Goal: Task Accomplishment & Management: Manage account settings

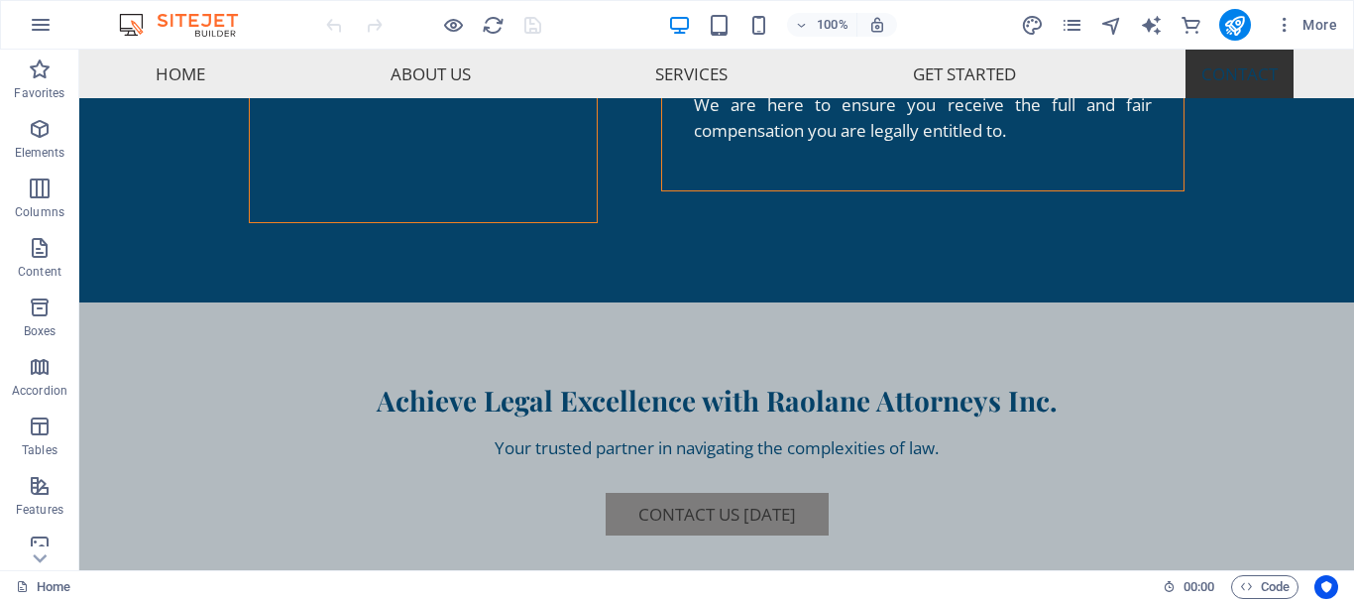
scroll to position [6568, 0]
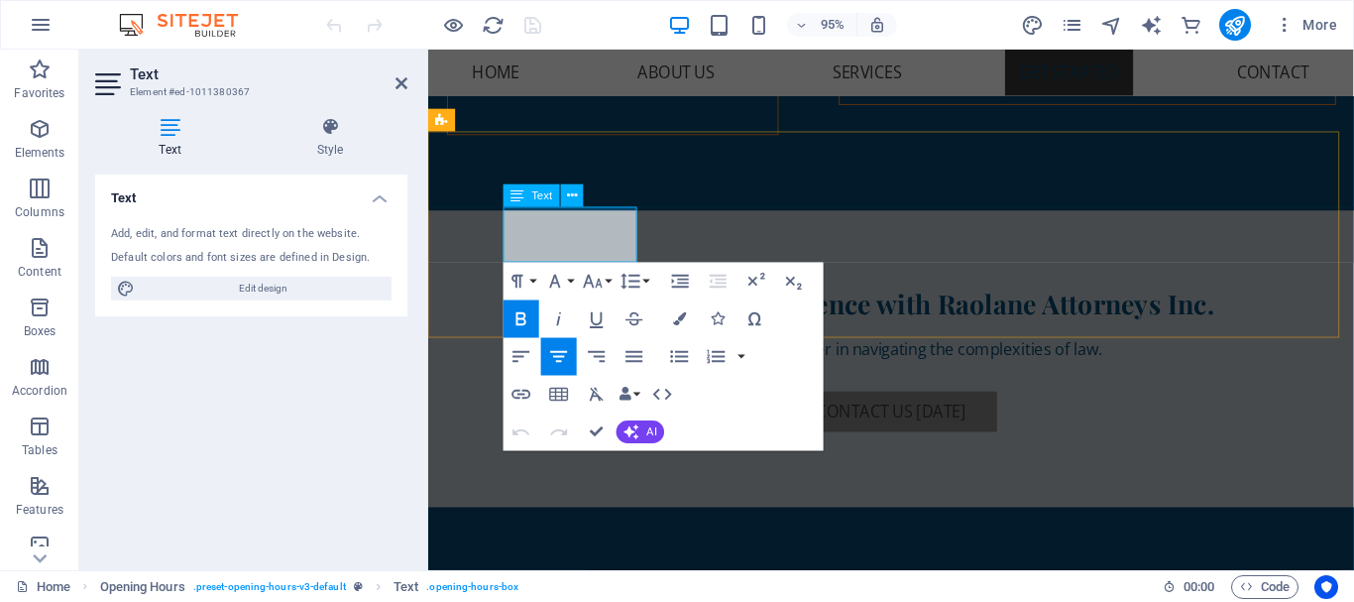
scroll to position [6733, 0]
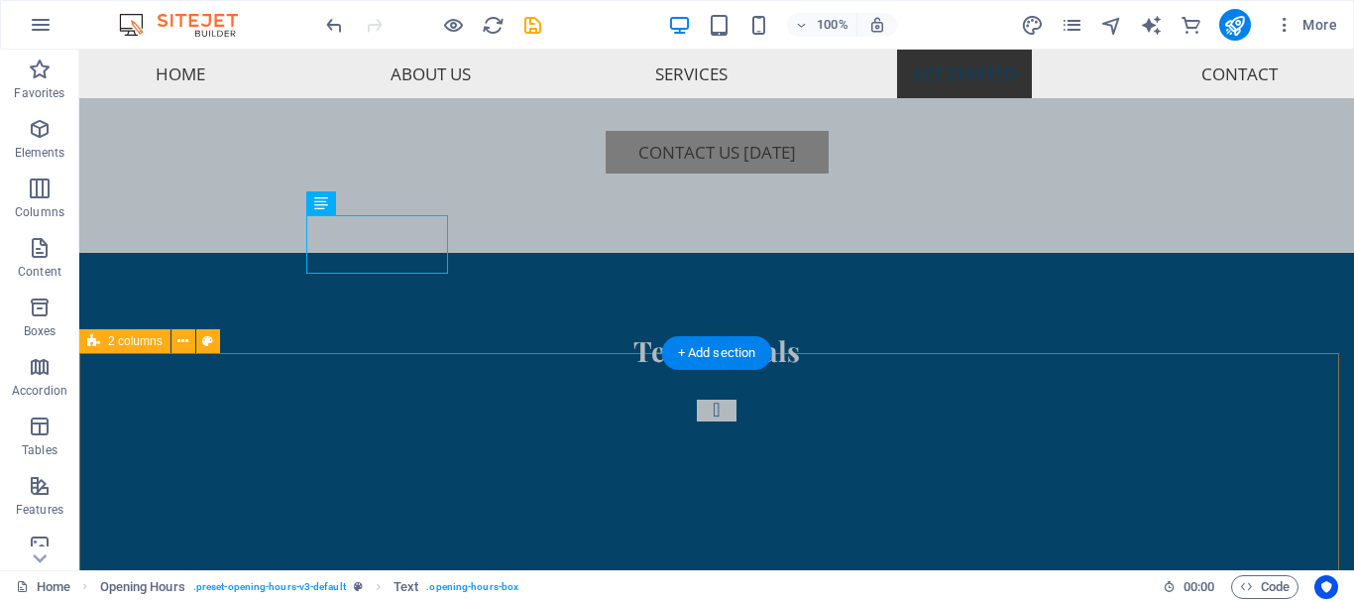
scroll to position [6569, 0]
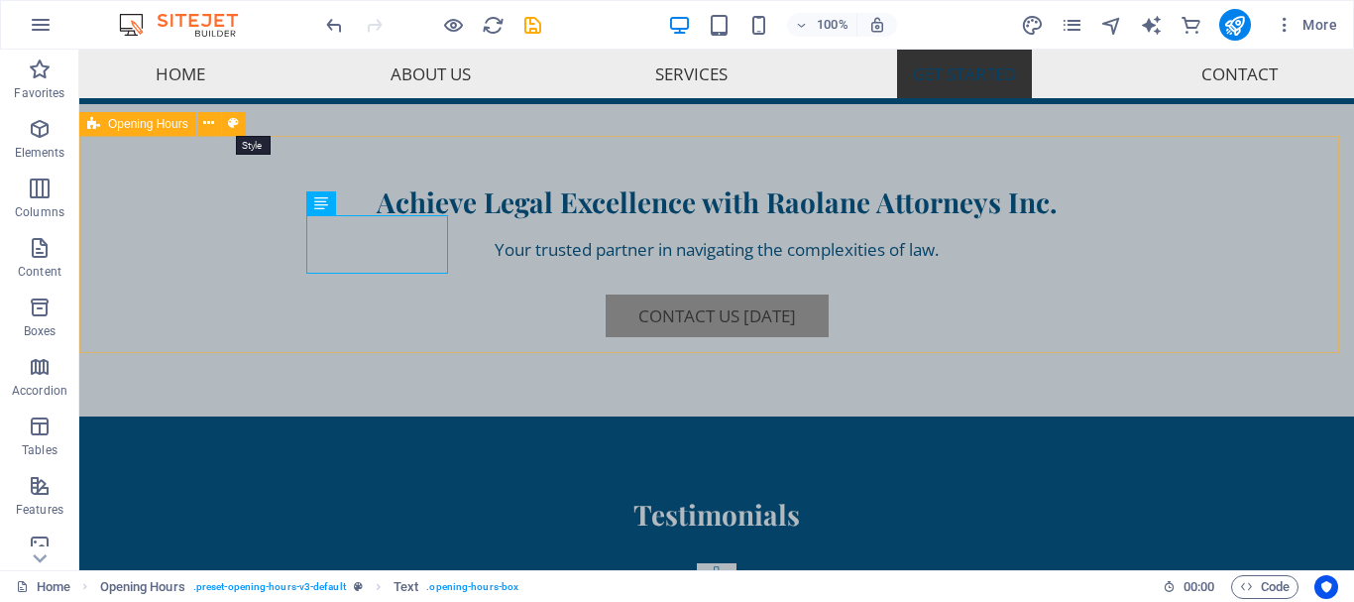
click at [236, 124] on icon at bounding box center [233, 123] width 11 height 21
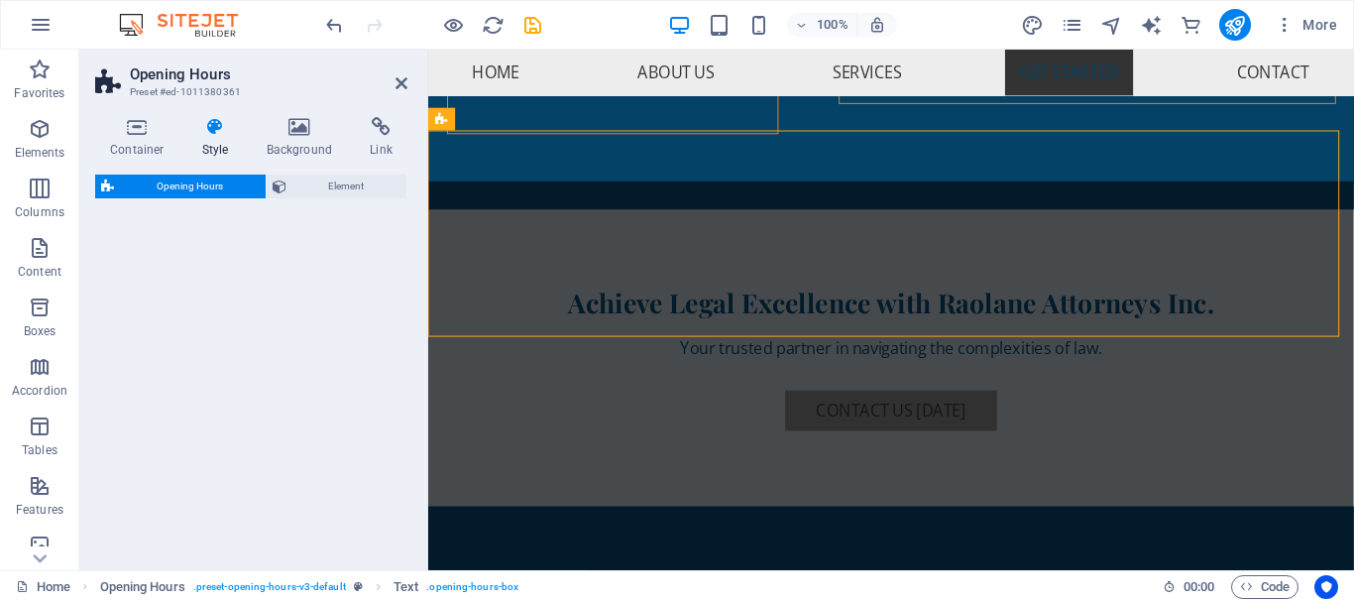
select select "rem"
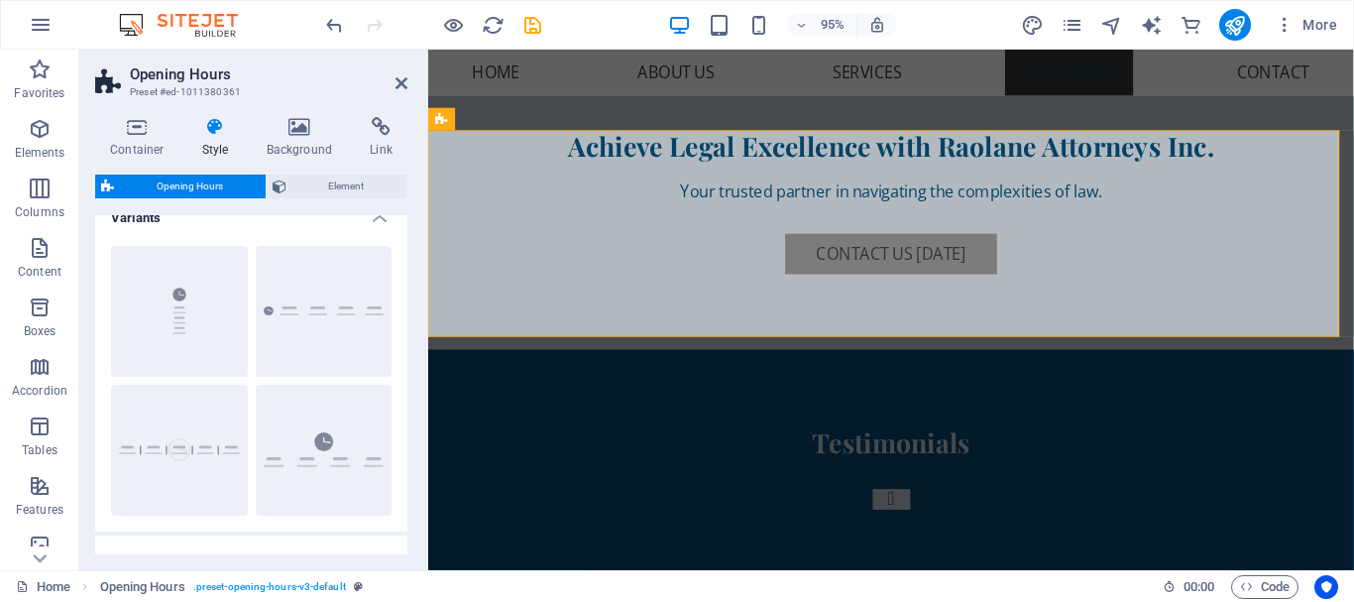
scroll to position [17, 0]
click at [176, 330] on button "Columns" at bounding box center [179, 315] width 137 height 131
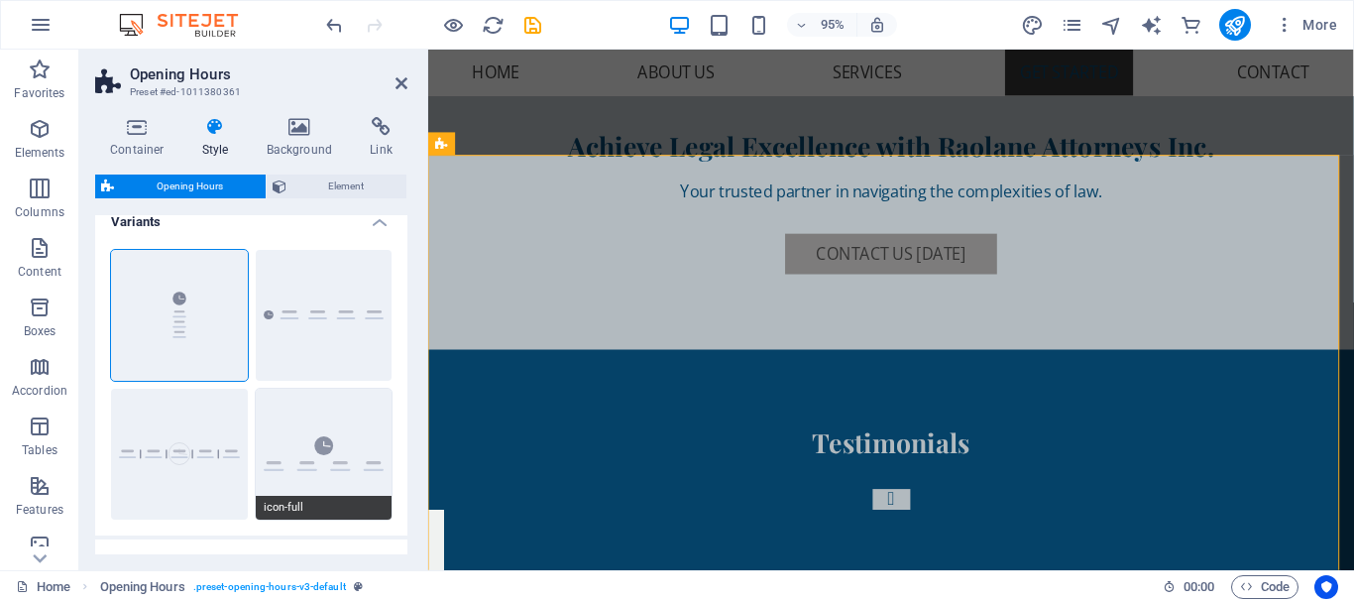
click at [313, 460] on button "icon-full" at bounding box center [324, 454] width 137 height 131
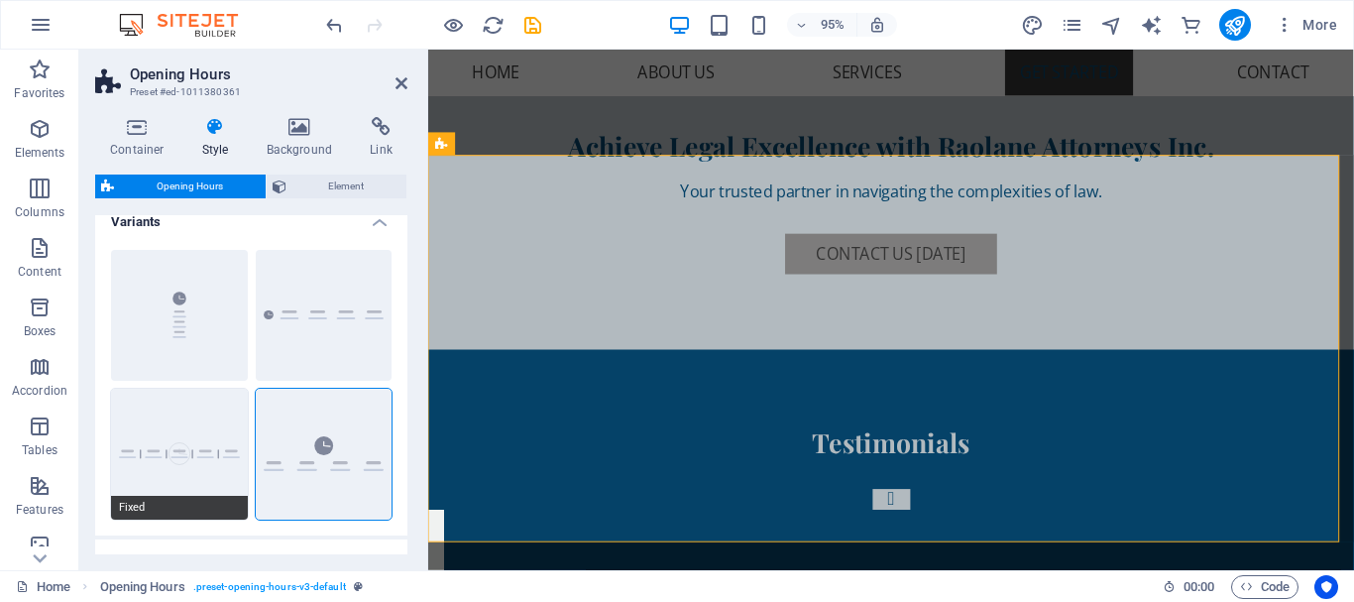
click at [195, 449] on button "Fixed" at bounding box center [179, 454] width 137 height 131
type input "0"
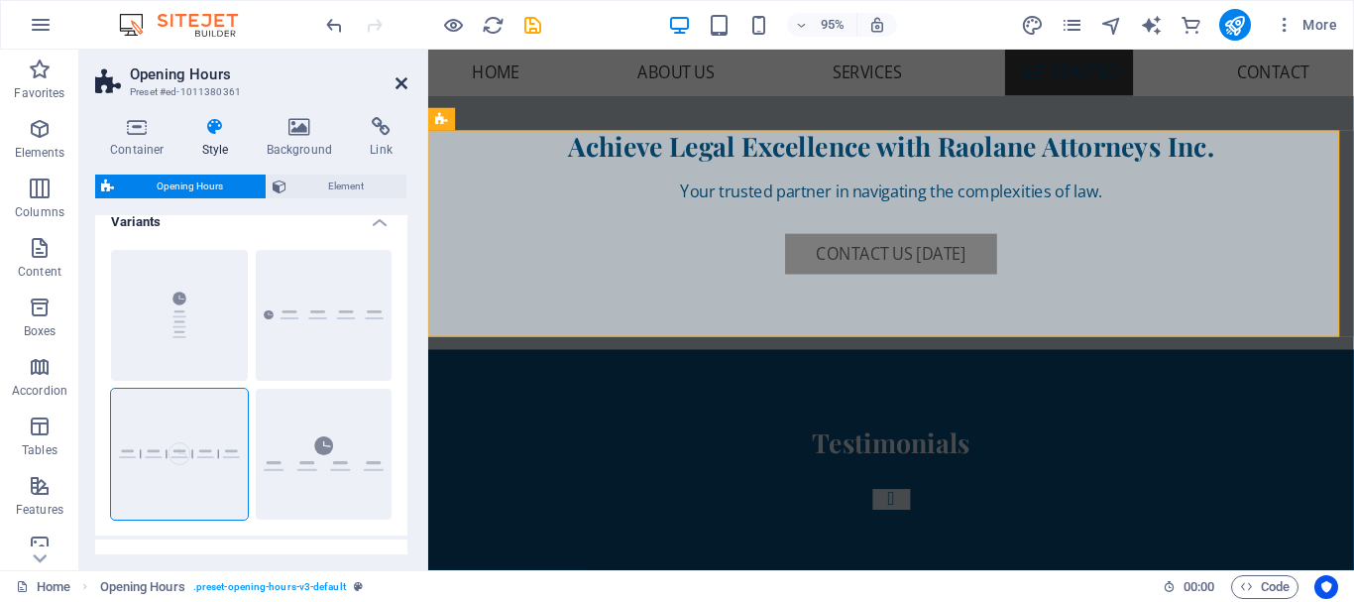
drag, startPoint x: 401, startPoint y: 85, endPoint x: 400, endPoint y: 182, distance: 97.2
click at [401, 85] on icon at bounding box center [402, 83] width 12 height 16
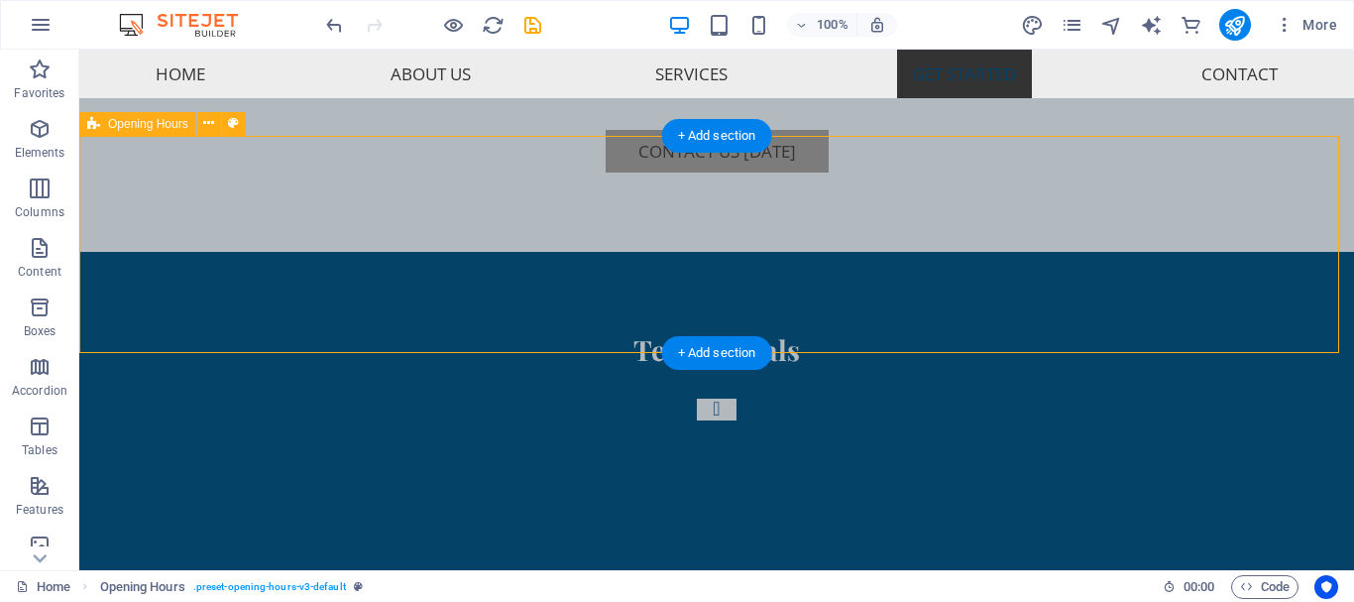
scroll to position [6569, 0]
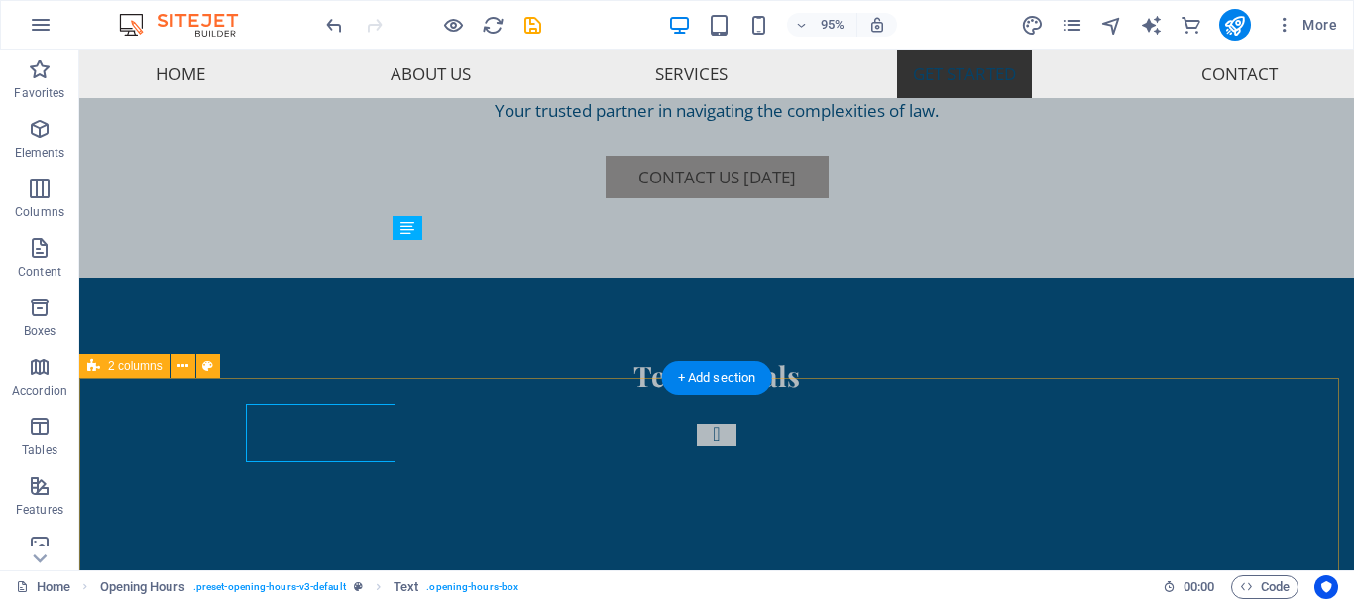
scroll to position [6544, 0]
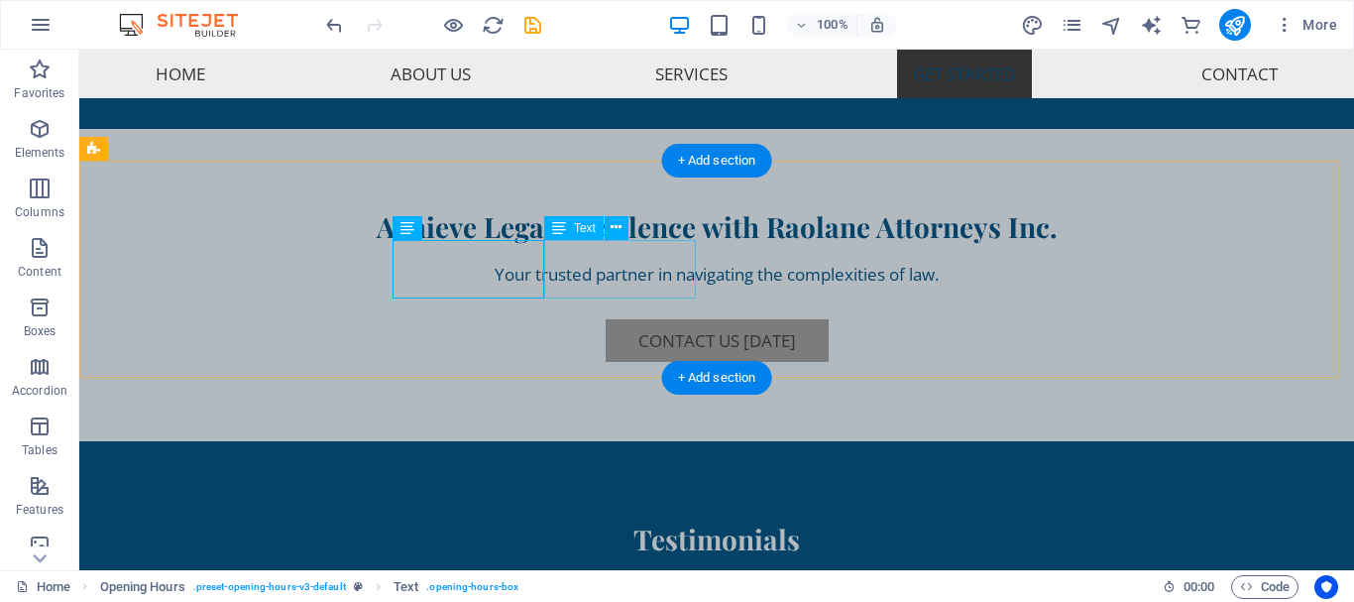
drag, startPoint x: 583, startPoint y: 273, endPoint x: 242, endPoint y: 285, distance: 341.3
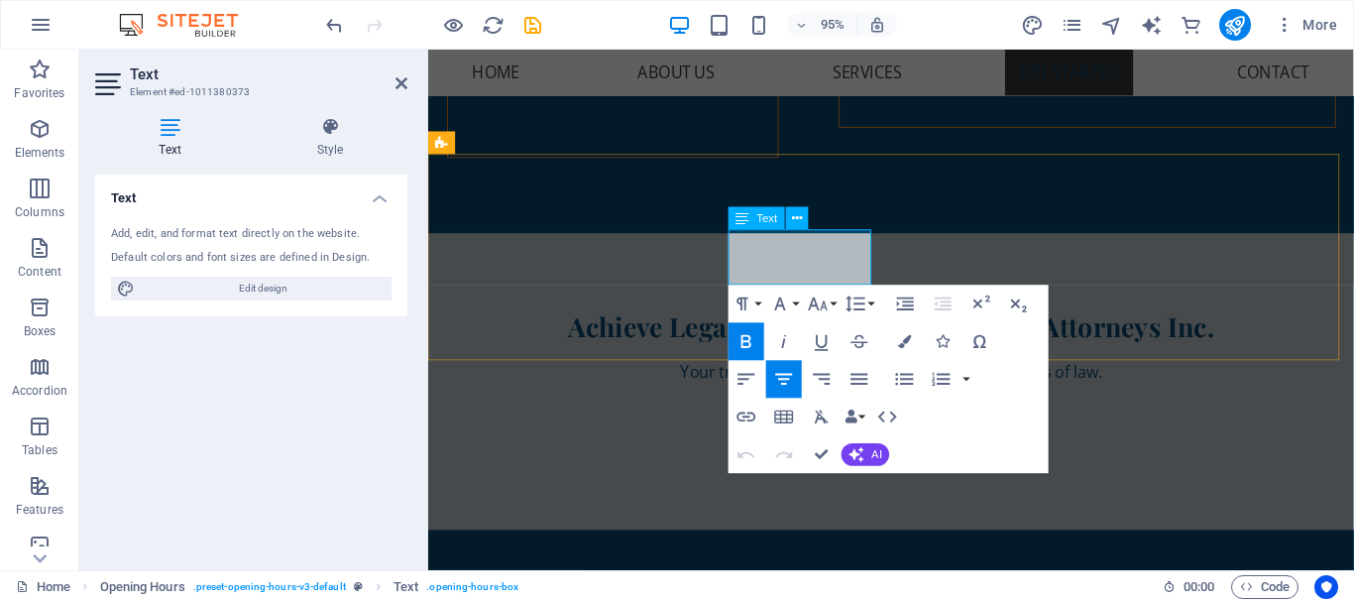
scroll to position [6709, 0]
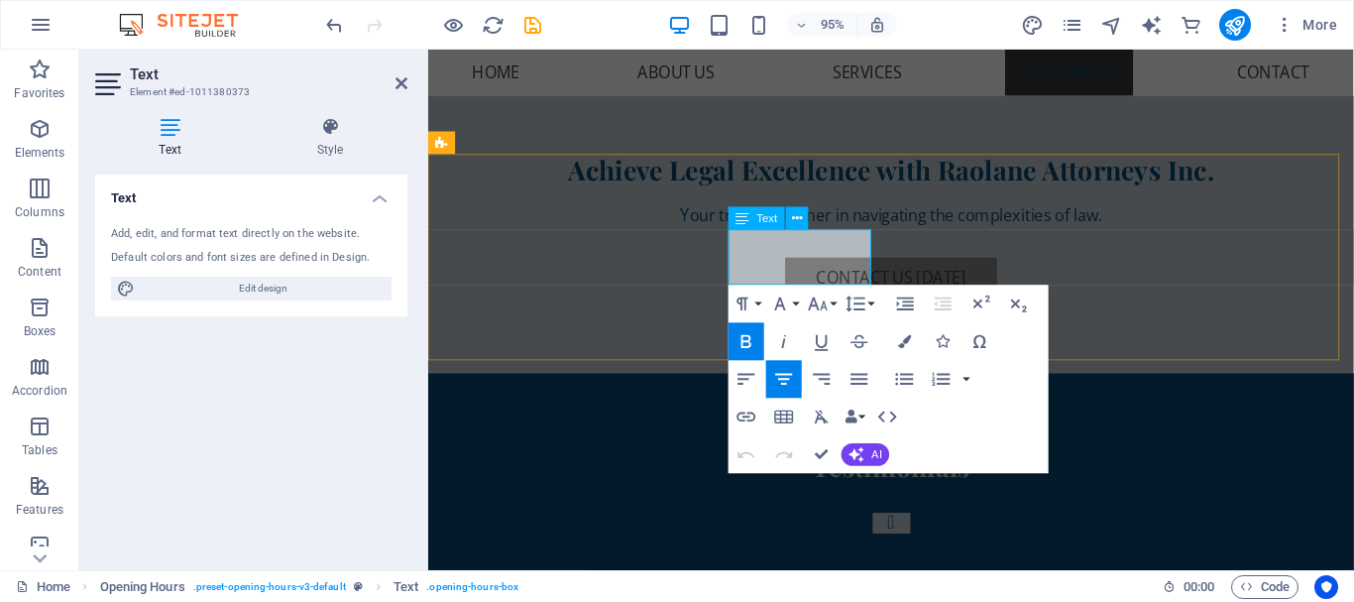
drag, startPoint x: 814, startPoint y: 453, endPoint x: 736, endPoint y: 394, distance: 98.4
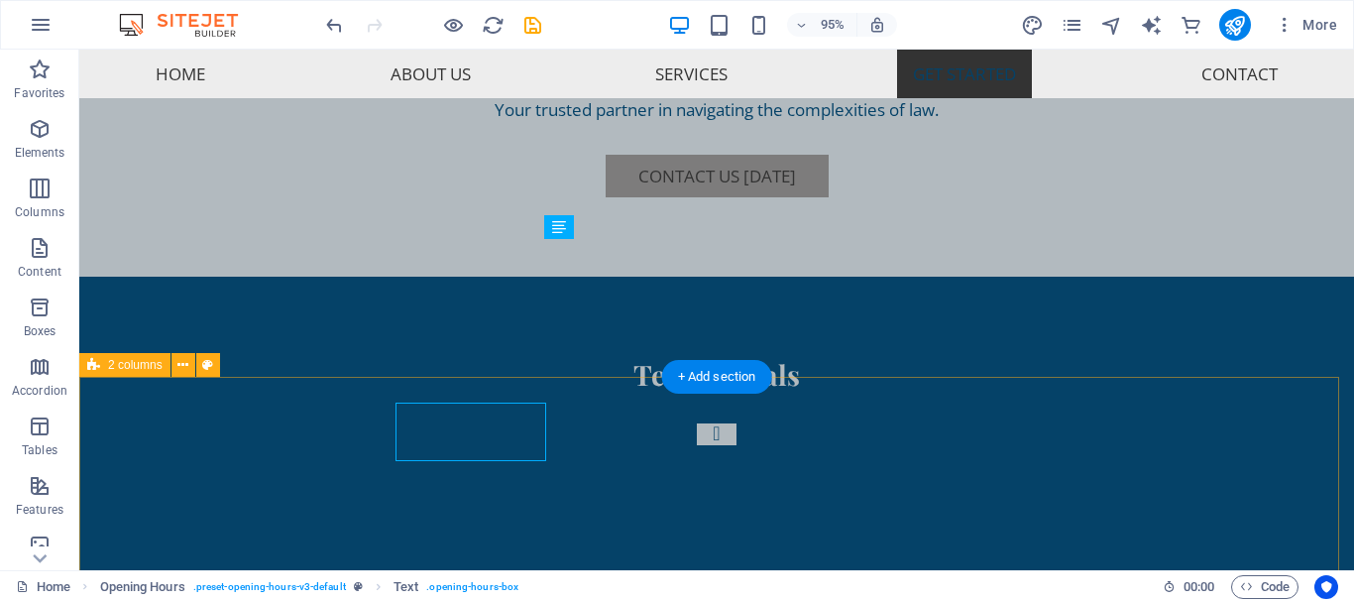
scroll to position [6545, 0]
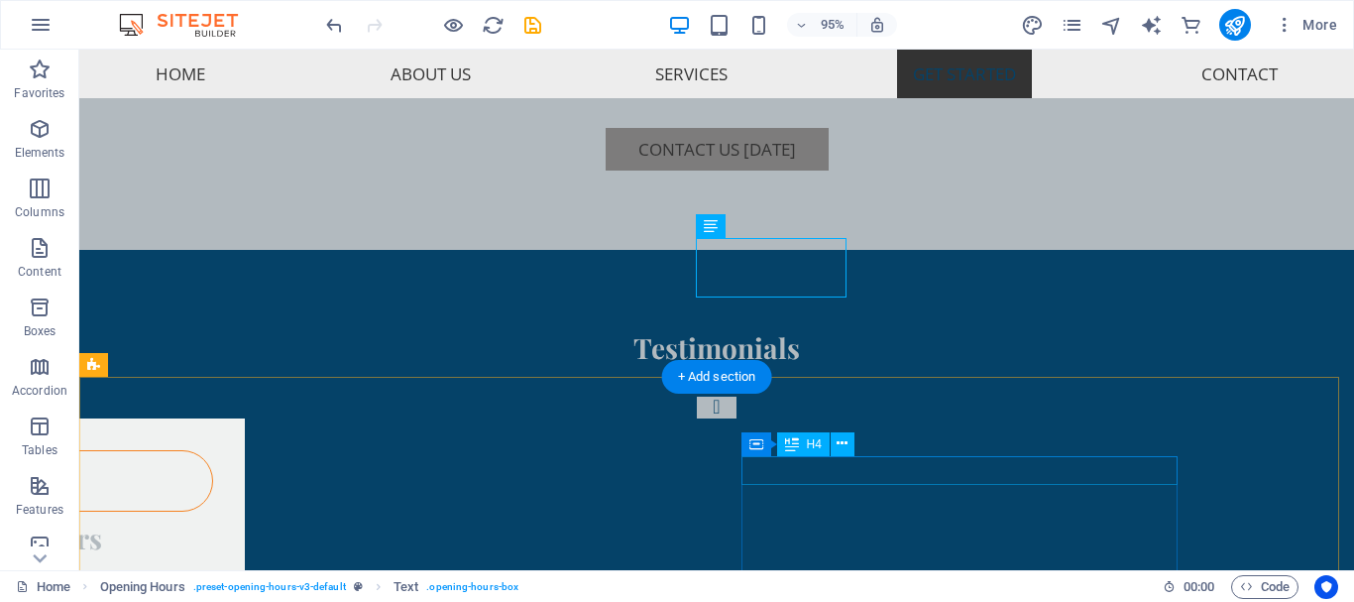
scroll to position [6571, 0]
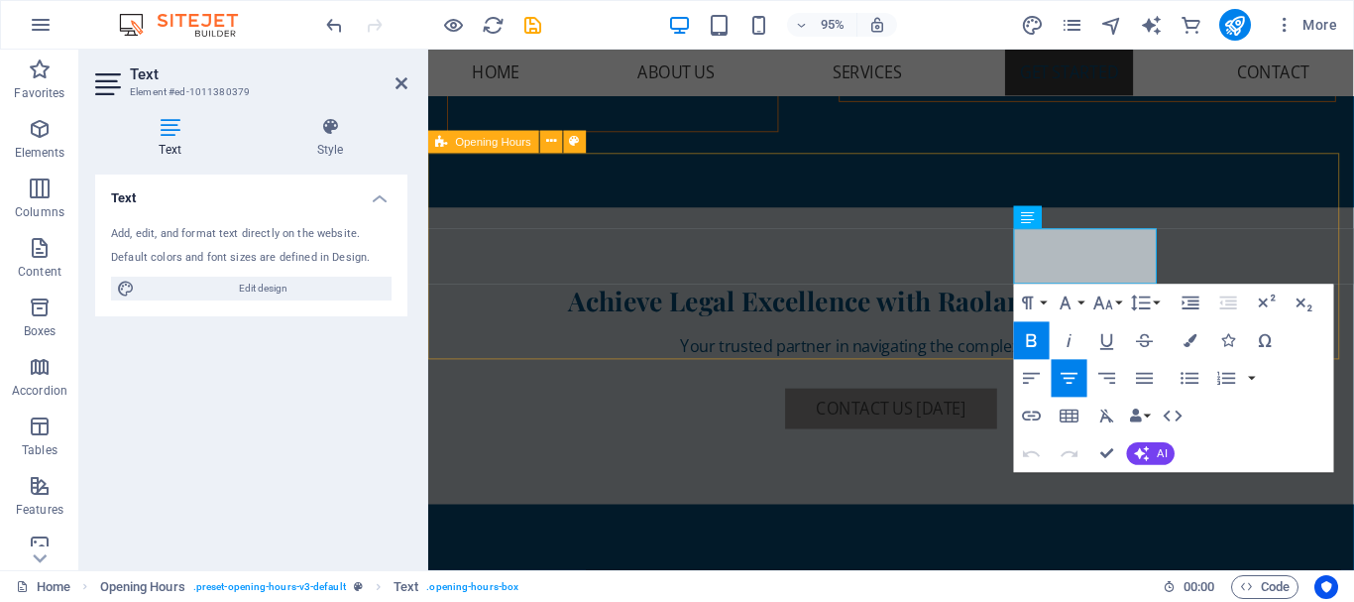
scroll to position [6731, 0]
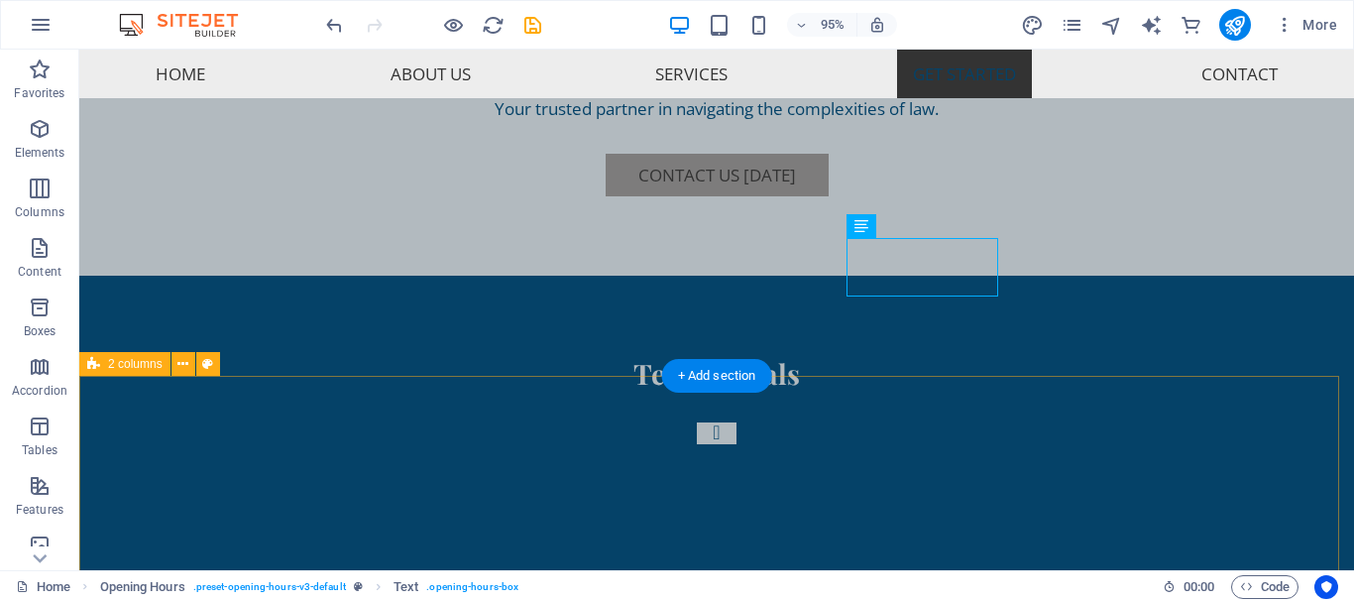
scroll to position [6546, 0]
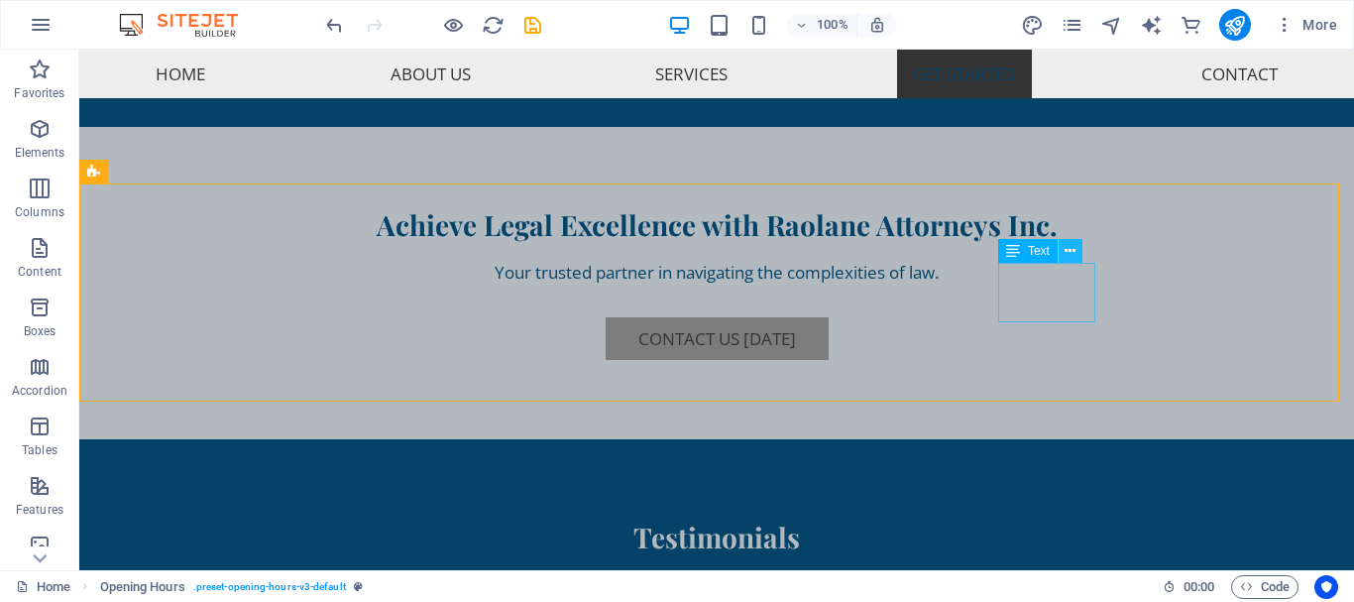
click at [1066, 253] on icon at bounding box center [1070, 251] width 11 height 21
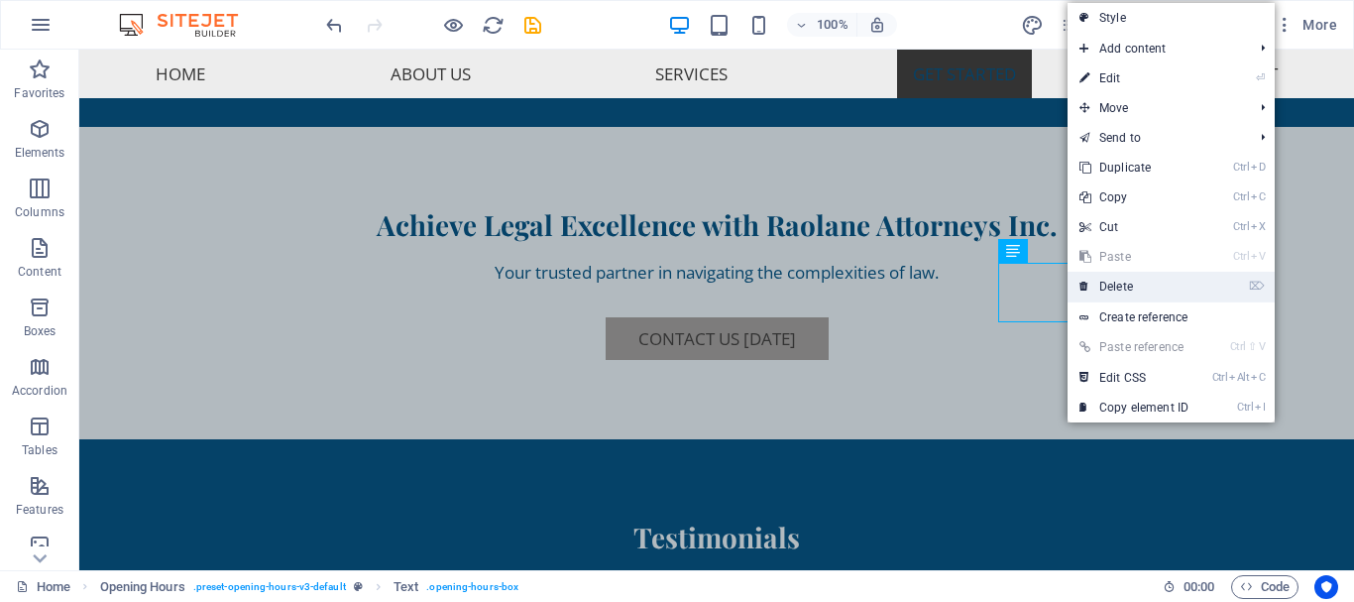
drag, startPoint x: 1060, startPoint y: 238, endPoint x: 1139, endPoint y: 288, distance: 93.5
click at [1139, 288] on link "⌦ Delete" at bounding box center [1134, 287] width 133 height 30
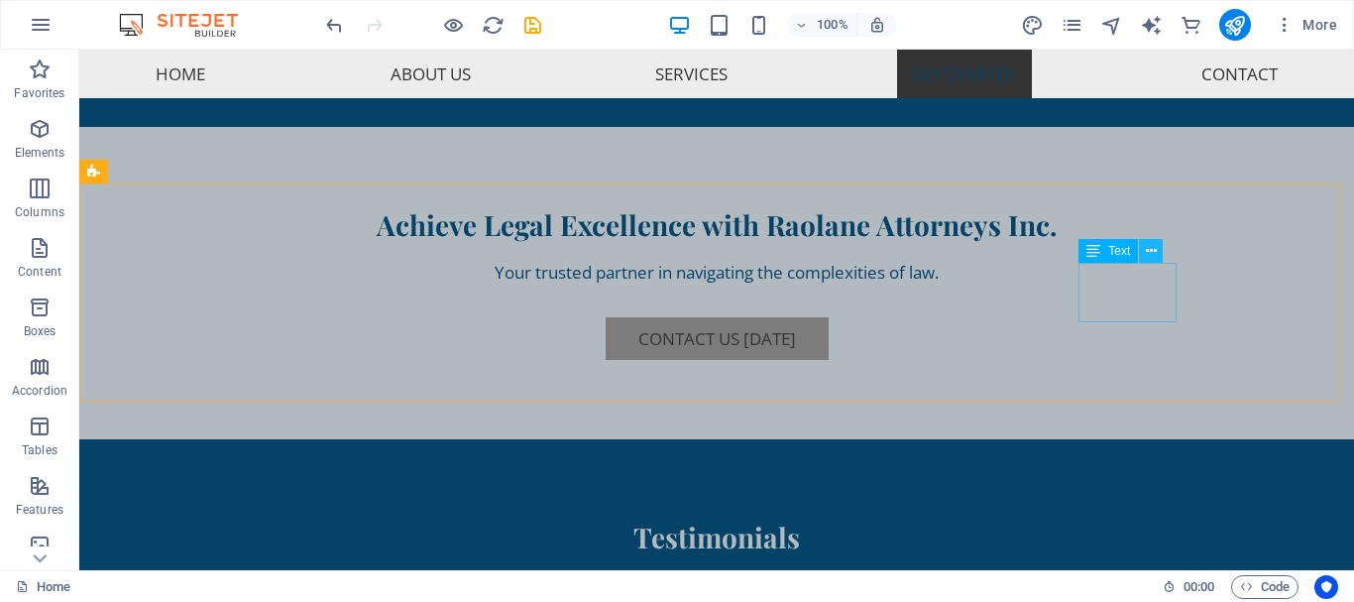
click at [1152, 252] on icon at bounding box center [1151, 251] width 11 height 21
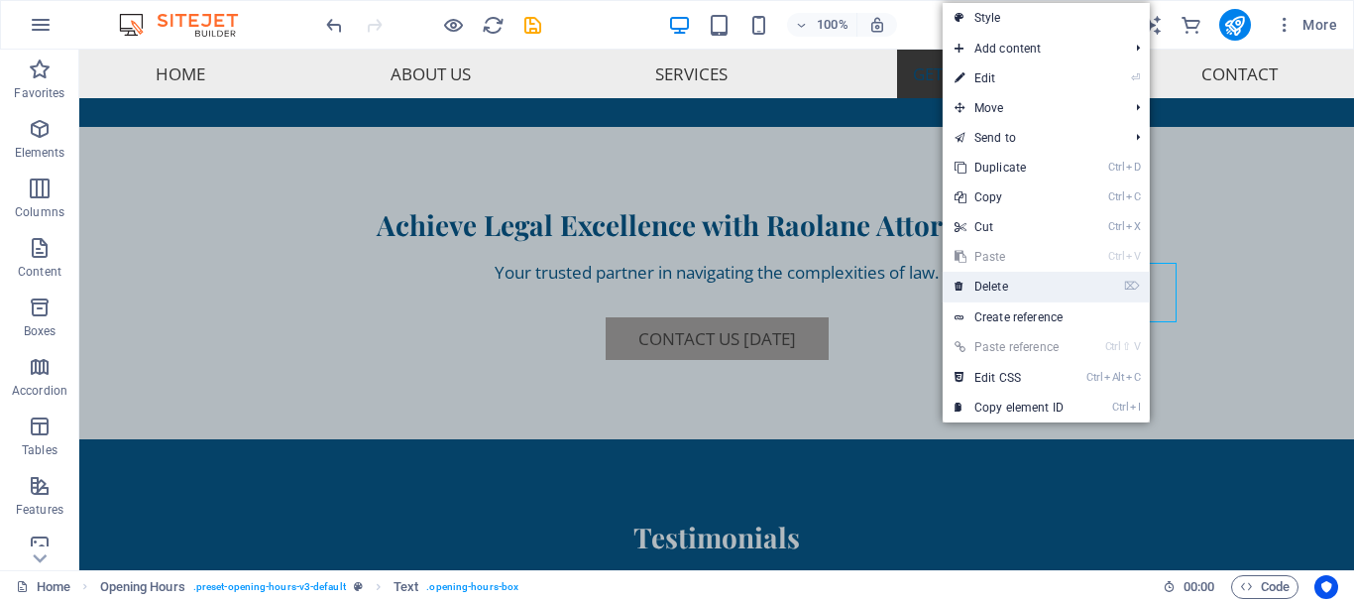
click at [1006, 282] on link "⌦ Delete" at bounding box center [1009, 287] width 133 height 30
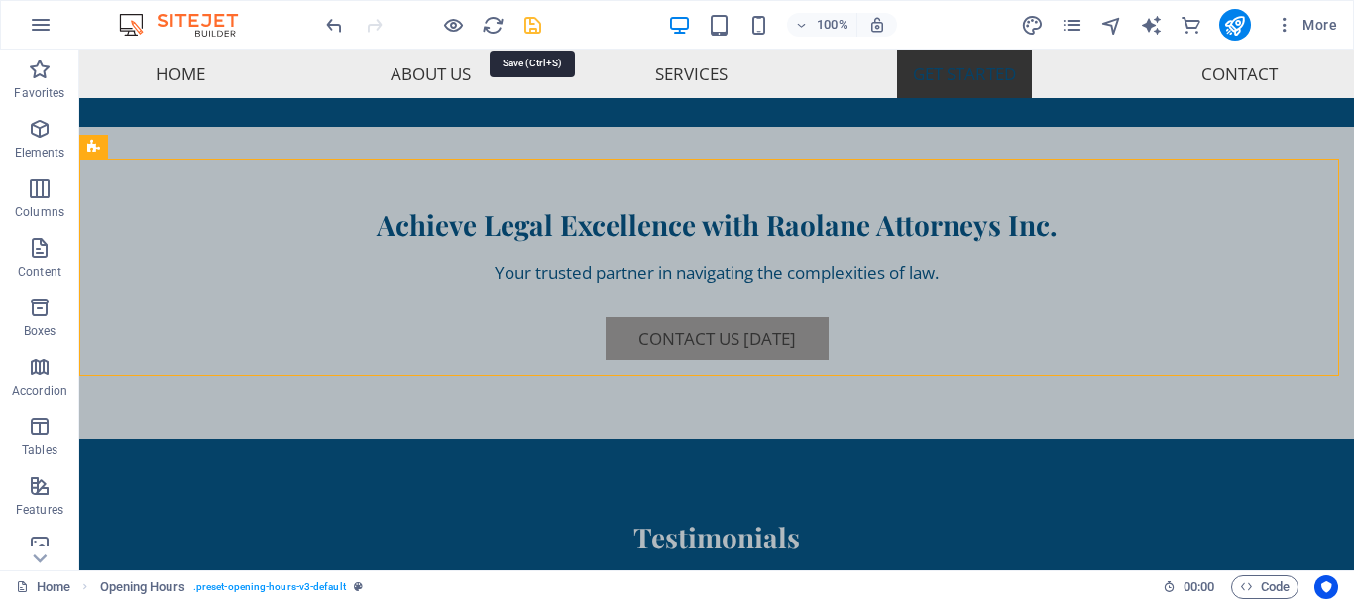
click at [533, 29] on icon "save" at bounding box center [533, 25] width 23 height 23
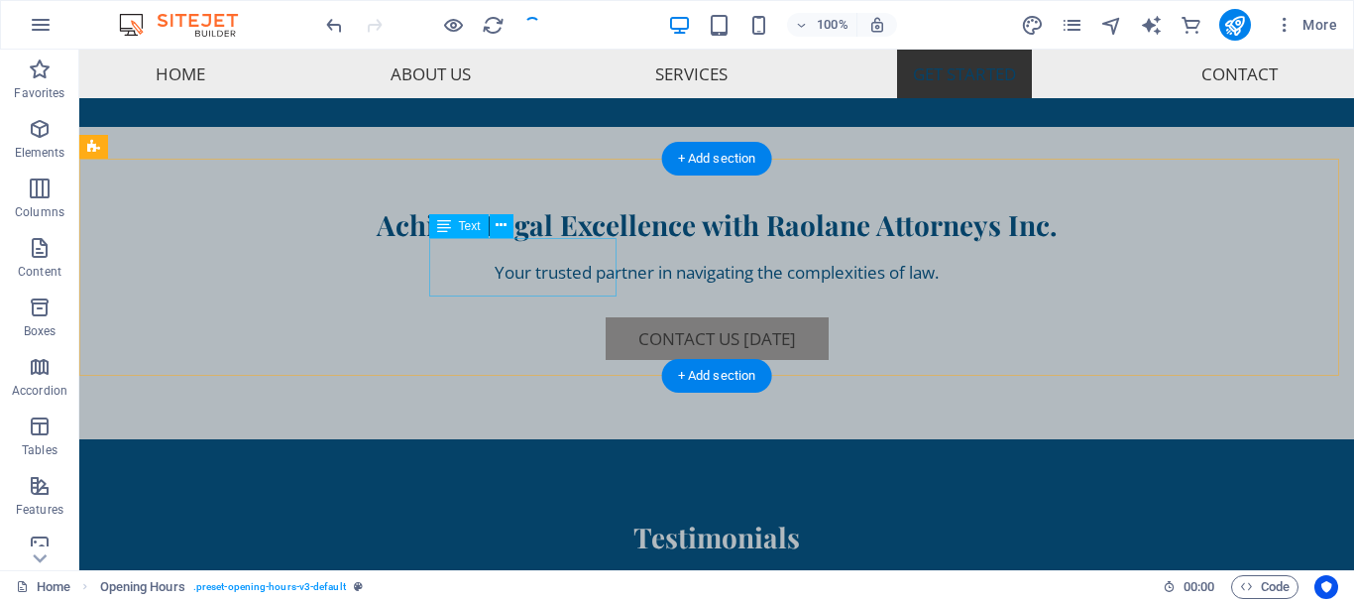
checkbox input "false"
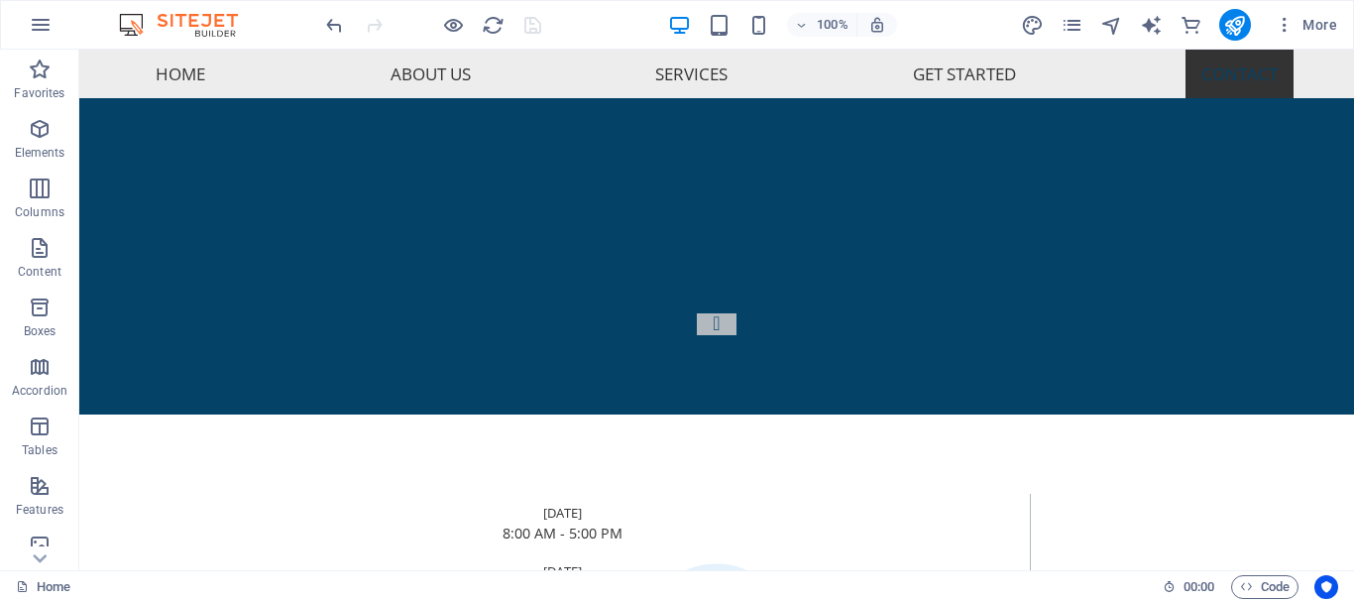
scroll to position [7075, 0]
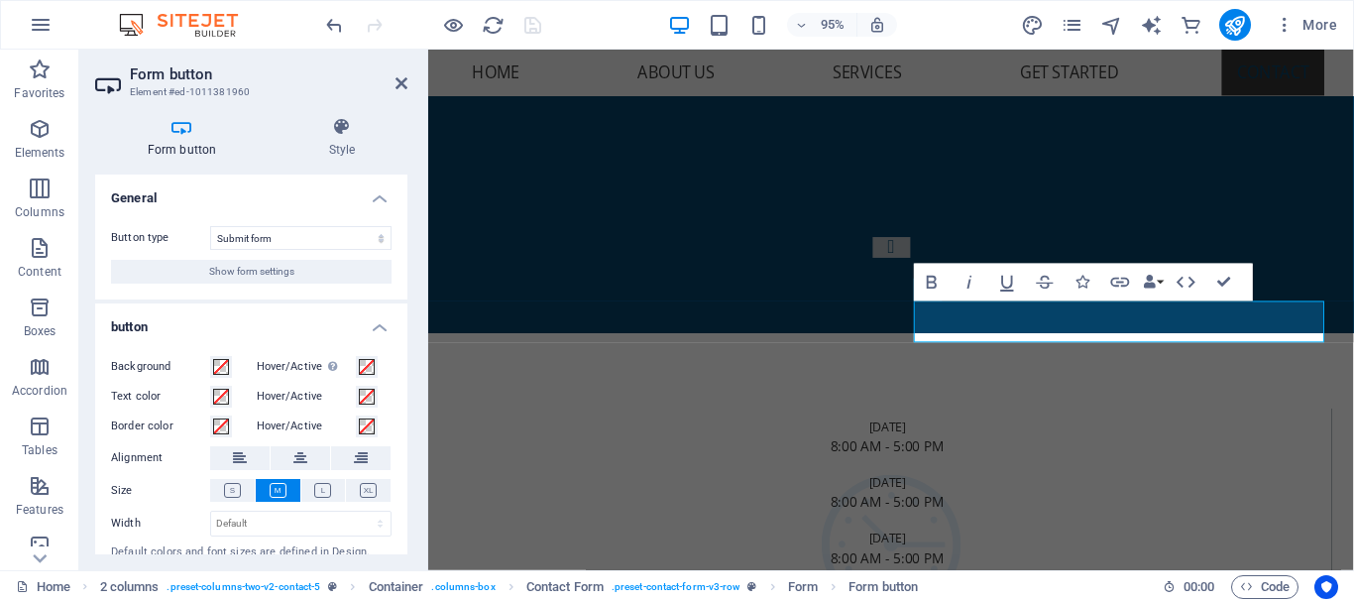
scroll to position [56, 0]
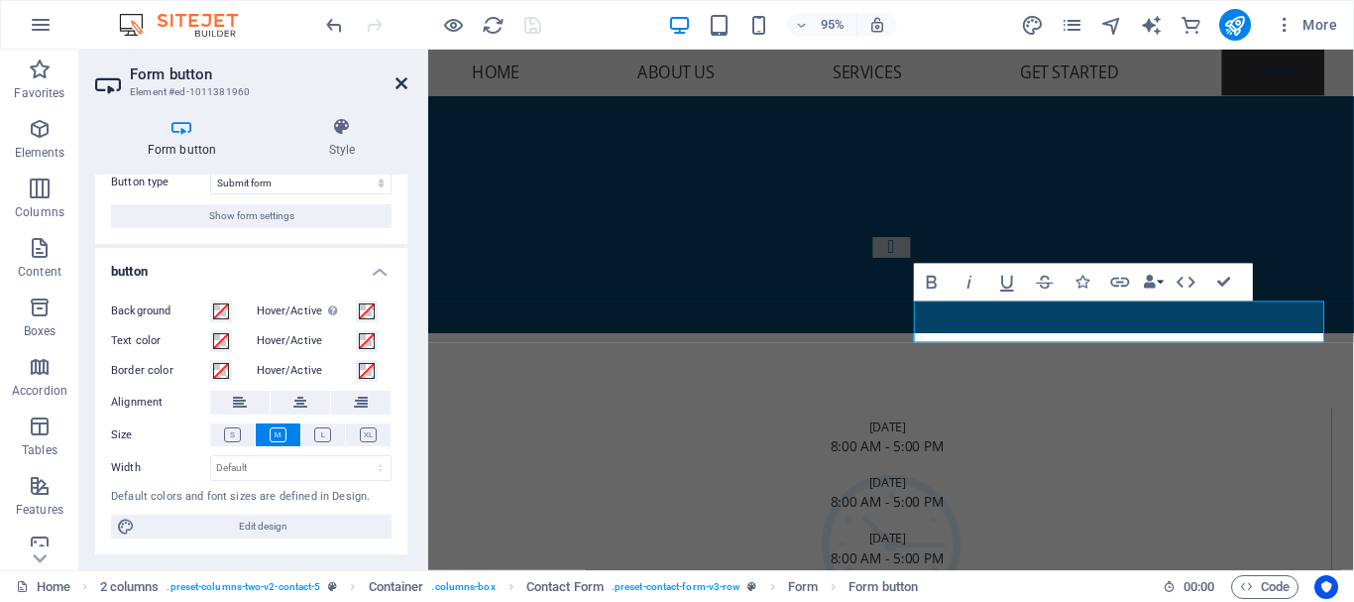
click at [401, 87] on icon at bounding box center [402, 83] width 12 height 16
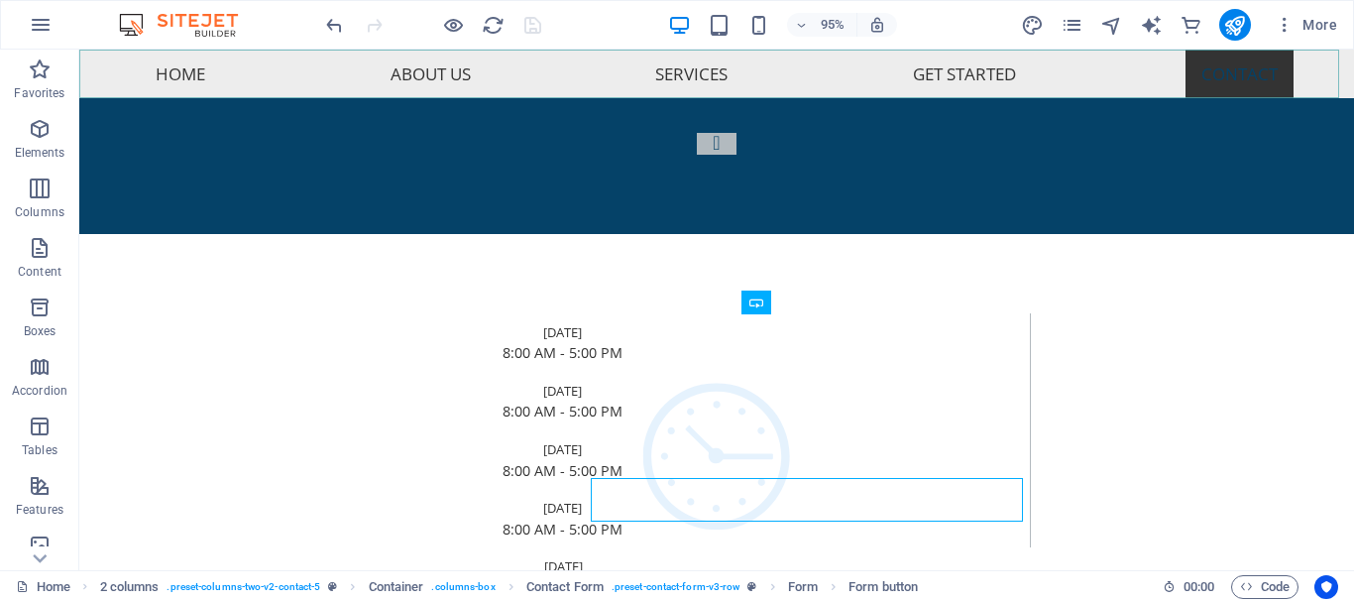
scroll to position [7075, 0]
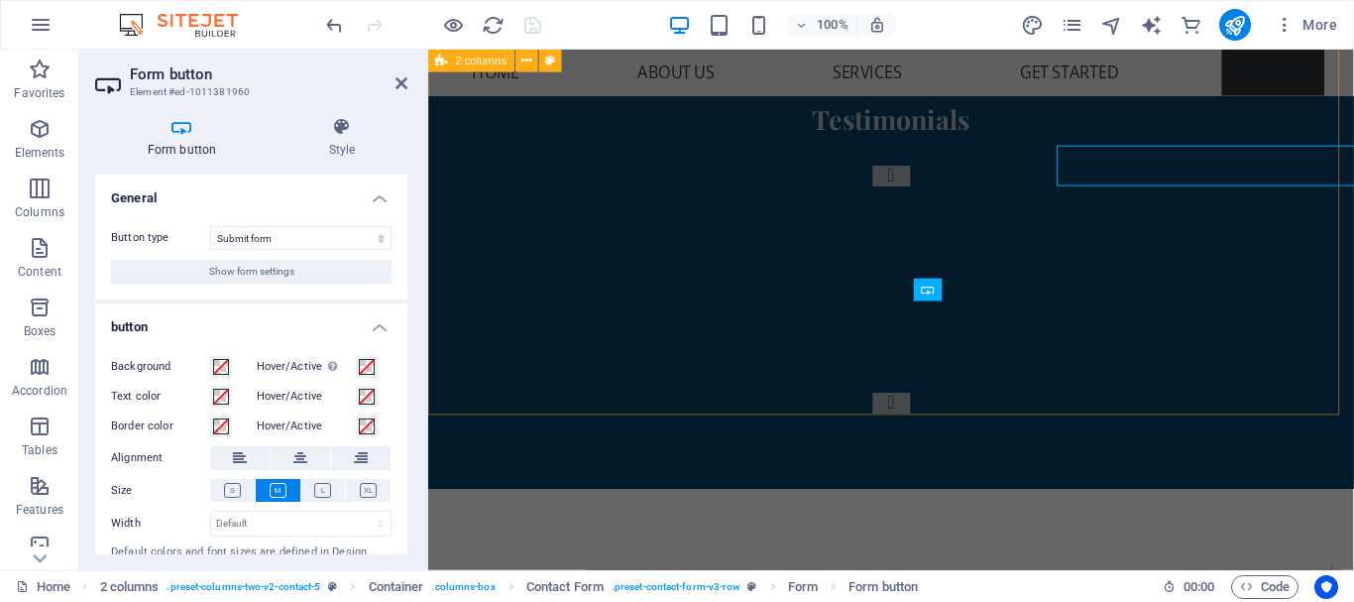
scroll to position [7238, 0]
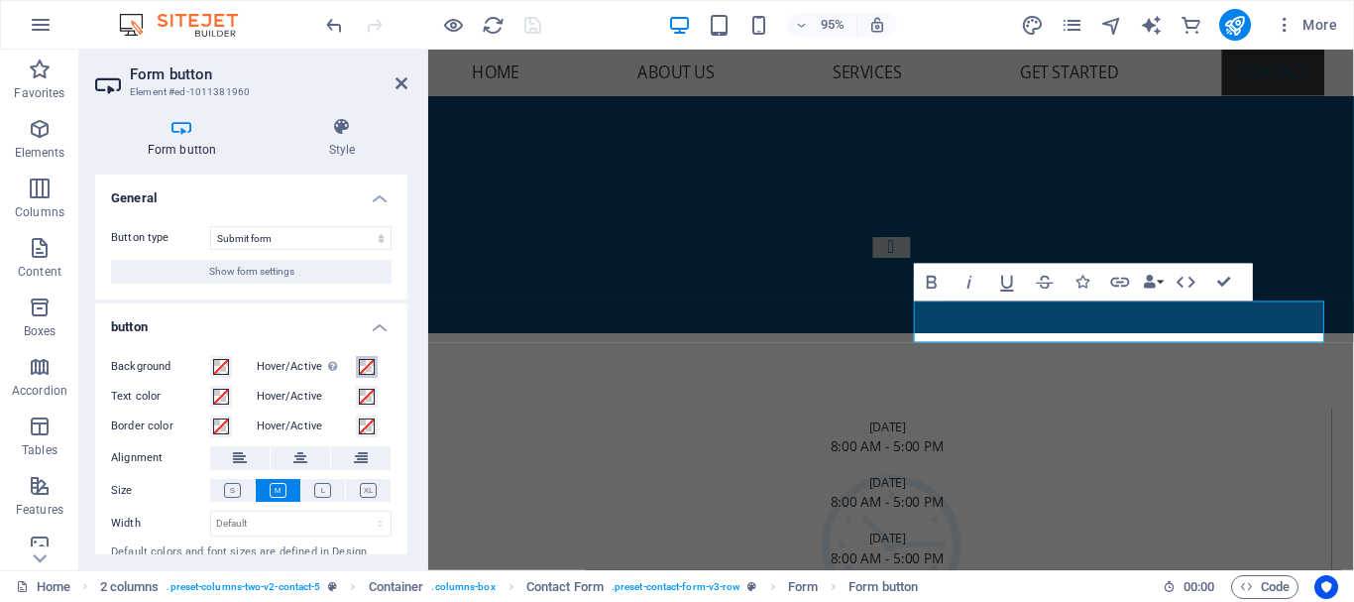
click at [362, 366] on span at bounding box center [367, 367] width 16 height 16
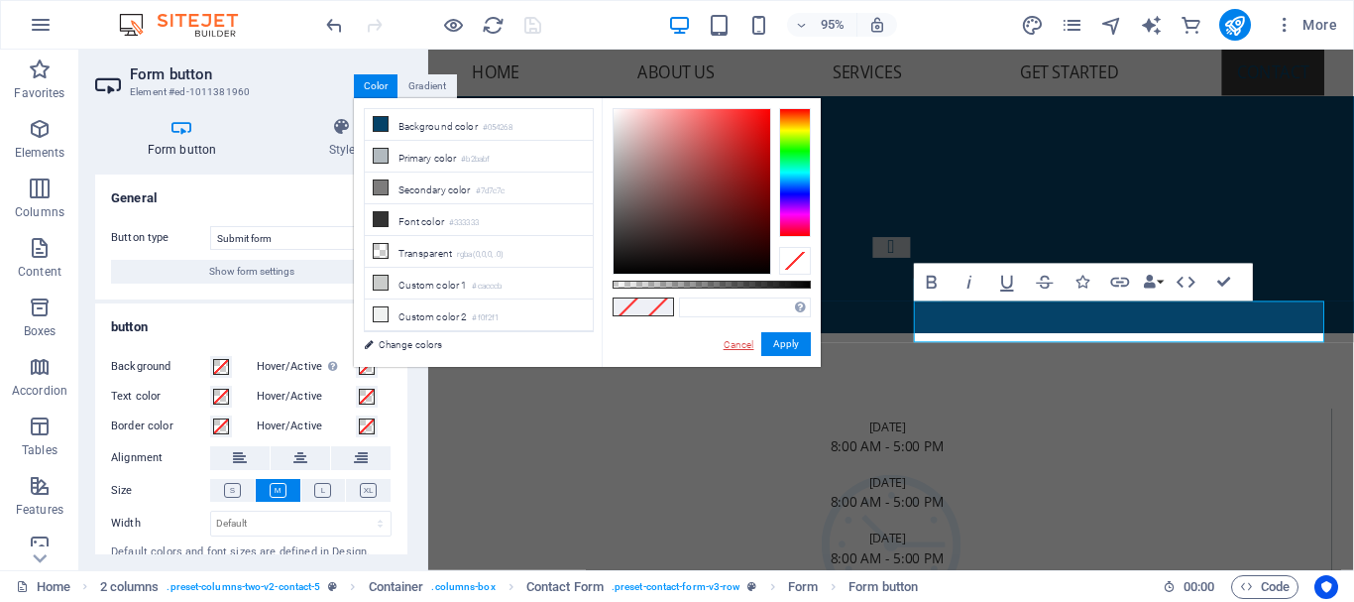
click at [747, 340] on link "Cancel" at bounding box center [739, 344] width 35 height 15
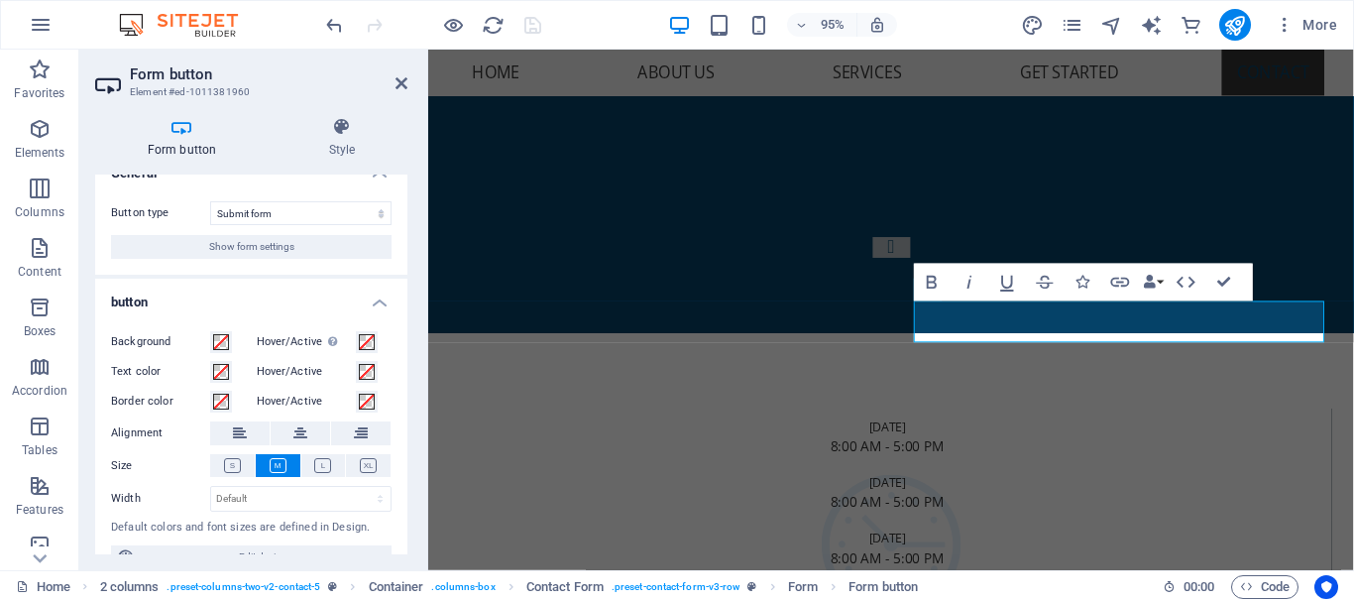
scroll to position [56, 0]
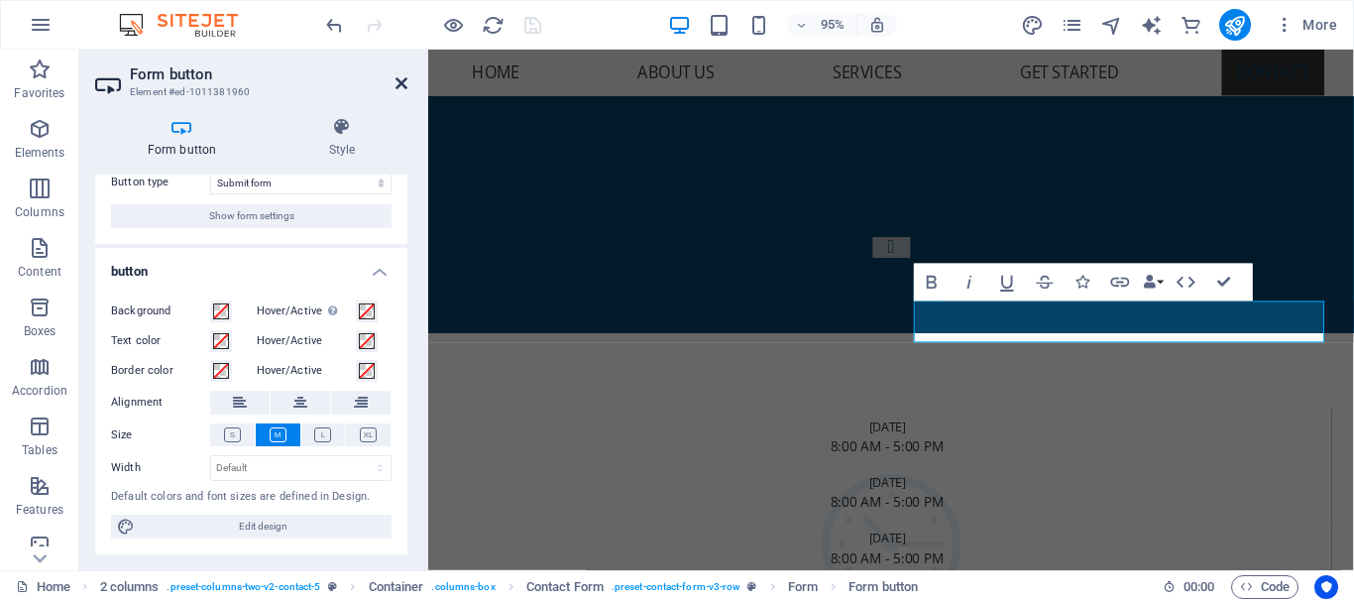
click at [403, 84] on icon at bounding box center [402, 83] width 12 height 16
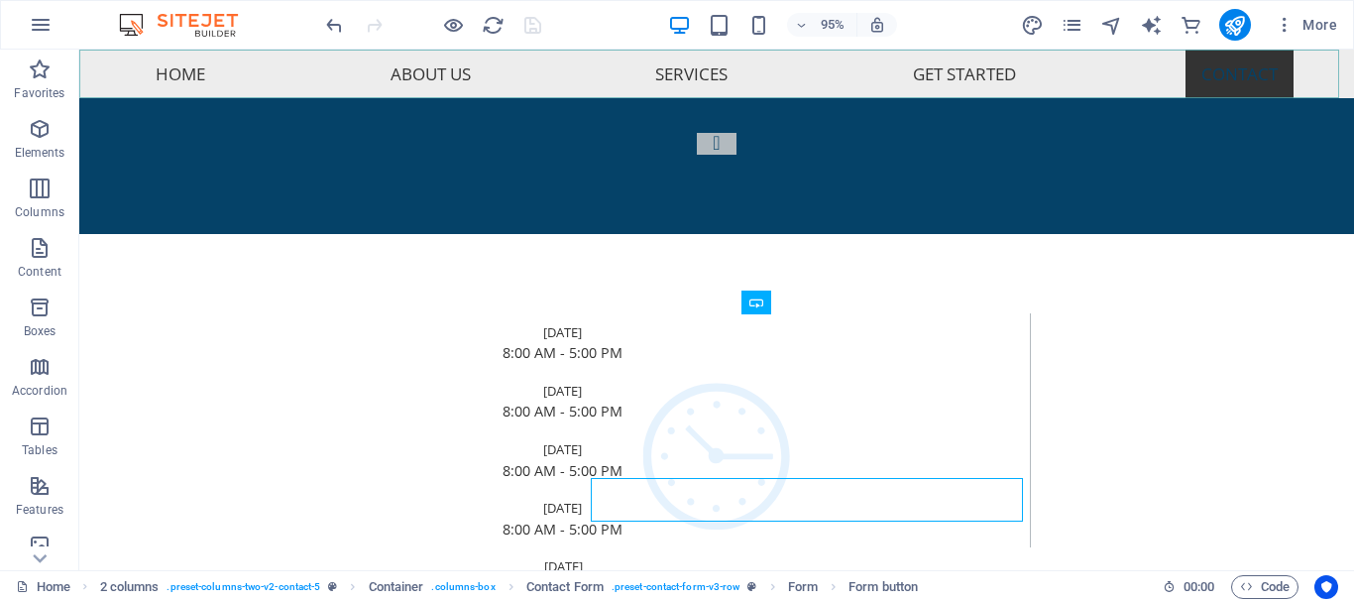
scroll to position [7075, 0]
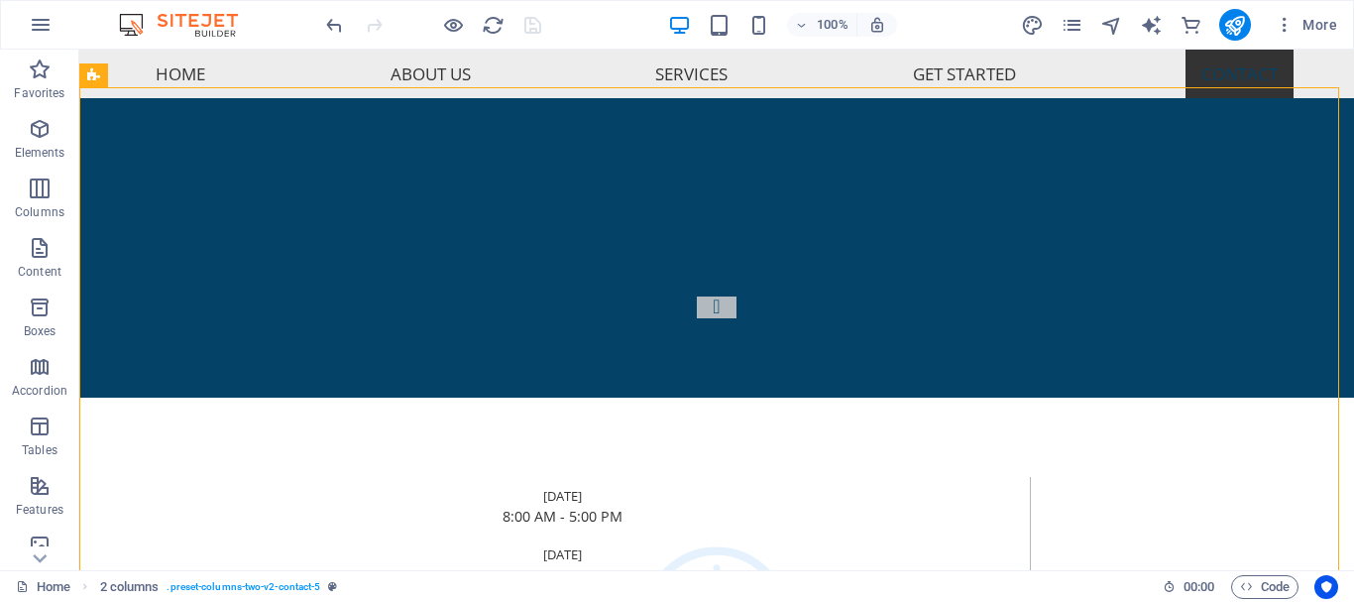
scroll to position [6835, 0]
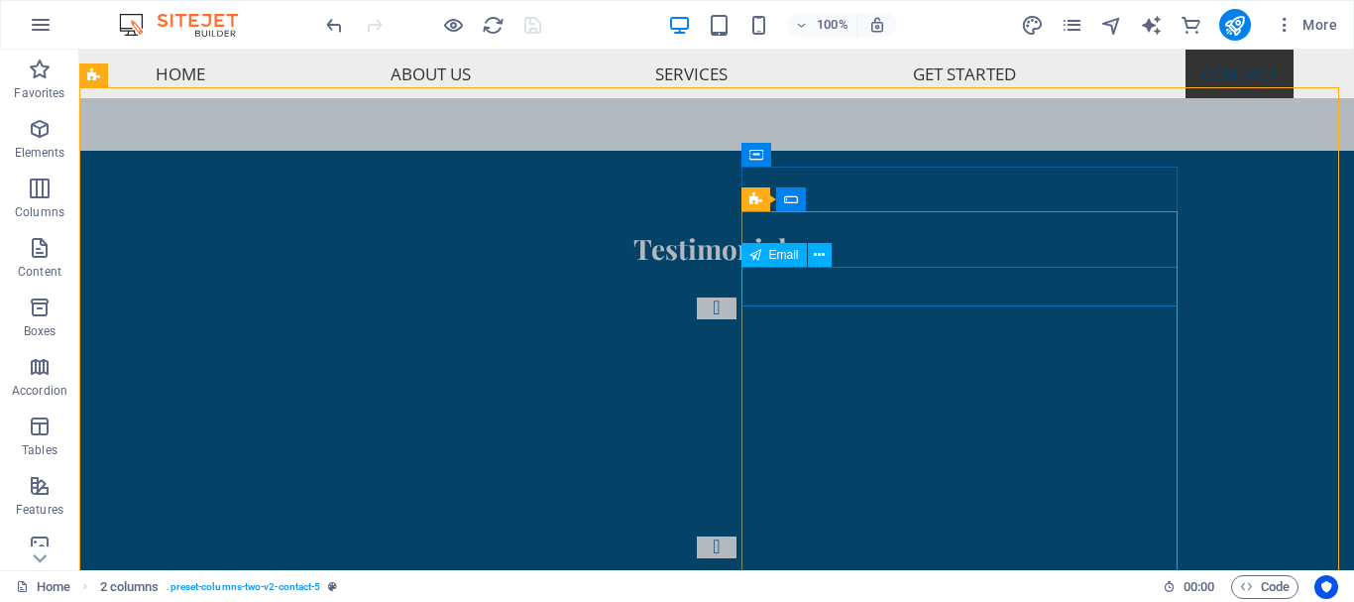
click at [790, 260] on span "Email" at bounding box center [784, 255] width 30 height 12
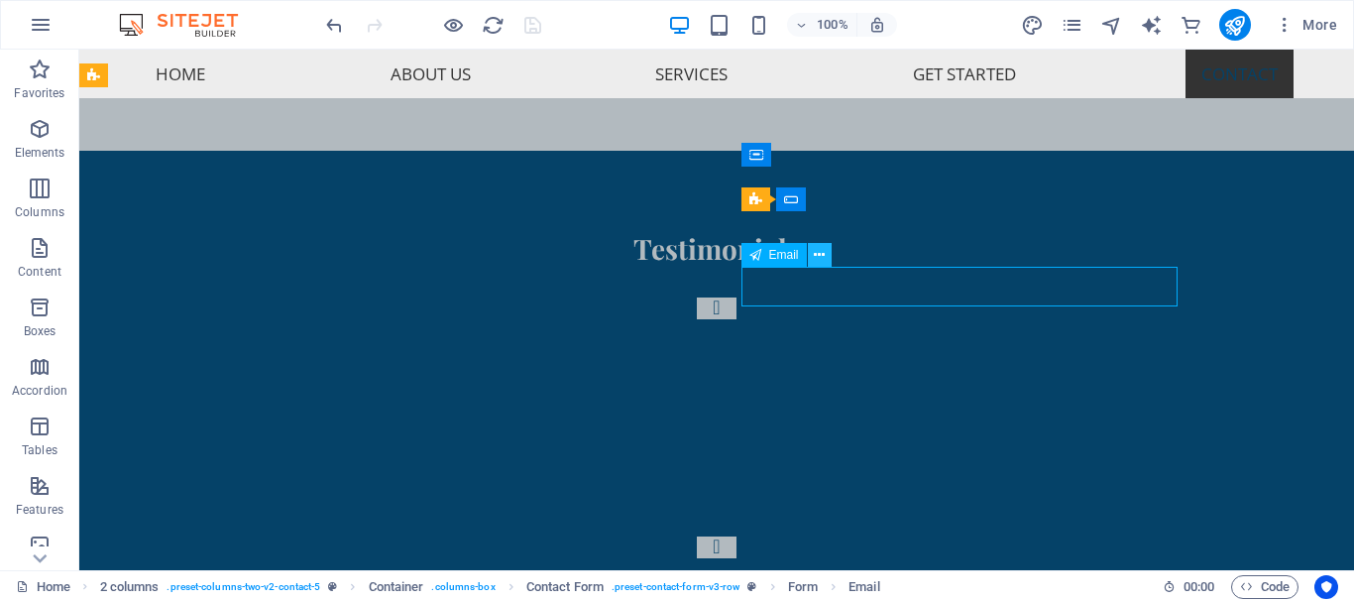
click at [818, 257] on icon at bounding box center [819, 255] width 11 height 21
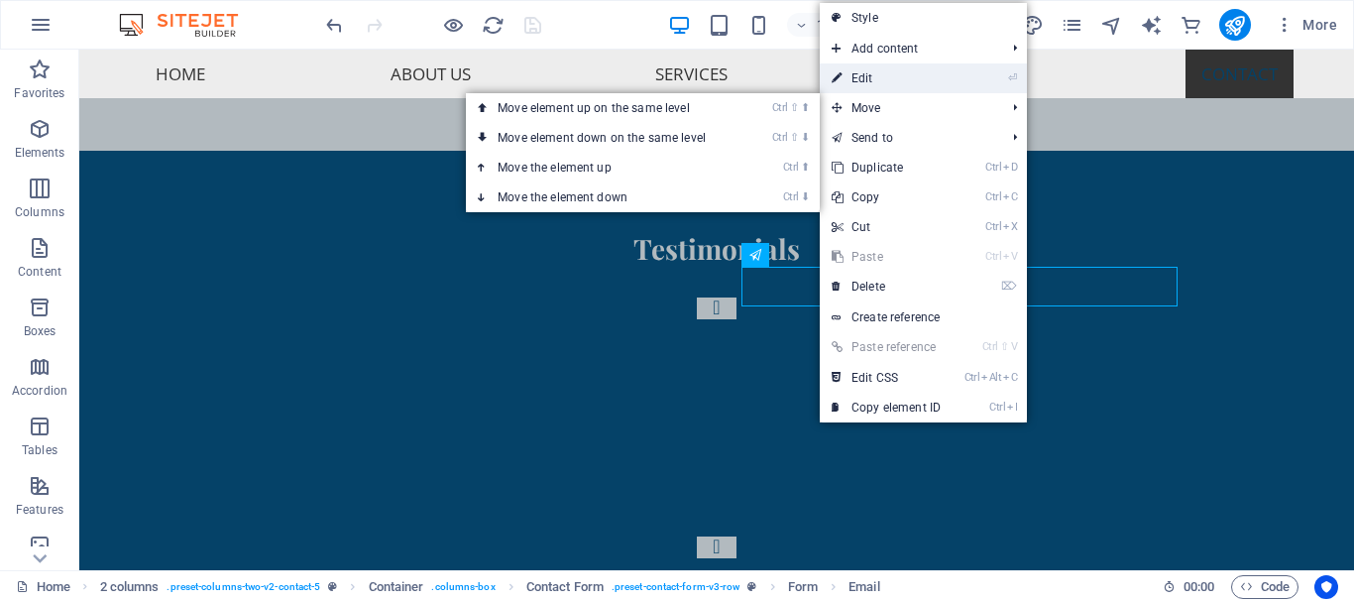
click at [861, 76] on link "⏎ Edit" at bounding box center [886, 78] width 133 height 30
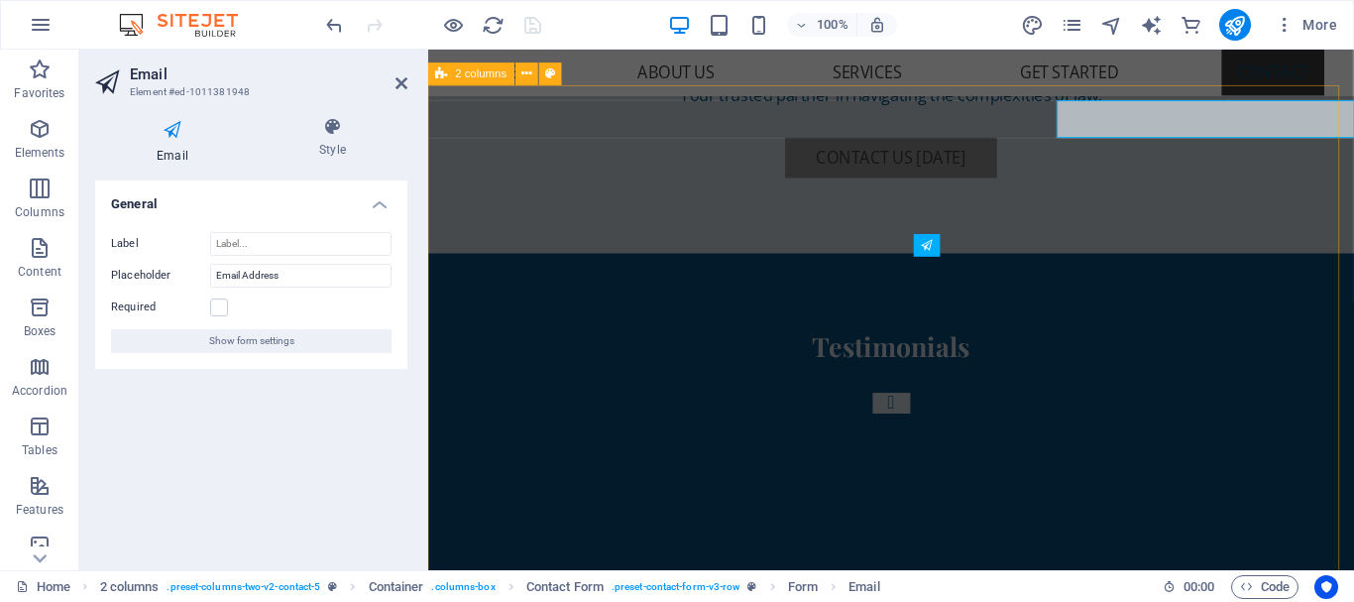
scroll to position [6998, 0]
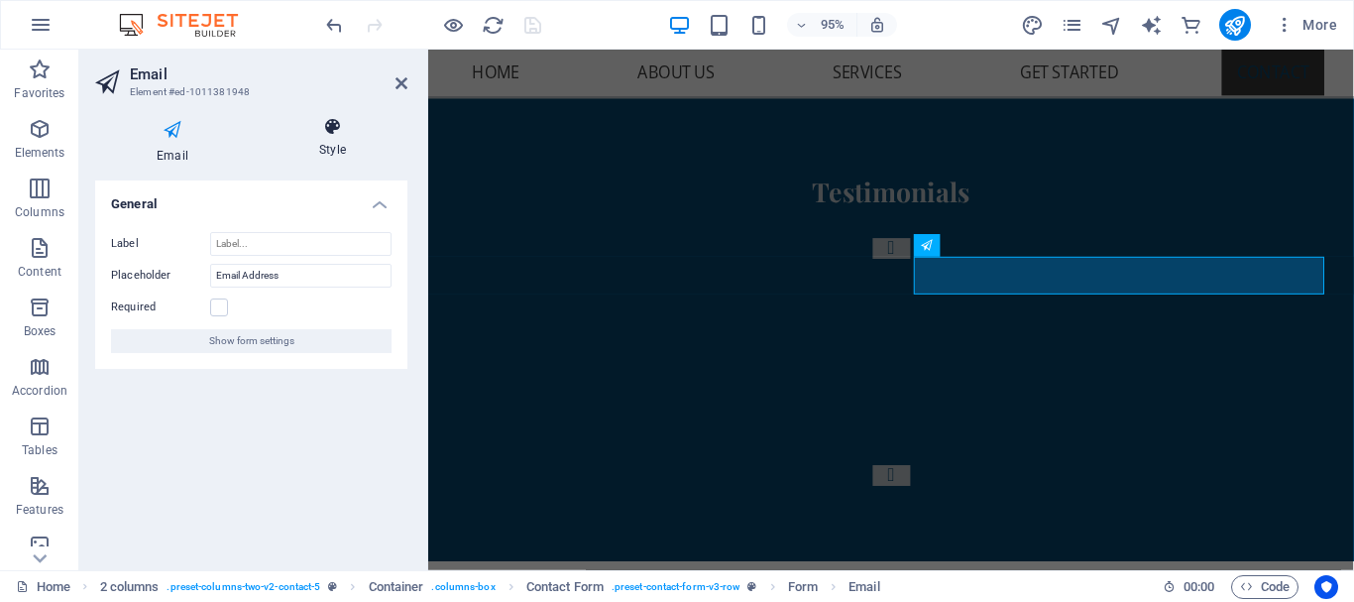
click at [325, 140] on h4 "Style" at bounding box center [333, 138] width 150 height 42
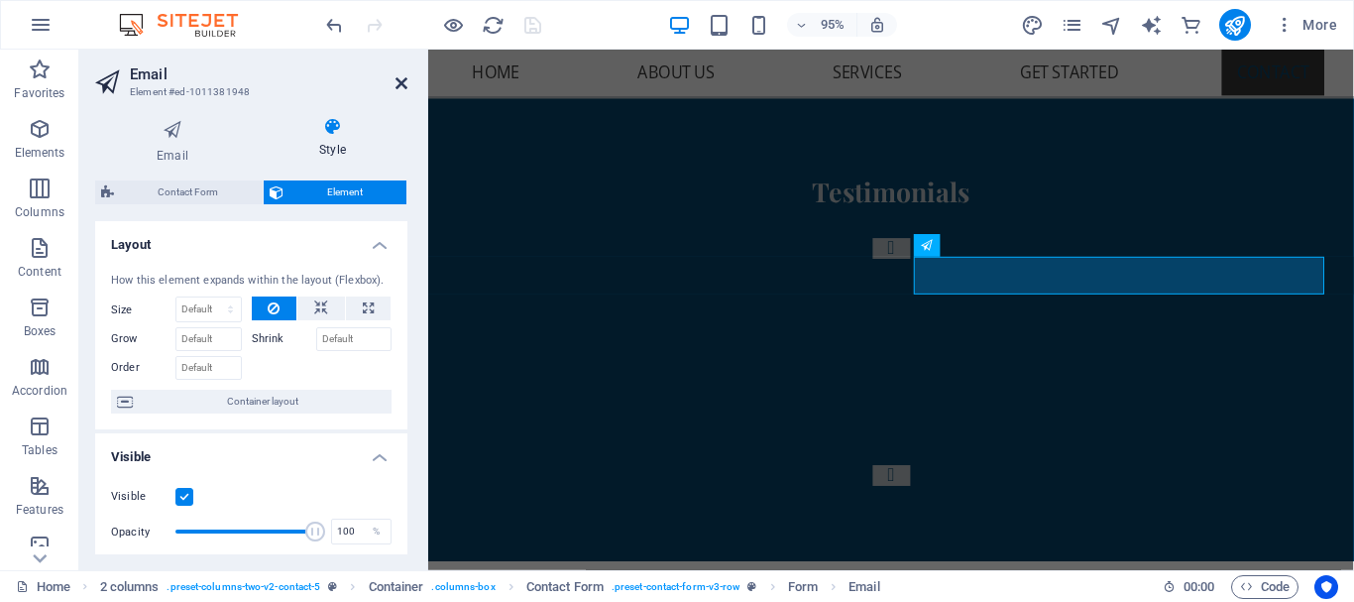
click at [402, 80] on icon at bounding box center [402, 83] width 12 height 16
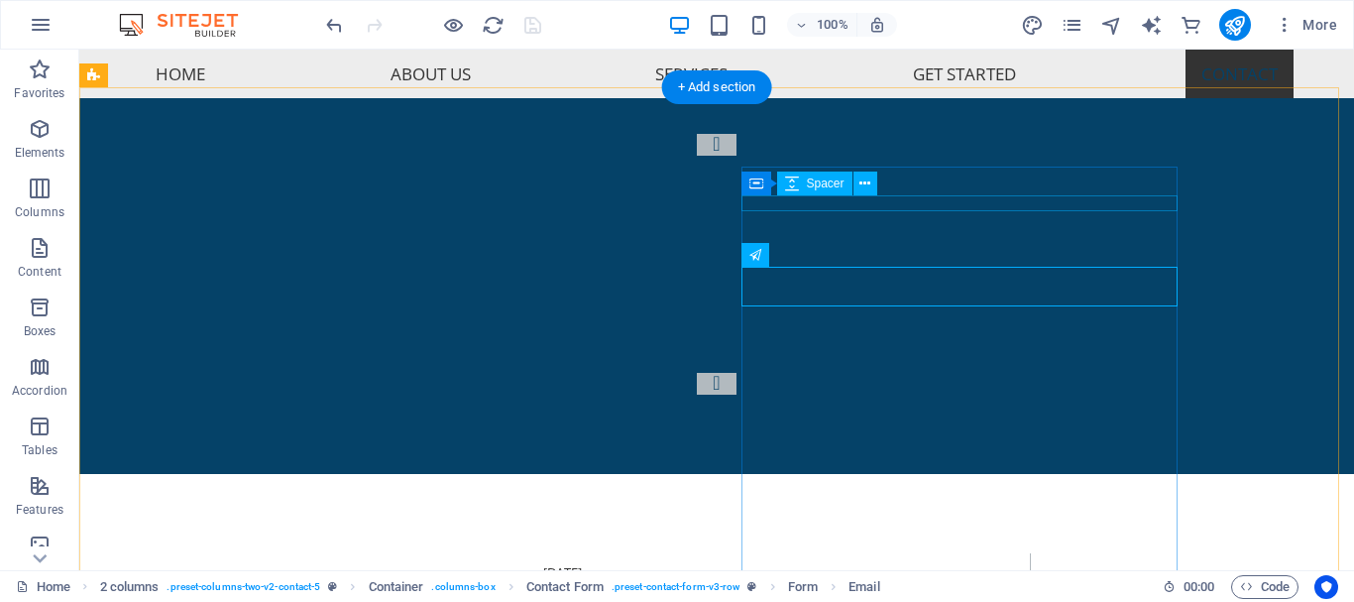
scroll to position [6835, 0]
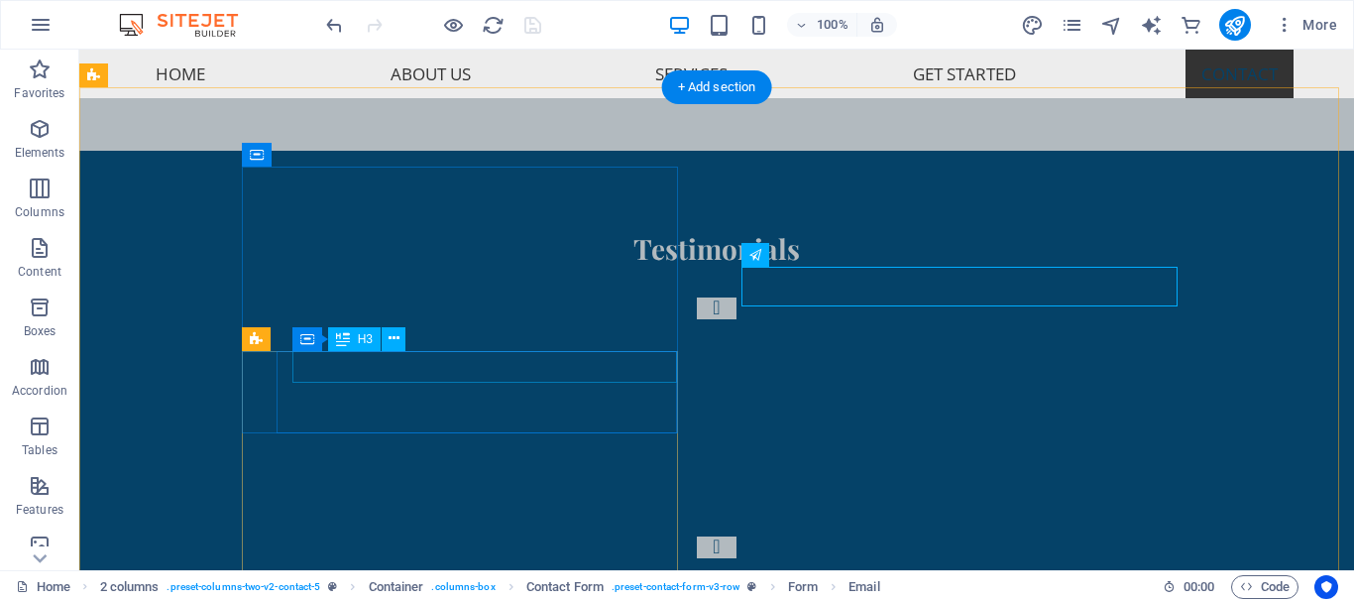
click at [400, 370] on div "H2 Text on background Container Menu Bar Logo Menu Bar 2 columns Opening Hours …" at bounding box center [716, 310] width 1275 height 521
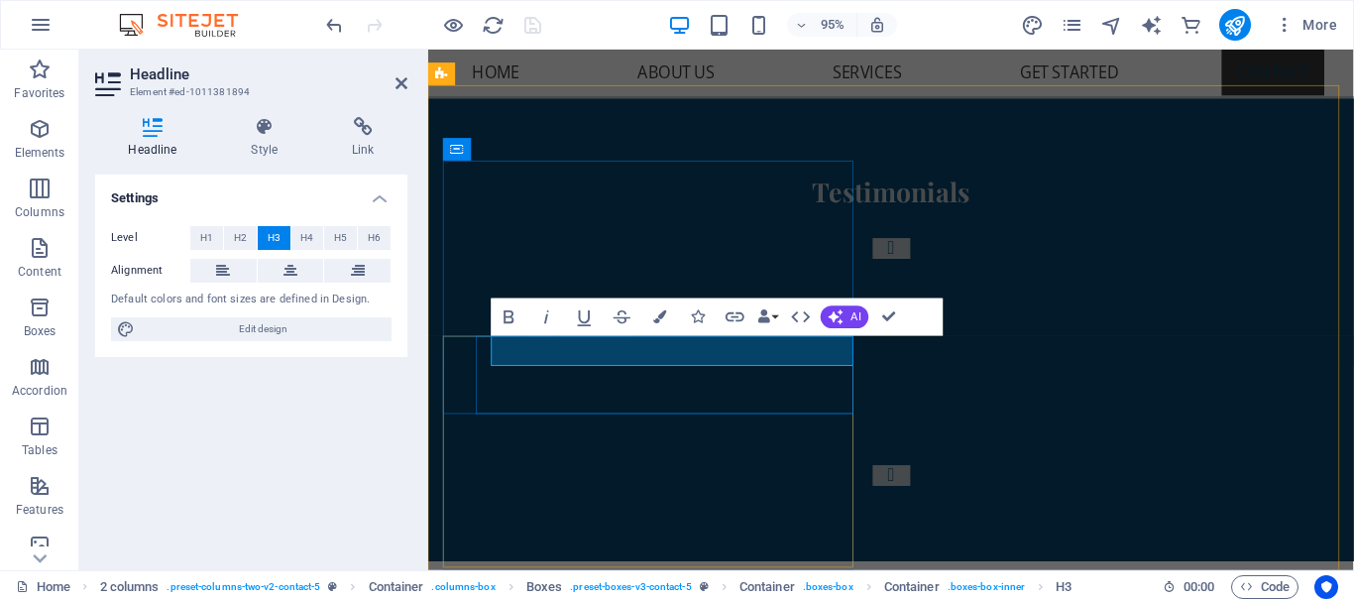
drag, startPoint x: 593, startPoint y: 369, endPoint x: 566, endPoint y: 352, distance: 31.6
click at [659, 315] on icon "button" at bounding box center [659, 316] width 13 height 13
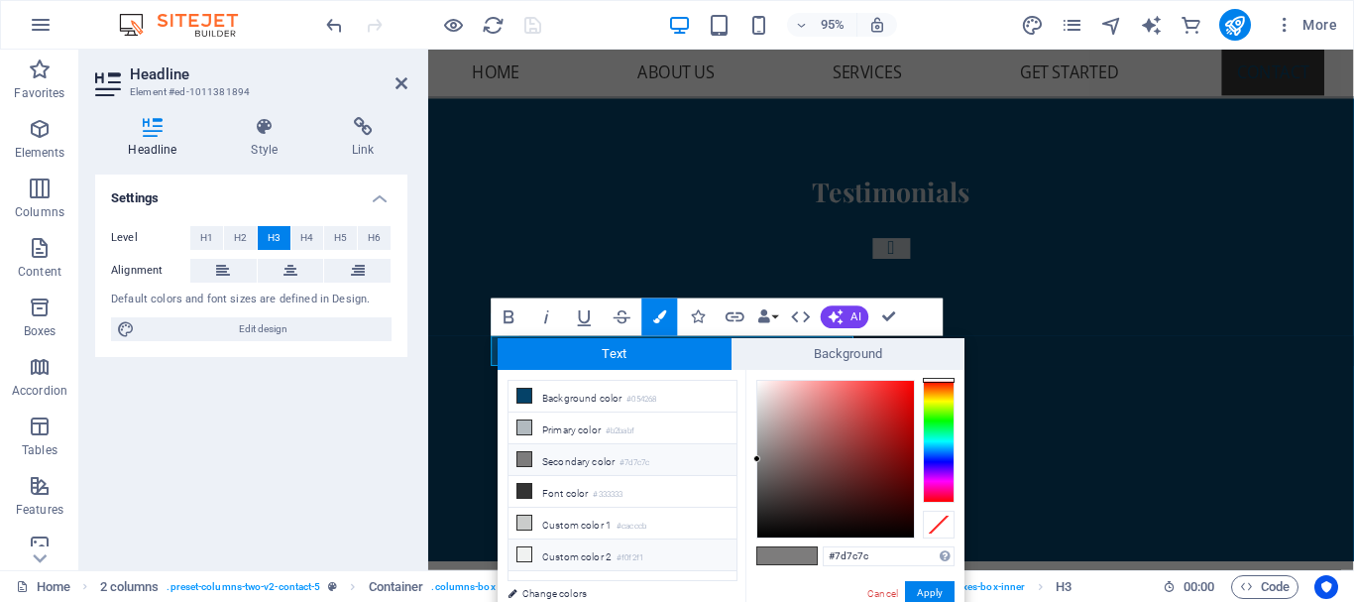
click at [663, 545] on li "Custom color 2 #f0f2f1" at bounding box center [623, 555] width 228 height 32
type input "#f0f2f1"
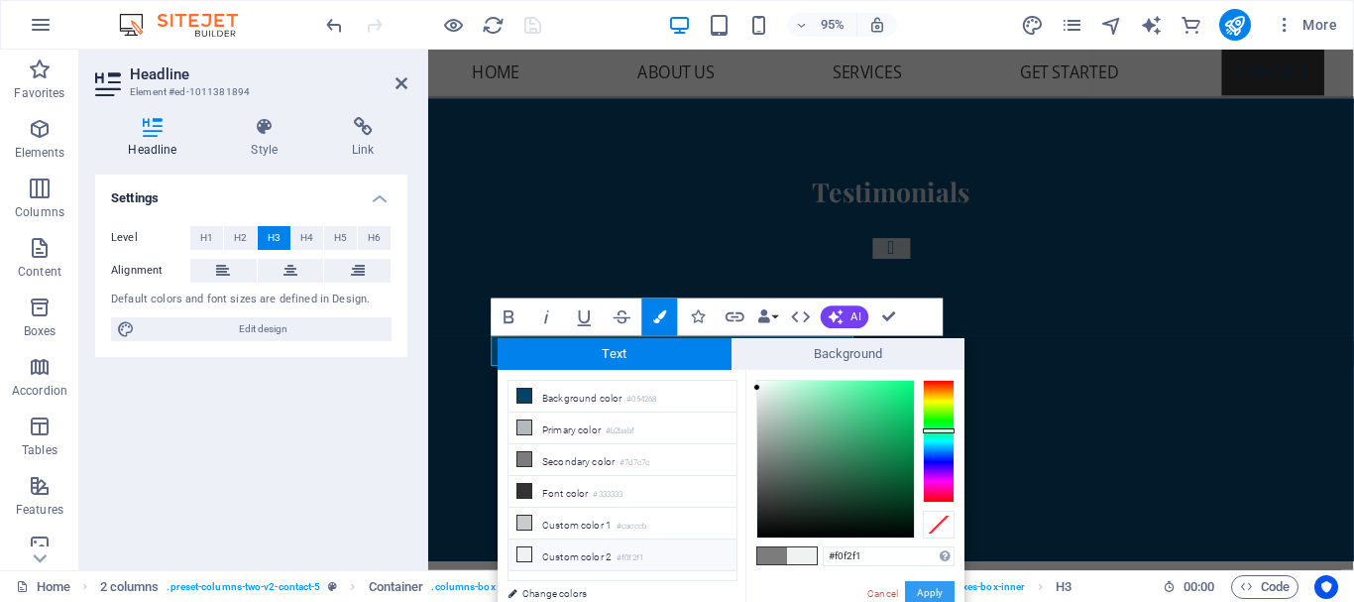
click at [933, 582] on button "Apply" at bounding box center [930, 593] width 50 height 24
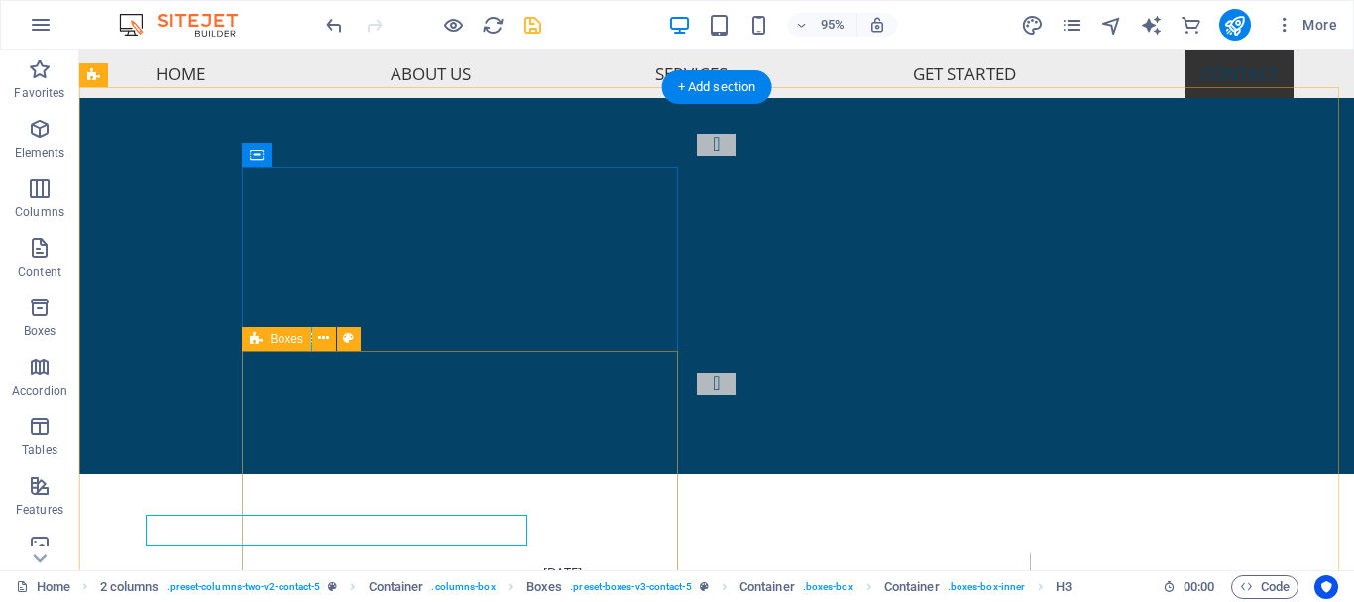
scroll to position [6835, 0]
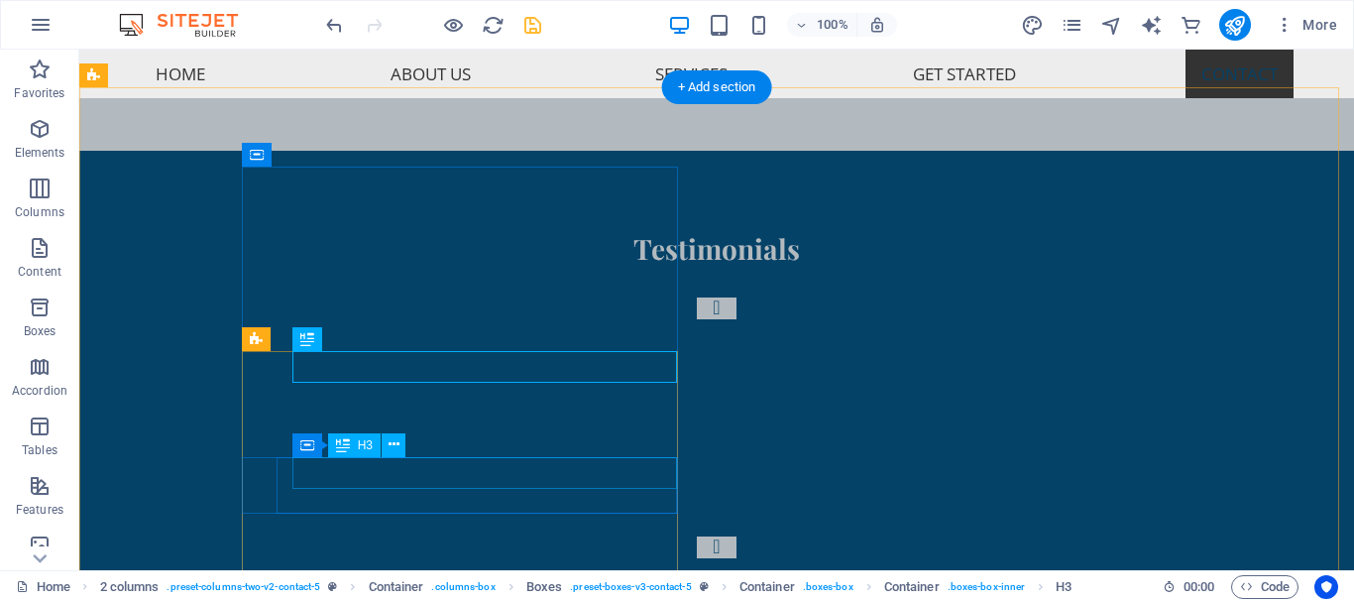
click at [361, 480] on div "H2 Text on background Container Menu Bar Logo Menu Bar 2 columns Opening Hours …" at bounding box center [716, 310] width 1275 height 521
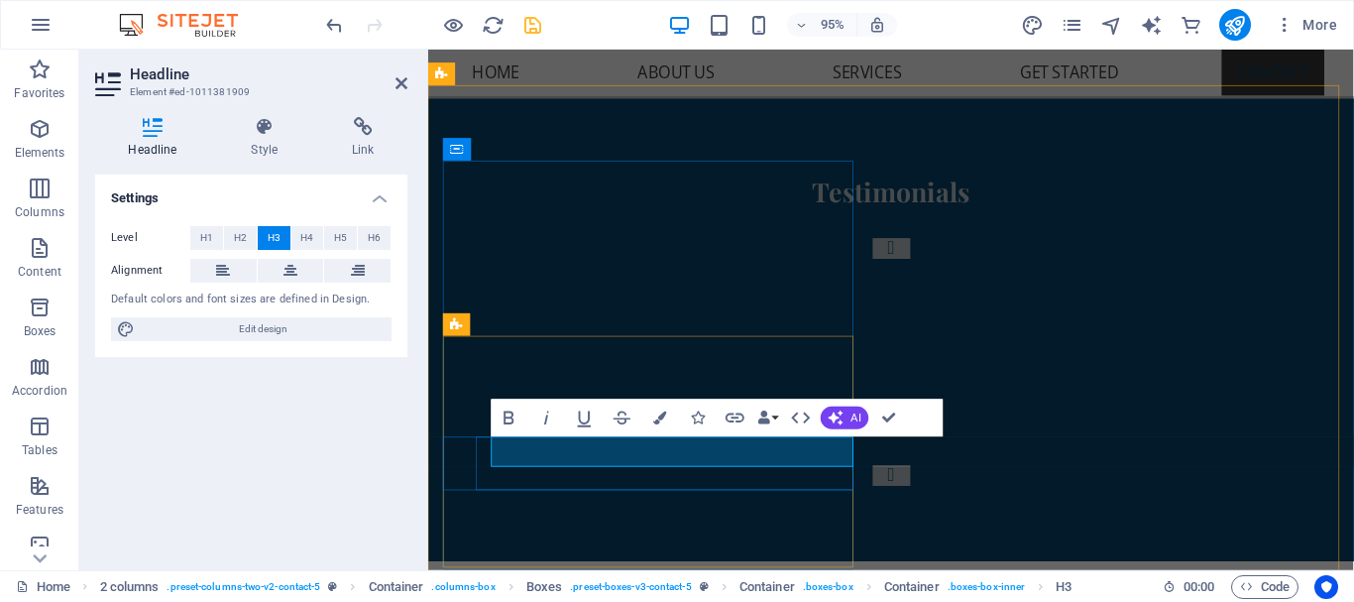
drag, startPoint x: 566, startPoint y: 470, endPoint x: 494, endPoint y: 476, distance: 72.6
click at [656, 417] on icon "button" at bounding box center [659, 417] width 13 height 13
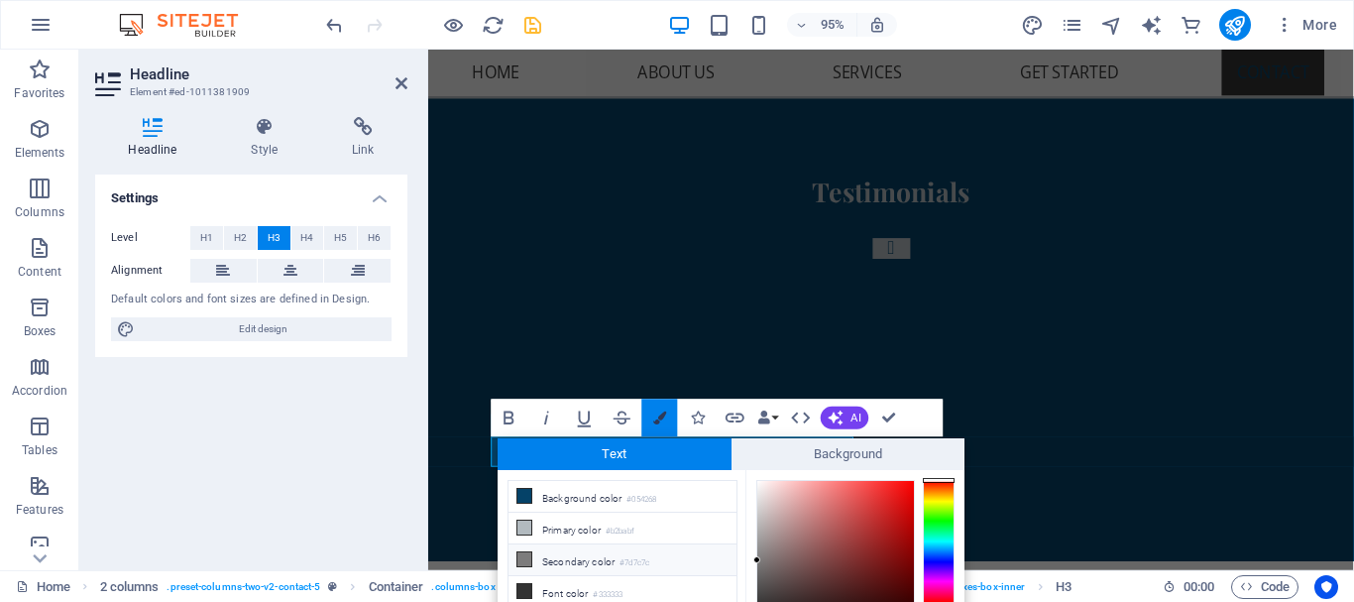
scroll to position [114, 0]
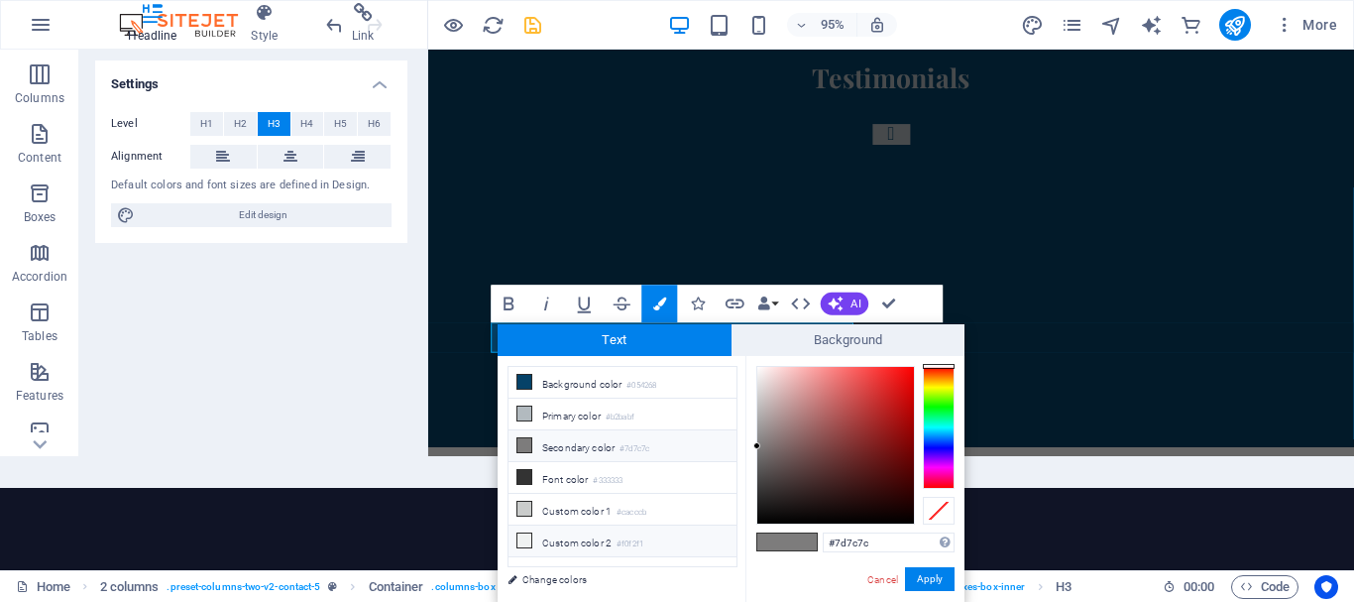
click at [694, 539] on li "Custom color 2 #f0f2f1" at bounding box center [623, 542] width 228 height 32
type input "#f0f2f1"
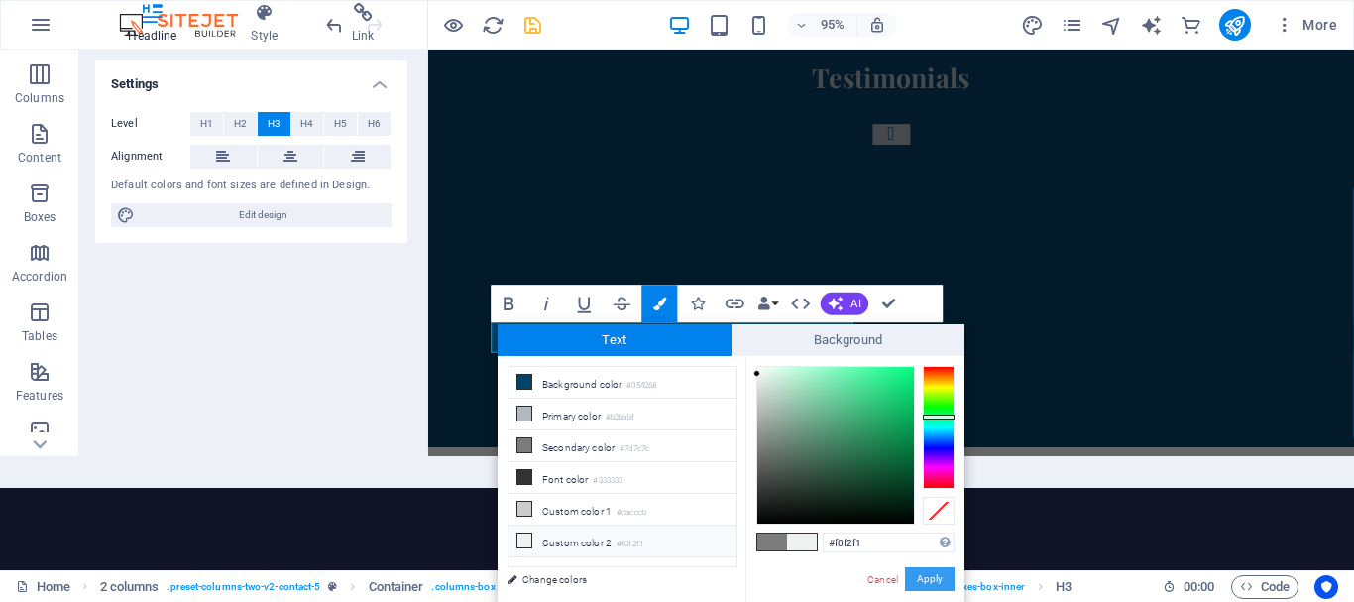
click at [925, 578] on button "Apply" at bounding box center [930, 579] width 50 height 24
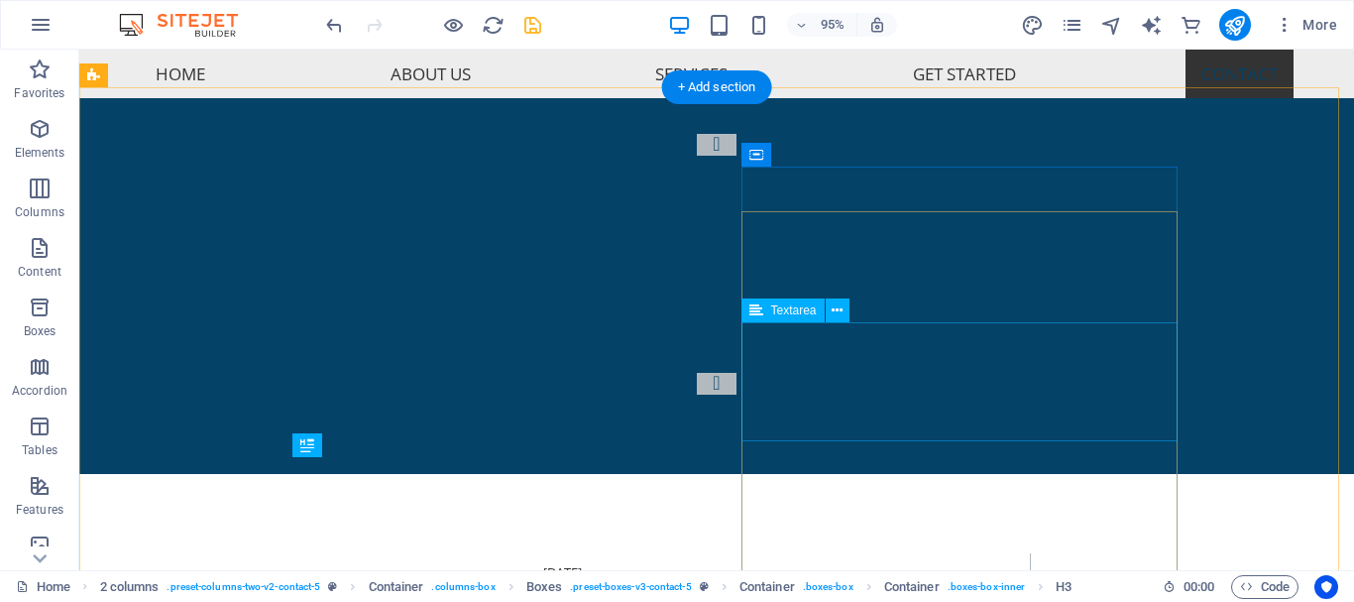
scroll to position [6835, 0]
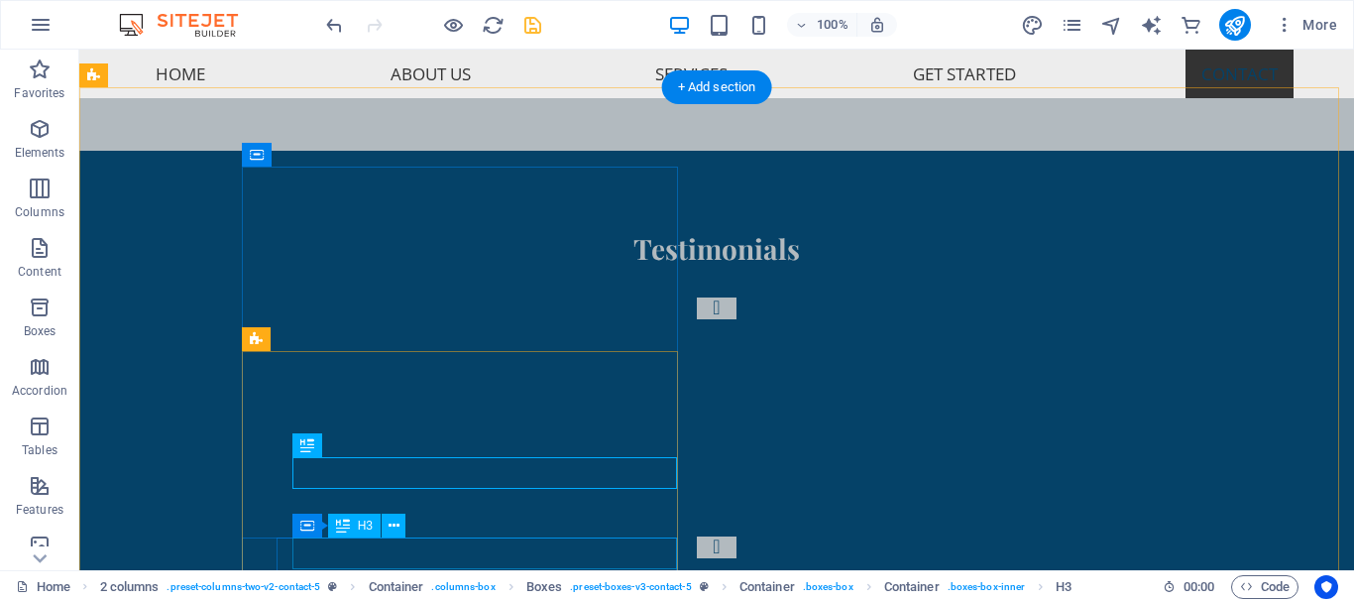
click at [359, 550] on div "H2 Text on background Container Menu Bar Logo Menu Bar 2 columns Opening Hours …" at bounding box center [716, 310] width 1275 height 521
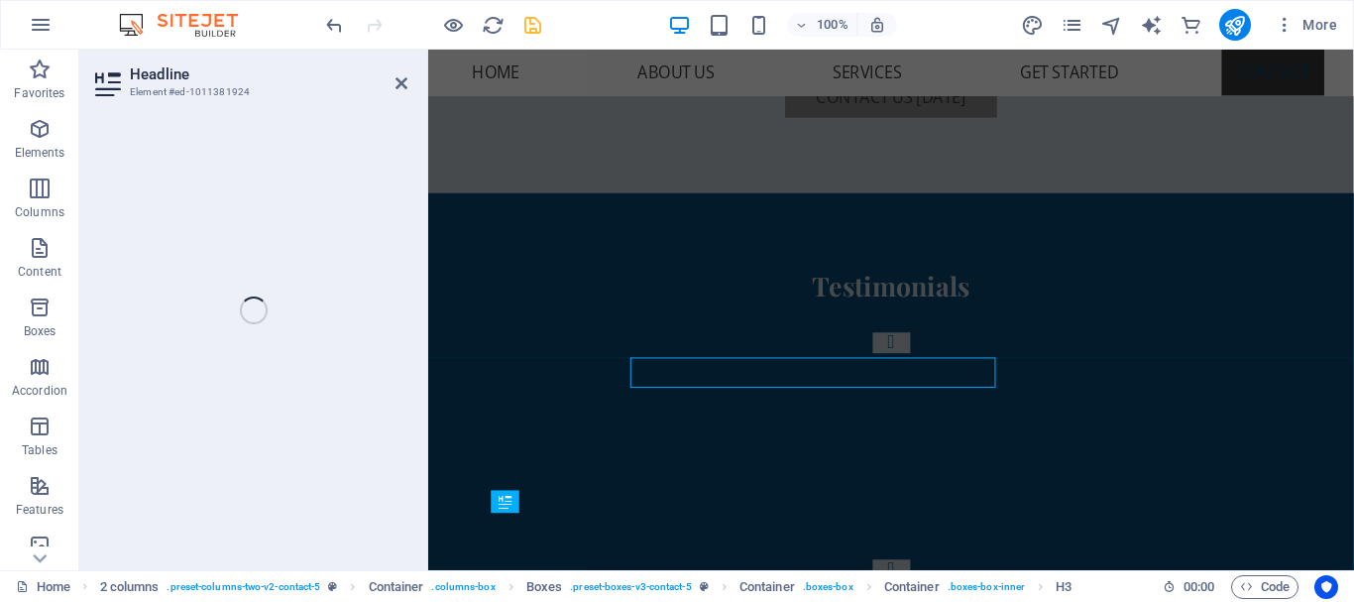
scroll to position [6998, 0]
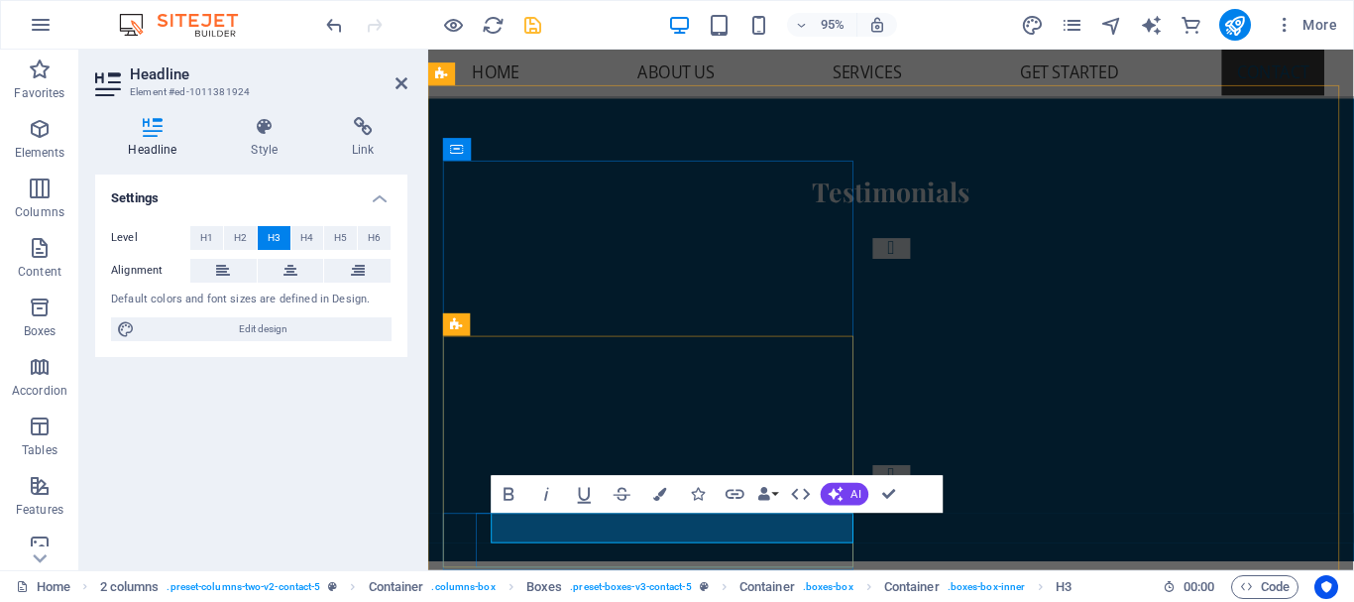
drag, startPoint x: 563, startPoint y: 548, endPoint x: 489, endPoint y: 553, distance: 74.5
click at [664, 493] on icon "button" at bounding box center [659, 494] width 13 height 13
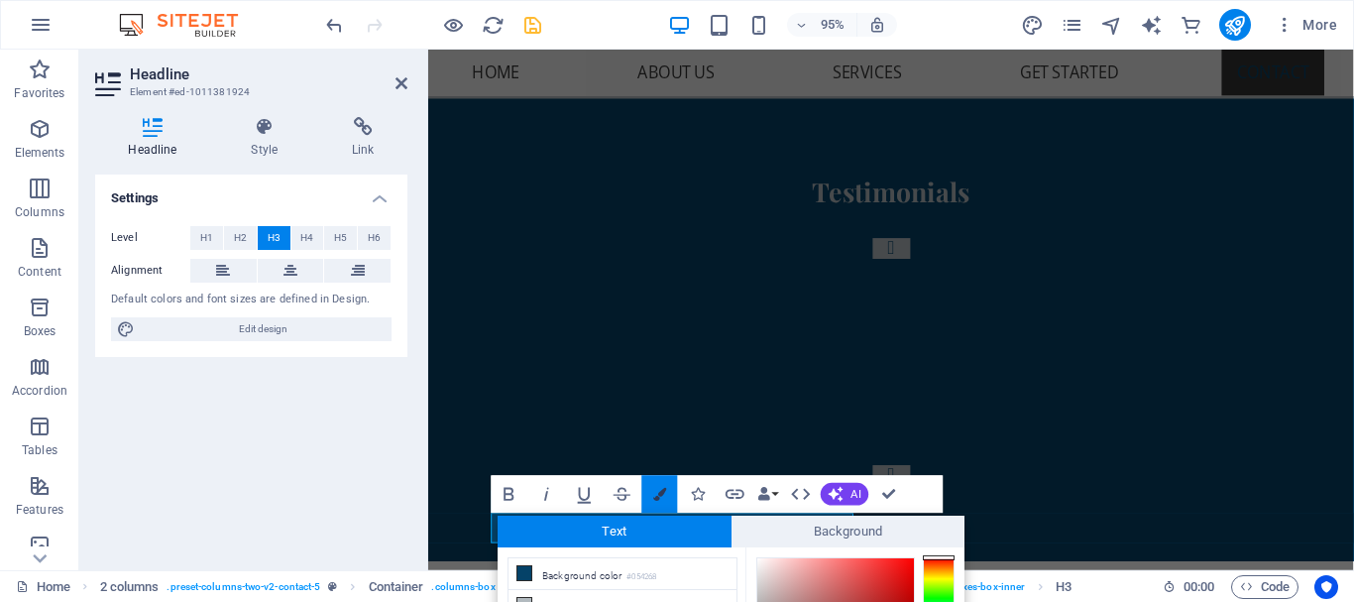
scroll to position [191, 0]
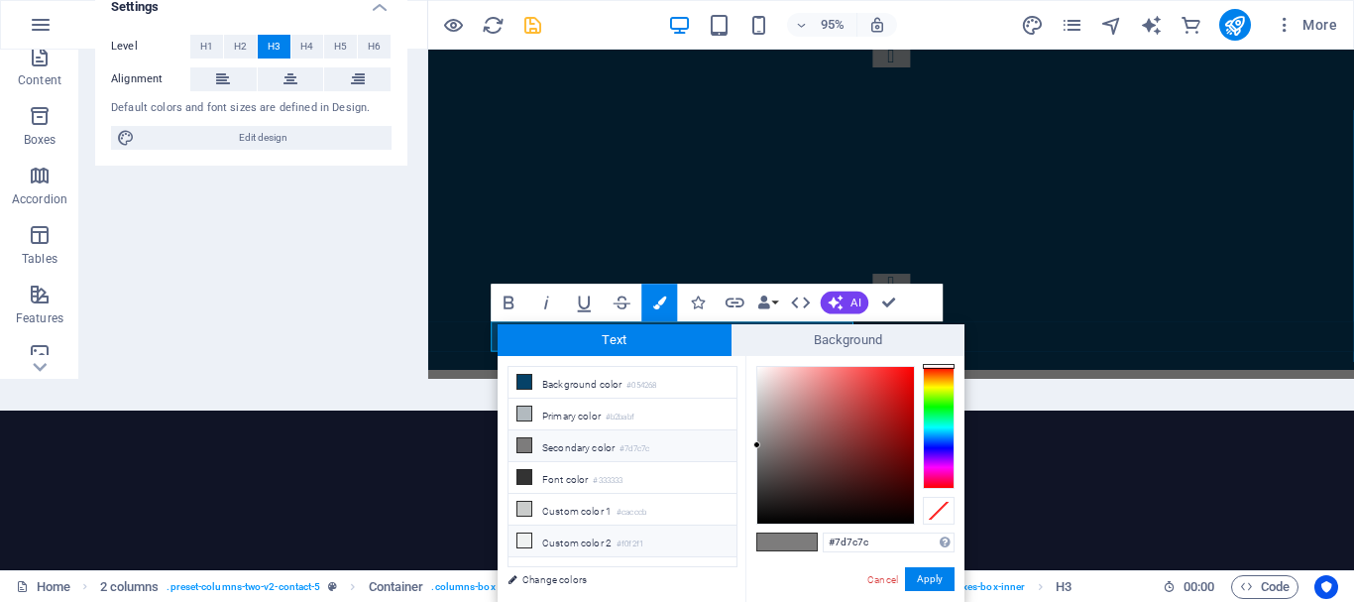
click at [707, 539] on li "Custom color 2 #f0f2f1" at bounding box center [623, 542] width 228 height 32
type input "#f0f2f1"
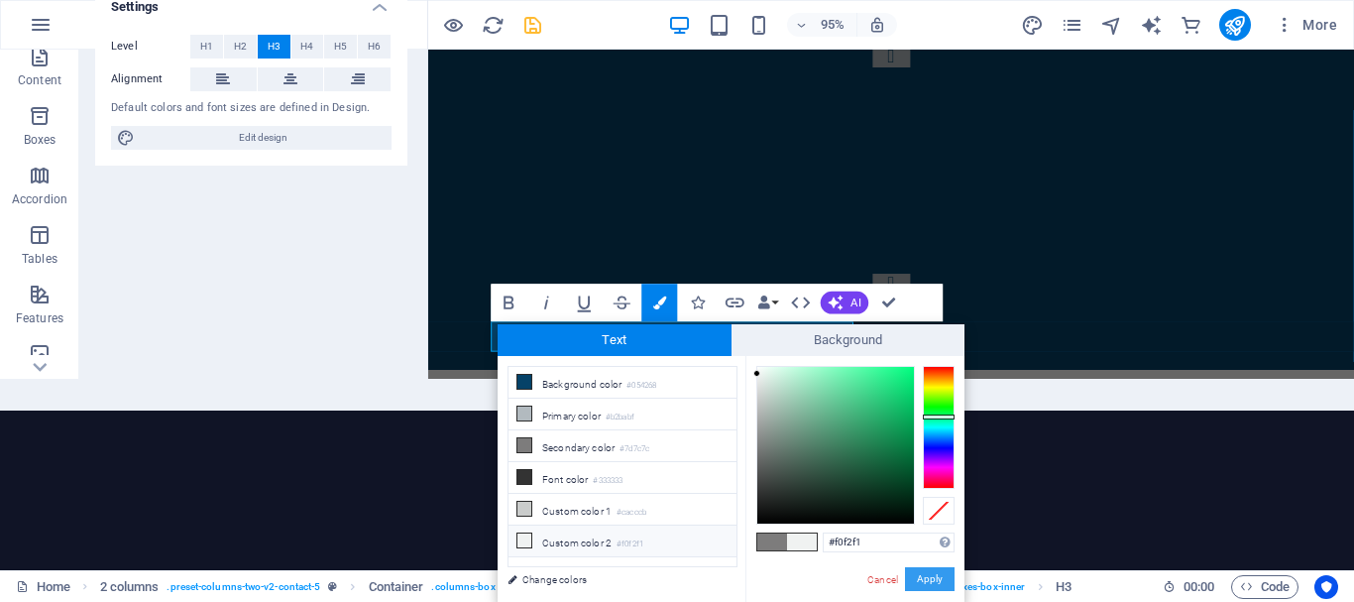
click at [947, 579] on button "Apply" at bounding box center [930, 579] width 50 height 24
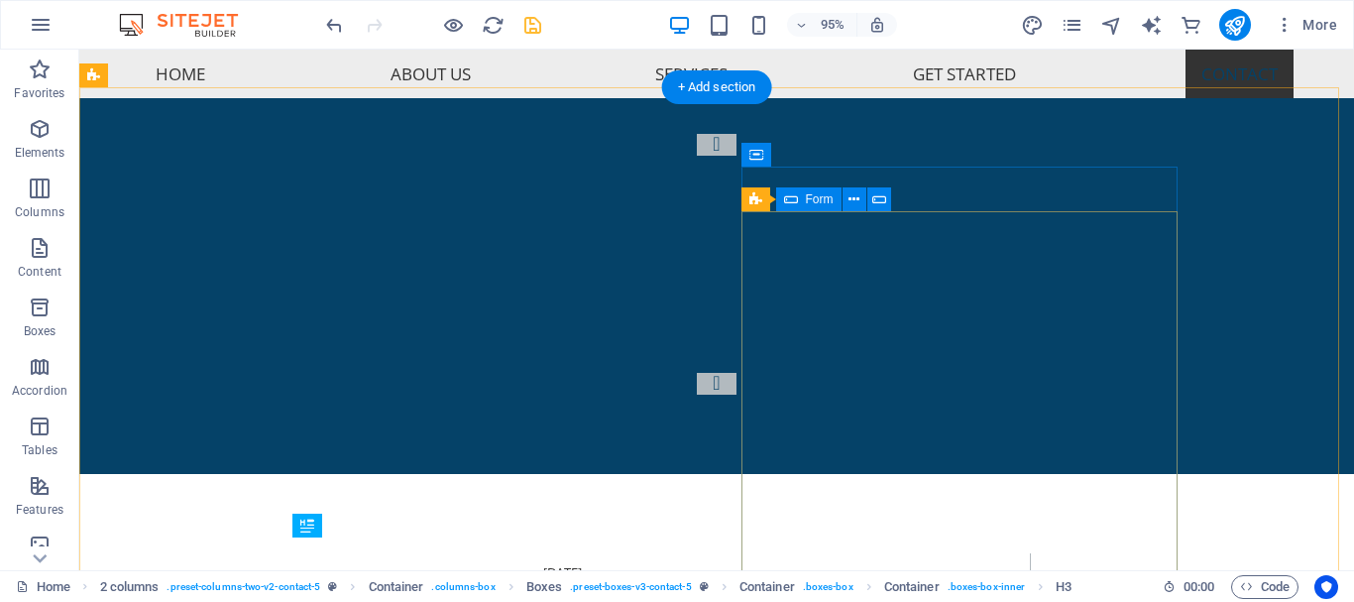
scroll to position [6835, 0]
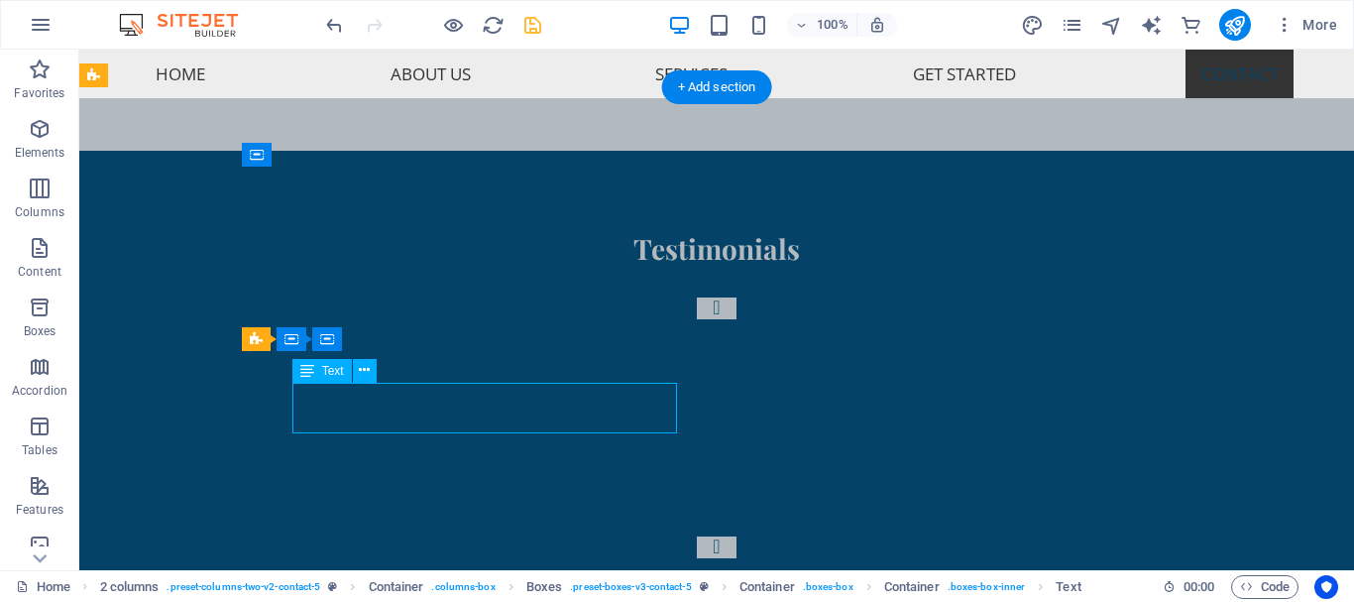
click at [417, 420] on div "H2 Text on background Container Menu Bar Logo Menu Bar 2 columns Opening Hours …" at bounding box center [716, 310] width 1275 height 521
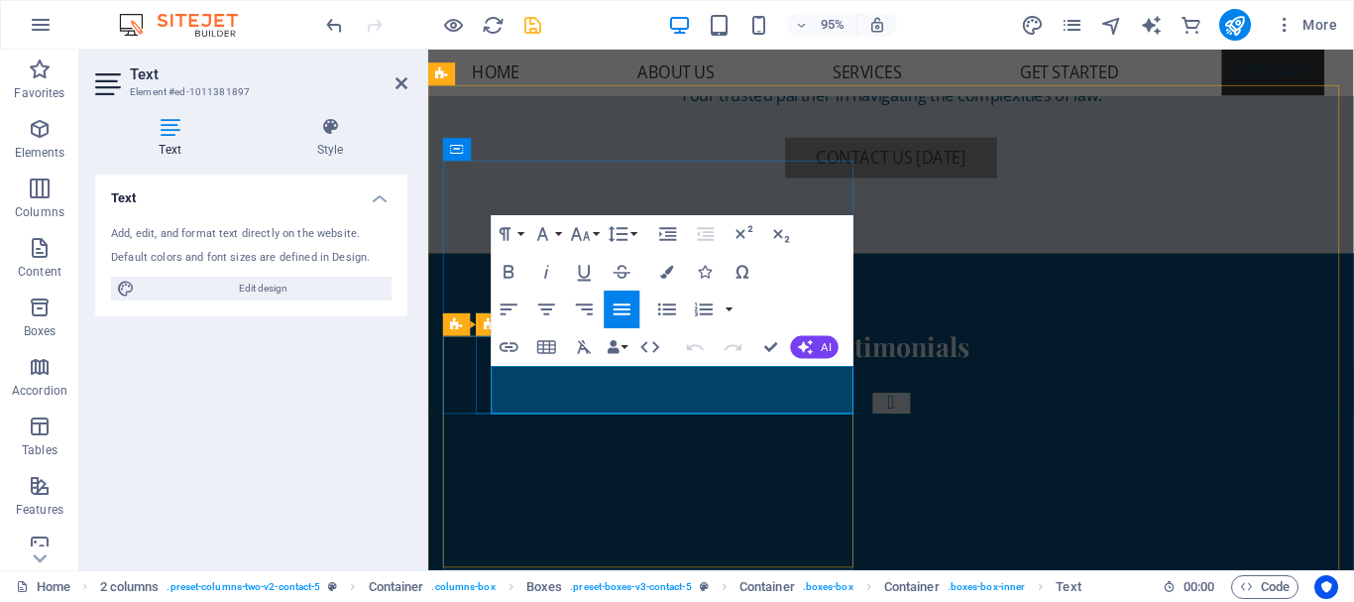
scroll to position [6998, 0]
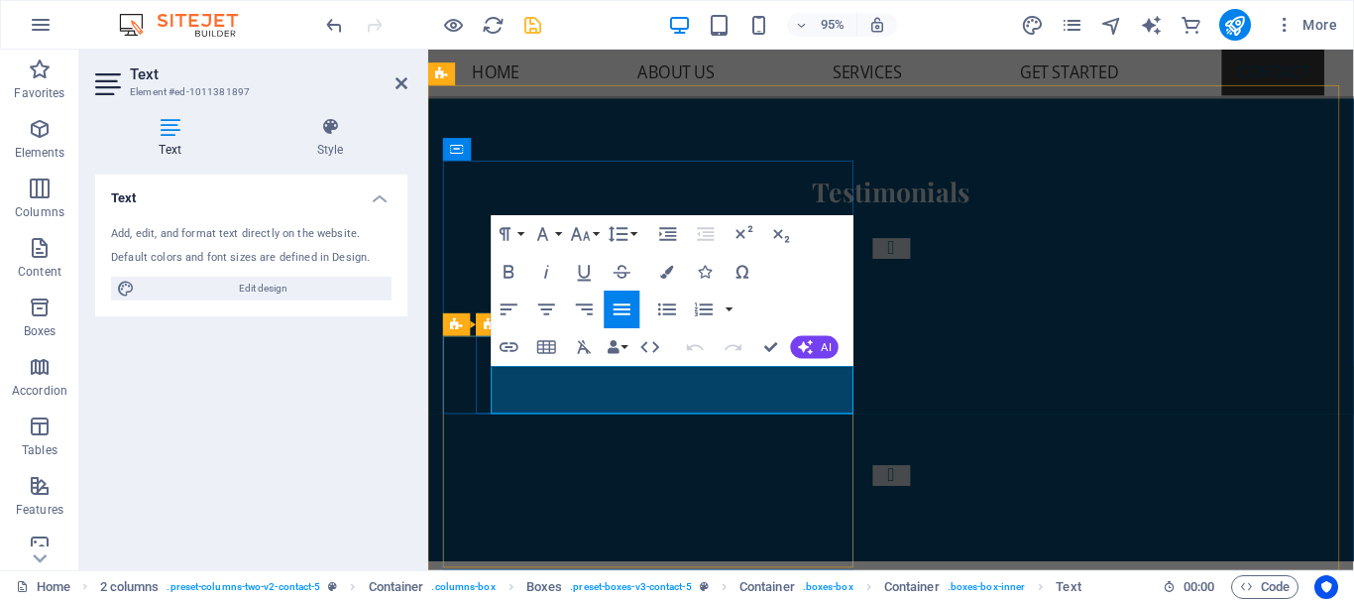
drag, startPoint x: 620, startPoint y: 419, endPoint x: 534, endPoint y: 412, distance: 85.6
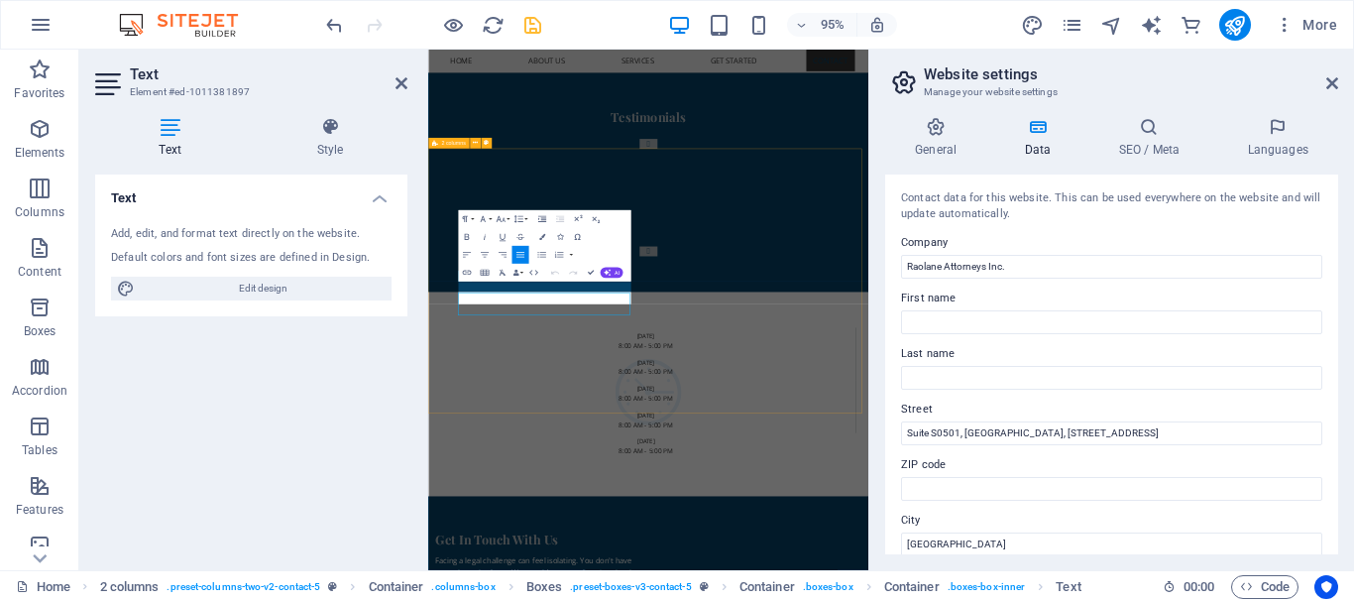
scroll to position [6791, 0]
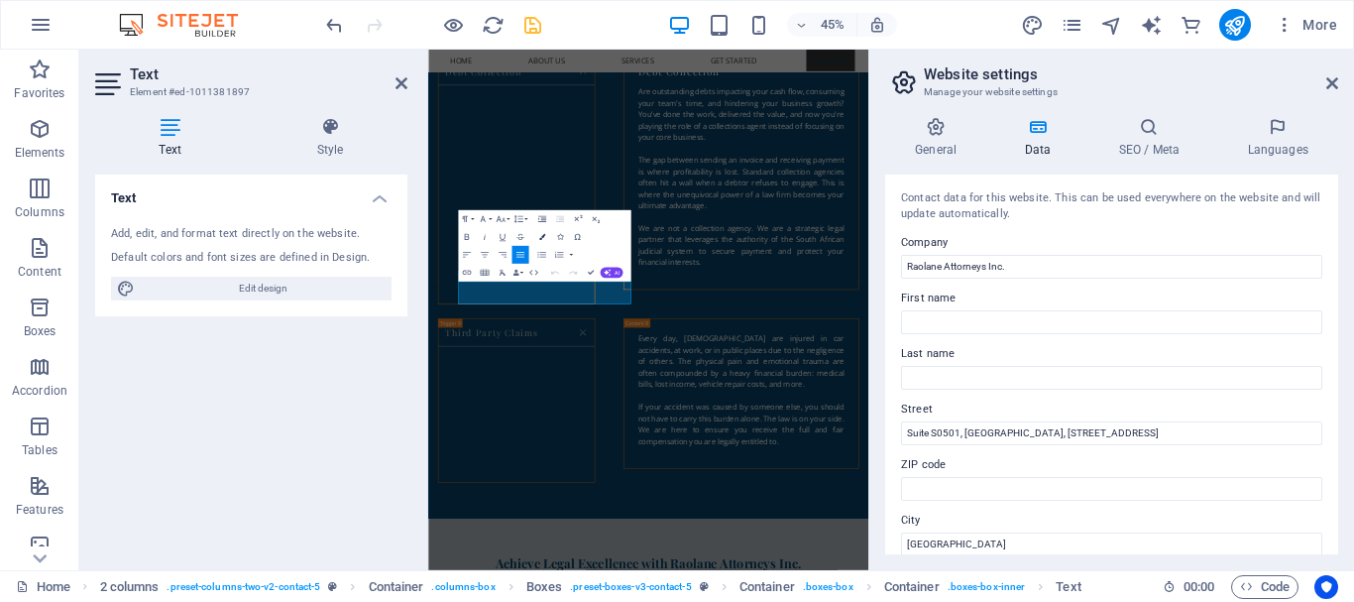
click at [542, 235] on icon "button" at bounding box center [541, 237] width 6 height 6
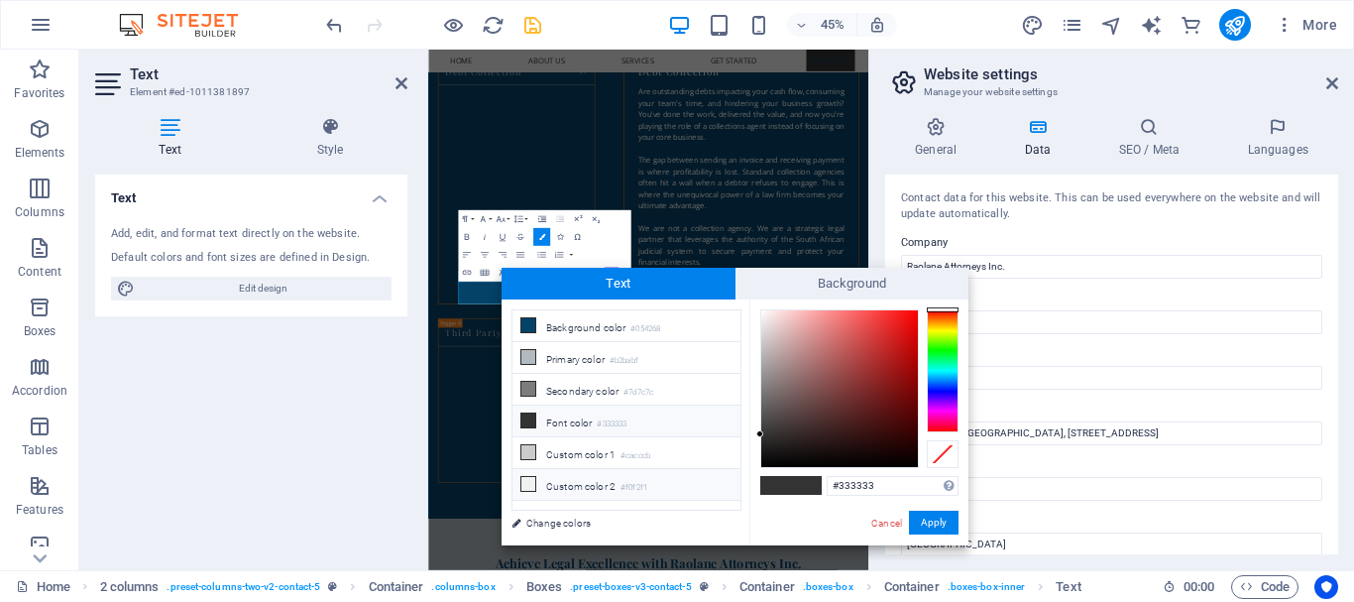
click at [690, 484] on li "Custom color 2 #f0f2f1" at bounding box center [627, 485] width 228 height 32
type input "#f0f2f1"
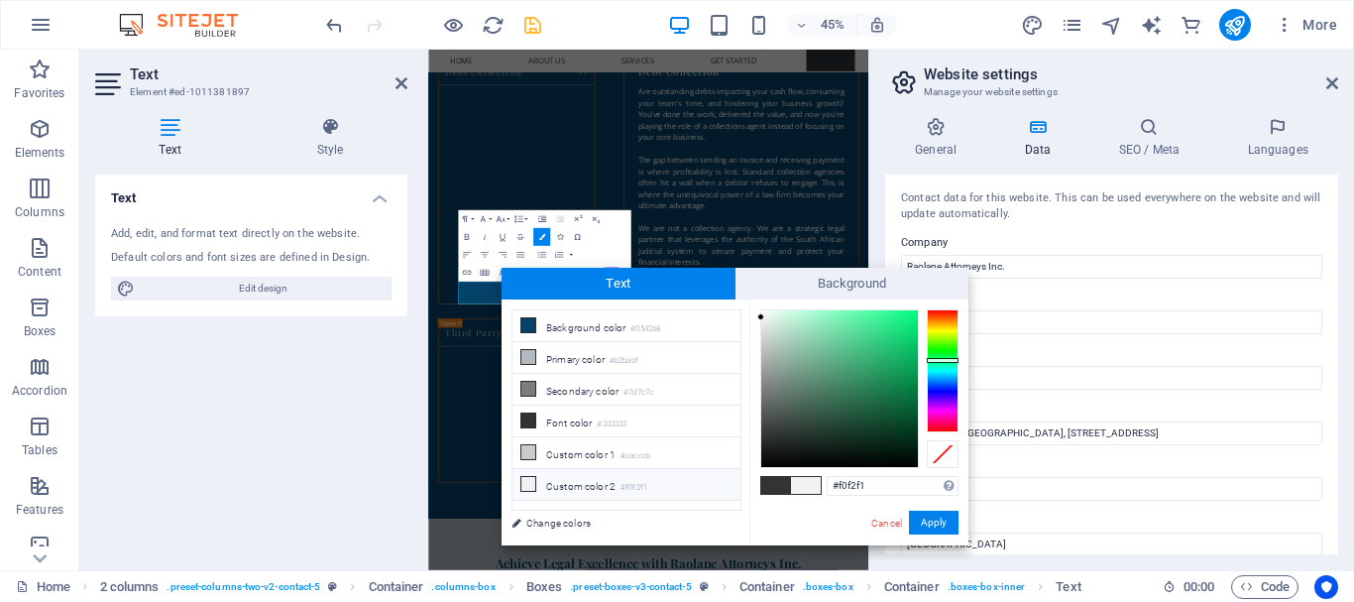
click at [938, 517] on button "Apply" at bounding box center [934, 523] width 50 height 24
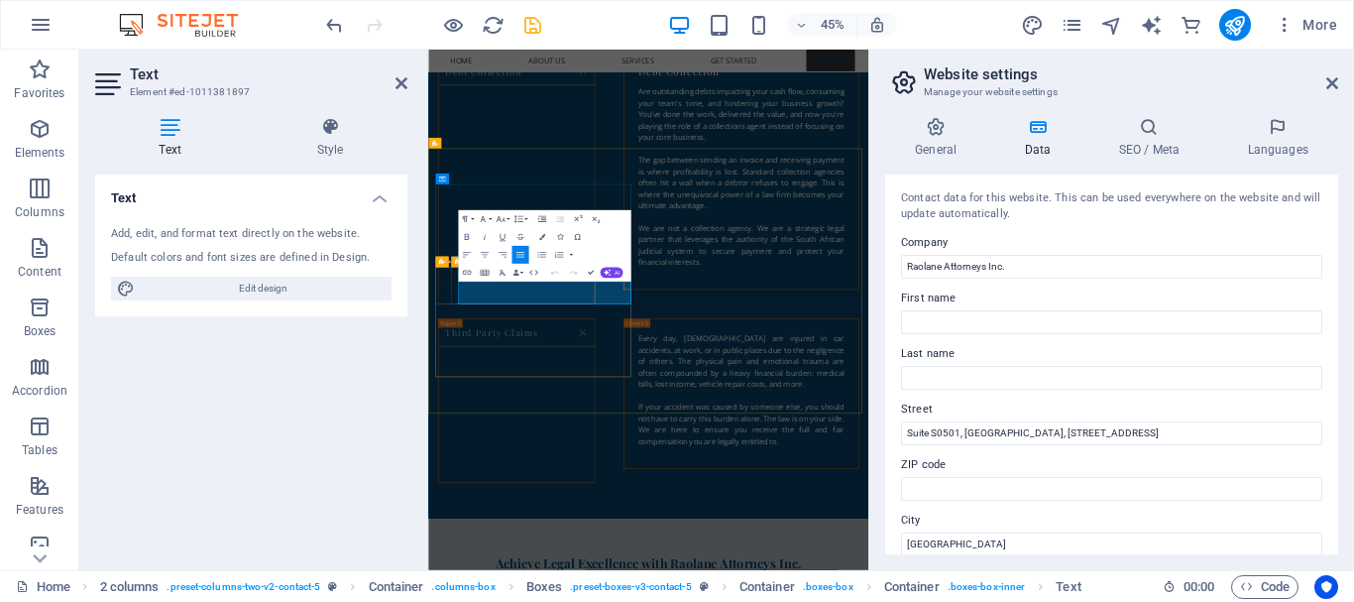
drag, startPoint x: 615, startPoint y: 596, endPoint x: 474, endPoint y: 600, distance: 140.9
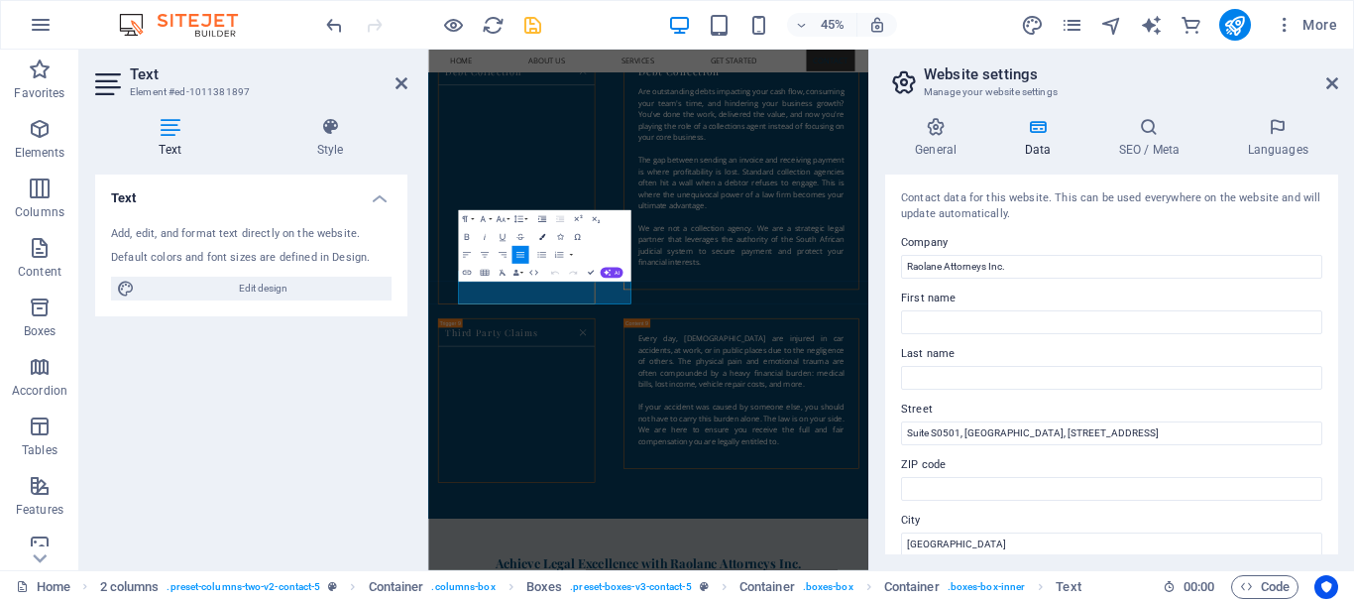
click at [541, 235] on icon "button" at bounding box center [541, 237] width 6 height 6
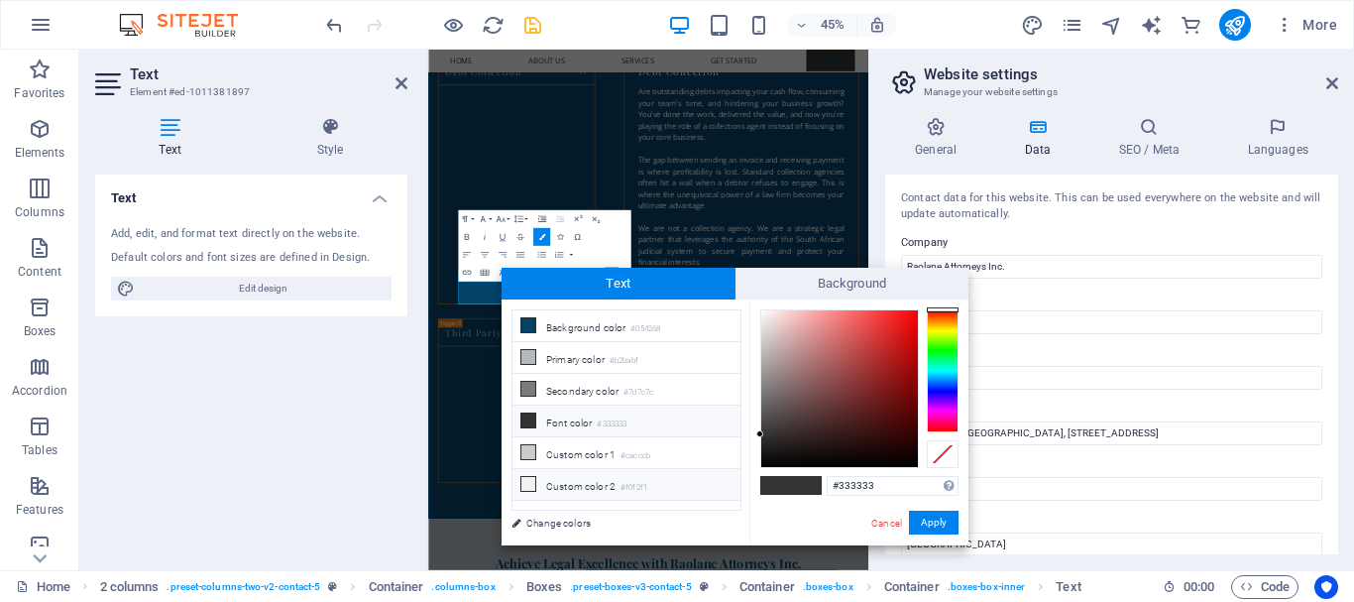
click at [669, 488] on li "Custom color 2 #f0f2f1" at bounding box center [627, 485] width 228 height 32
type input "#f0f2f1"
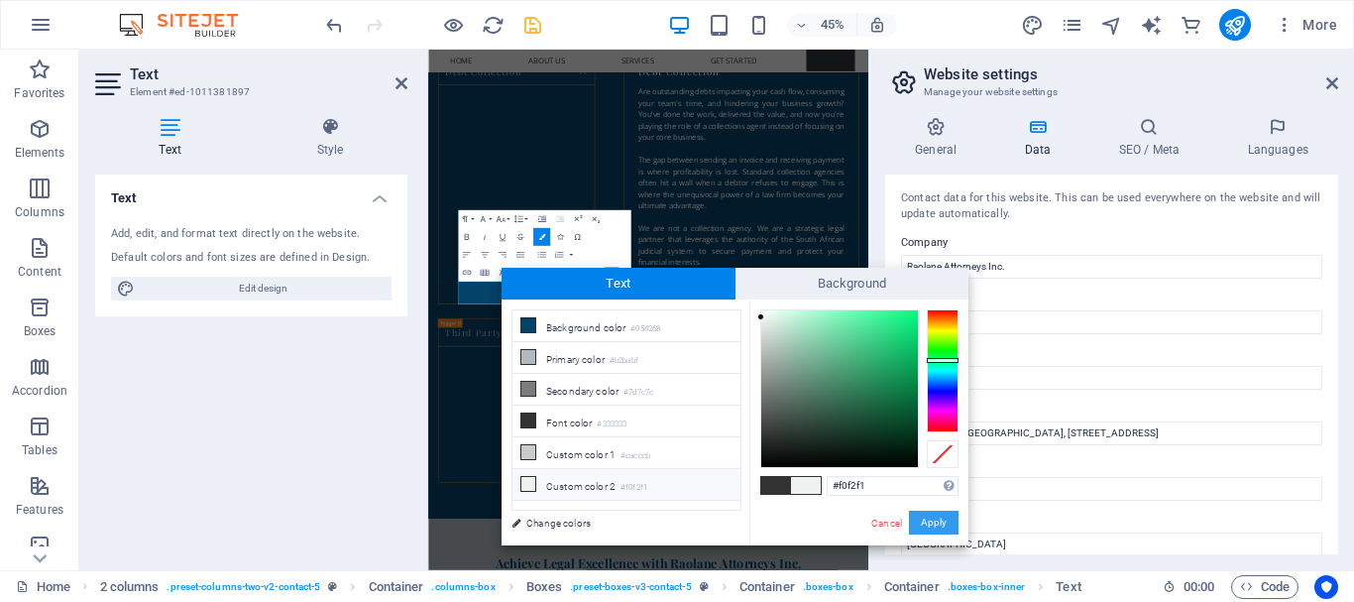
click at [944, 519] on button "Apply" at bounding box center [934, 523] width 50 height 24
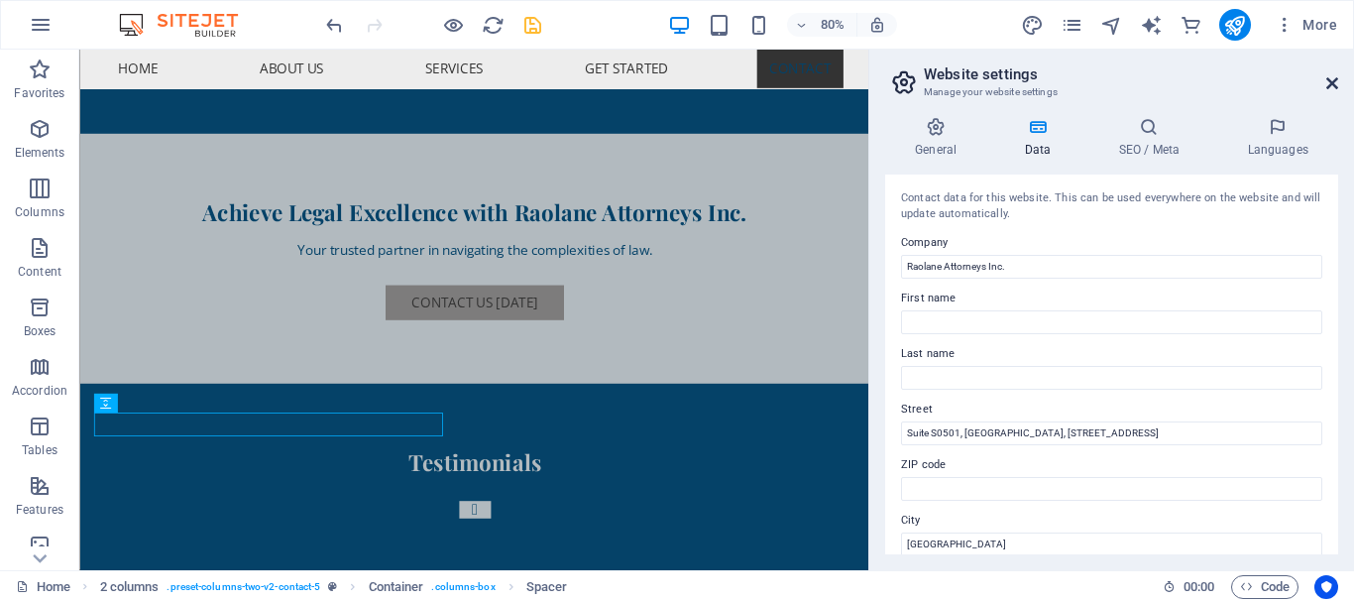
click at [1335, 82] on icon at bounding box center [1333, 83] width 12 height 16
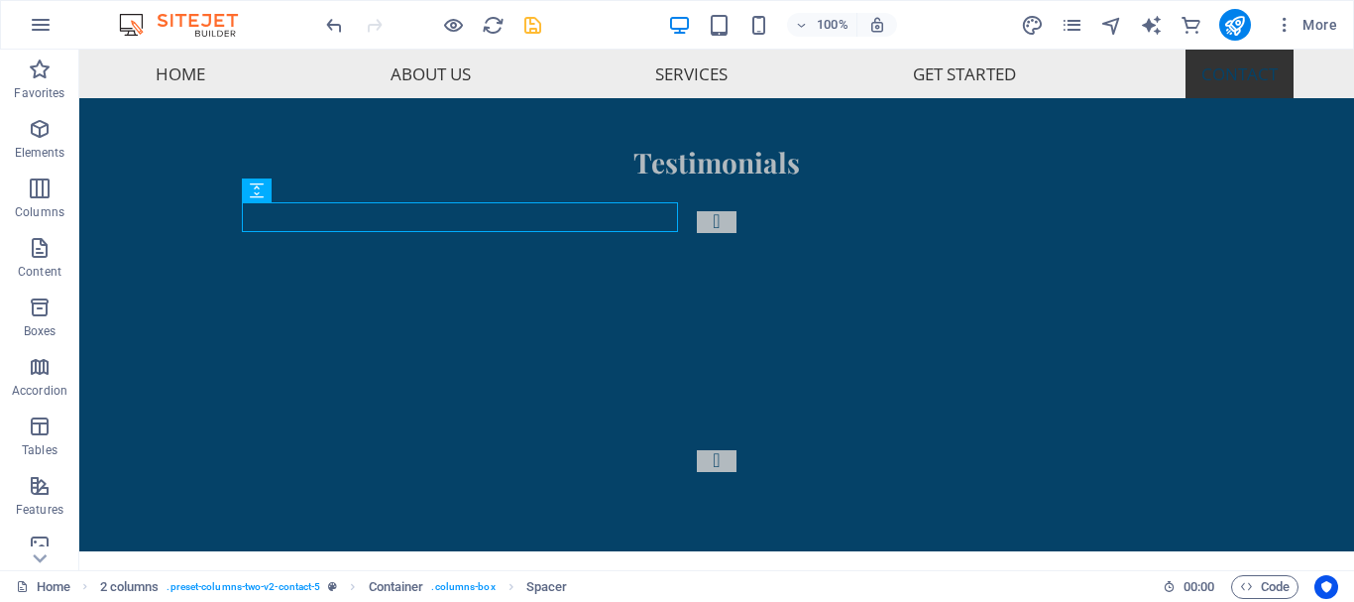
scroll to position [6954, 0]
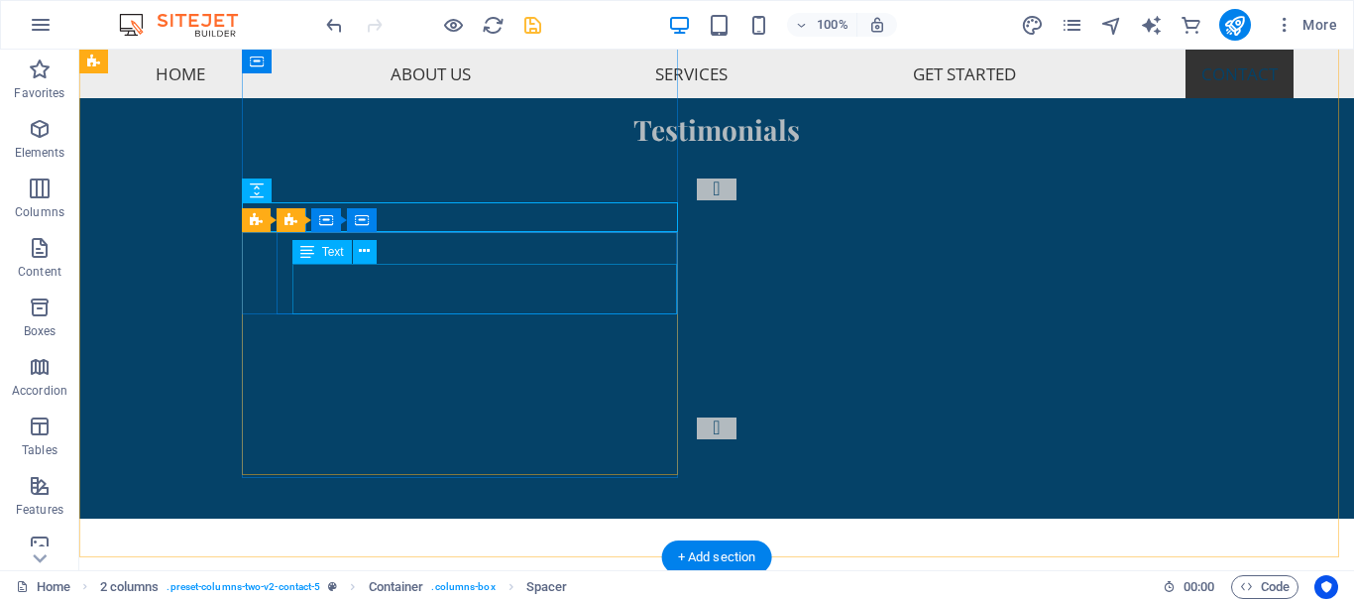
drag, startPoint x: 293, startPoint y: 274, endPoint x: 418, endPoint y: 304, distance: 128.7
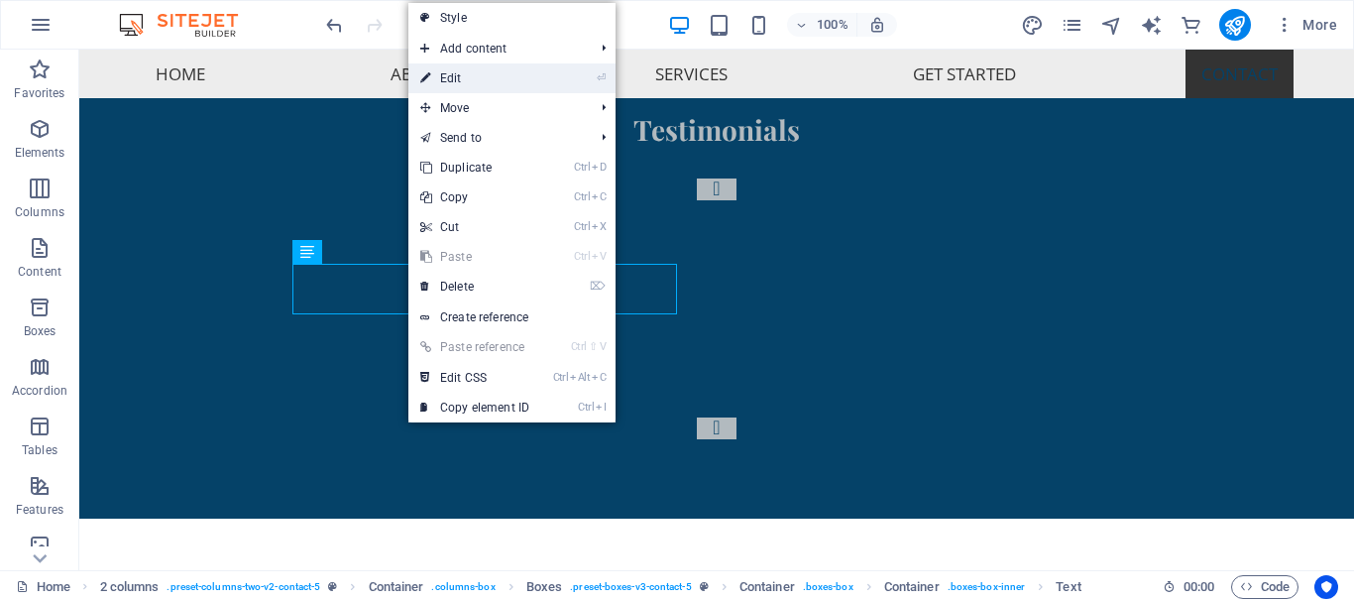
drag, startPoint x: 477, startPoint y: 74, endPoint x: 52, endPoint y: 26, distance: 428.1
click at [477, 74] on link "⏎ Edit" at bounding box center [475, 78] width 133 height 30
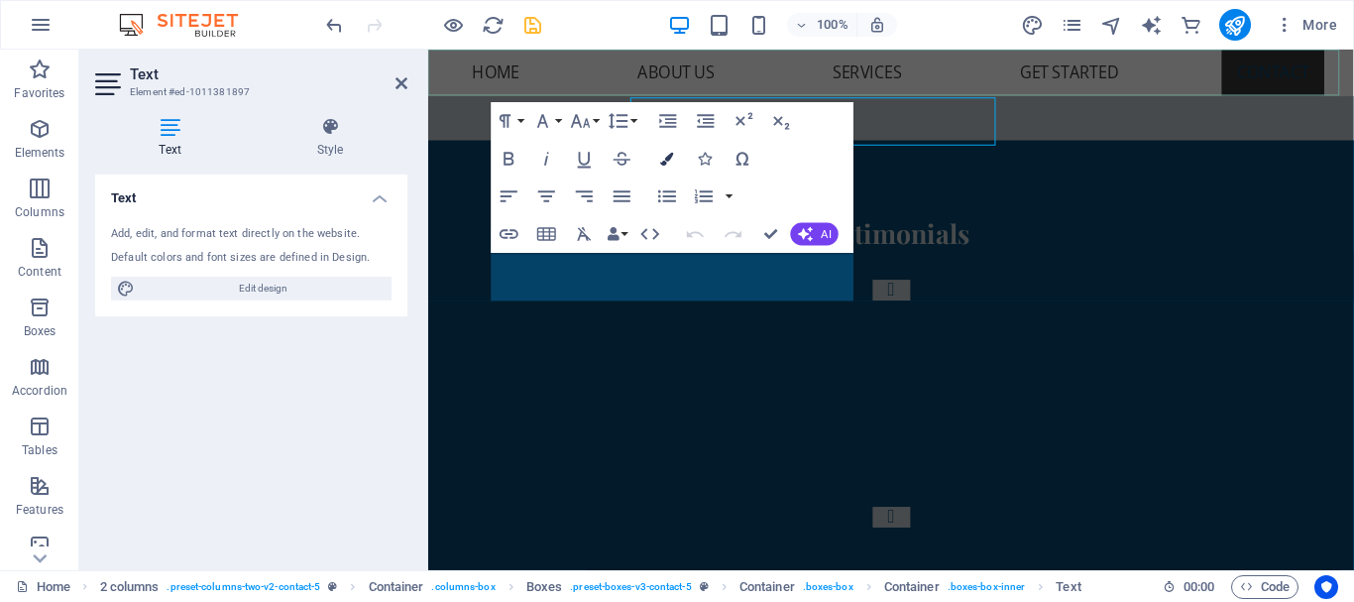
scroll to position [7117, 0]
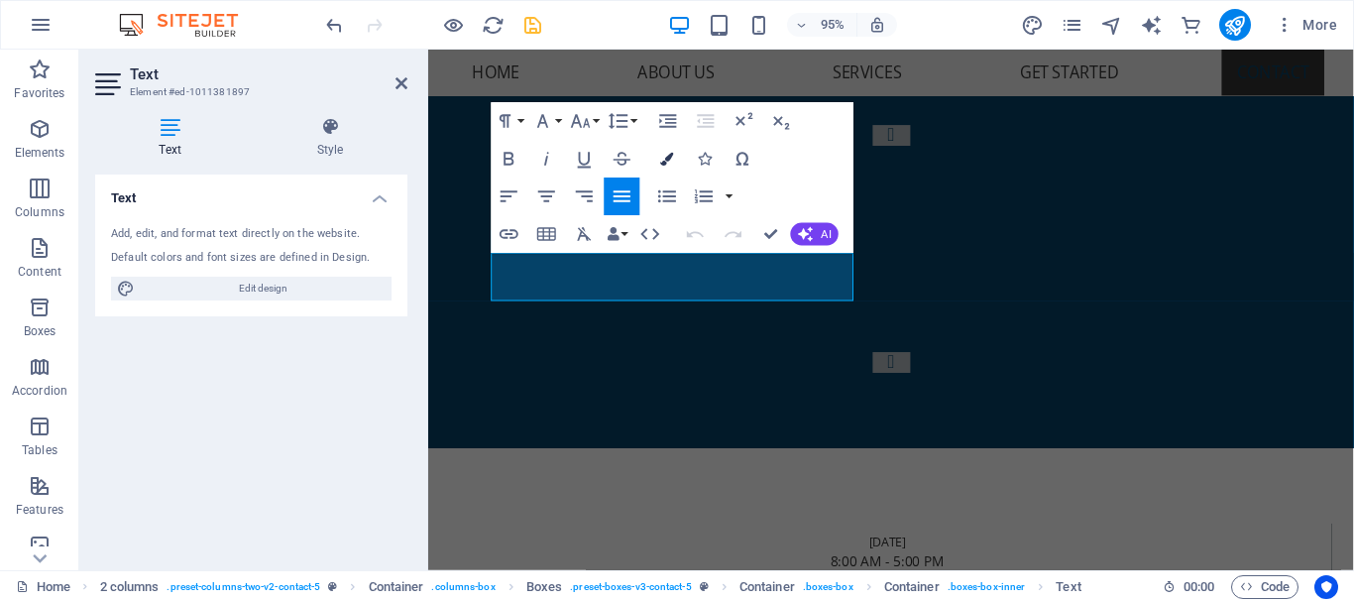
click at [661, 157] on icon "button" at bounding box center [667, 159] width 13 height 13
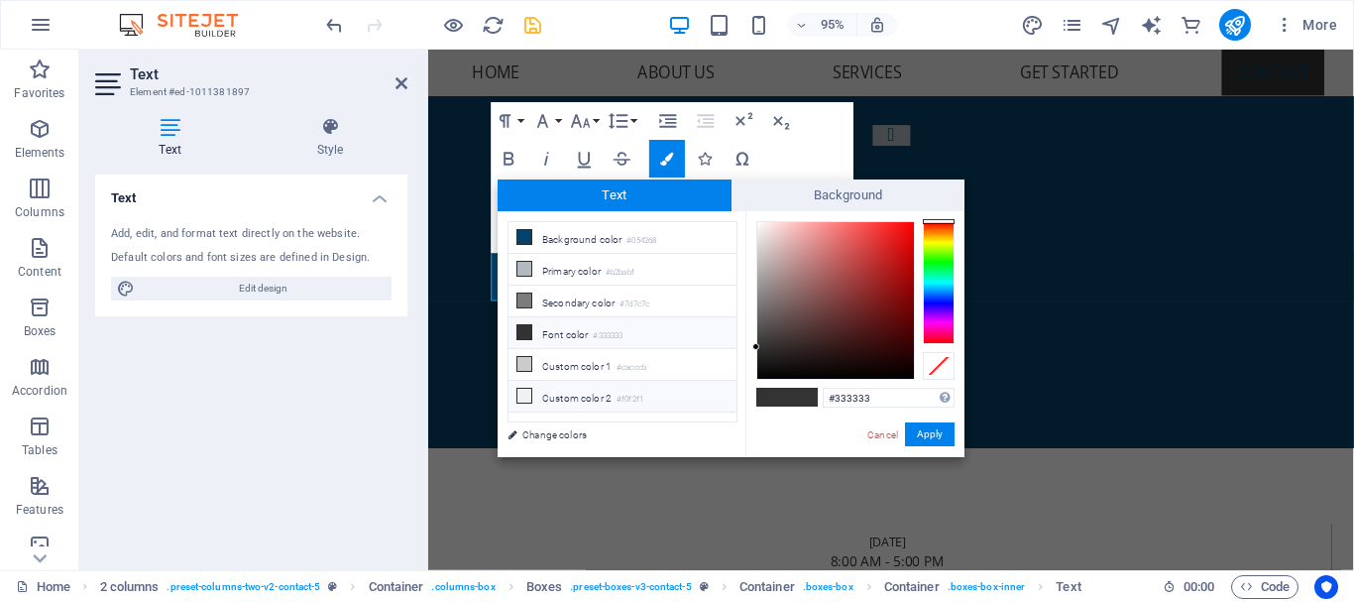
click at [666, 392] on li "Custom color 2 #f0f2f1" at bounding box center [623, 397] width 228 height 32
type input "#f0f2f1"
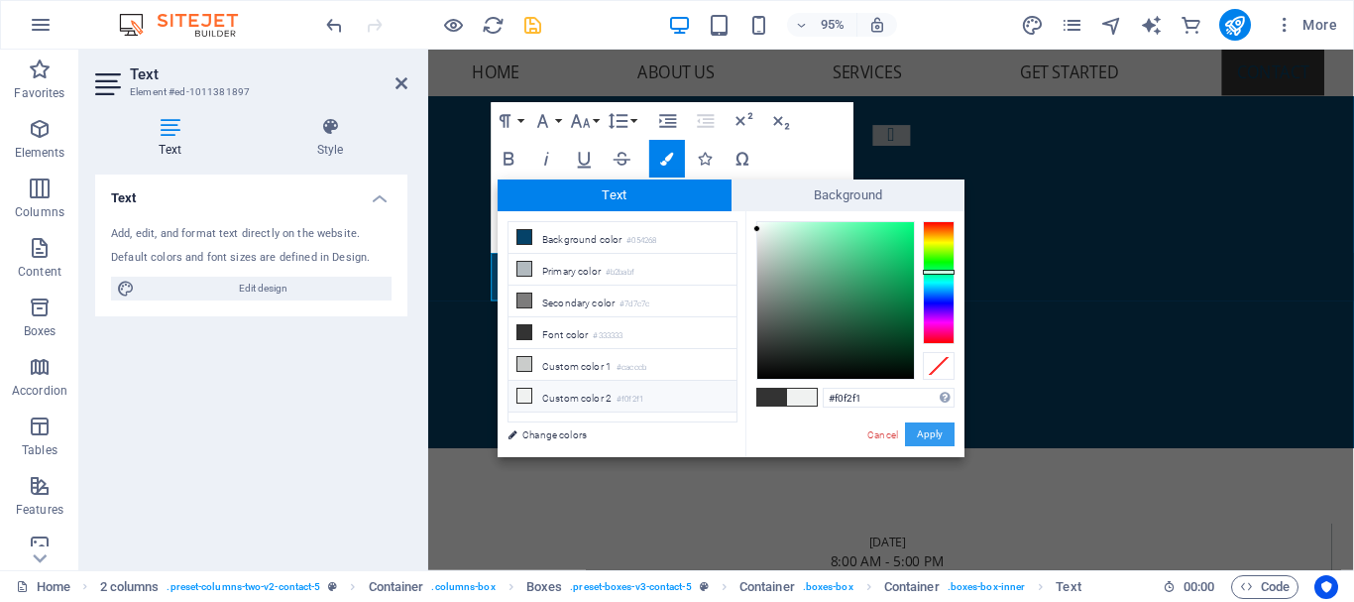
click at [945, 431] on button "Apply" at bounding box center [930, 434] width 50 height 24
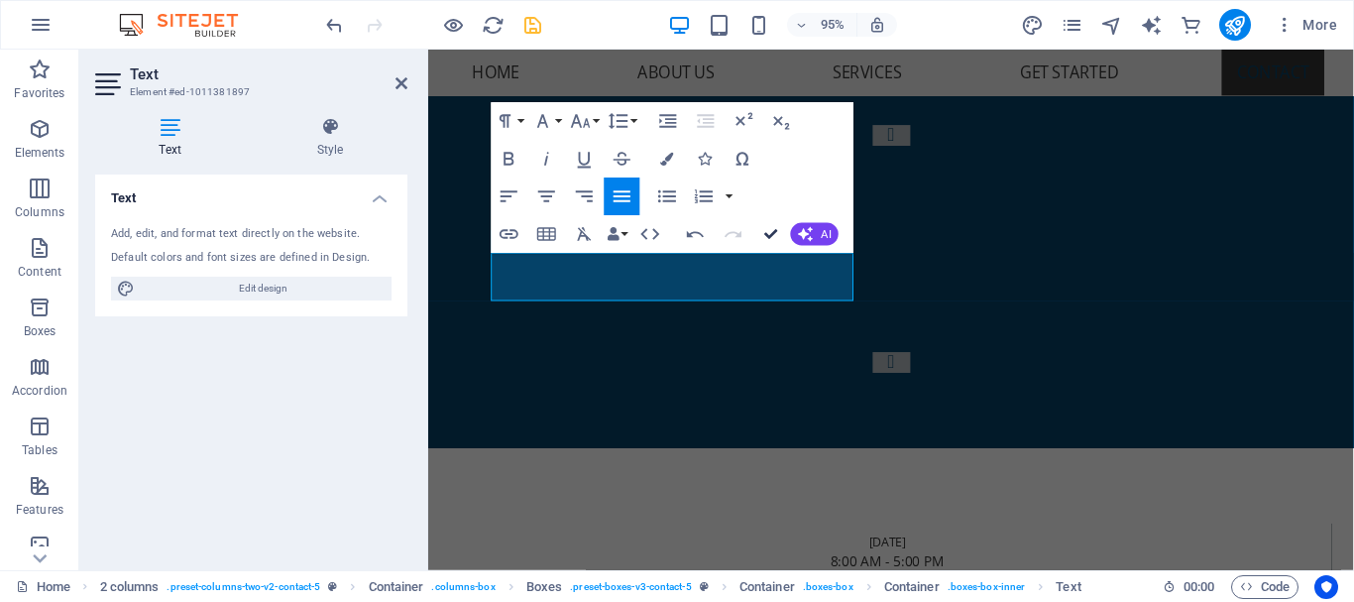
drag, startPoint x: 768, startPoint y: 235, endPoint x: 405, endPoint y: 379, distance: 391.3
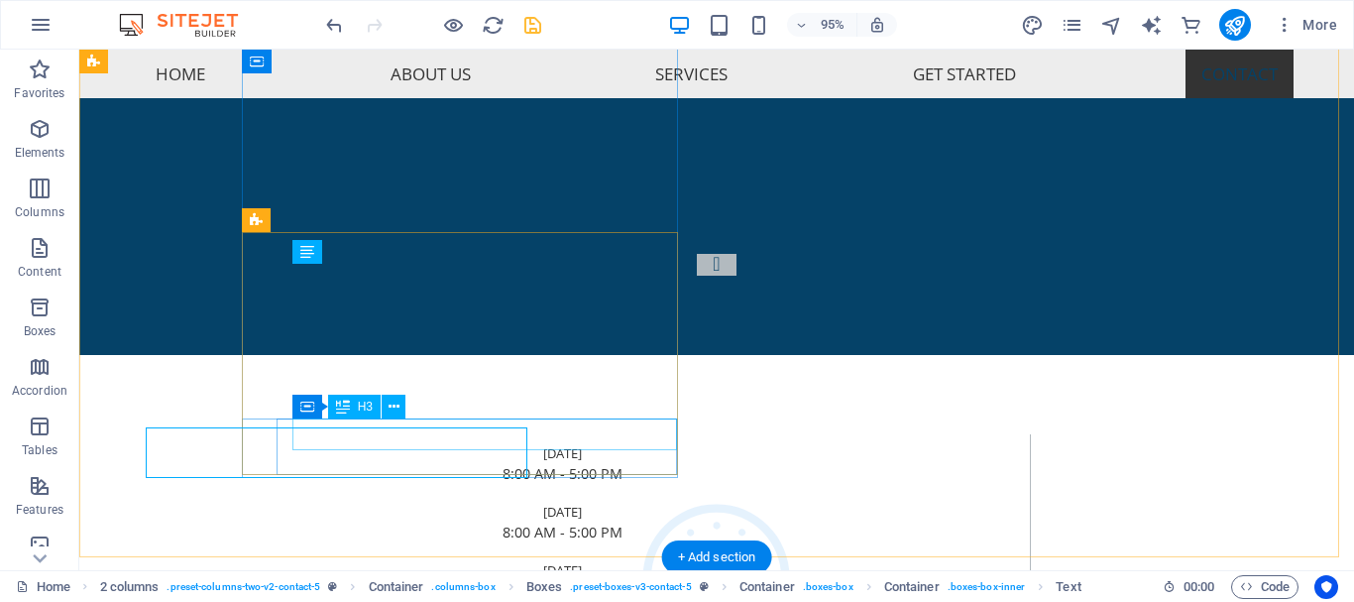
scroll to position [6954, 0]
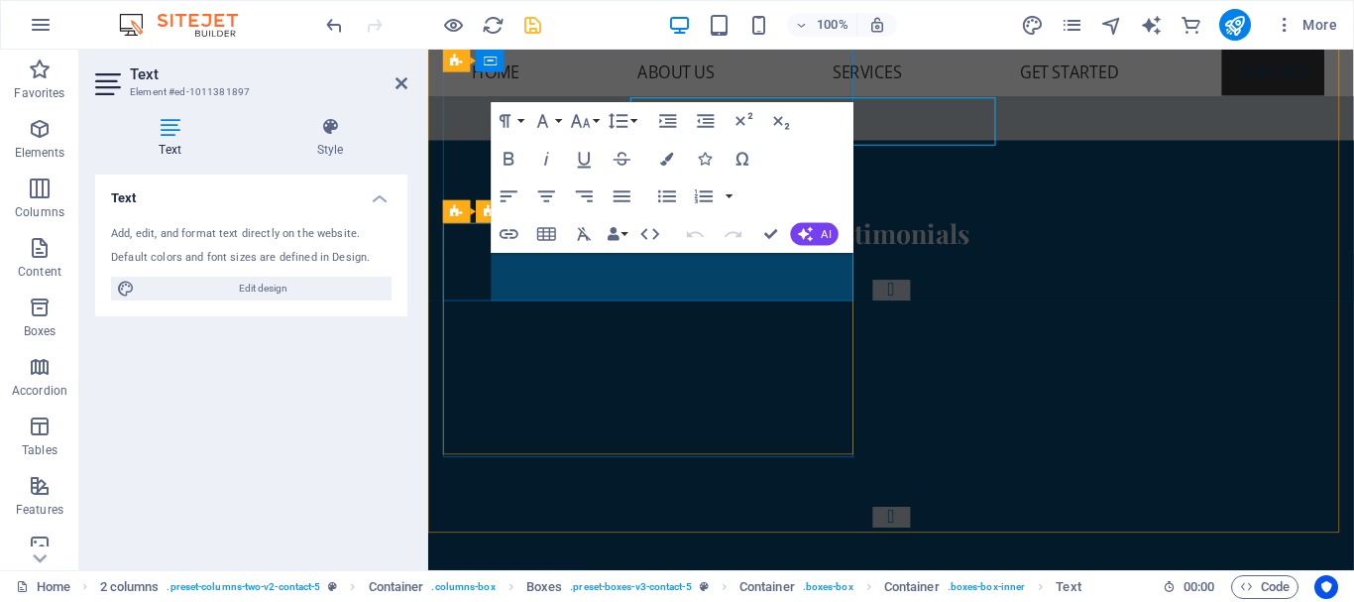
scroll to position [7117, 0]
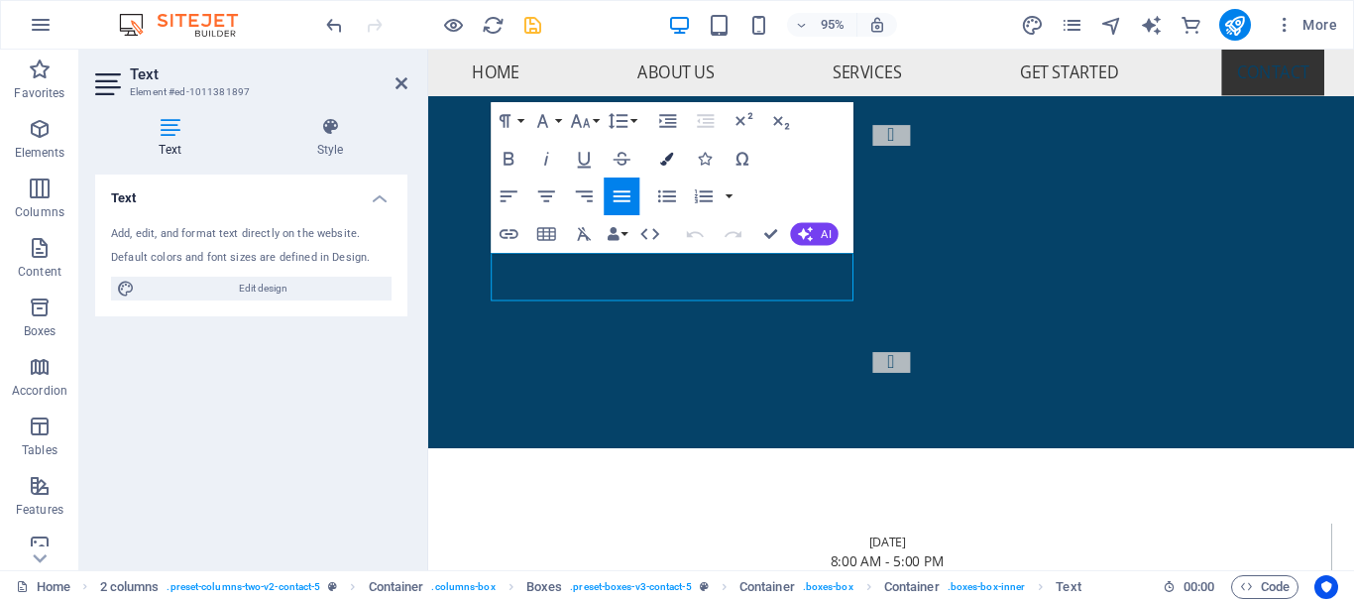
click at [661, 156] on icon "button" at bounding box center [667, 159] width 13 height 13
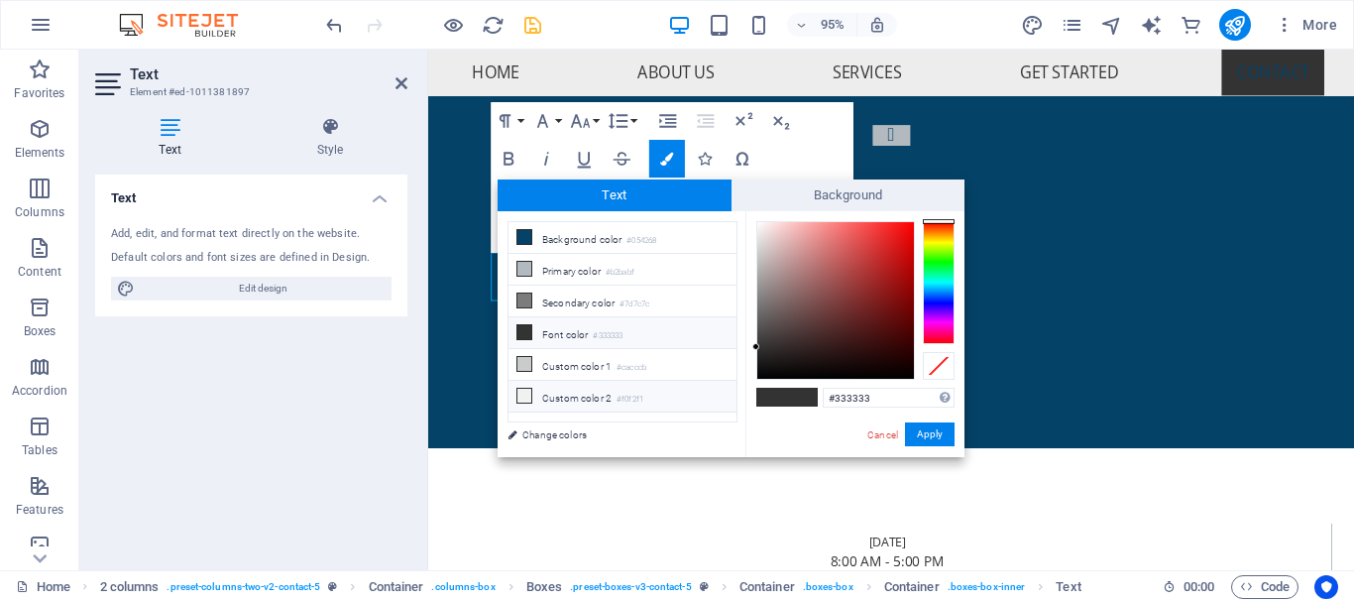
click at [669, 397] on li "Custom color 2 #f0f2f1" at bounding box center [623, 397] width 228 height 32
type input "#f0f2f1"
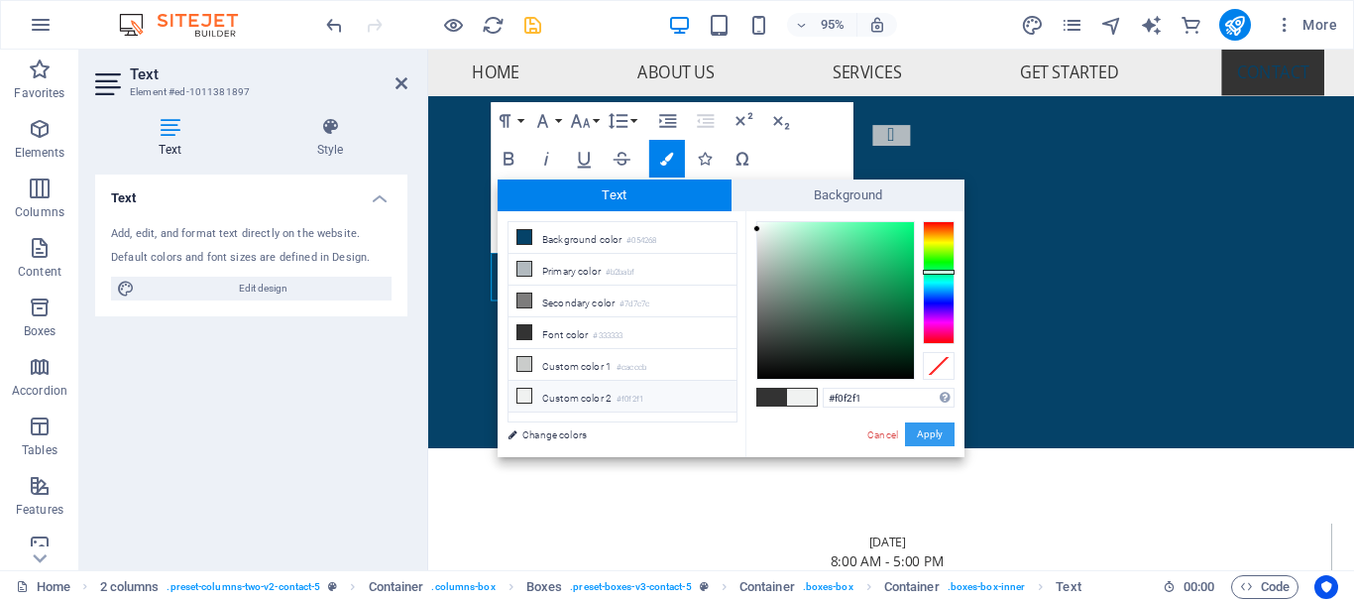
click at [933, 435] on button "Apply" at bounding box center [930, 434] width 50 height 24
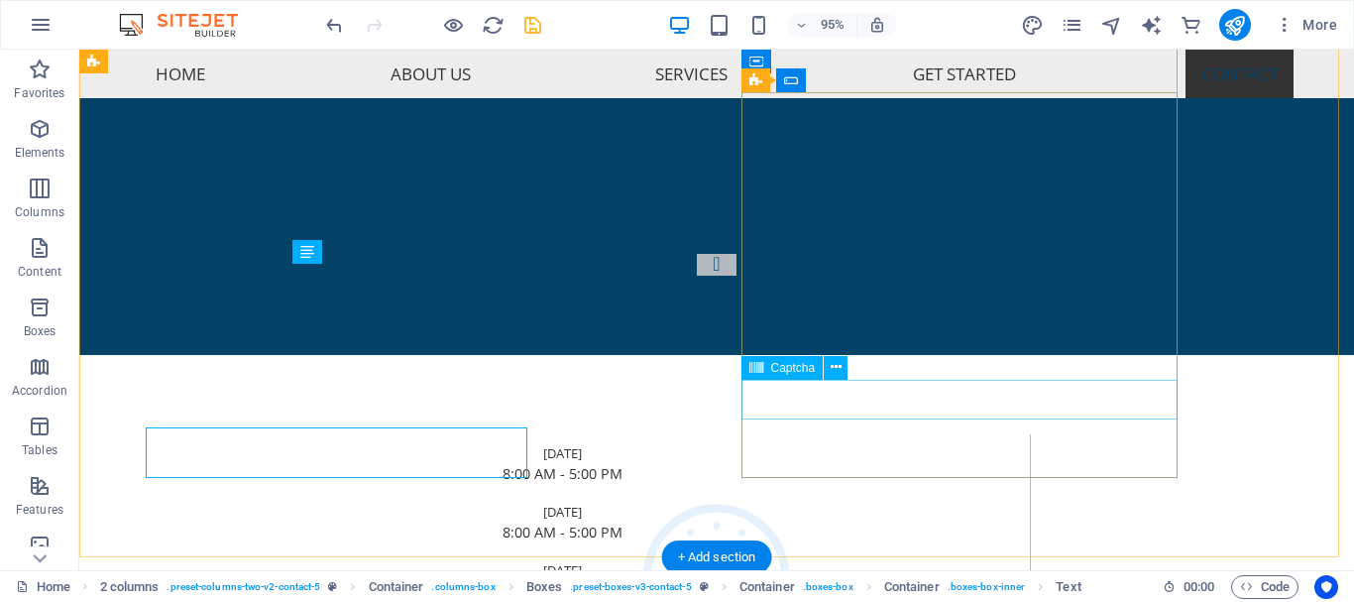
scroll to position [6954, 0]
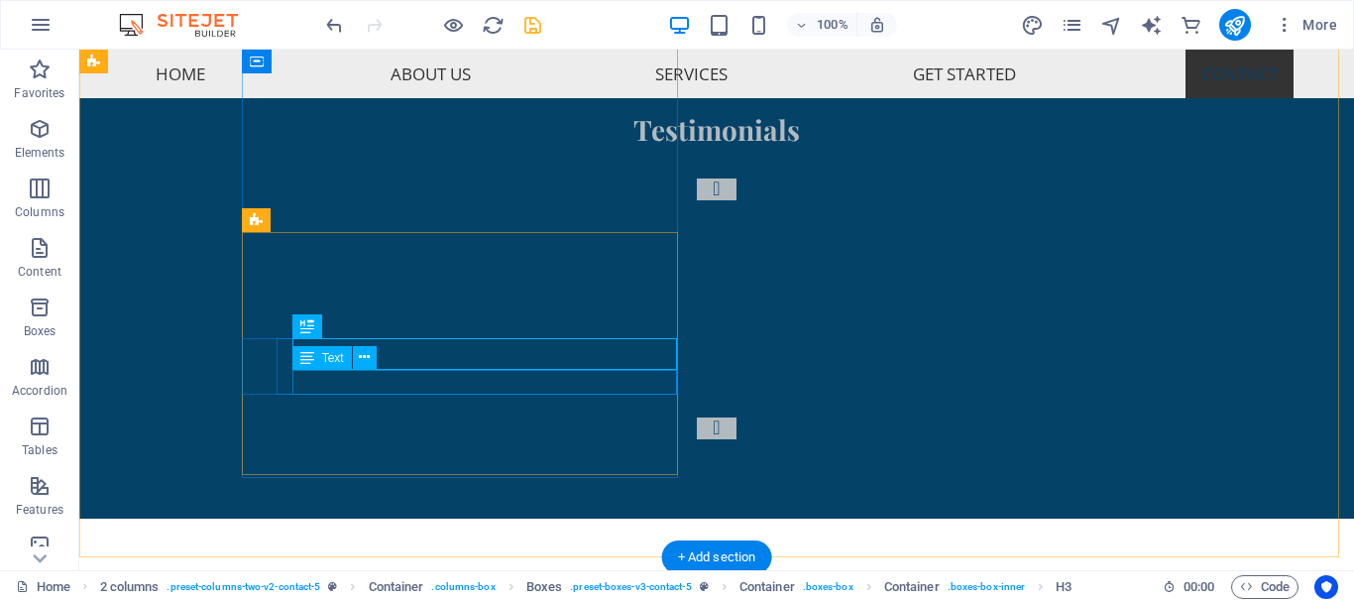
click at [393, 383] on div "H2 Text on background Container Menu Bar Logo Menu Bar 2 columns Opening Hours …" at bounding box center [716, 310] width 1275 height 521
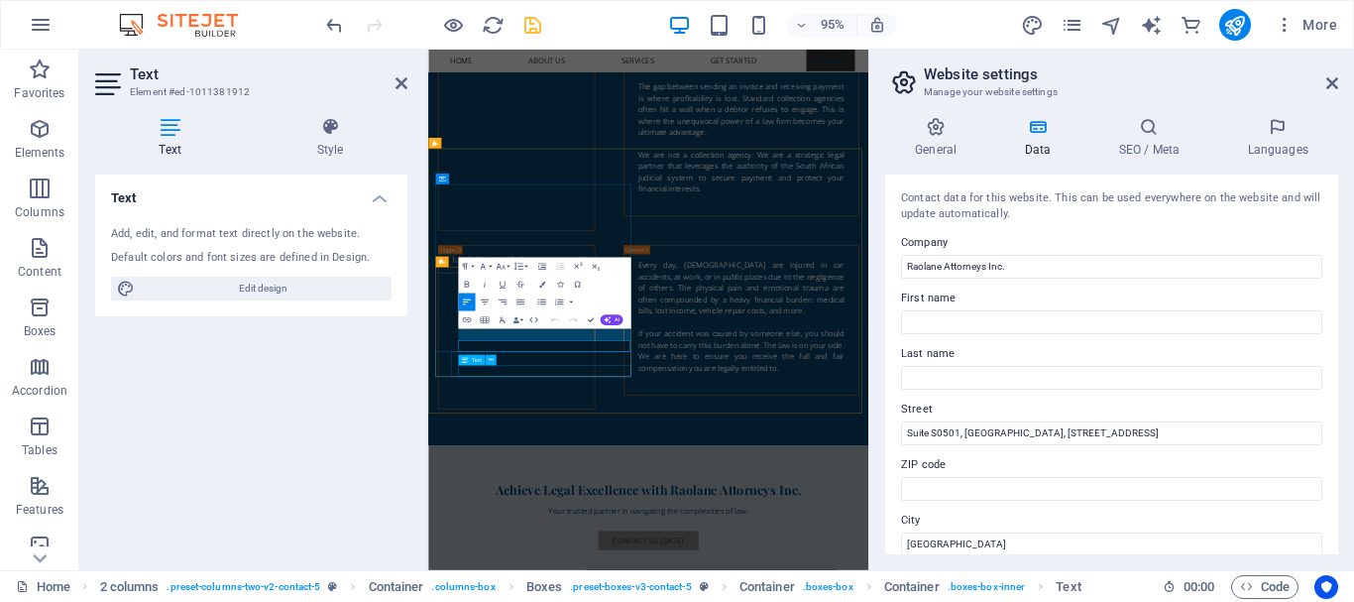
scroll to position [6791, 0]
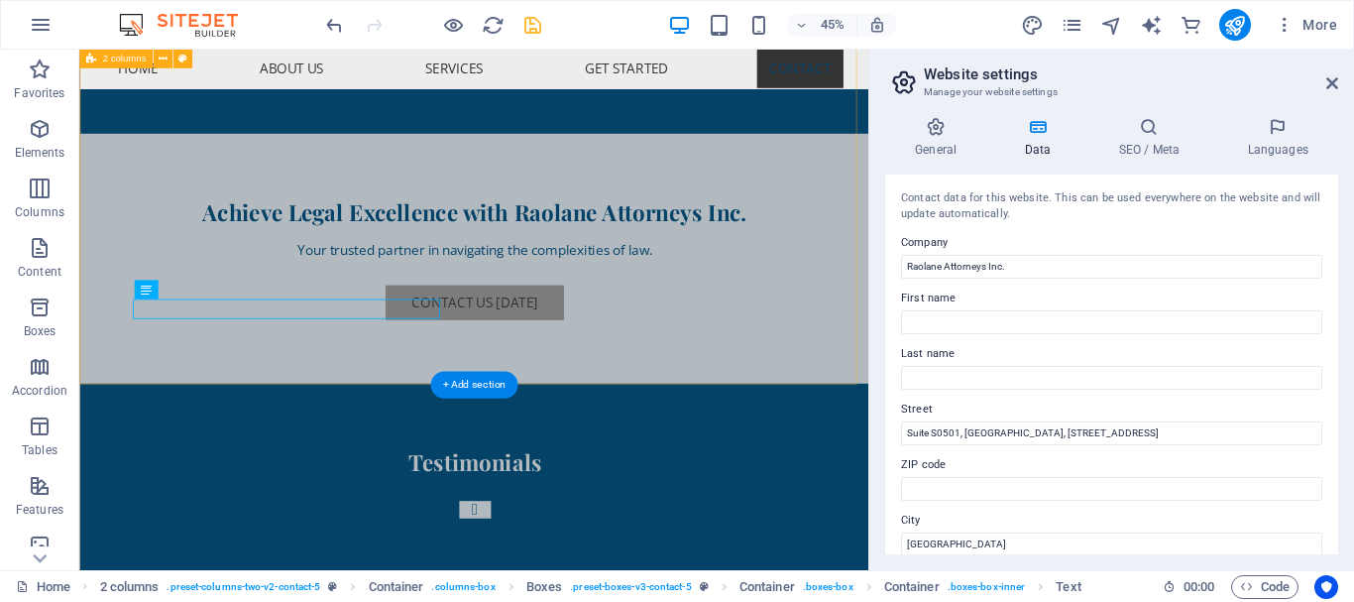
scroll to position [7181, 0]
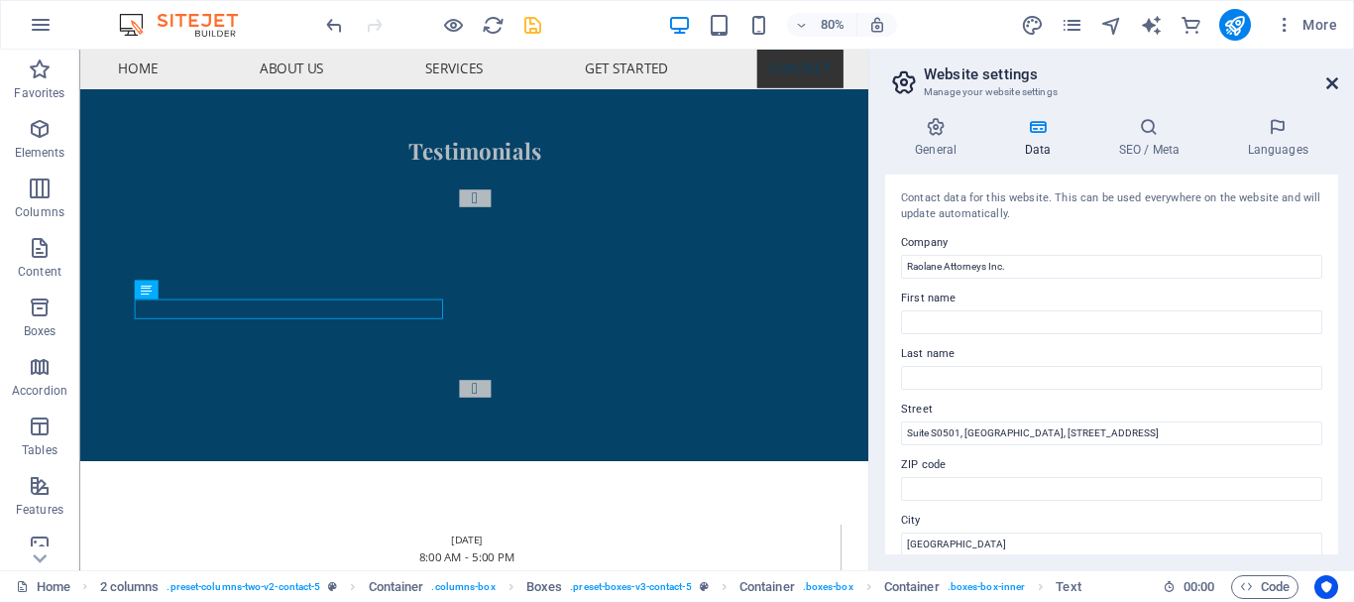
click at [1337, 79] on icon at bounding box center [1333, 83] width 12 height 16
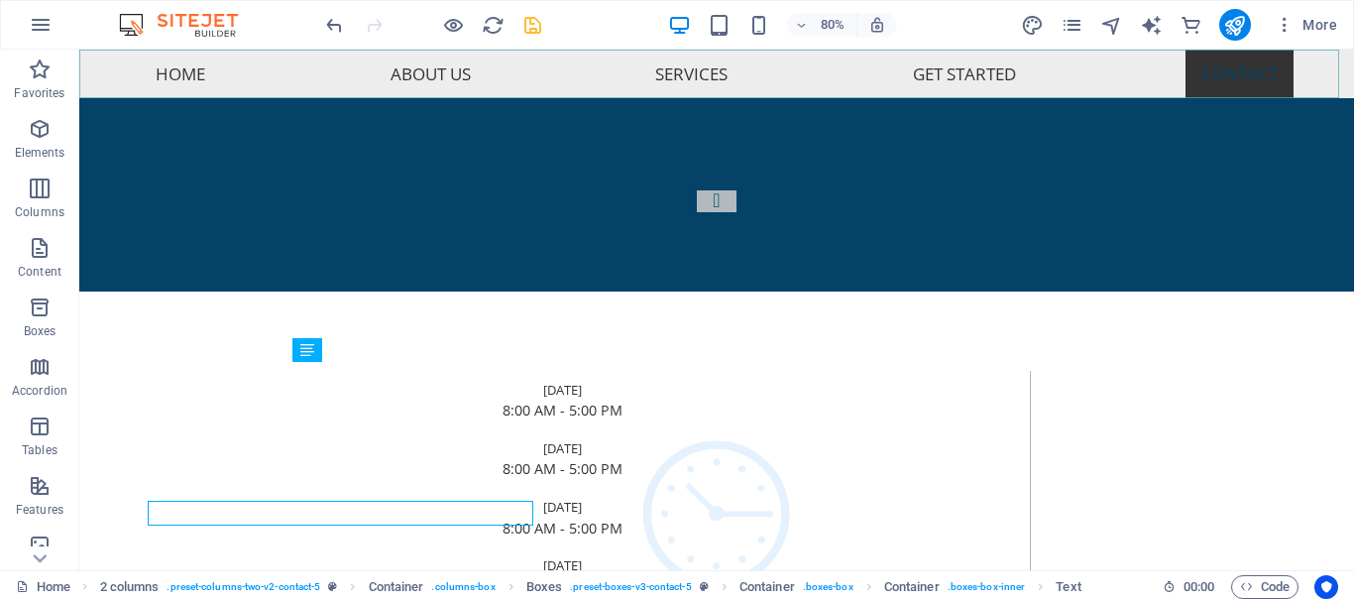
scroll to position [7042, 0]
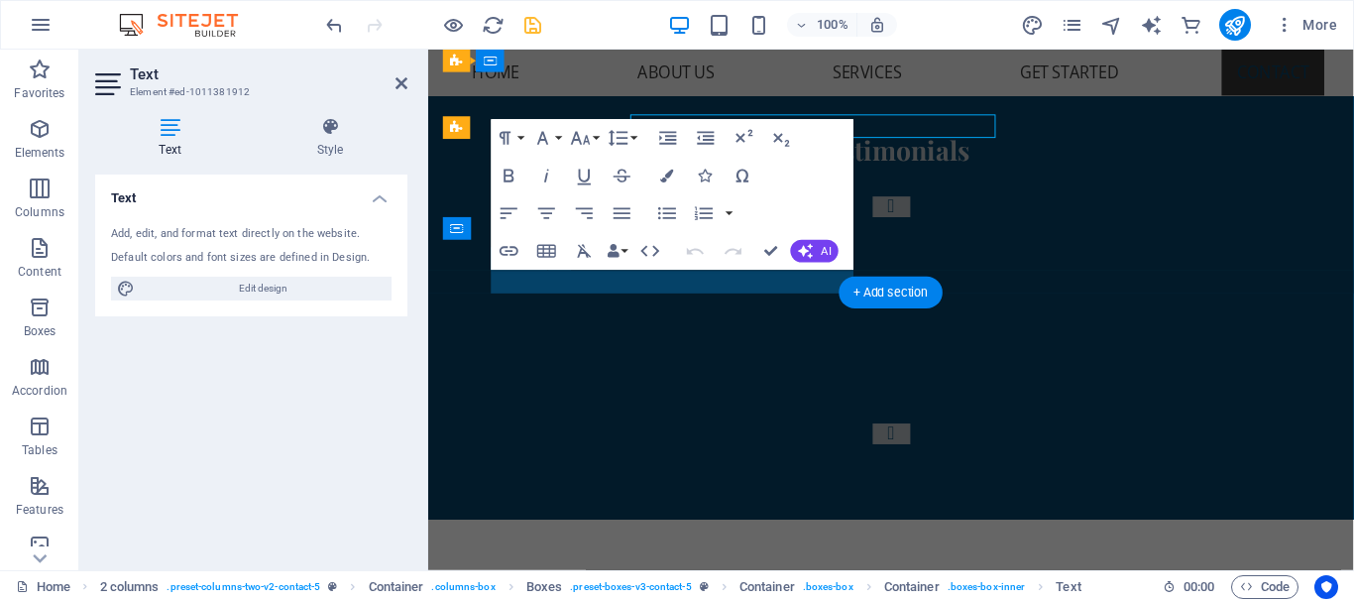
scroll to position [7206, 0]
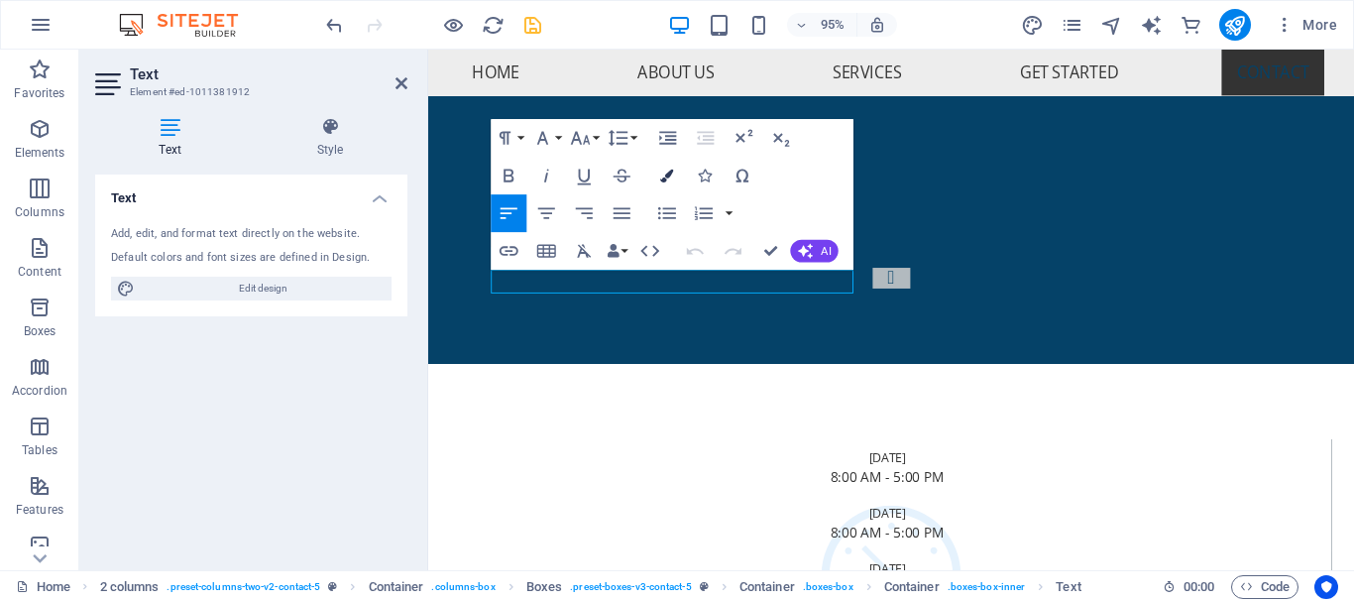
click at [663, 173] on icon "button" at bounding box center [667, 176] width 13 height 13
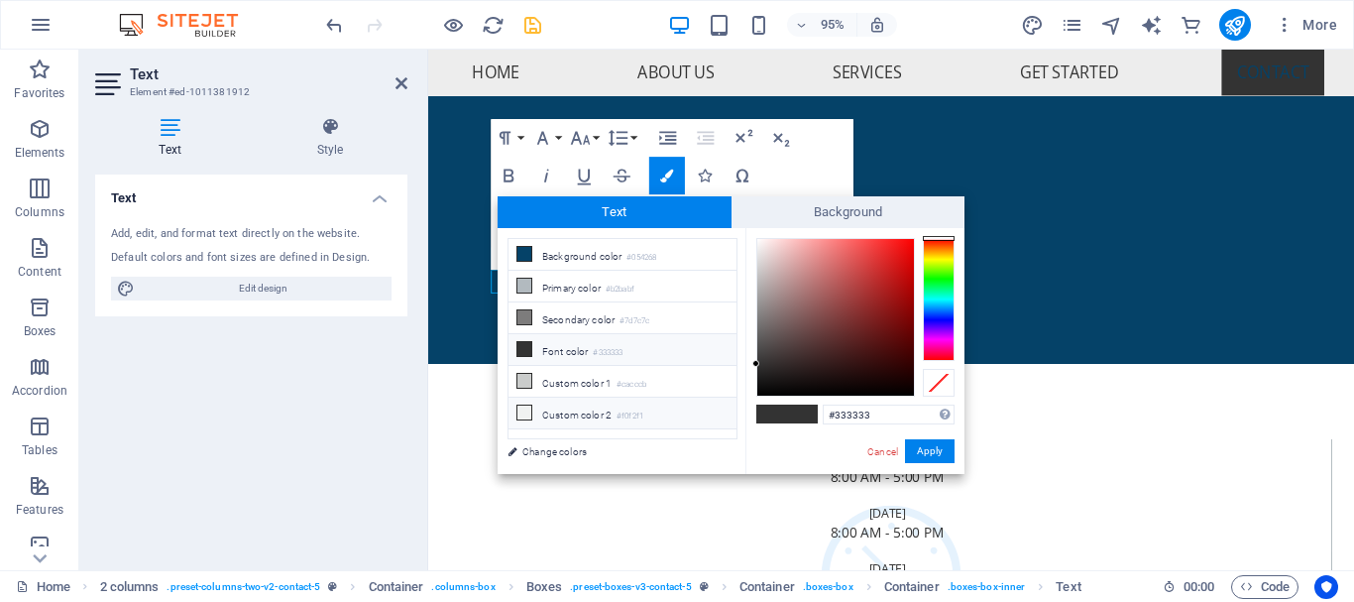
click at [697, 410] on li "Custom color 2 #f0f2f1" at bounding box center [623, 414] width 228 height 32
type input "#f0f2f1"
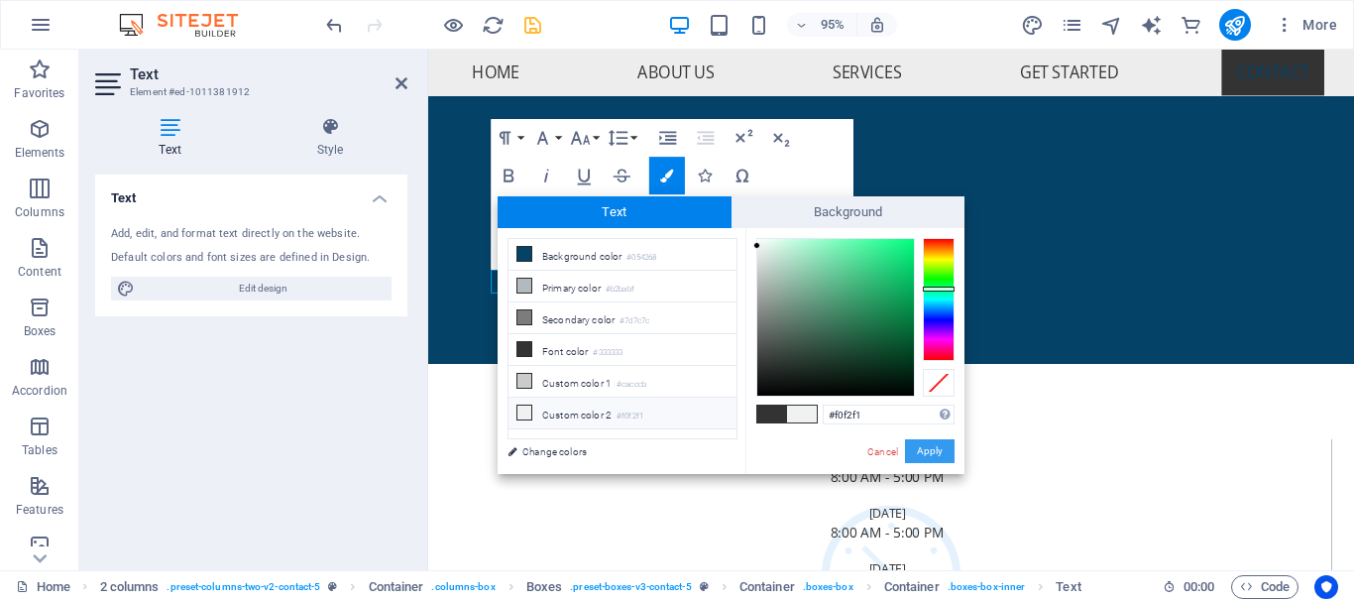
click at [926, 453] on button "Apply" at bounding box center [930, 451] width 50 height 24
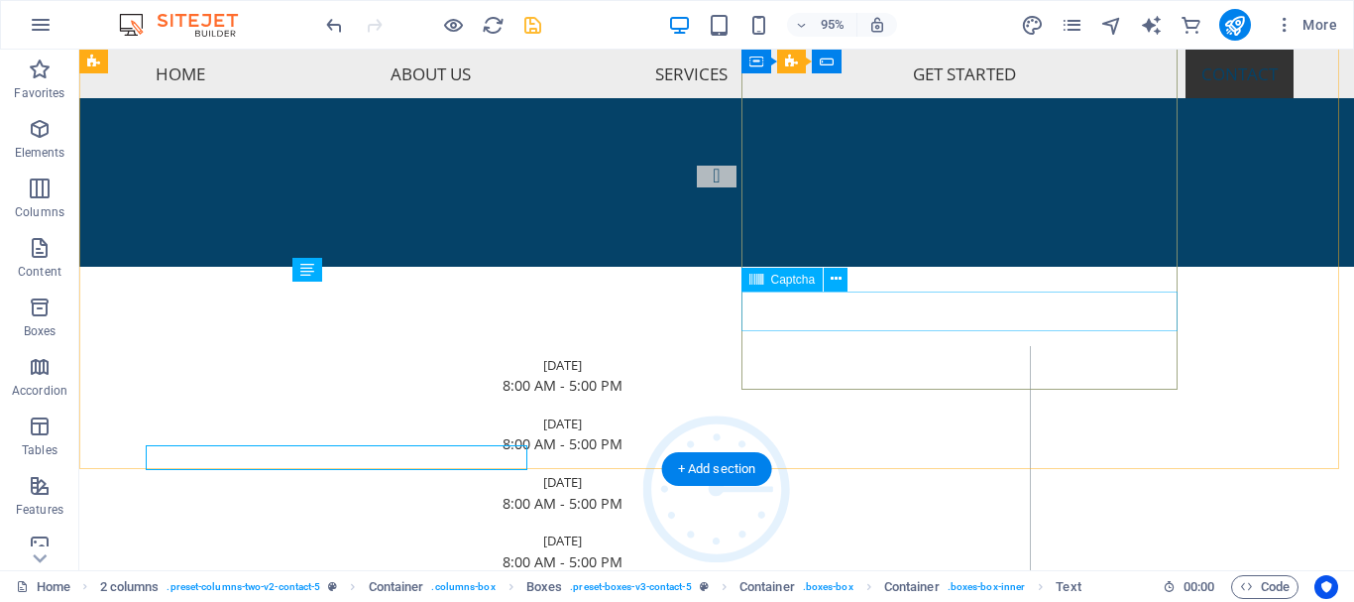
scroll to position [7042, 0]
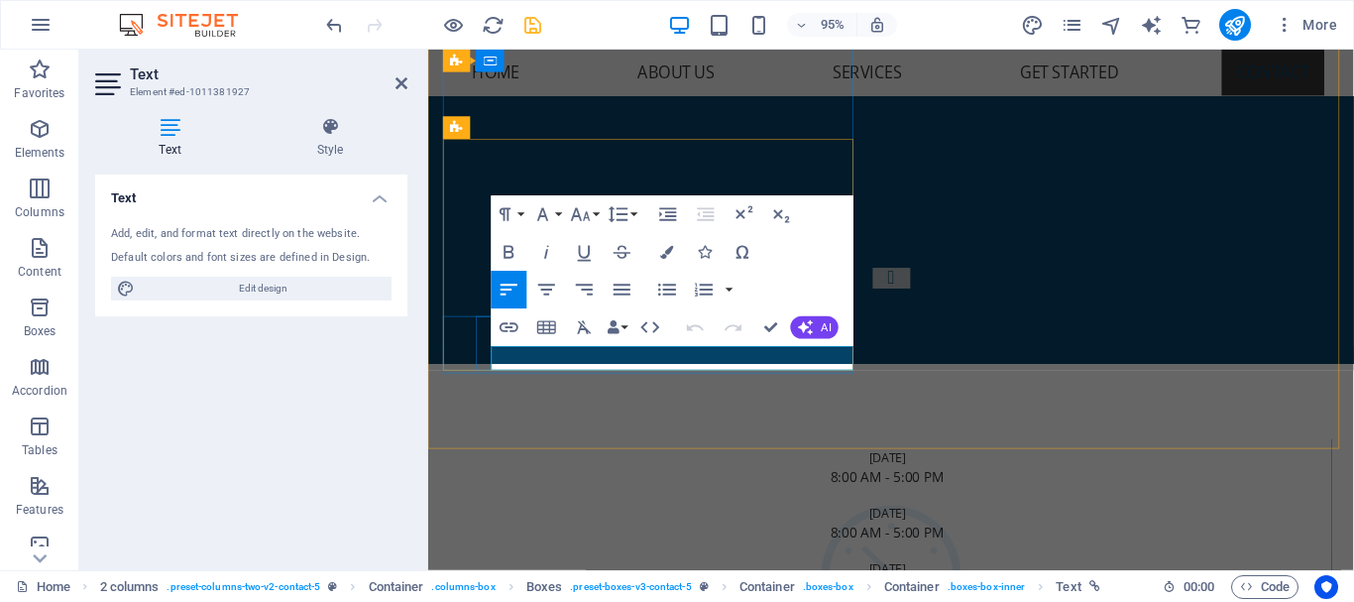
drag, startPoint x: 721, startPoint y: 372, endPoint x: 543, endPoint y: 374, distance: 177.5
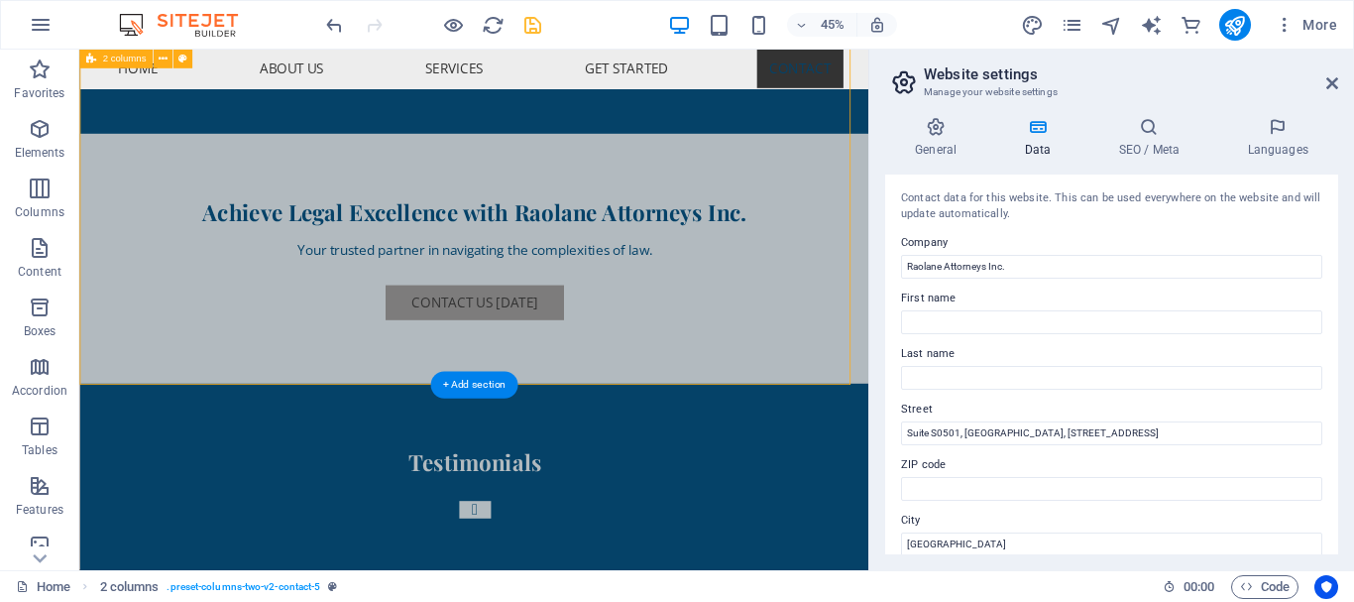
scroll to position [7181, 0]
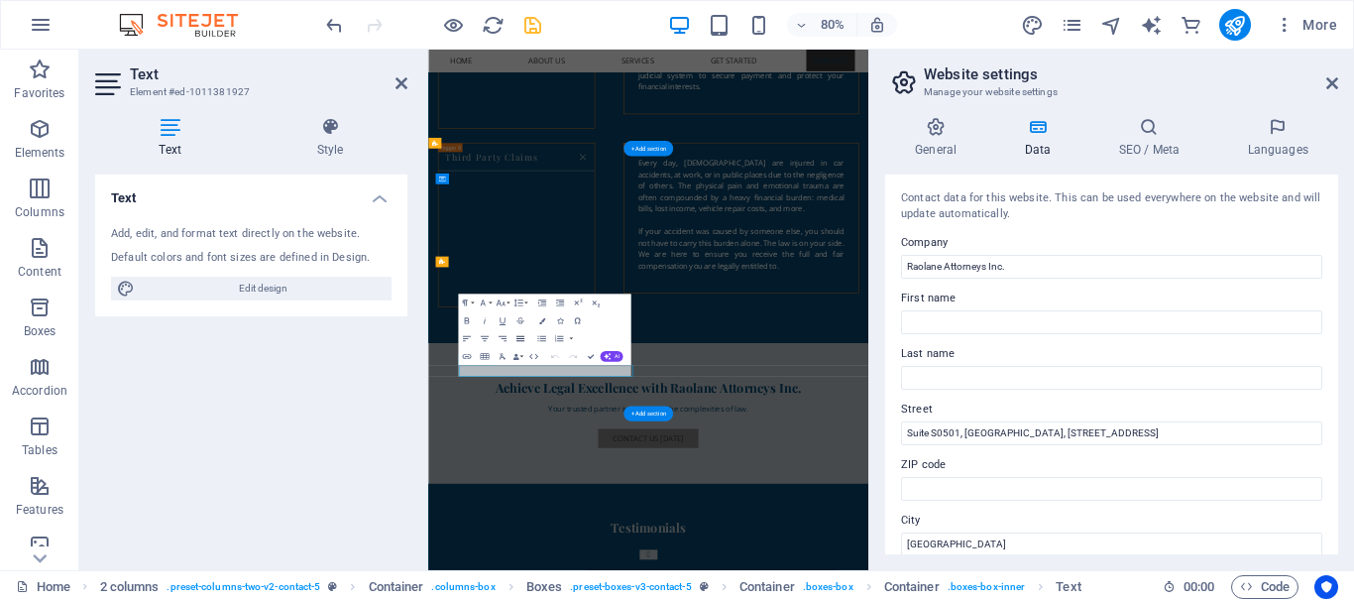
scroll to position [6791, 0]
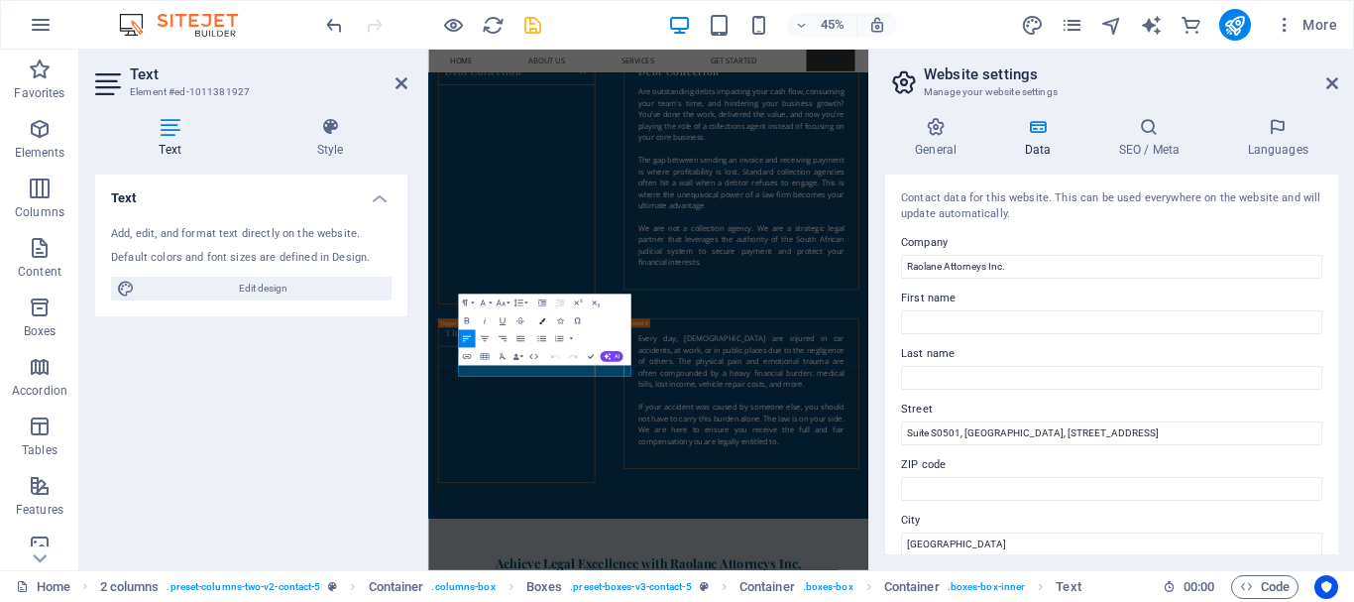
click at [541, 318] on icon "button" at bounding box center [541, 320] width 6 height 6
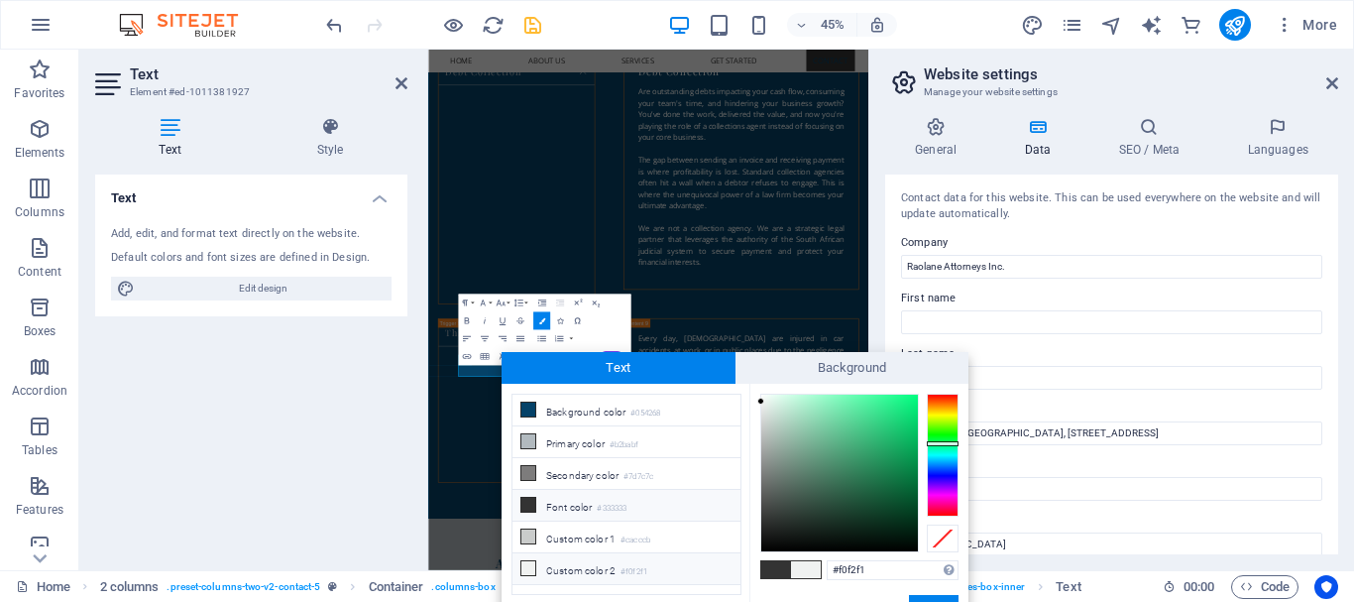
click at [701, 561] on li "Custom color 2 #f0f2f1" at bounding box center [627, 569] width 228 height 32
click at [932, 596] on button "Apply" at bounding box center [934, 607] width 50 height 24
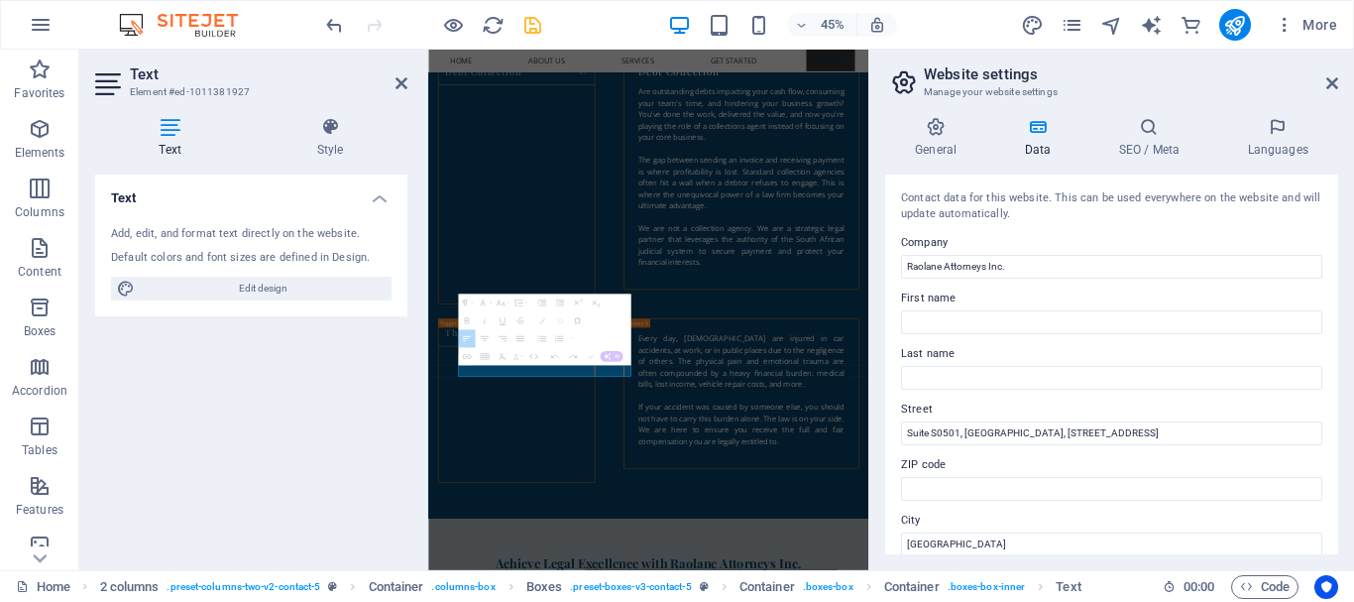
click at [348, 386] on div "Text Add, edit, and format text directly on the website. Default colors and fon…" at bounding box center [251, 365] width 312 height 380
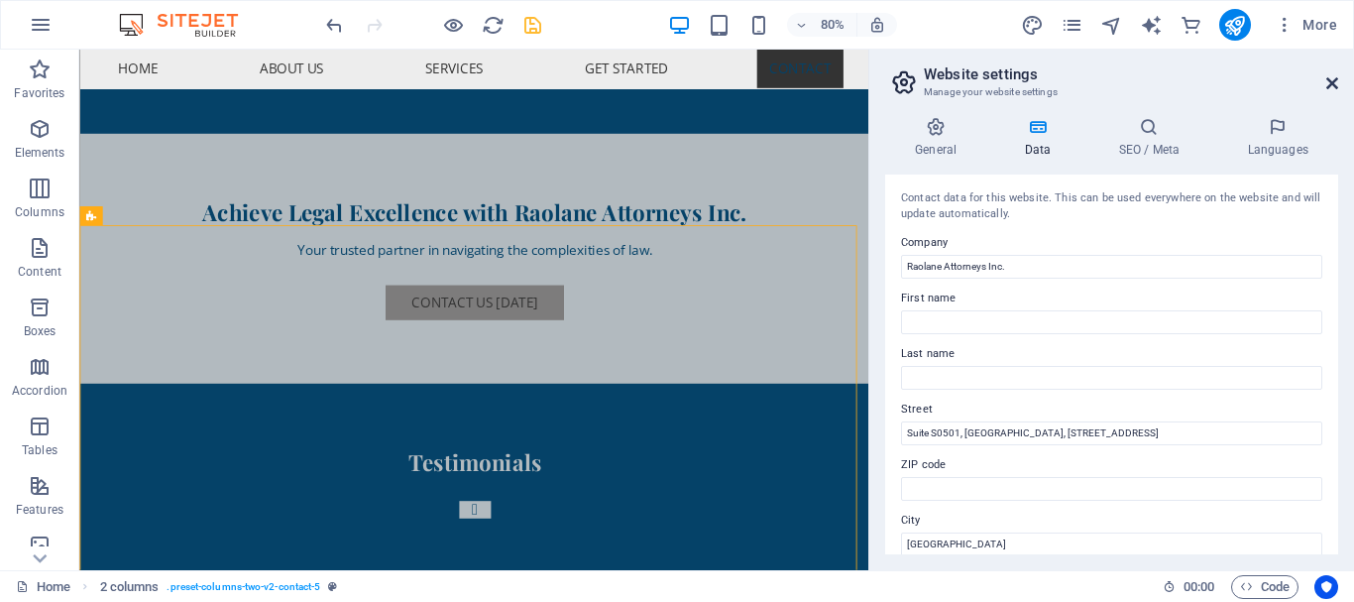
click at [1331, 83] on icon at bounding box center [1333, 83] width 12 height 16
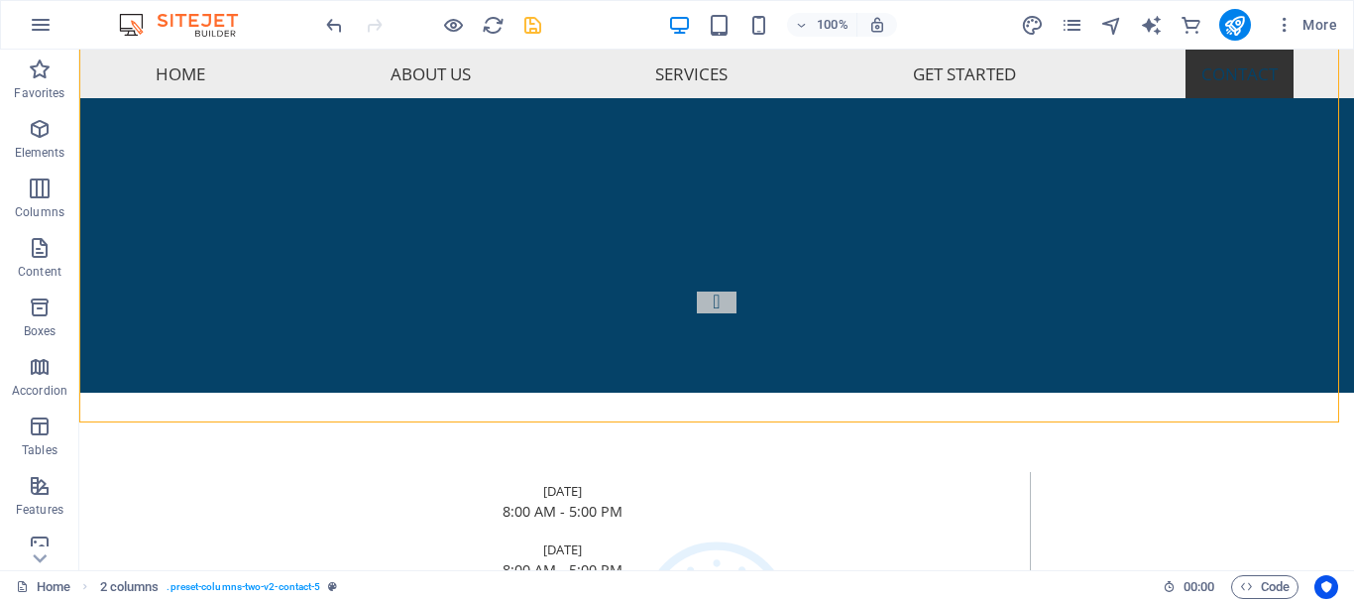
scroll to position [7089, 0]
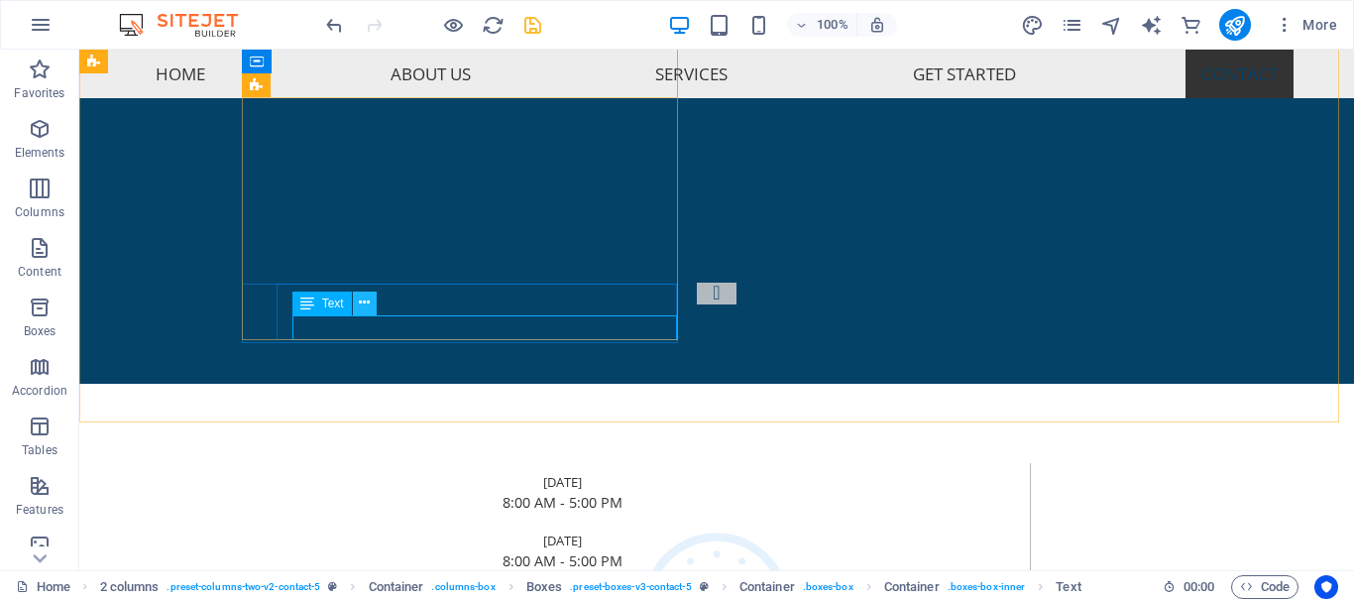
click at [368, 305] on icon at bounding box center [364, 303] width 11 height 21
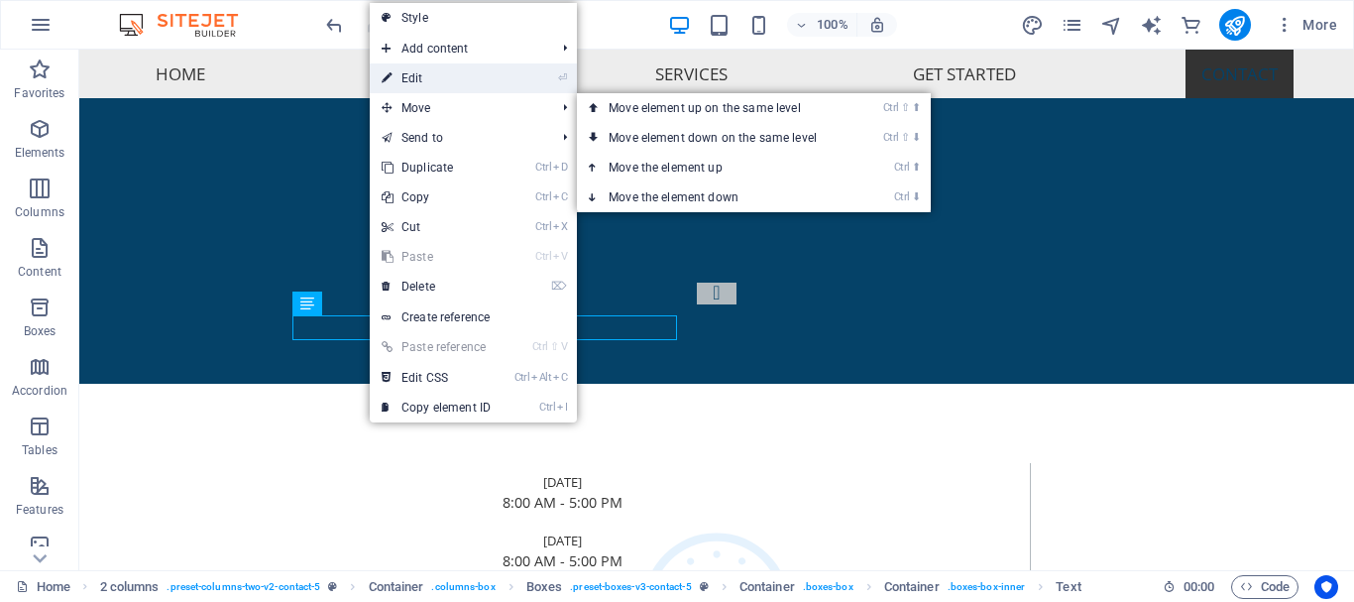
drag, startPoint x: 435, startPoint y: 77, endPoint x: 39, endPoint y: 253, distance: 433.7
click at [435, 77] on link "⏎ Edit" at bounding box center [436, 78] width 133 height 30
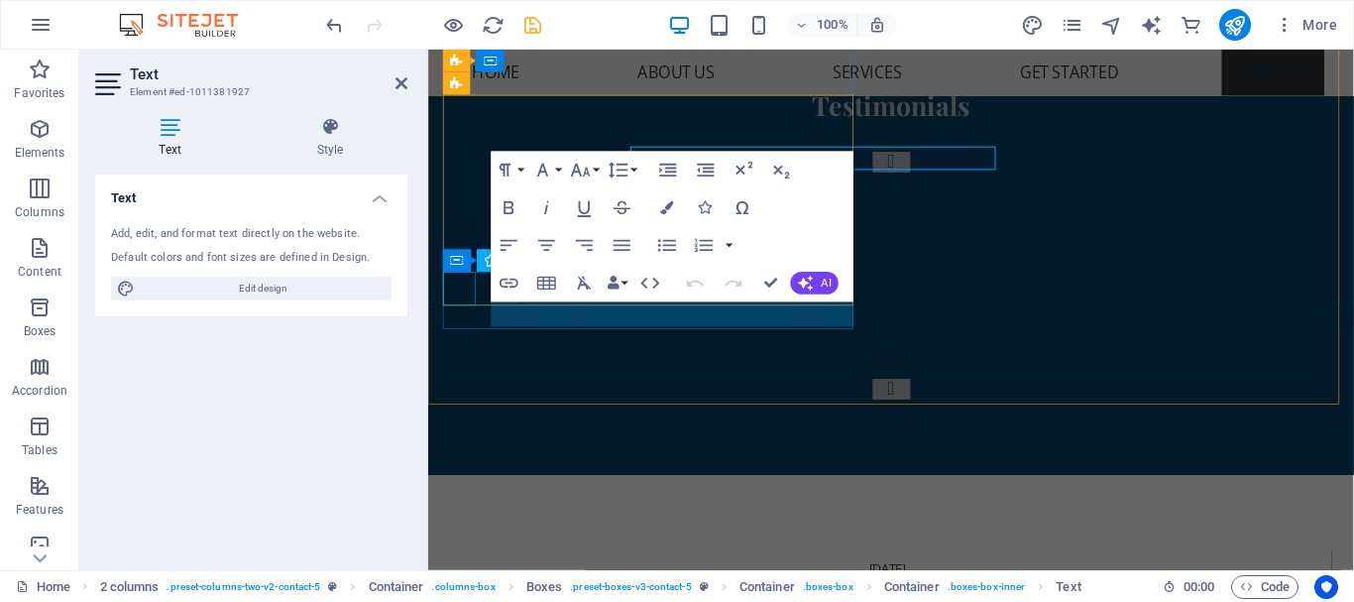
scroll to position [7252, 0]
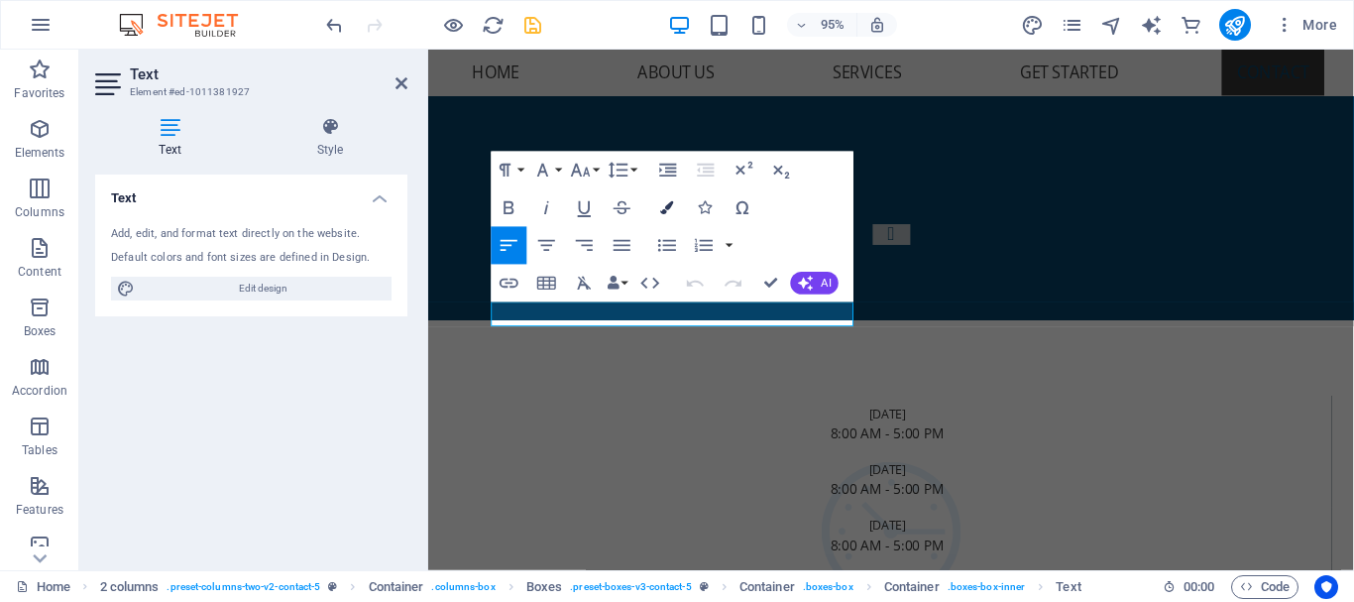
click at [673, 206] on icon "button" at bounding box center [667, 207] width 13 height 13
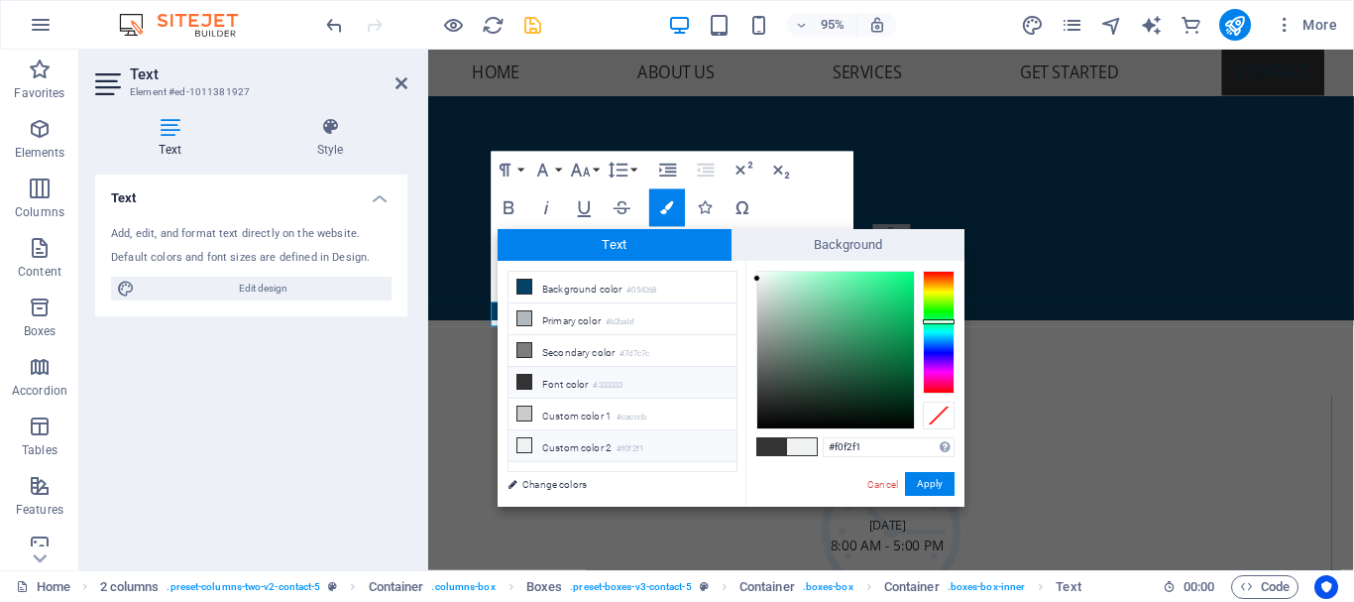
click at [718, 444] on li "Custom color 2 #f0f2f1" at bounding box center [623, 446] width 228 height 32
click at [932, 486] on button "Apply" at bounding box center [930, 484] width 50 height 24
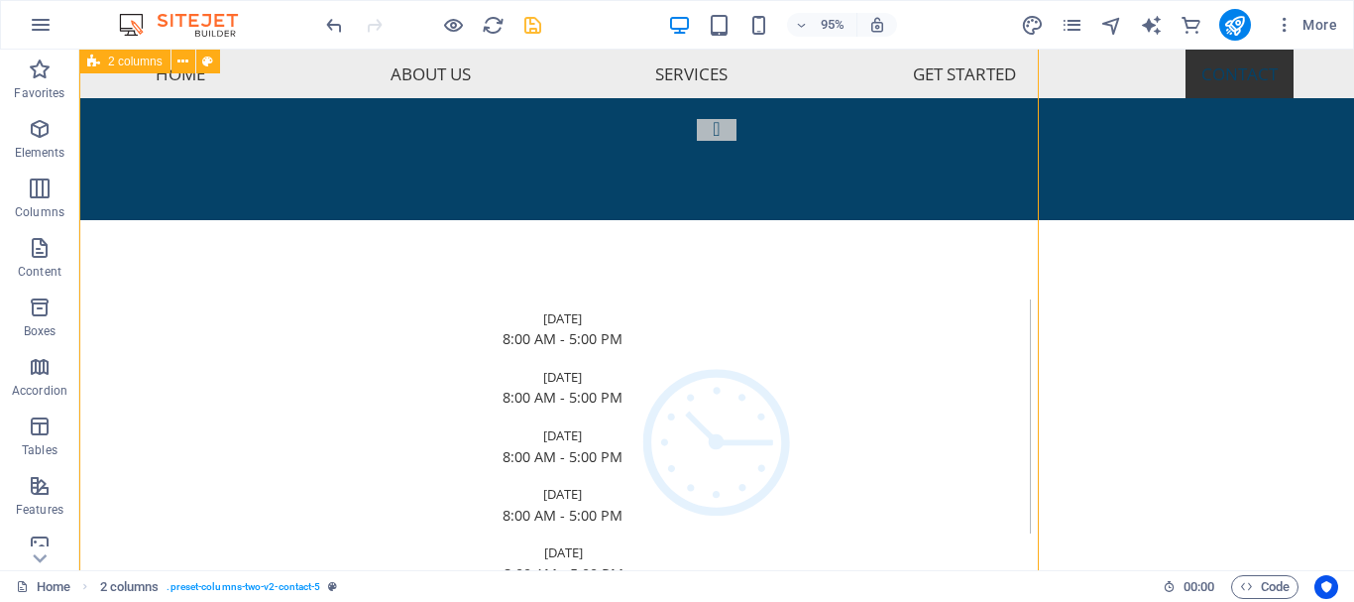
scroll to position [7089, 0]
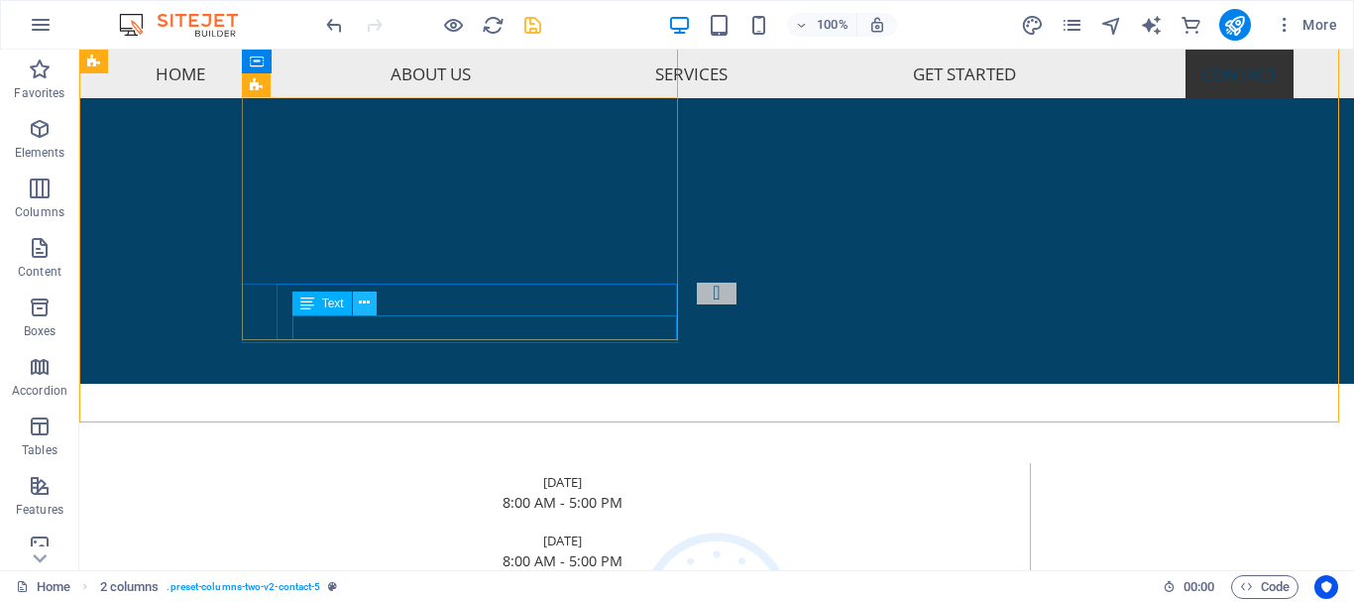
click at [367, 301] on icon at bounding box center [364, 303] width 11 height 21
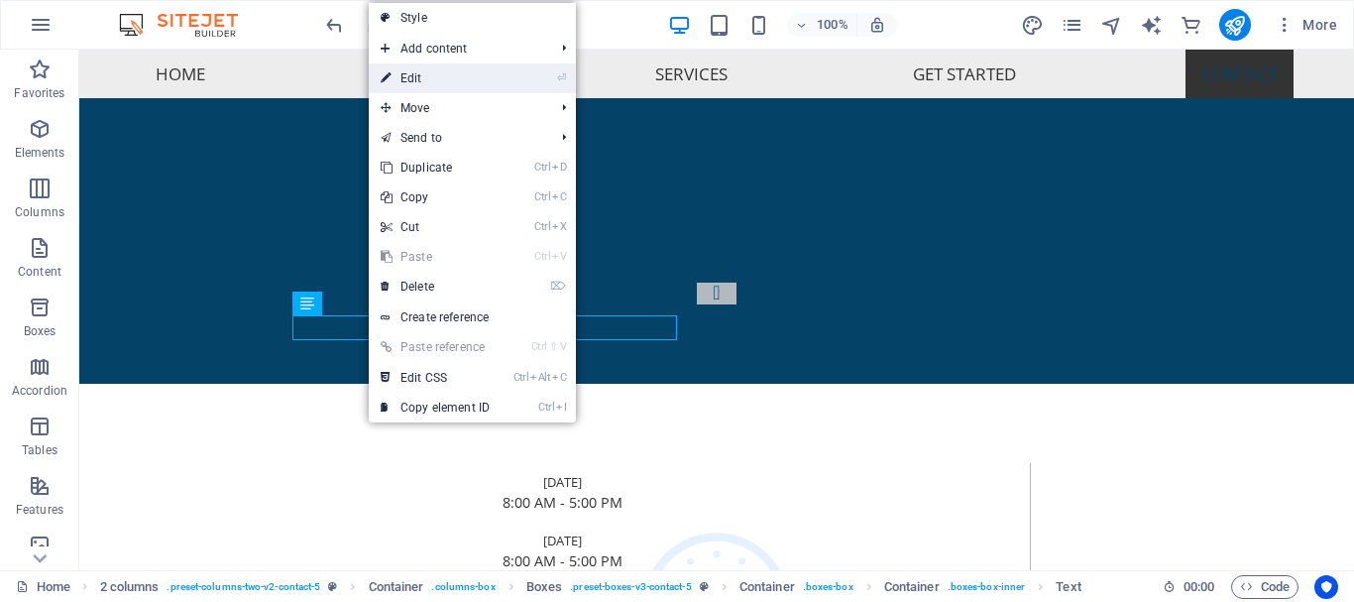
click at [447, 70] on link "⏎ Edit" at bounding box center [435, 78] width 133 height 30
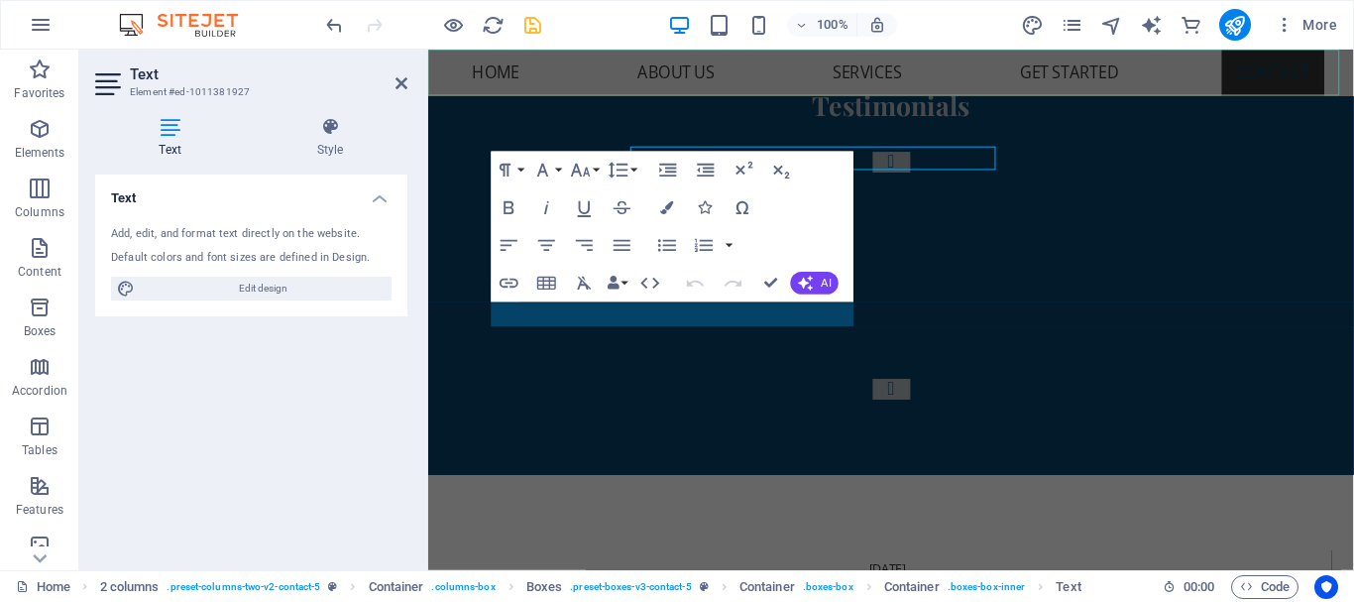
scroll to position [7252, 0]
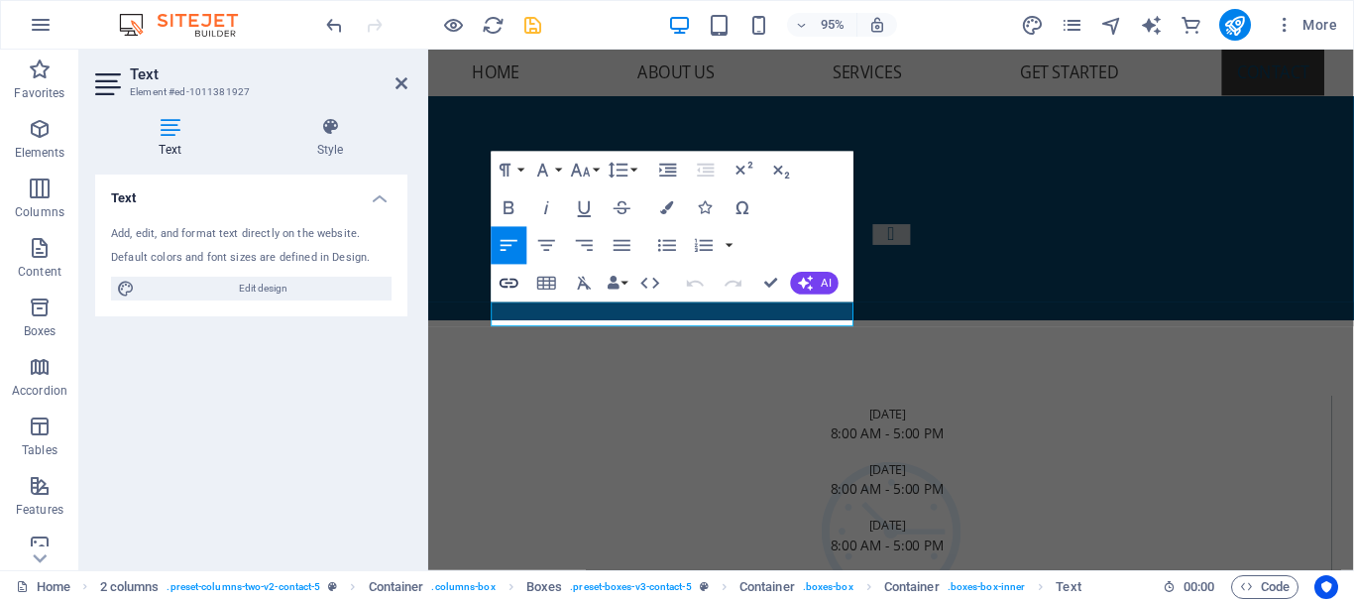
click at [515, 279] on icon "button" at bounding box center [509, 284] width 19 height 10
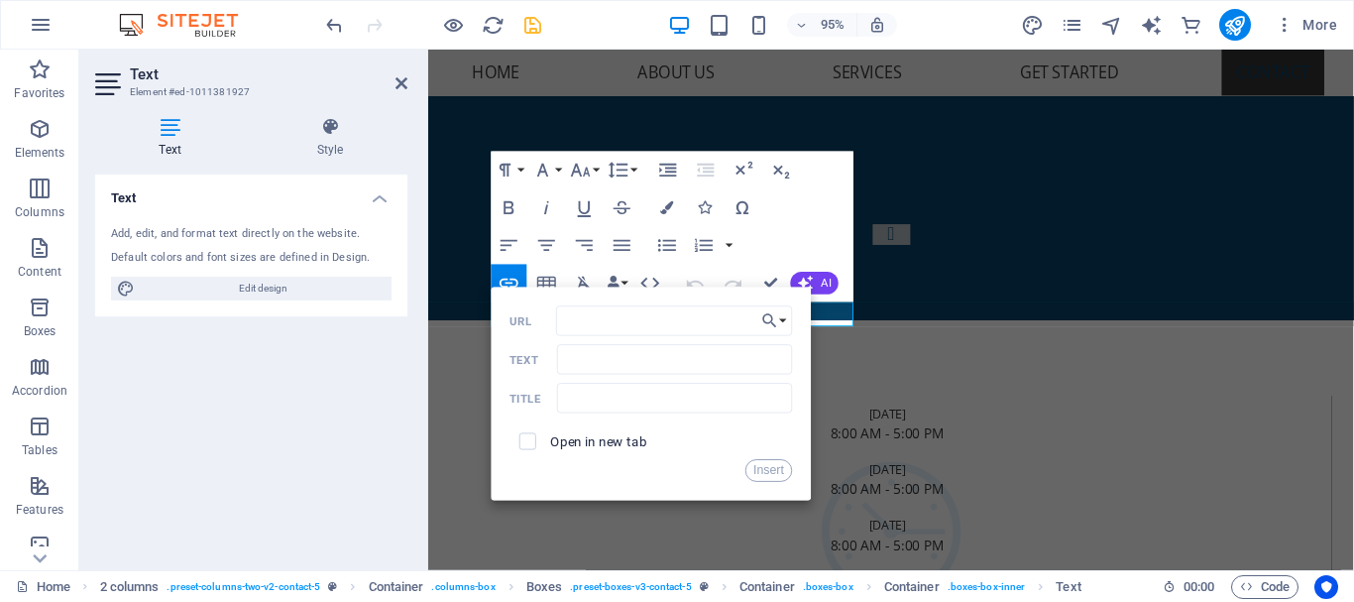
click at [389, 371] on div "Text Add, edit, and format text directly on the website. Default colors and fon…" at bounding box center [251, 365] width 312 height 380
click at [511, 276] on icon "button" at bounding box center [509, 283] width 23 height 23
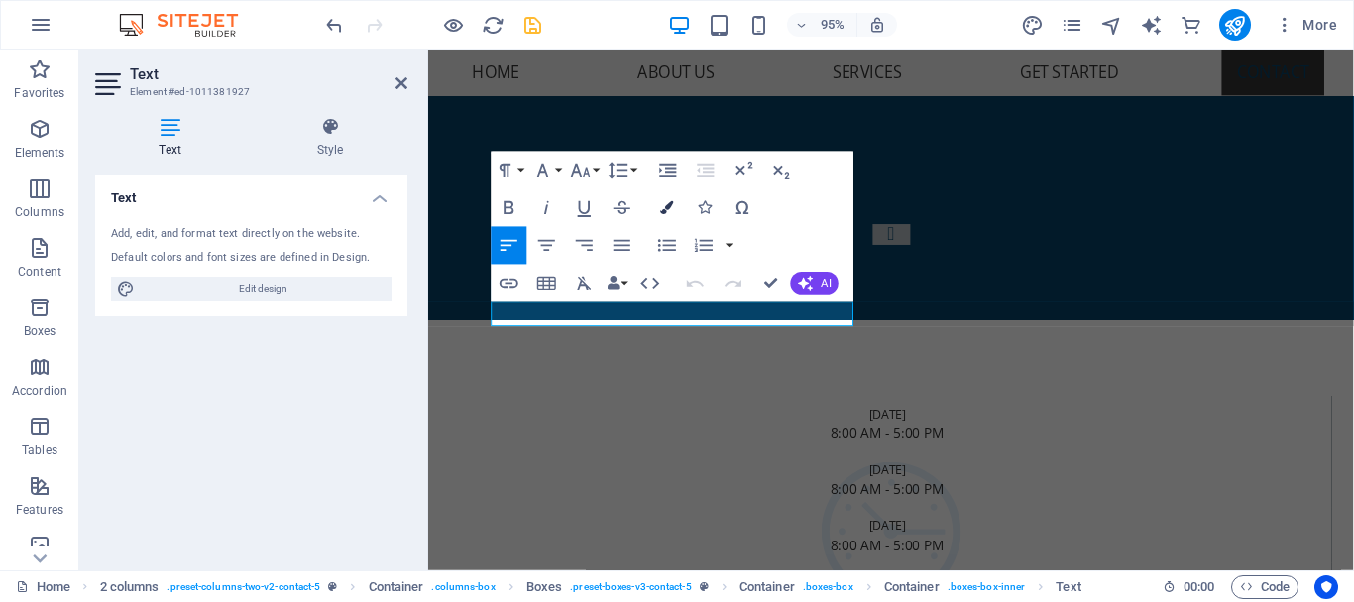
click at [663, 205] on icon "button" at bounding box center [667, 207] width 13 height 13
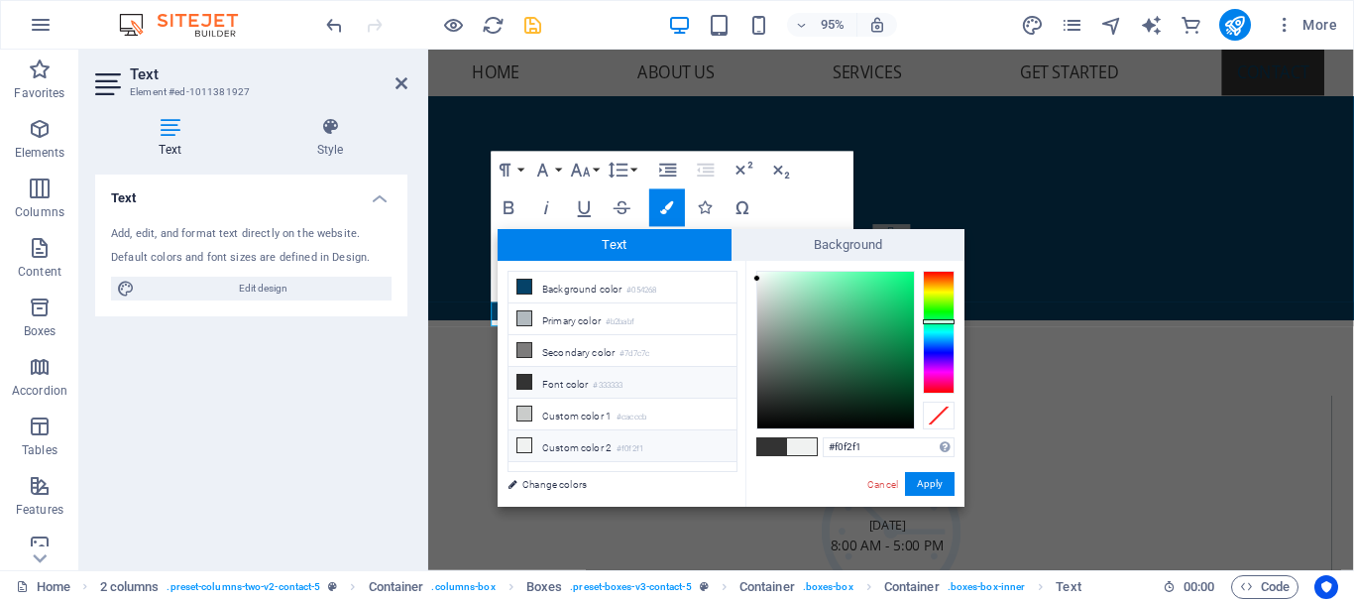
click at [664, 441] on li "Custom color 2 #f0f2f1" at bounding box center [623, 446] width 228 height 32
drag, startPoint x: 488, startPoint y: 406, endPoint x: 946, endPoint y: 475, distance: 463.3
click at [946, 475] on button "Apply" at bounding box center [930, 484] width 50 height 24
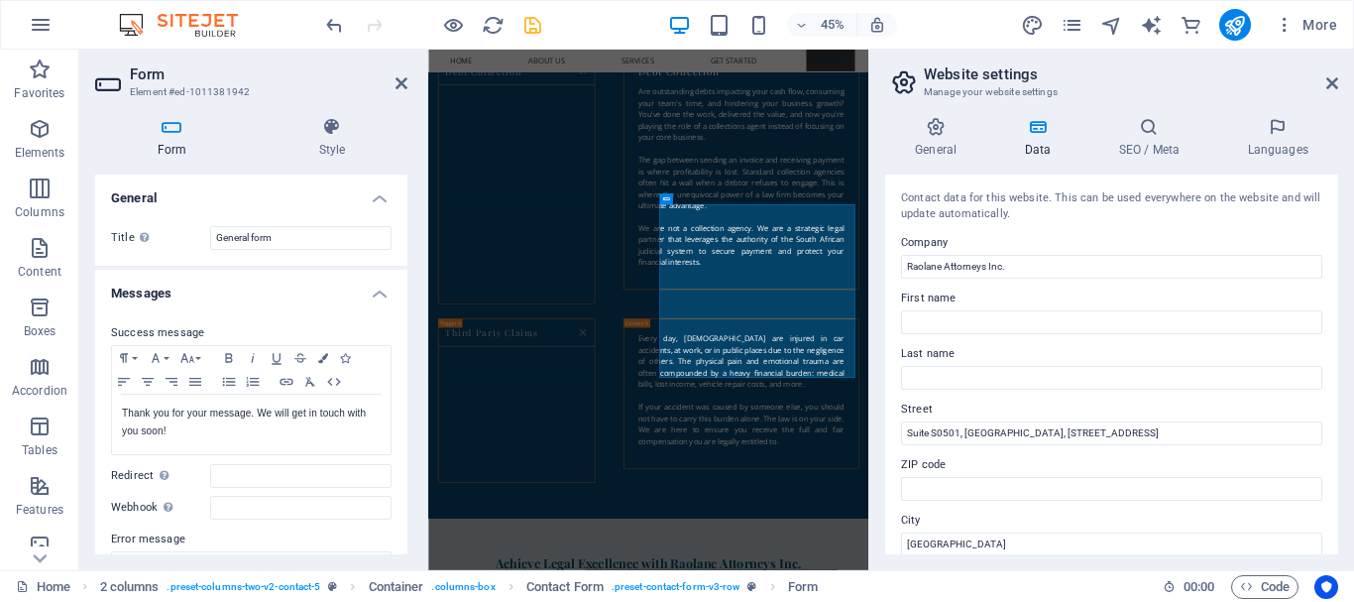
scroll to position [160, 0]
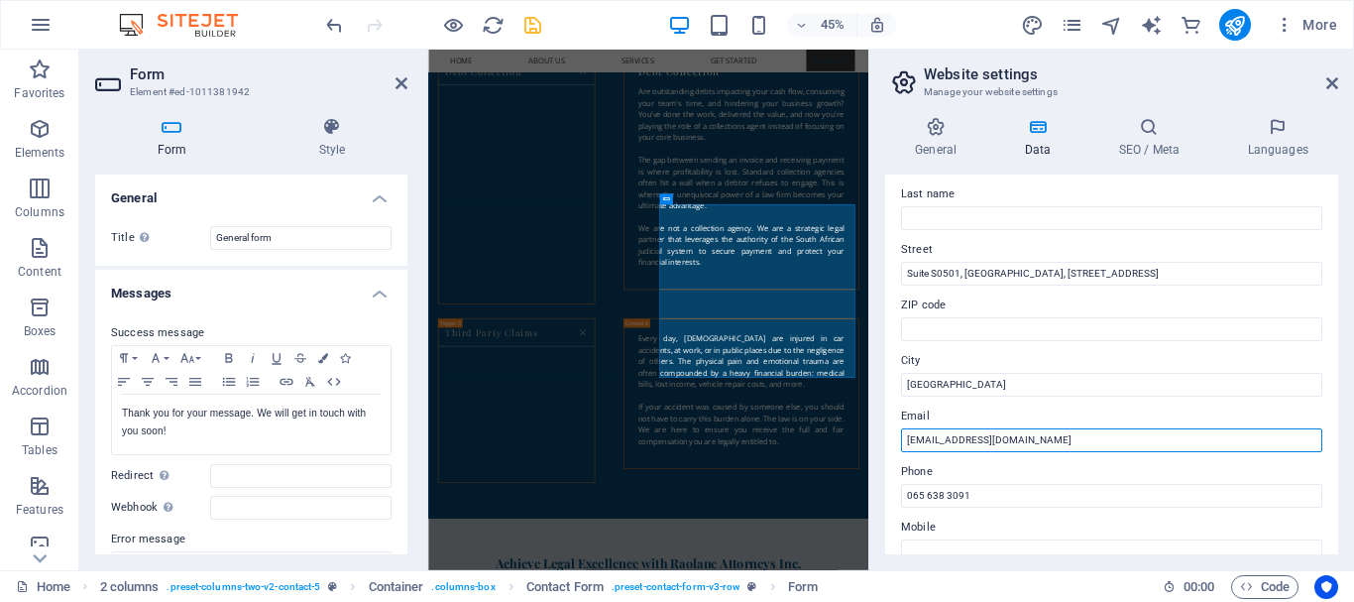
click at [1051, 441] on input "[EMAIL_ADDRESS][DOMAIN_NAME]" at bounding box center [1111, 440] width 421 height 24
type input "[EMAIL_ADDRESS][DOMAIN_NAME]"
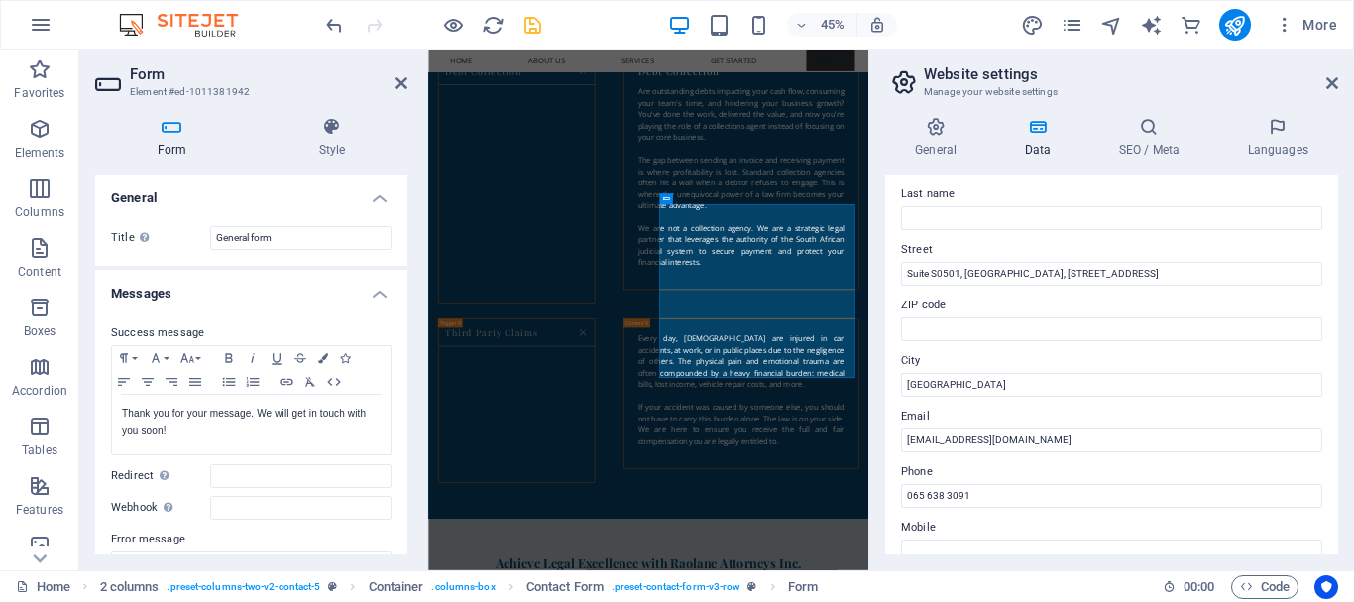
click at [534, 27] on icon "save" at bounding box center [533, 25] width 23 height 23
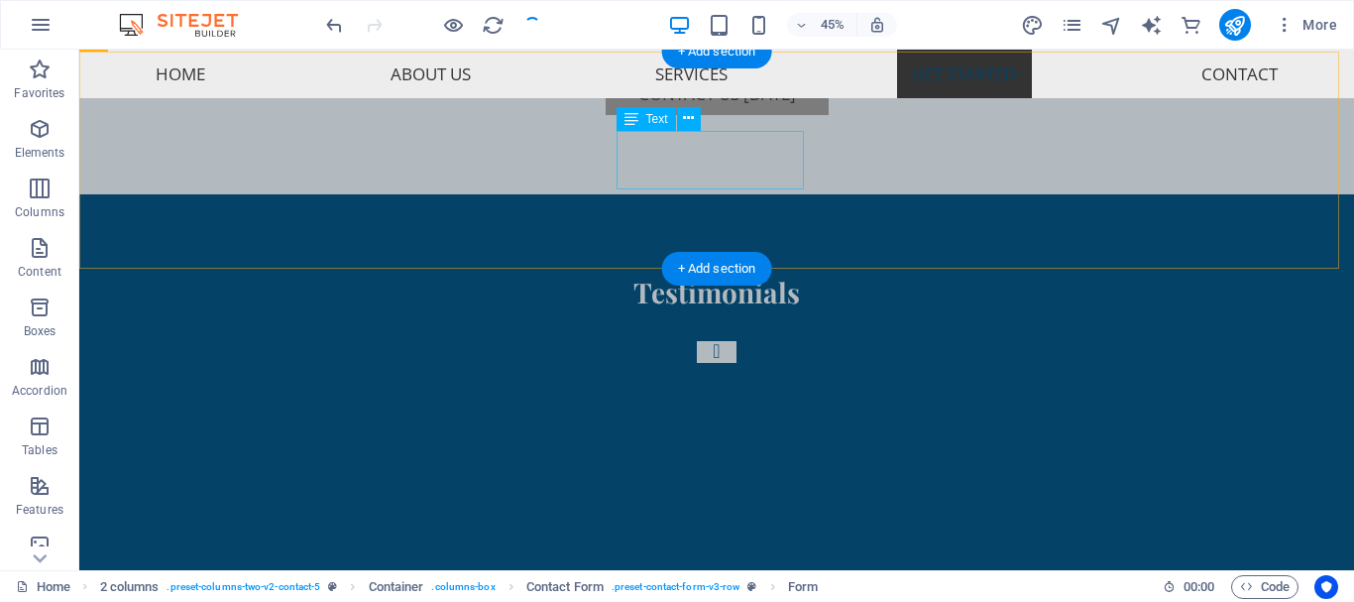
checkbox input "false"
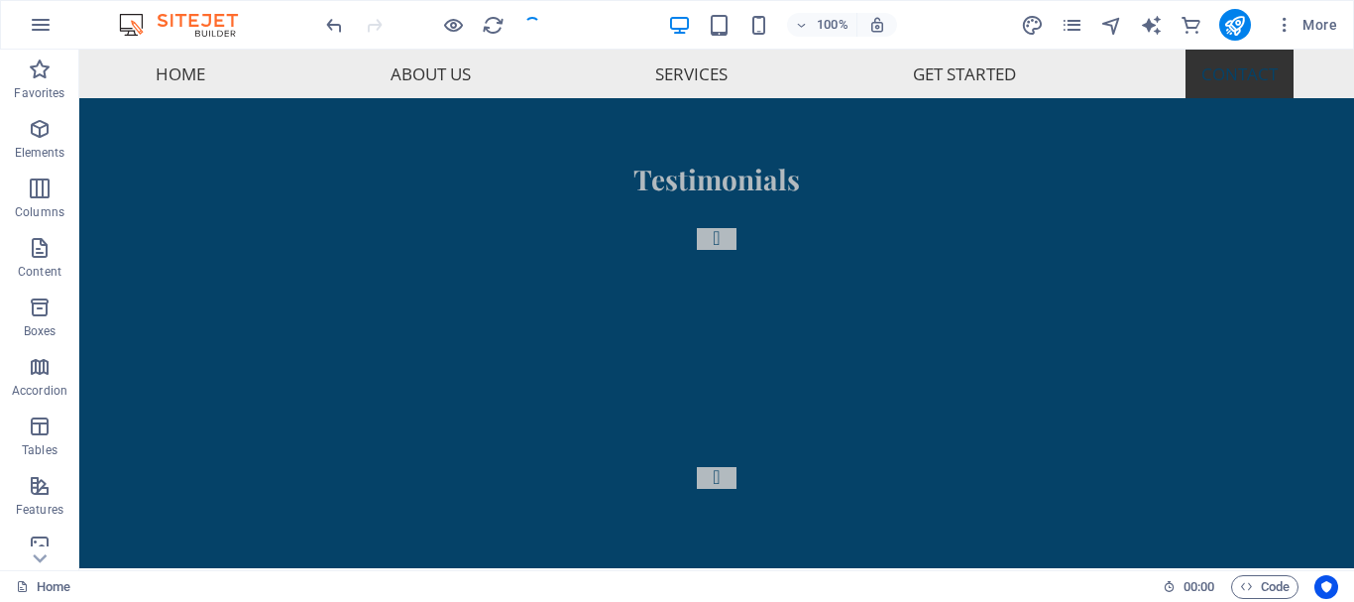
scroll to position [7010, 0]
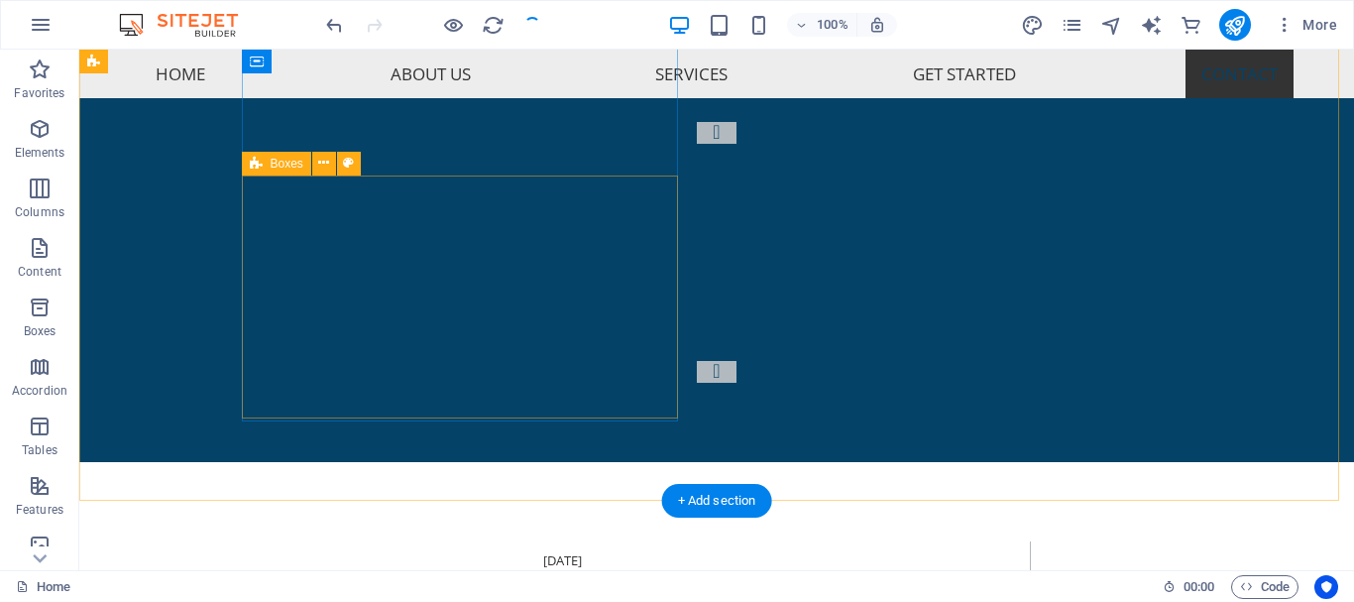
drag, startPoint x: 516, startPoint y: 354, endPoint x: 471, endPoint y: 333, distance: 49.2
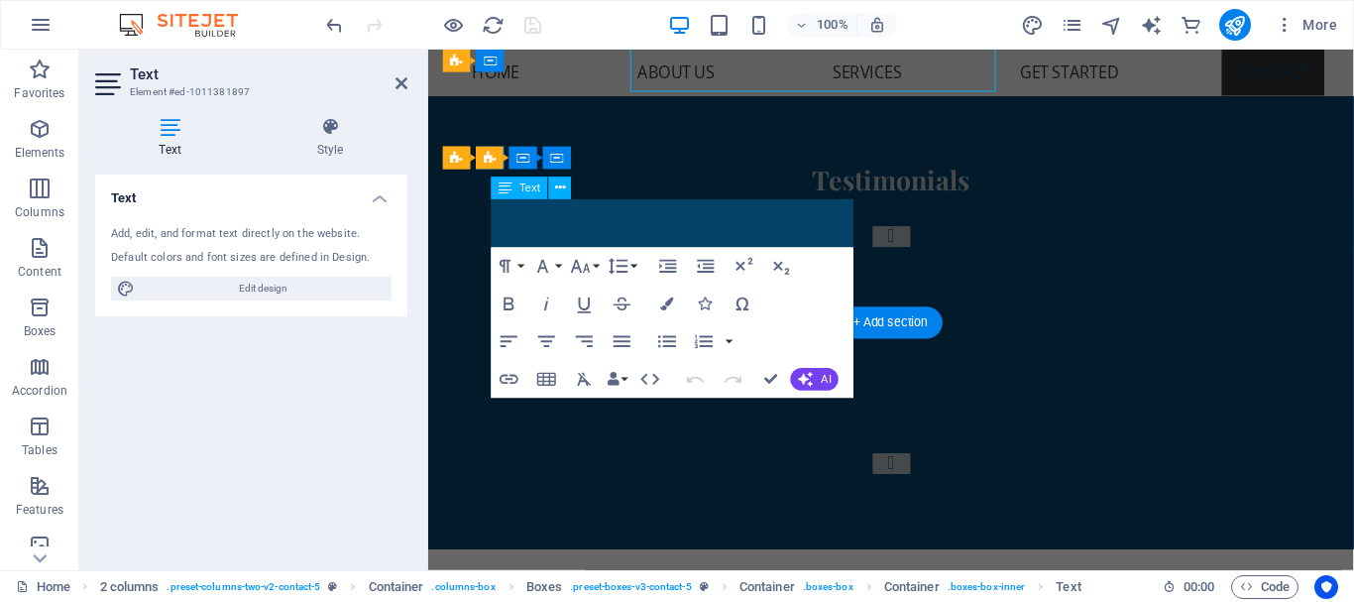
scroll to position [7174, 0]
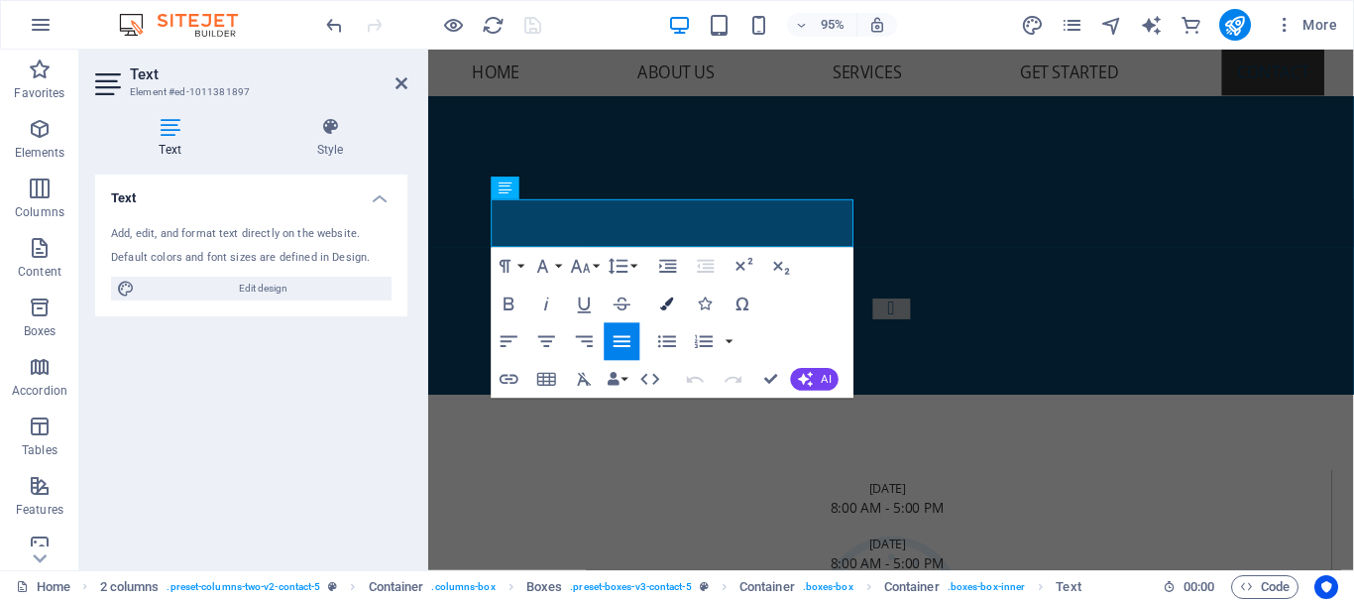
click at [668, 305] on icon "button" at bounding box center [667, 303] width 13 height 13
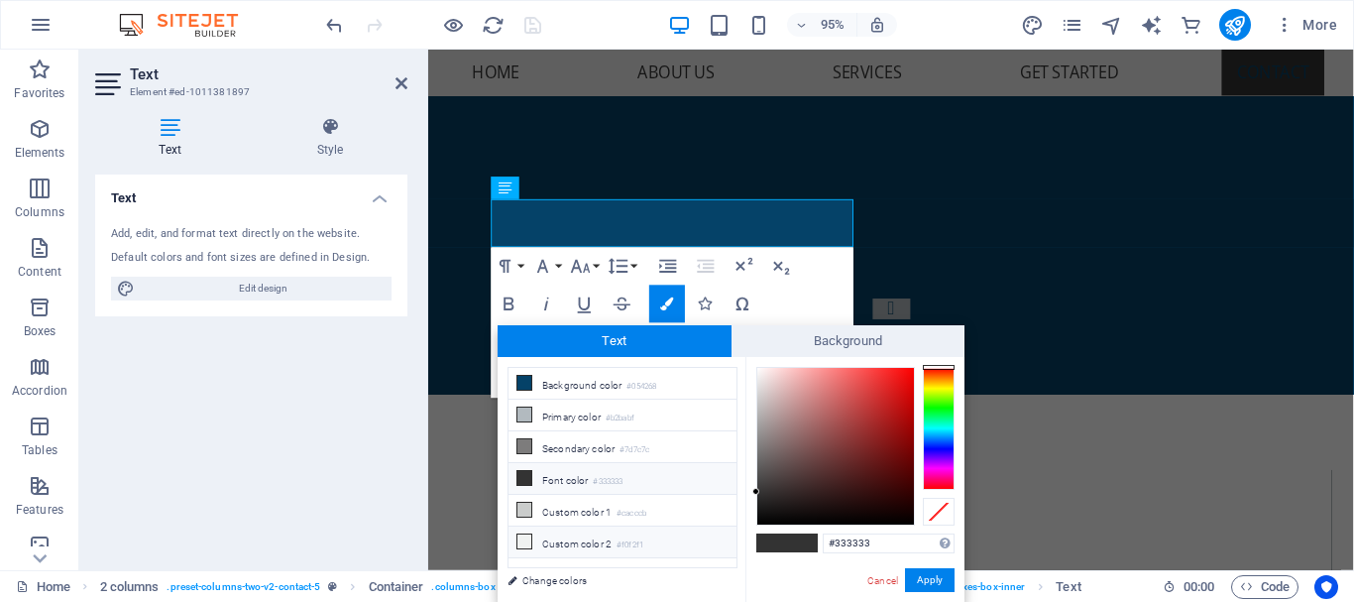
click at [706, 530] on li "Custom color 2 #f0f2f1" at bounding box center [623, 543] width 228 height 32
type input "#f0f2f1"
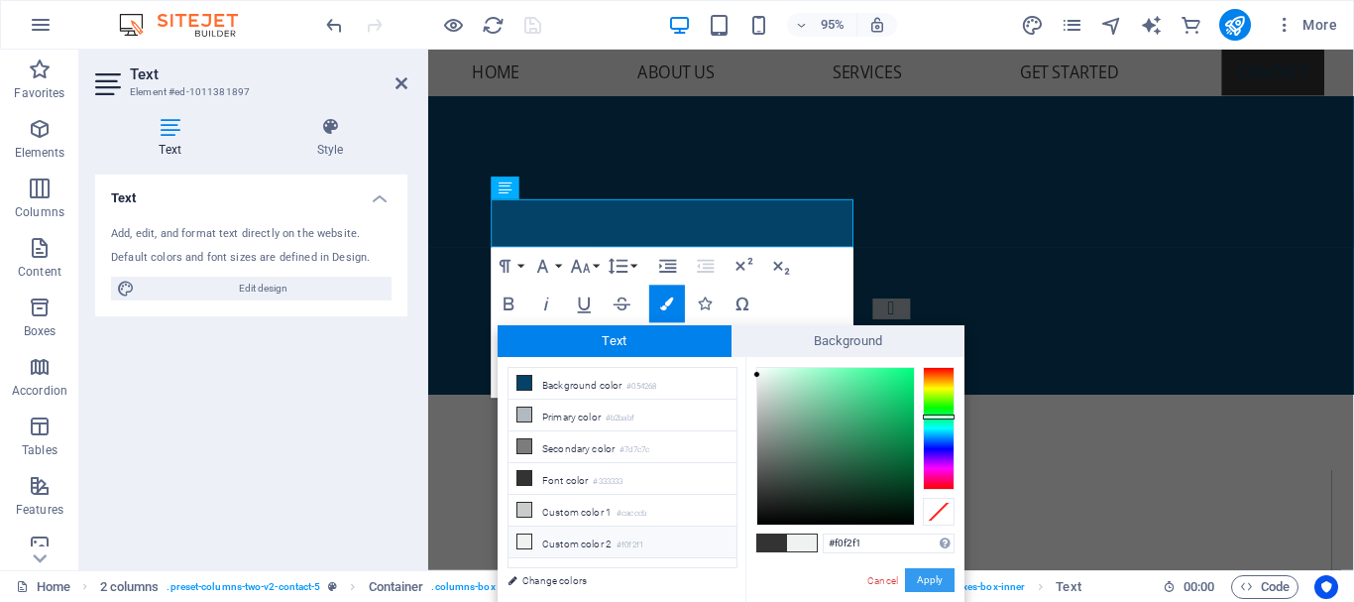
click at [922, 576] on button "Apply" at bounding box center [930, 580] width 50 height 24
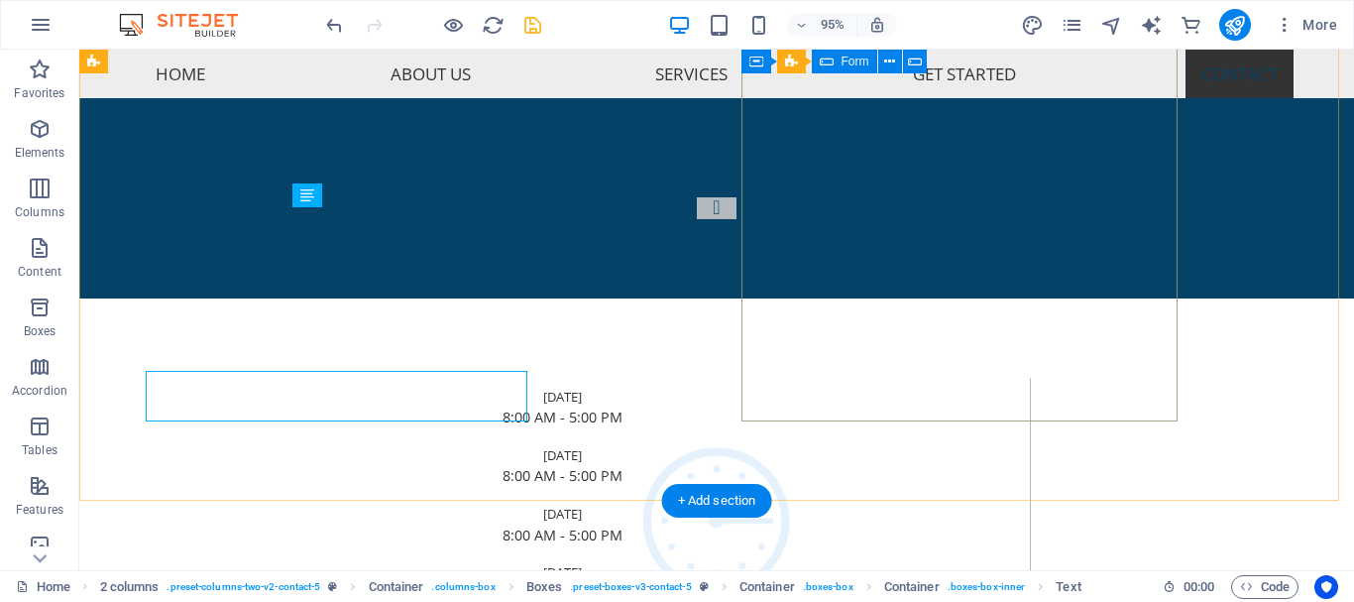
scroll to position [7010, 0]
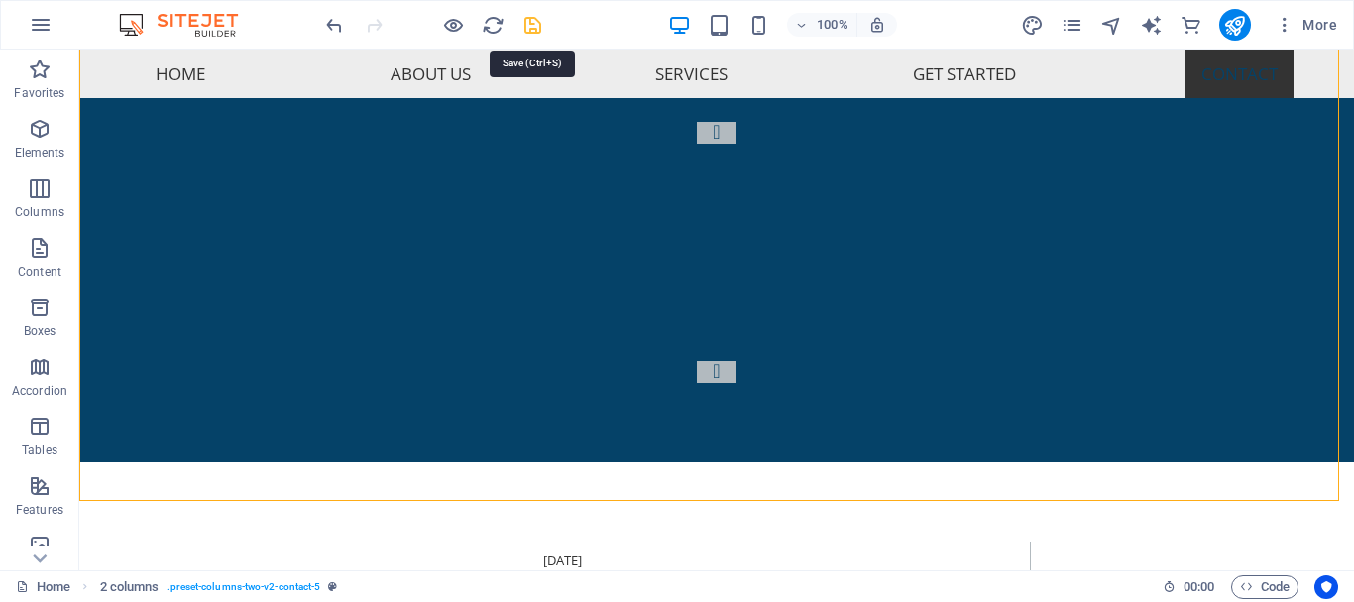
drag, startPoint x: 534, startPoint y: 27, endPoint x: 539, endPoint y: 141, distance: 114.1
click at [534, 27] on icon "save" at bounding box center [533, 25] width 23 height 23
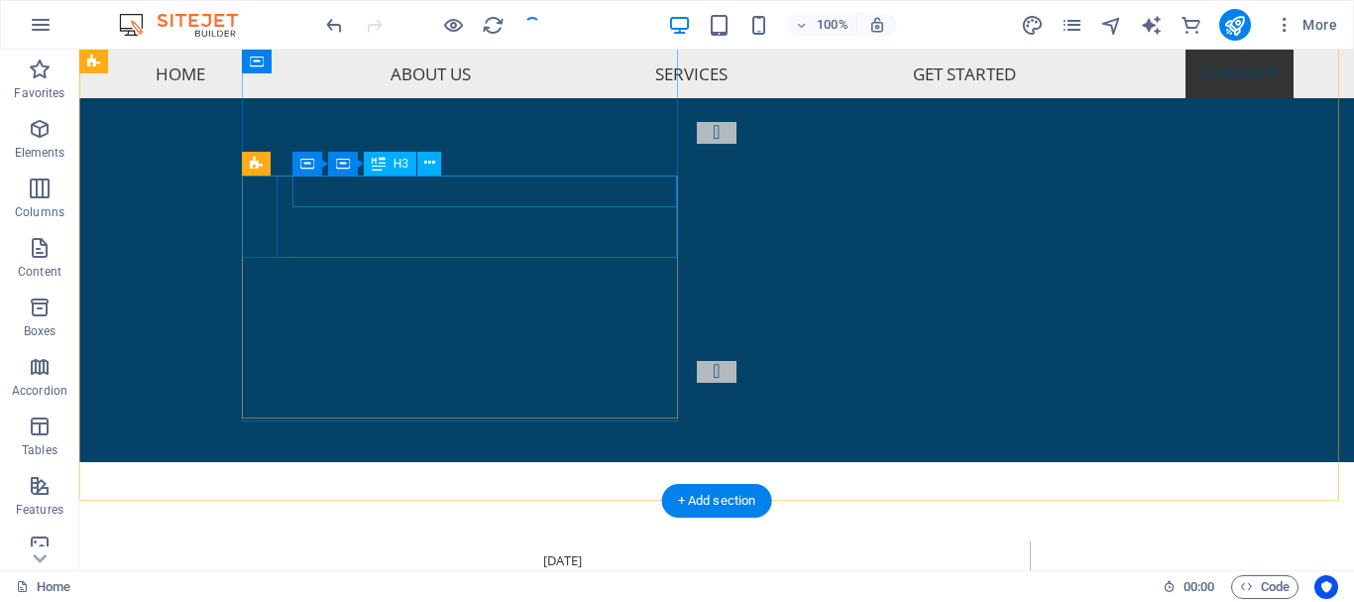
checkbox input "false"
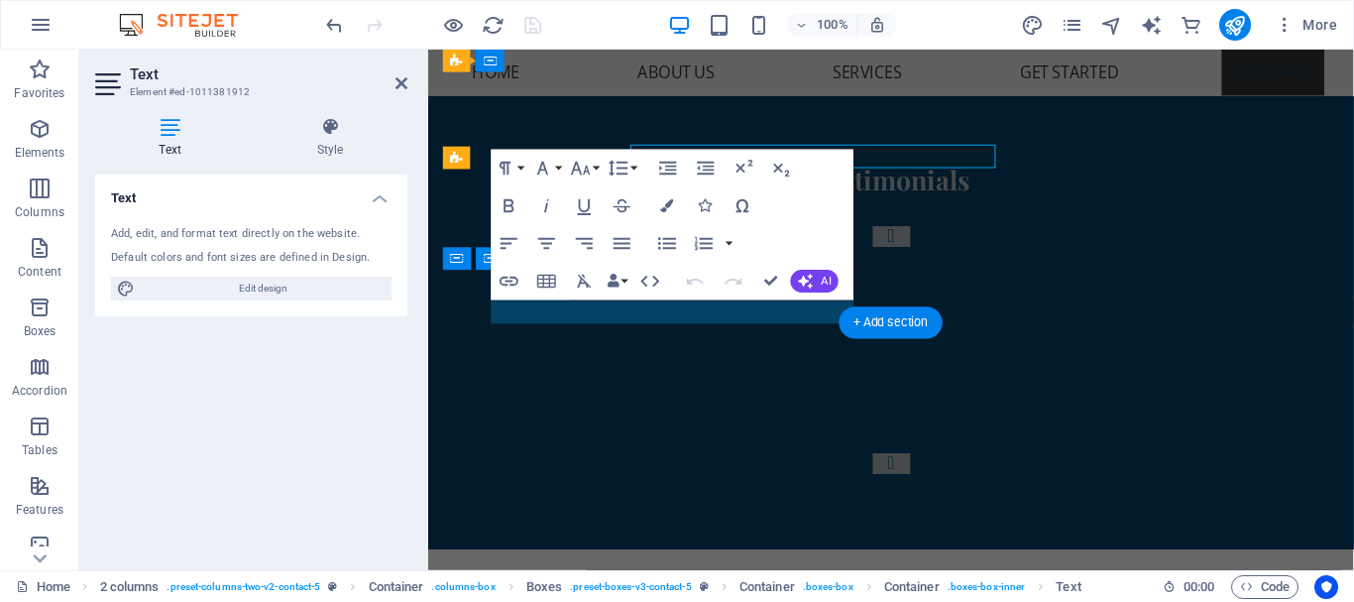
scroll to position [7174, 0]
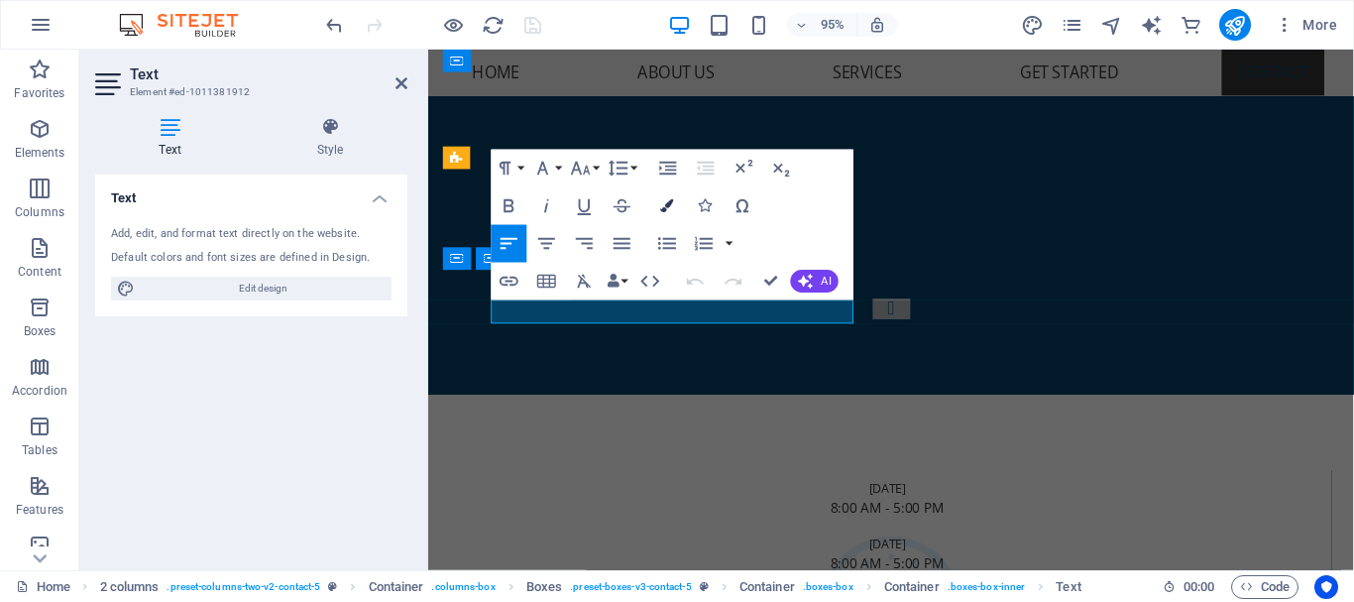
click at [663, 208] on icon "button" at bounding box center [667, 205] width 13 height 13
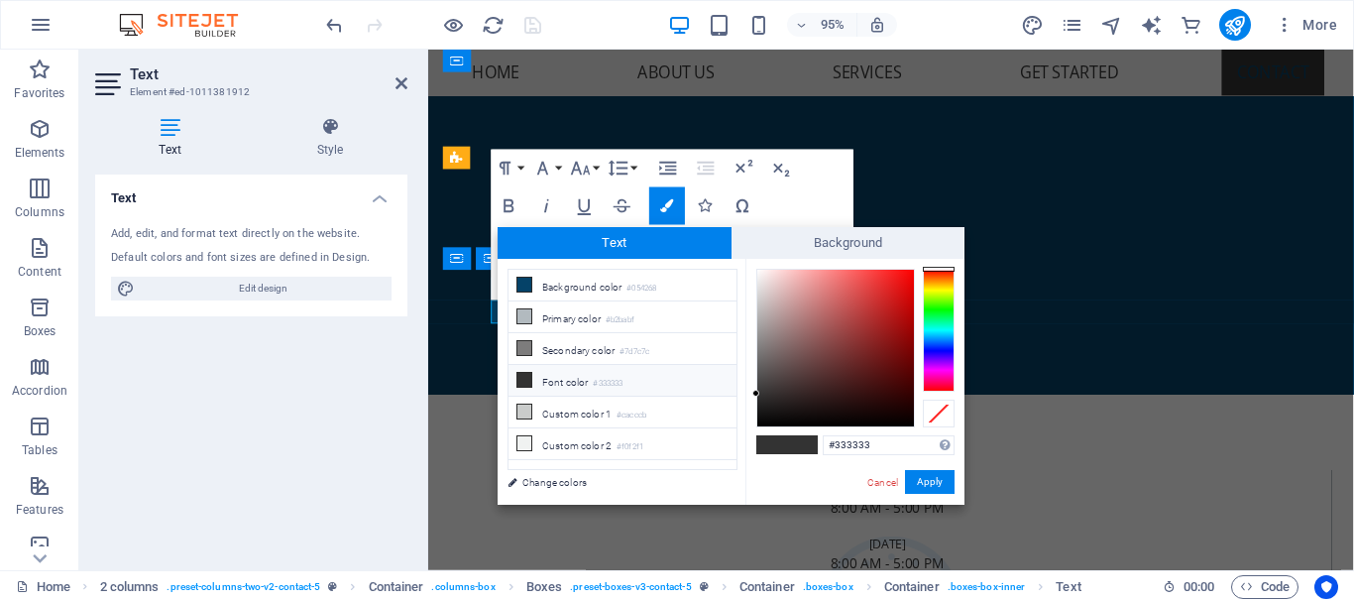
click at [631, 373] on li "Font color #333333" at bounding box center [623, 381] width 228 height 32
click at [634, 380] on li "Font color #333333" at bounding box center [623, 381] width 228 height 32
click at [938, 479] on button "Apply" at bounding box center [930, 482] width 50 height 24
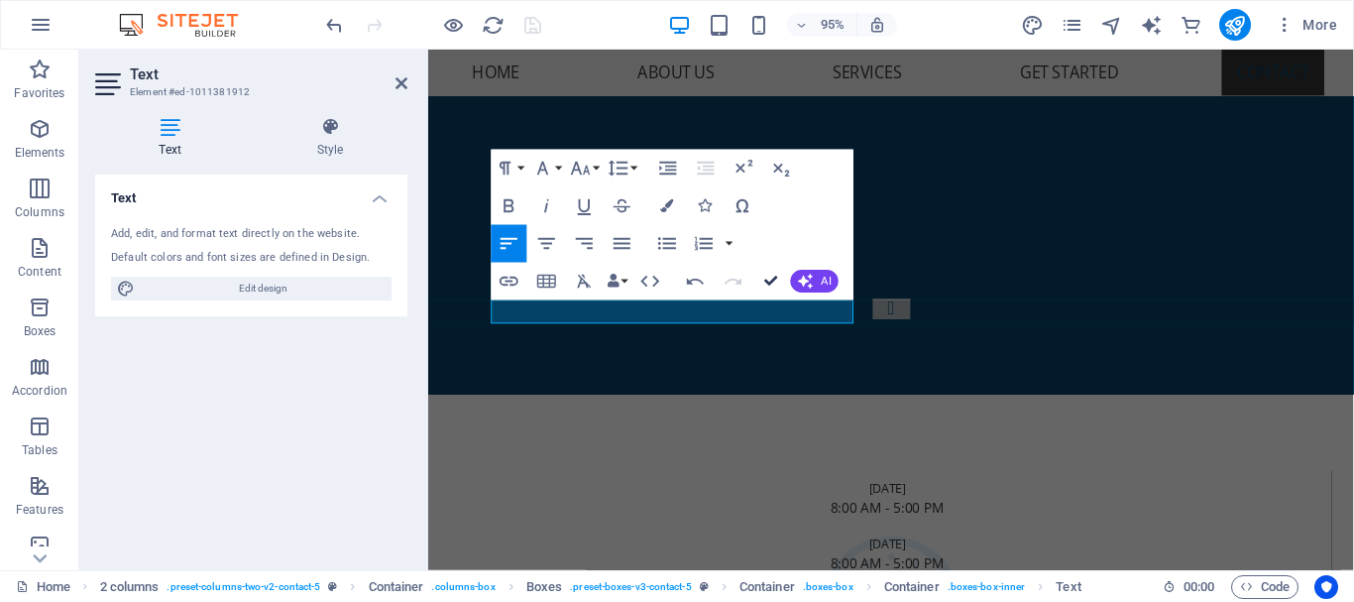
drag, startPoint x: 773, startPoint y: 281, endPoint x: 664, endPoint y: 402, distance: 162.9
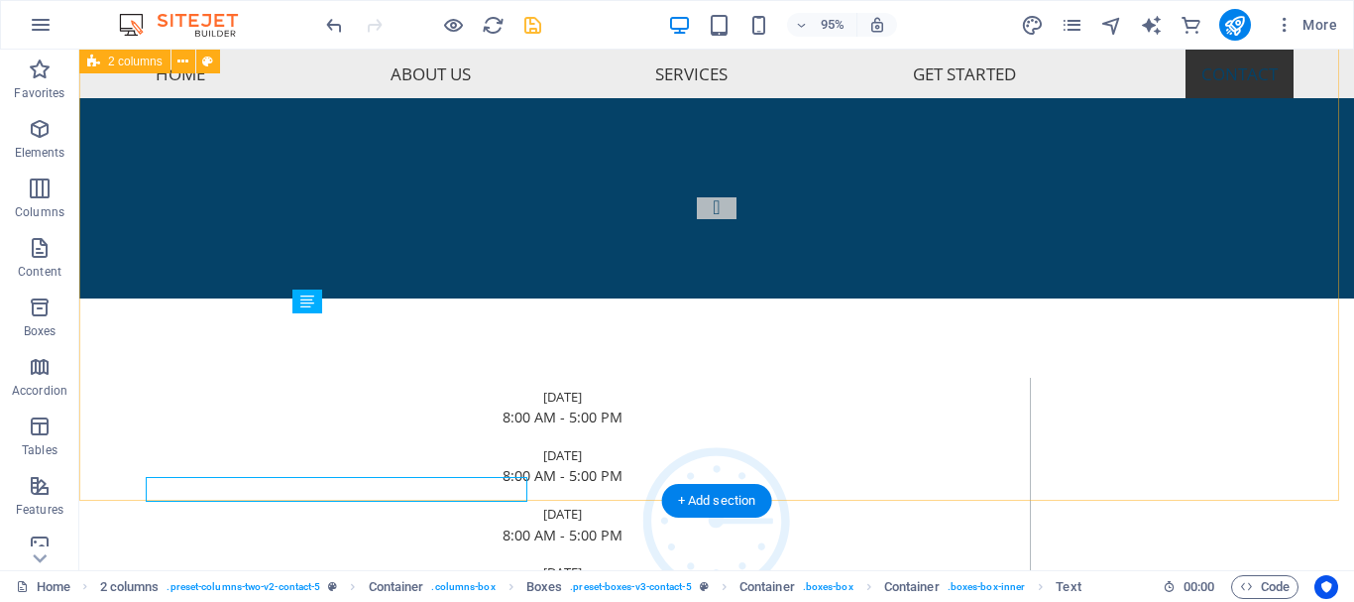
scroll to position [7010, 0]
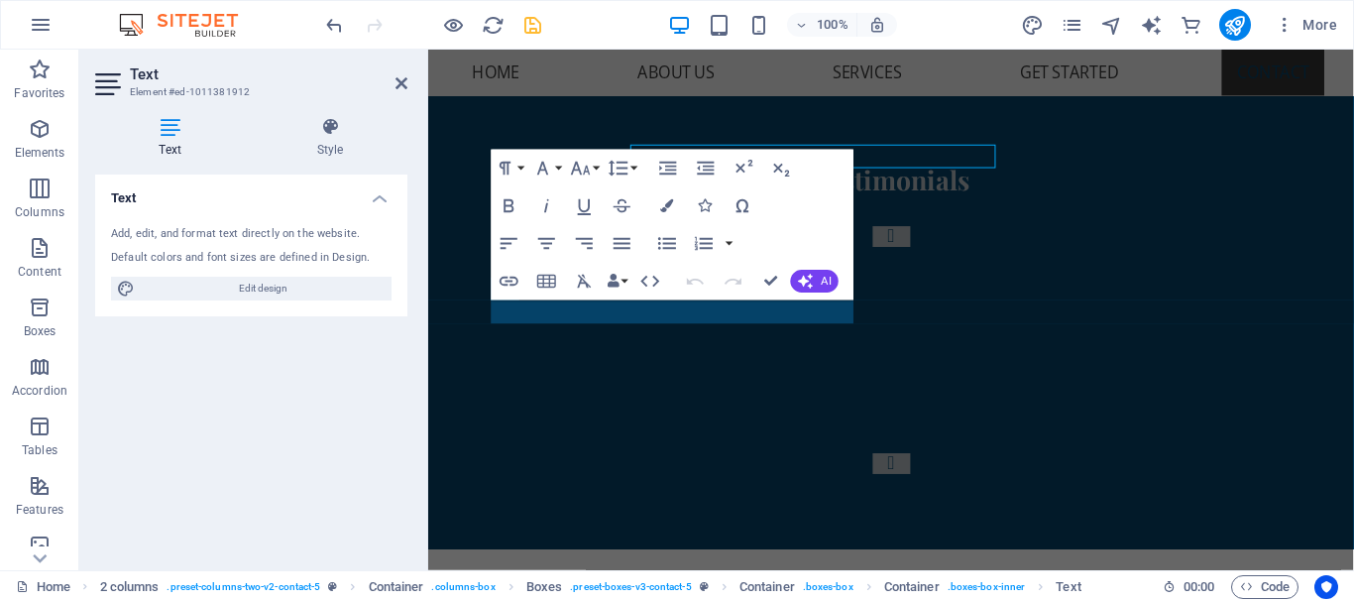
scroll to position [7174, 0]
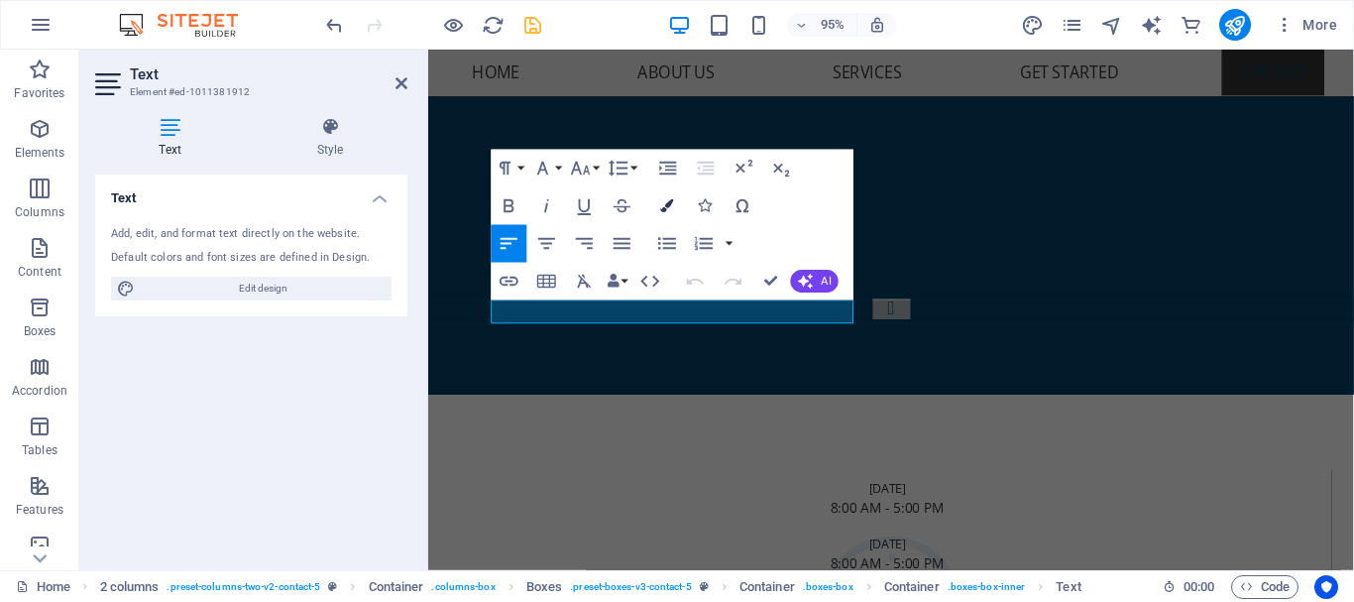
click at [672, 200] on icon "button" at bounding box center [667, 205] width 13 height 13
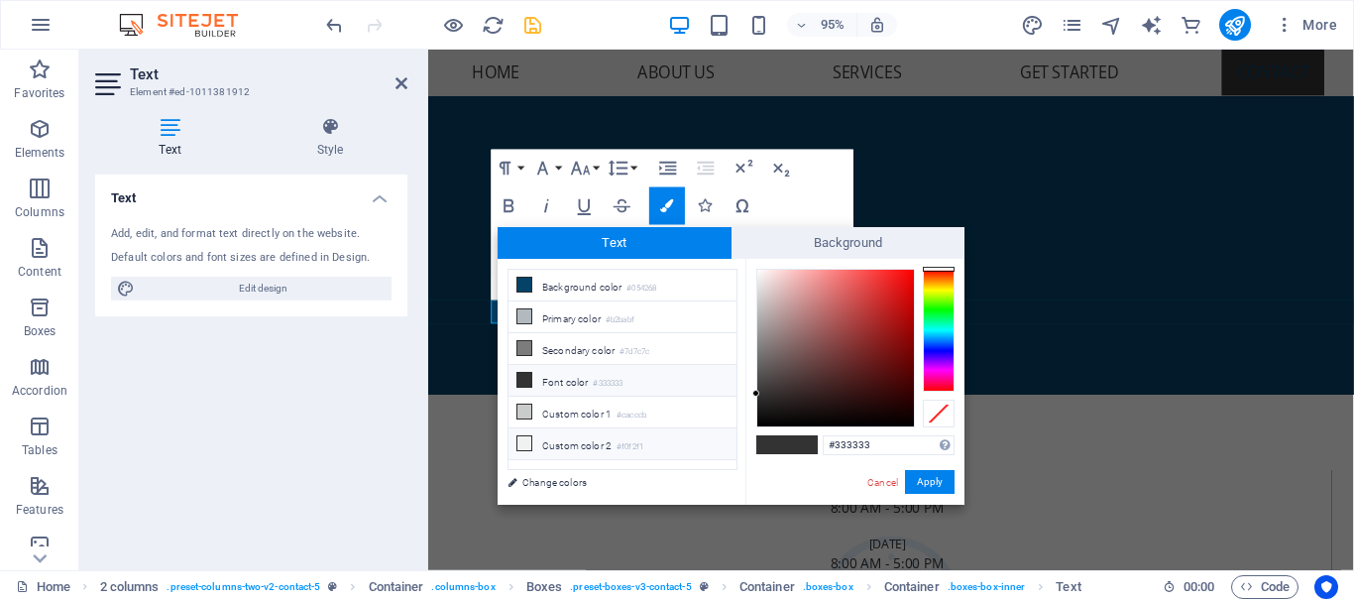
click at [638, 432] on li "Custom color 2 #f0f2f1" at bounding box center [623, 444] width 228 height 32
type input "#f0f2f1"
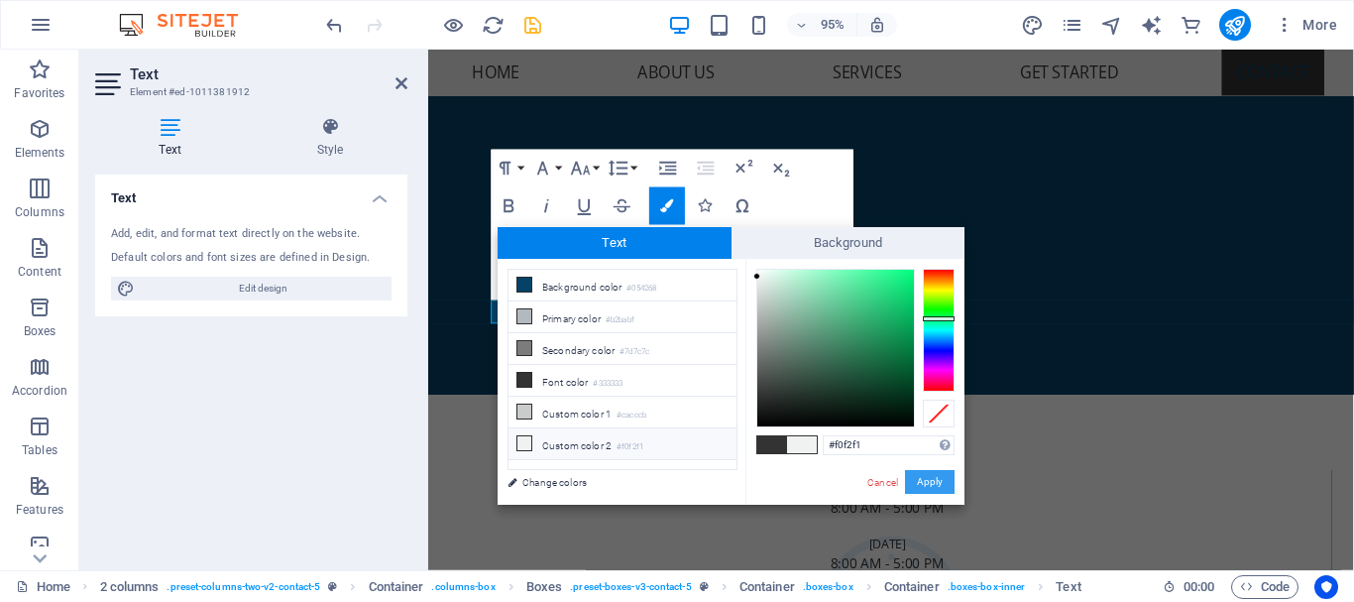
click at [930, 479] on button "Apply" at bounding box center [930, 482] width 50 height 24
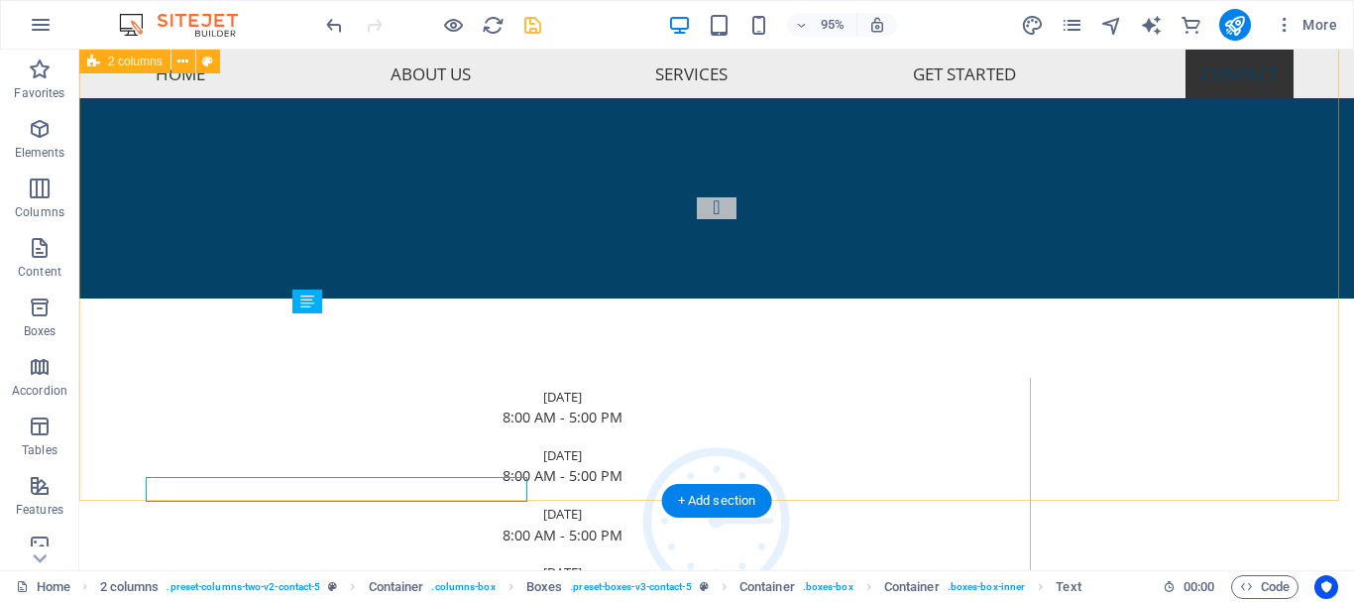
scroll to position [7010, 0]
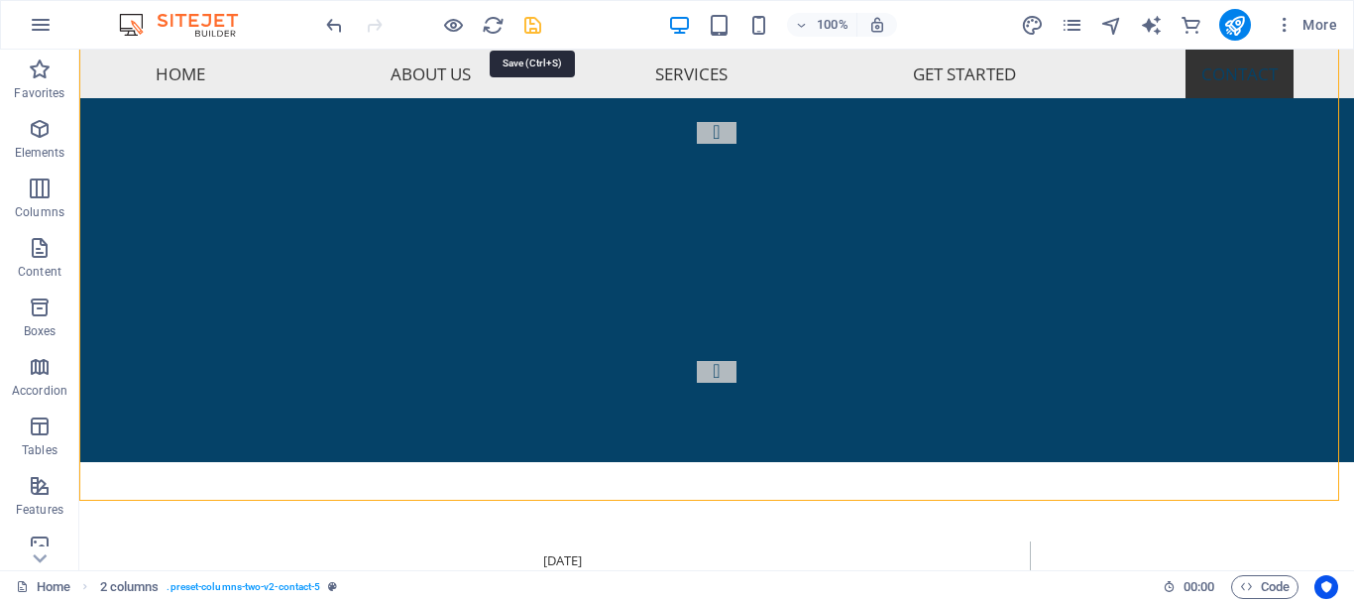
click at [537, 23] on icon "save" at bounding box center [533, 25] width 23 height 23
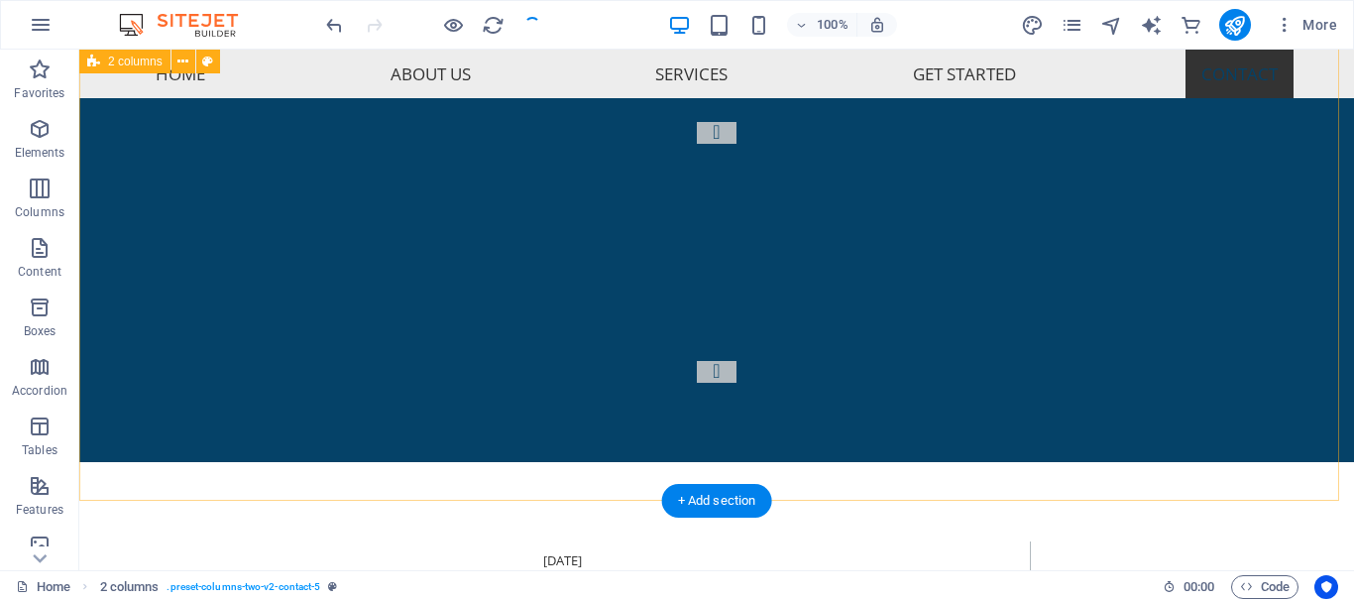
checkbox input "false"
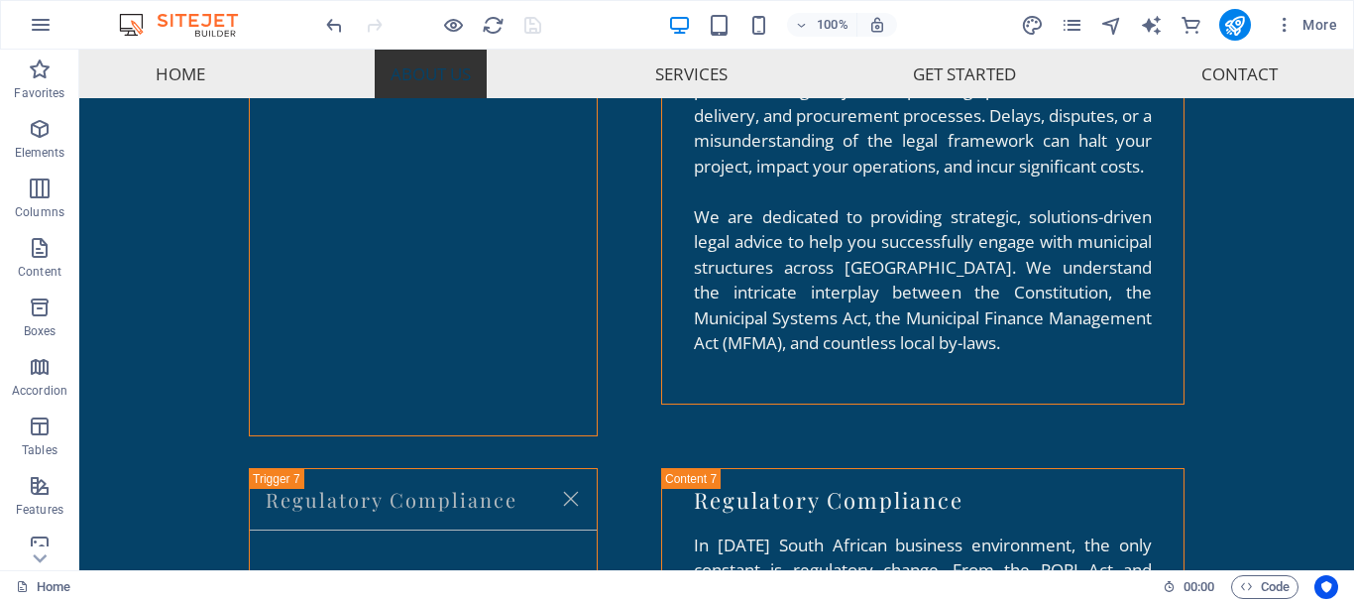
scroll to position [0, 0]
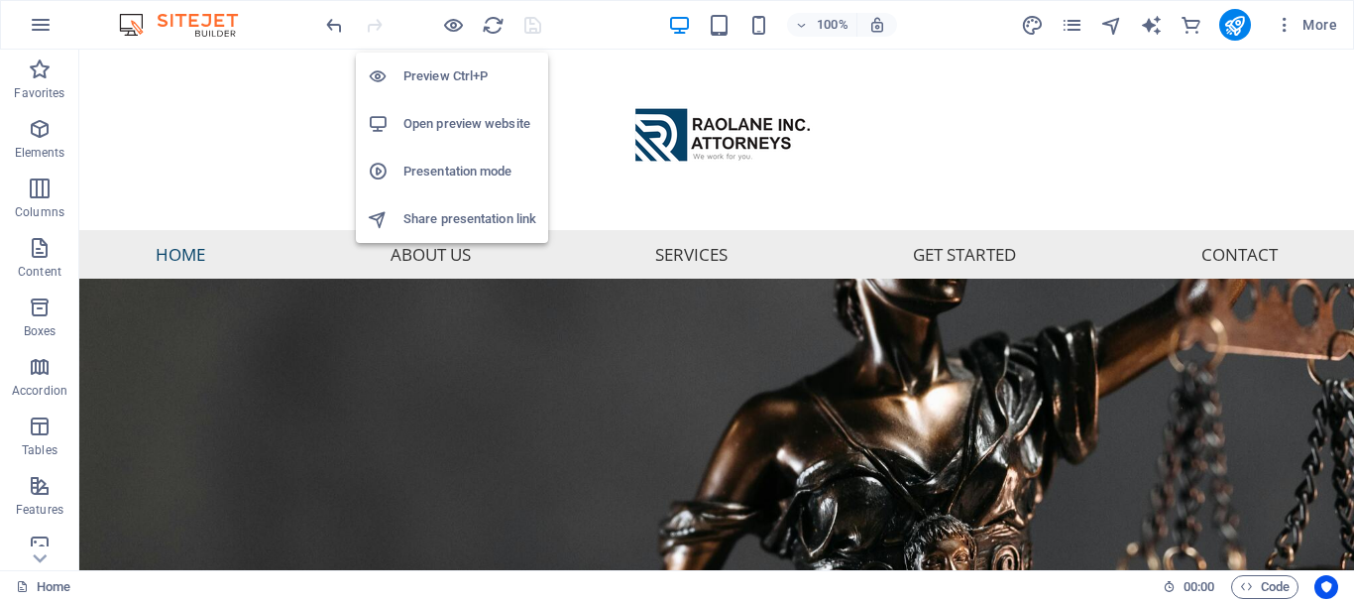
click at [468, 125] on h6 "Open preview website" at bounding box center [470, 124] width 133 height 24
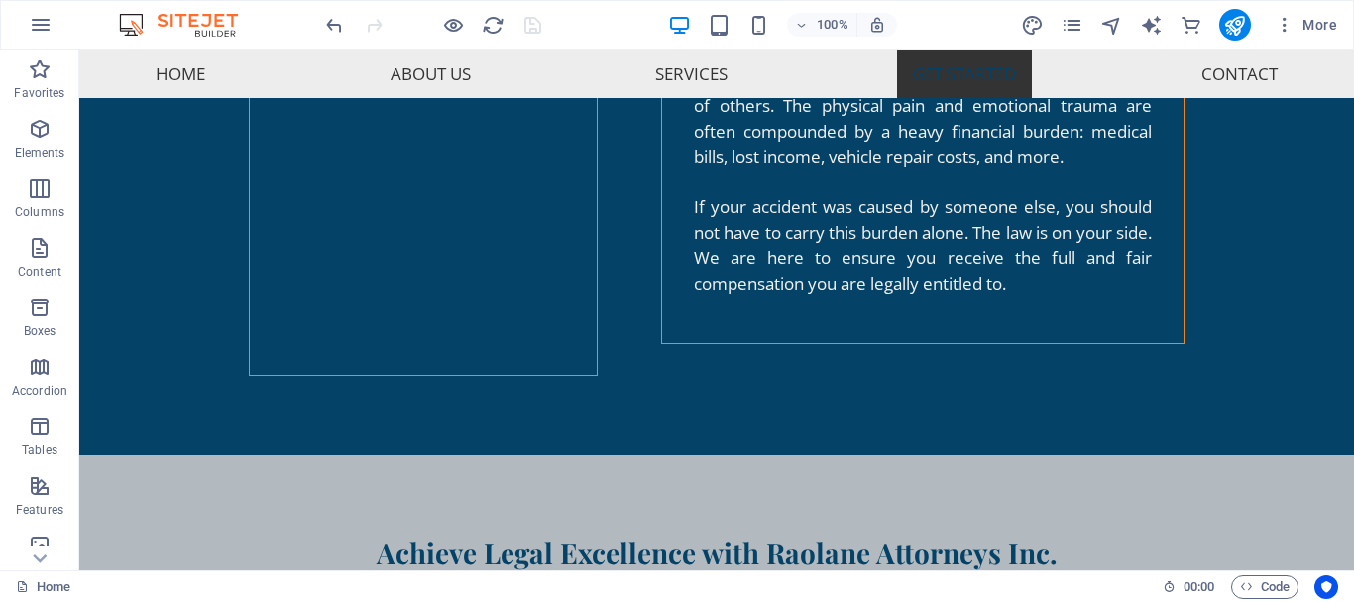
scroll to position [5909, 0]
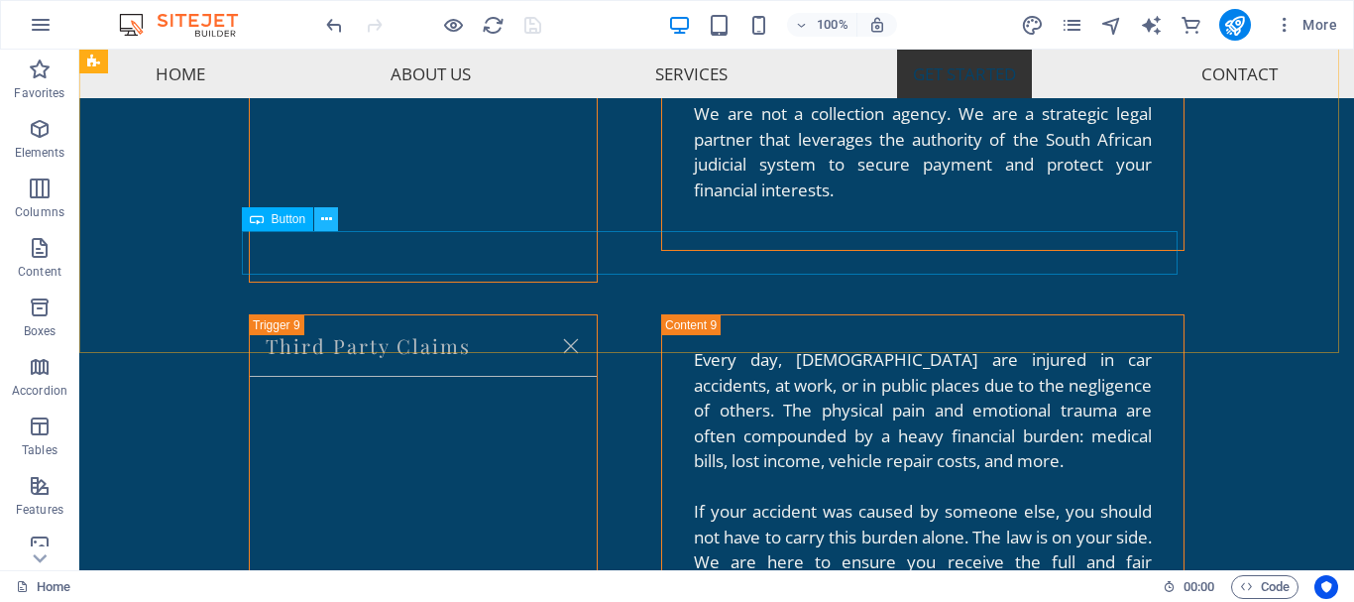
click at [322, 217] on icon at bounding box center [326, 219] width 11 height 21
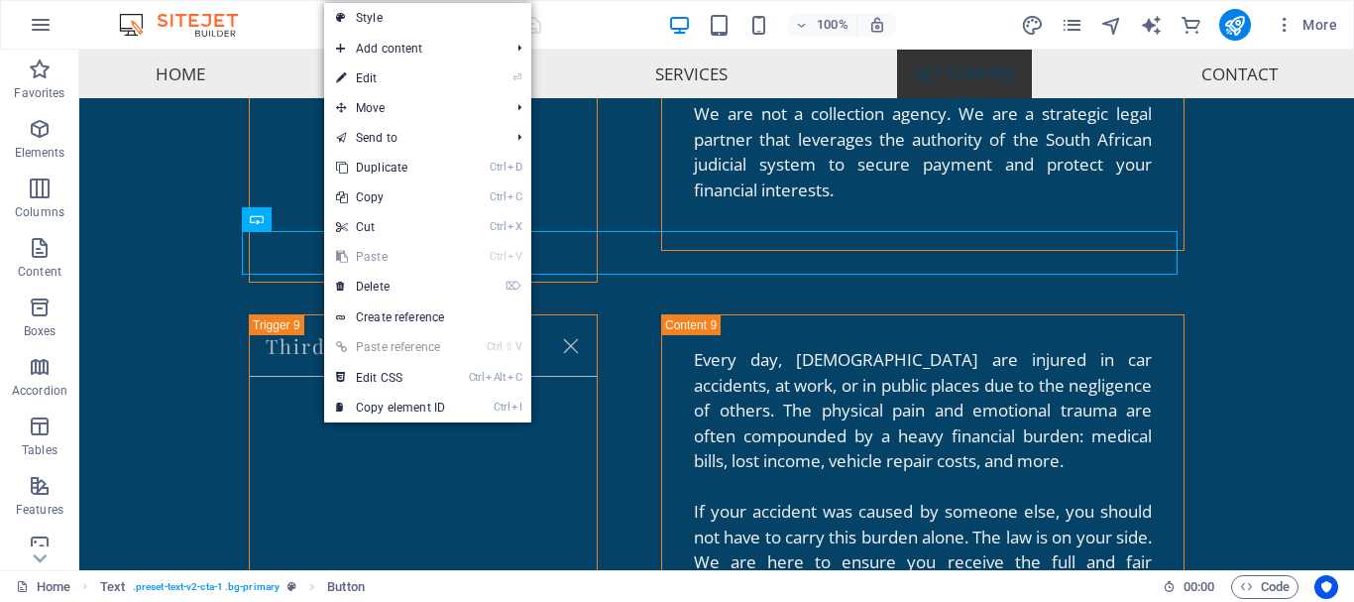
click at [370, 71] on link "⏎ Edit" at bounding box center [390, 78] width 133 height 30
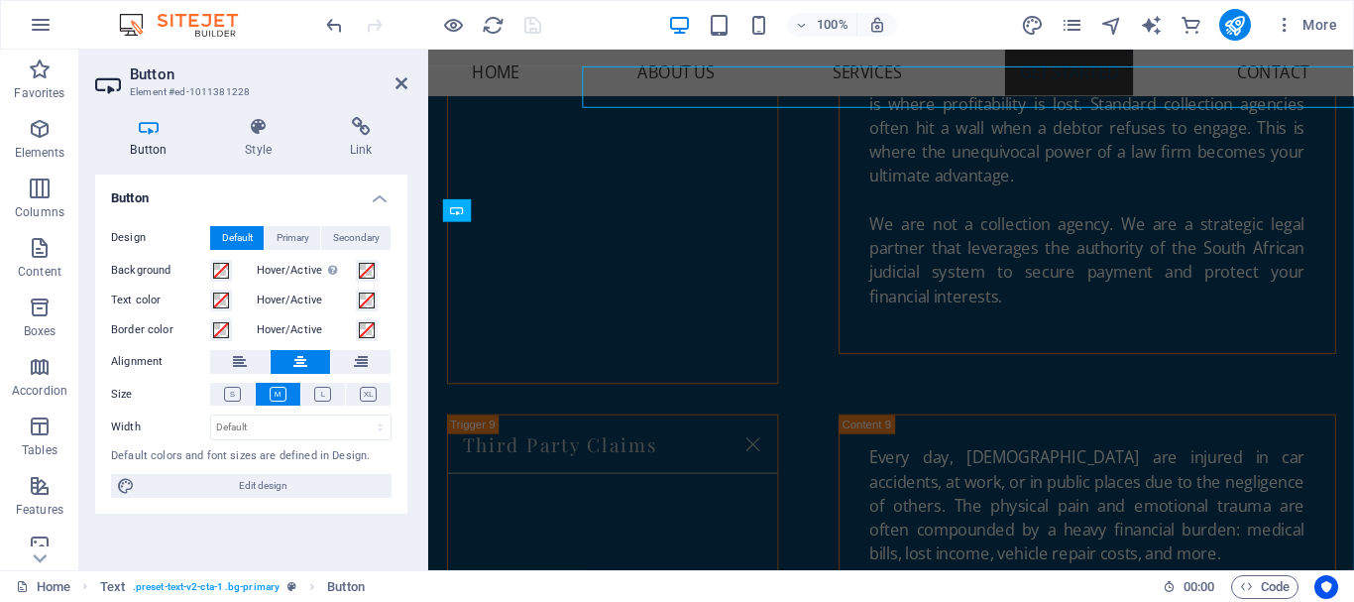
scroll to position [6072, 0]
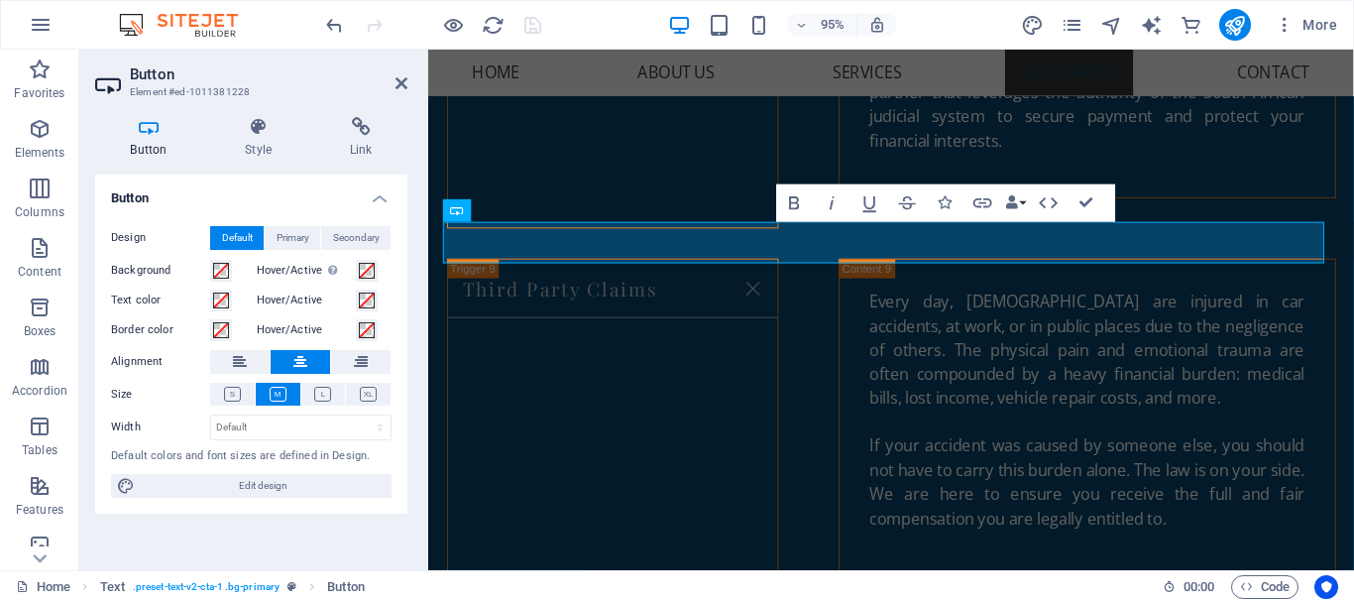
drag, startPoint x: 363, startPoint y: 140, endPoint x: 364, endPoint y: 171, distance: 30.8
click at [364, 140] on h4 "Link" at bounding box center [360, 138] width 93 height 42
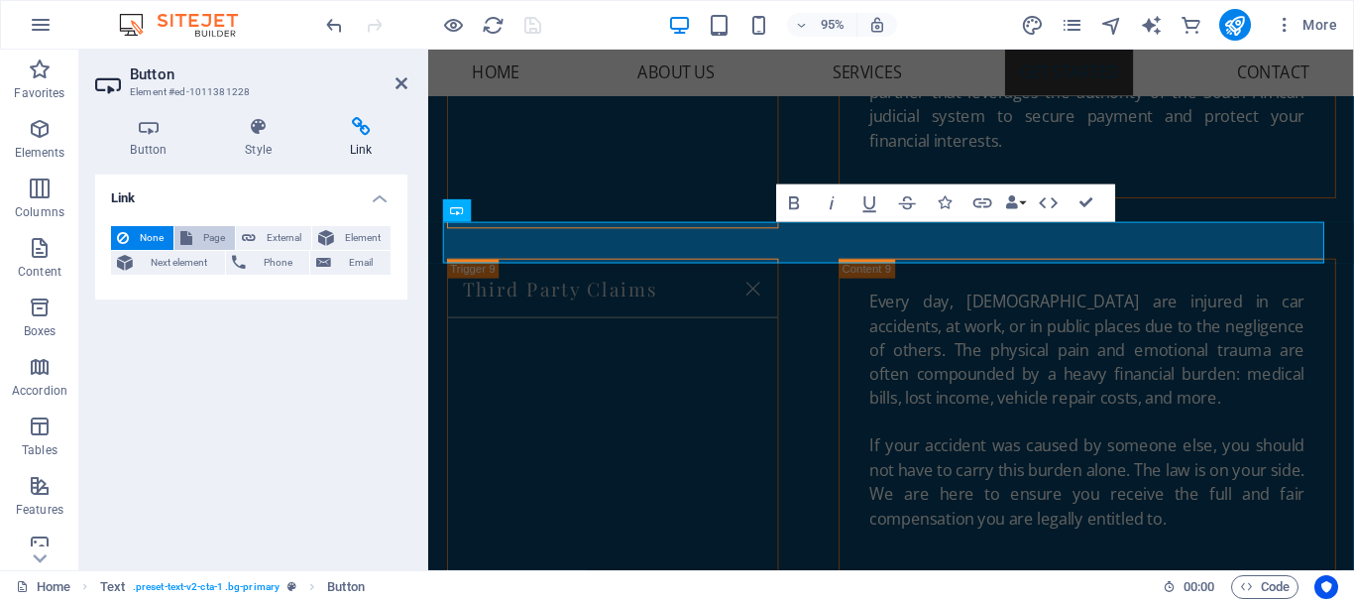
click at [207, 238] on span "Page" at bounding box center [213, 238] width 31 height 24
select select
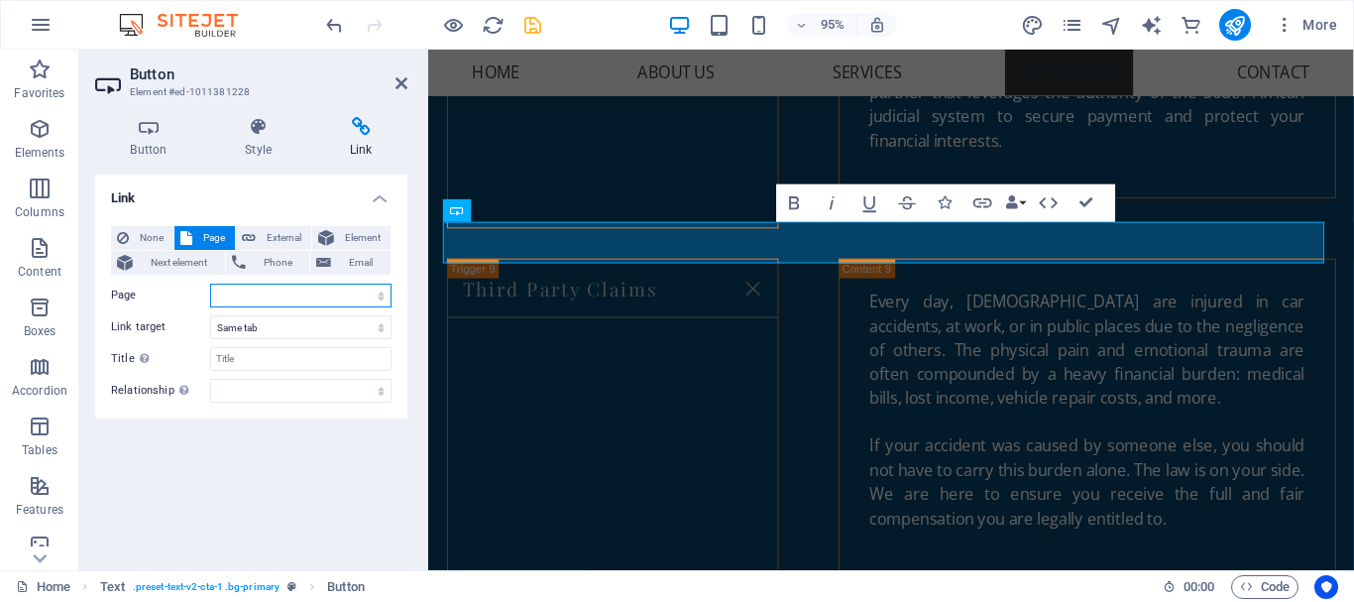
click at [383, 295] on select "Home Subpage Legal Notice Privacy" at bounding box center [300, 296] width 181 height 24
click at [368, 263] on span "Email" at bounding box center [361, 263] width 48 height 24
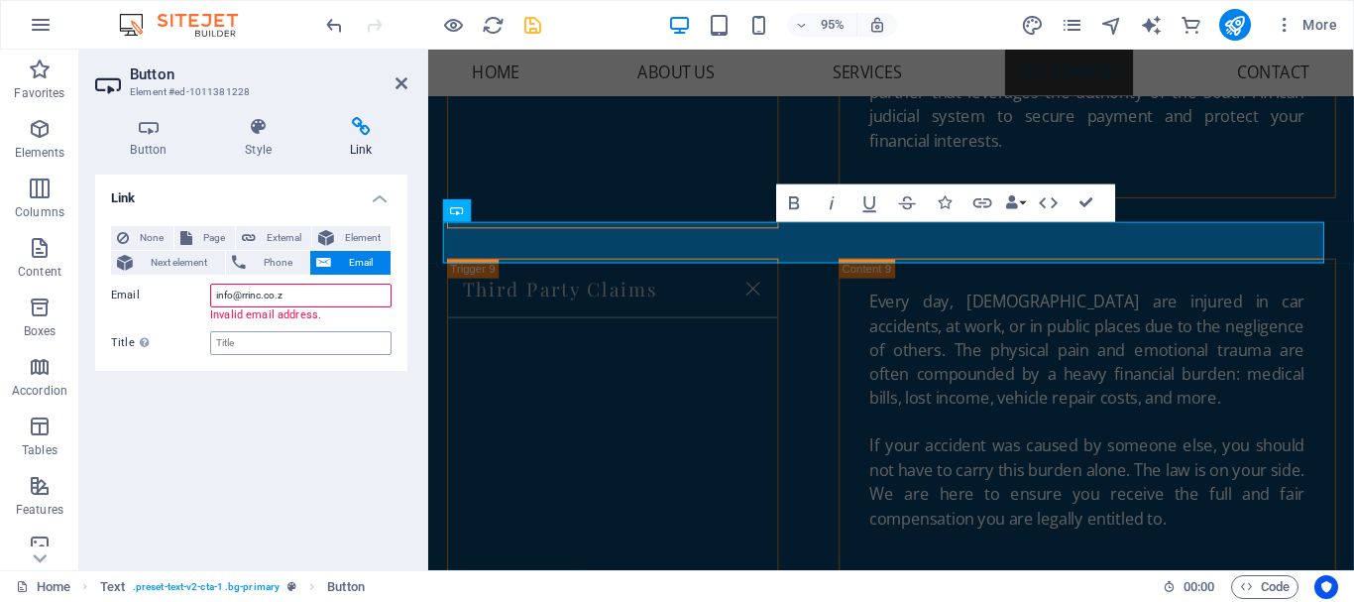
type input "[EMAIL_ADDRESS][DOMAIN_NAME]"
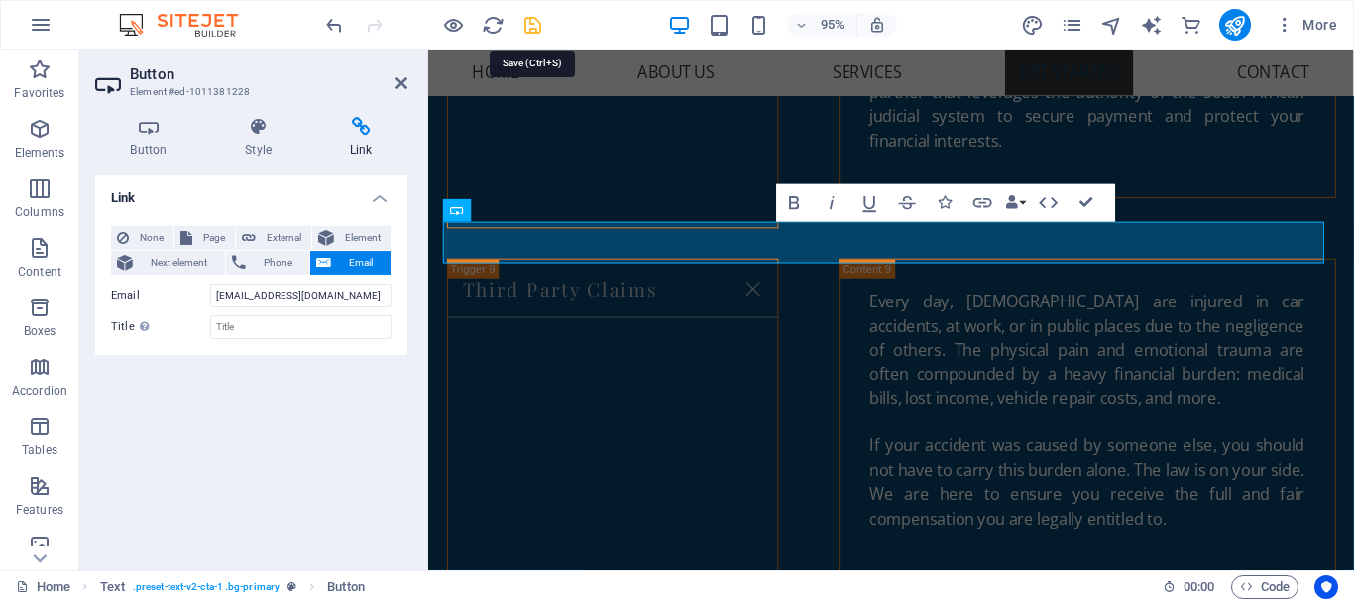
click at [534, 26] on icon "save" at bounding box center [533, 25] width 23 height 23
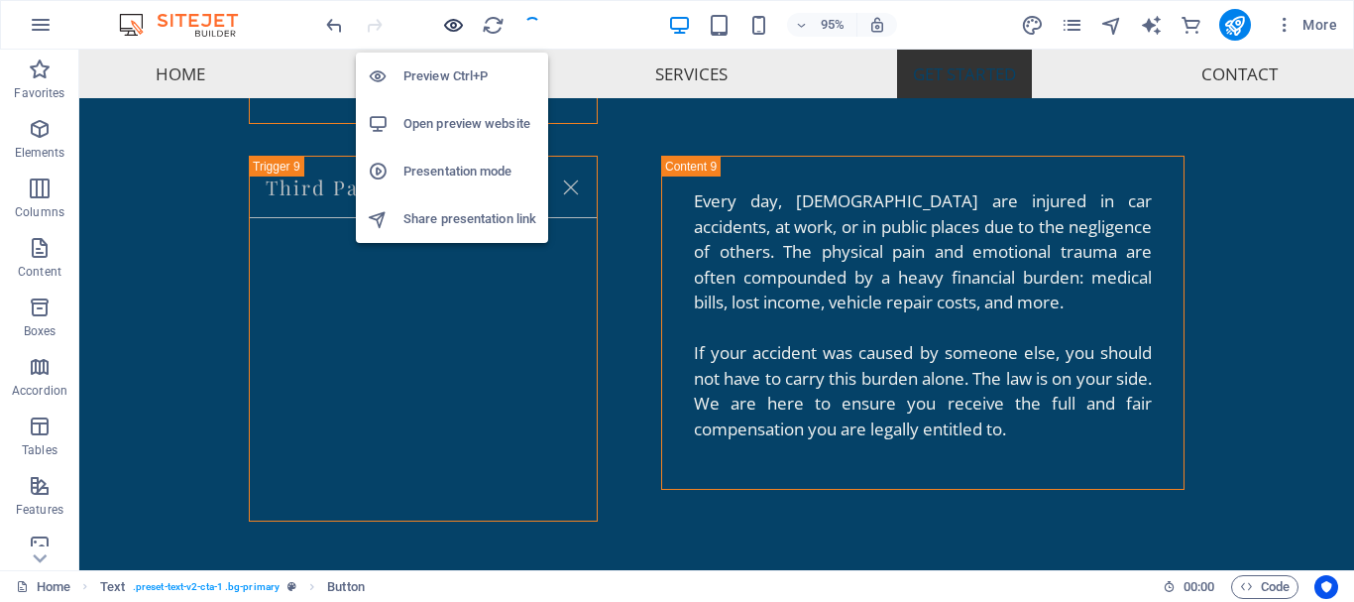
checkbox input "false"
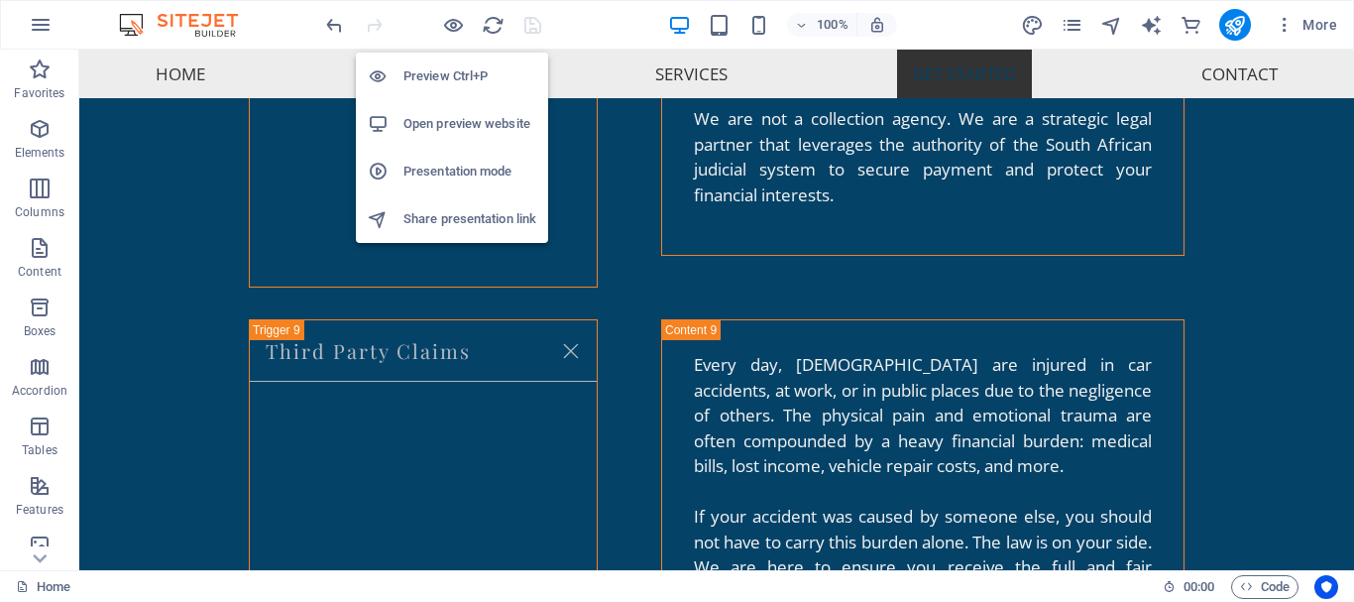
click at [473, 126] on h6 "Open preview website" at bounding box center [470, 124] width 133 height 24
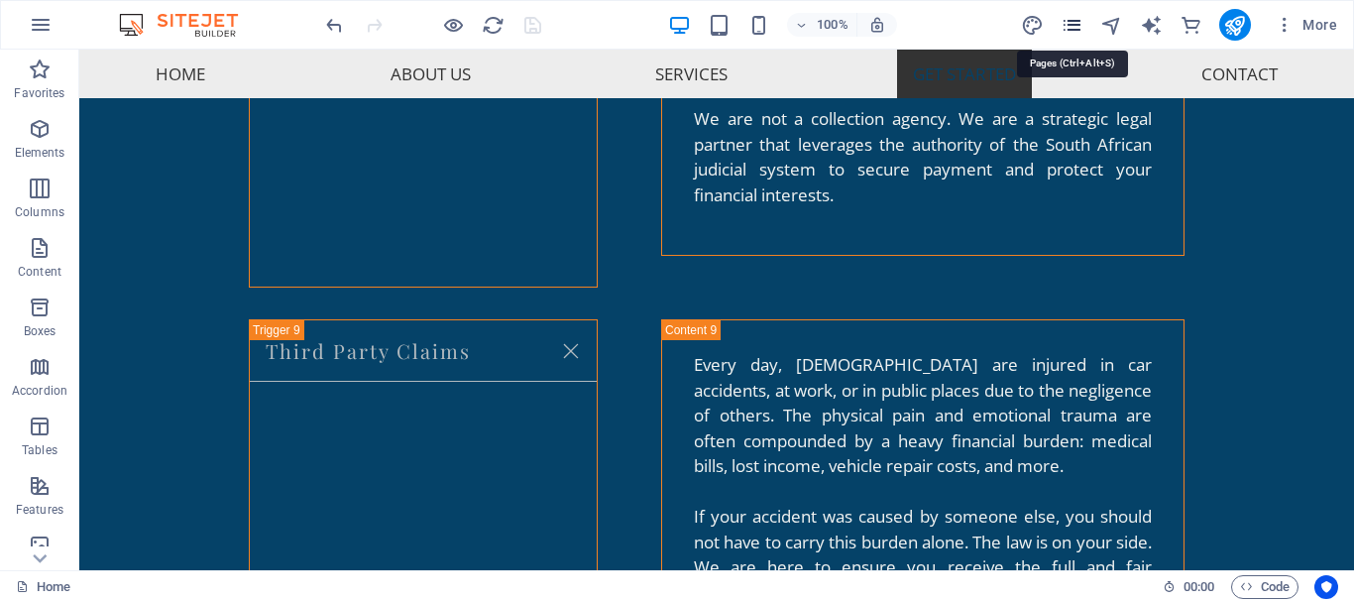
click at [1081, 29] on icon "pages" at bounding box center [1072, 25] width 23 height 23
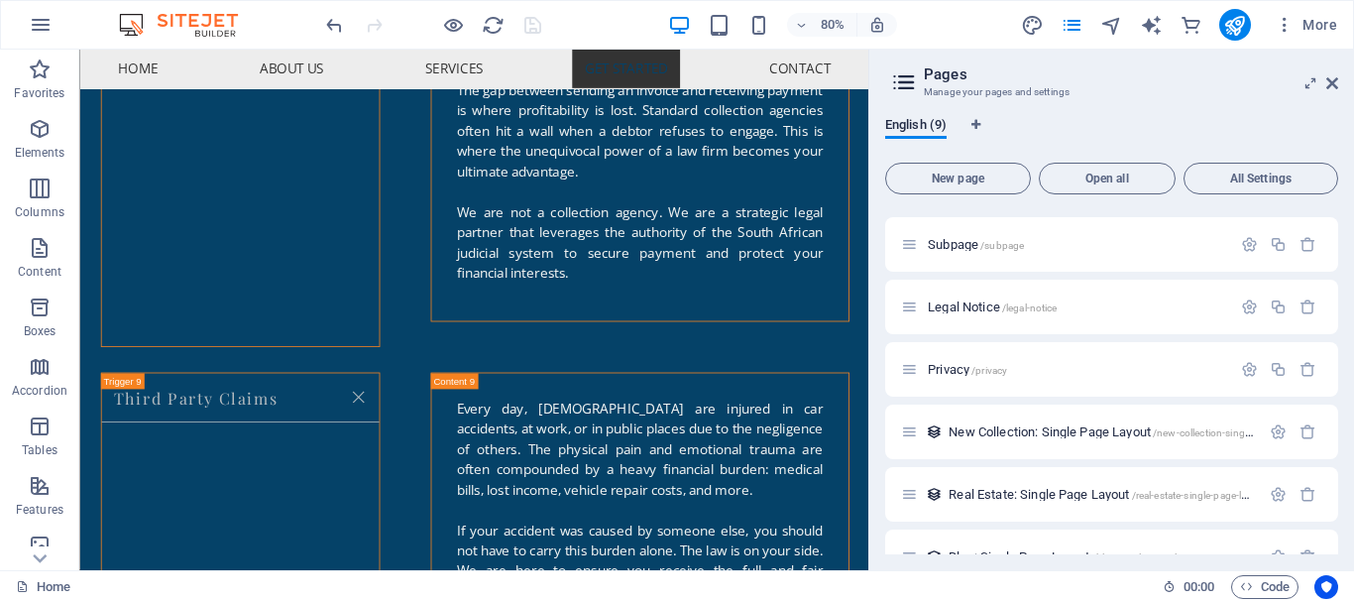
scroll to position [0, 0]
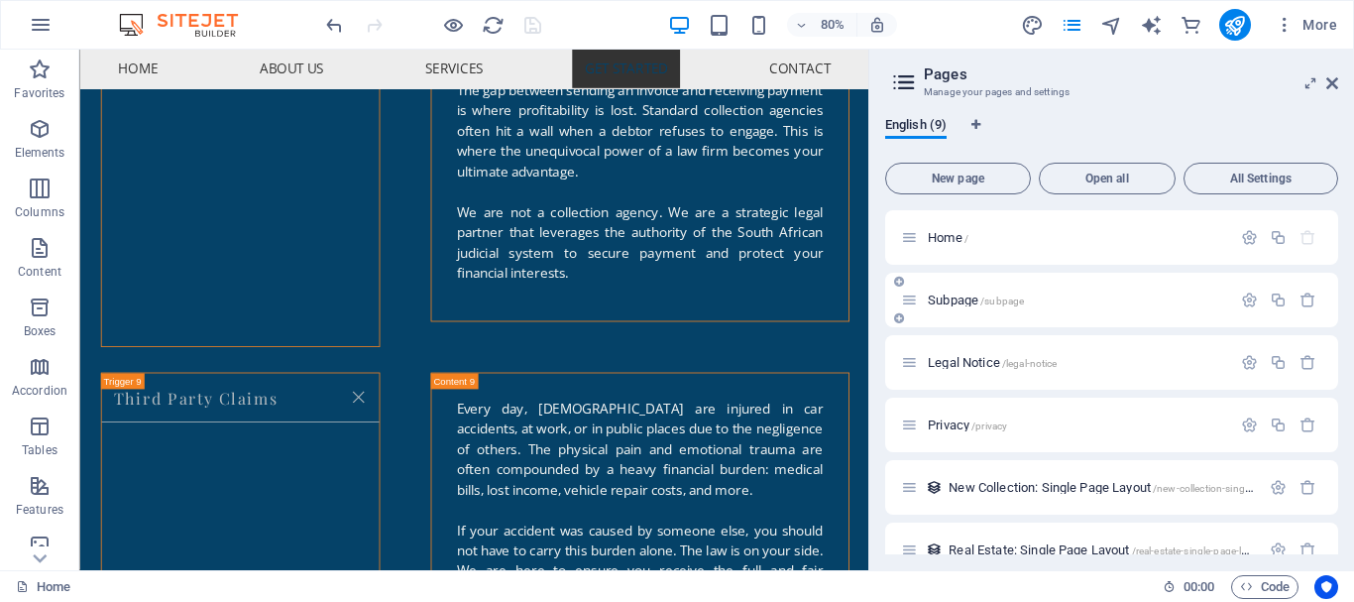
click at [898, 285] on icon at bounding box center [899, 282] width 10 height 12
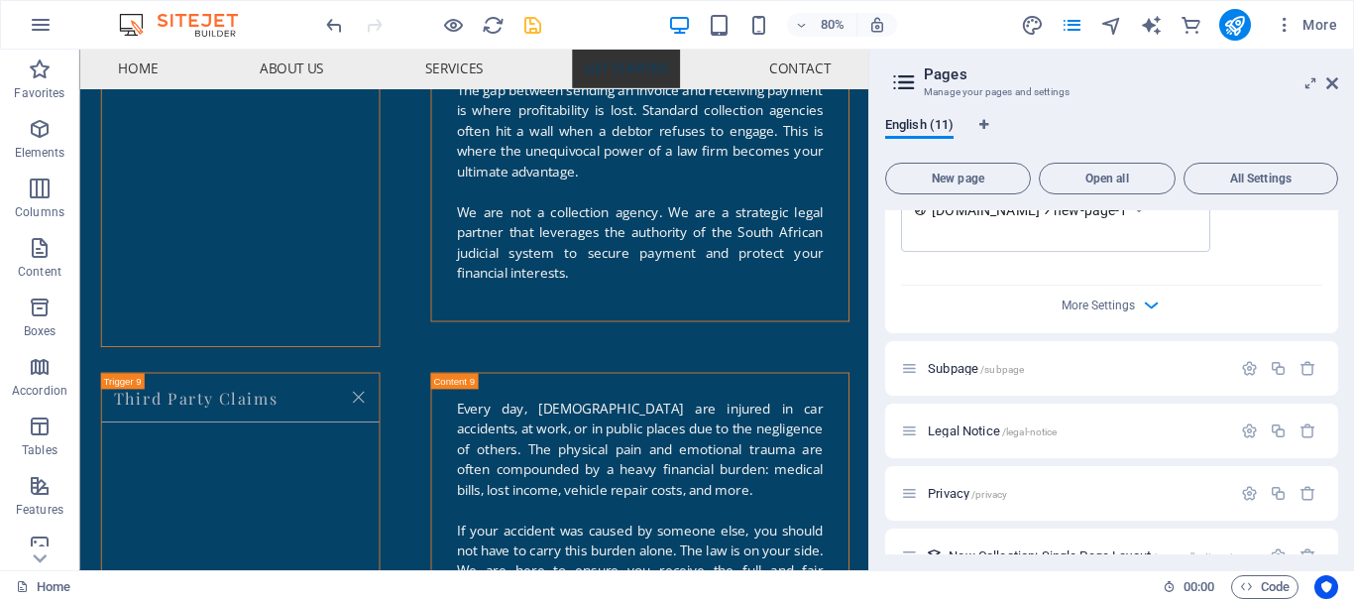
scroll to position [1355, 0]
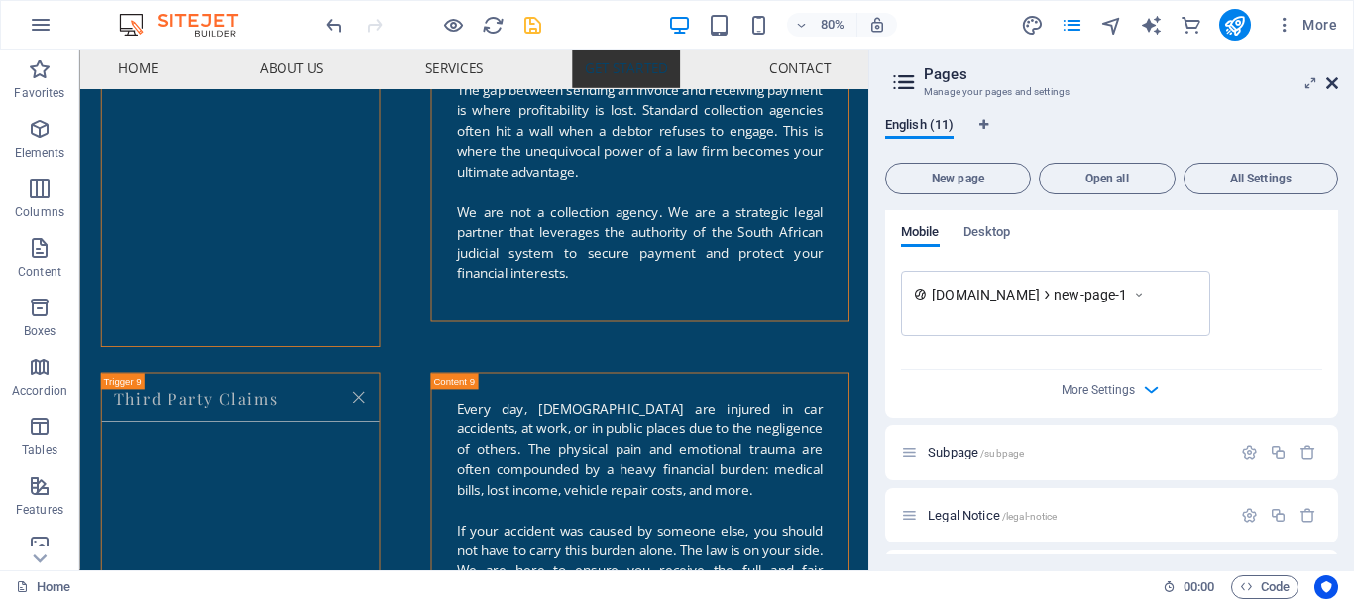
click at [1334, 80] on icon at bounding box center [1333, 83] width 12 height 16
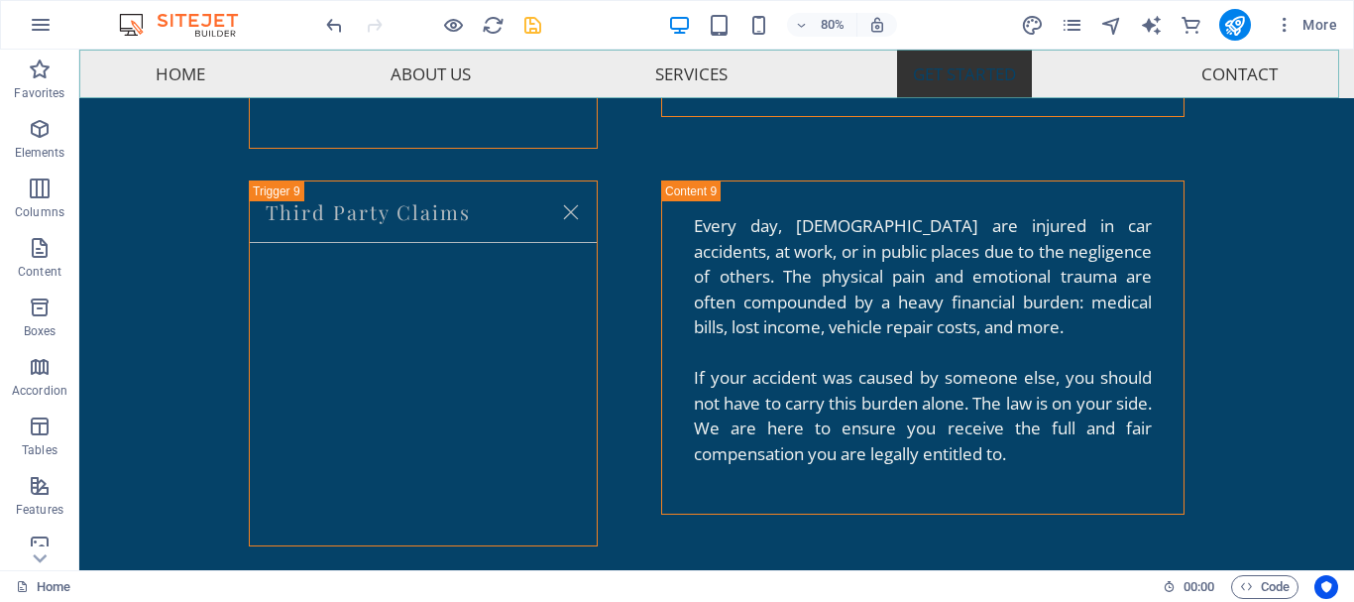
scroll to position [5909, 0]
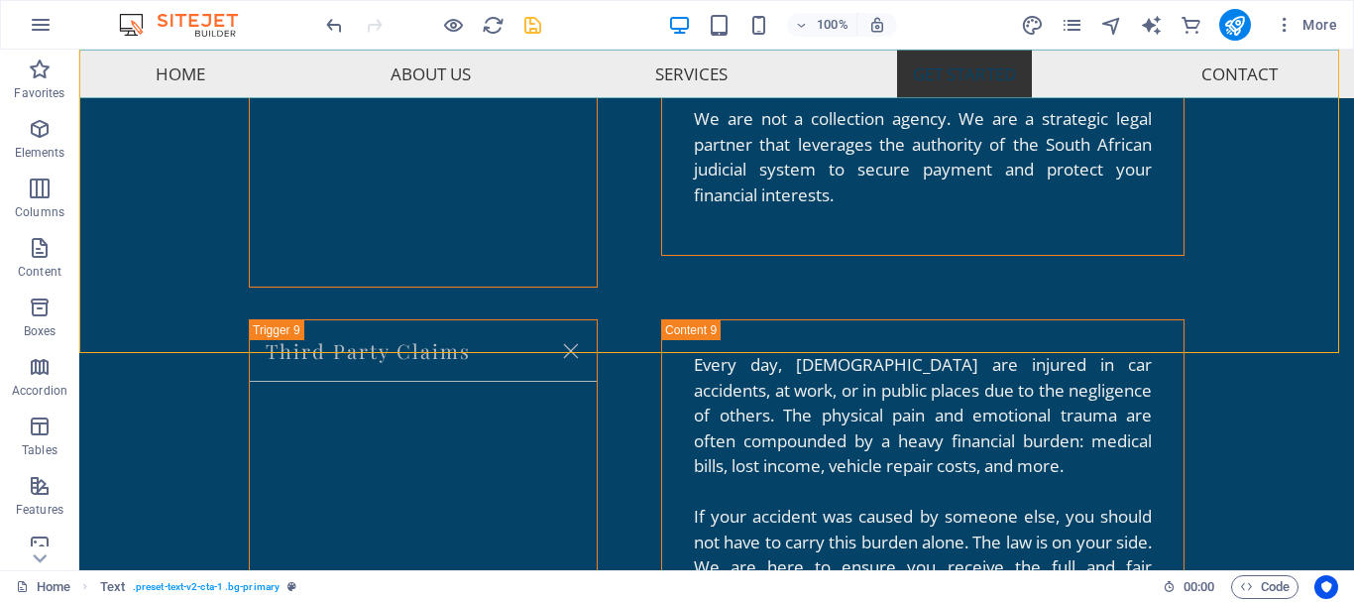
click at [989, 82] on nav "Home About Us Services Get Started Contact" at bounding box center [716, 74] width 1275 height 49
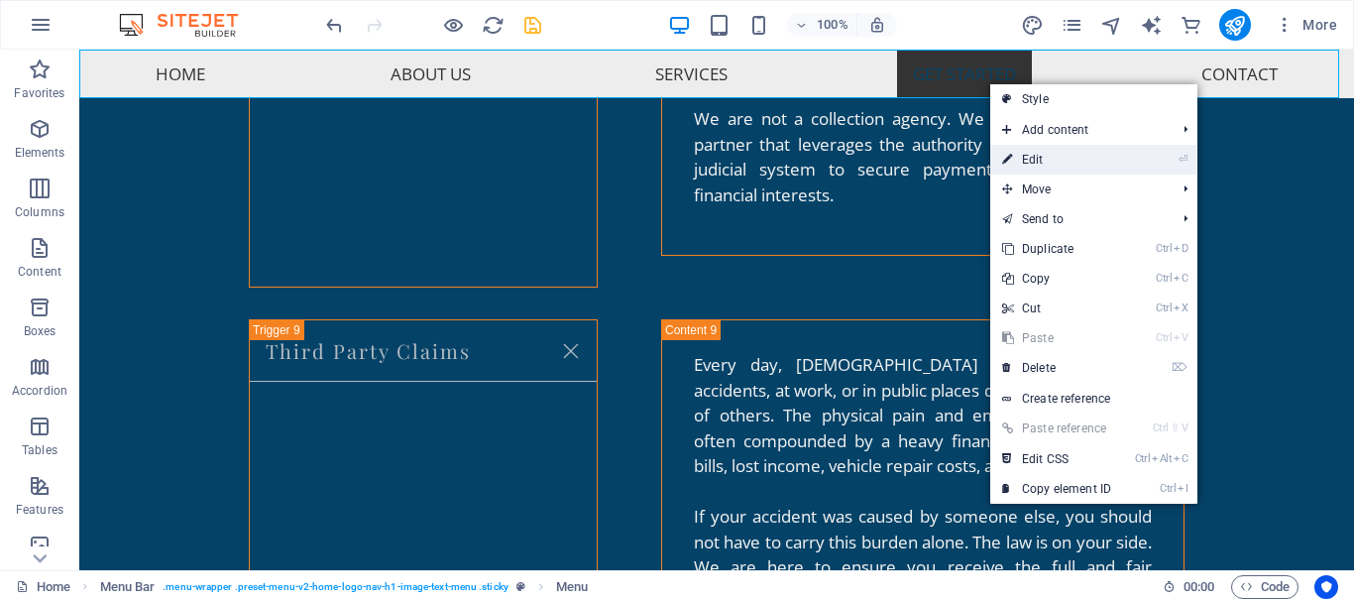
click at [1036, 159] on link "⏎ Edit" at bounding box center [1057, 160] width 133 height 30
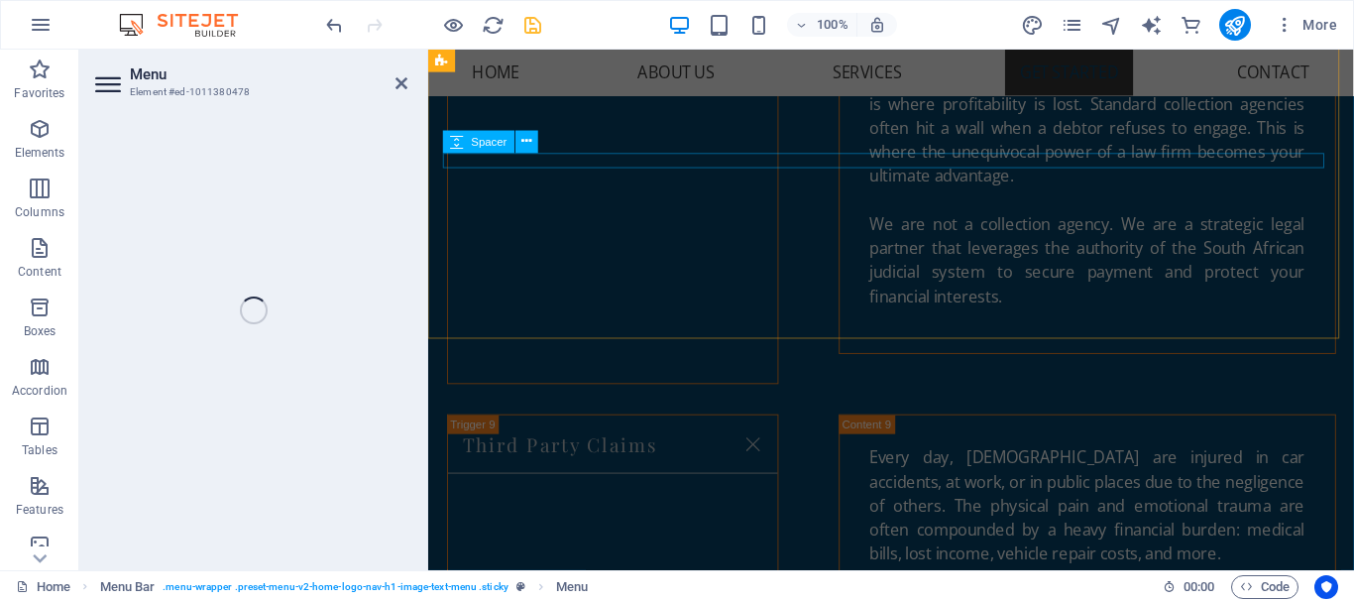
select select
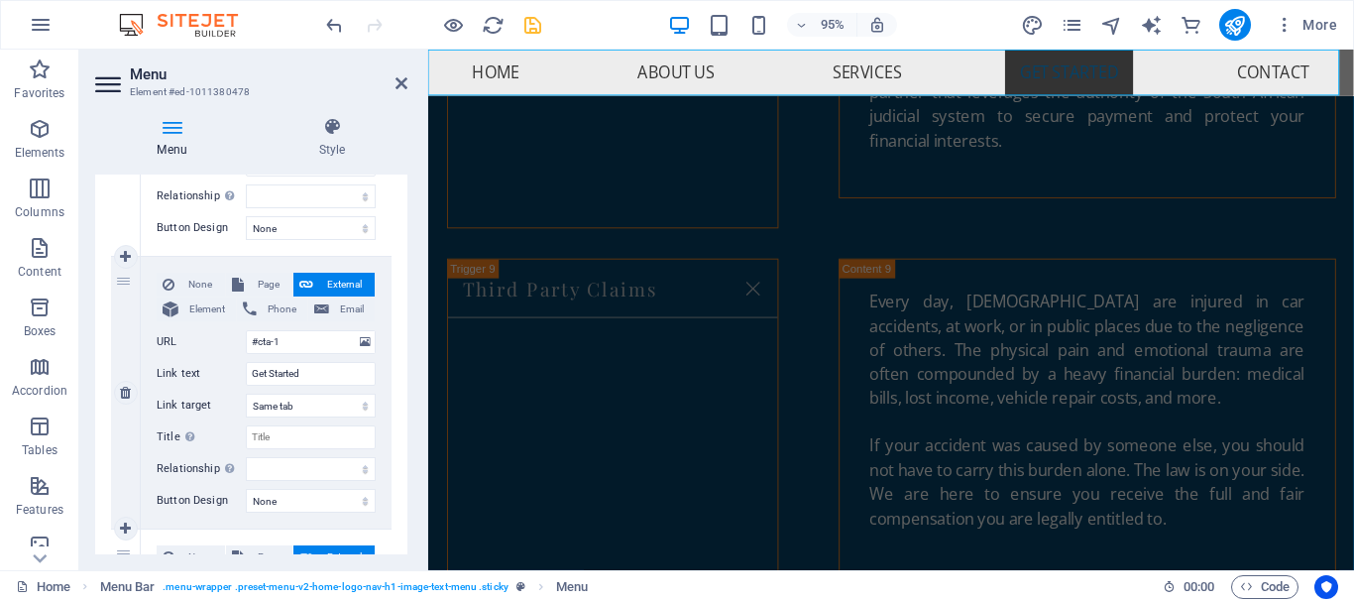
scroll to position [928, 0]
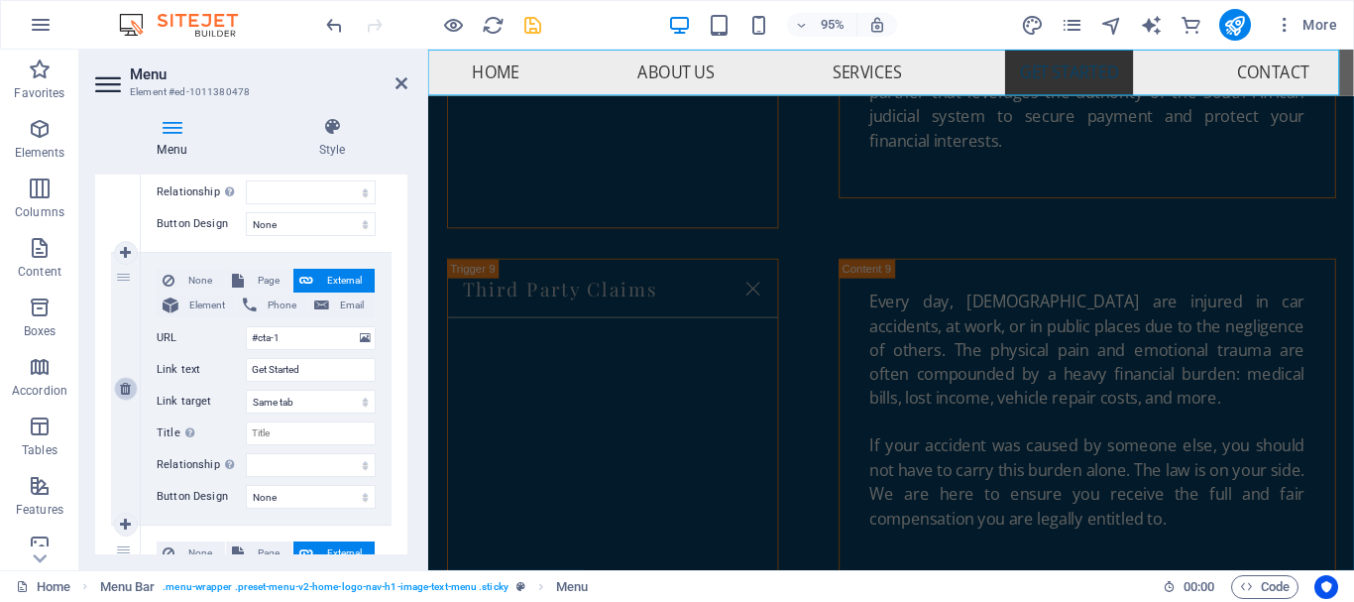
click at [127, 385] on icon at bounding box center [125, 389] width 11 height 14
select select
type input "#contact-us-5"
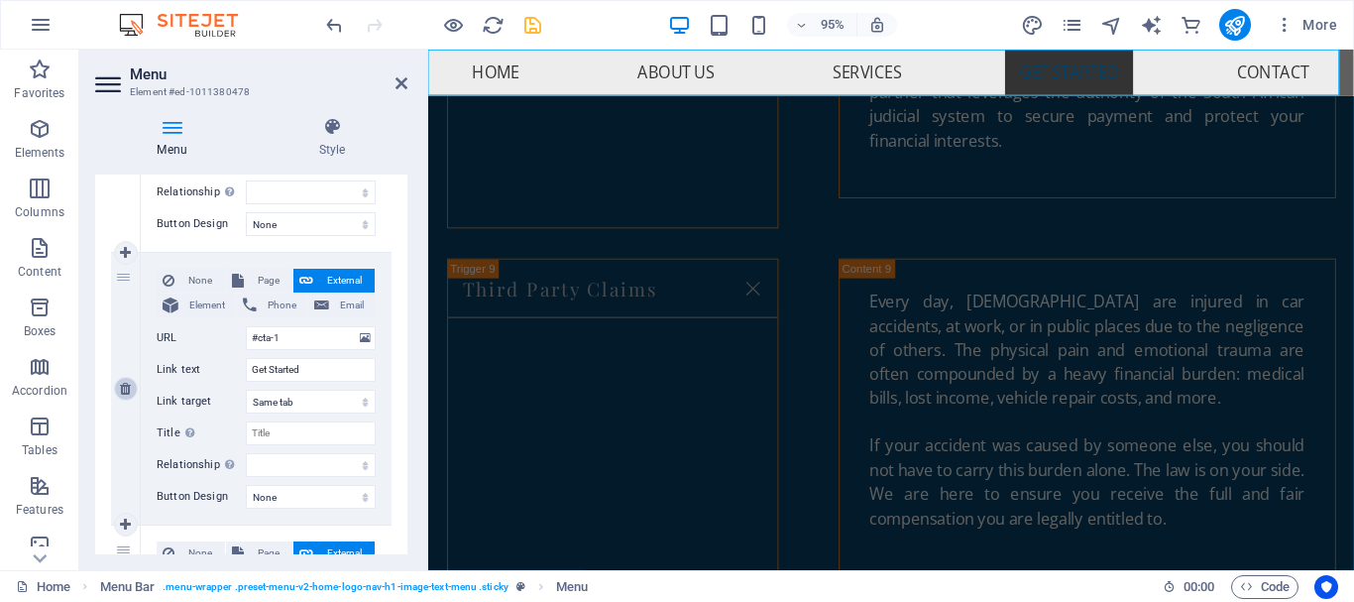
type input "Contact"
select select
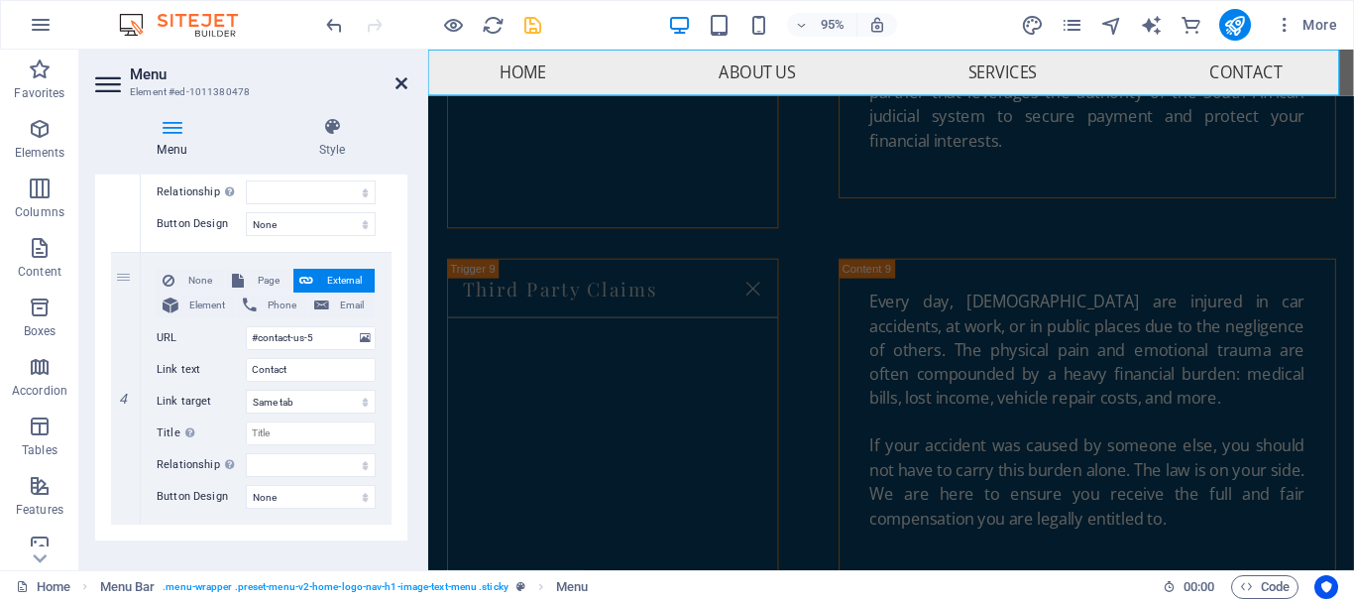
click at [396, 78] on icon at bounding box center [402, 83] width 12 height 16
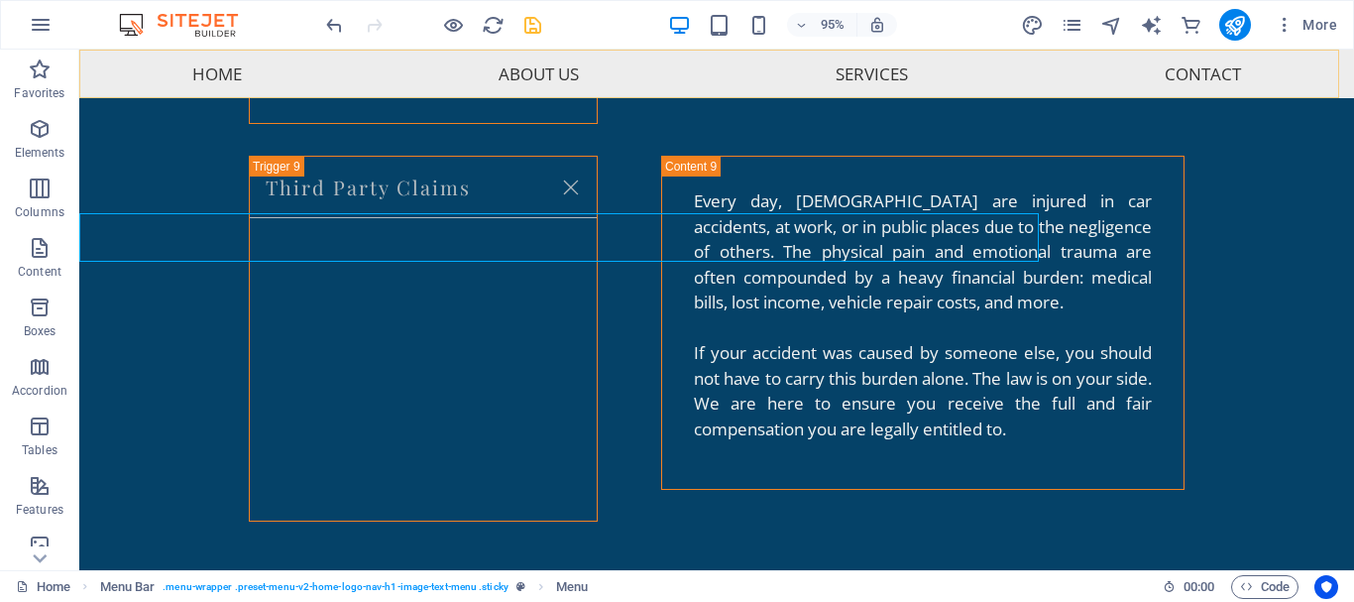
scroll to position [5909, 0]
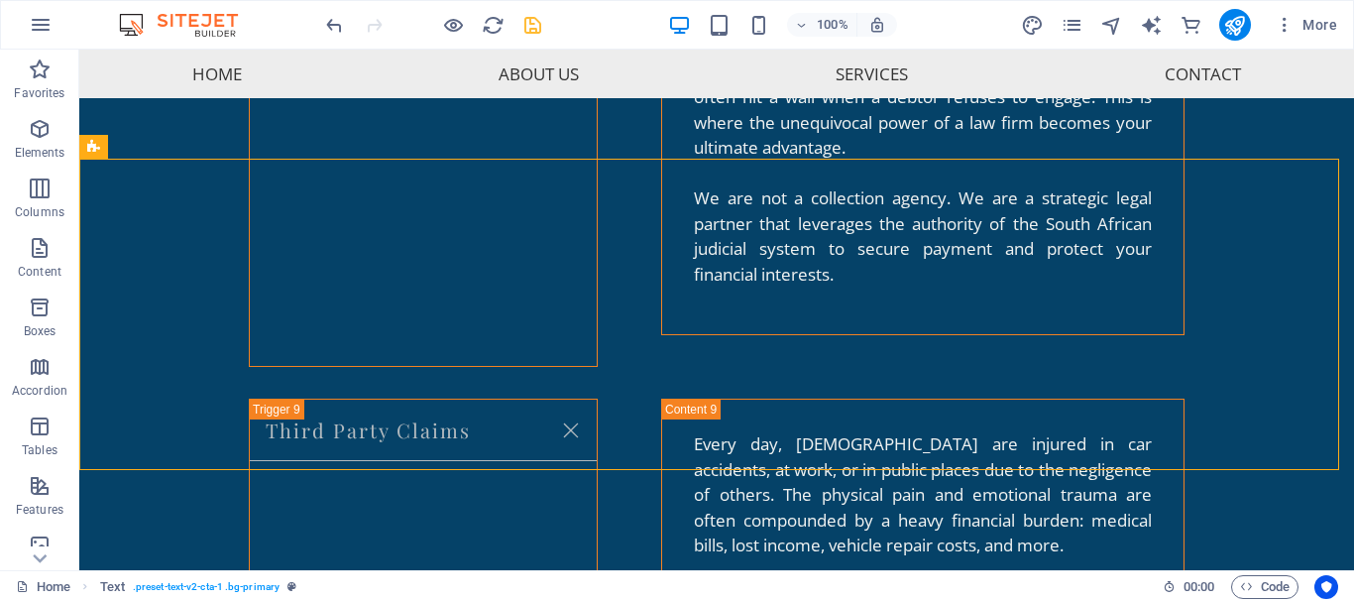
scroll to position [5790, 0]
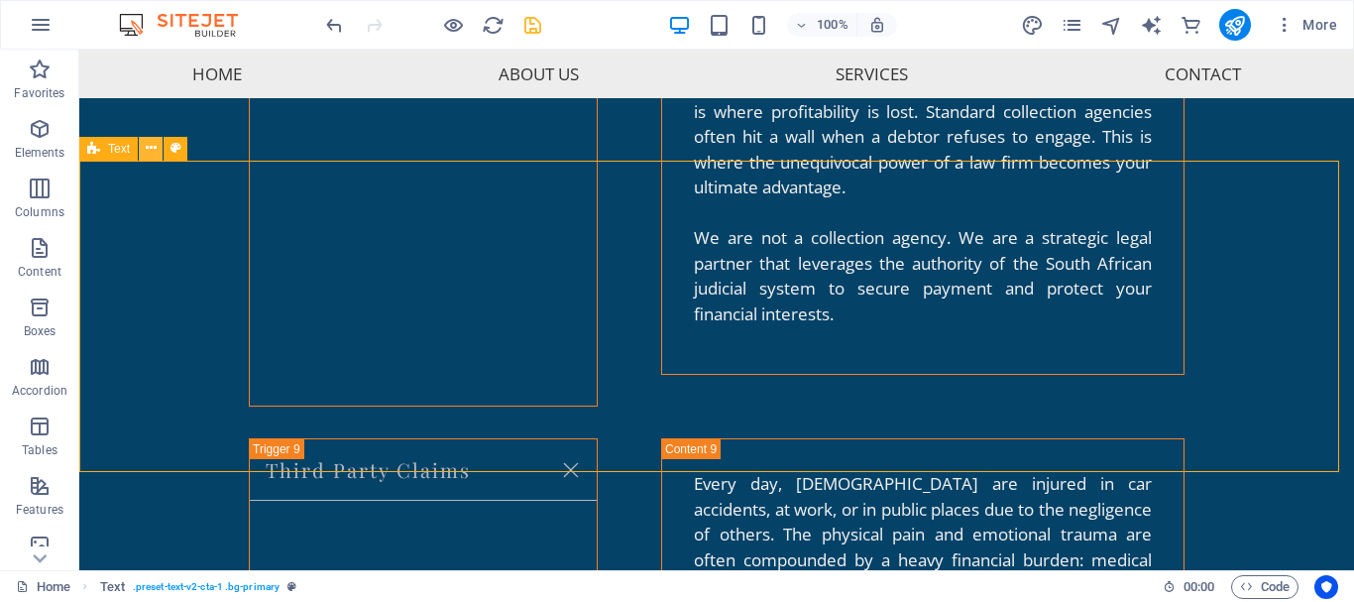
click at [150, 145] on icon at bounding box center [151, 148] width 11 height 21
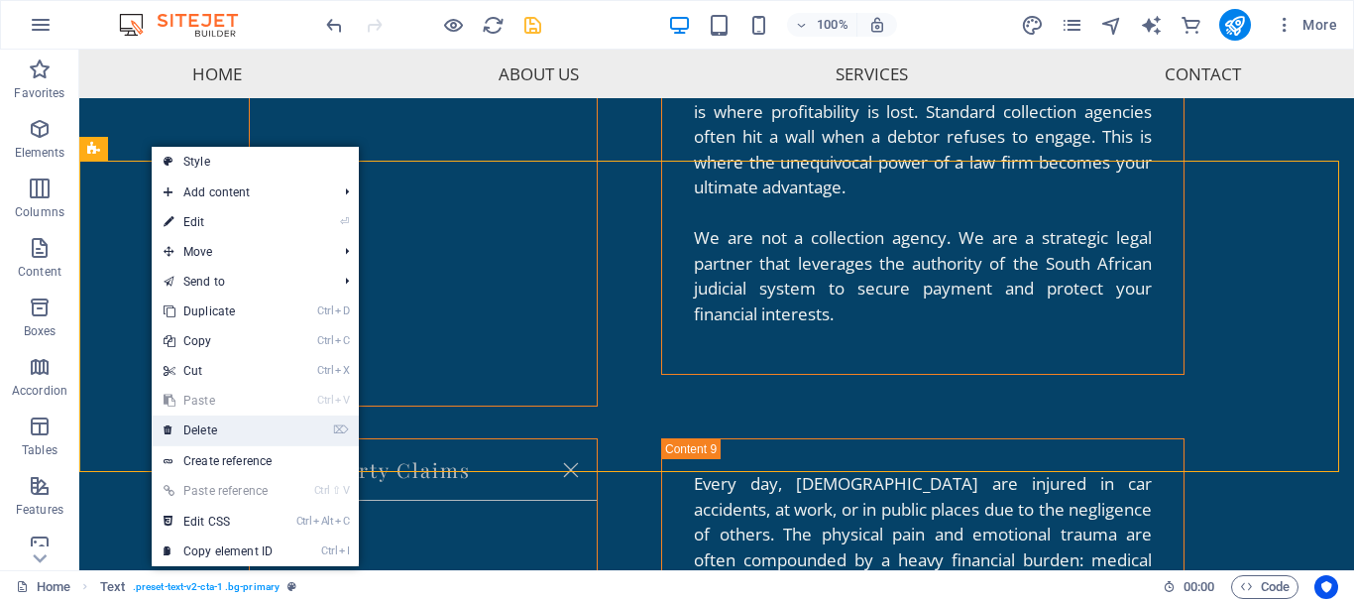
click at [211, 429] on link "⌦ Delete" at bounding box center [218, 430] width 133 height 30
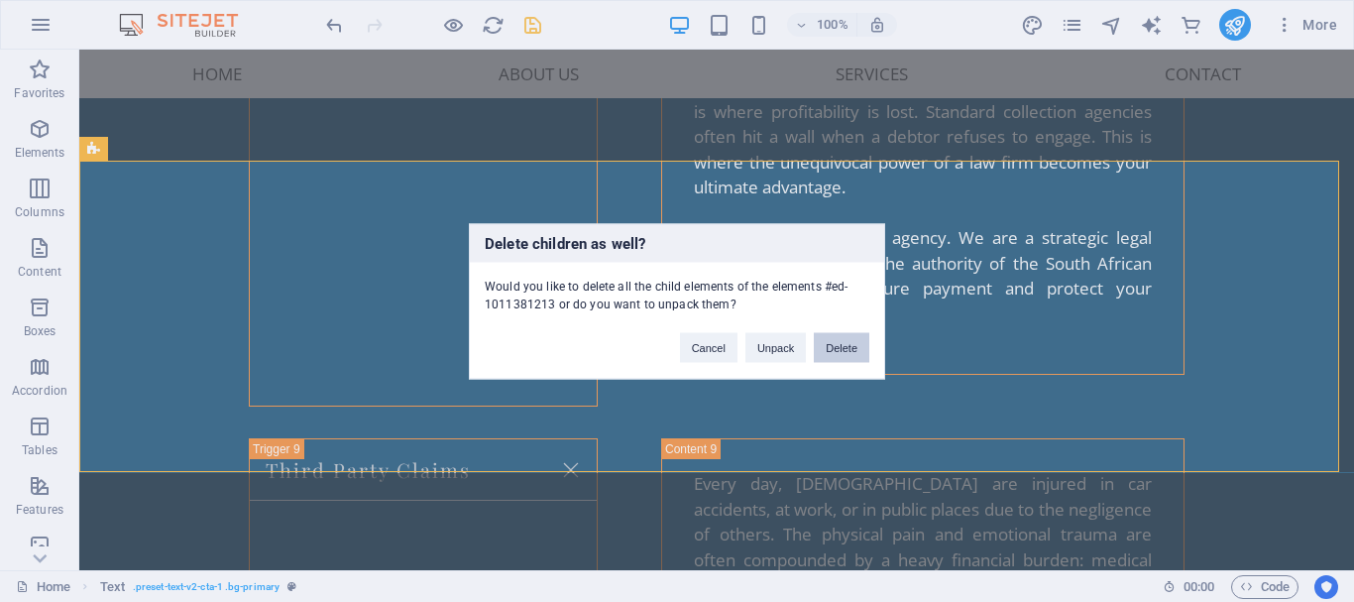
click at [851, 340] on button "Delete" at bounding box center [842, 347] width 56 height 30
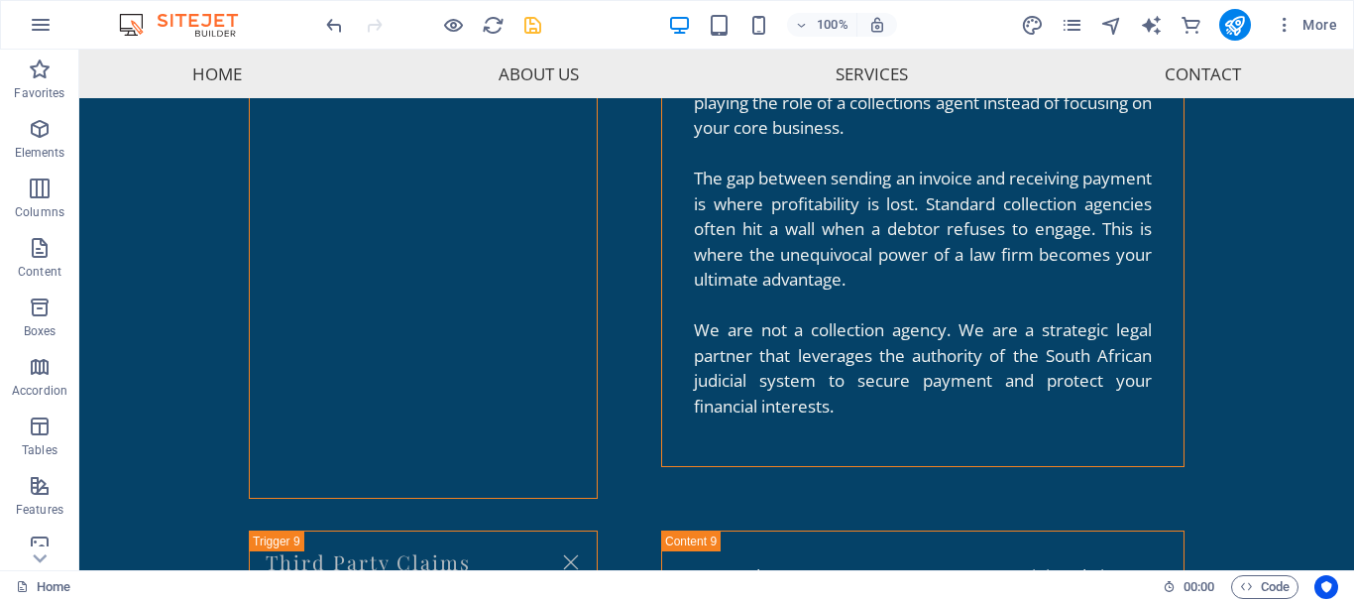
scroll to position [5433, 0]
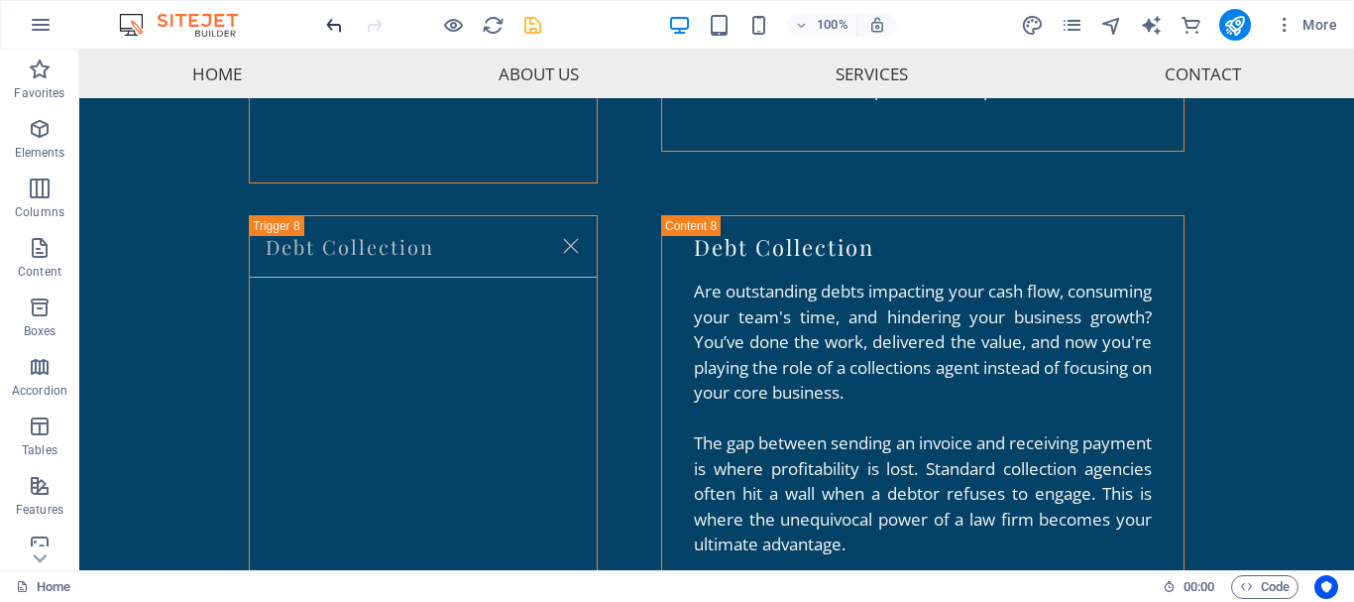
click at [335, 20] on icon "undo" at bounding box center [334, 25] width 23 height 23
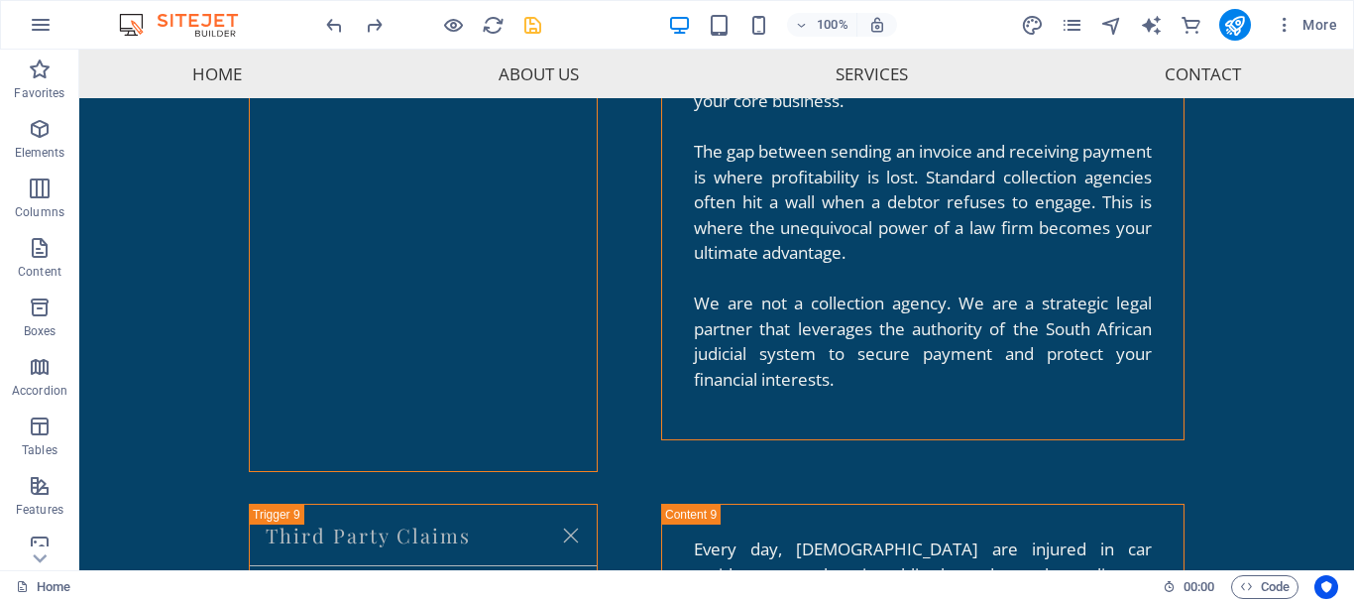
scroll to position [5764, 0]
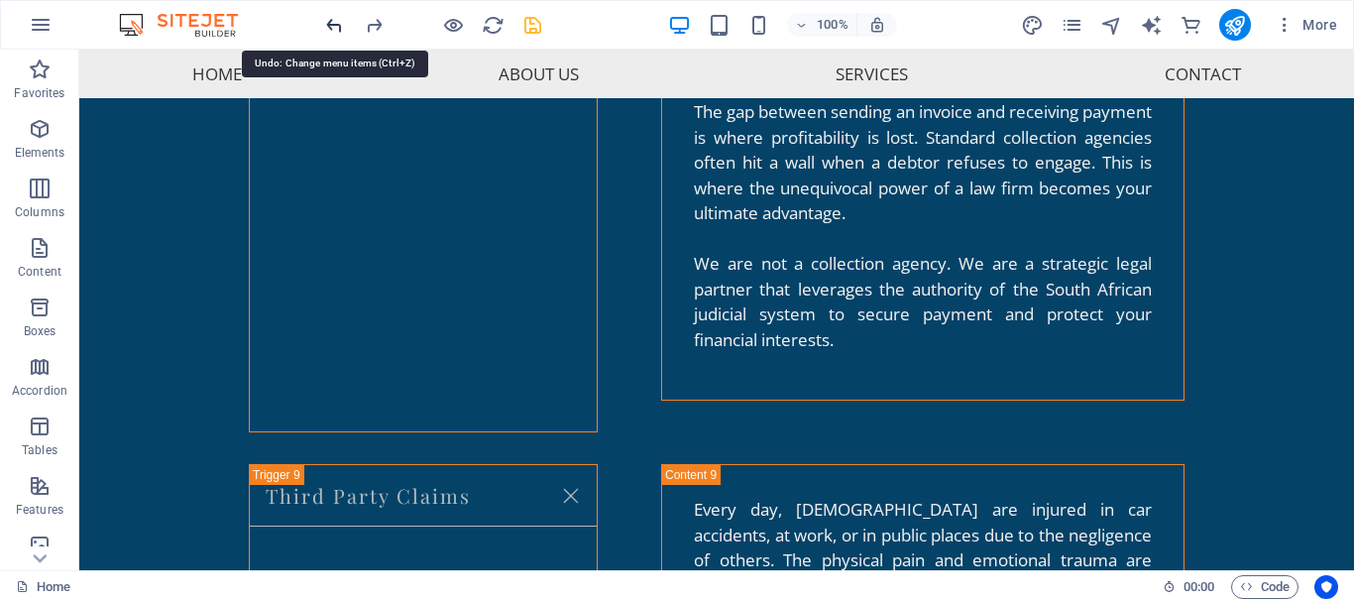
click at [337, 25] on icon "undo" at bounding box center [334, 25] width 23 height 23
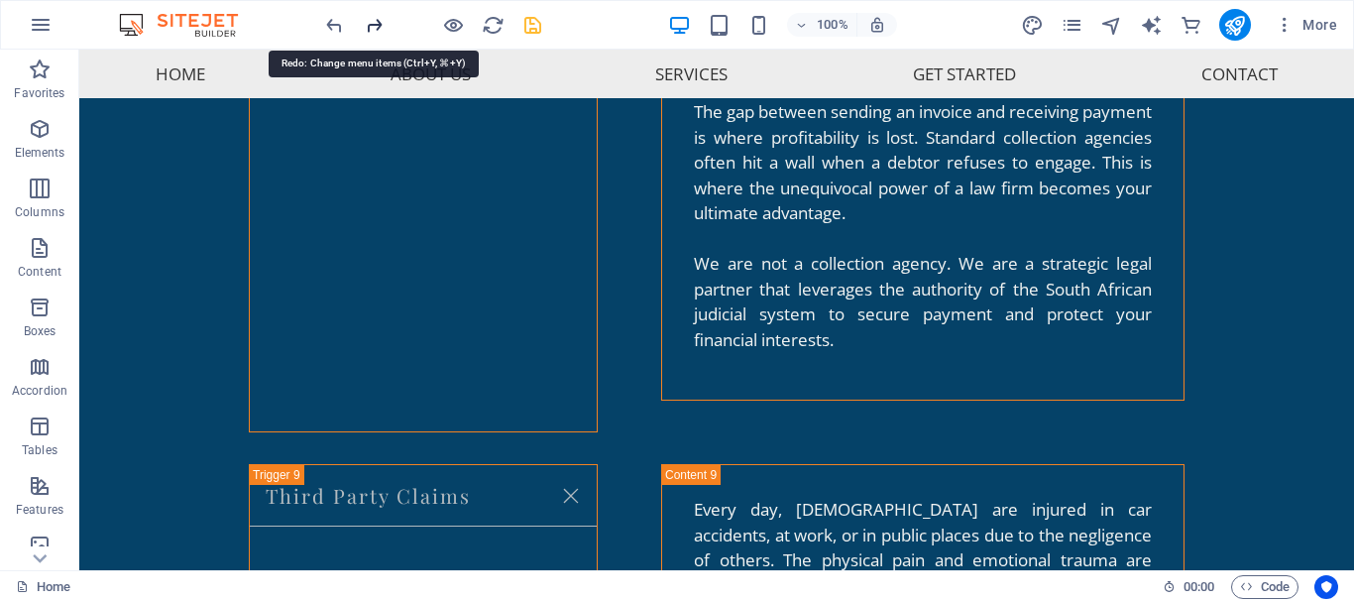
click at [367, 29] on icon "redo" at bounding box center [374, 25] width 23 height 23
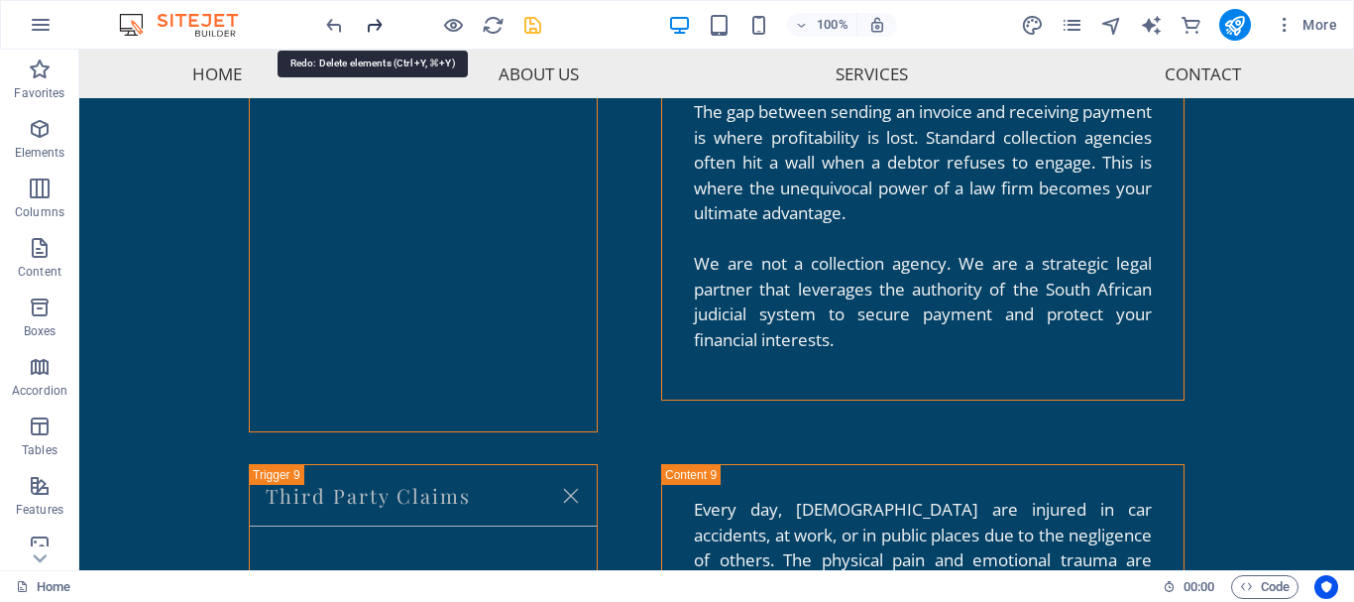
click at [374, 23] on icon "redo" at bounding box center [374, 25] width 23 height 23
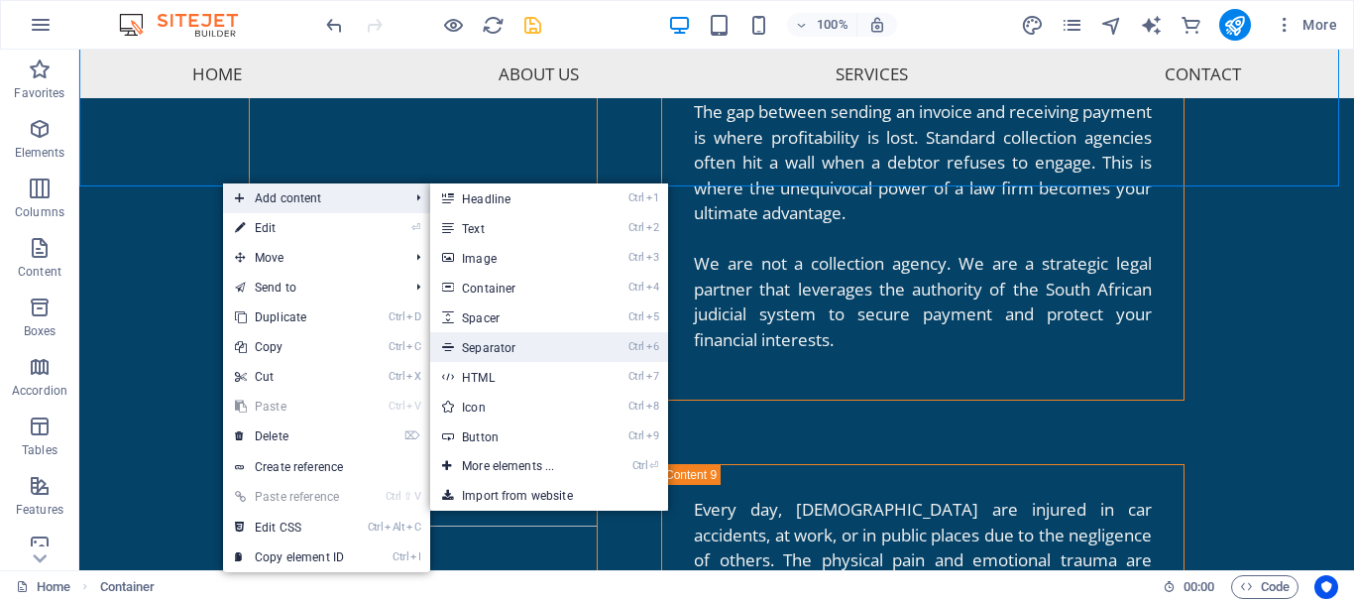
click at [509, 341] on link "Ctrl 6 Separator" at bounding box center [512, 347] width 164 height 30
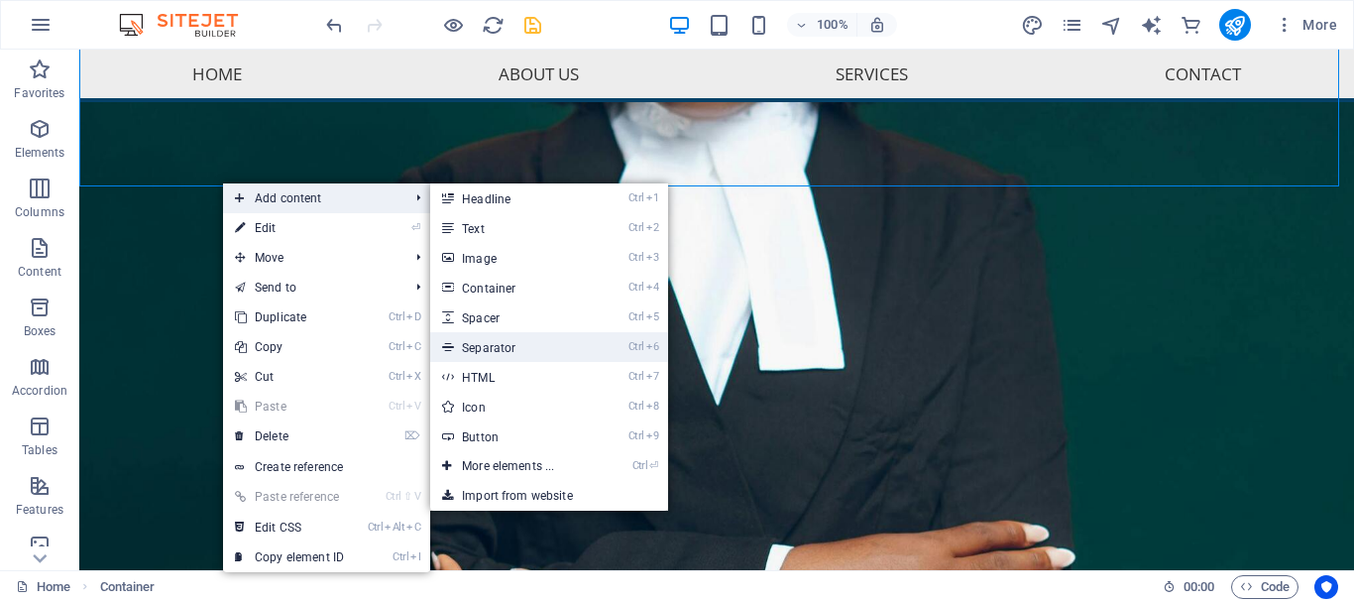
select select "%"
select select "px"
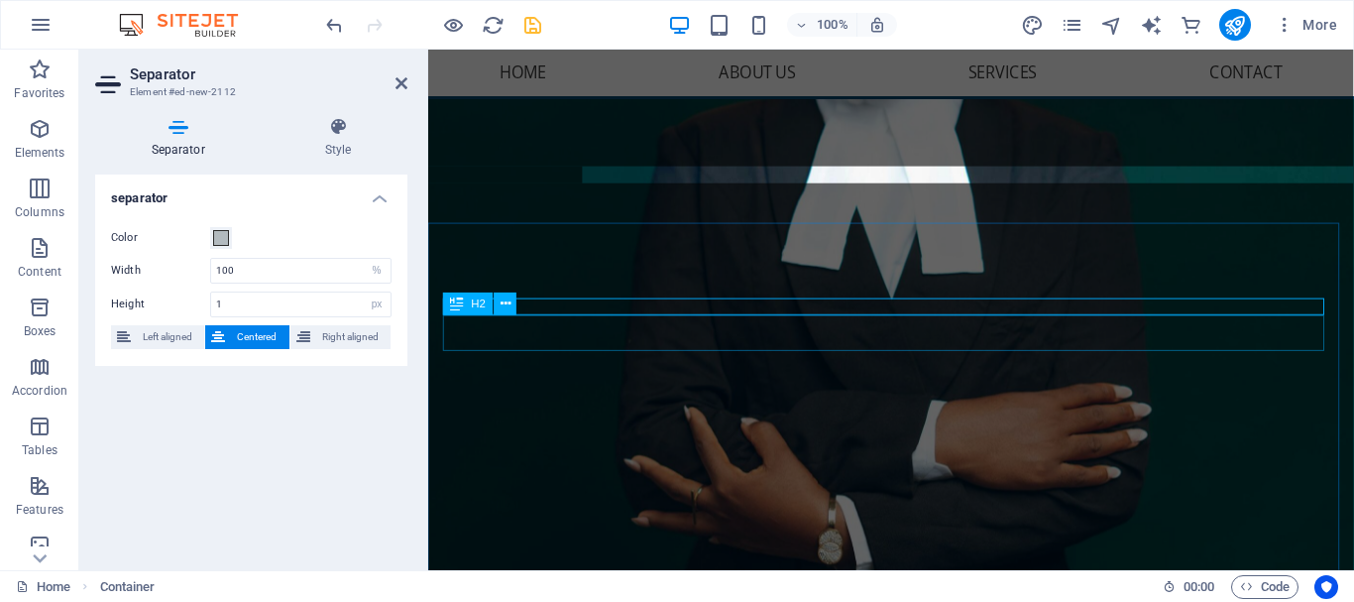
scroll to position [962, 0]
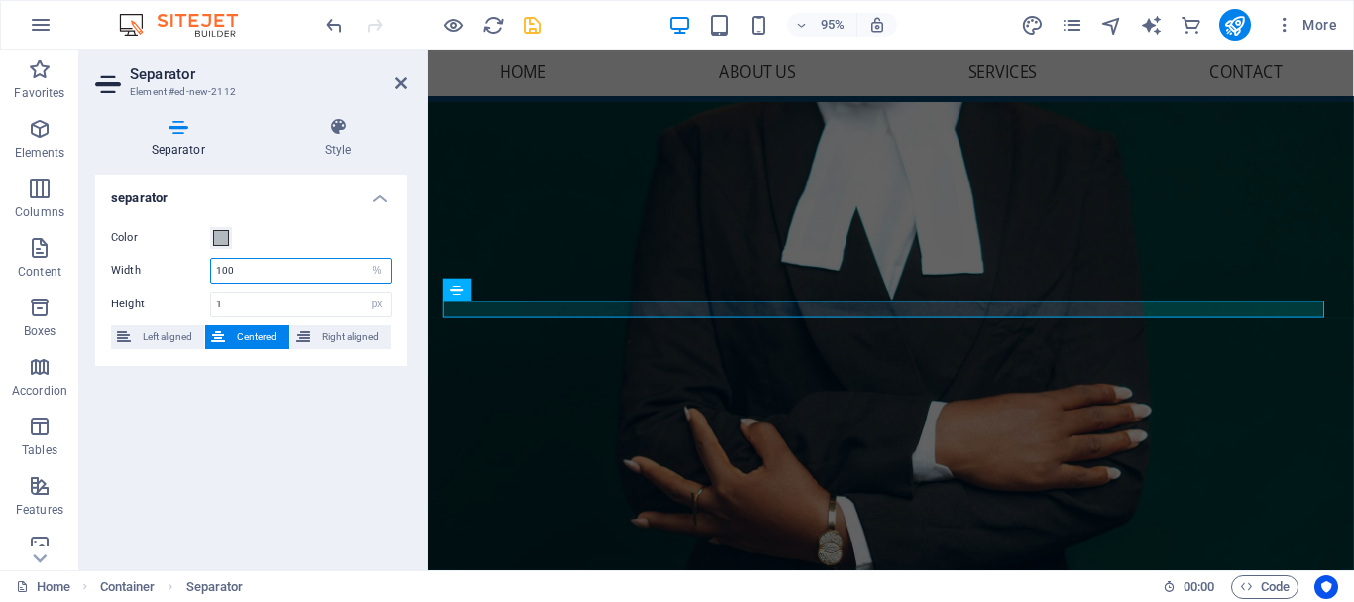
click at [242, 271] on input "100" at bounding box center [300, 271] width 179 height 24
click at [220, 271] on input "100" at bounding box center [300, 271] width 179 height 24
type input "900"
click at [336, 129] on icon at bounding box center [338, 127] width 139 height 20
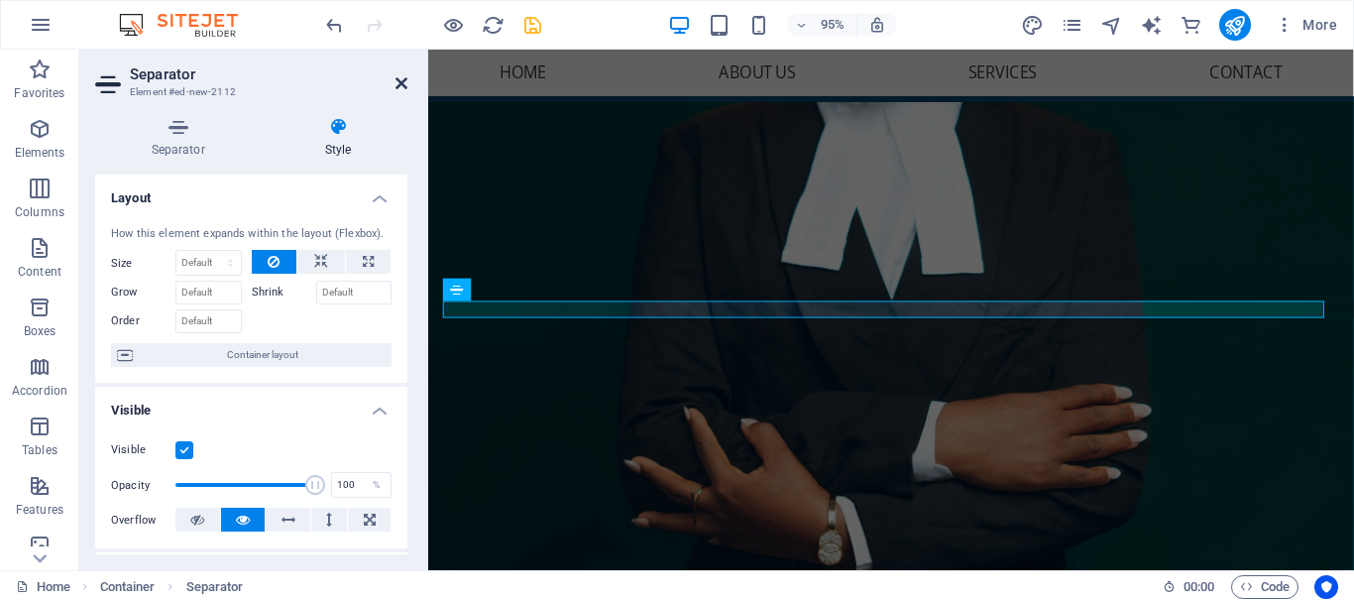
click at [406, 84] on icon at bounding box center [402, 83] width 12 height 16
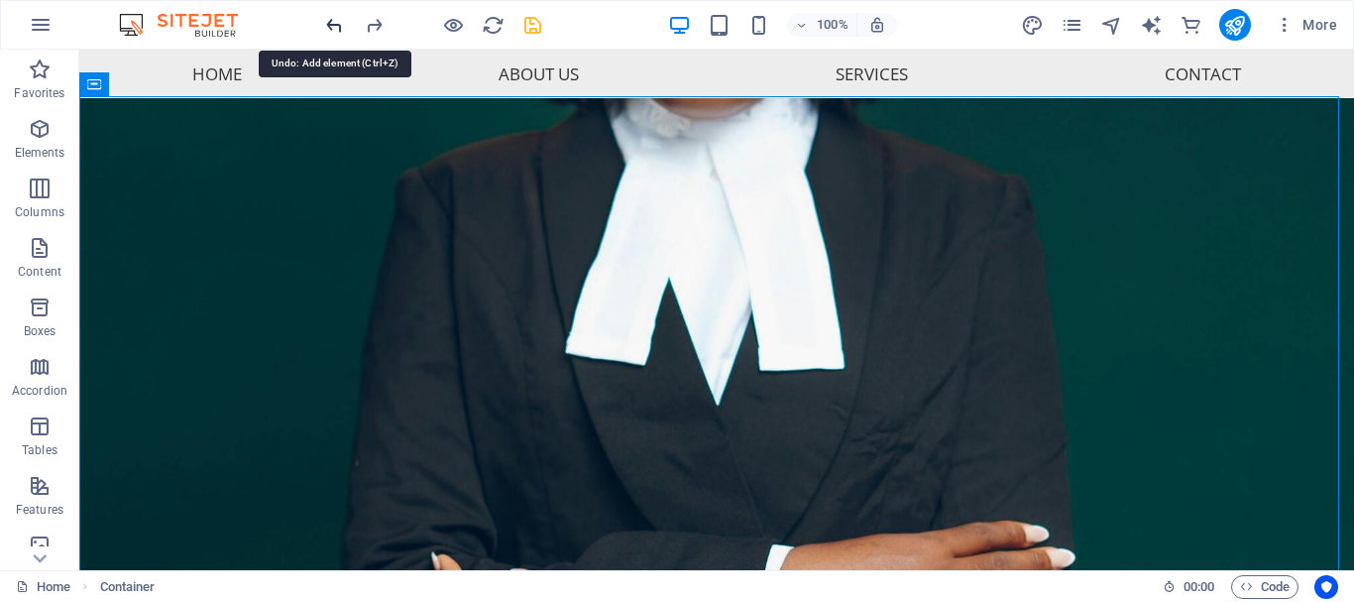
click at [338, 24] on icon "undo" at bounding box center [334, 25] width 23 height 23
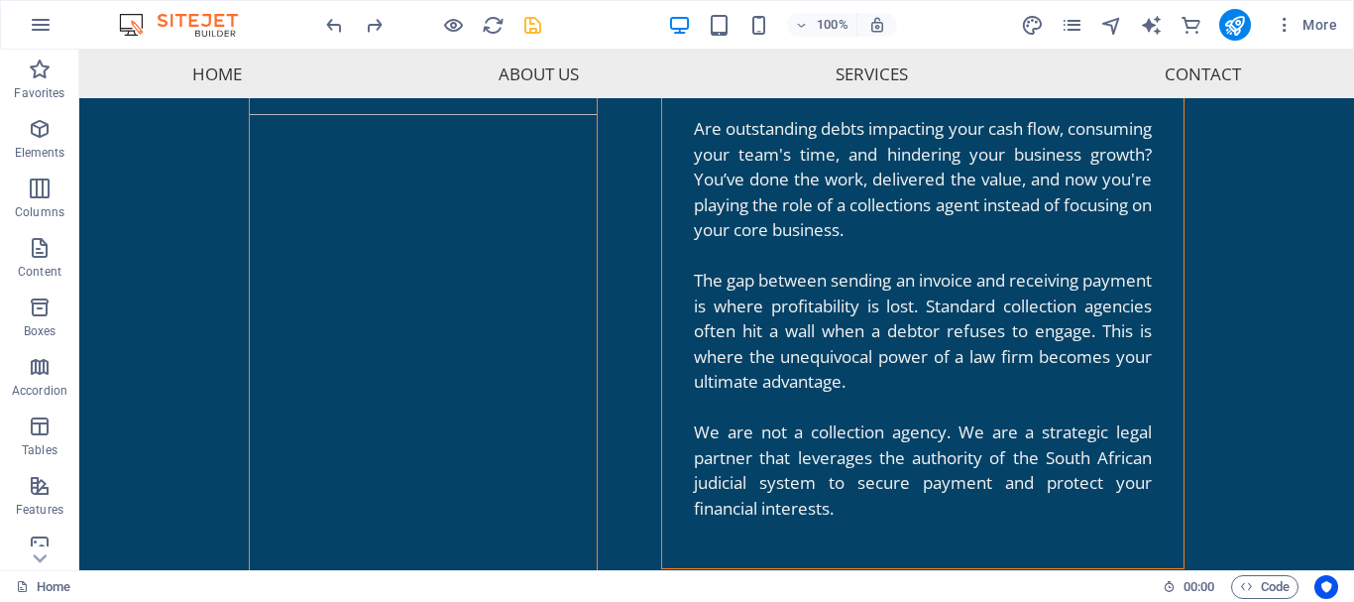
scroll to position [5642, 0]
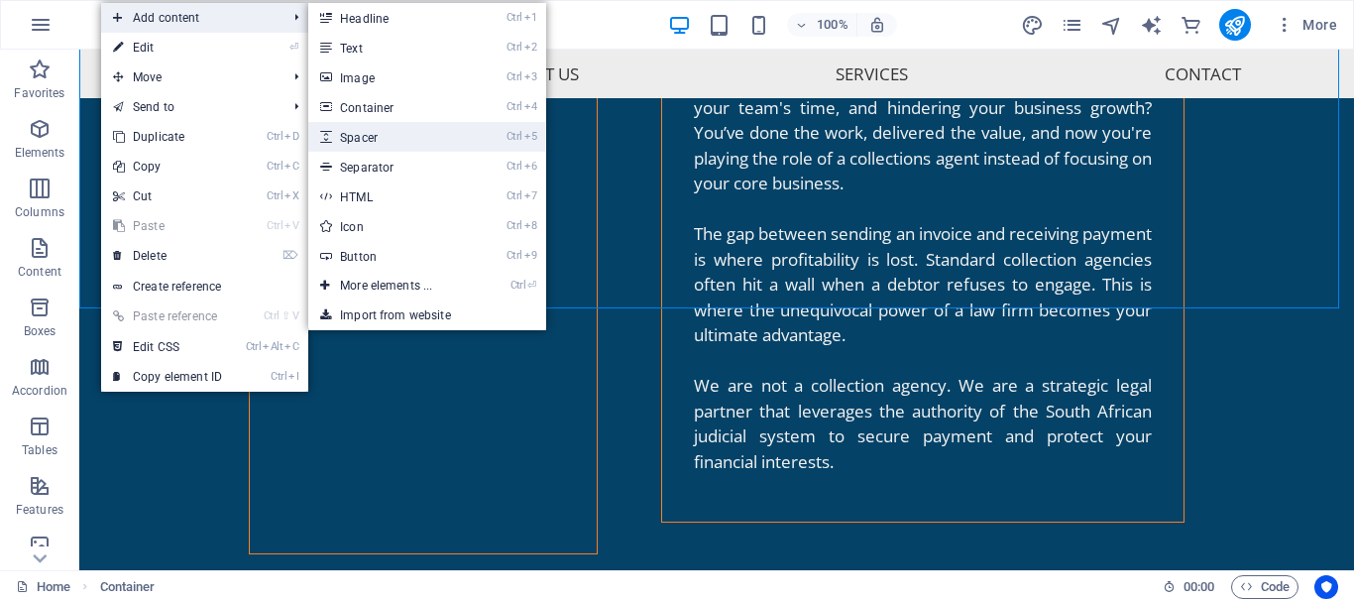
click at [385, 139] on link "Ctrl 5 Spacer" at bounding box center [390, 137] width 164 height 30
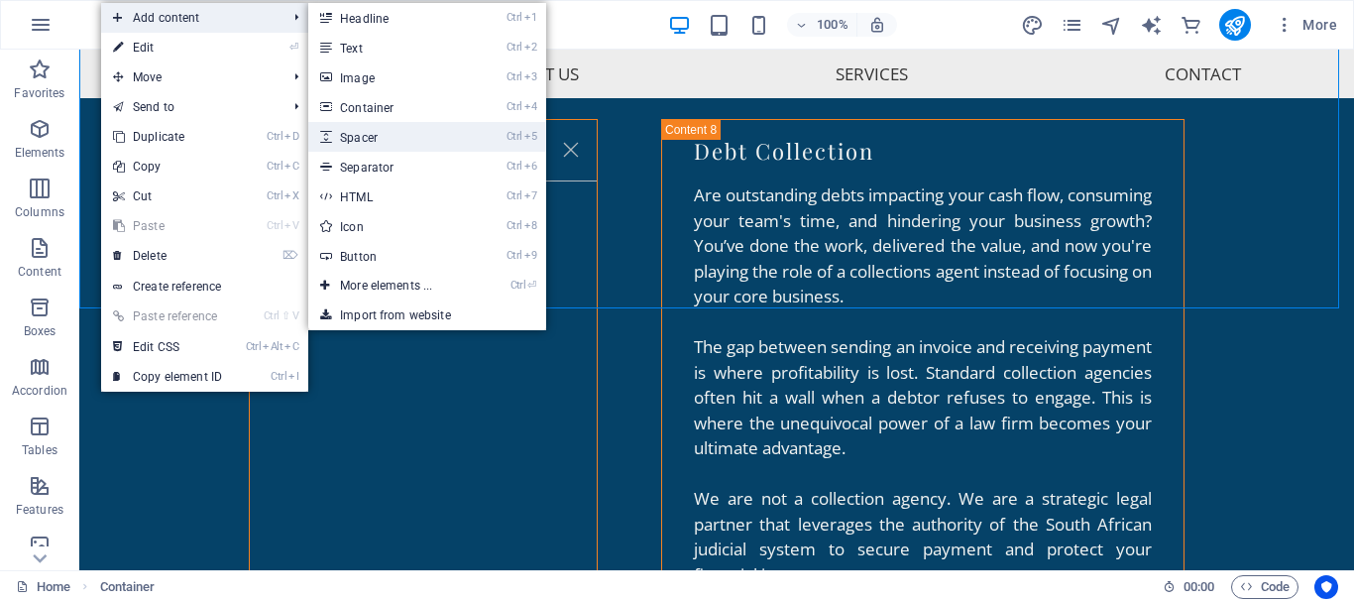
select select "px"
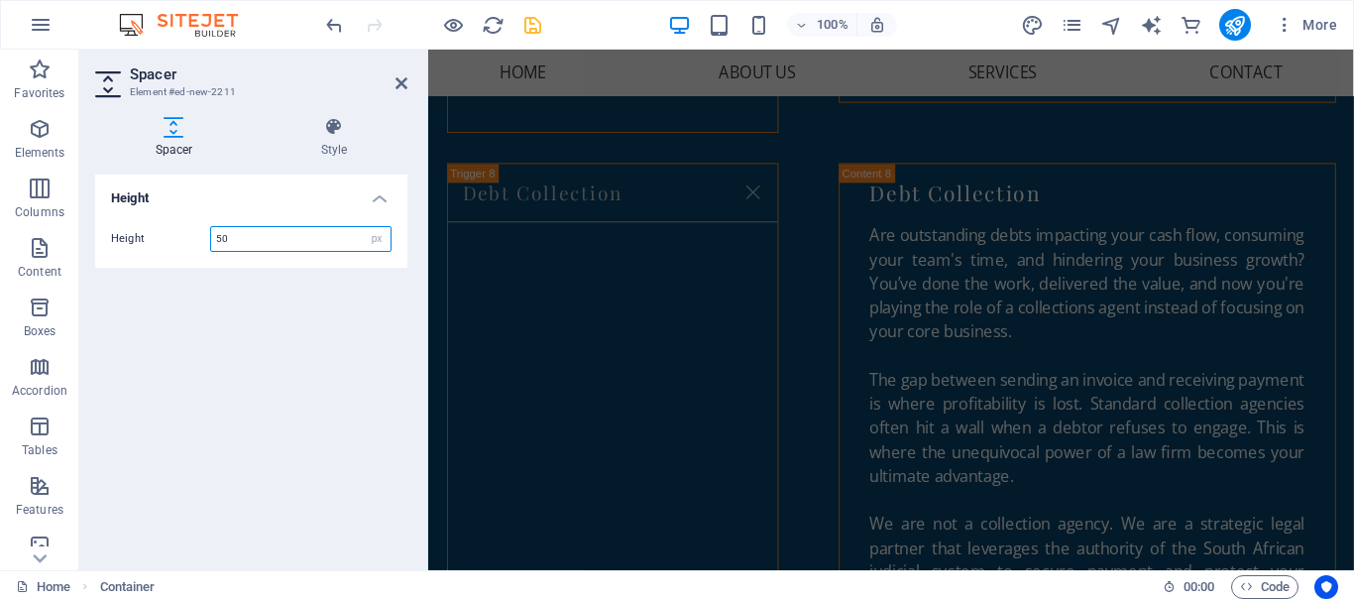
scroll to position [978, 0]
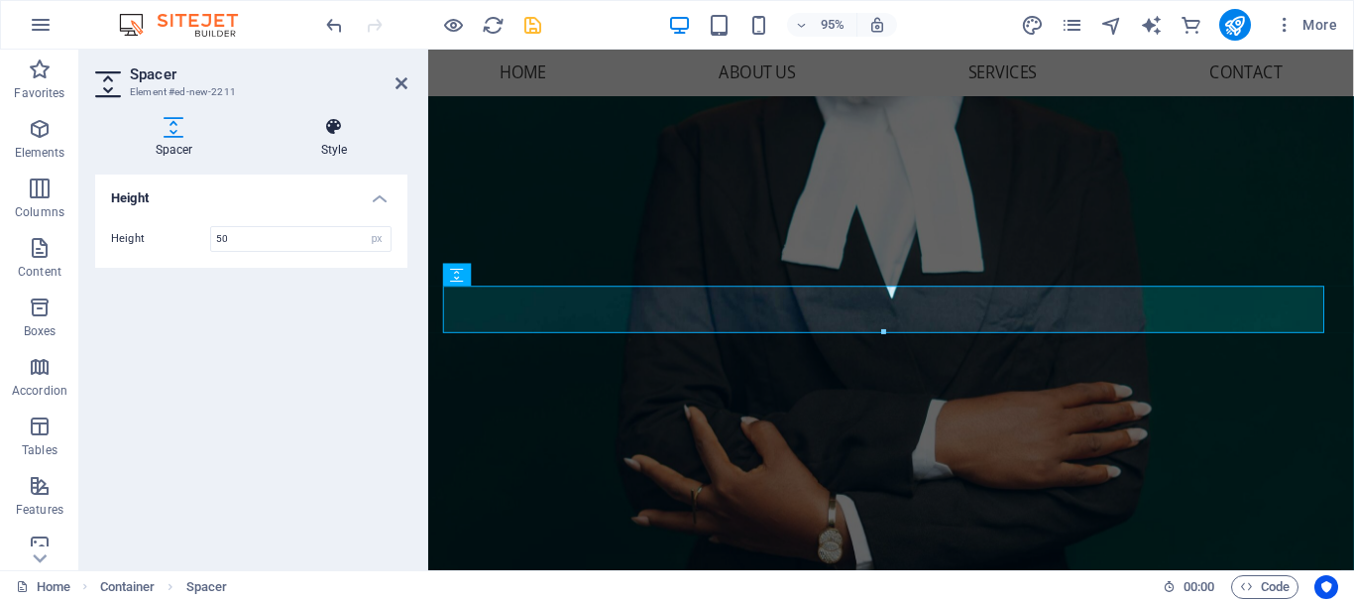
click at [329, 140] on h4 "Style" at bounding box center [334, 138] width 147 height 42
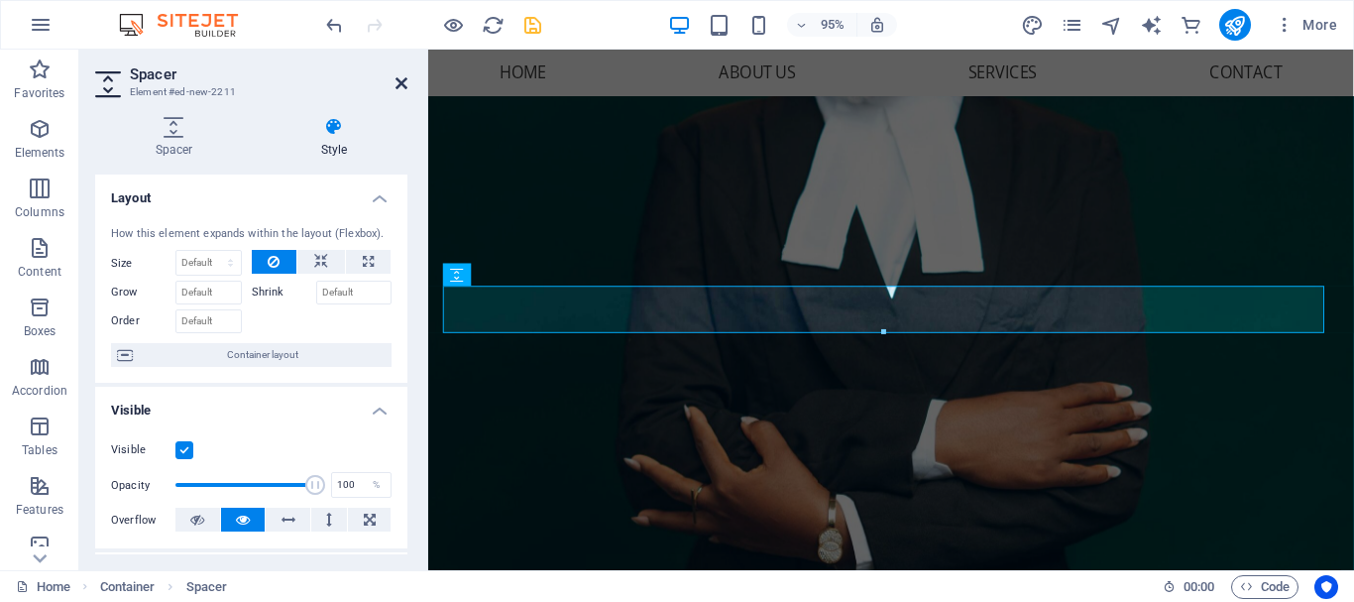
click at [402, 80] on icon at bounding box center [402, 83] width 12 height 16
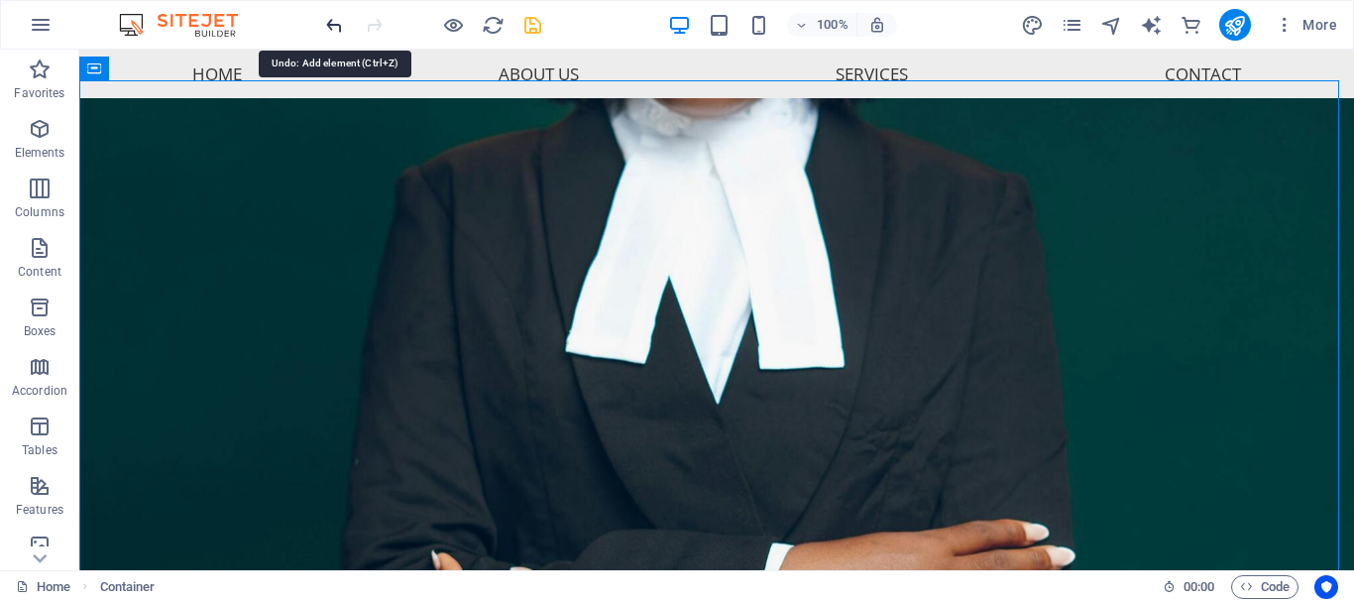
click at [336, 22] on icon "undo" at bounding box center [334, 25] width 23 height 23
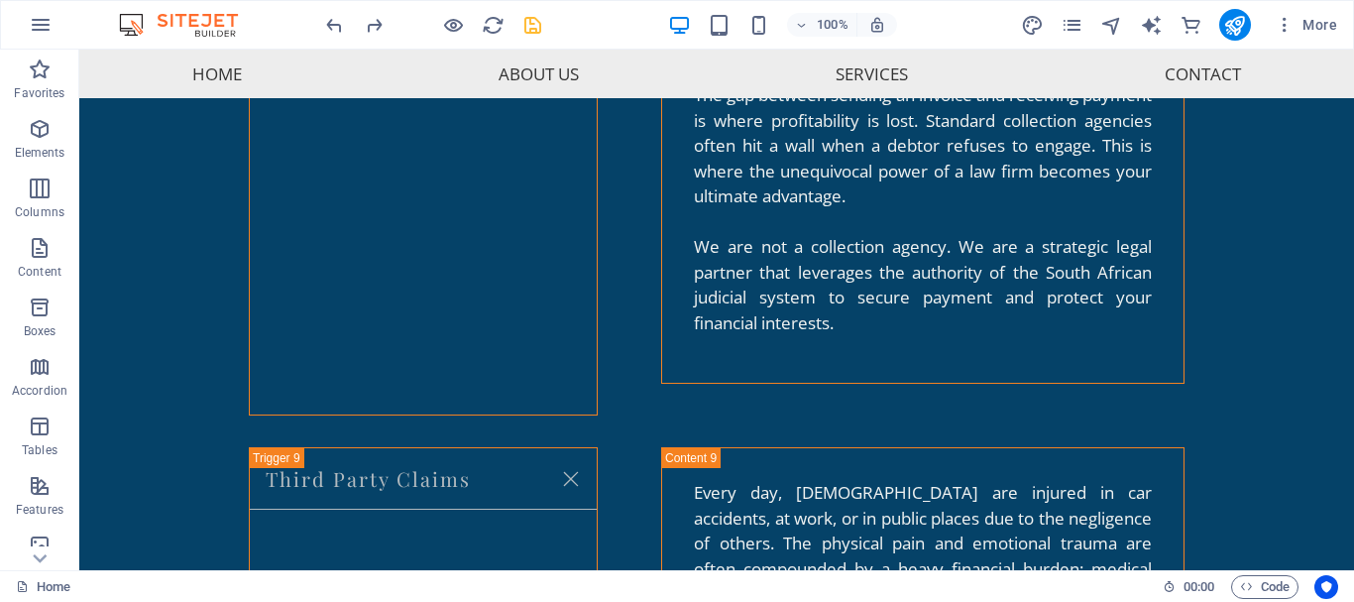
scroll to position [5719, 0]
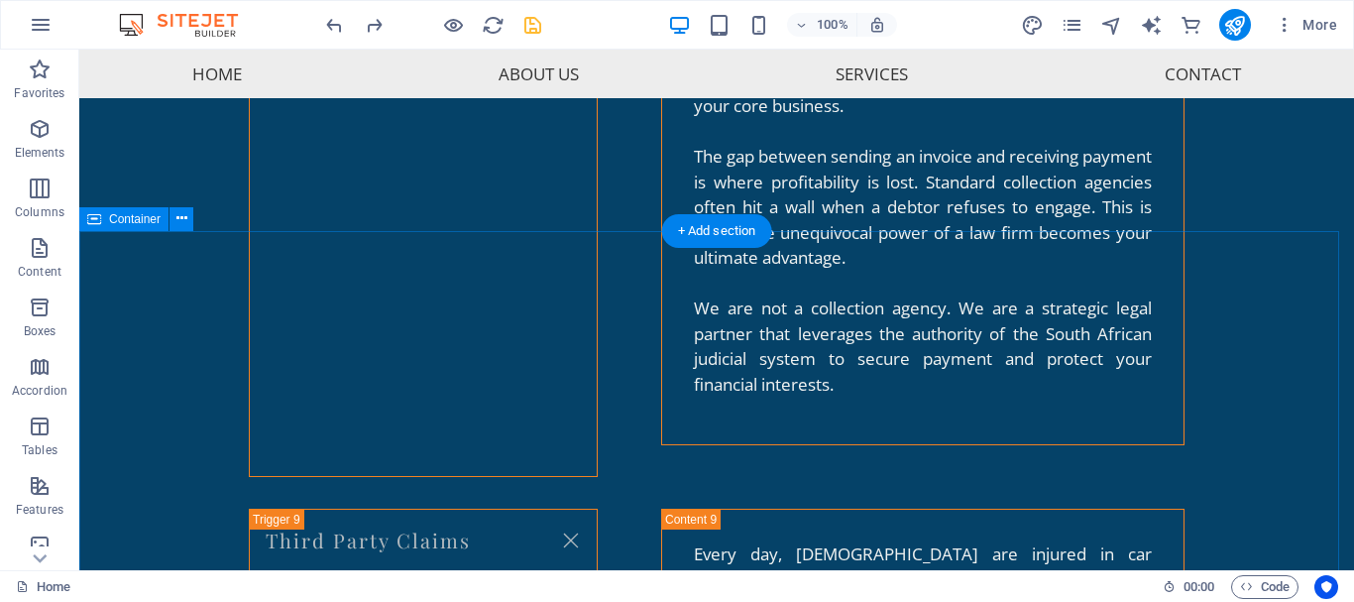
click at [41, 560] on icon at bounding box center [40, 558] width 14 height 9
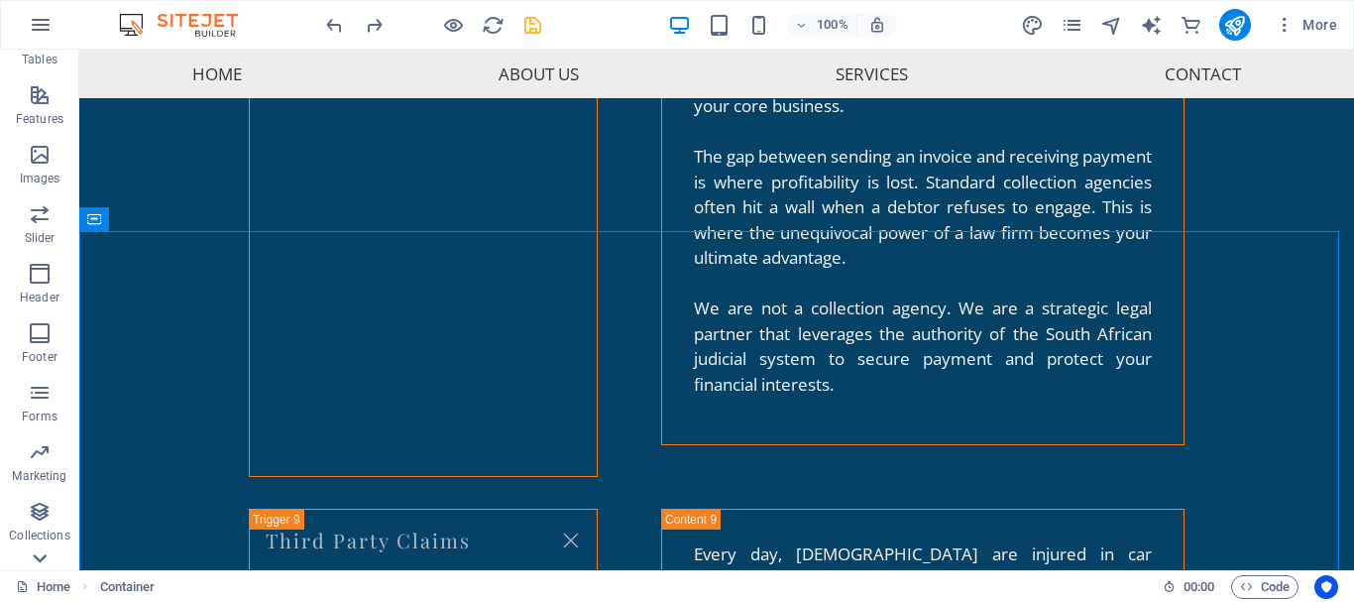
scroll to position [431, 0]
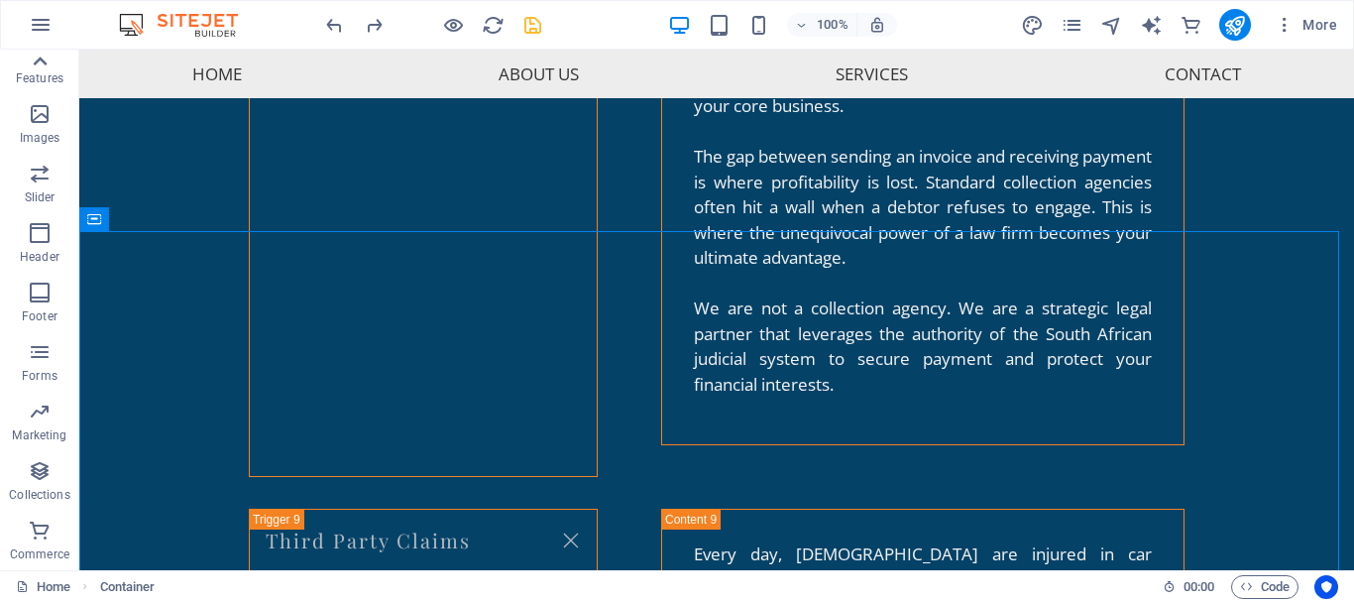
click at [43, 59] on icon at bounding box center [40, 62] width 28 height 28
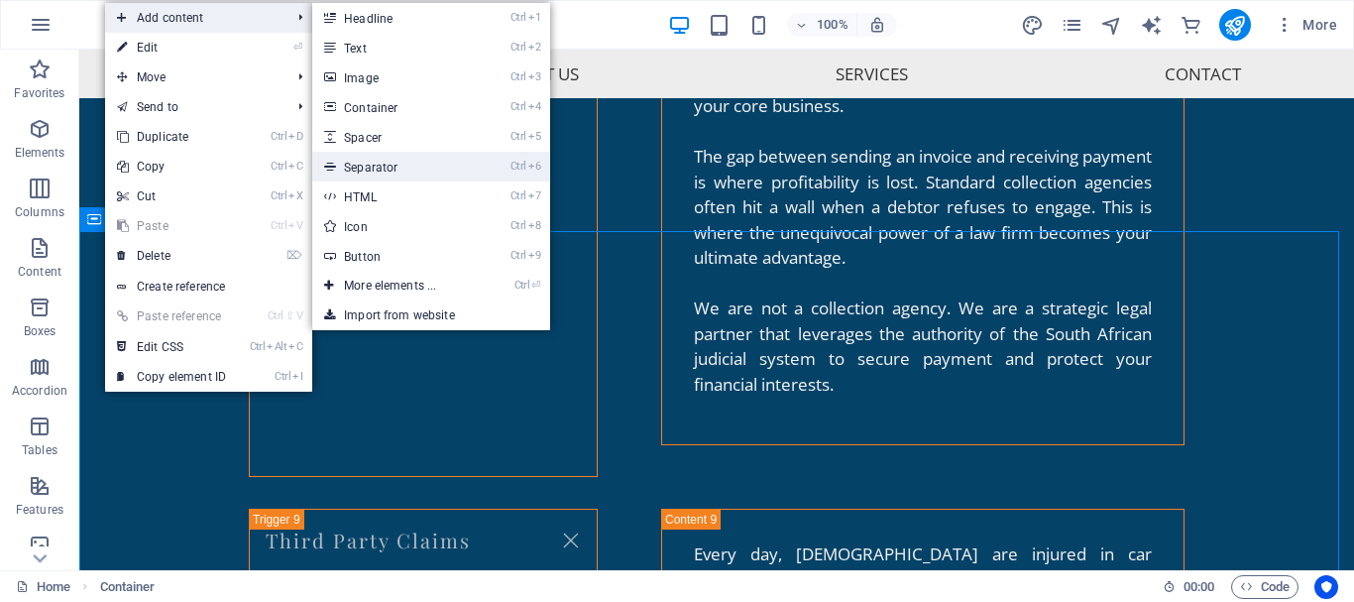
click at [380, 160] on link "Ctrl 6 Separator" at bounding box center [394, 167] width 164 height 30
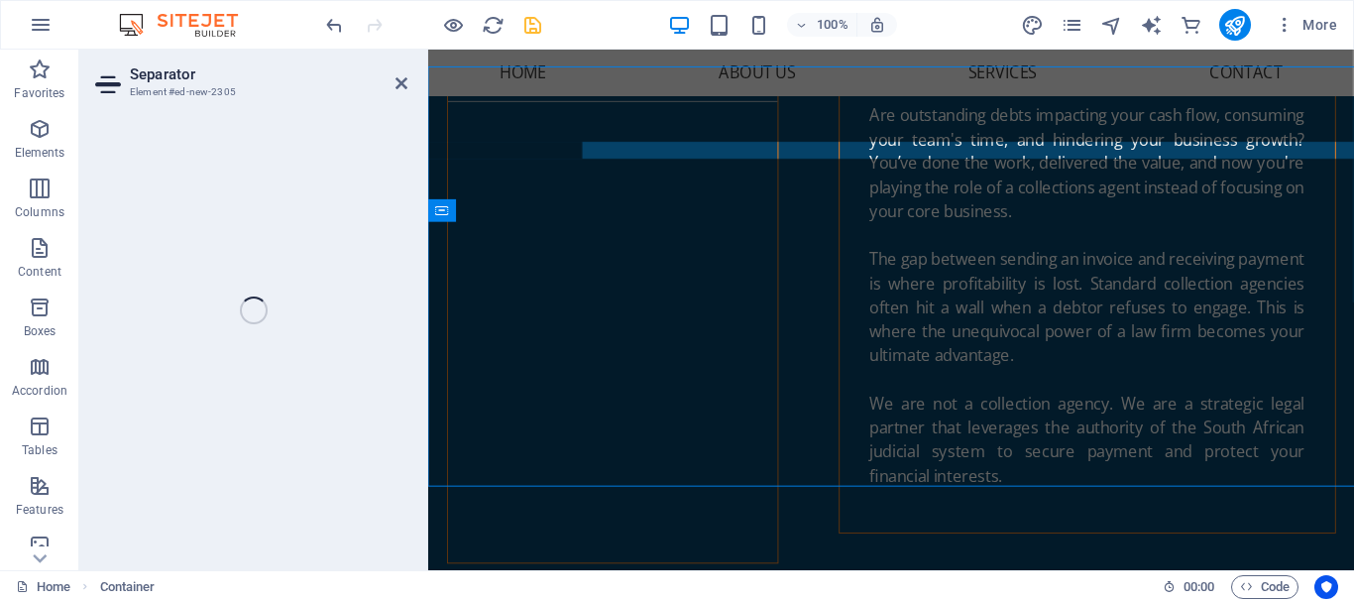
select select "%"
select select "px"
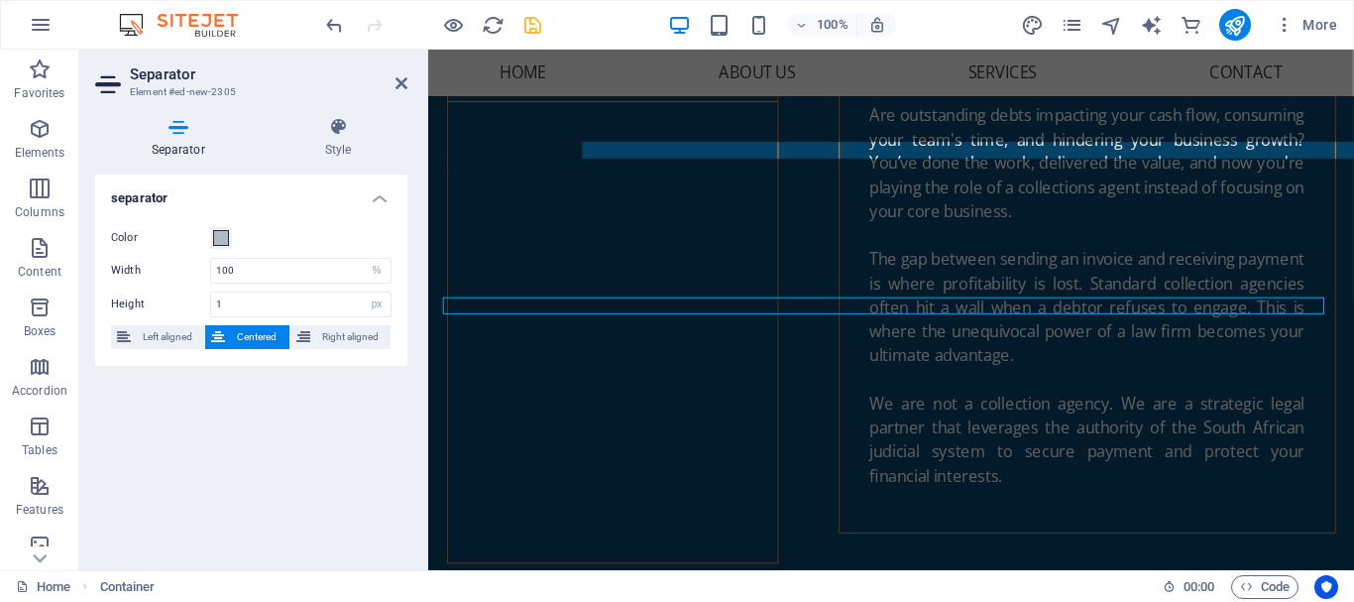
scroll to position [5883, 0]
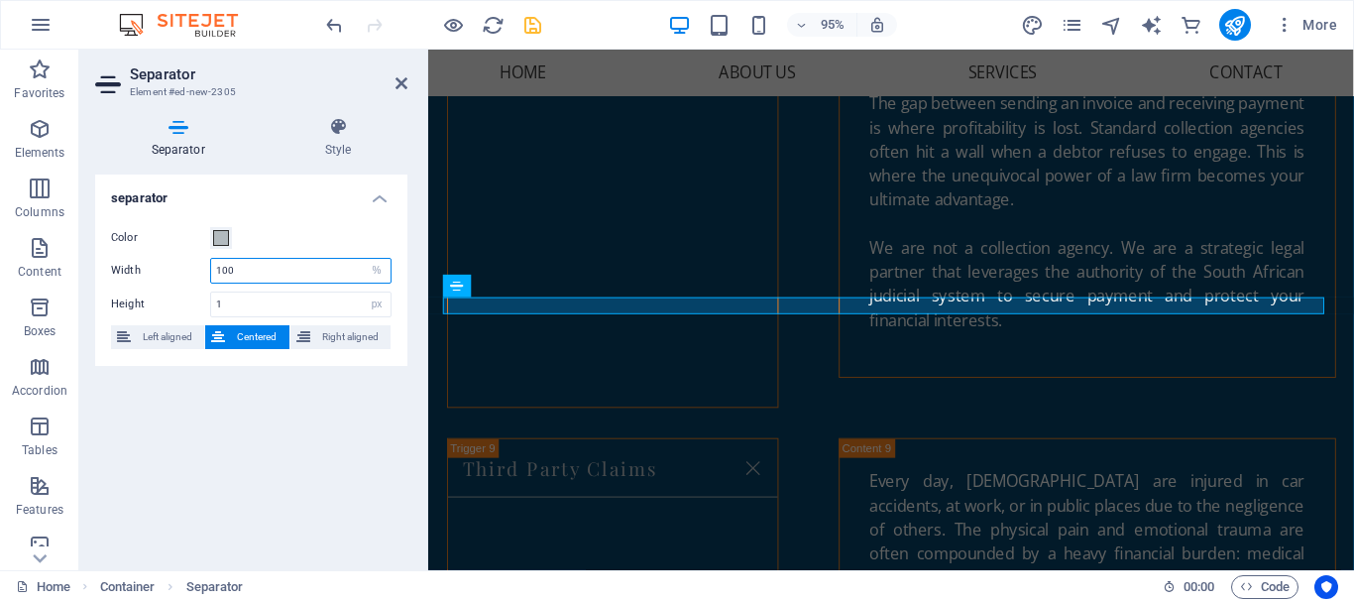
click at [299, 274] on input "100" at bounding box center [300, 271] width 179 height 24
type input "1"
type input "900"
click at [398, 80] on icon at bounding box center [402, 83] width 12 height 16
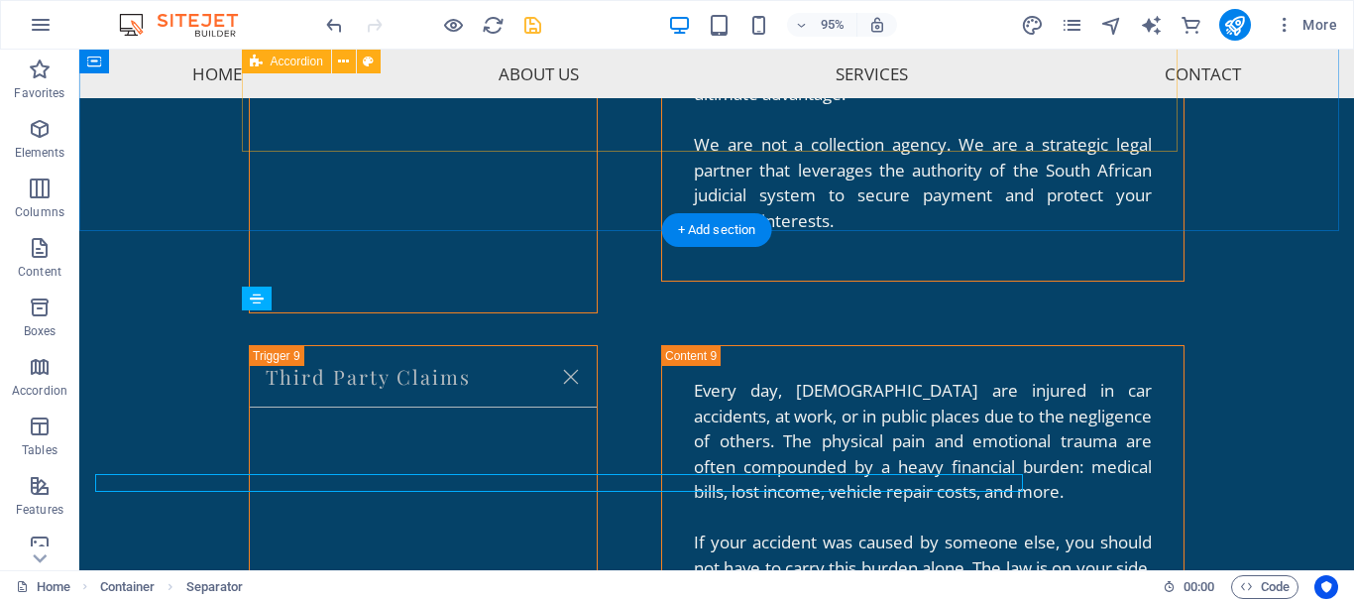
scroll to position [5719, 0]
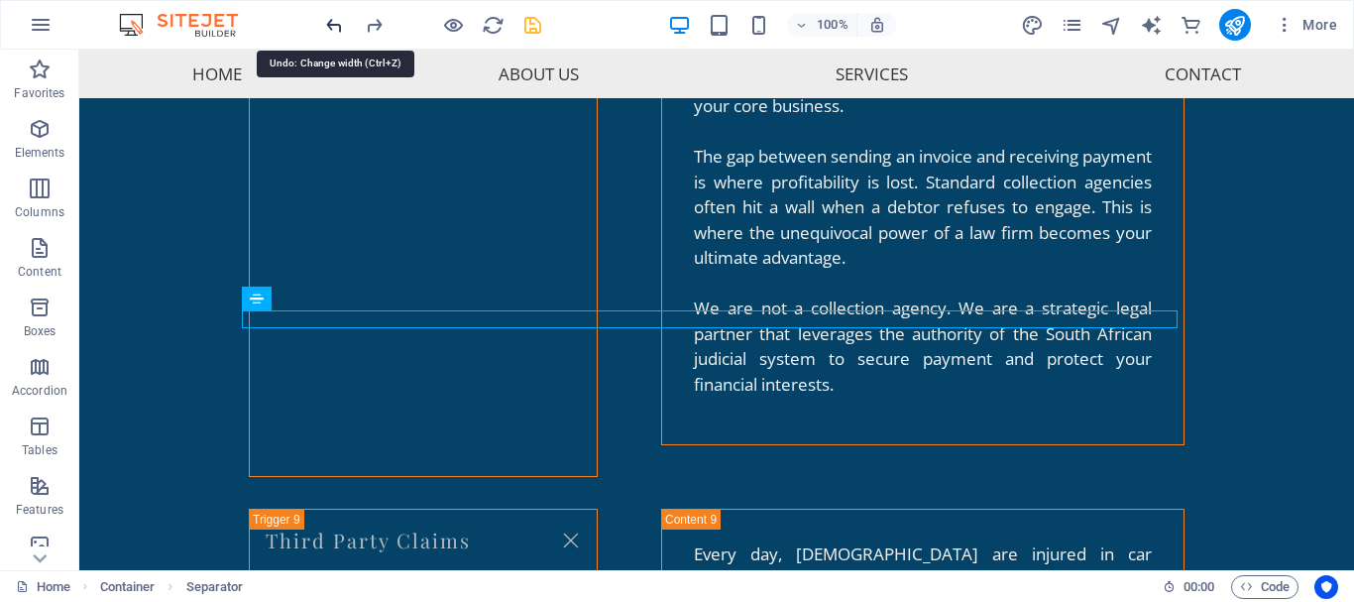
click at [330, 26] on icon "undo" at bounding box center [334, 25] width 23 height 23
click at [334, 24] on icon "undo" at bounding box center [334, 25] width 23 height 23
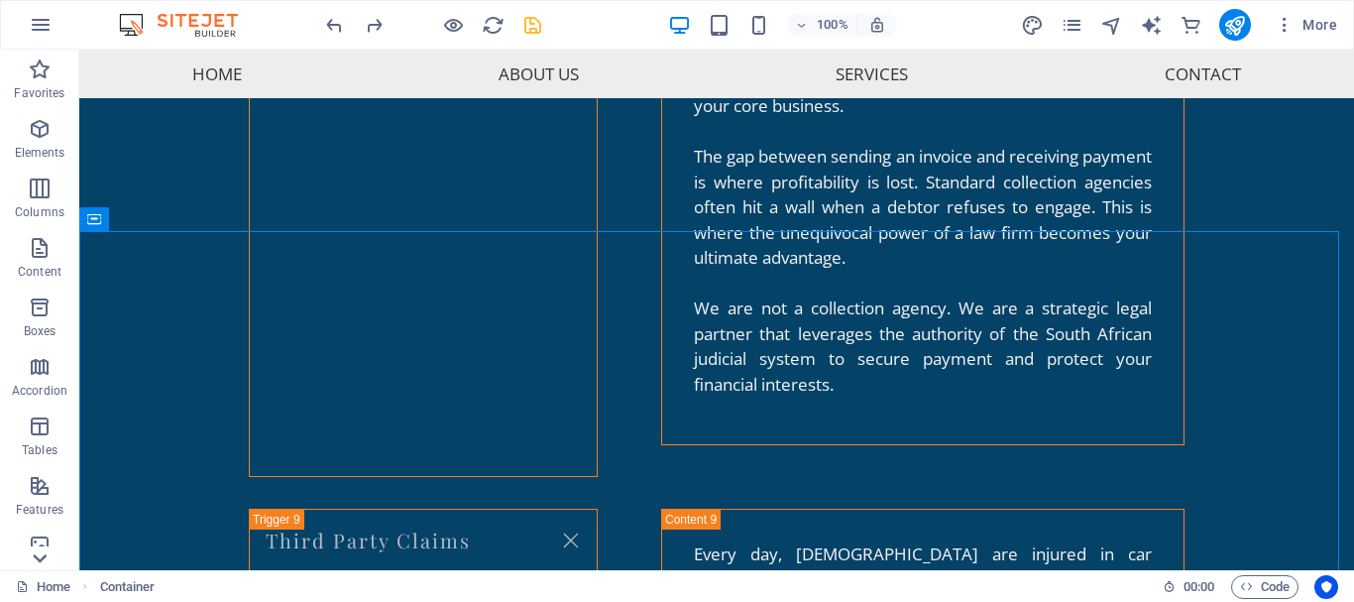
click at [36, 558] on icon at bounding box center [40, 558] width 14 height 9
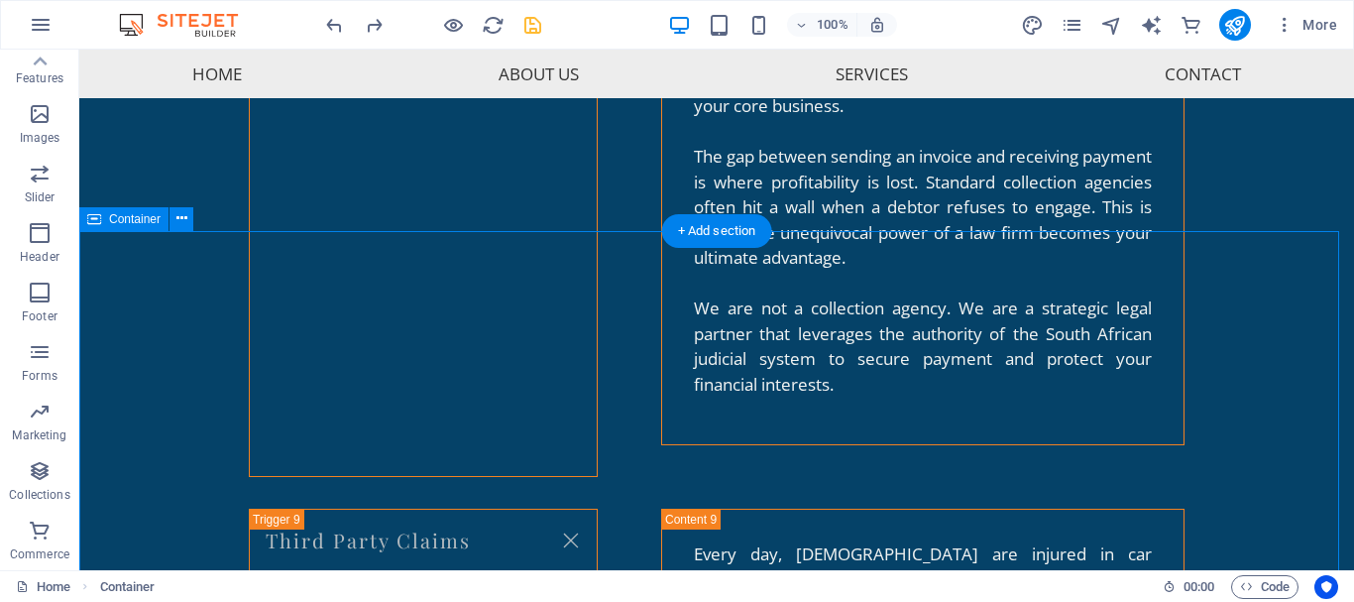
drag, startPoint x: 115, startPoint y: 608, endPoint x: 109, endPoint y: 463, distance: 144.9
click at [39, 59] on icon at bounding box center [41, 61] width 14 height 9
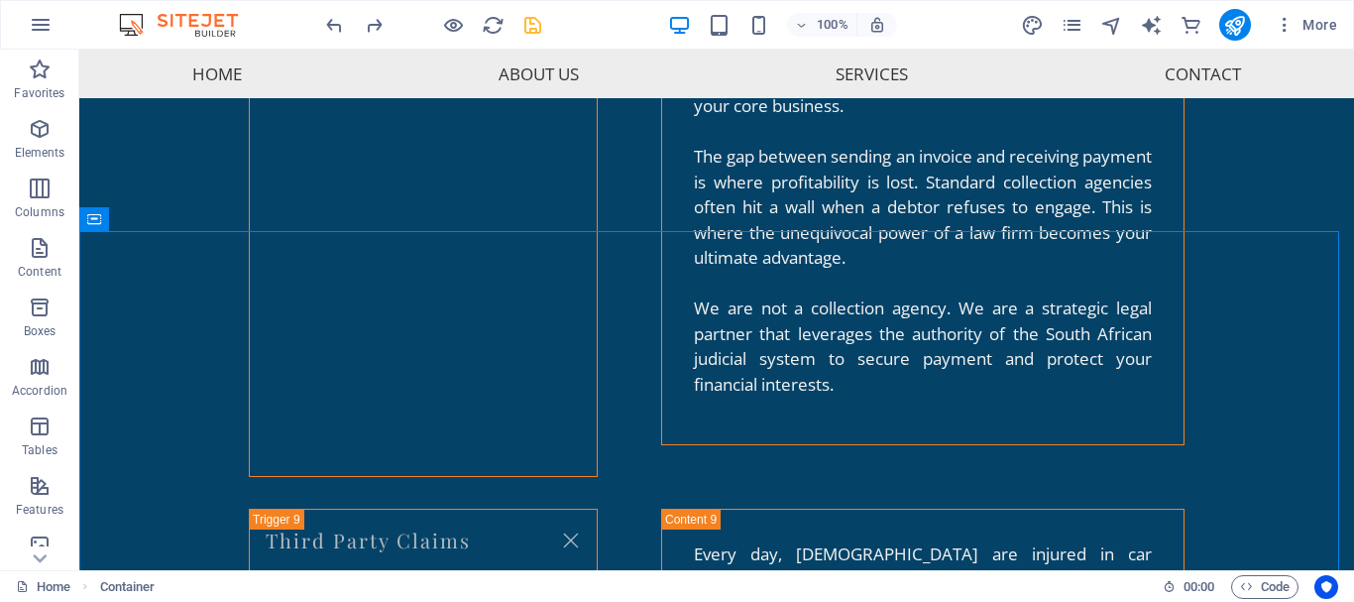
scroll to position [5734, 0]
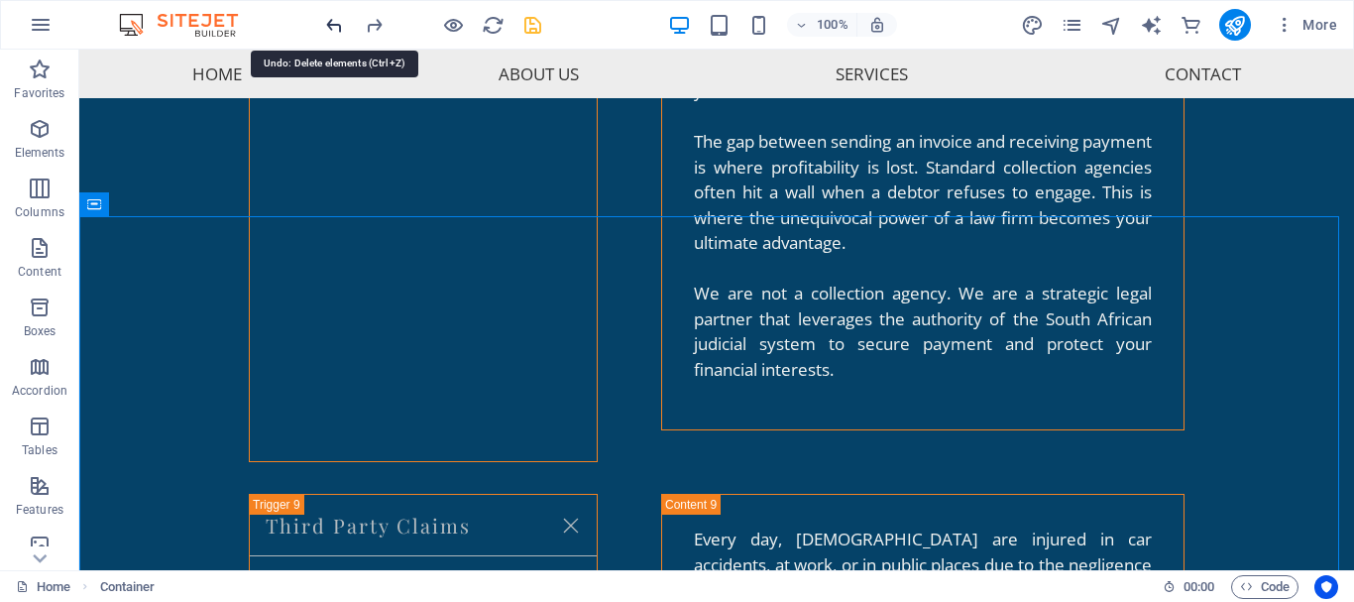
click at [335, 25] on icon "undo" at bounding box center [334, 25] width 23 height 23
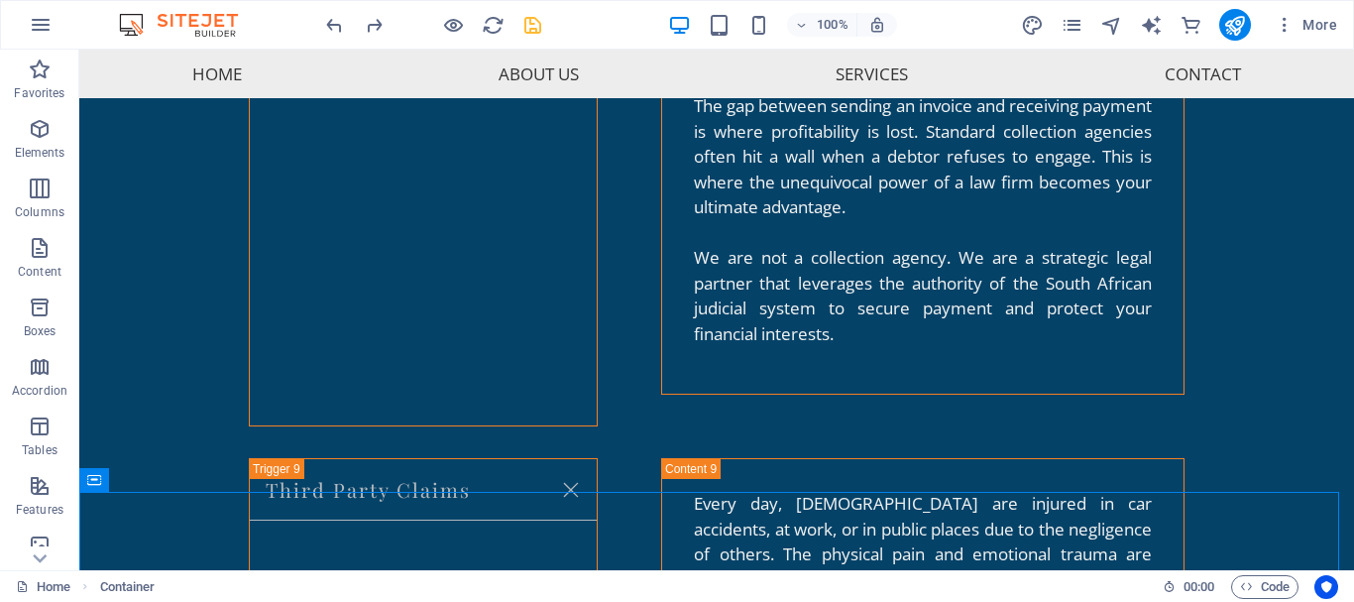
scroll to position [5803, 0]
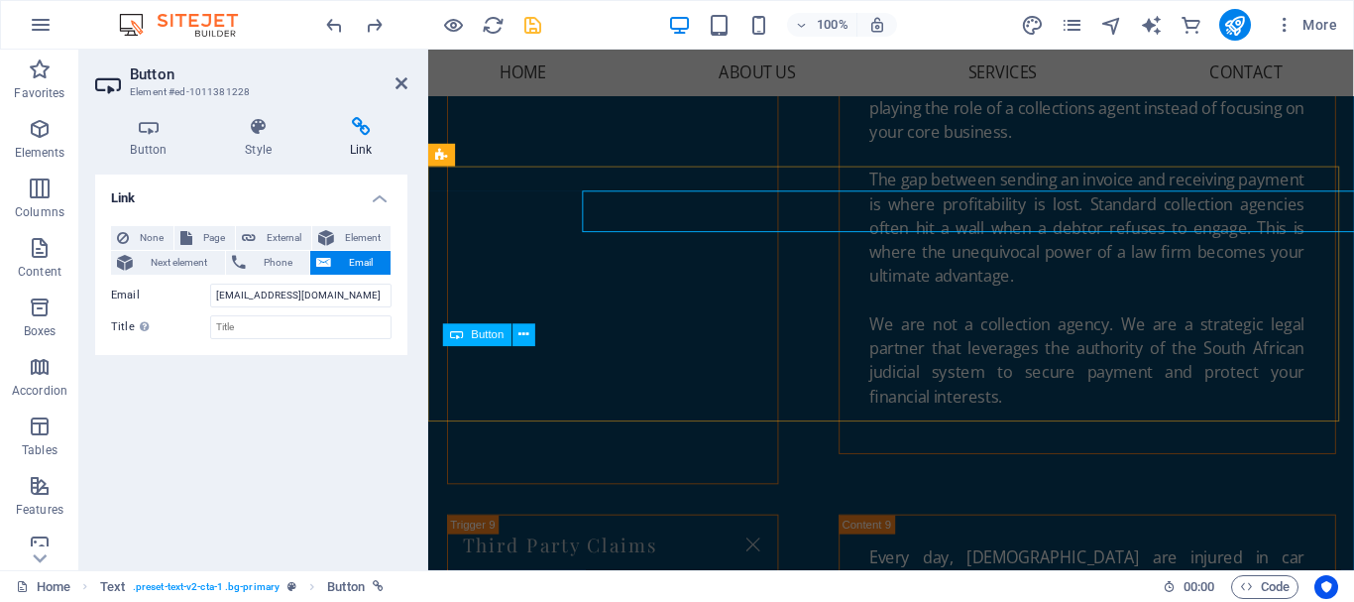
scroll to position [5941, 0]
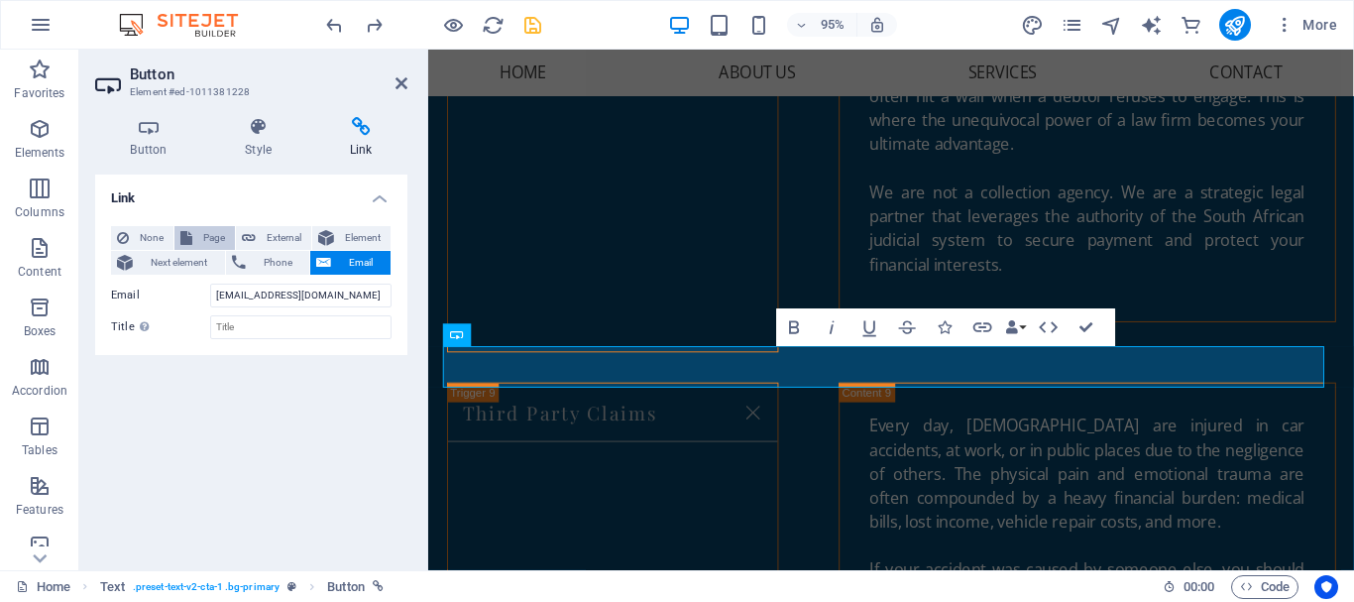
click at [210, 237] on span "Page" at bounding box center [213, 238] width 31 height 24
select select
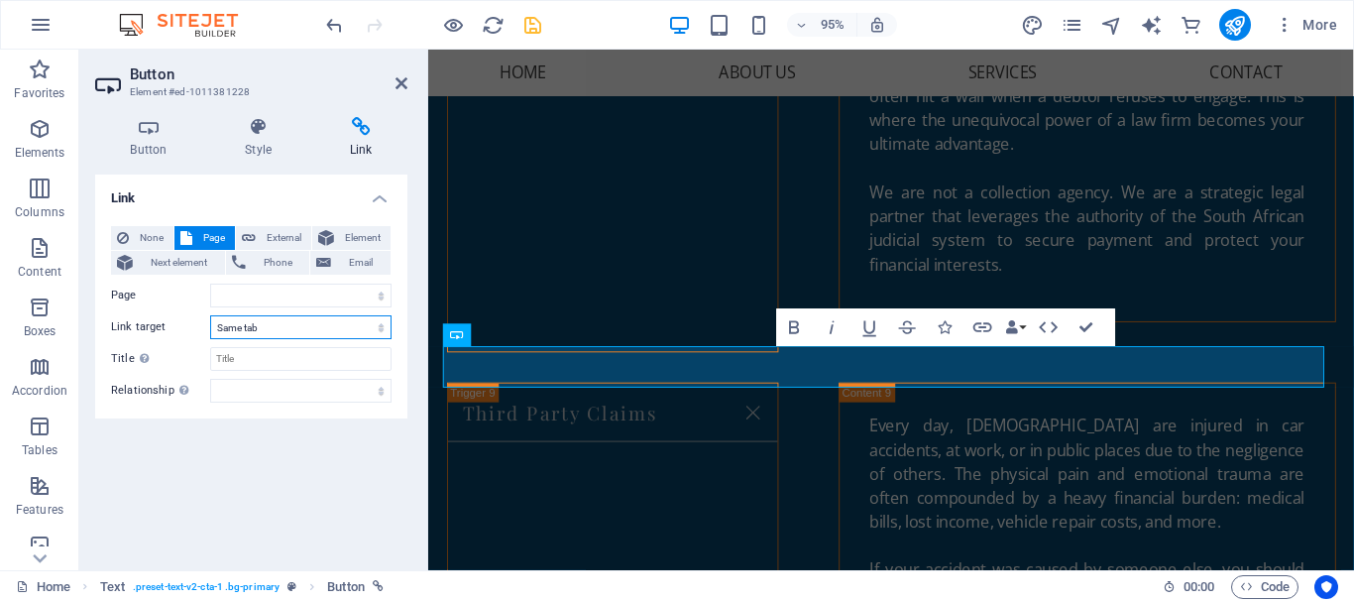
click at [383, 323] on select "New tab Same tab Overlay" at bounding box center [300, 327] width 181 height 24
click at [379, 293] on select "Home New page New page 1 Subpage Legal Notice Privacy" at bounding box center [300, 296] width 181 height 24
click at [403, 85] on icon at bounding box center [402, 83] width 12 height 16
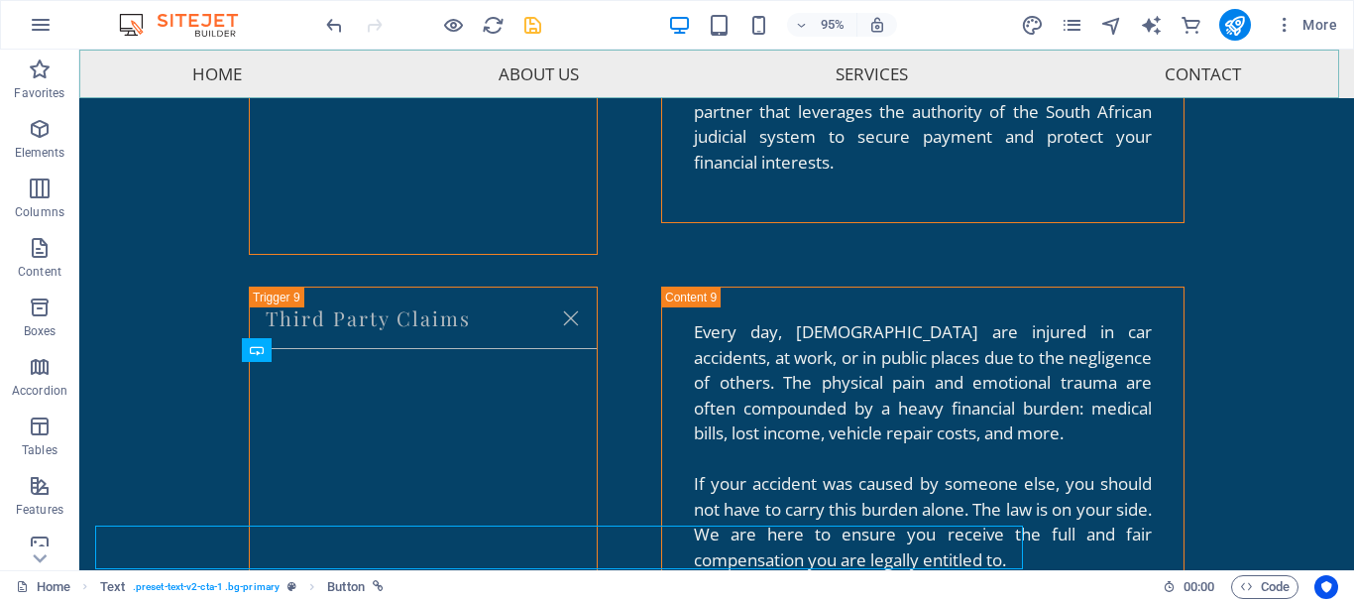
scroll to position [5778, 0]
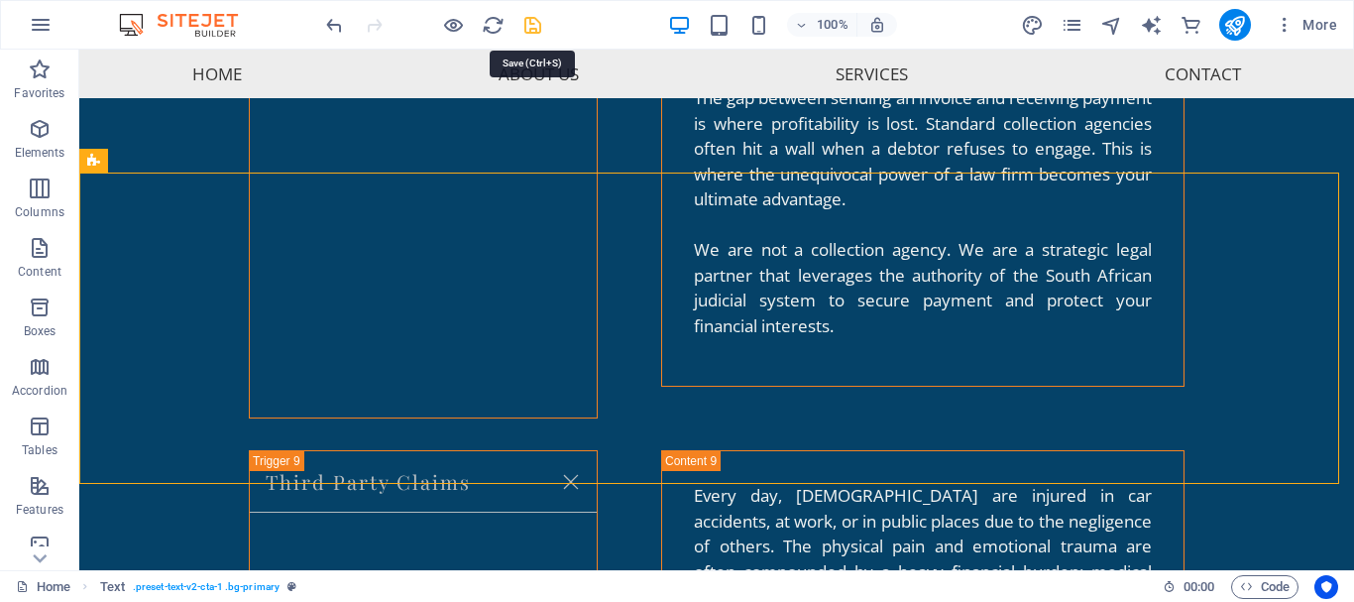
drag, startPoint x: 534, startPoint y: 29, endPoint x: 331, endPoint y: 345, distance: 376.0
click at [534, 29] on icon "save" at bounding box center [533, 25] width 23 height 23
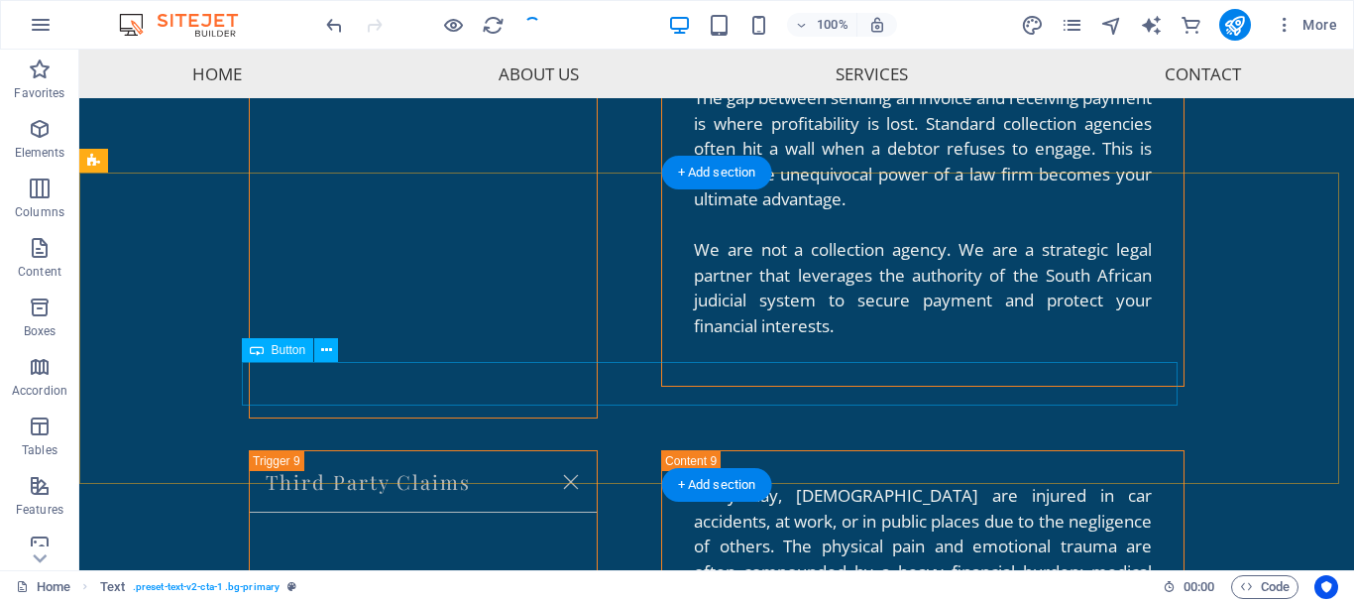
checkbox input "false"
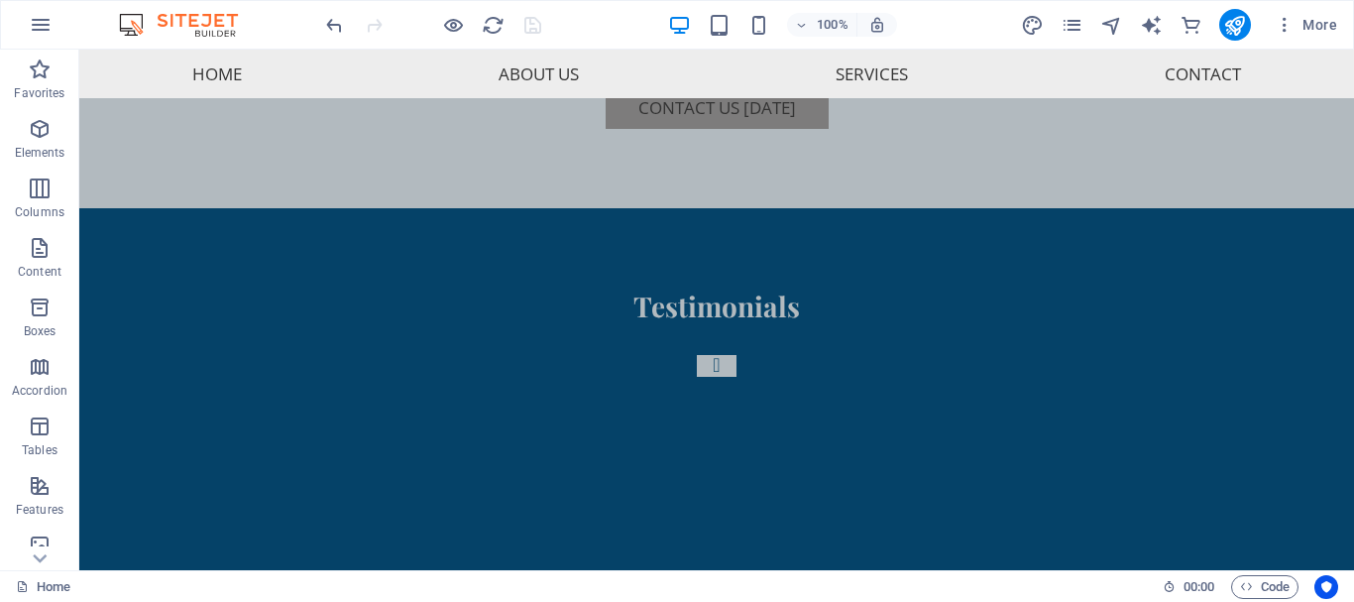
scroll to position [6778, 0]
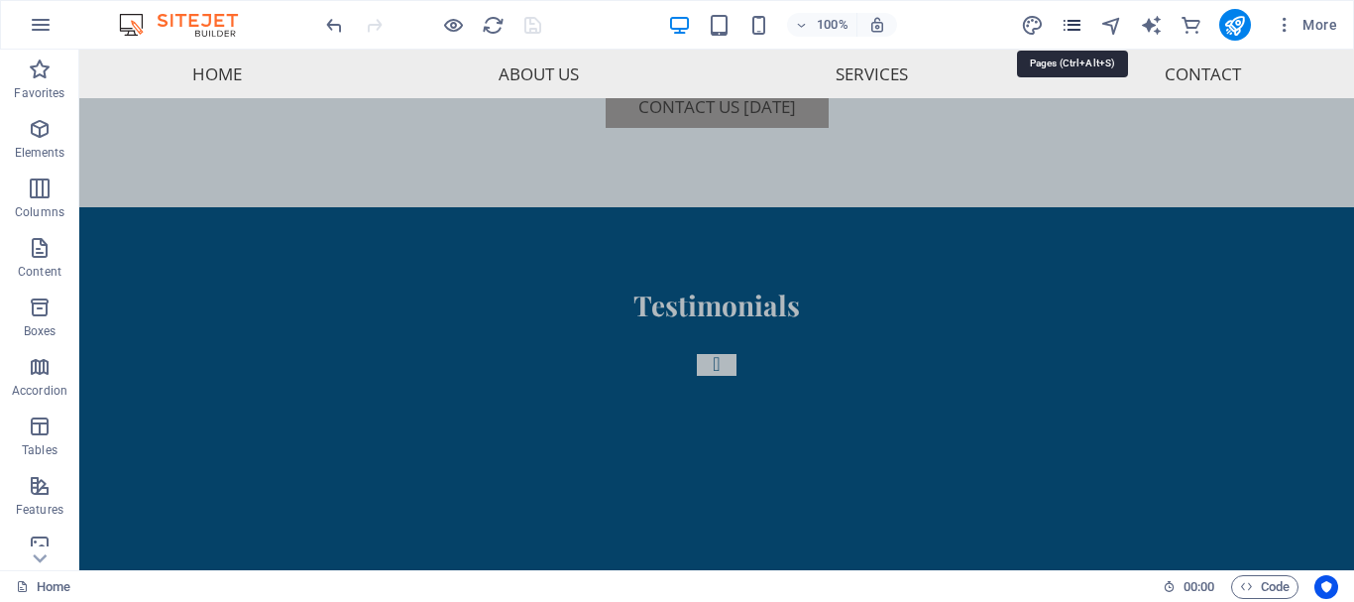
click at [1077, 30] on icon "pages" at bounding box center [1072, 25] width 23 height 23
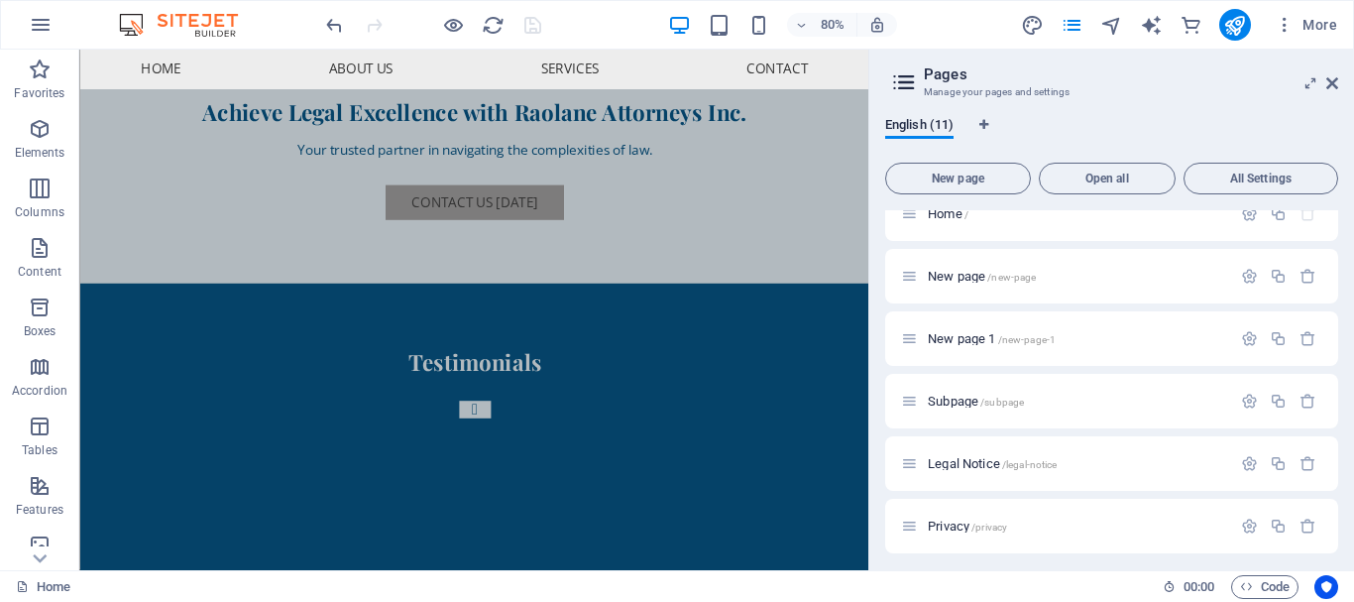
scroll to position [0, 0]
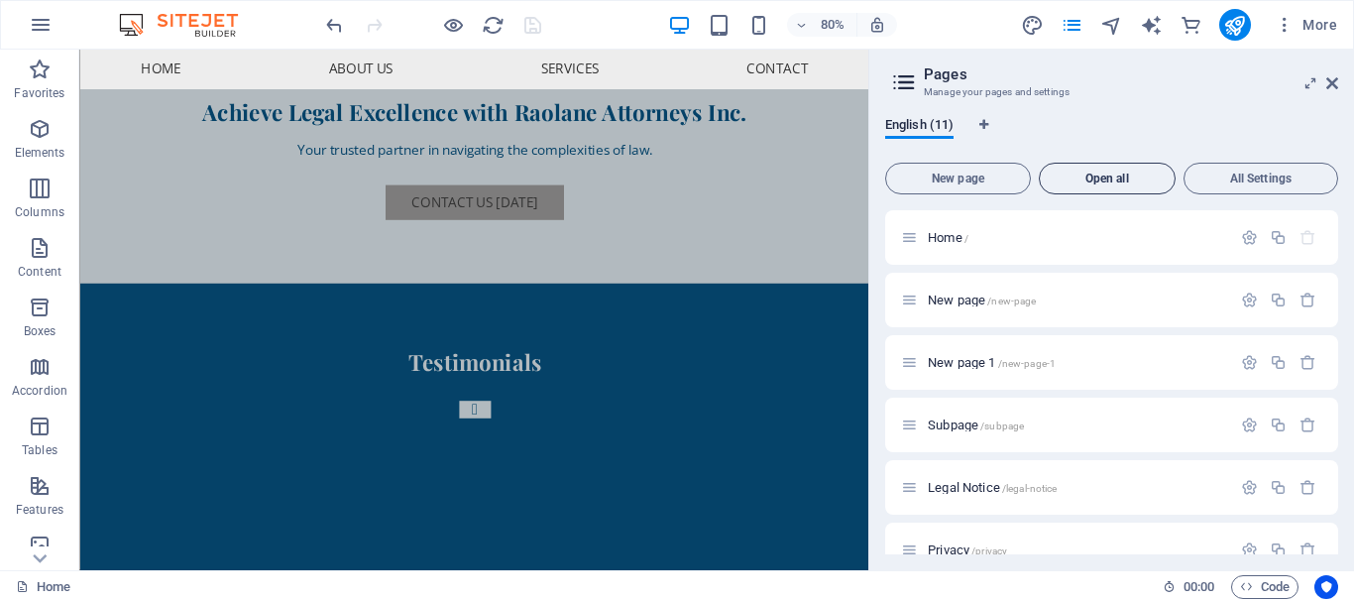
click at [1160, 180] on span "Open all" at bounding box center [1107, 179] width 119 height 12
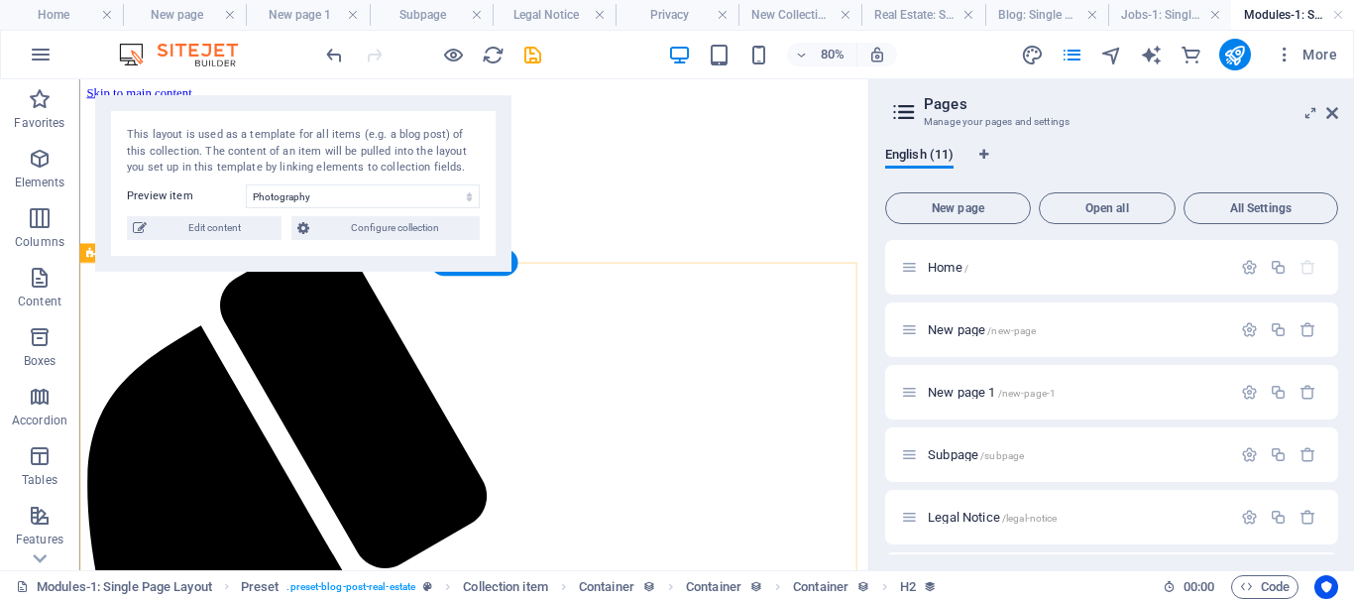
select select "68e0d8d70ac58edf4001236b"
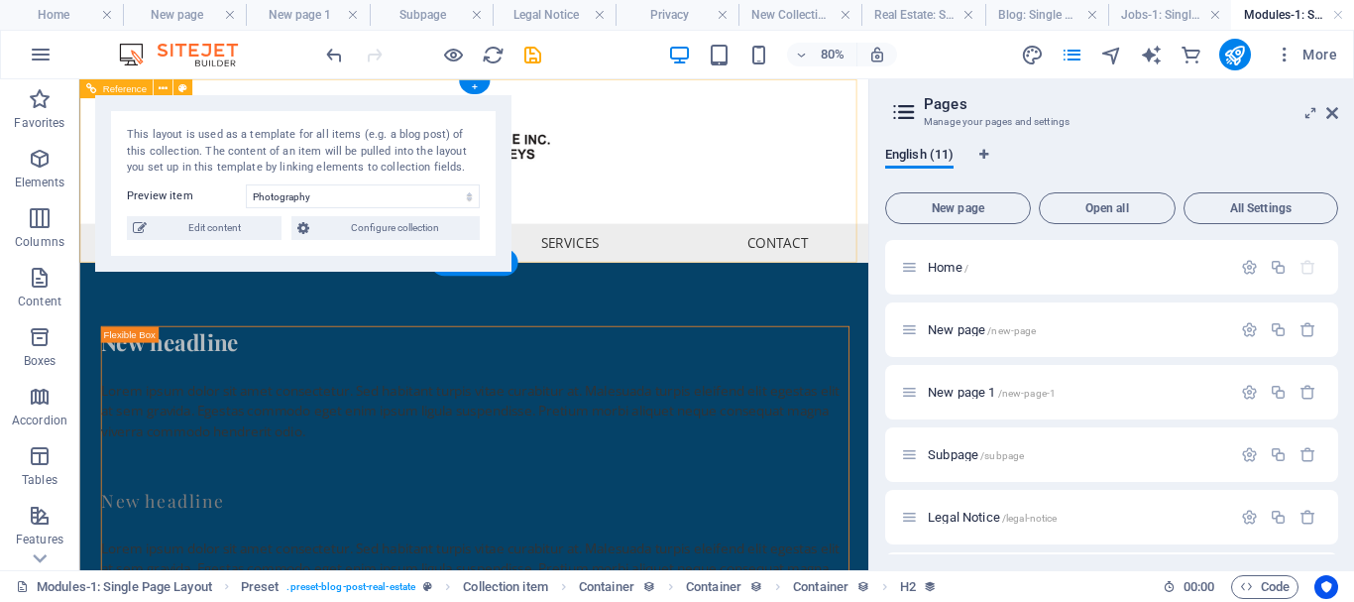
click at [924, 194] on div at bounding box center [572, 169] width 987 height 180
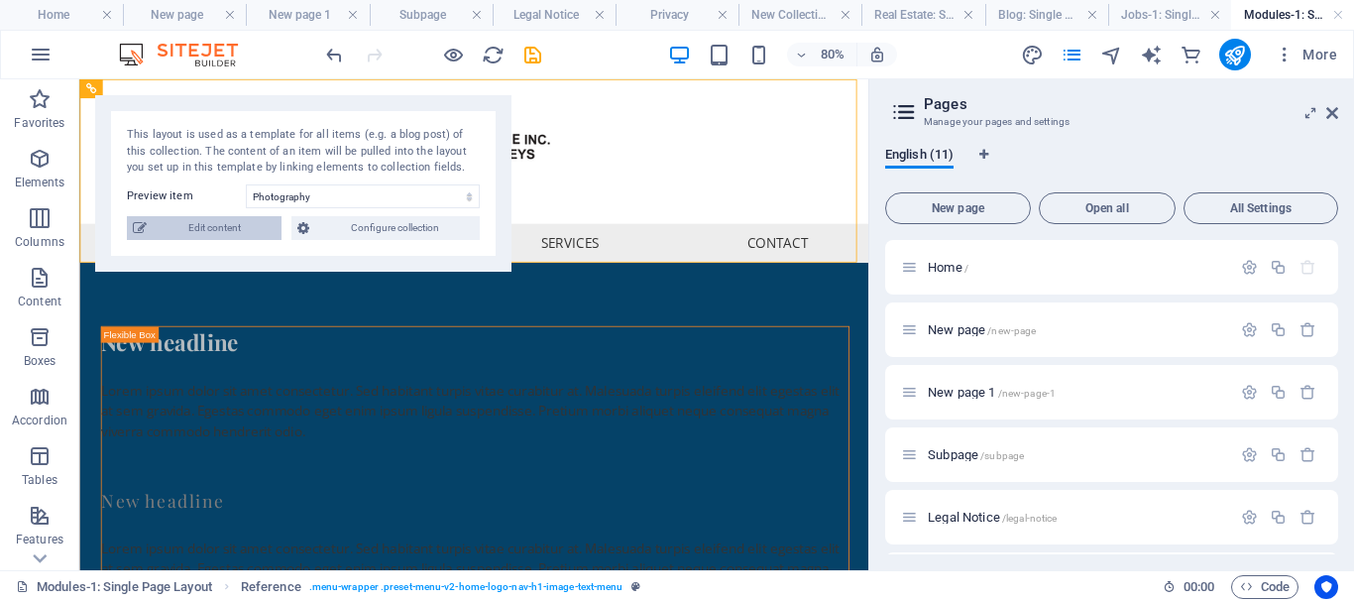
click at [205, 234] on span "Edit content" at bounding box center [214, 228] width 123 height 24
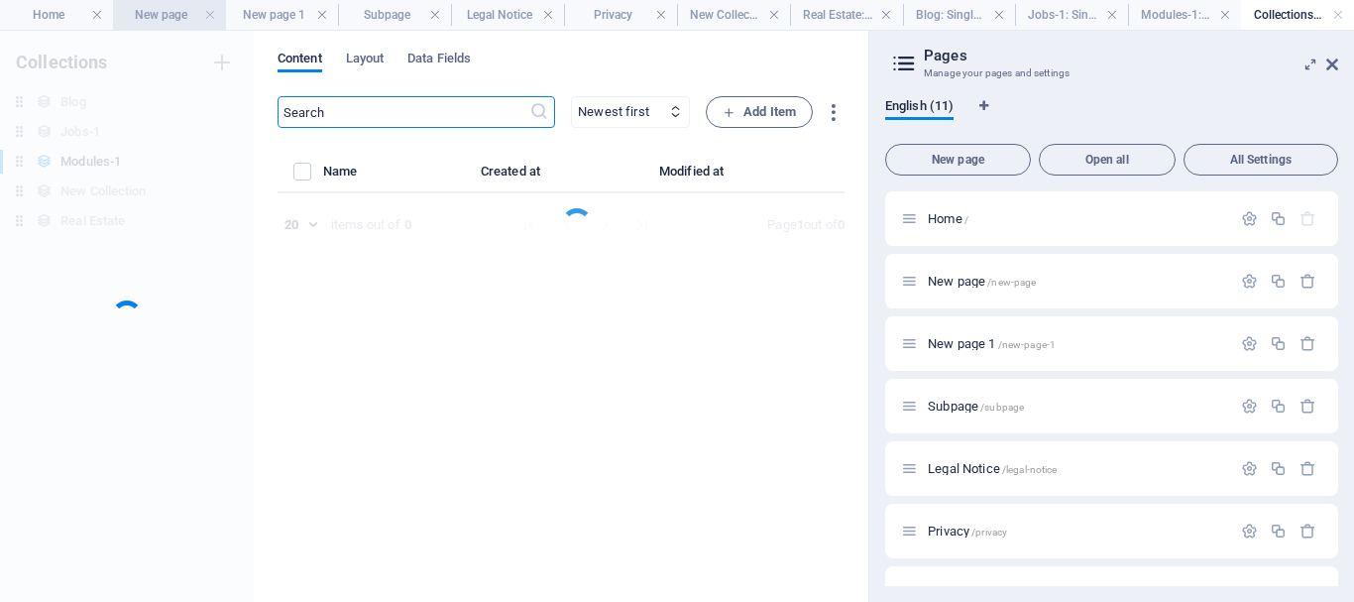
select select "Creativity"
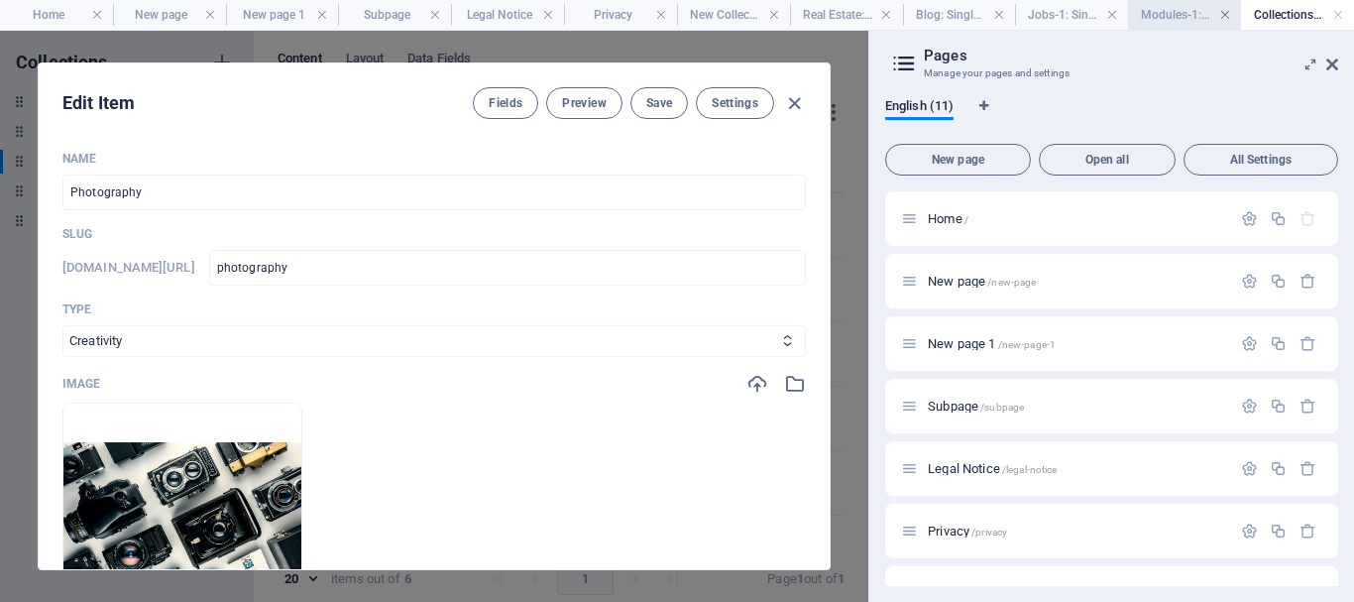
click at [1227, 17] on link at bounding box center [1226, 15] width 12 height 19
click at [1112, 11] on h4 "Jobs-1: Single Page Layout" at bounding box center [1071, 15] width 113 height 22
click at [1001, 14] on h4 "Blog: Single Page Layout" at bounding box center [959, 15] width 113 height 22
click at [883, 13] on h4 "Real Estate: Single Page Layout" at bounding box center [846, 15] width 113 height 22
click at [777, 14] on h4 "New Collection: Single Page Layout" at bounding box center [733, 15] width 113 height 22
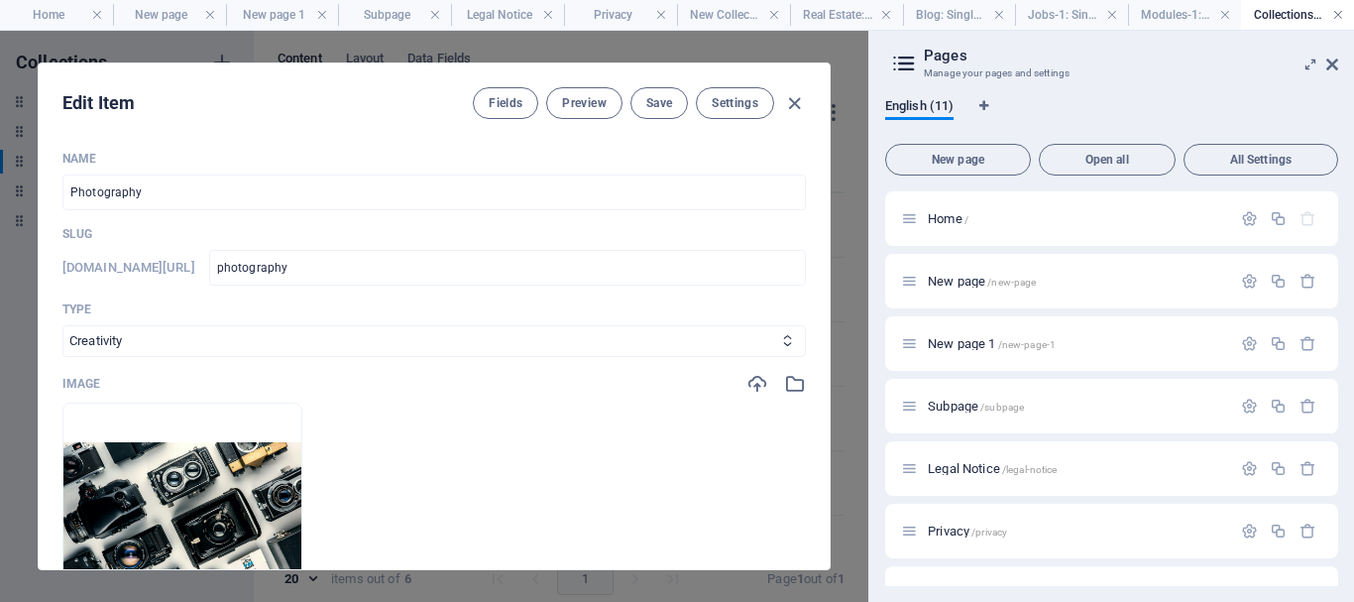
click at [658, 15] on h4 "Privacy" at bounding box center [620, 15] width 113 height 22
click at [545, 12] on h4 "Legal Notice" at bounding box center [507, 15] width 113 height 22
click at [441, 13] on link at bounding box center [435, 15] width 12 height 19
click at [339, 14] on h4 "New page 1" at bounding box center [282, 15] width 113 height 22
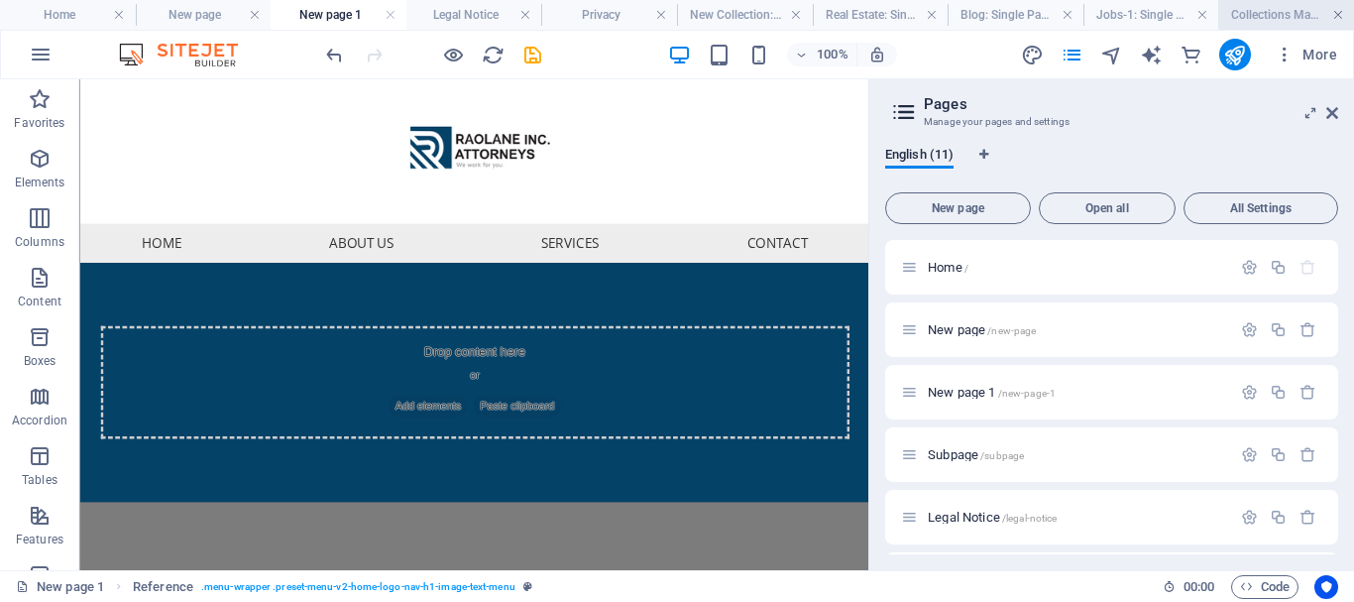
click at [1339, 12] on link at bounding box center [1339, 15] width 12 height 19
click at [1333, 59] on span "More" at bounding box center [1306, 55] width 62 height 20
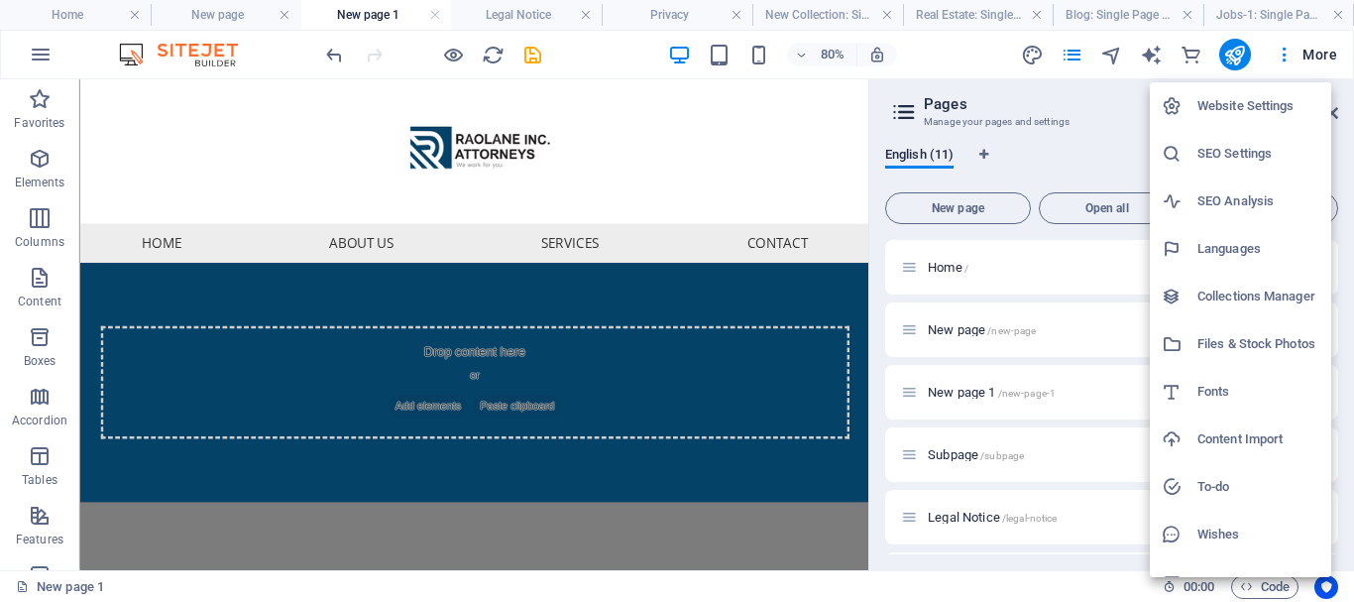
click at [432, 15] on div at bounding box center [677, 301] width 1354 height 602
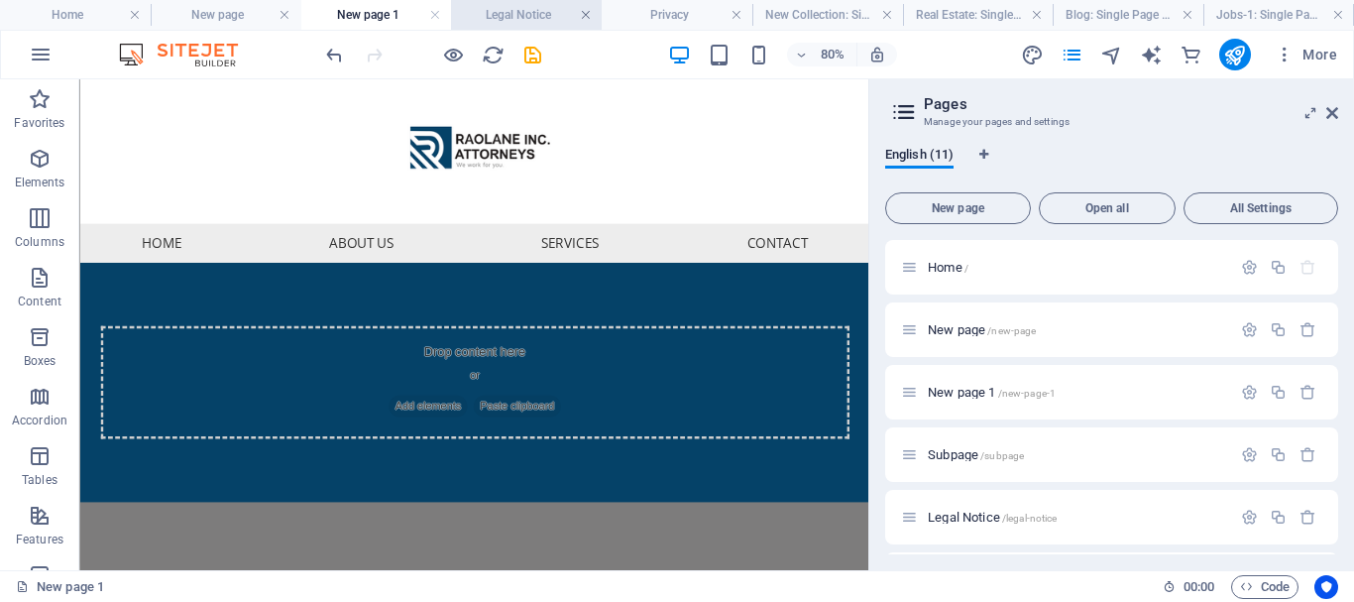
click at [586, 13] on link at bounding box center [586, 15] width 12 height 19
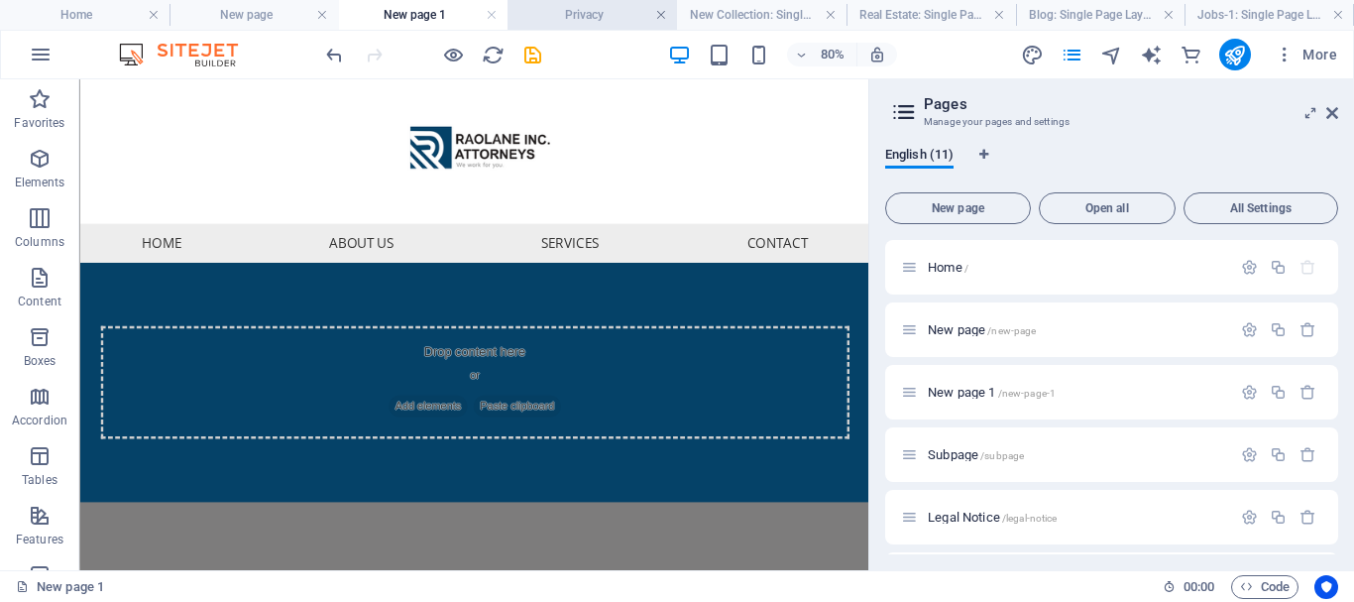
click at [663, 11] on link at bounding box center [661, 15] width 12 height 19
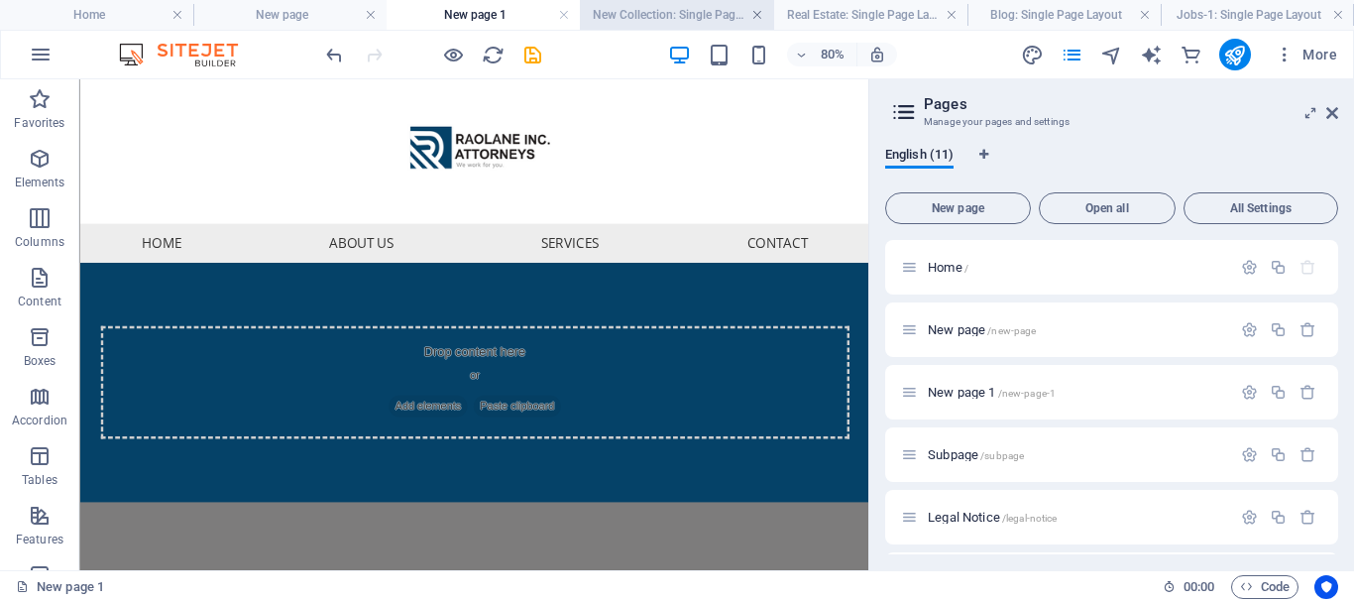
click at [759, 10] on link at bounding box center [758, 15] width 12 height 19
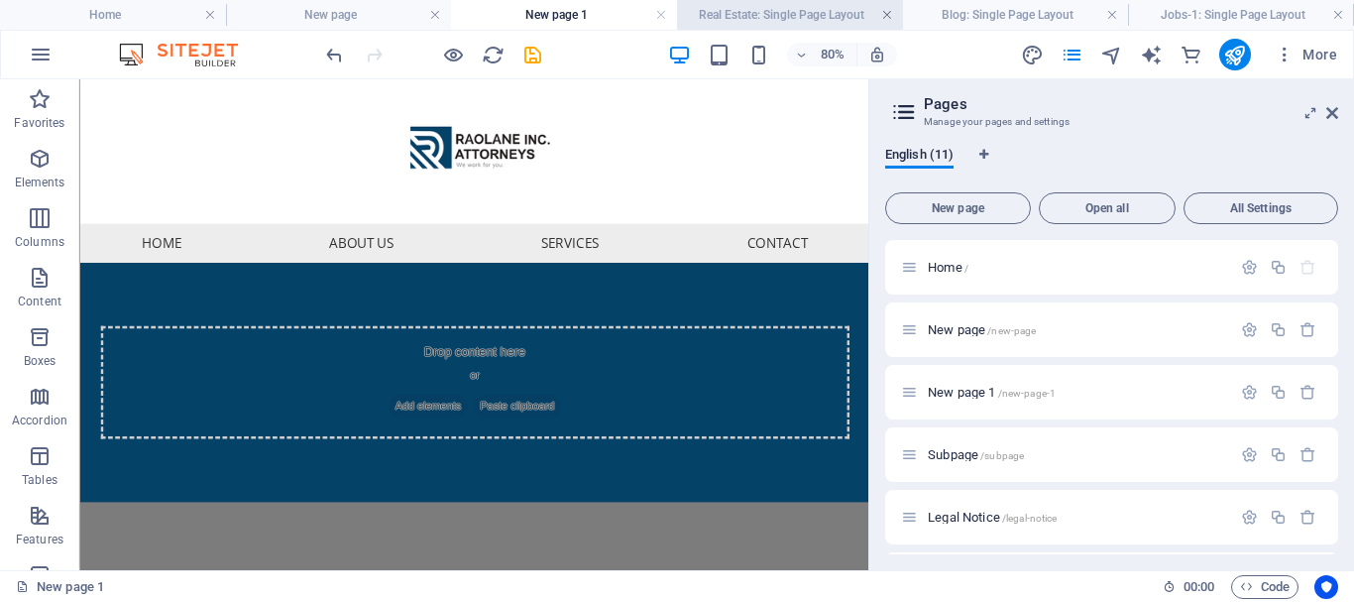
click at [890, 13] on link at bounding box center [887, 15] width 12 height 19
click at [1128, 12] on h4 "Jobs-1: Single Page Layout" at bounding box center [1241, 15] width 226 height 22
click at [1339, 13] on ul "Home New page New page 1 Real Estate: Single Page Layout Blog: Single Page Layo…" at bounding box center [677, 15] width 1354 height 30
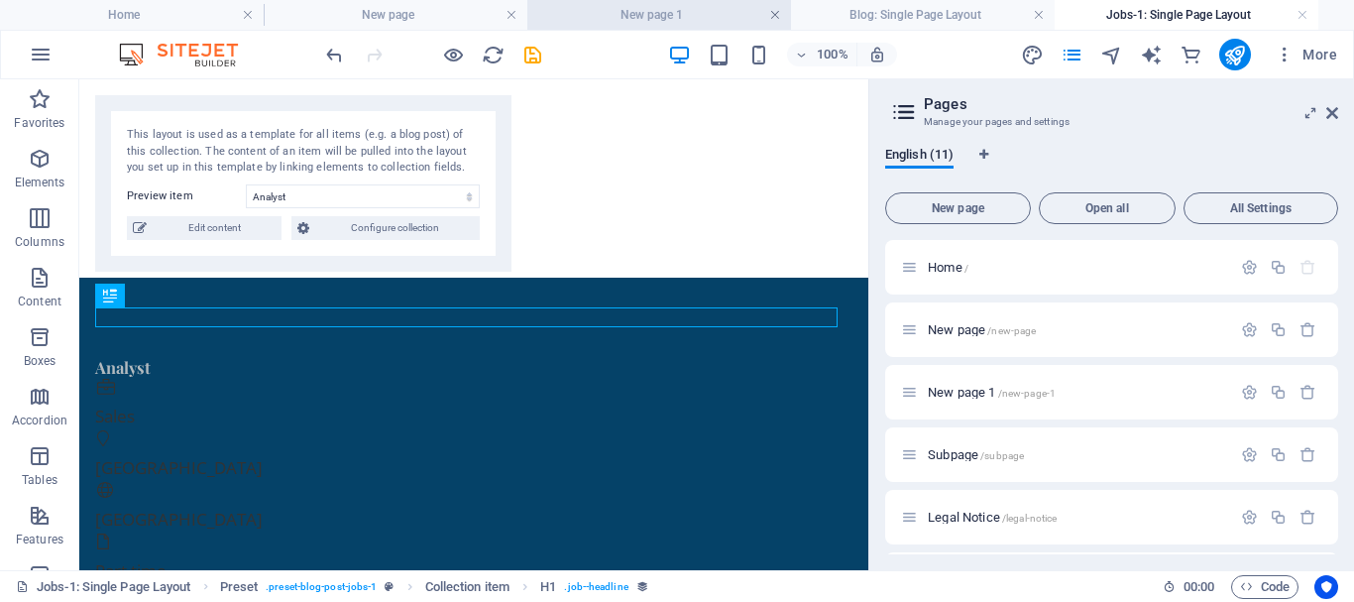
click at [778, 14] on link at bounding box center [775, 15] width 12 height 19
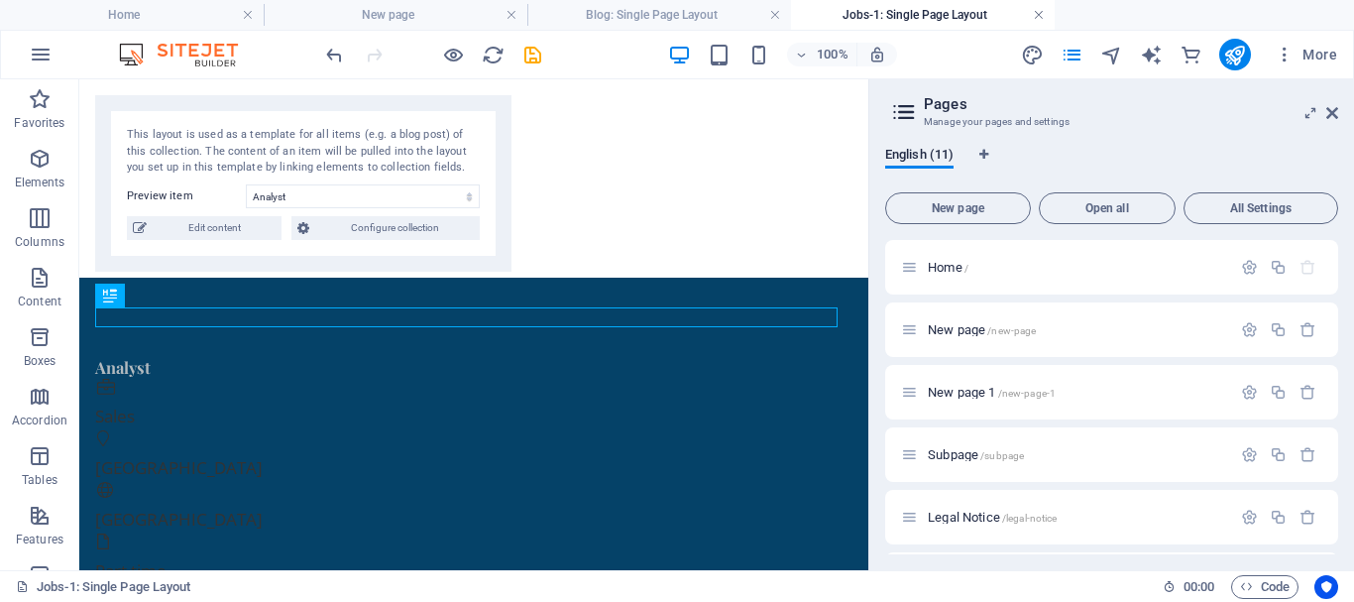
drag, startPoint x: 1038, startPoint y: 13, endPoint x: 517, endPoint y: 251, distance: 573.3
click at [1038, 13] on link at bounding box center [1039, 15] width 12 height 19
click at [774, 16] on link at bounding box center [775, 15] width 12 height 19
click at [513, 13] on link at bounding box center [512, 15] width 12 height 19
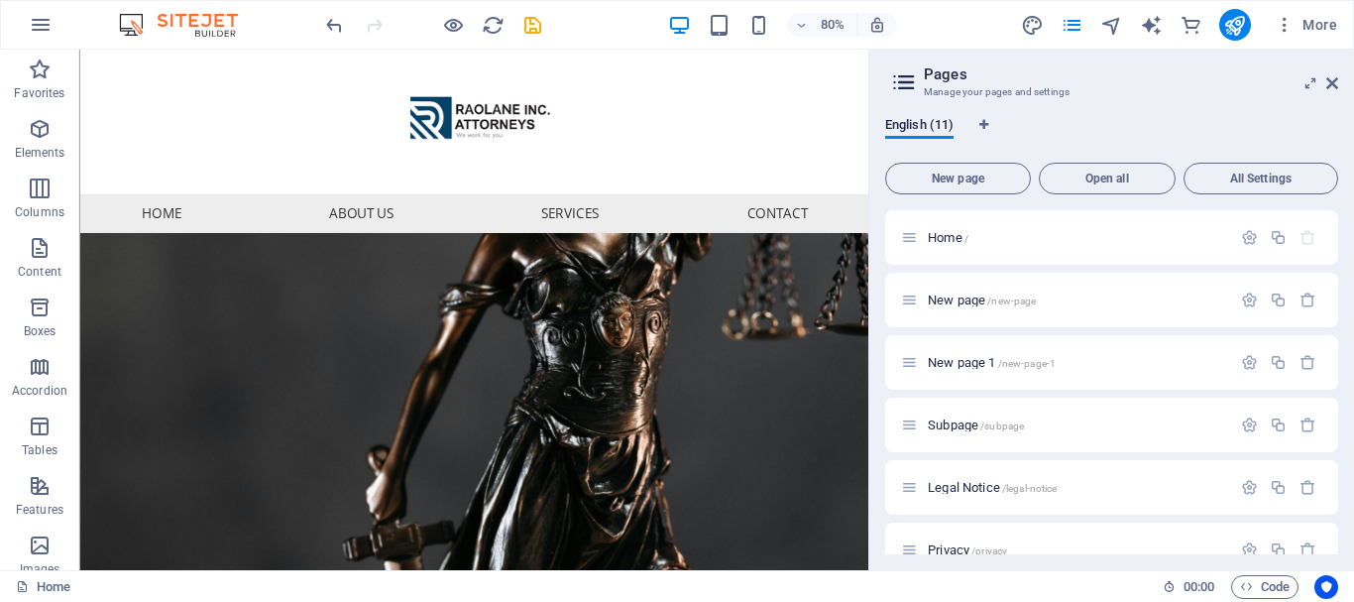
scroll to position [6890, 0]
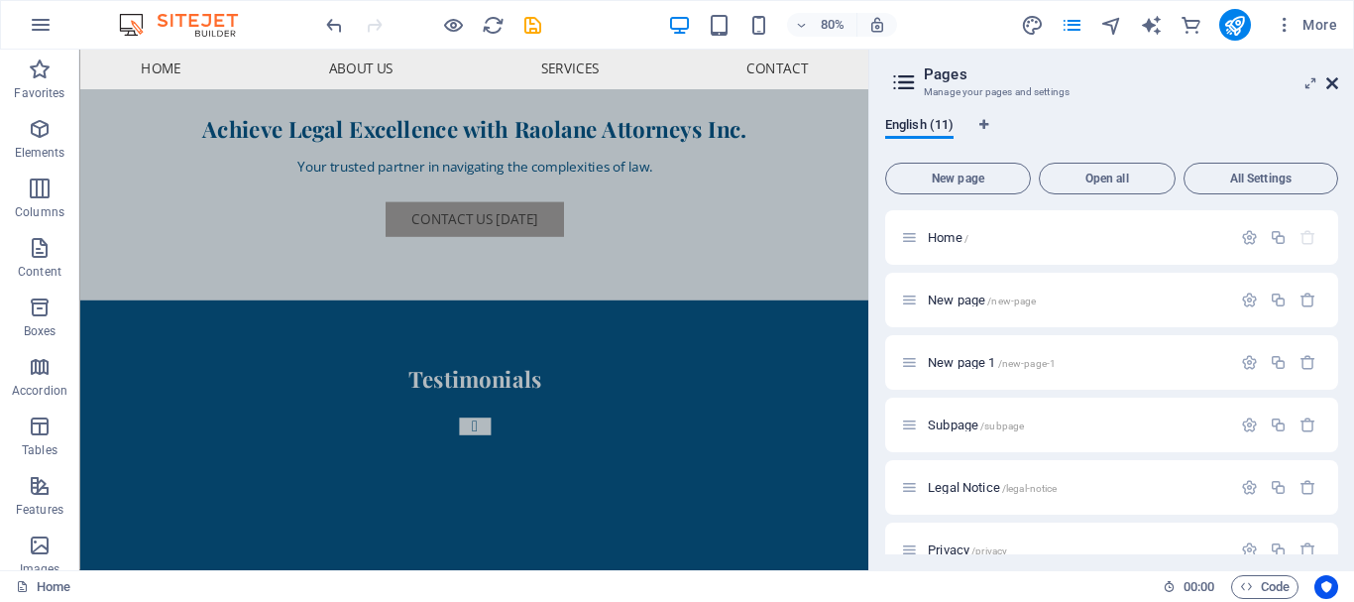
click at [1335, 86] on icon at bounding box center [1333, 83] width 12 height 16
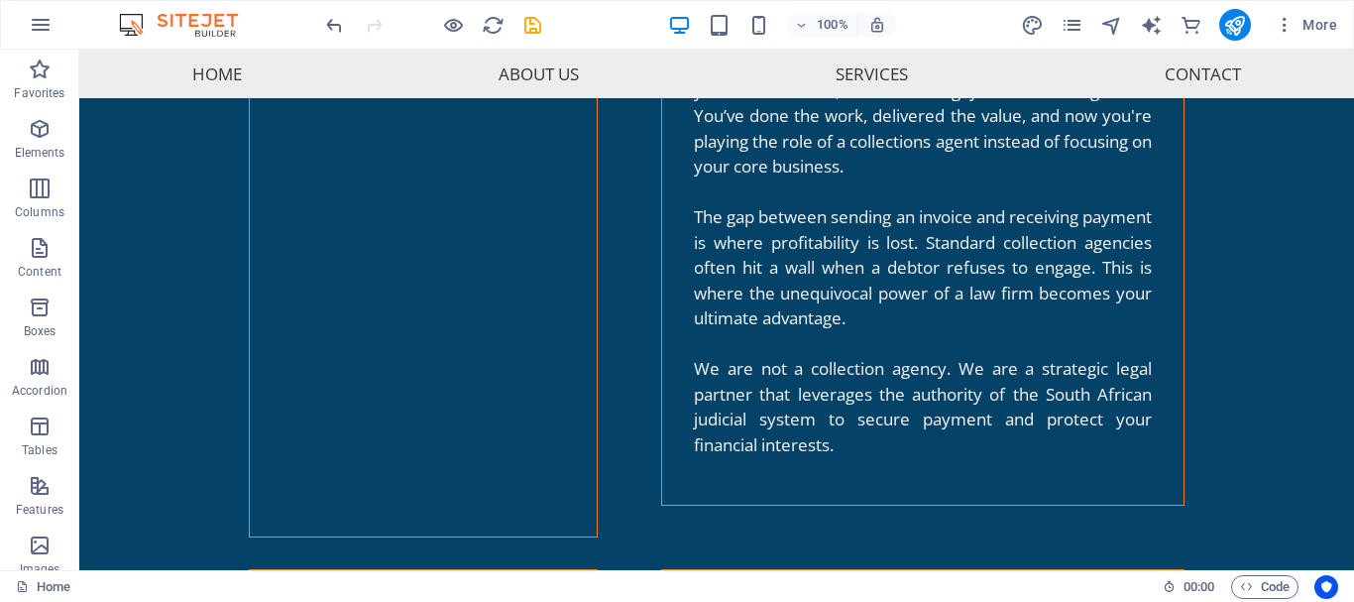
scroll to position [5722, 0]
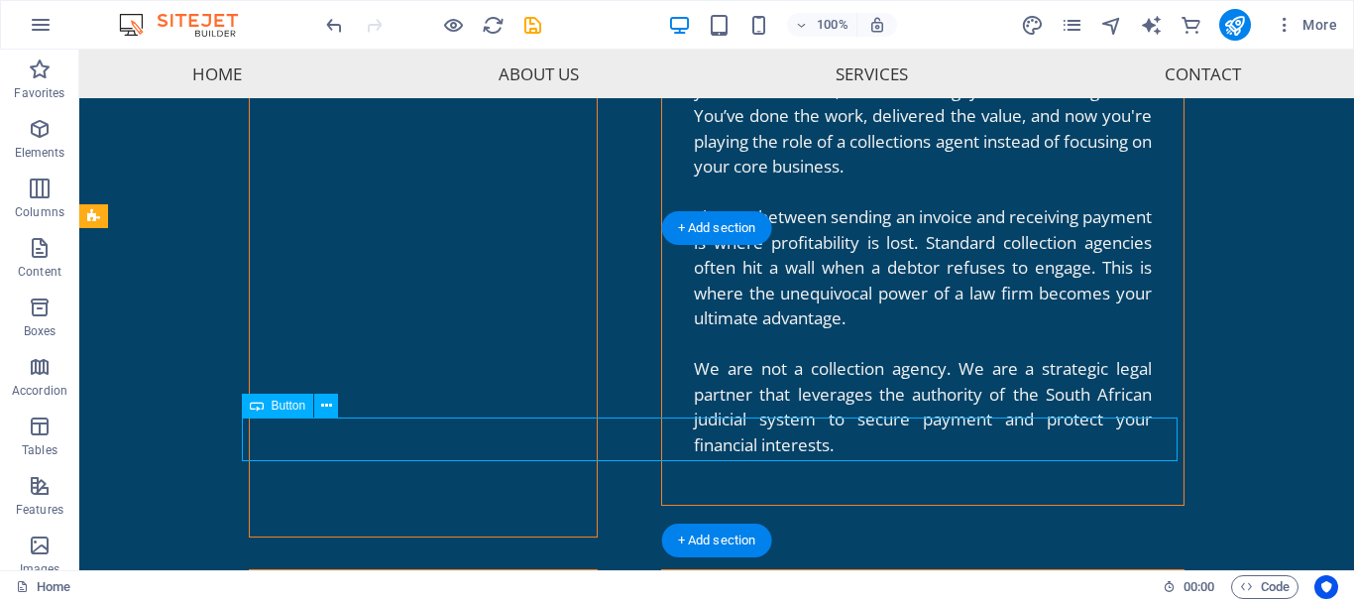
select select
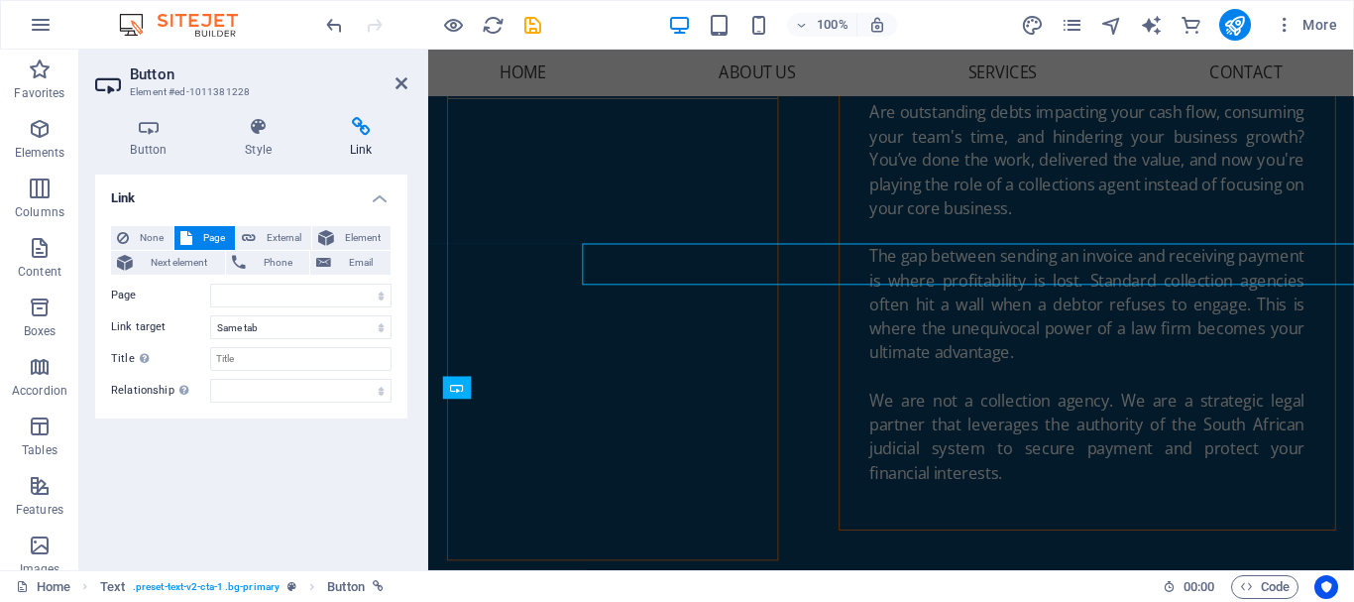
scroll to position [5886, 0]
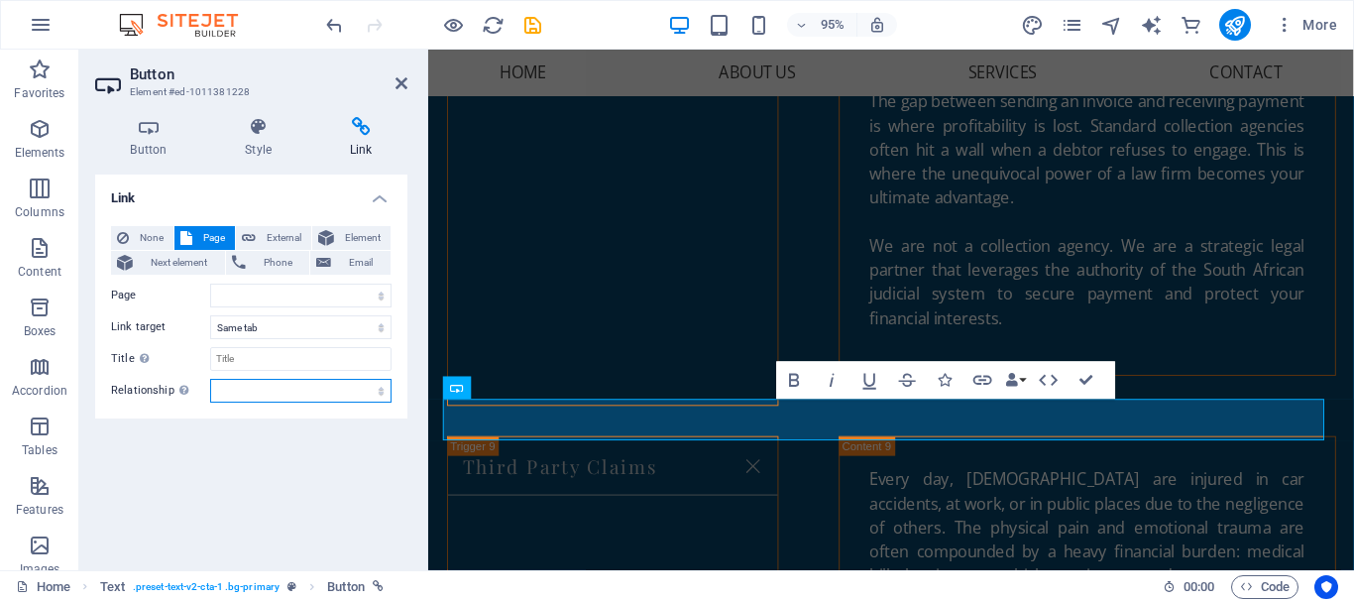
click at [376, 391] on select "alternate author bookmark external help license next nofollow noreferrer noopen…" at bounding box center [300, 391] width 181 height 24
click at [380, 332] on select "New tab Same tab Overlay" at bounding box center [300, 327] width 181 height 24
click at [383, 295] on select "Home New page New page 1 Subpage Legal Notice Privacy" at bounding box center [300, 296] width 181 height 24
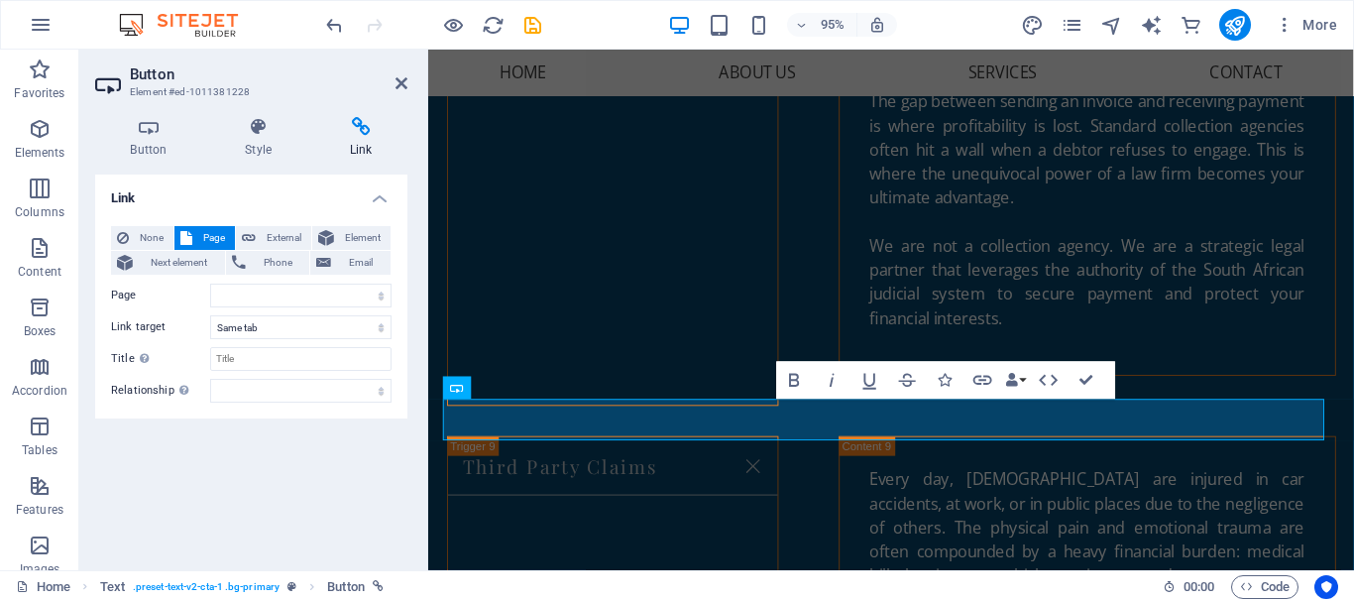
click at [410, 307] on div "Button Style Link Button Design Default Primary Secondary Background Hover/Acti…" at bounding box center [251, 335] width 344 height 469
click at [381, 291] on select "Home New page New page 1 Subpage Legal Notice Privacy" at bounding box center [300, 296] width 181 height 24
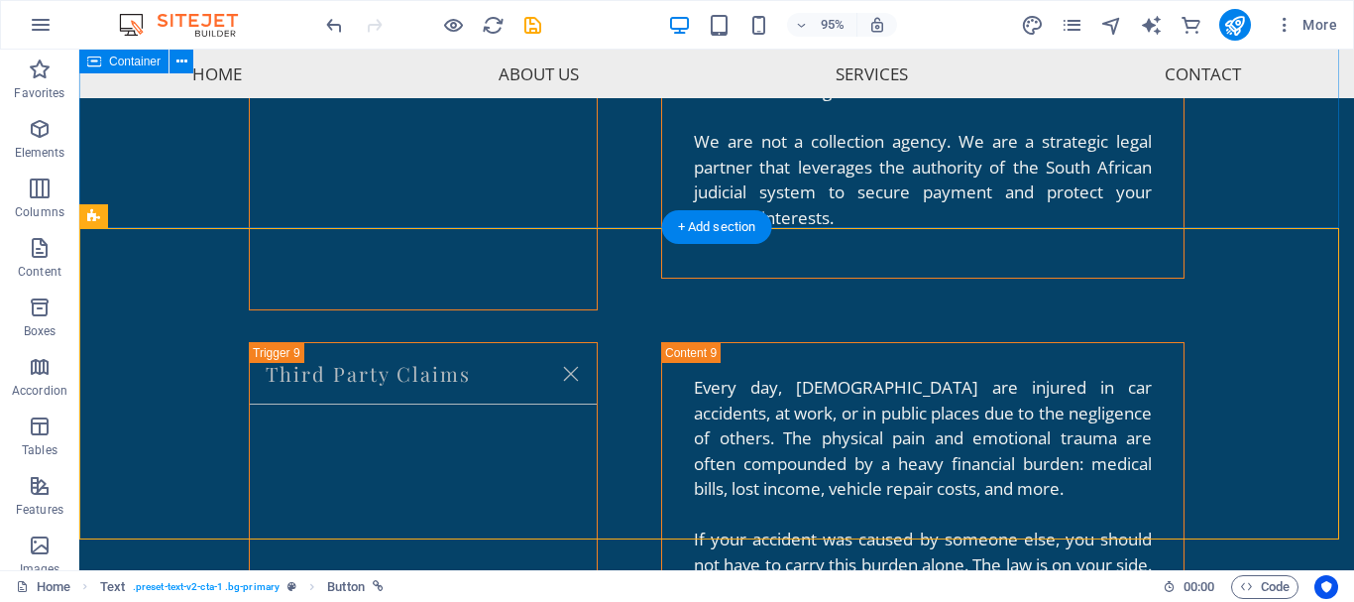
scroll to position [5722, 0]
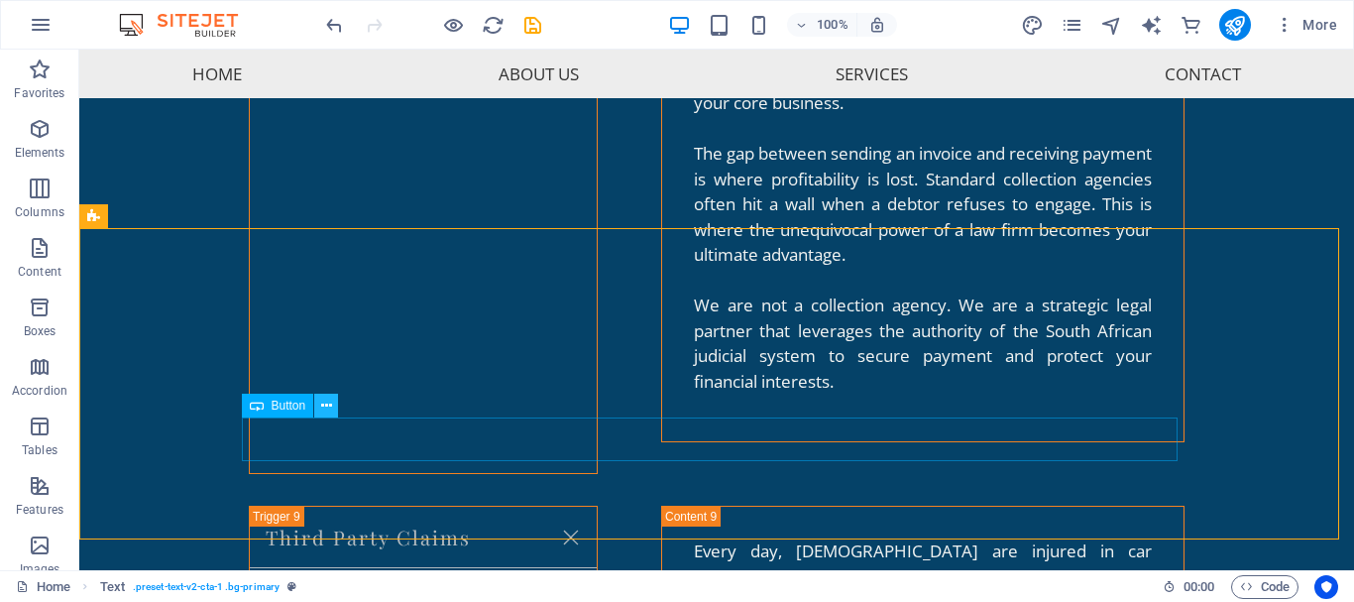
click at [334, 405] on button at bounding box center [326, 406] width 24 height 24
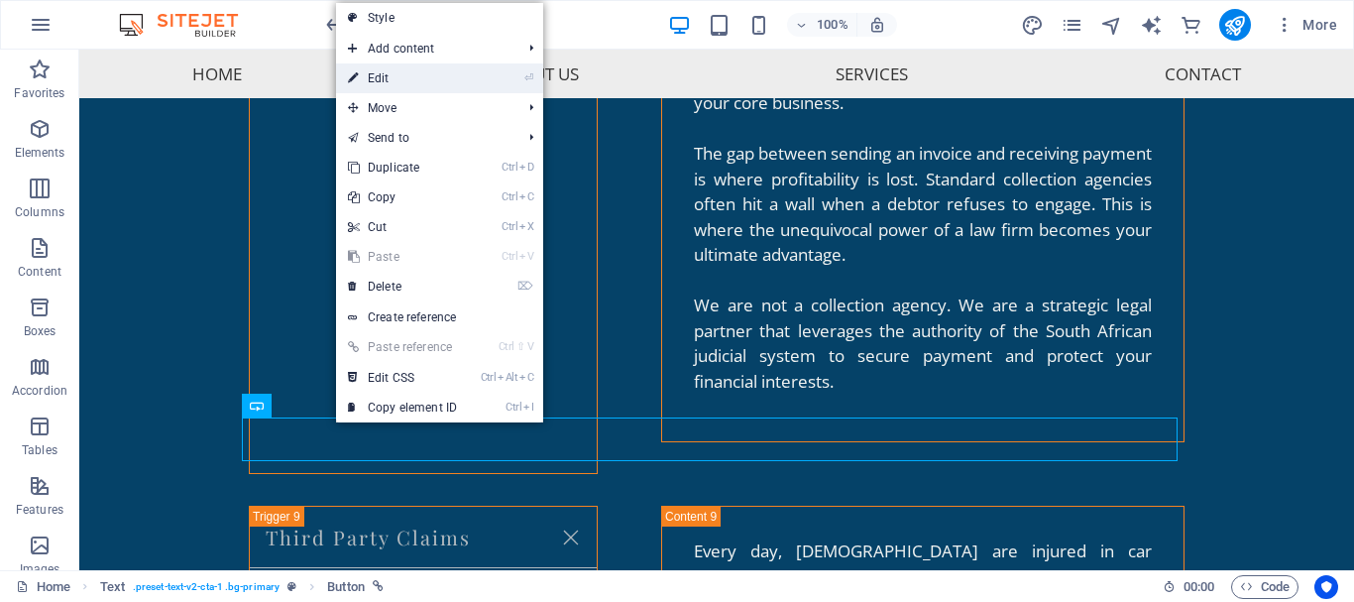
click at [393, 81] on link "⏎ Edit" at bounding box center [402, 78] width 133 height 30
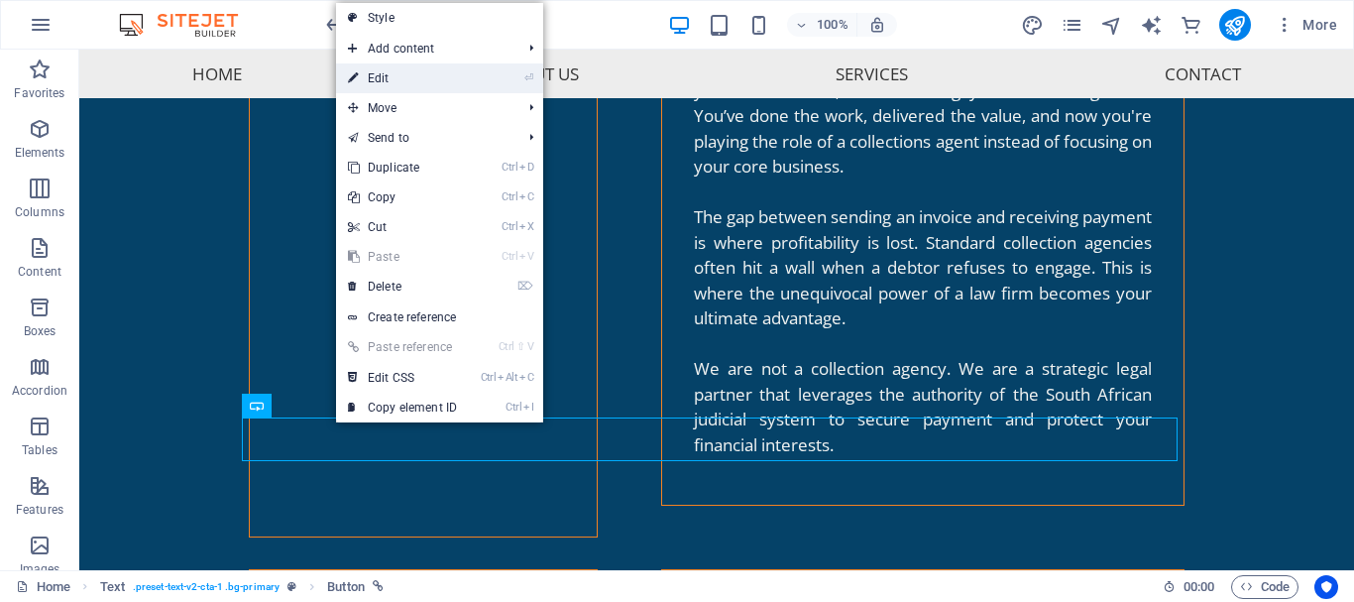
select select
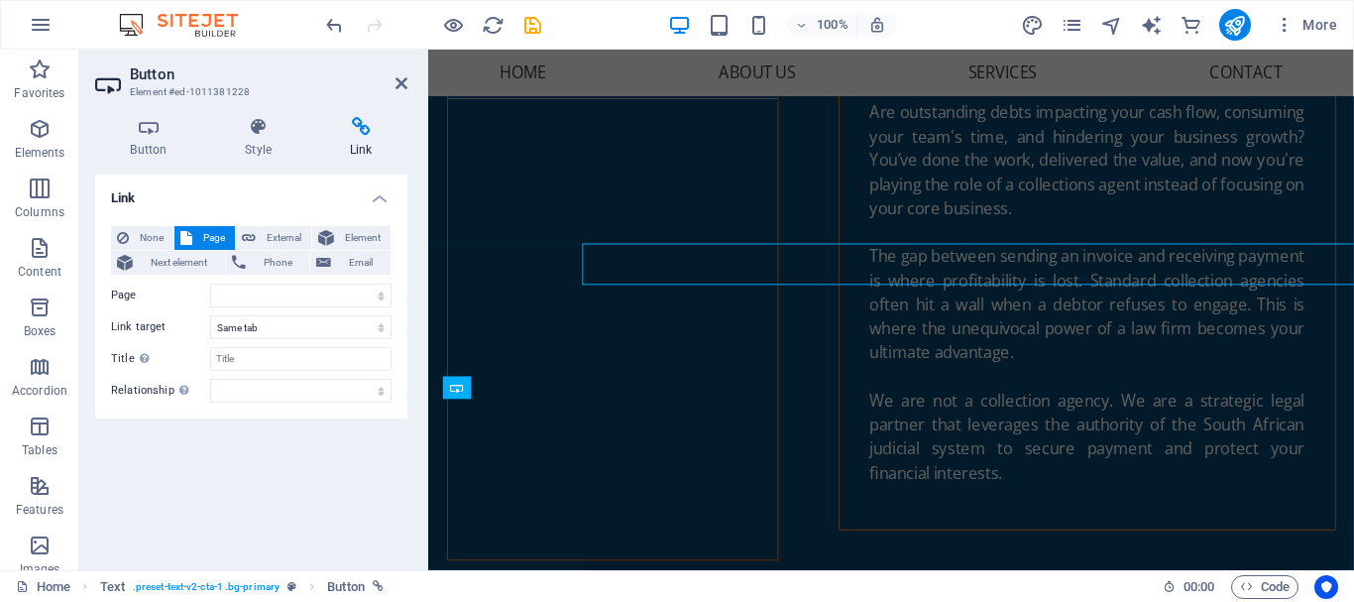
scroll to position [5886, 0]
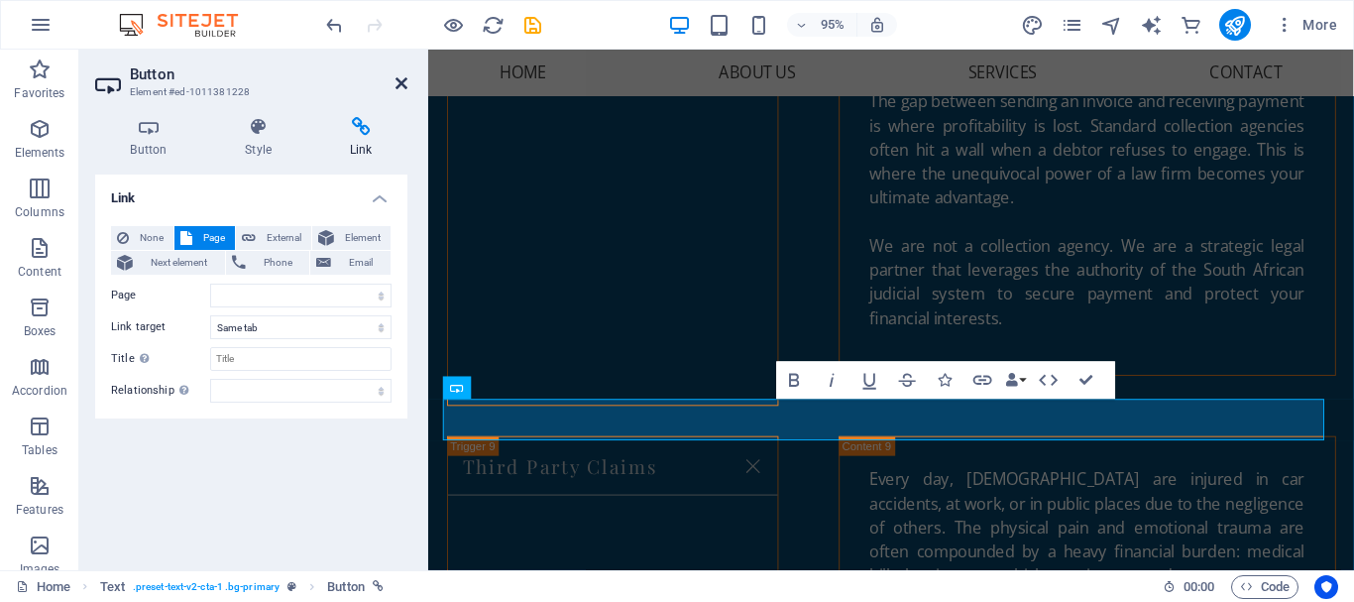
click at [397, 79] on icon at bounding box center [402, 83] width 12 height 16
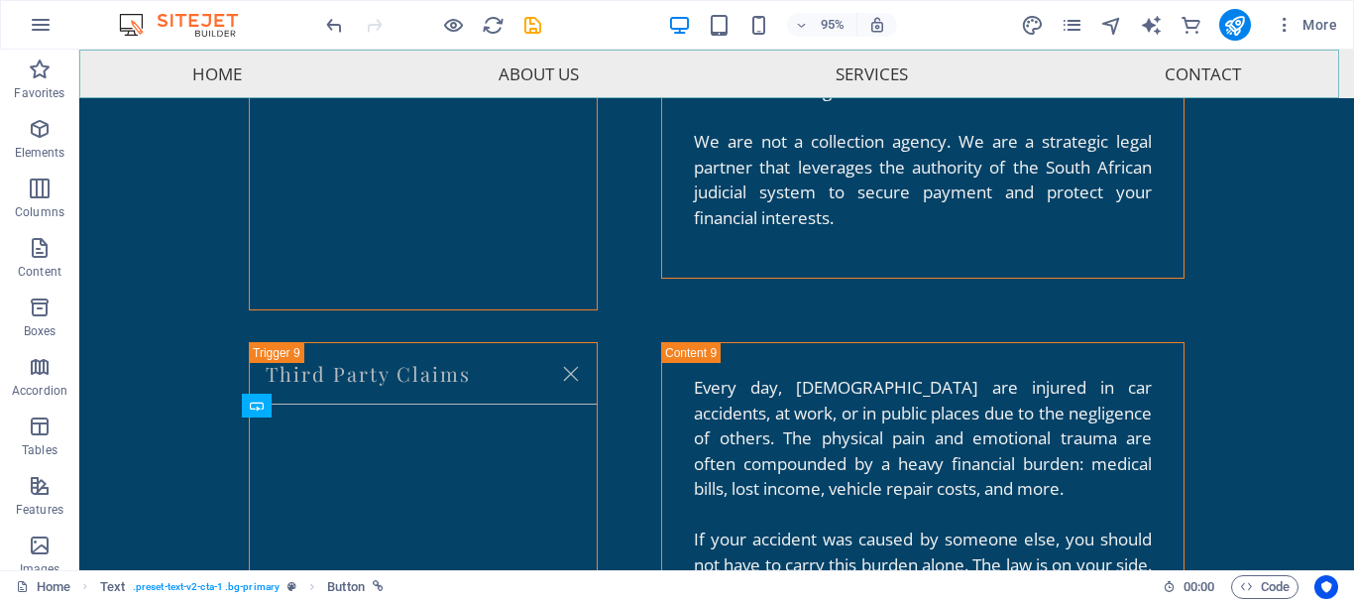
scroll to position [5722, 0]
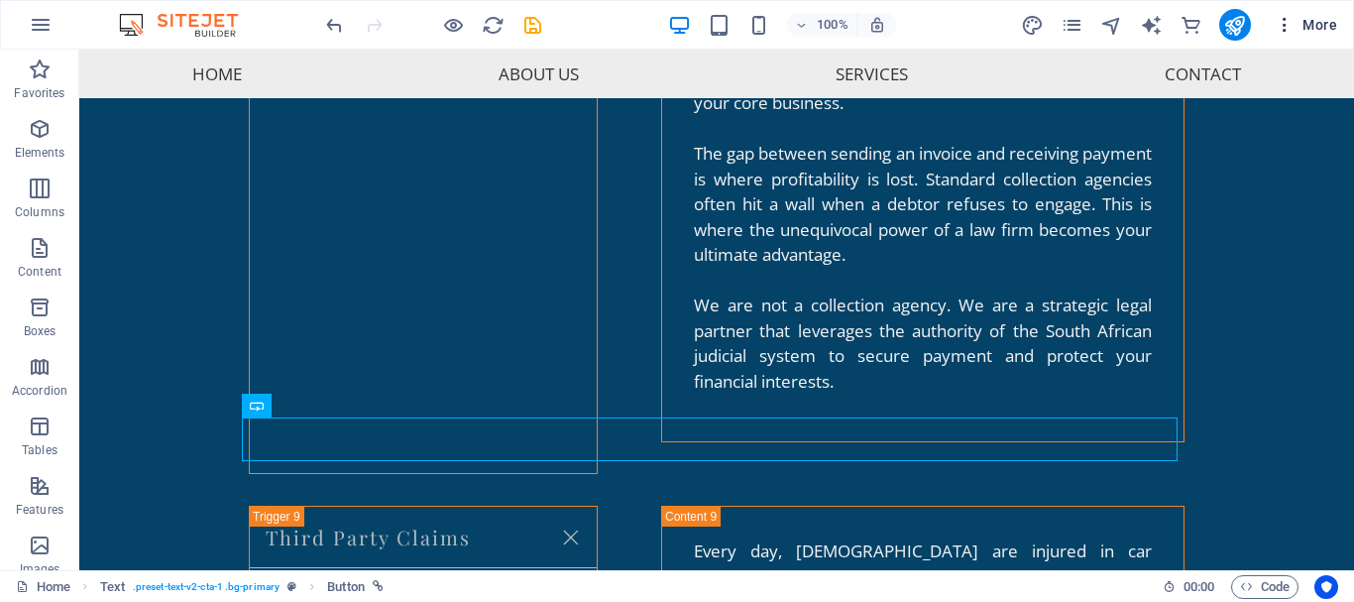
click at [1285, 21] on icon "button" at bounding box center [1285, 25] width 20 height 20
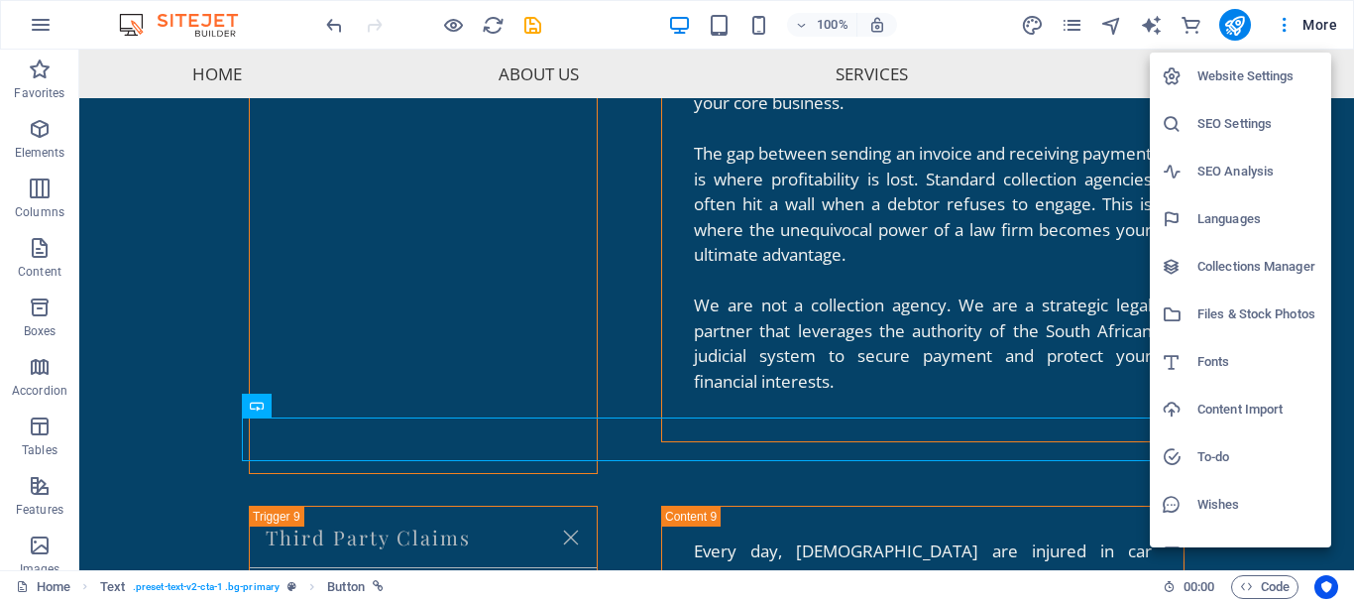
click at [1219, 72] on h6 "Website Settings" at bounding box center [1259, 76] width 122 height 24
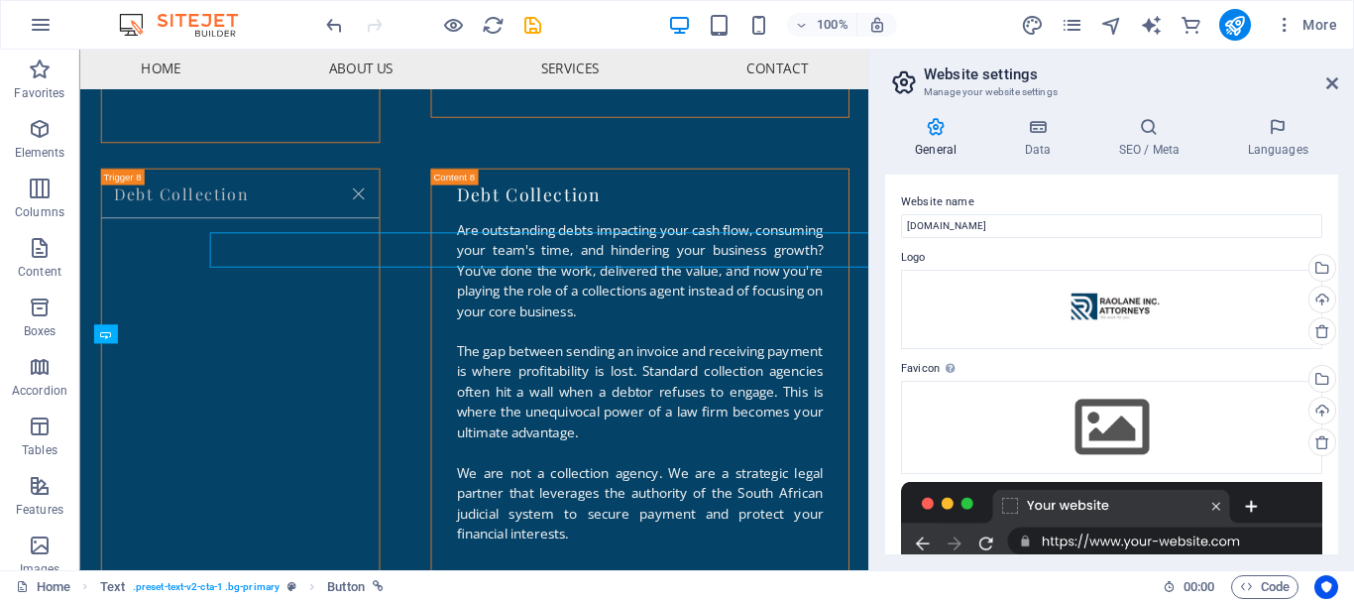
scroll to position [5861, 0]
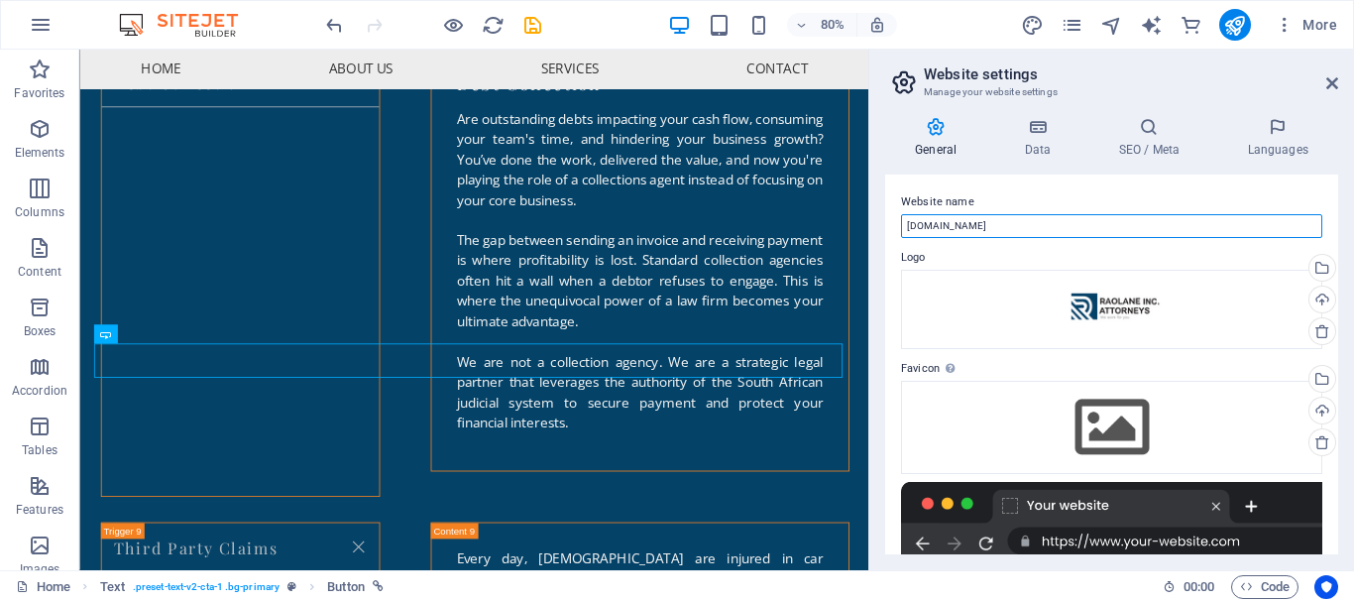
drag, startPoint x: 970, startPoint y: 219, endPoint x: 890, endPoint y: 224, distance: 79.5
click at [890, 224] on div "Website name rrinc.co.za Logo Drag files here, click to choose files or select …" at bounding box center [1111, 365] width 453 height 380
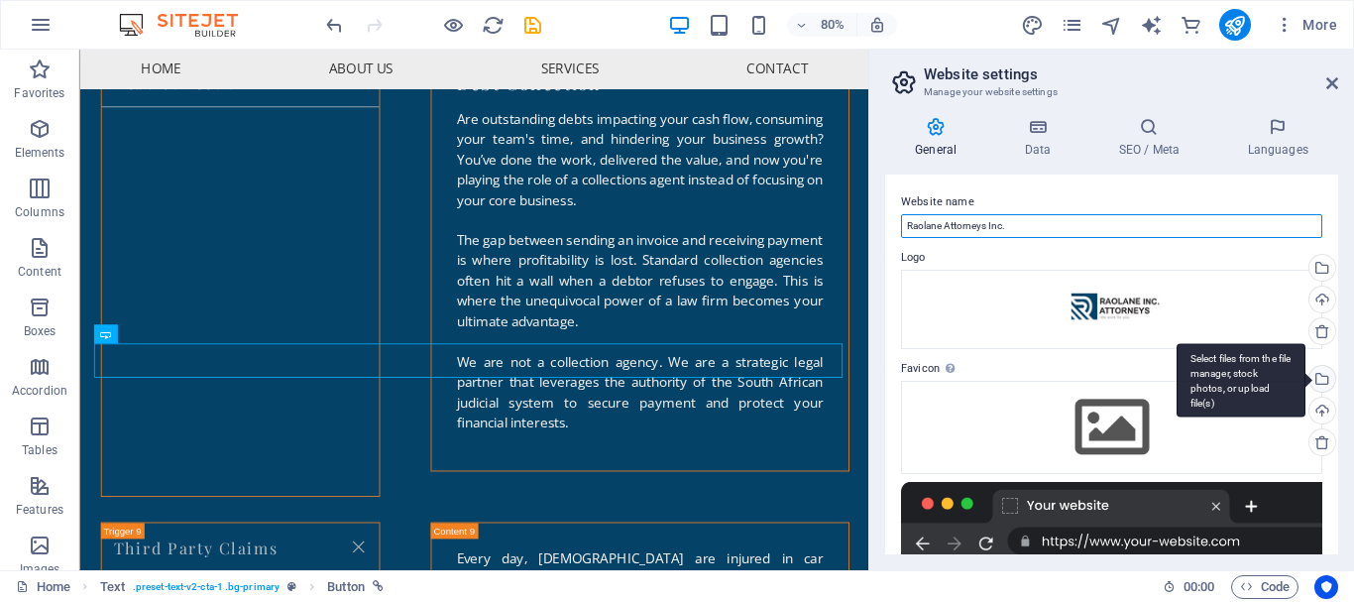
type input "Raolane Attorneys Inc."
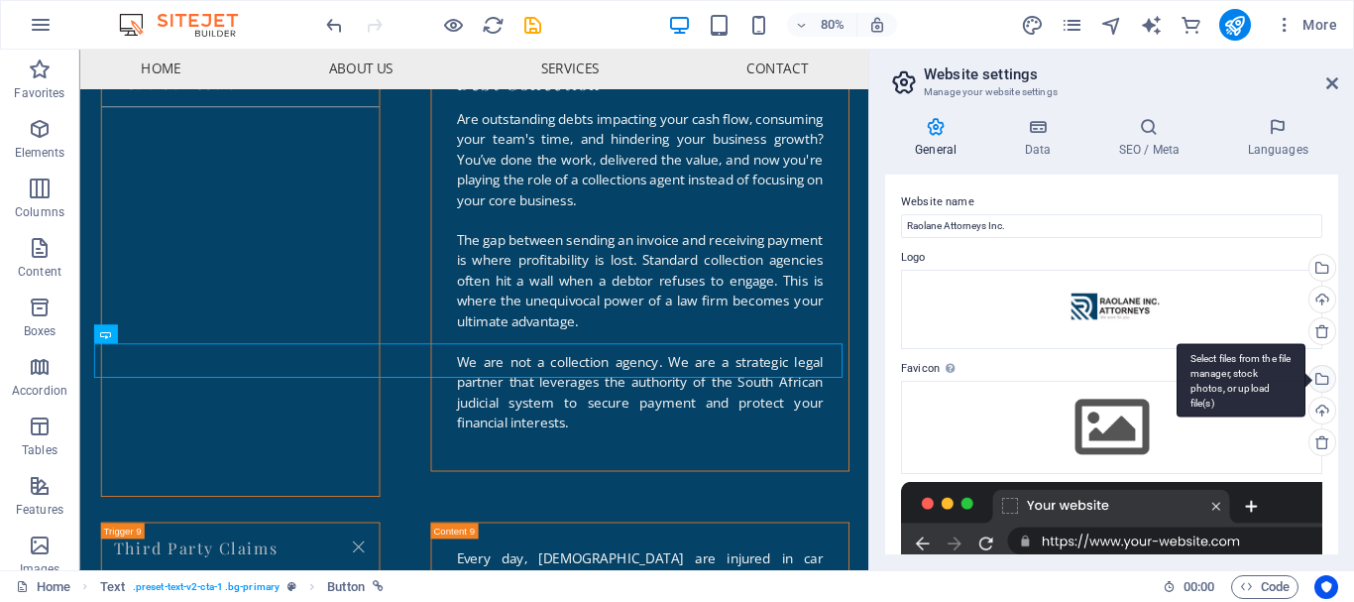
click at [1319, 369] on div "Select files from the file manager, stock photos, or upload file(s)" at bounding box center [1321, 381] width 30 height 30
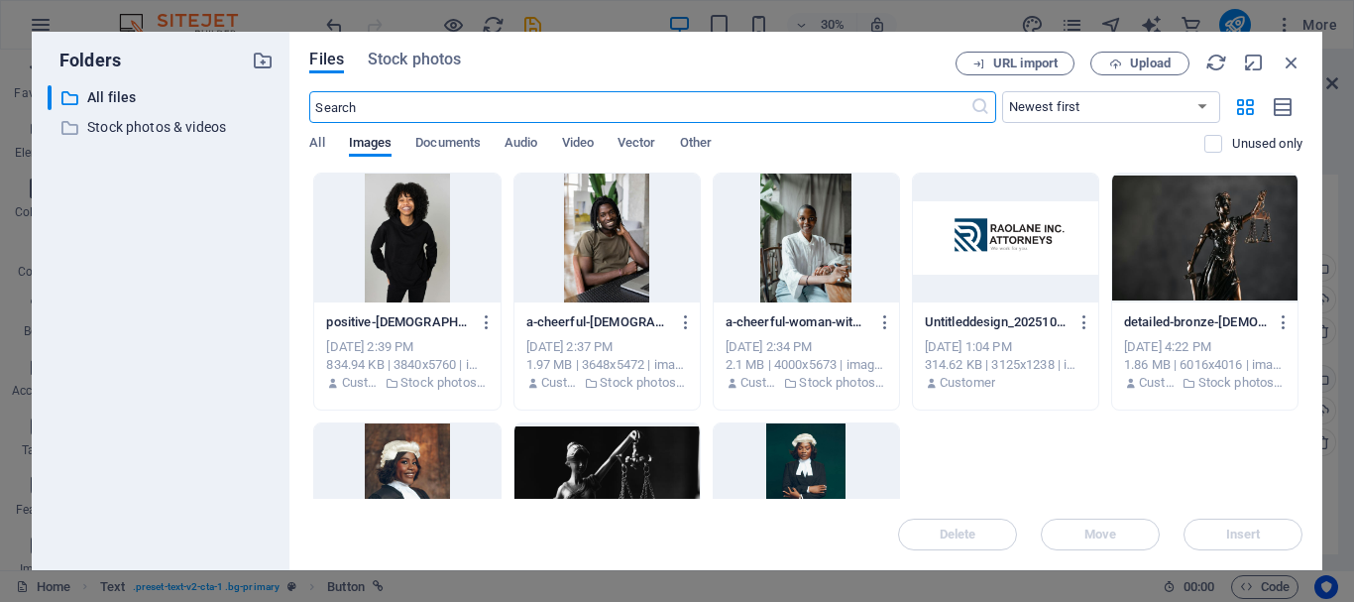
scroll to position [5798, 0]
click at [1030, 261] on div at bounding box center [1005, 238] width 185 height 129
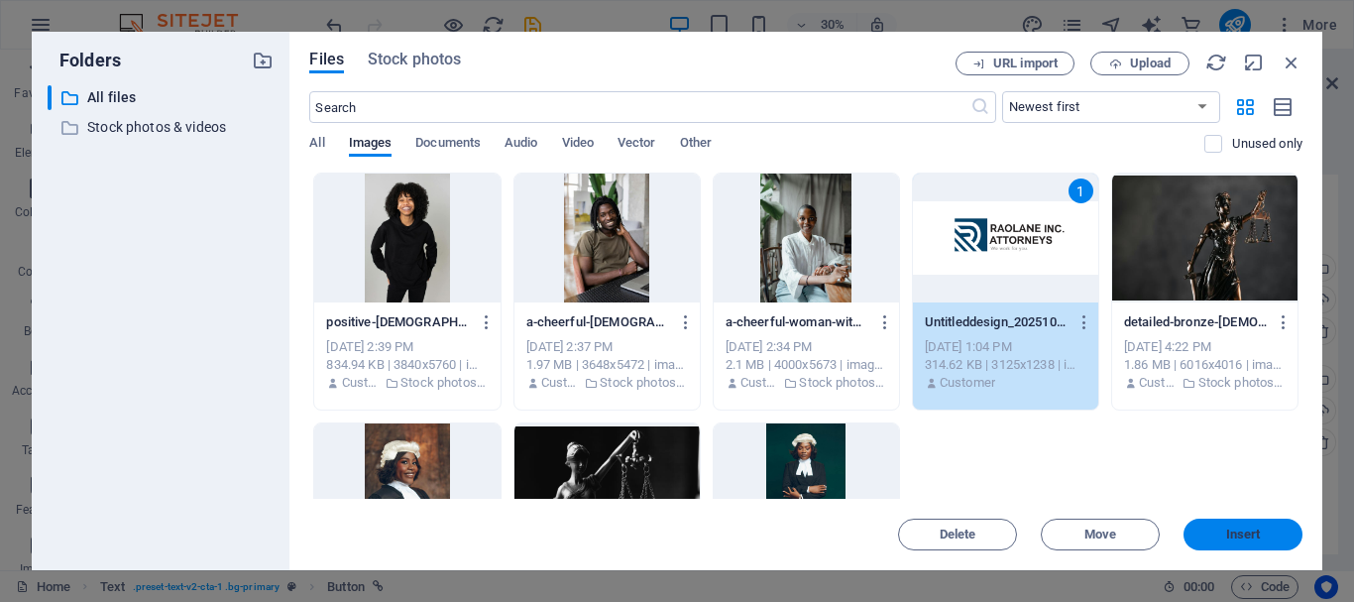
click at [1233, 536] on span "Insert" at bounding box center [1244, 534] width 35 height 12
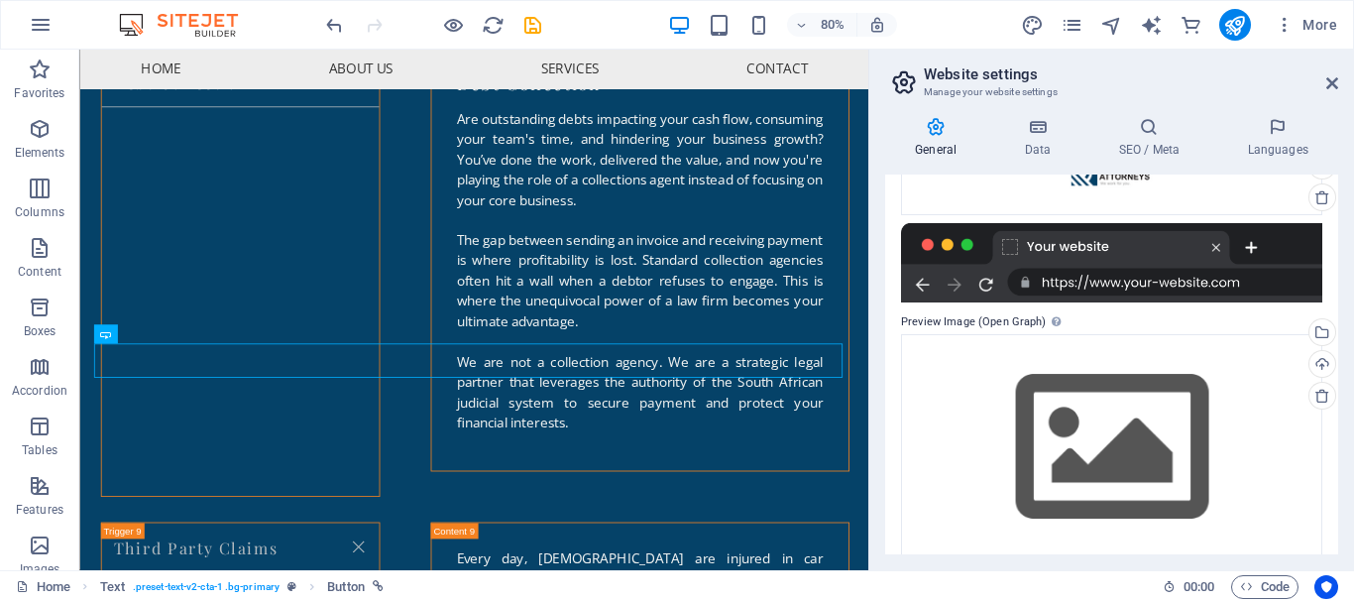
scroll to position [268, 0]
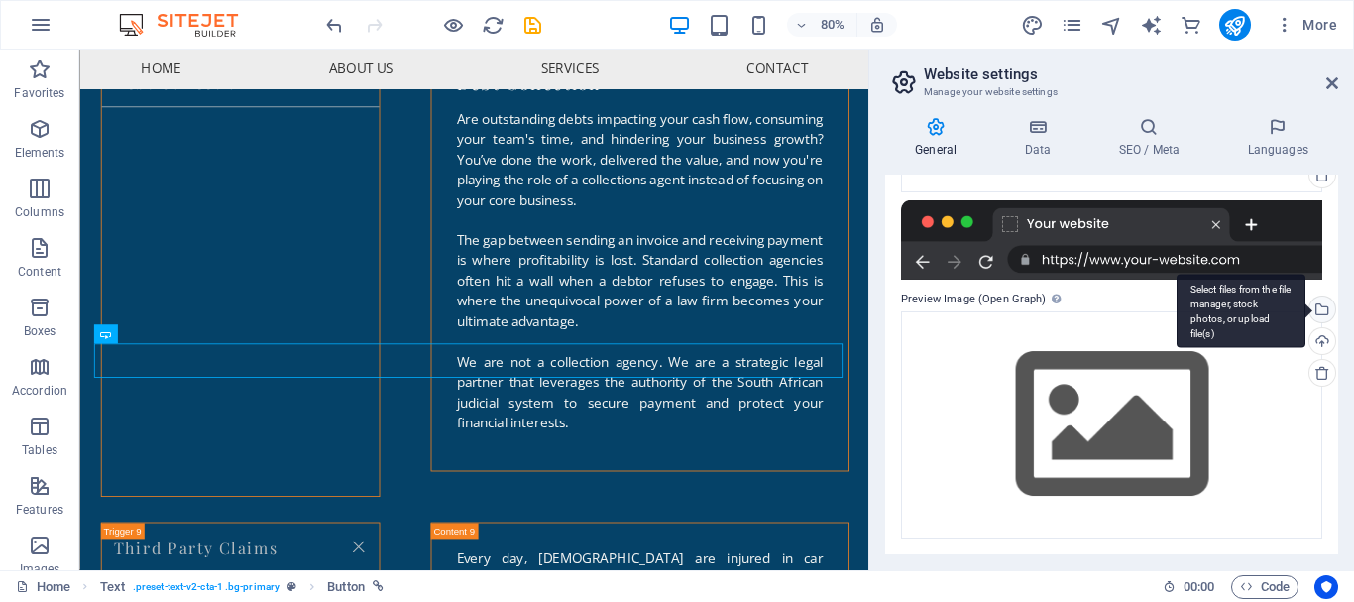
click at [1320, 307] on div "Select files from the file manager, stock photos, or upload file(s)" at bounding box center [1321, 311] width 30 height 30
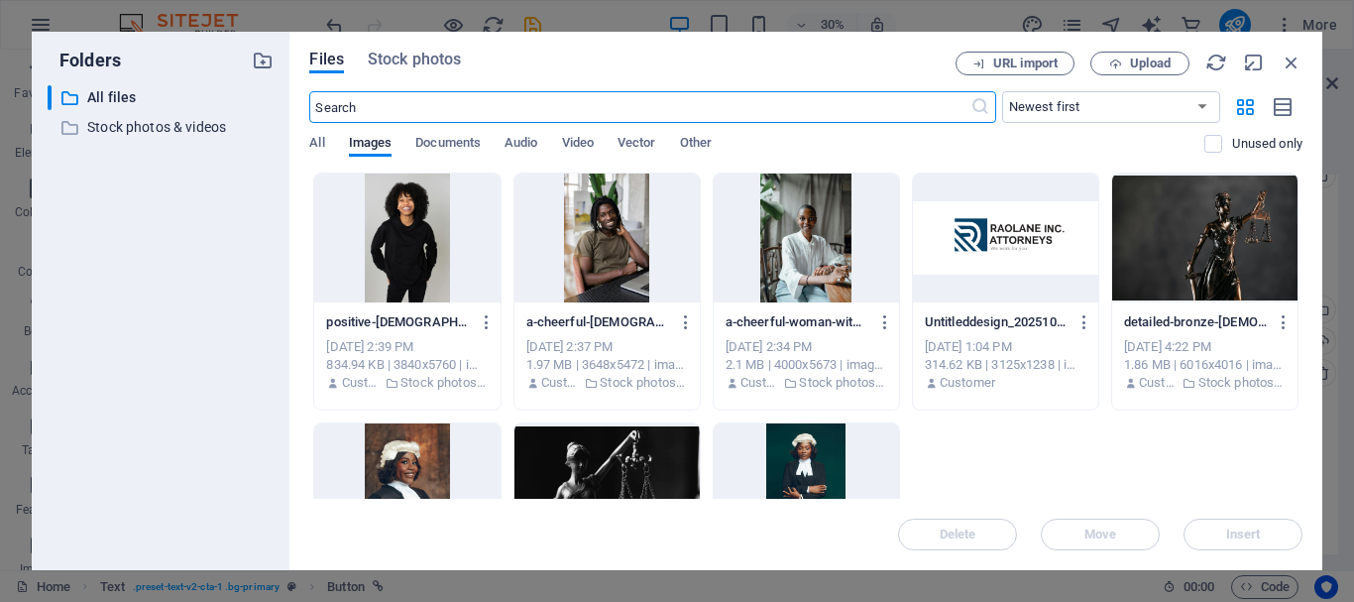
click at [899, 233] on div at bounding box center [806, 238] width 185 height 129
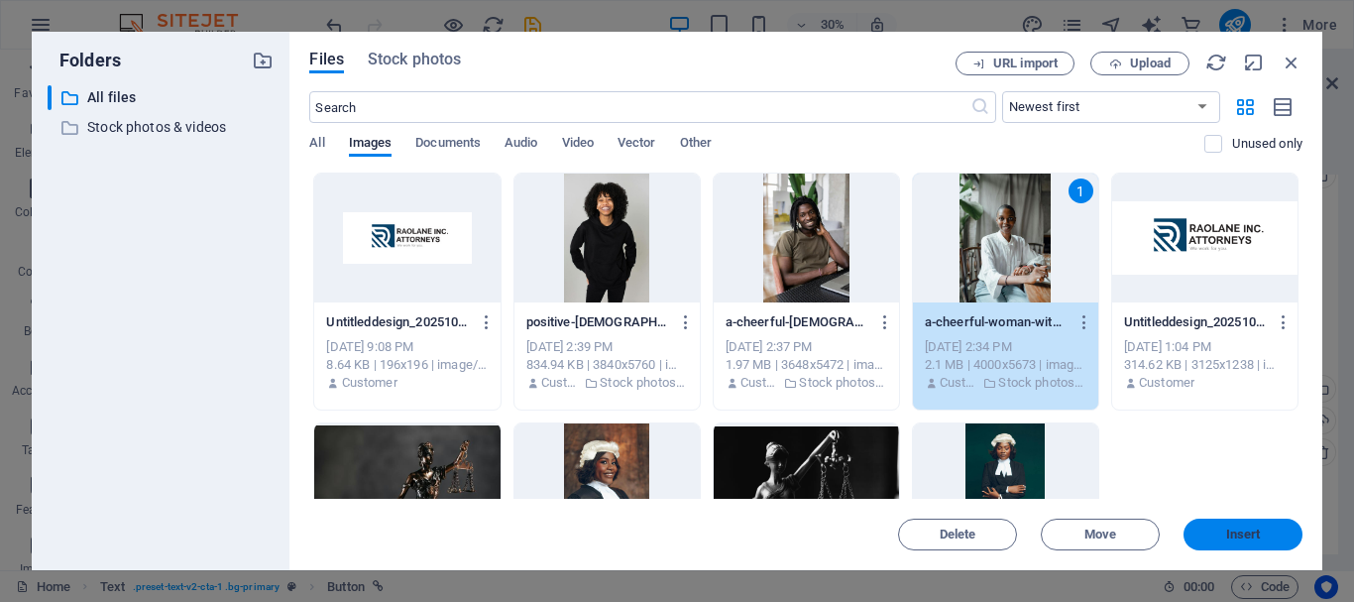
scroll to position [263, 0]
click at [1235, 525] on button "Insert" at bounding box center [1243, 535] width 119 height 32
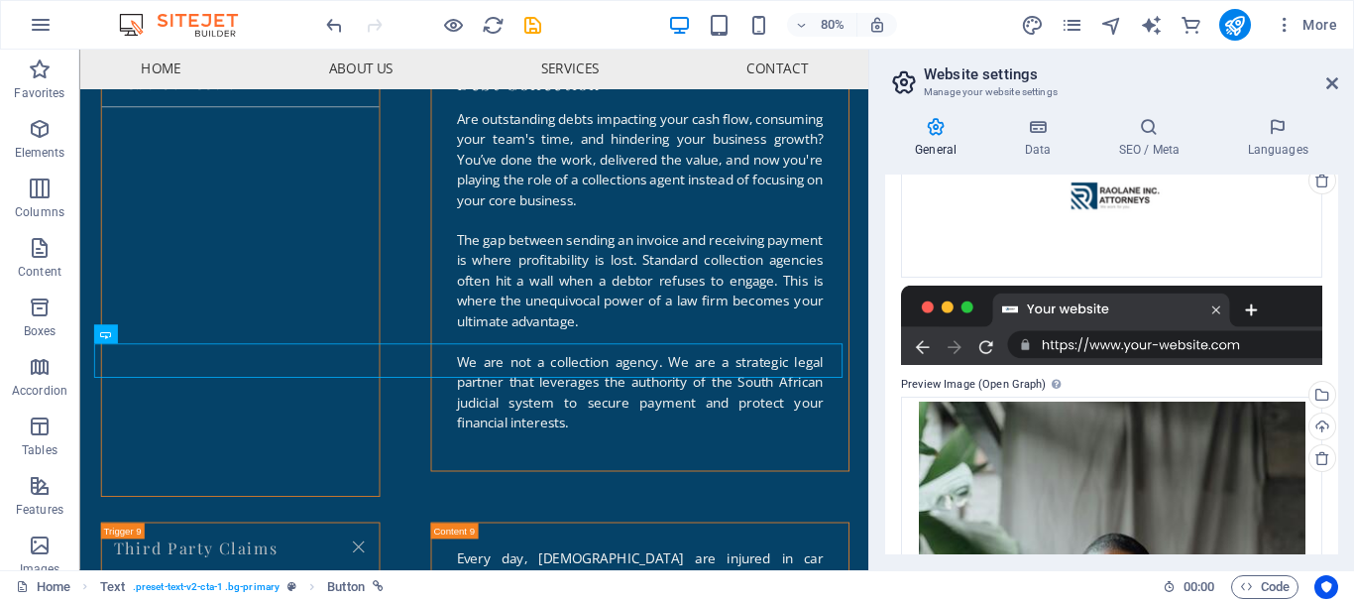
scroll to position [279, 0]
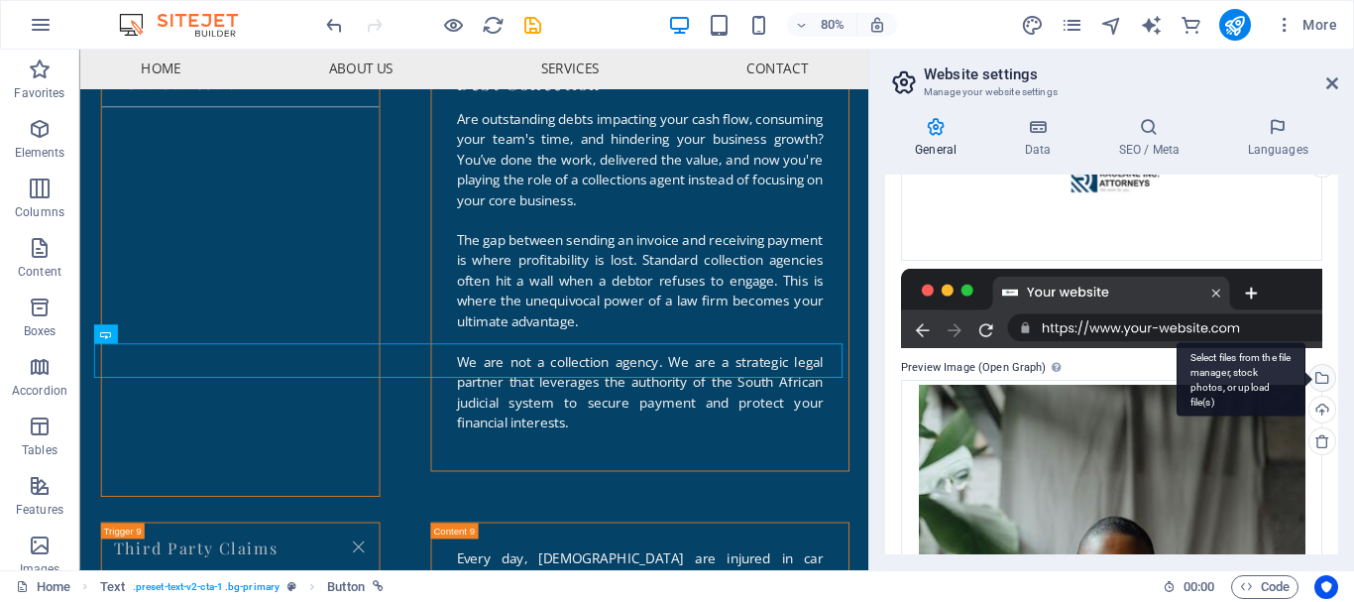
click at [1317, 377] on div "Select files from the file manager, stock photos, or upload file(s)" at bounding box center [1321, 380] width 30 height 30
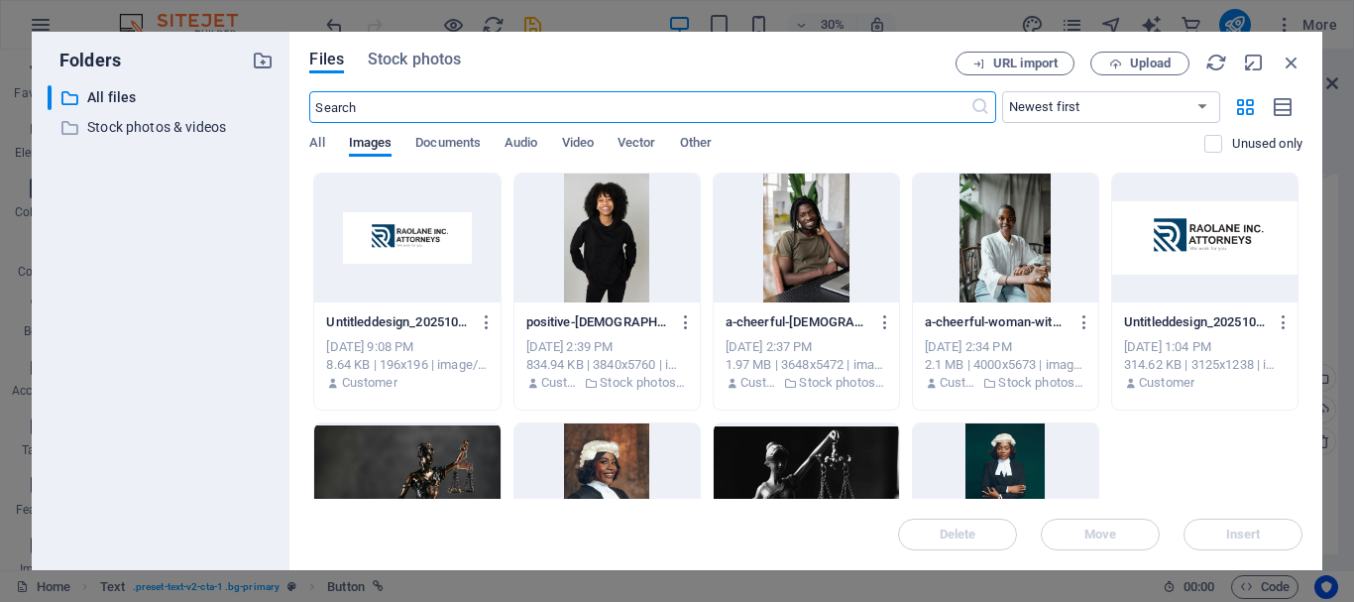
scroll to position [5798, 0]
click at [1177, 244] on div at bounding box center [1205, 238] width 185 height 129
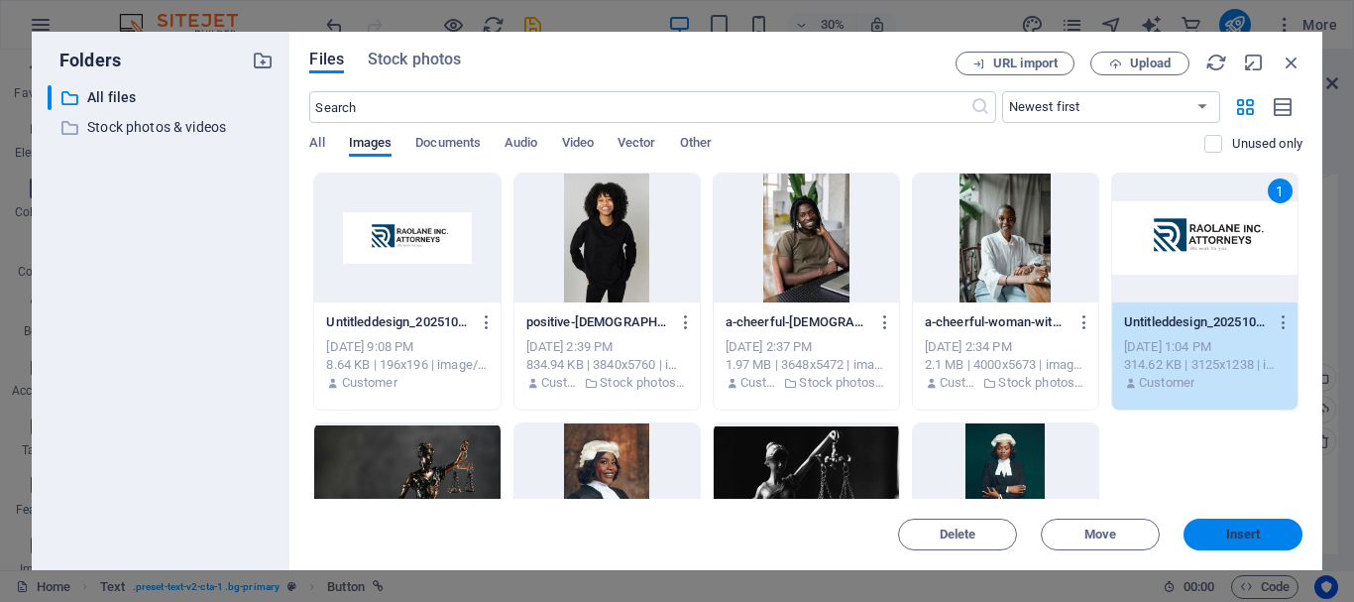
click at [1258, 528] on span "Insert" at bounding box center [1244, 534] width 35 height 12
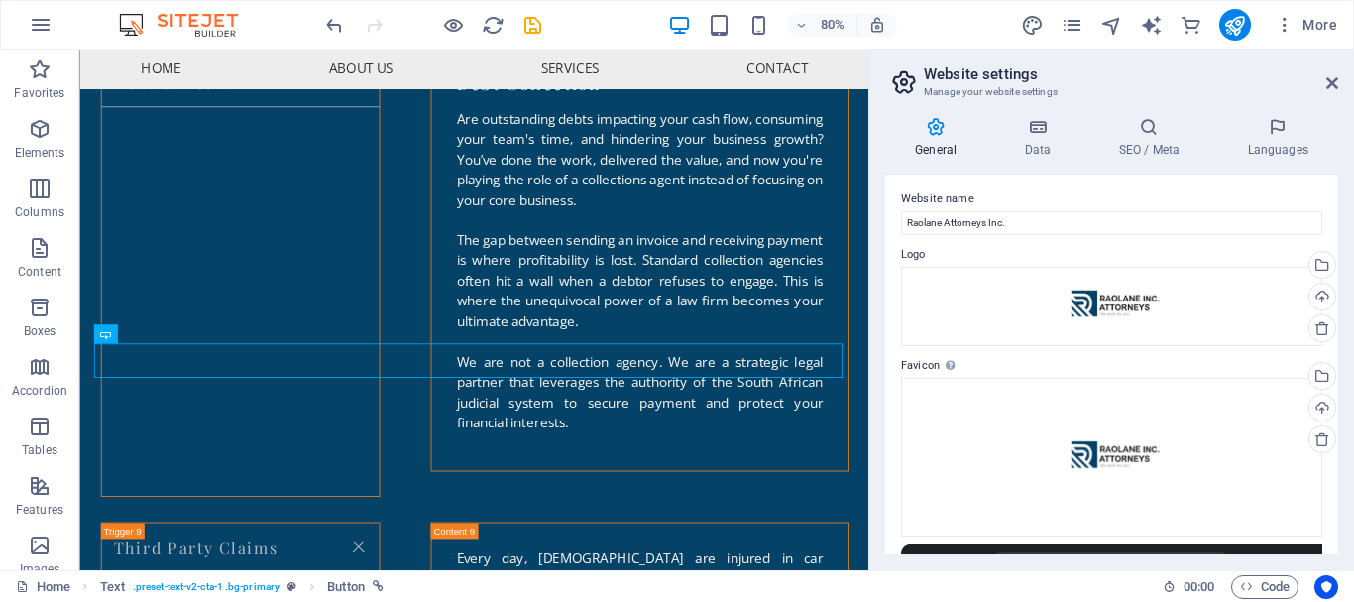
scroll to position [0, 0]
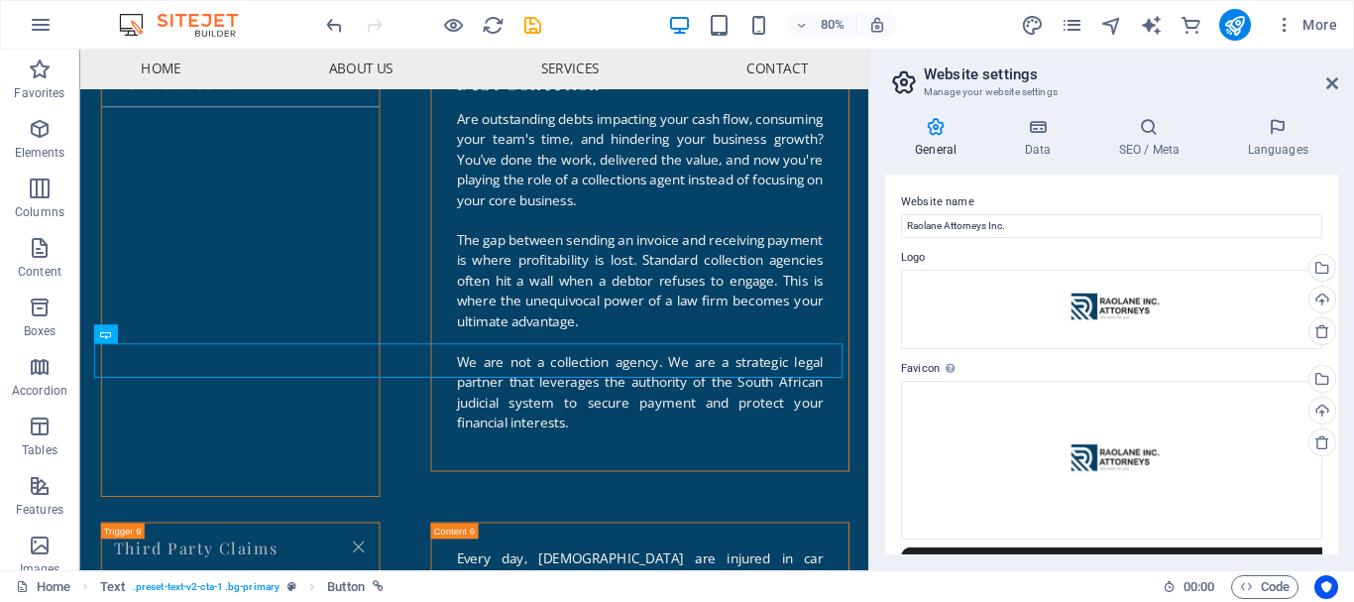
drag, startPoint x: 1333, startPoint y: 220, endPoint x: 1350, endPoint y: 422, distance: 203.1
click at [1350, 422] on div "General Data SEO / Meta Languages Website name Raolane Attorneys Inc. Logo Drag…" at bounding box center [1112, 335] width 485 height 469
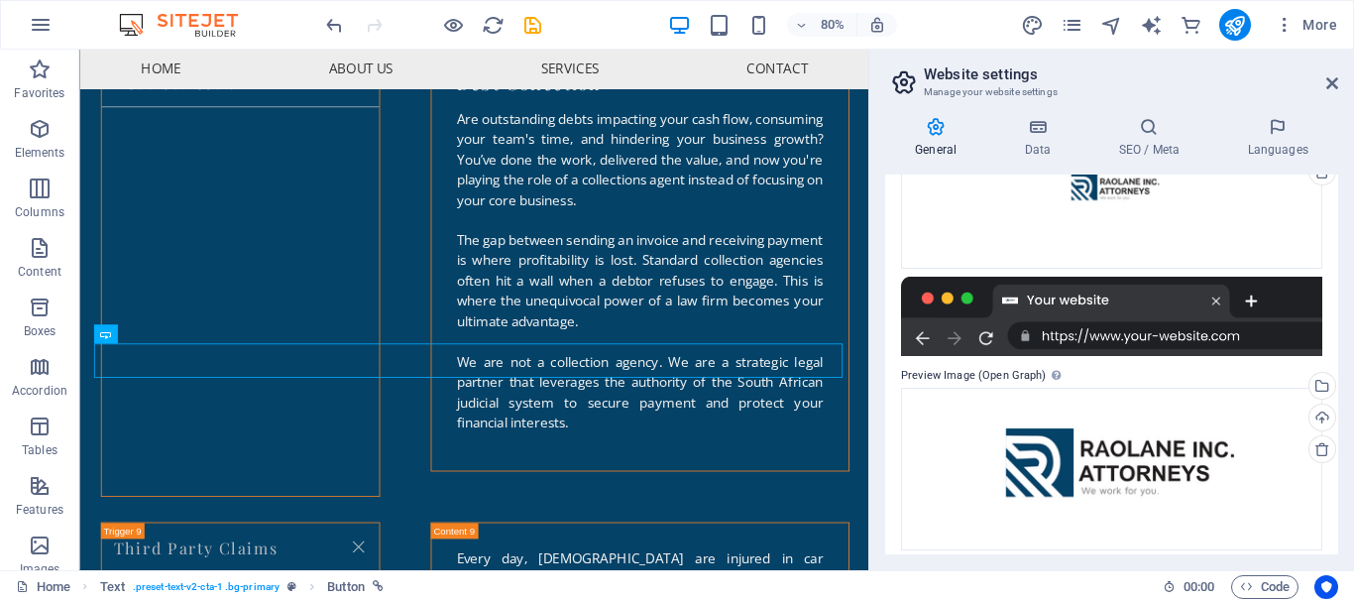
scroll to position [283, 0]
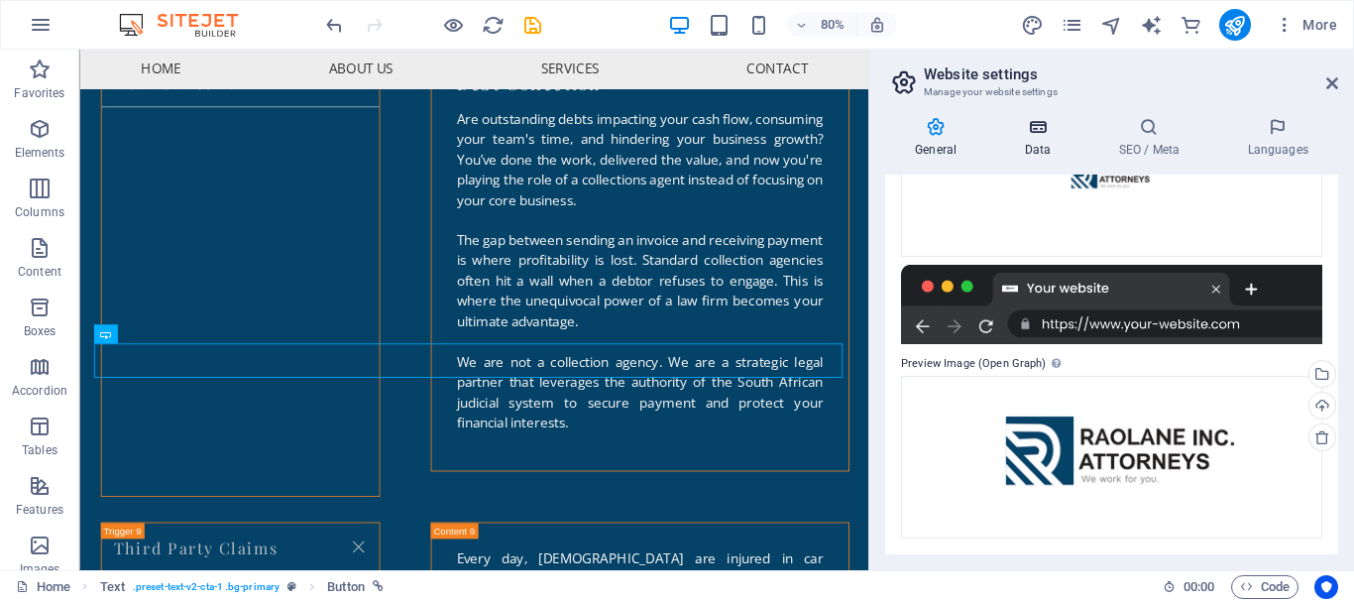
click at [1033, 139] on h4 "Data" at bounding box center [1042, 138] width 94 height 42
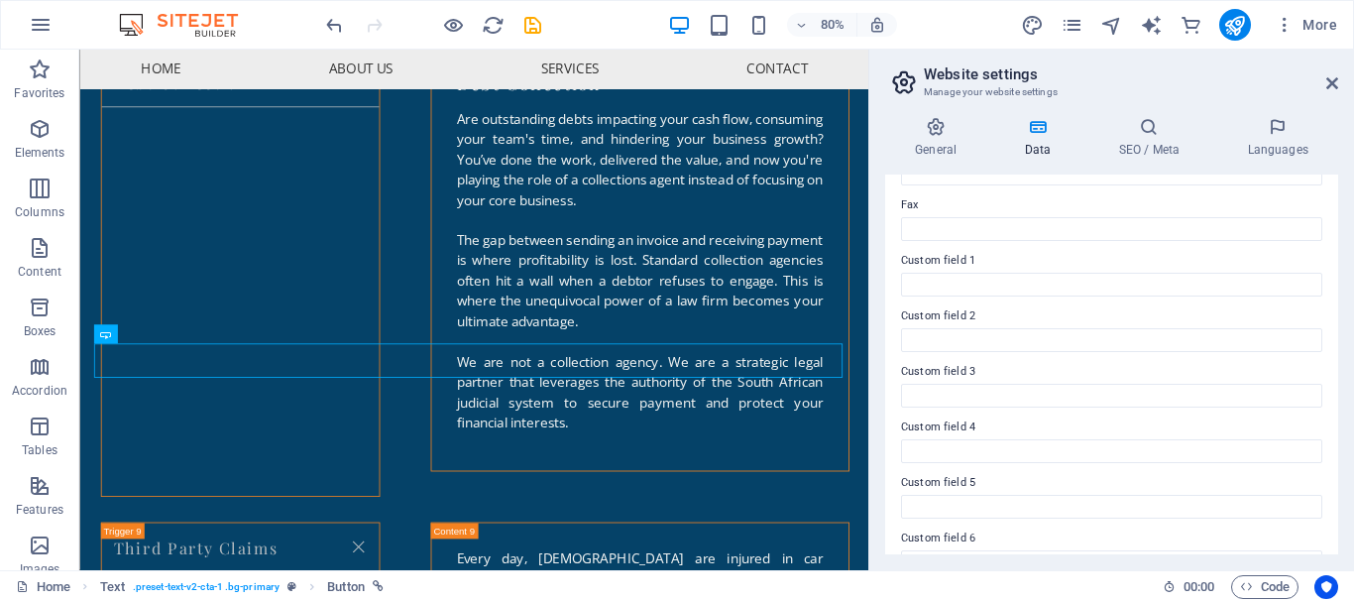
scroll to position [573, 0]
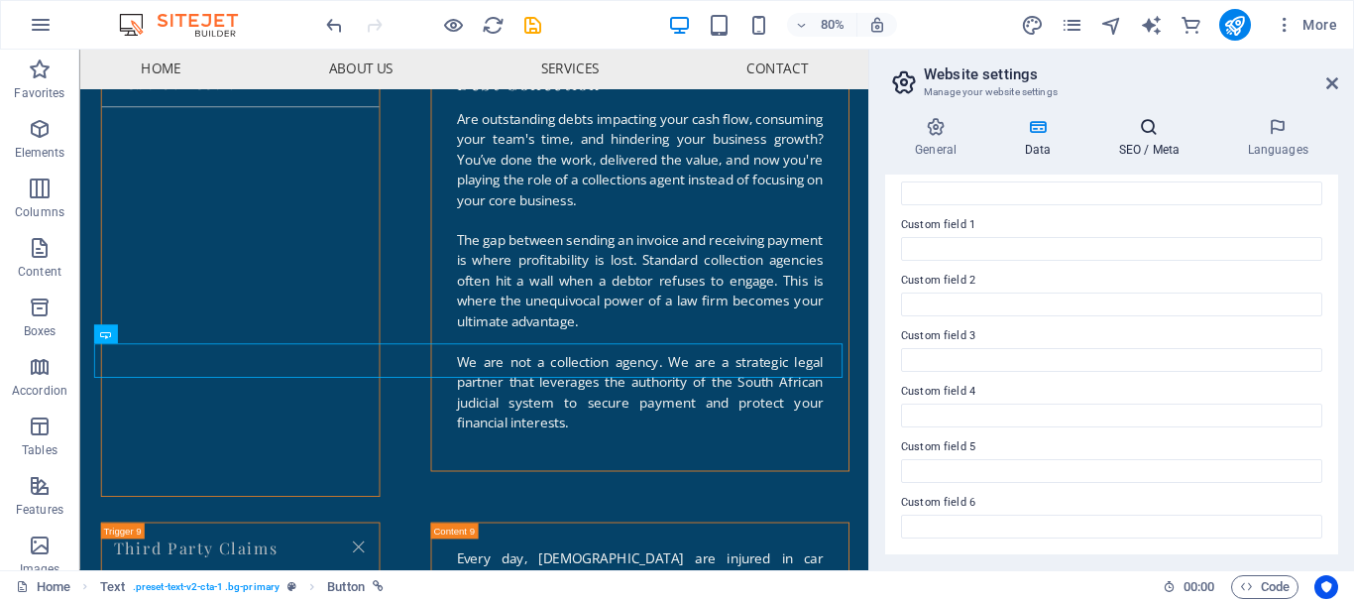
click at [1157, 139] on h4 "SEO / Meta" at bounding box center [1153, 138] width 129 height 42
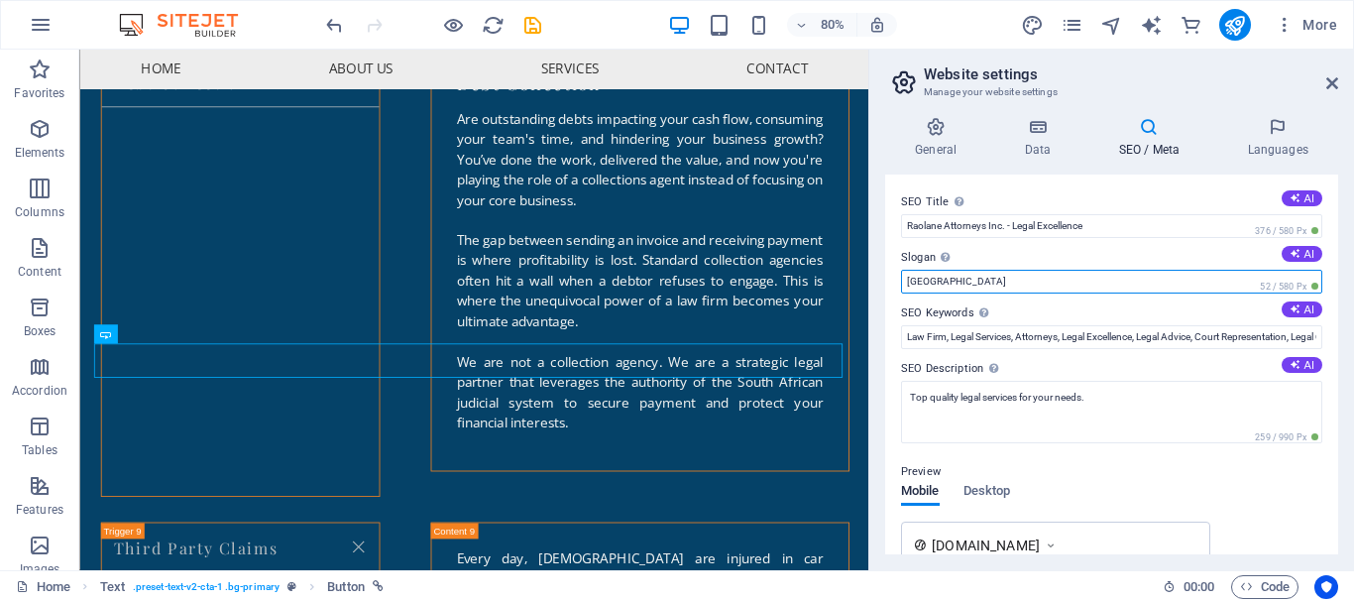
click at [964, 281] on input "[GEOGRAPHIC_DATA]" at bounding box center [1111, 282] width 421 height 24
type input "B"
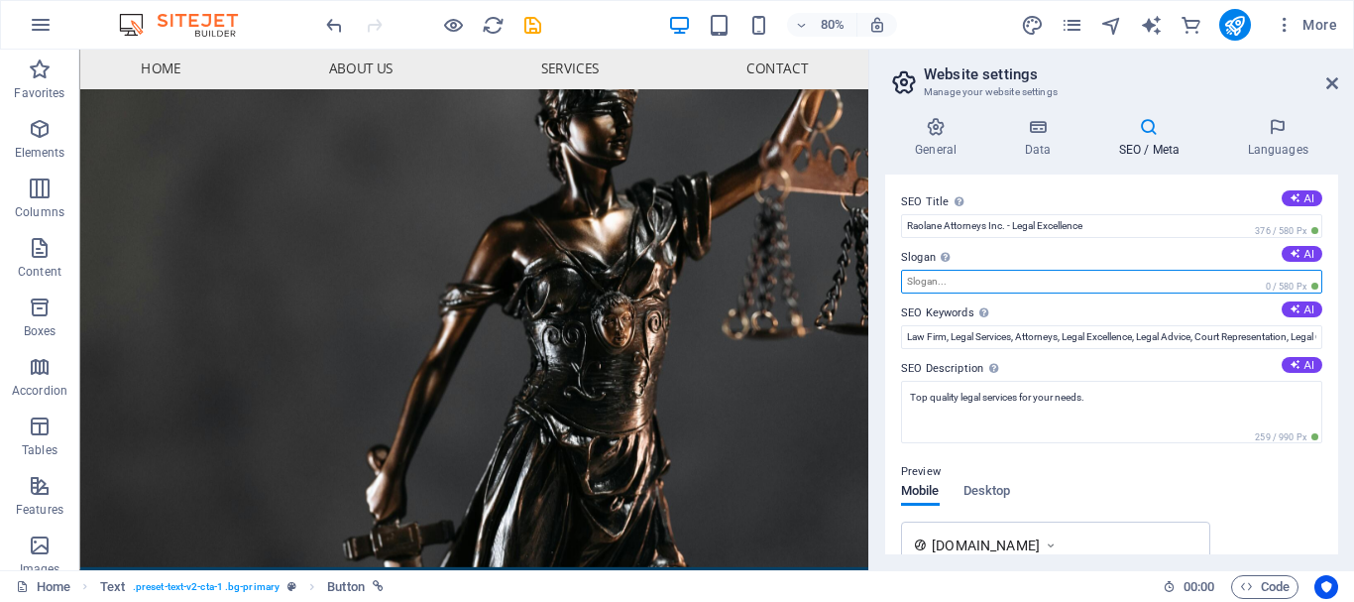
scroll to position [0, 0]
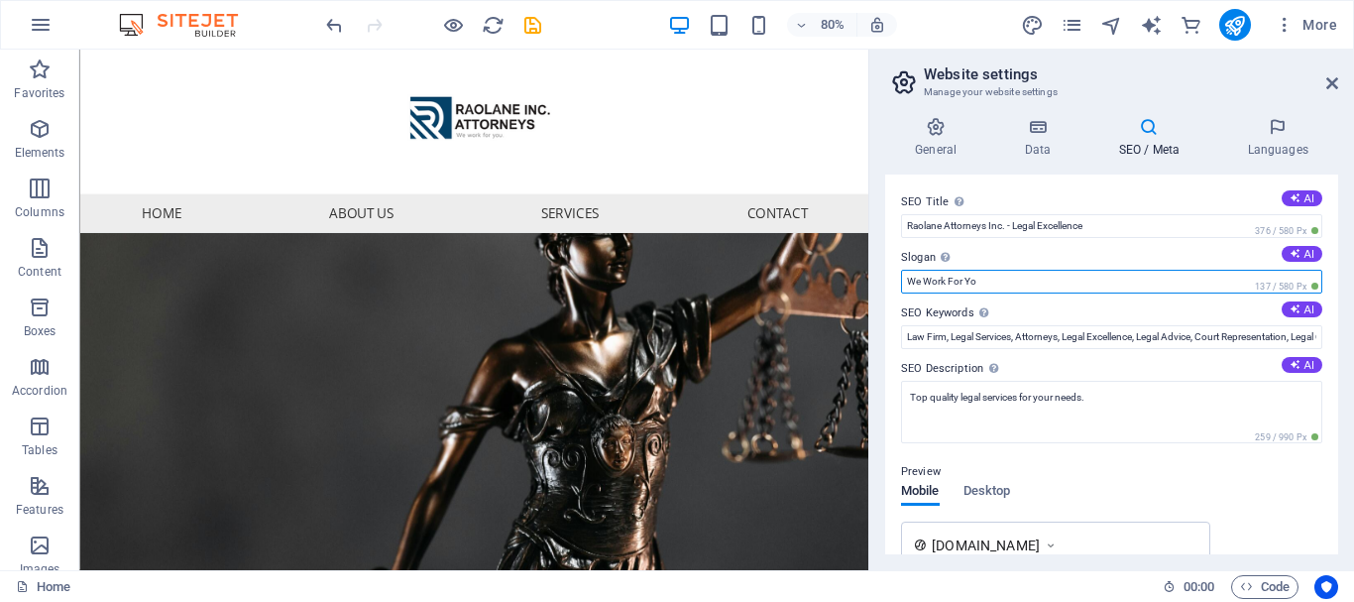
type input "We Work For You"
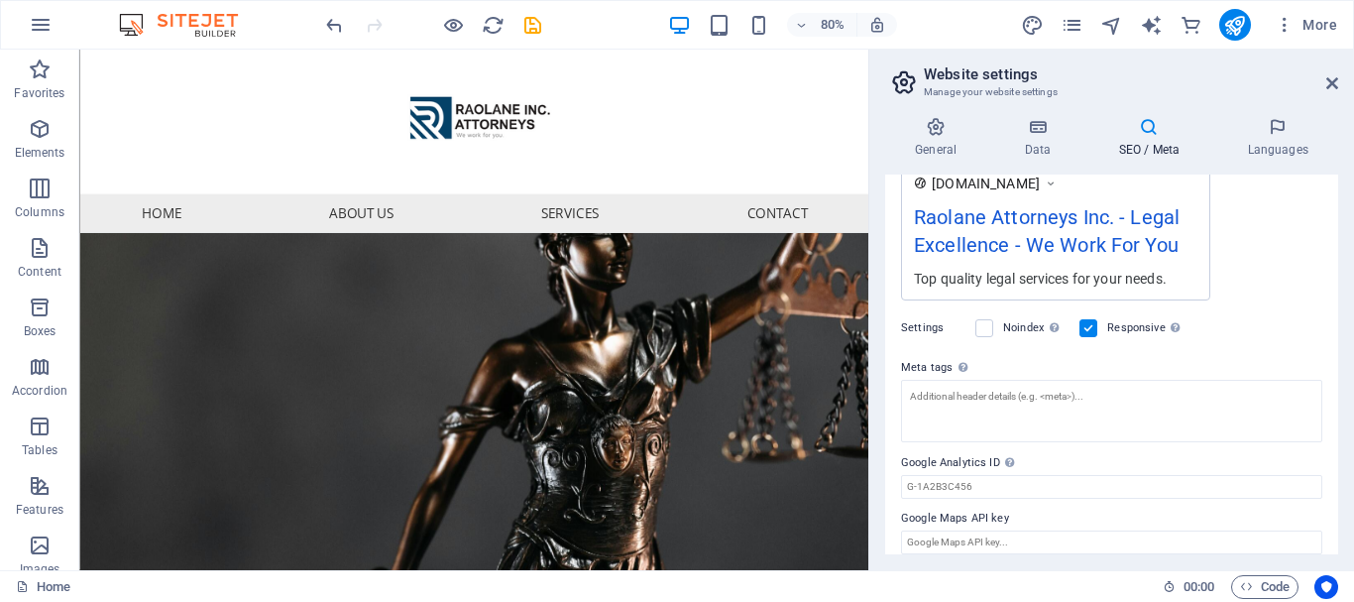
scroll to position [378, 0]
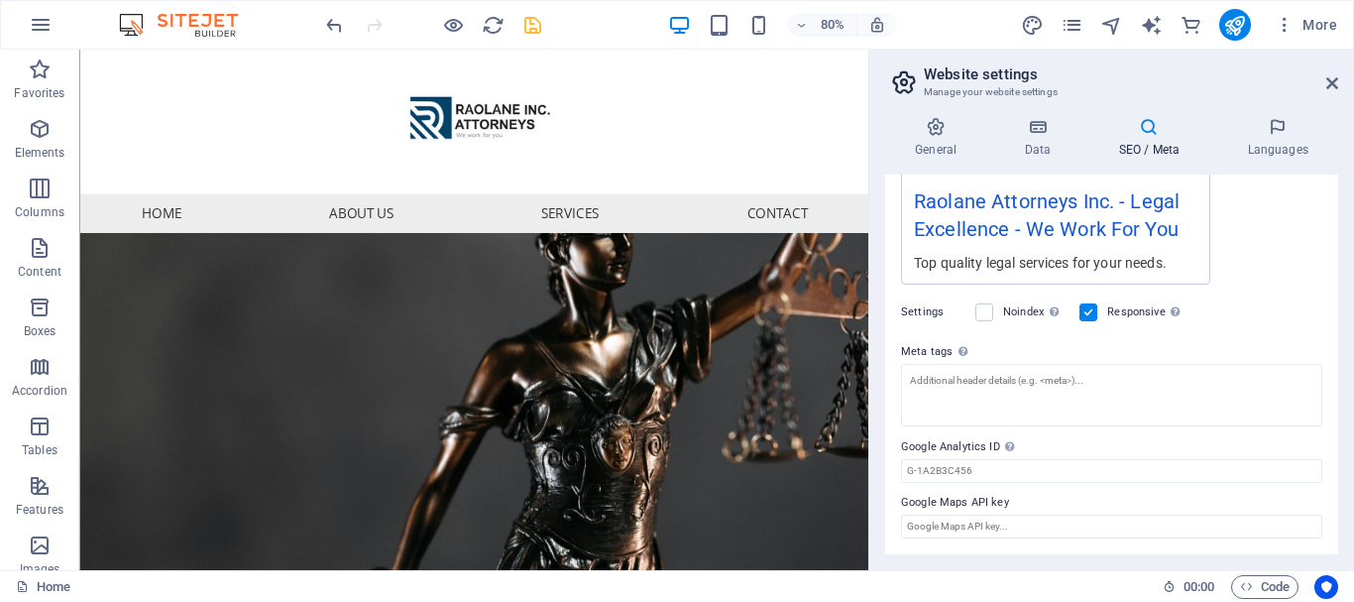
click at [536, 33] on icon "save" at bounding box center [533, 25] width 23 height 23
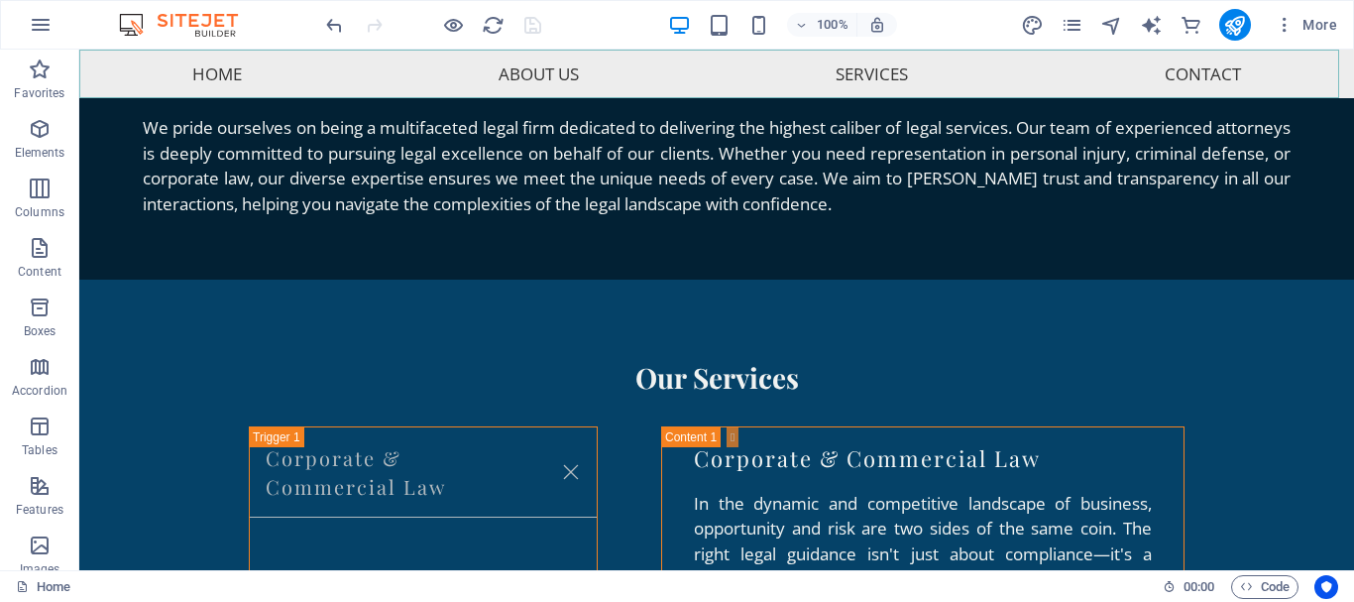
scroll to position [1565, 0]
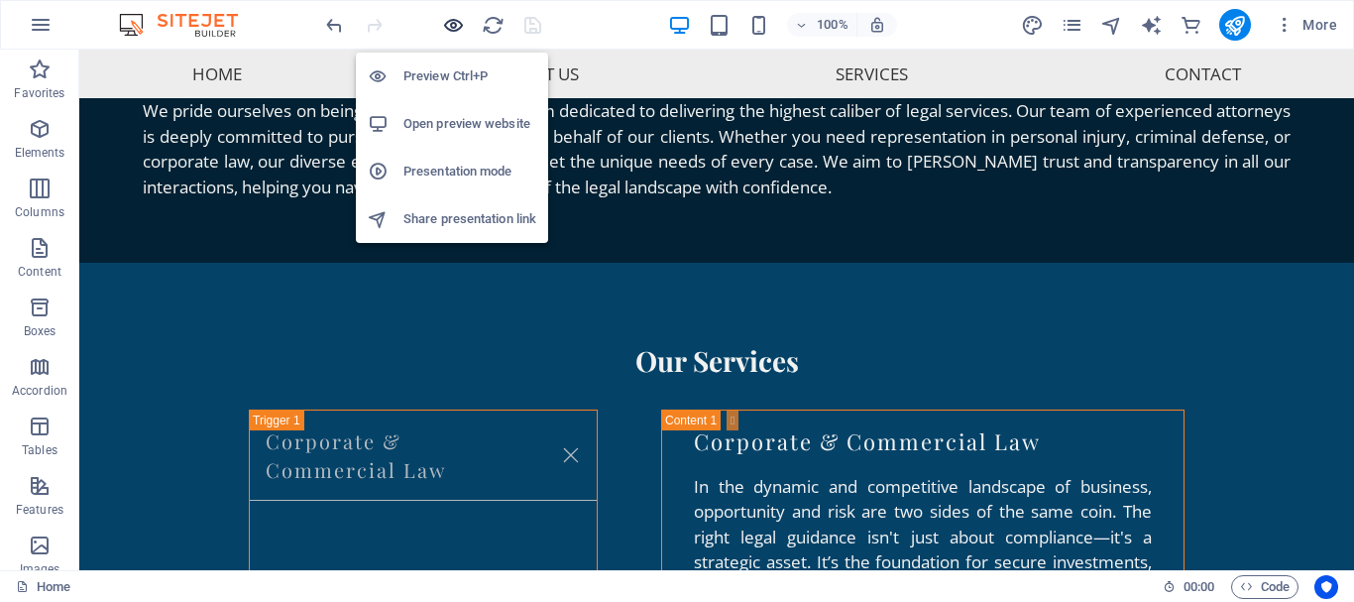
click at [455, 21] on icon "button" at bounding box center [453, 25] width 23 height 23
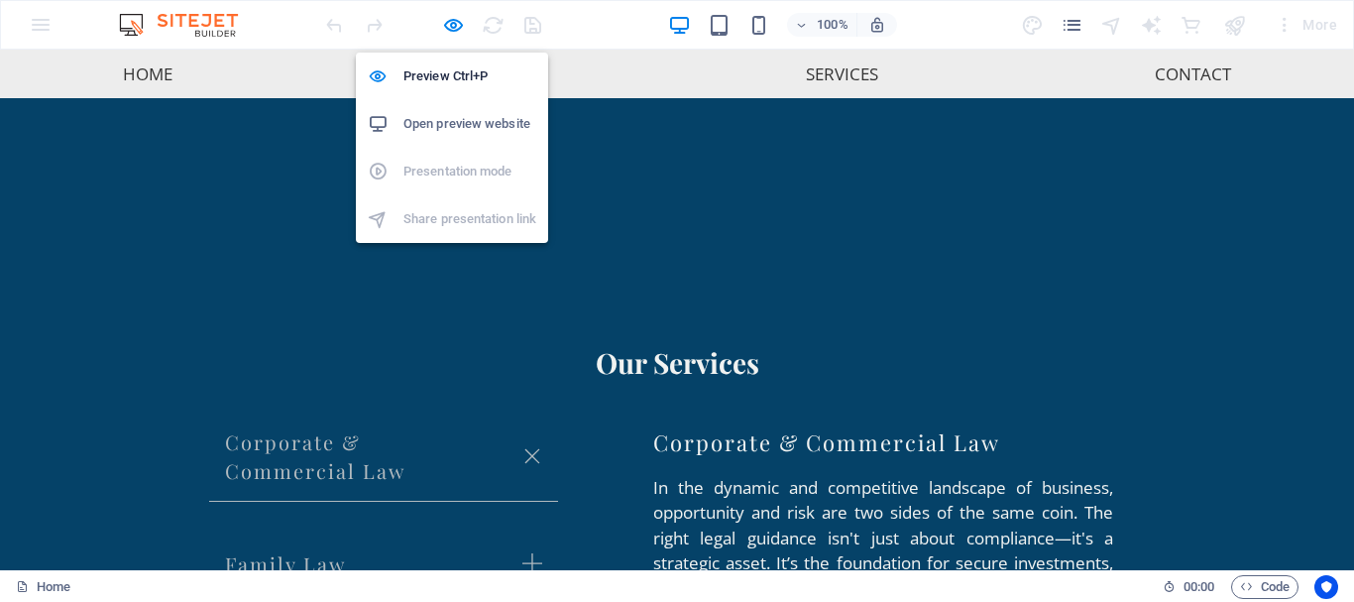
click at [499, 126] on h6 "Open preview website" at bounding box center [470, 124] width 133 height 24
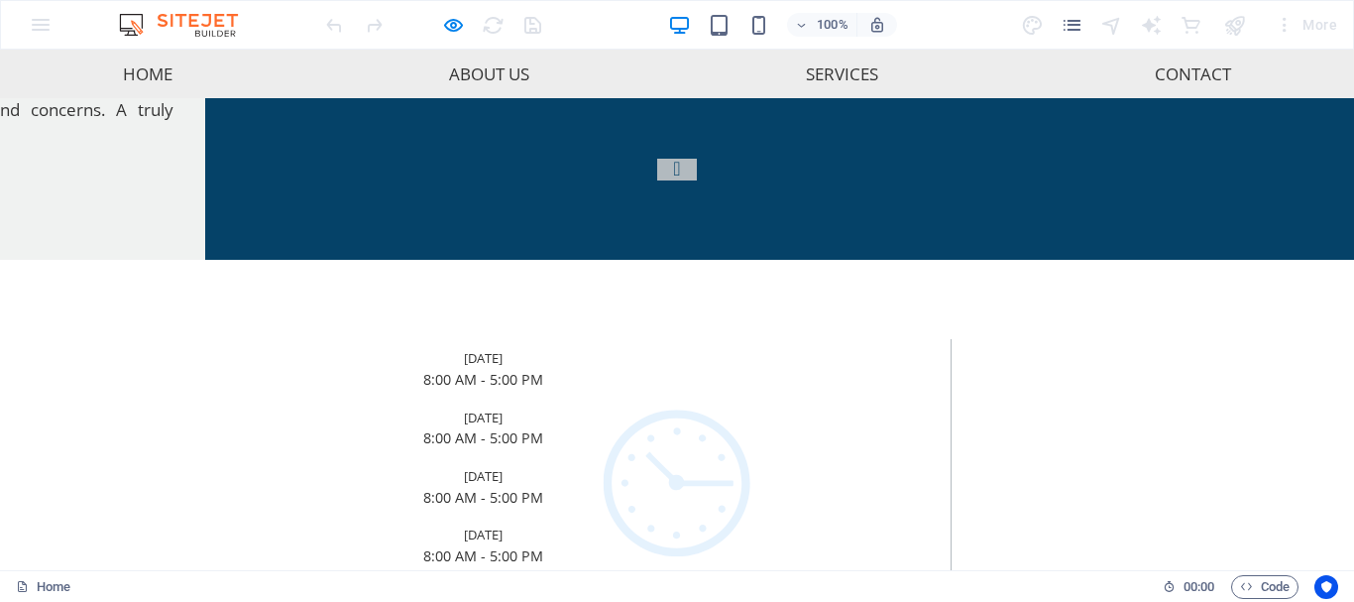
scroll to position [3486, 0]
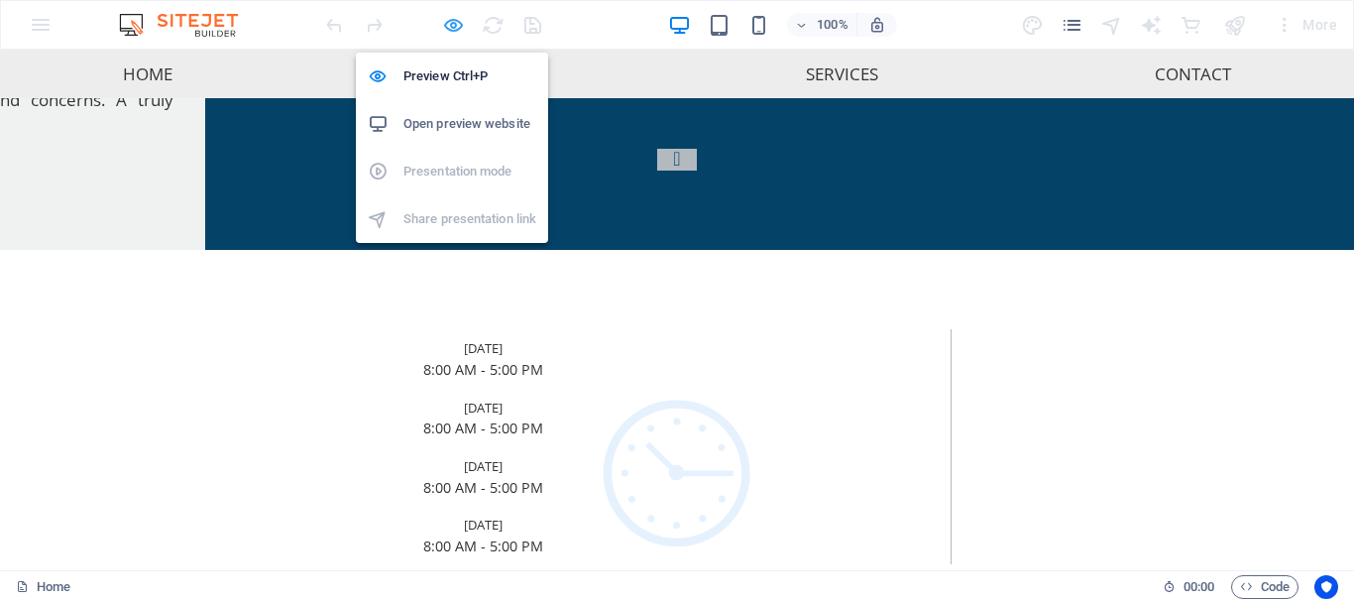
click at [454, 26] on icon "button" at bounding box center [453, 25] width 23 height 23
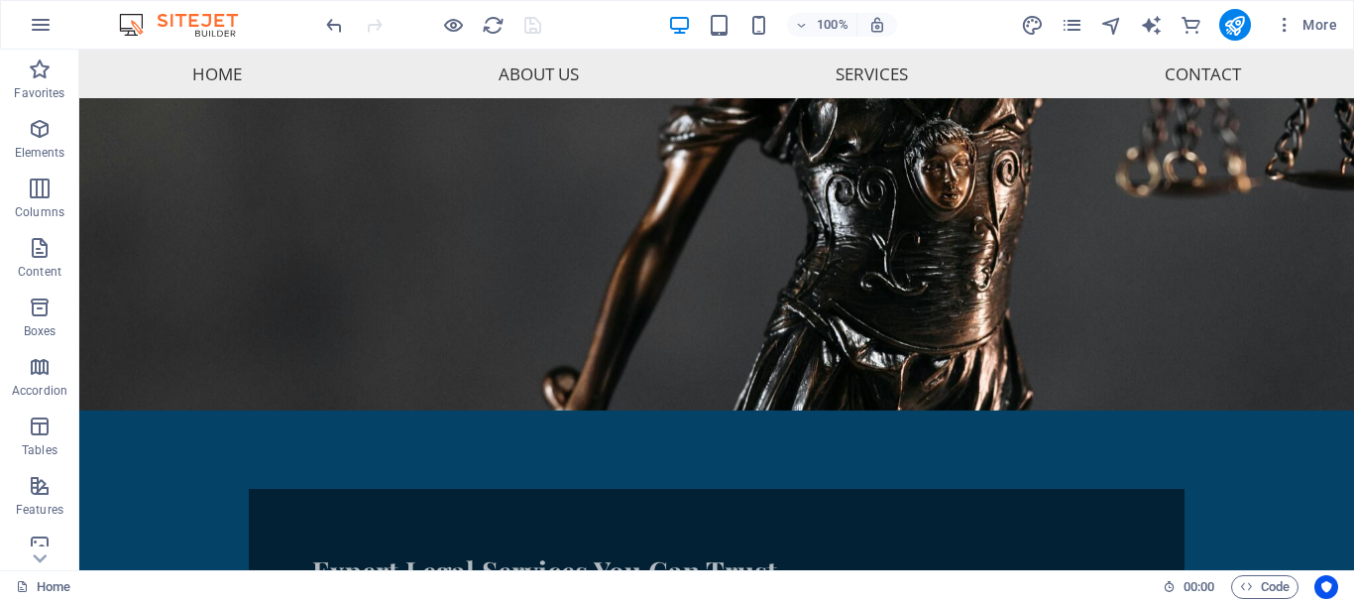
scroll to position [263, 0]
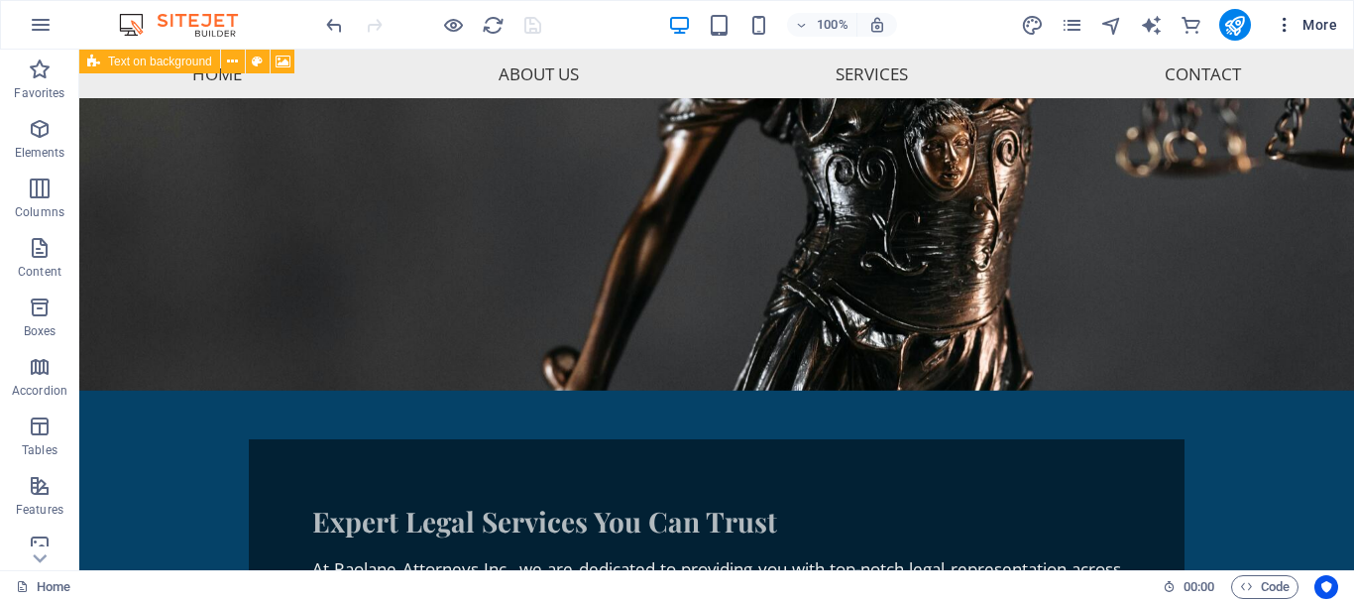
click at [1284, 29] on icon "button" at bounding box center [1285, 25] width 20 height 20
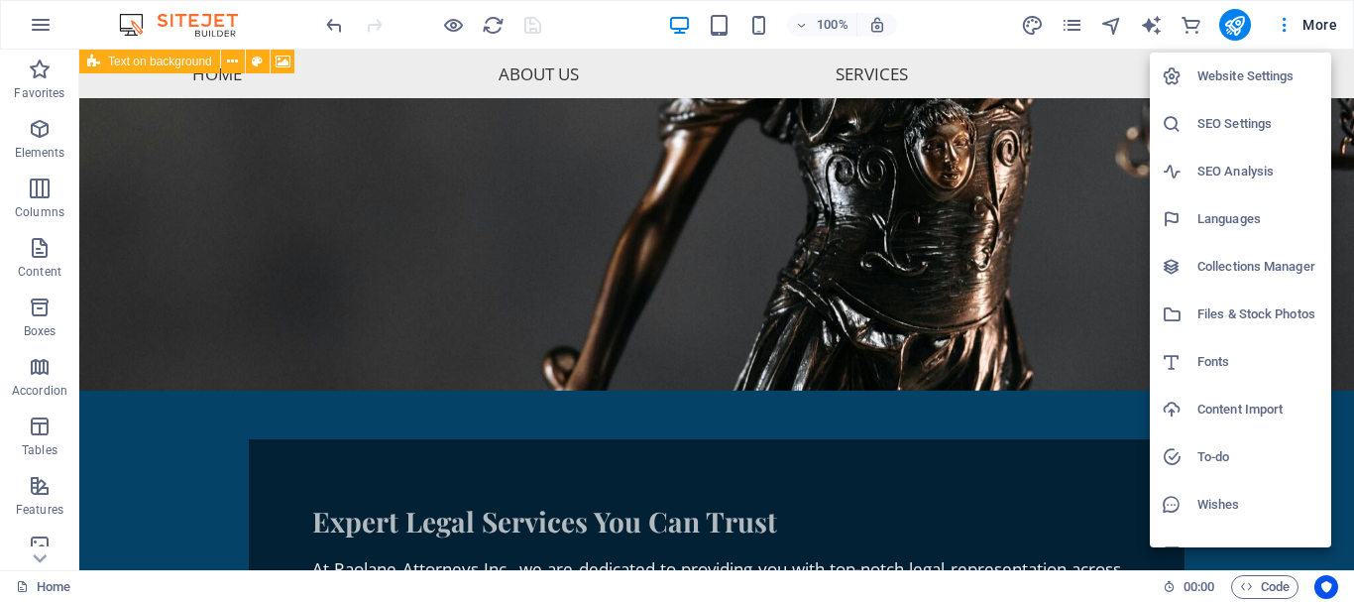
drag, startPoint x: 1349, startPoint y: 97, endPoint x: 1168, endPoint y: 175, distance: 197.2
click at [1349, 103] on div at bounding box center [677, 301] width 1354 height 602
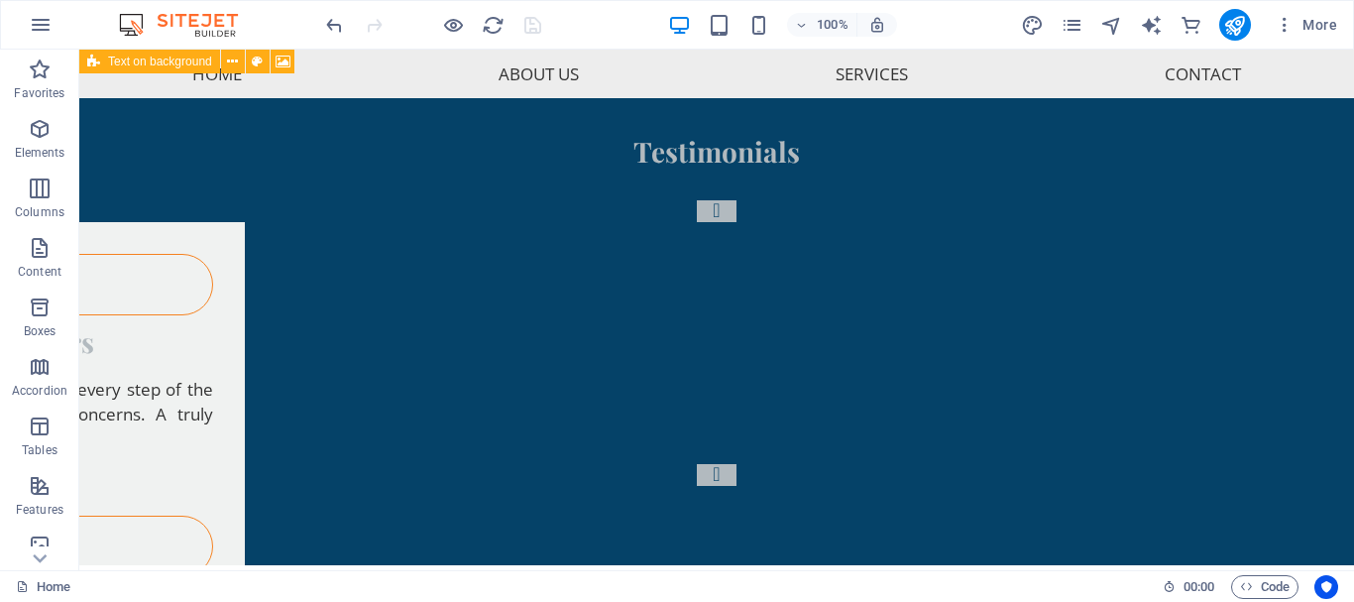
scroll to position [6918, 0]
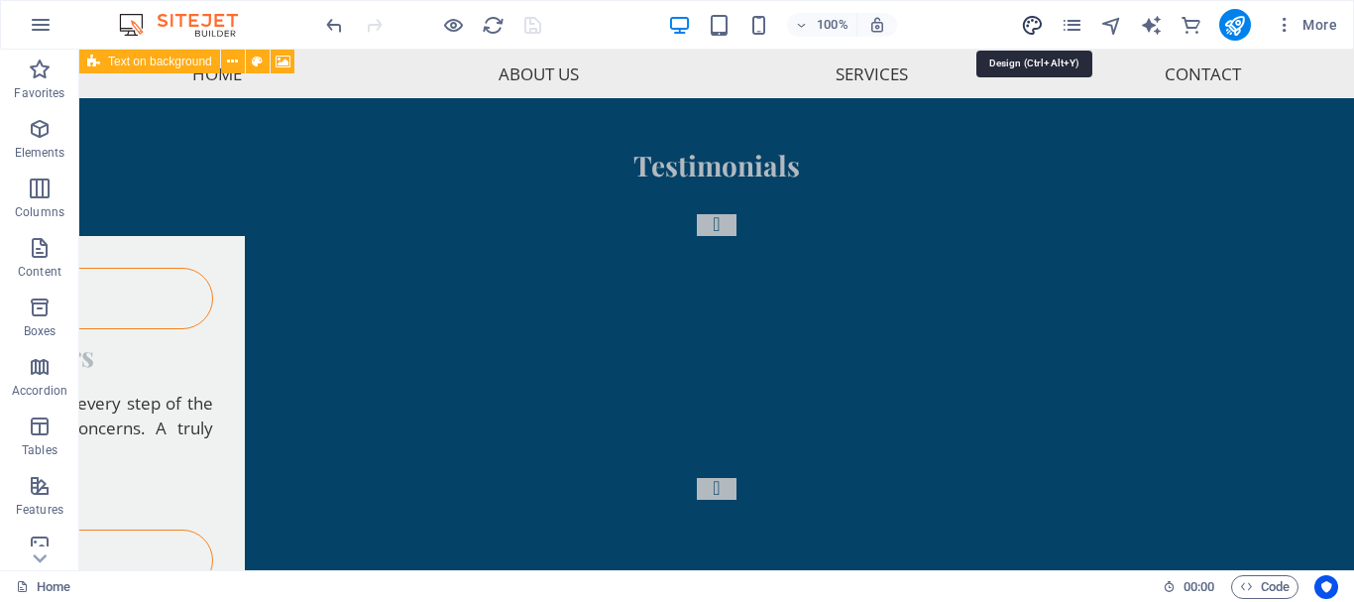
click at [1036, 23] on icon "design" at bounding box center [1032, 25] width 23 height 23
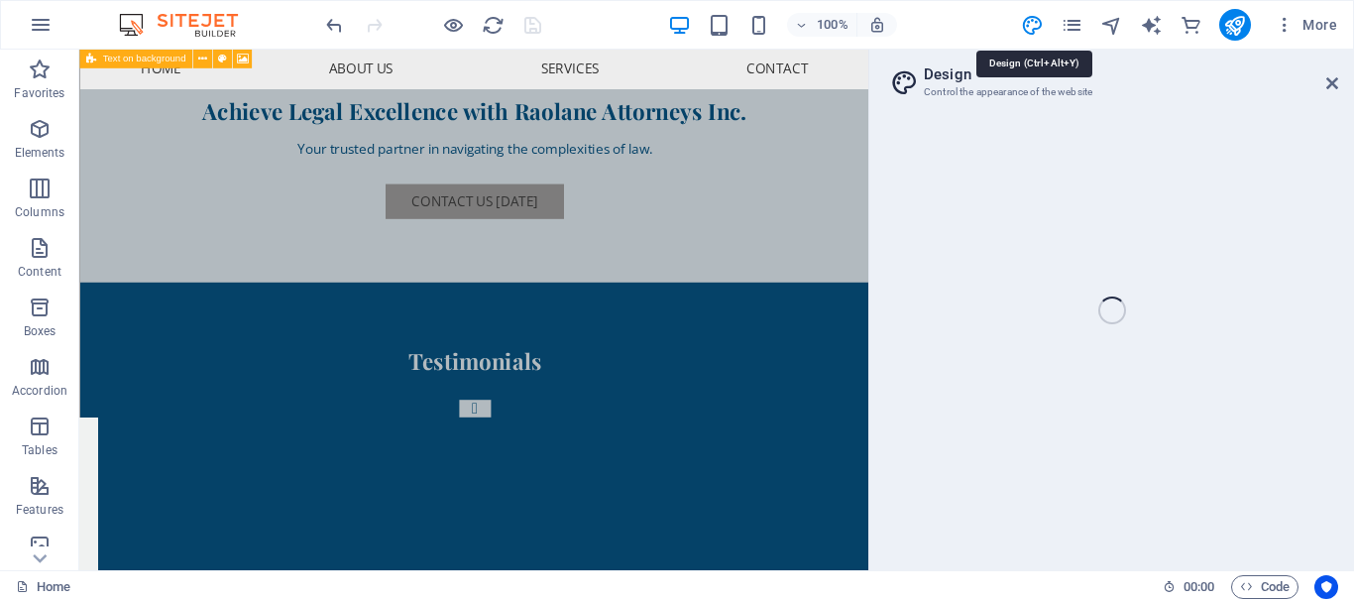
select select "px"
select select "200"
select select "px"
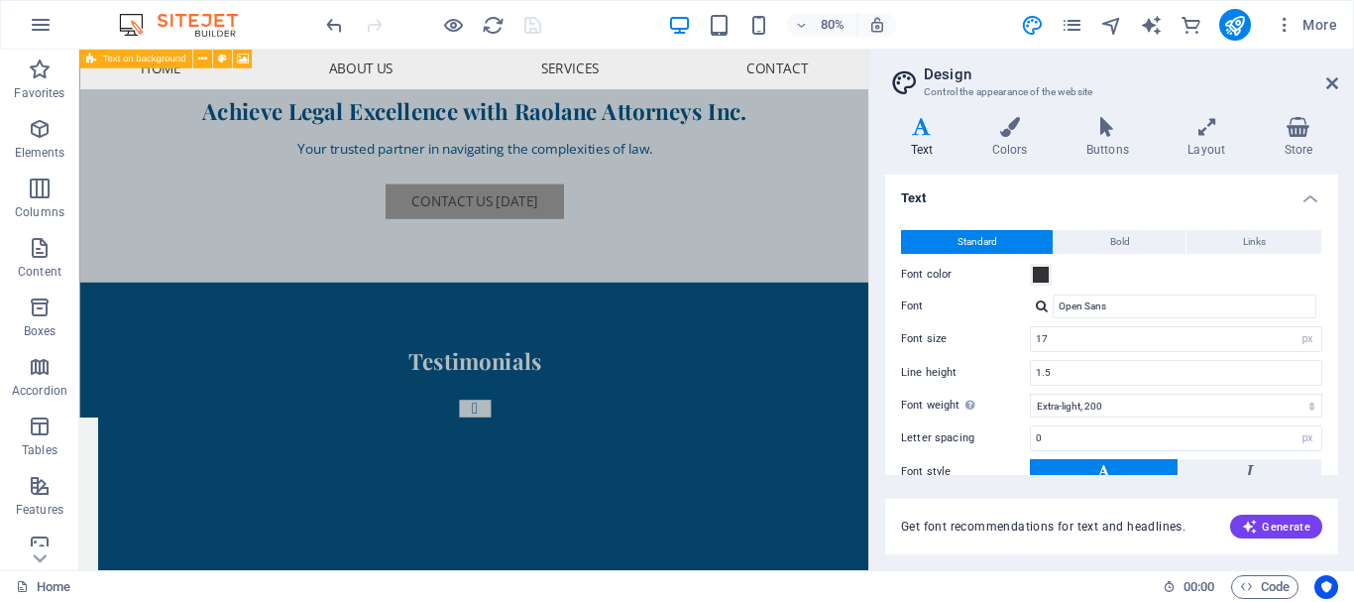
scroll to position [7056, 0]
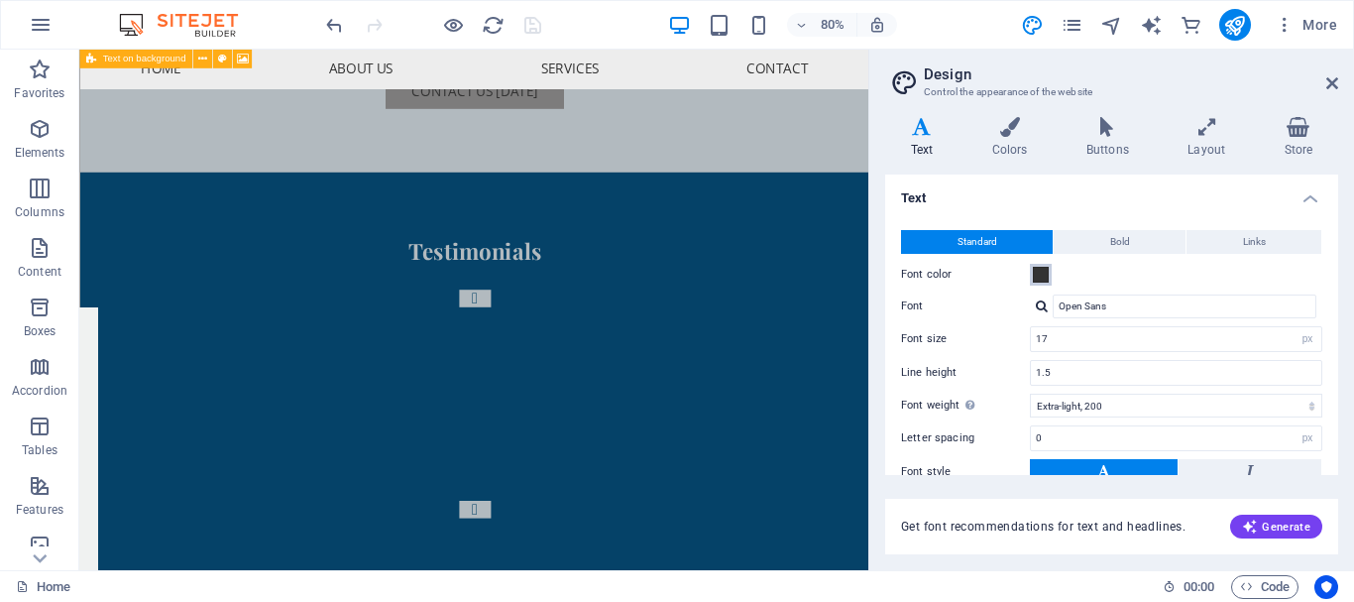
click at [1041, 275] on span at bounding box center [1041, 275] width 16 height 16
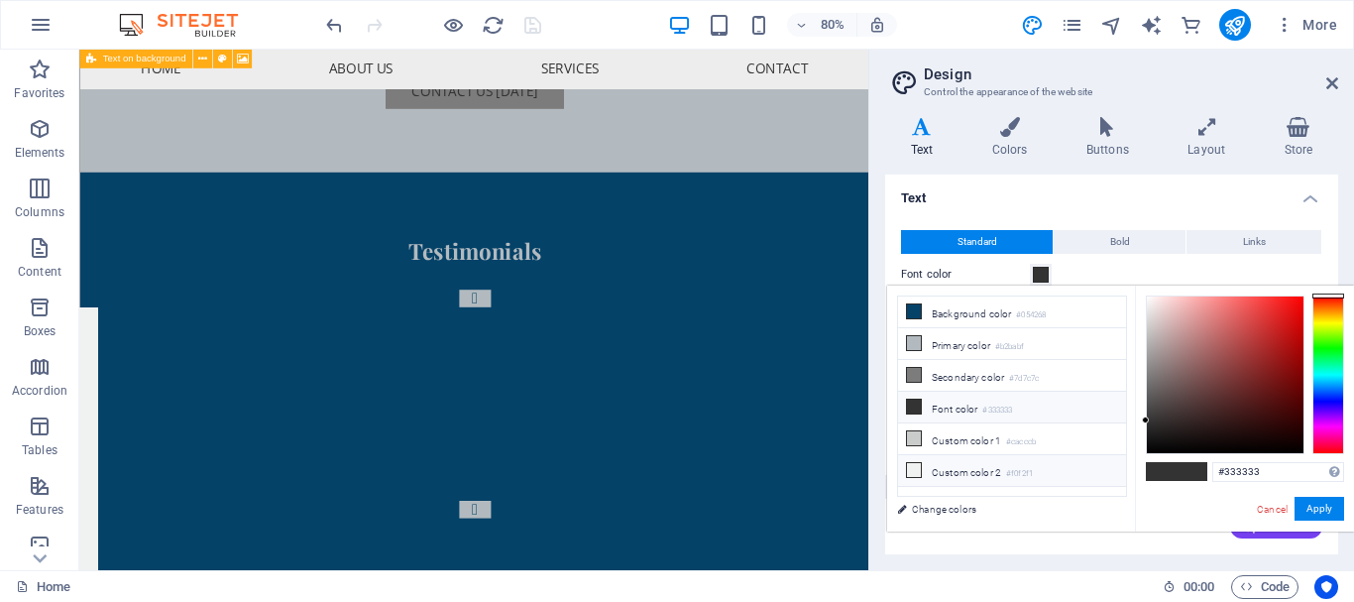
click at [1050, 468] on li "Custom color 2 #f0f2f1" at bounding box center [1012, 471] width 228 height 32
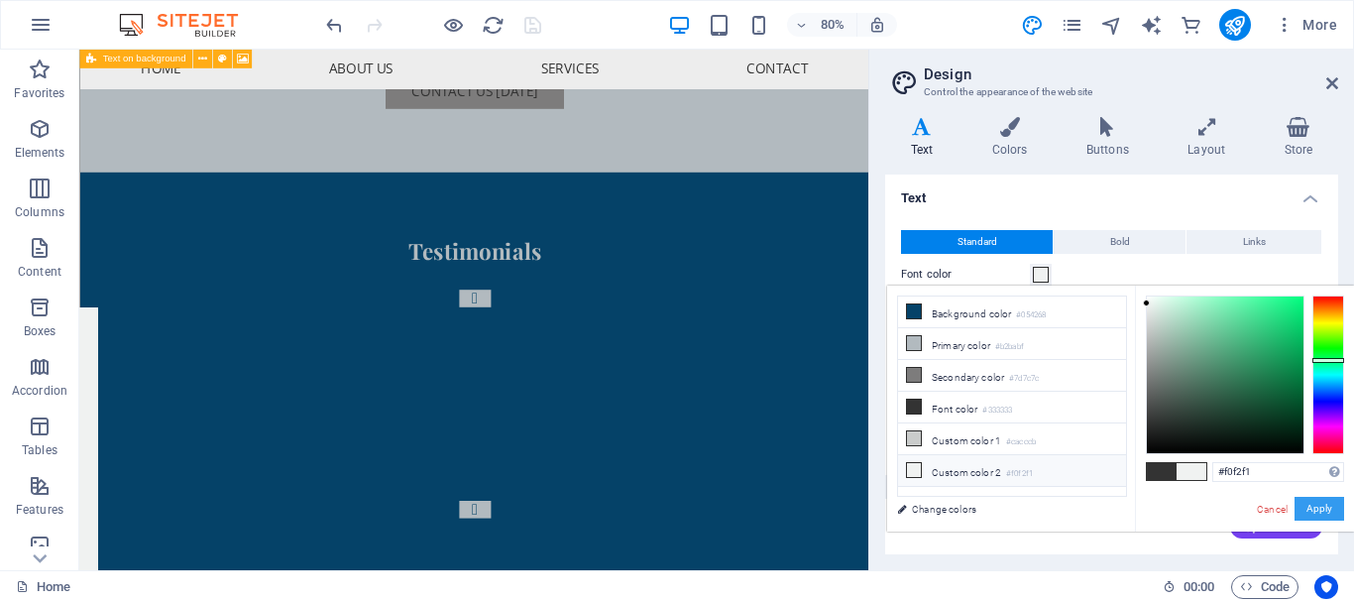
click at [1319, 511] on button "Apply" at bounding box center [1320, 509] width 50 height 24
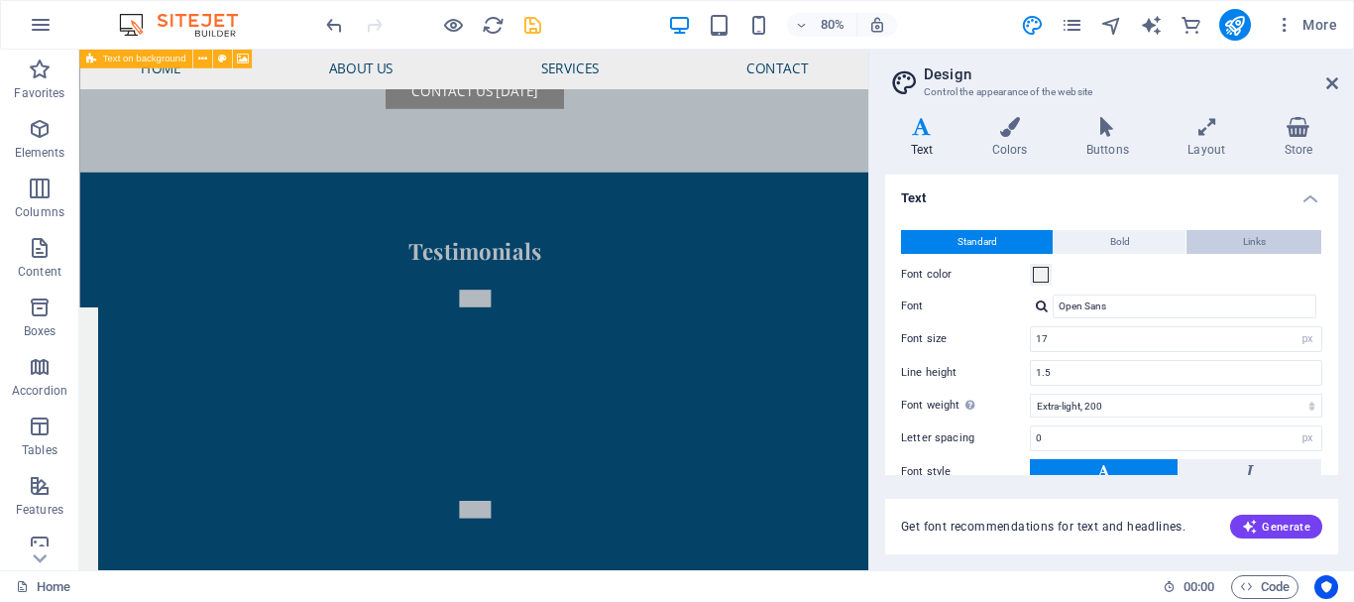
click at [1265, 238] on button "Links" at bounding box center [1254, 242] width 135 height 24
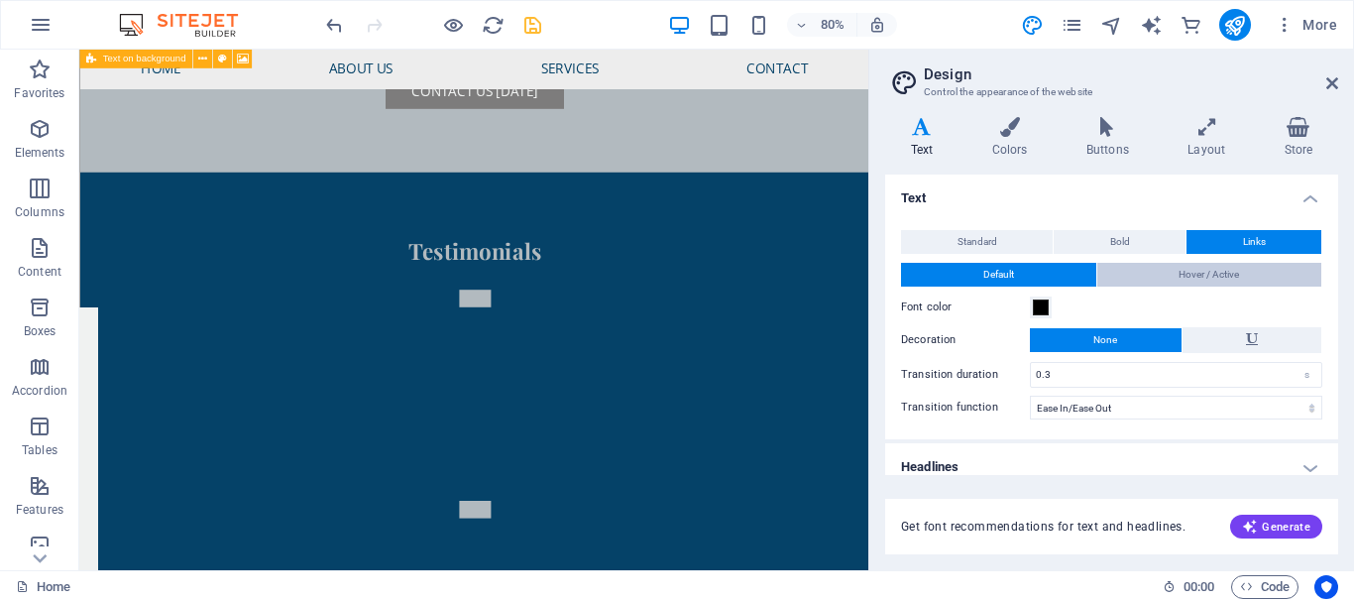
click at [1252, 270] on button "Hover / Active" at bounding box center [1210, 275] width 225 height 24
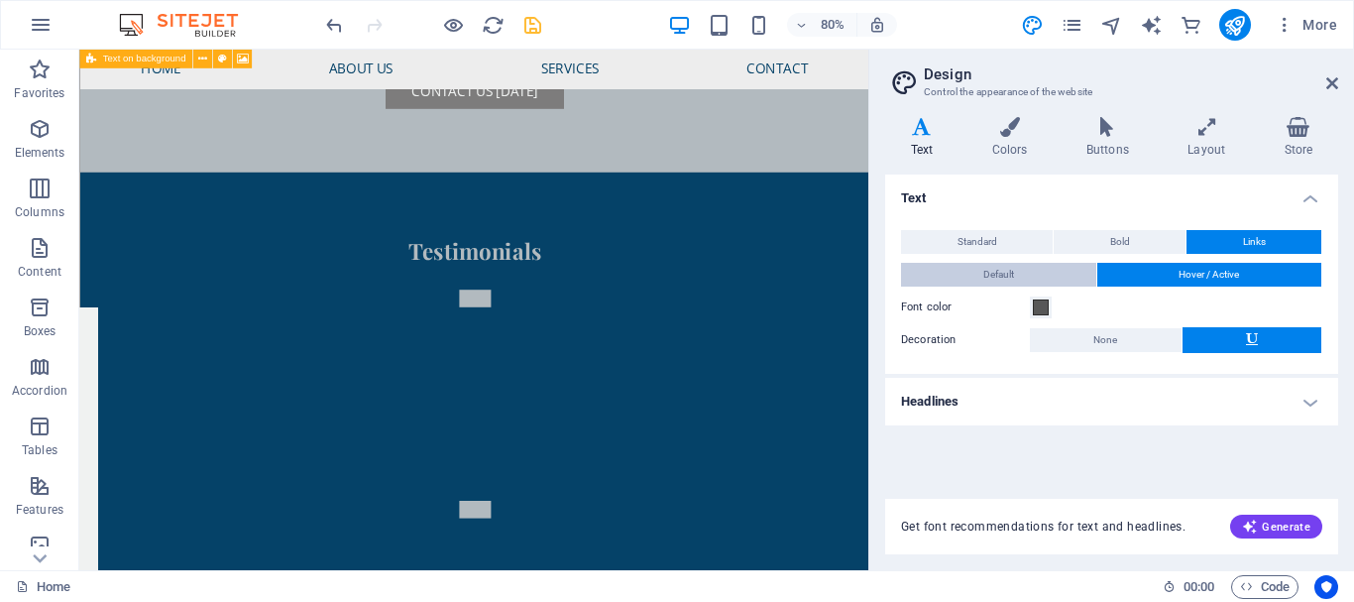
click at [1031, 272] on button "Default" at bounding box center [998, 275] width 195 height 24
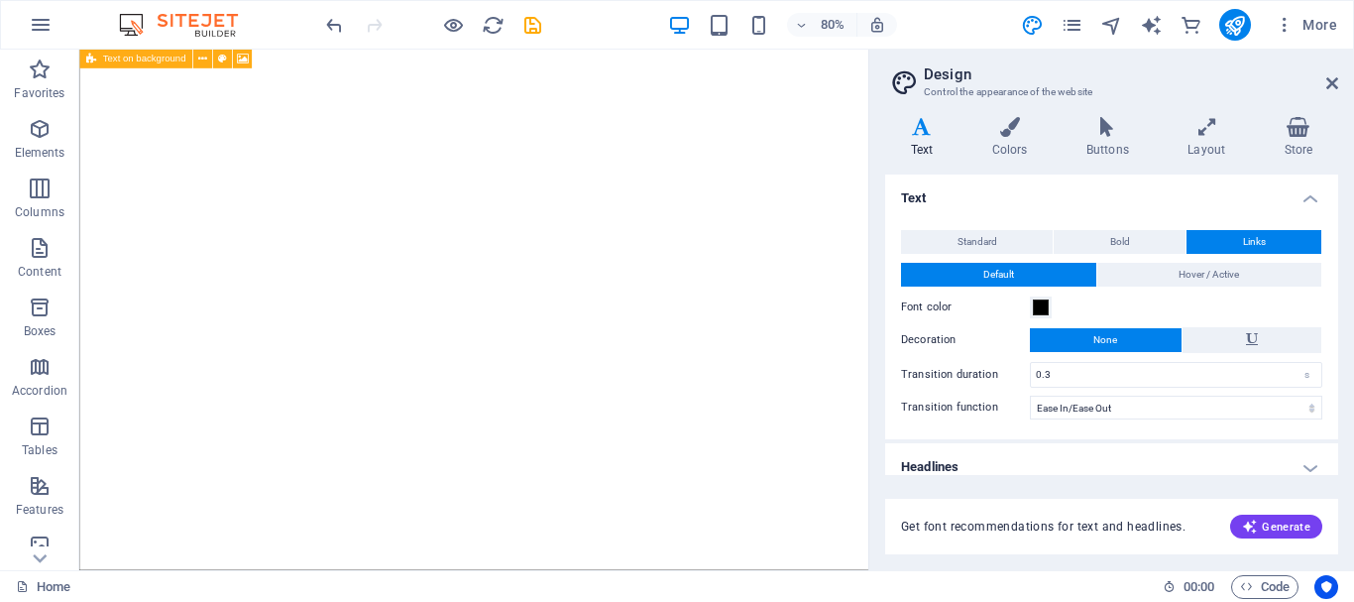
select select "ease-in-out"
click at [1229, 267] on span "Hover / Active" at bounding box center [1209, 275] width 60 height 24
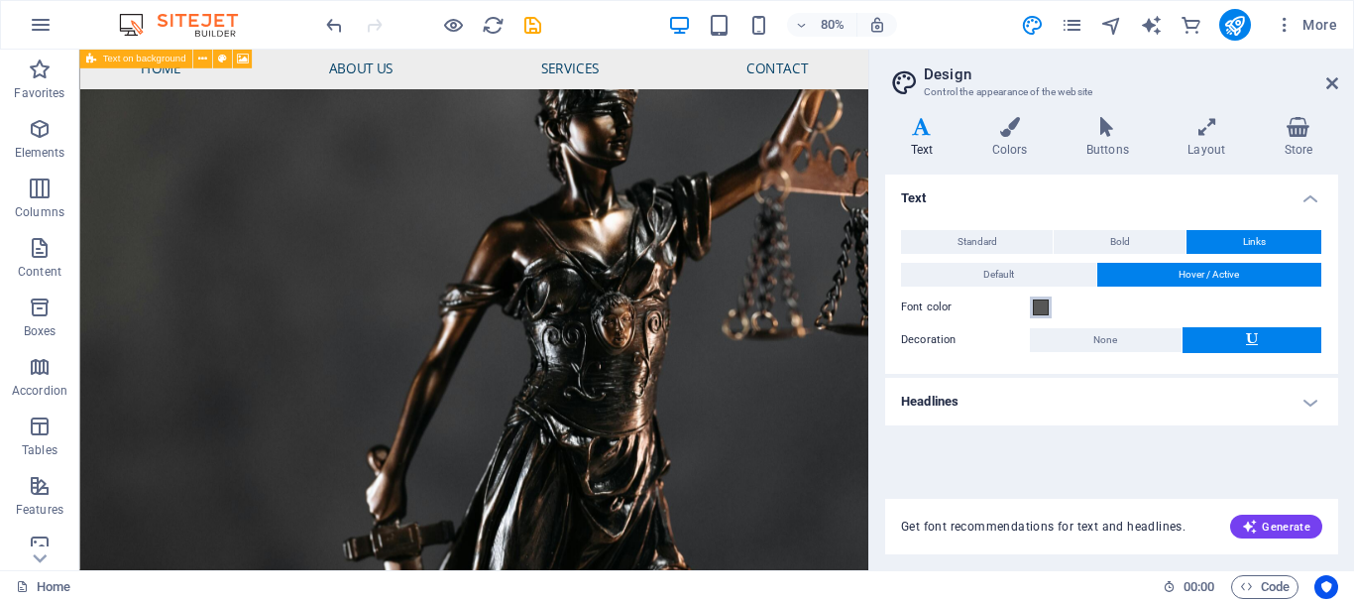
click at [1046, 307] on span at bounding box center [1041, 307] width 16 height 16
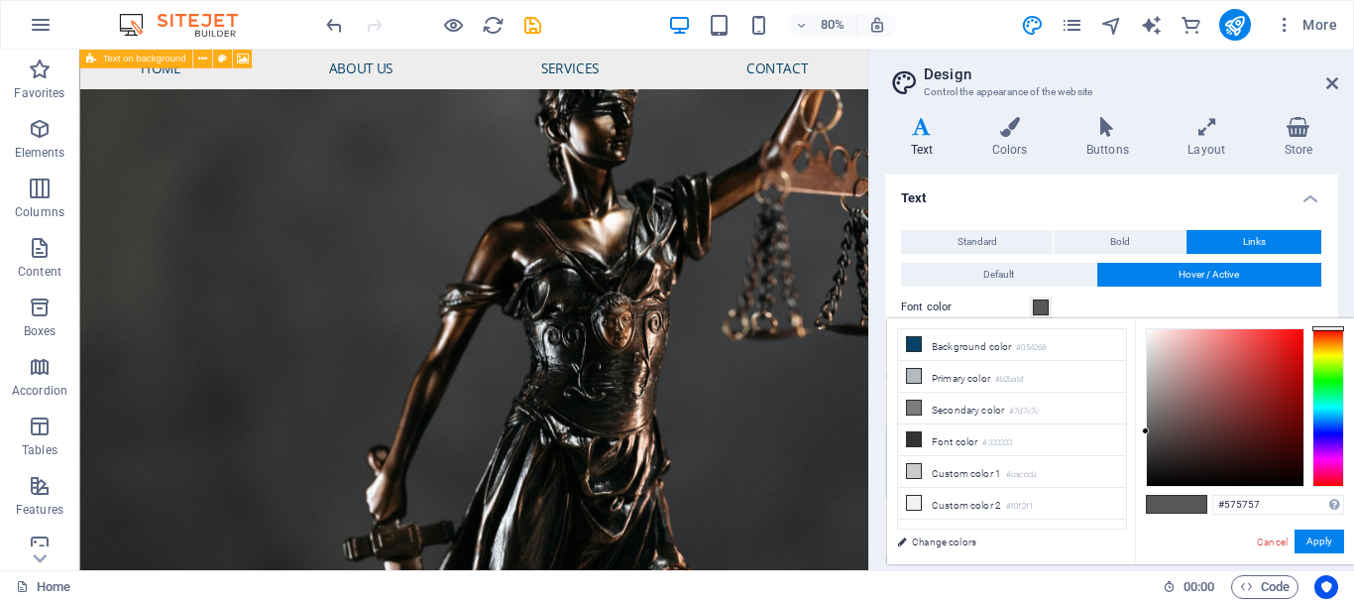
scroll to position [7056, 0]
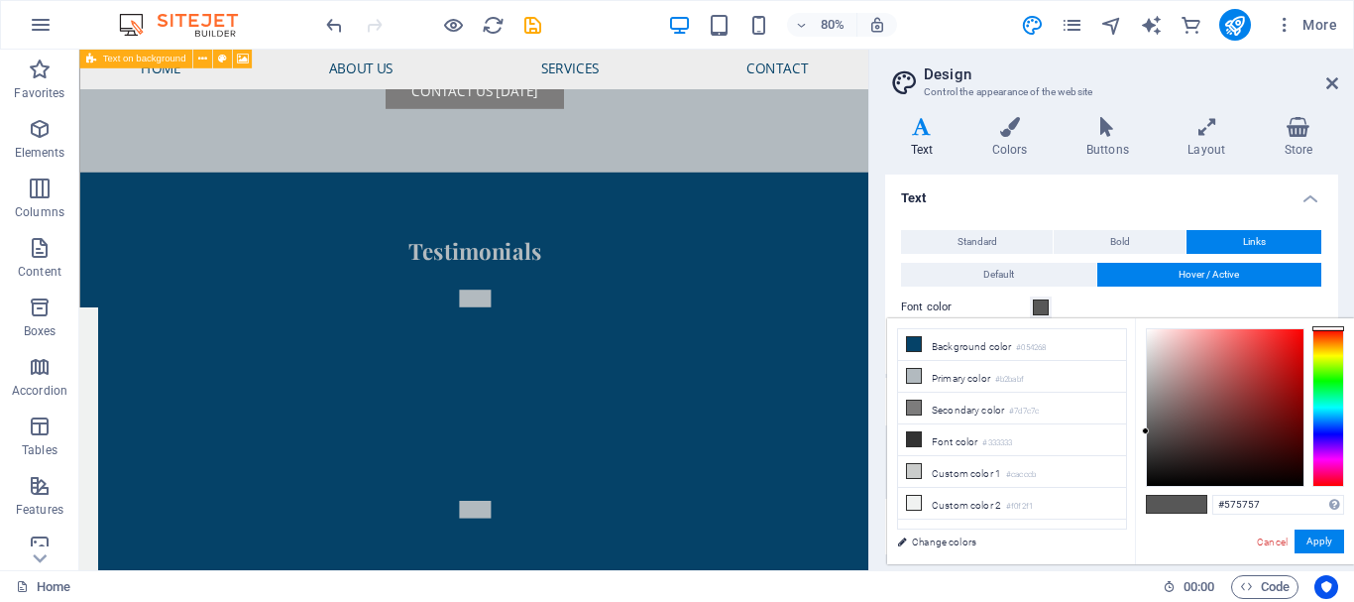
click at [1113, 304] on div "Font color" at bounding box center [1111, 307] width 421 height 24
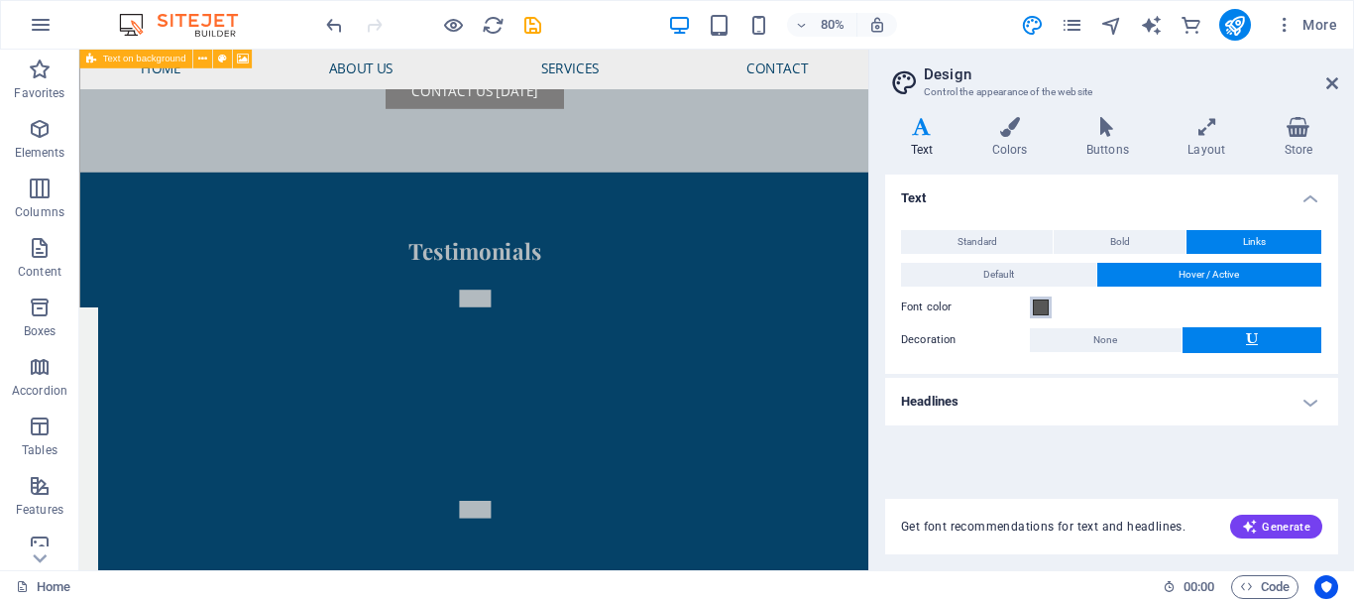
click at [1041, 309] on span at bounding box center [1041, 307] width 16 height 16
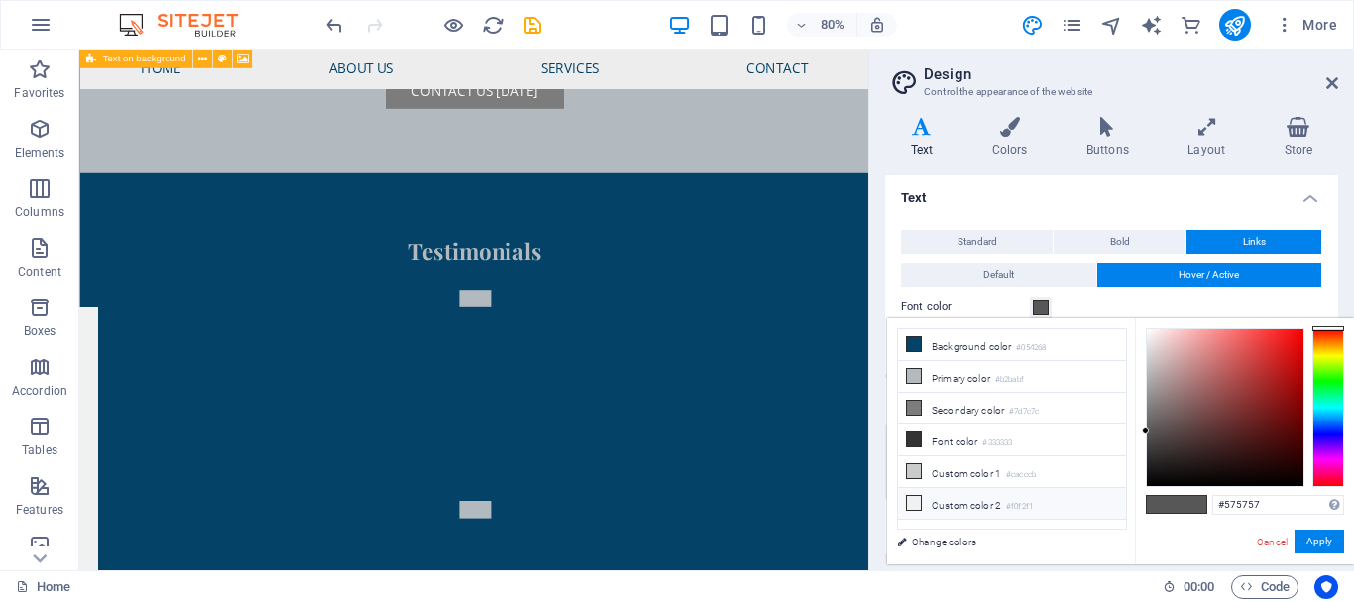
click at [1045, 500] on li "Custom color 2 #f0f2f1" at bounding box center [1012, 504] width 228 height 32
type input "#f0f2f1"
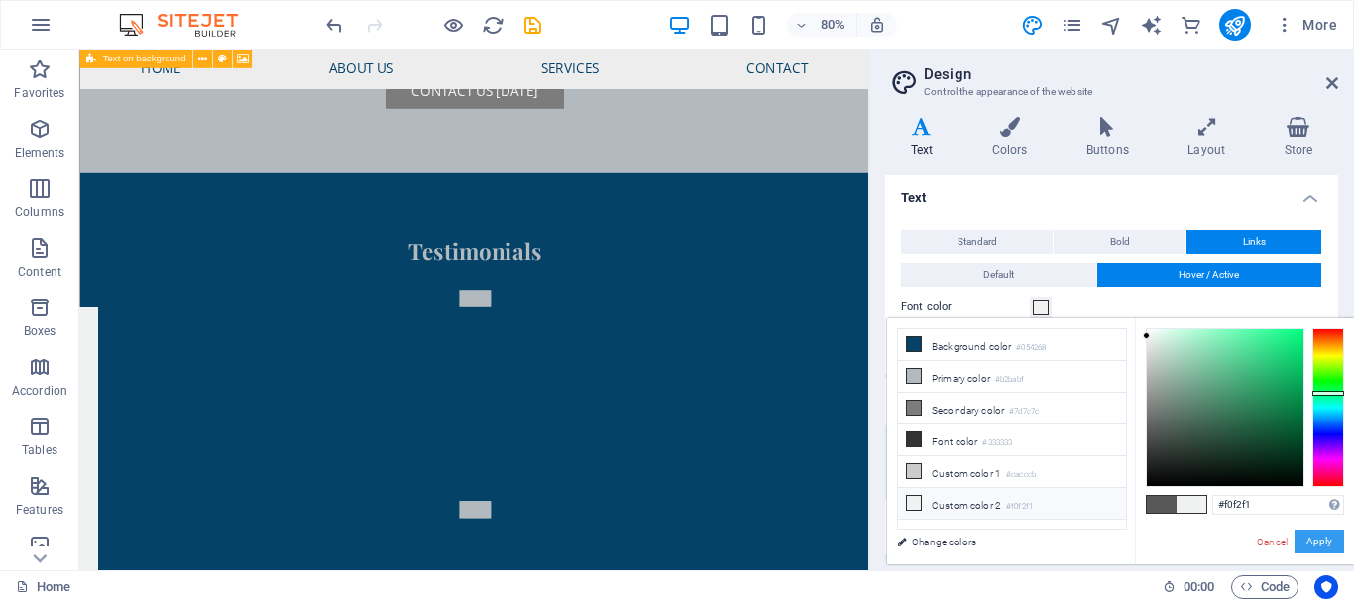
click at [1307, 540] on button "Apply" at bounding box center [1320, 541] width 50 height 24
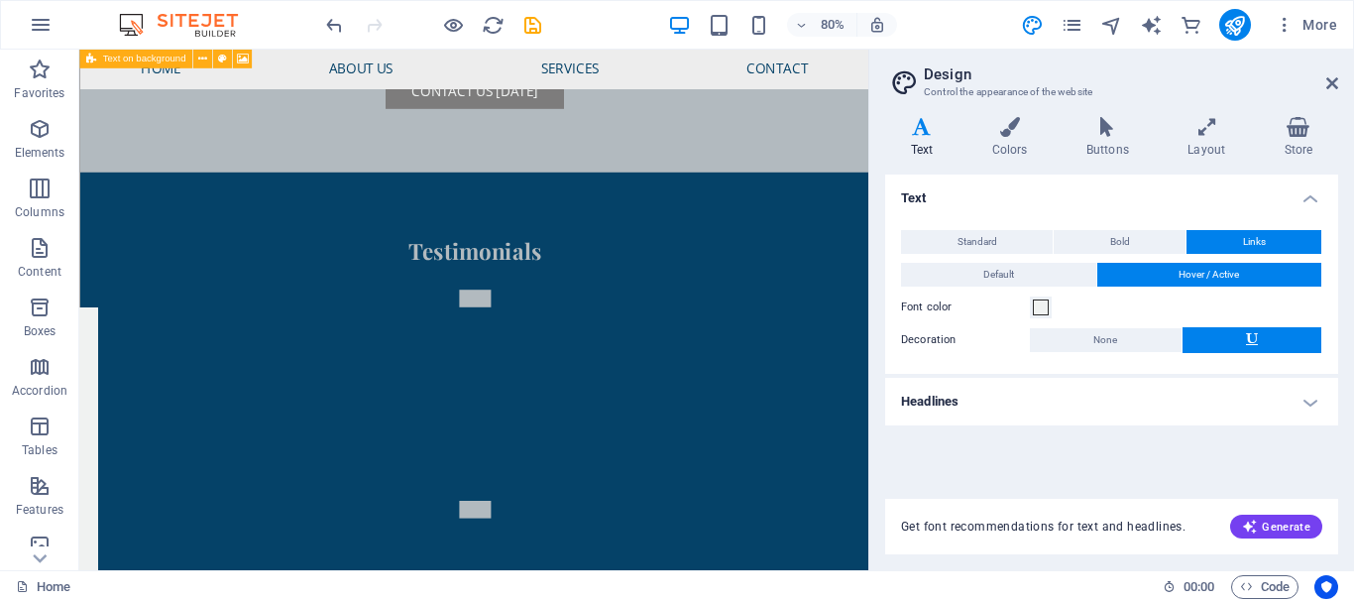
click at [1308, 400] on h4 "Headlines" at bounding box center [1111, 402] width 453 height 48
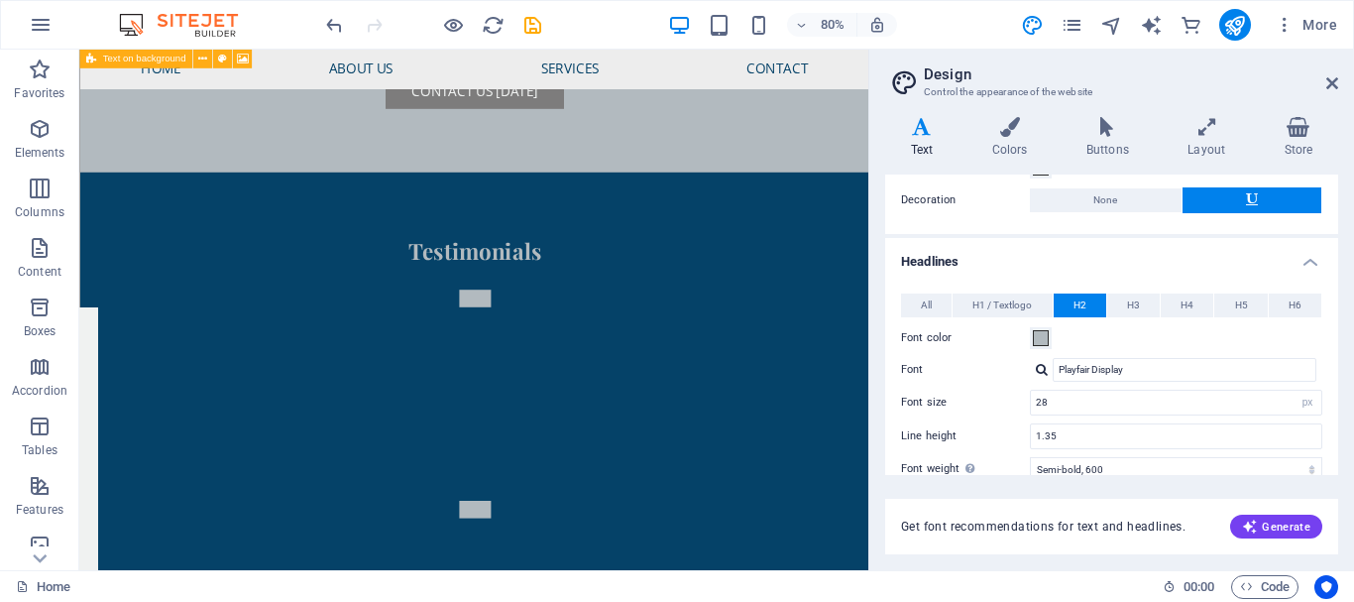
scroll to position [104, 0]
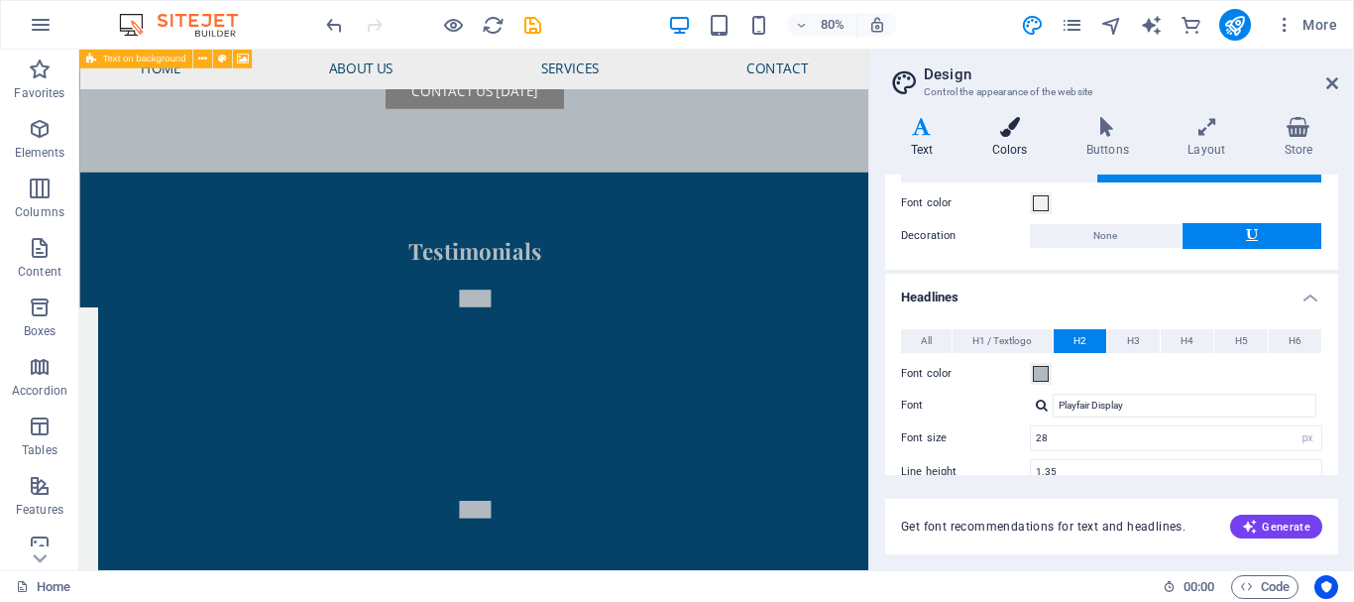
click at [1022, 145] on h4 "Colors" at bounding box center [1014, 138] width 94 height 42
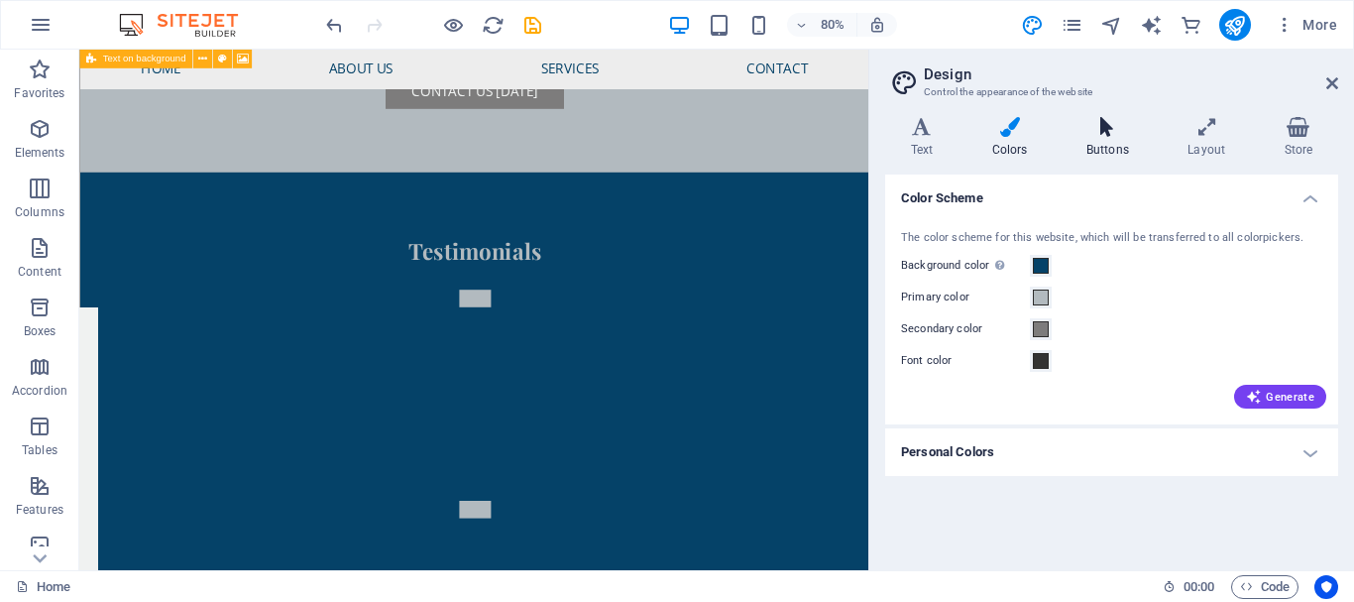
click at [1120, 152] on h4 "Buttons" at bounding box center [1111, 138] width 101 height 42
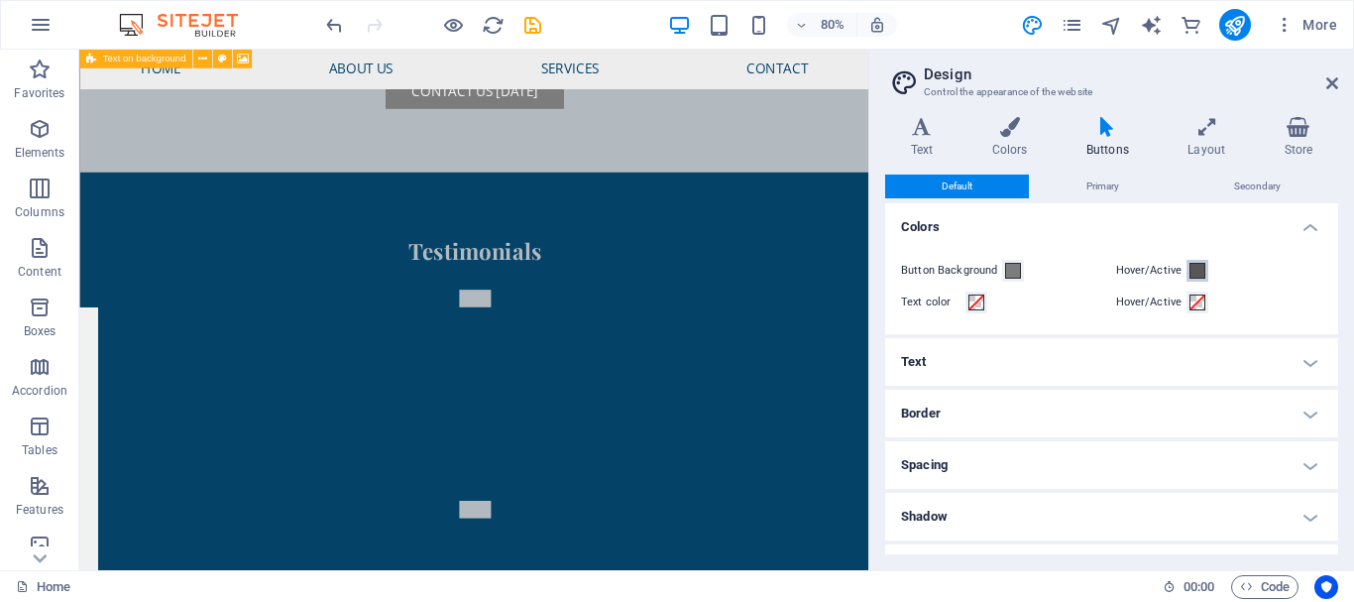
click at [1194, 271] on span at bounding box center [1198, 271] width 16 height 16
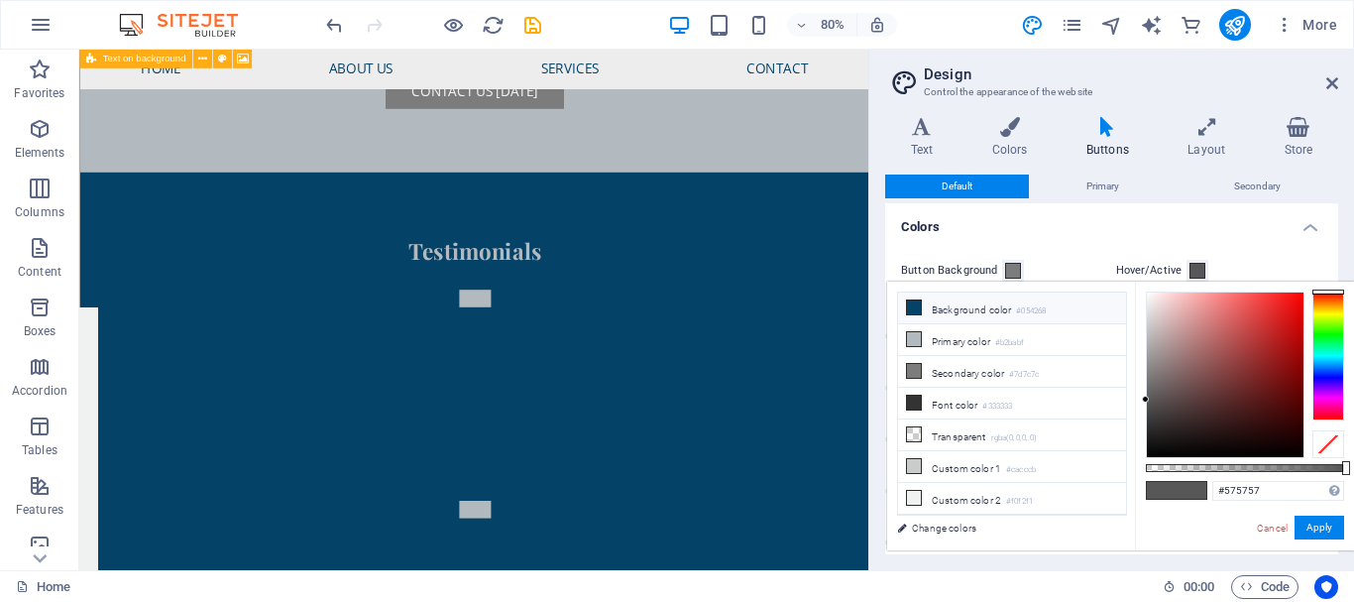
click at [1026, 318] on li "Background color #054268" at bounding box center [1012, 309] width 228 height 32
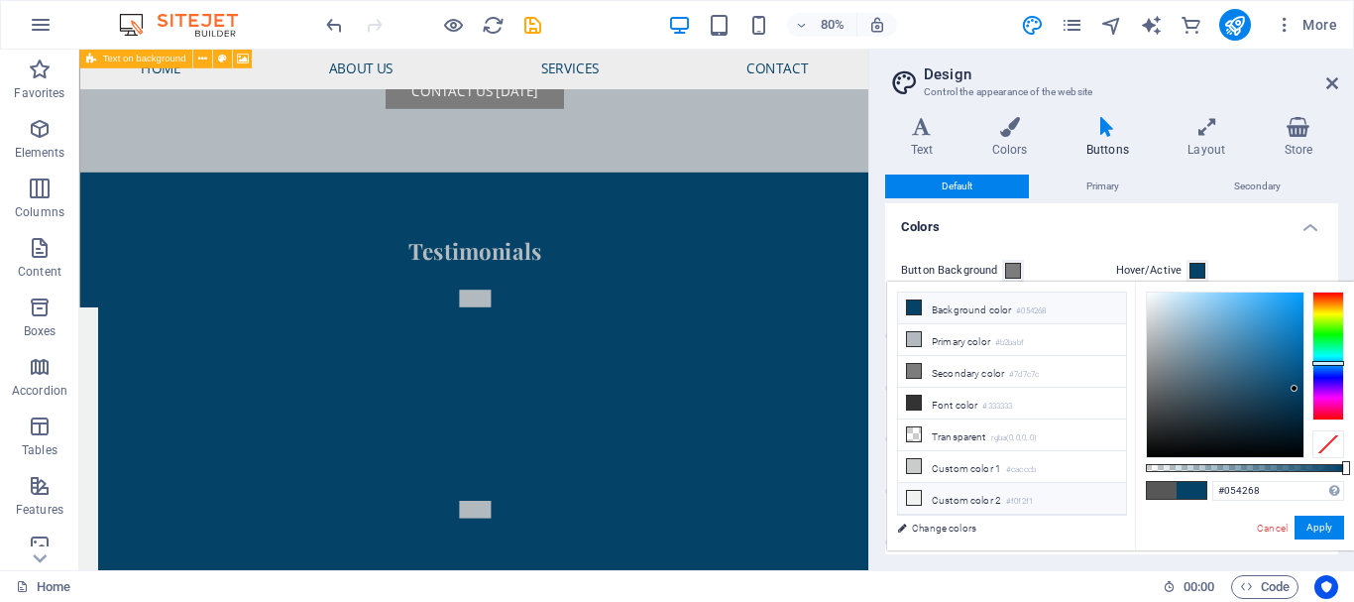
click at [1047, 490] on li "Custom color 2 #f0f2f1" at bounding box center [1012, 499] width 228 height 32
type input "#f0f2f1"
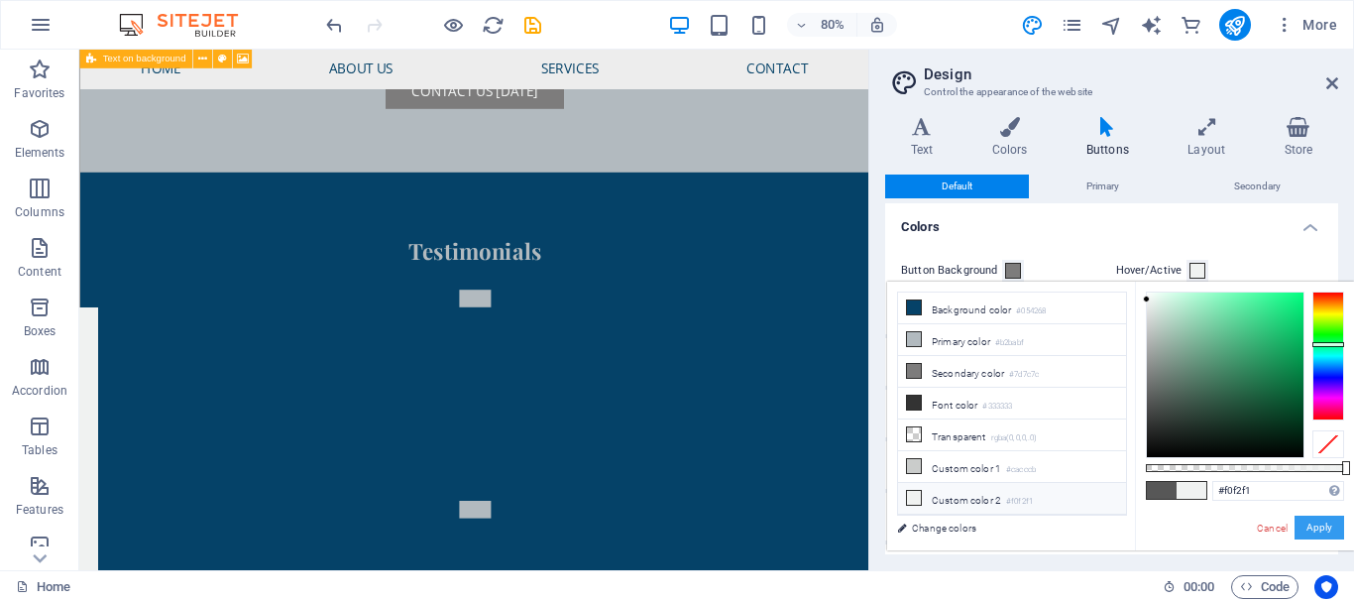
click at [1339, 524] on button "Apply" at bounding box center [1320, 528] width 50 height 24
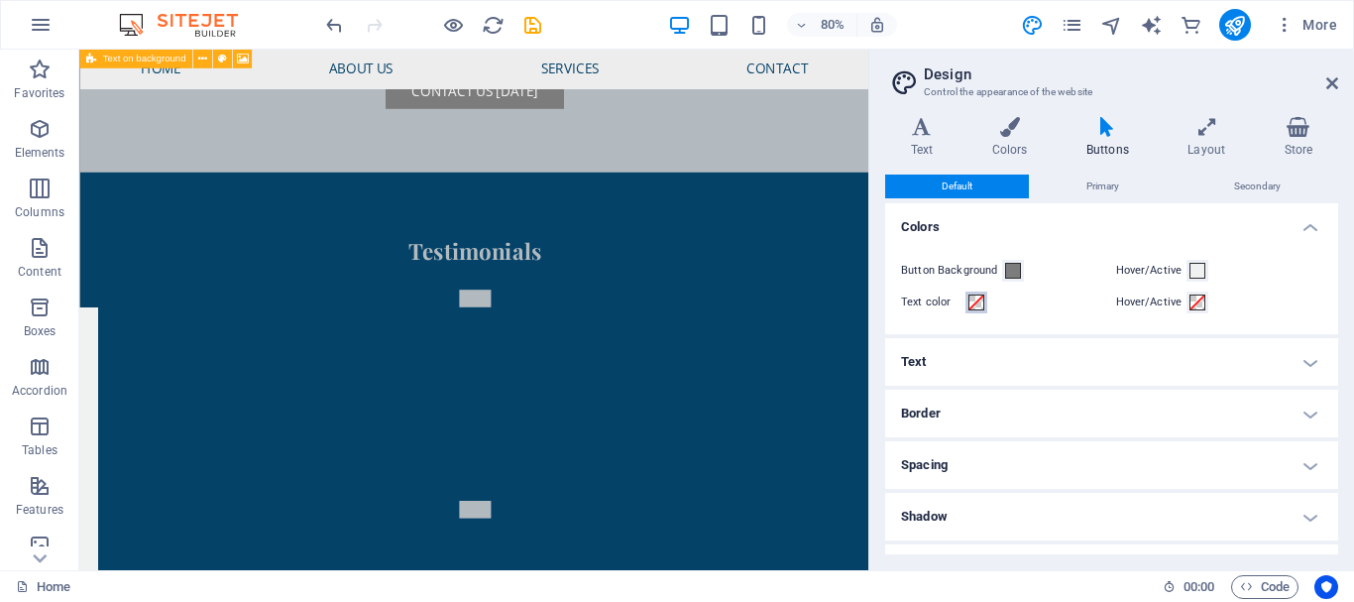
click at [976, 302] on span at bounding box center [977, 302] width 16 height 16
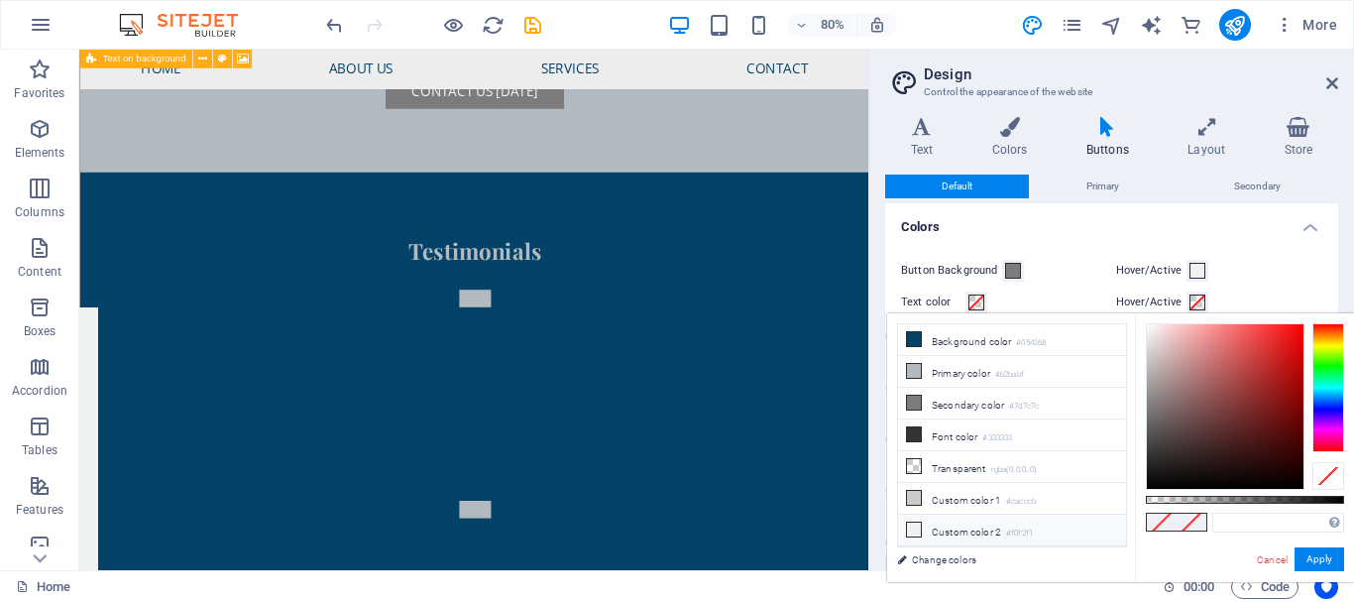
click at [1031, 527] on small "#f0f2f1" at bounding box center [1019, 534] width 27 height 14
type input "#f0f2f1"
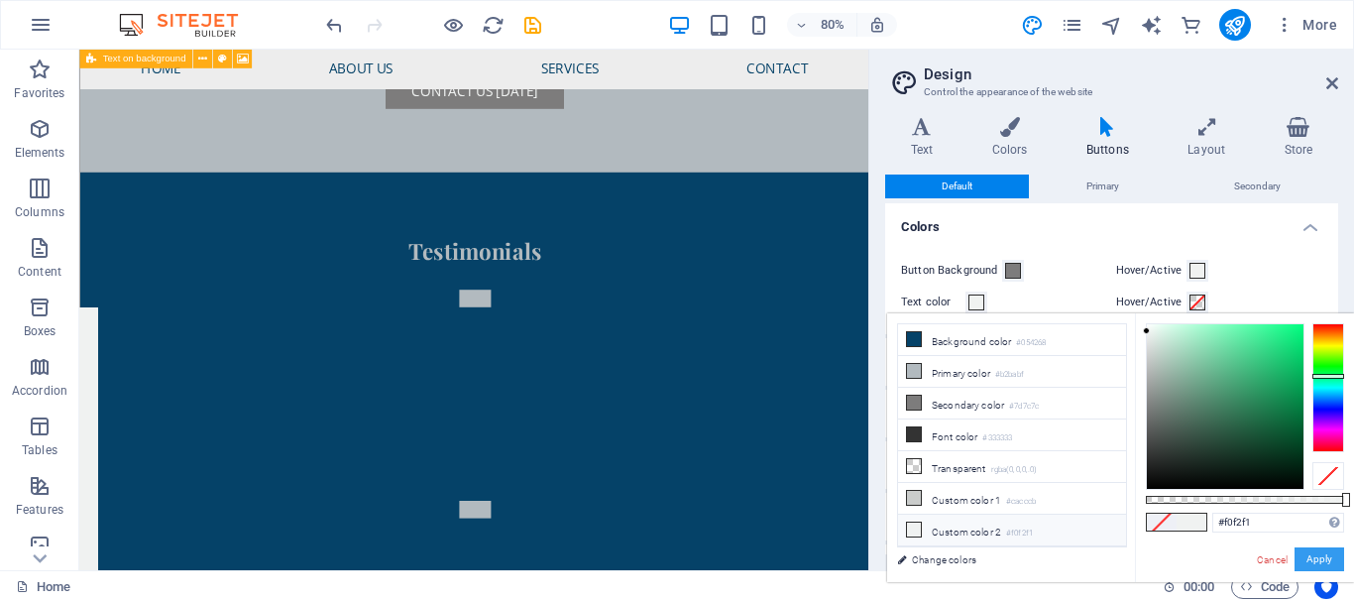
click at [1317, 554] on button "Apply" at bounding box center [1320, 559] width 50 height 24
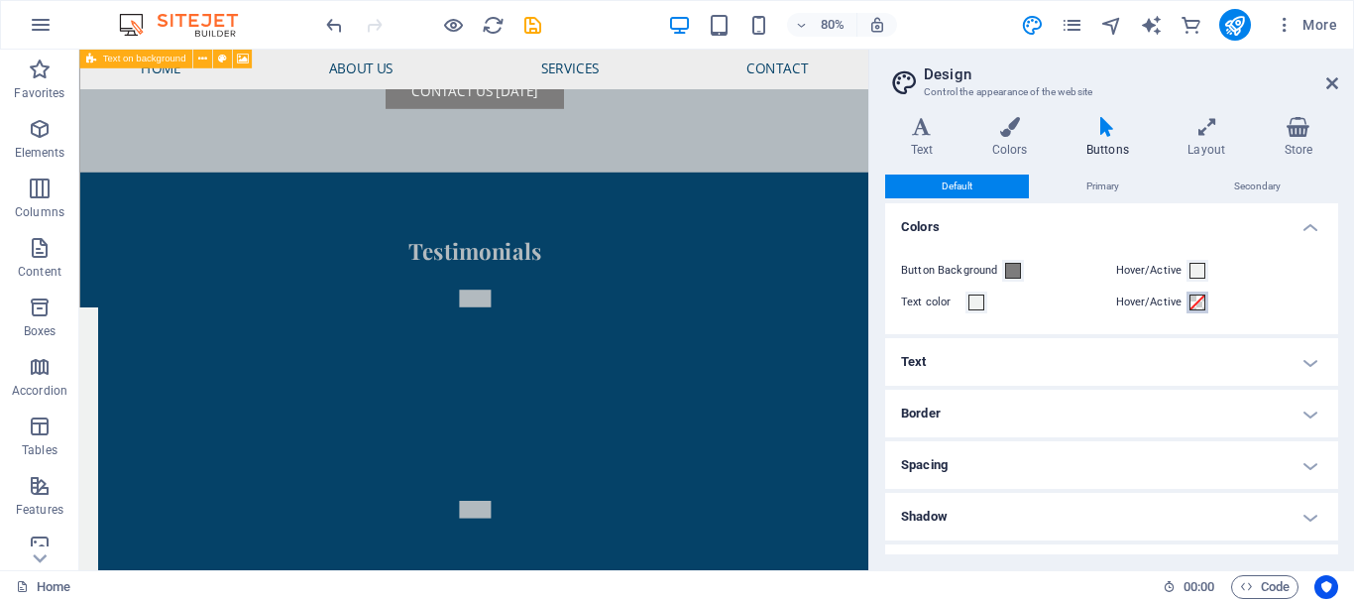
click at [1194, 303] on span at bounding box center [1198, 302] width 16 height 16
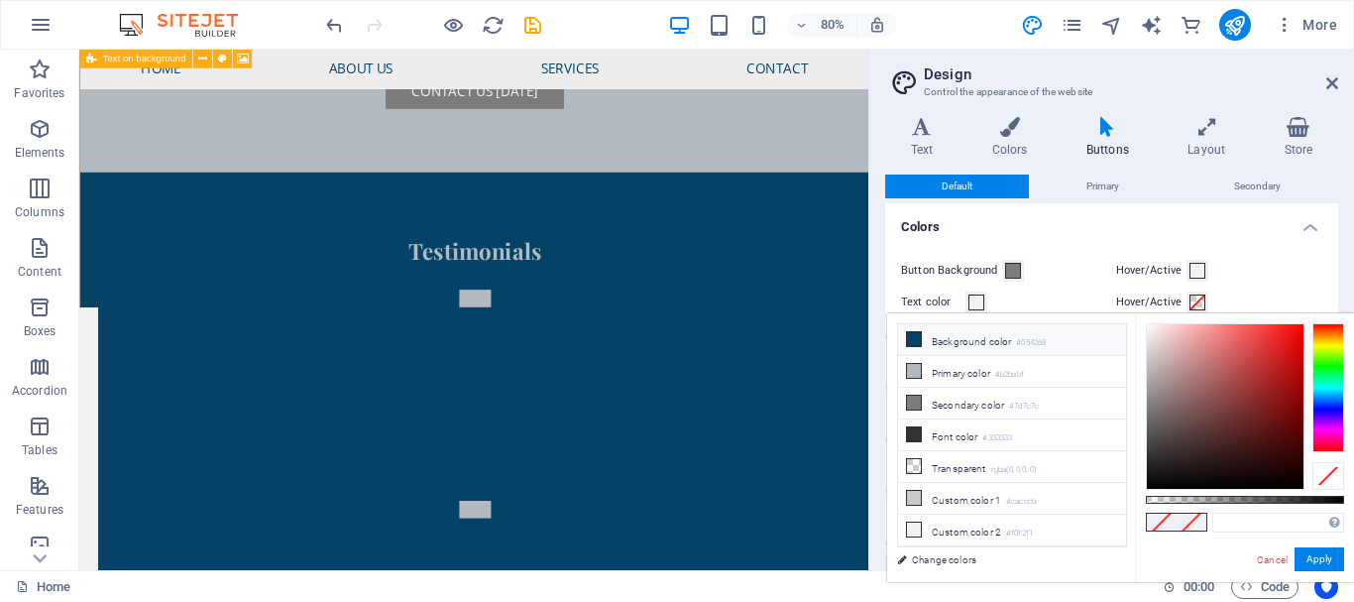
click at [1000, 347] on li "Background color #054268" at bounding box center [1012, 340] width 228 height 32
type input "#054268"
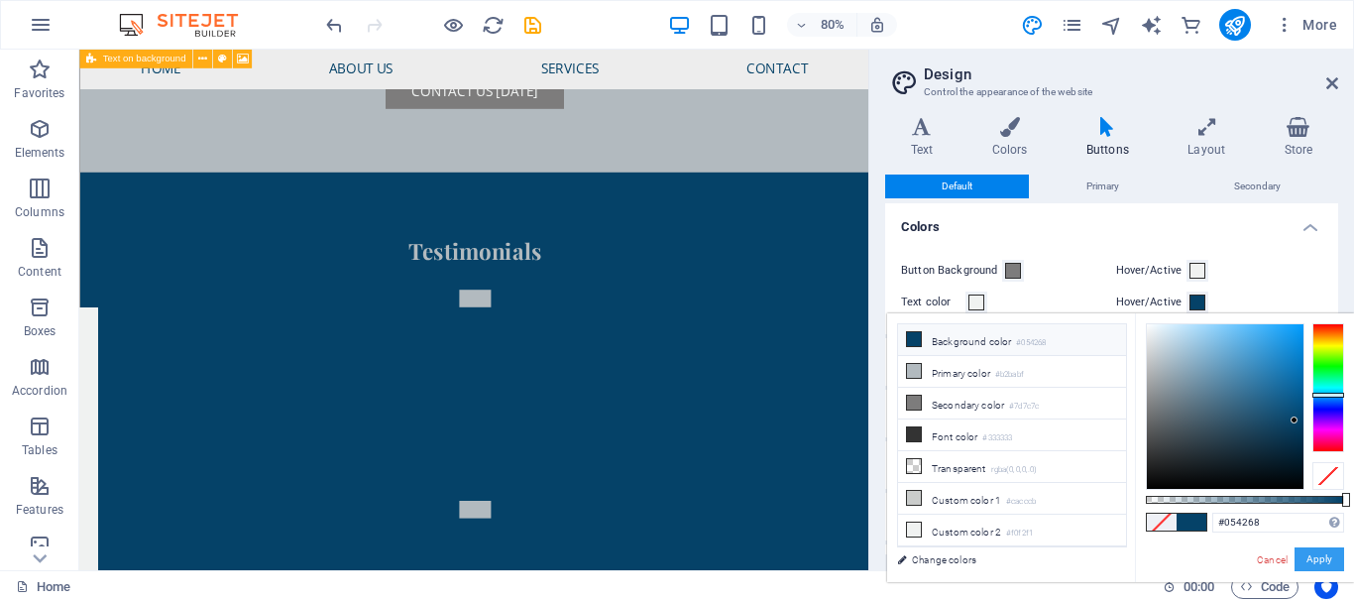
click at [1325, 556] on button "Apply" at bounding box center [1320, 559] width 50 height 24
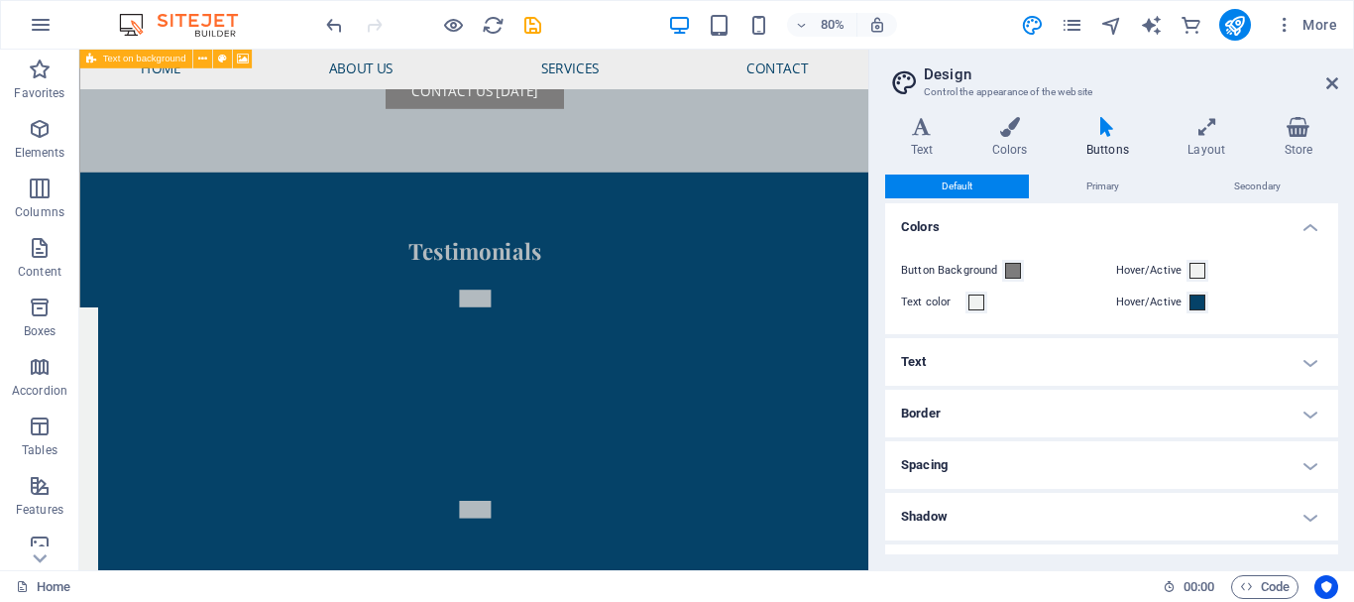
click at [1309, 357] on h4 "Text" at bounding box center [1111, 362] width 453 height 48
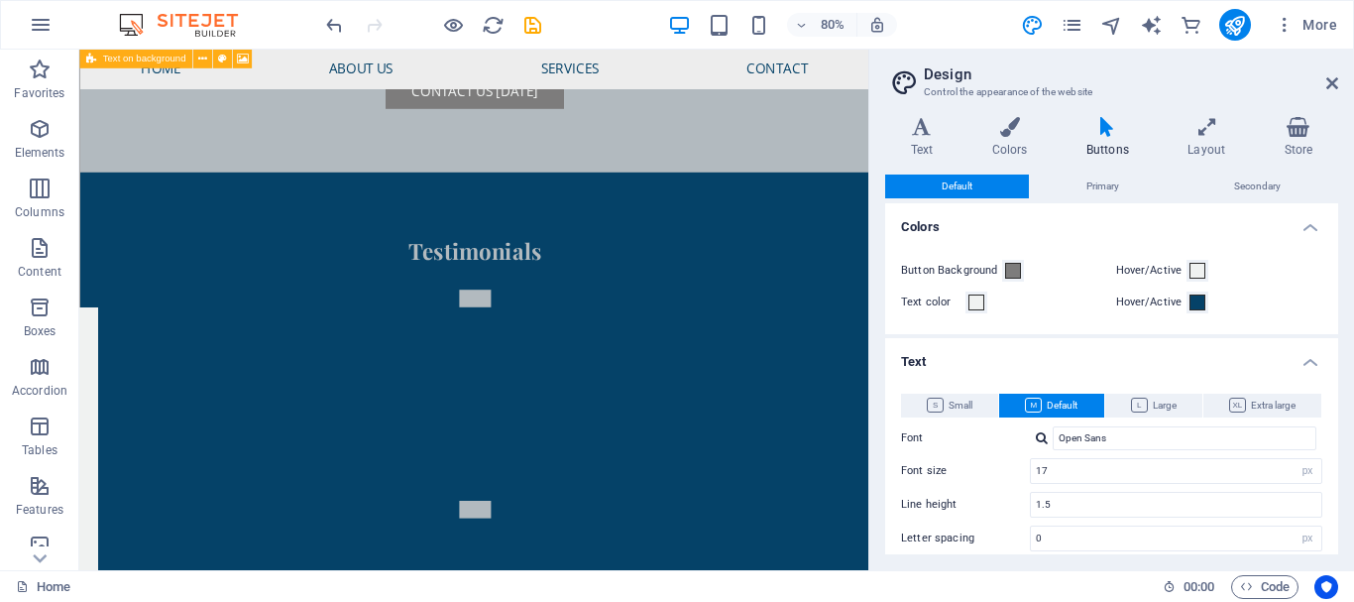
click at [1309, 357] on h4 "Text" at bounding box center [1111, 356] width 453 height 36
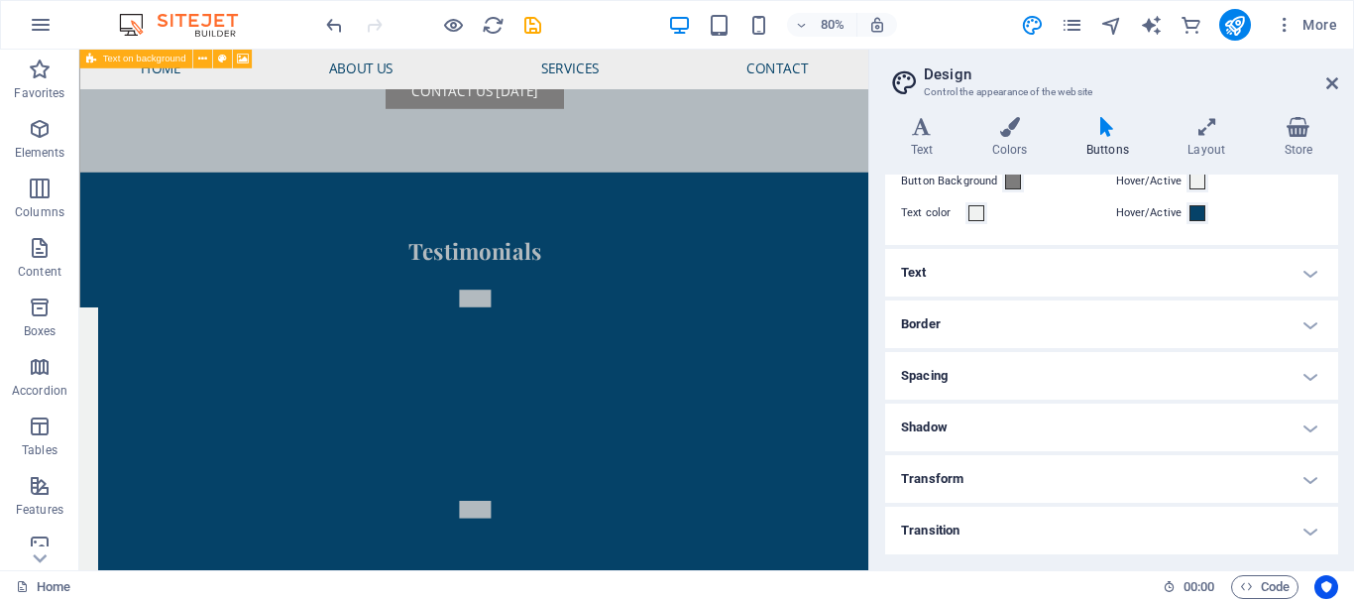
scroll to position [0, 0]
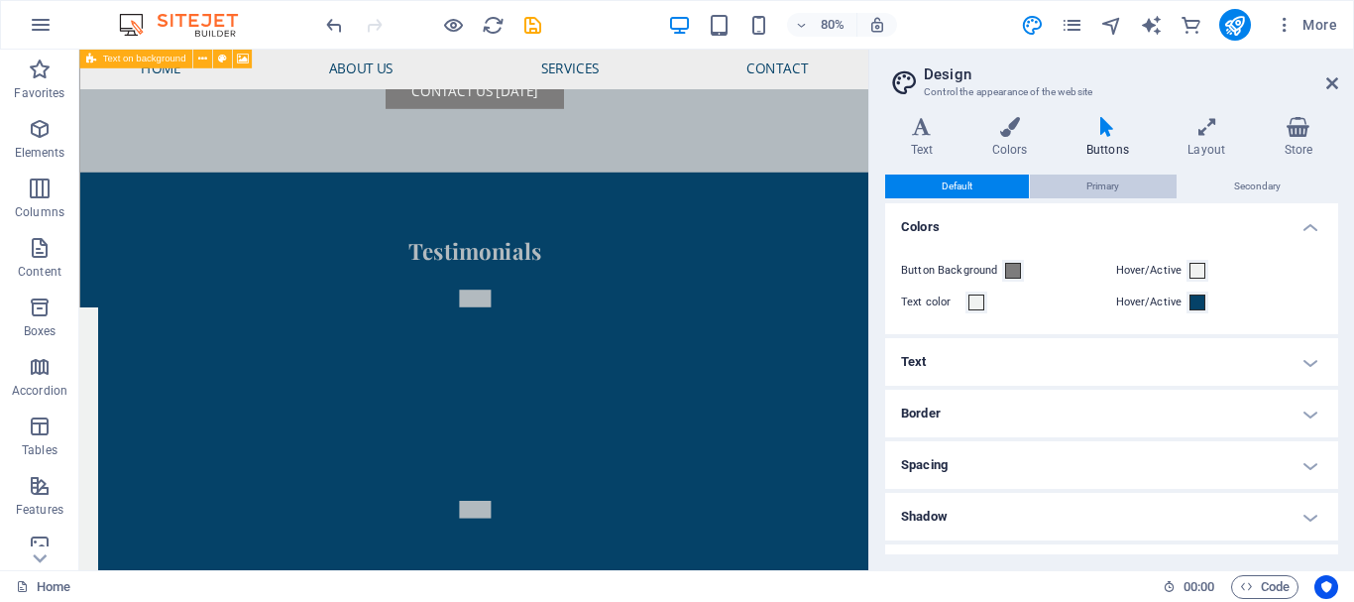
click at [1112, 187] on span "Primary" at bounding box center [1103, 187] width 33 height 24
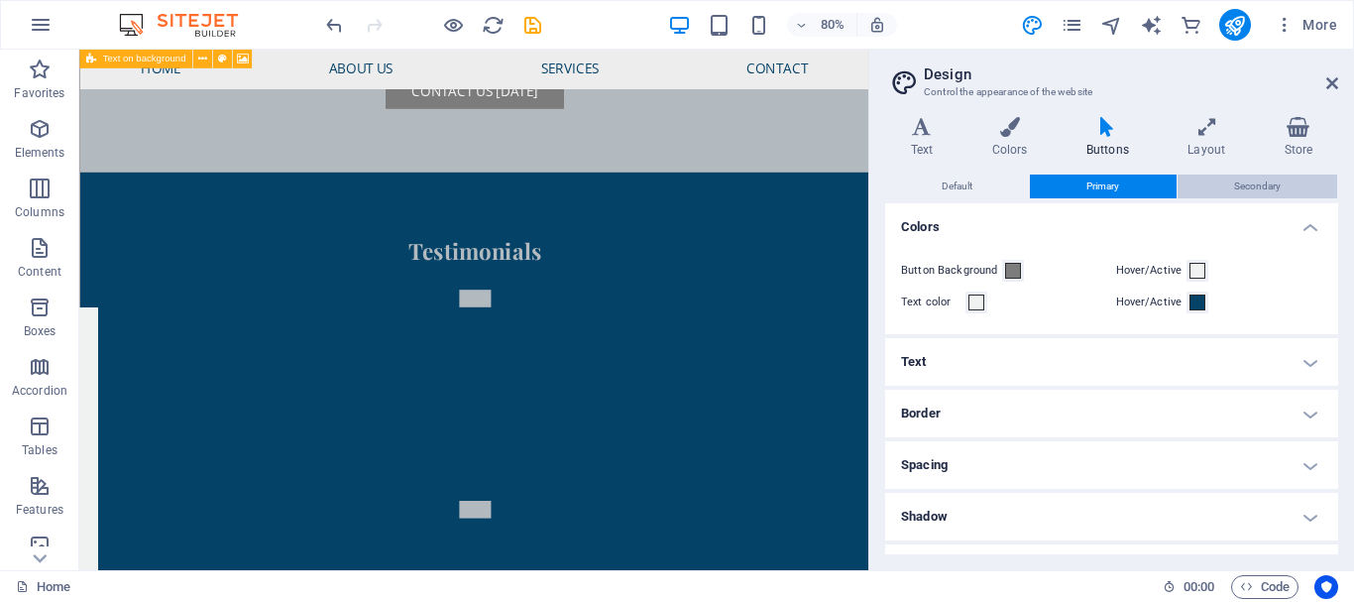
click at [1246, 188] on span "Secondary" at bounding box center [1257, 187] width 47 height 24
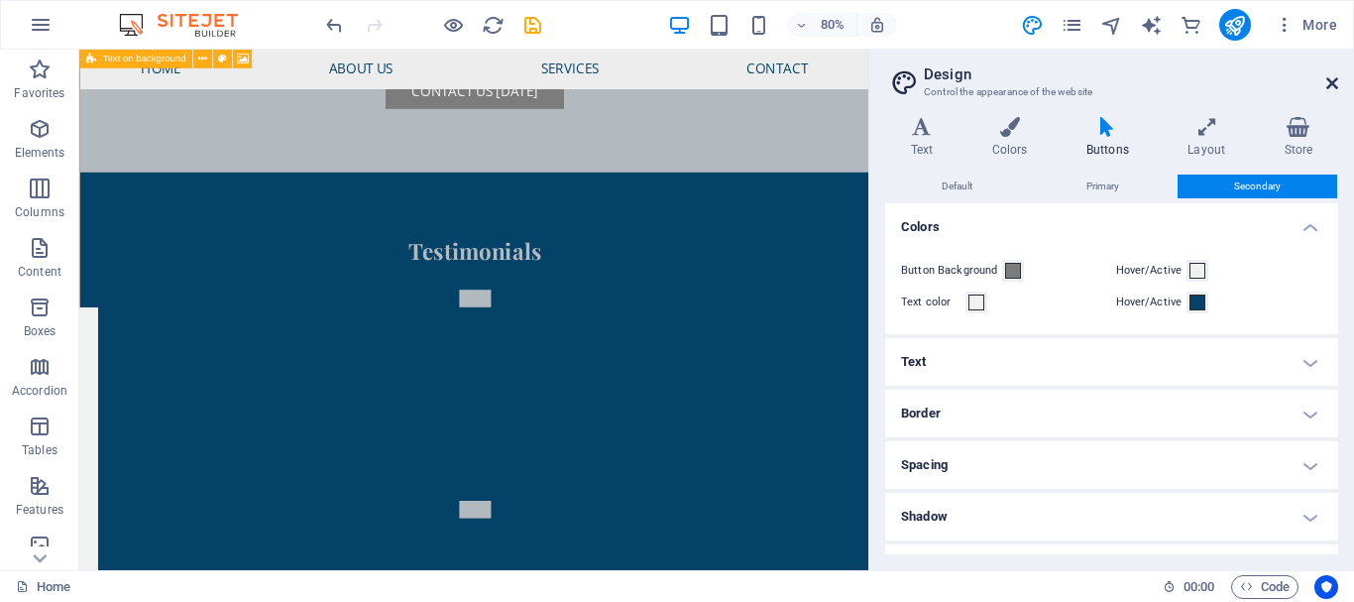
drag, startPoint x: 1334, startPoint y: 79, endPoint x: 906, endPoint y: 64, distance: 427.6
click at [1334, 79] on icon at bounding box center [1333, 83] width 12 height 16
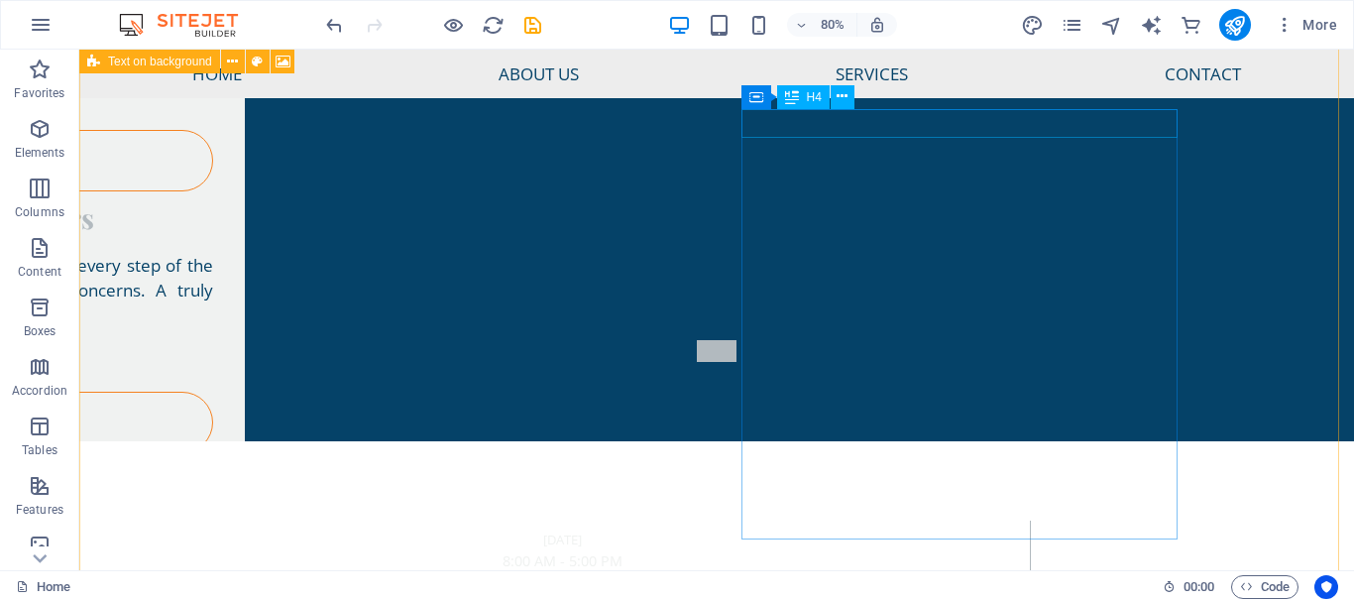
scroll to position [6918, 0]
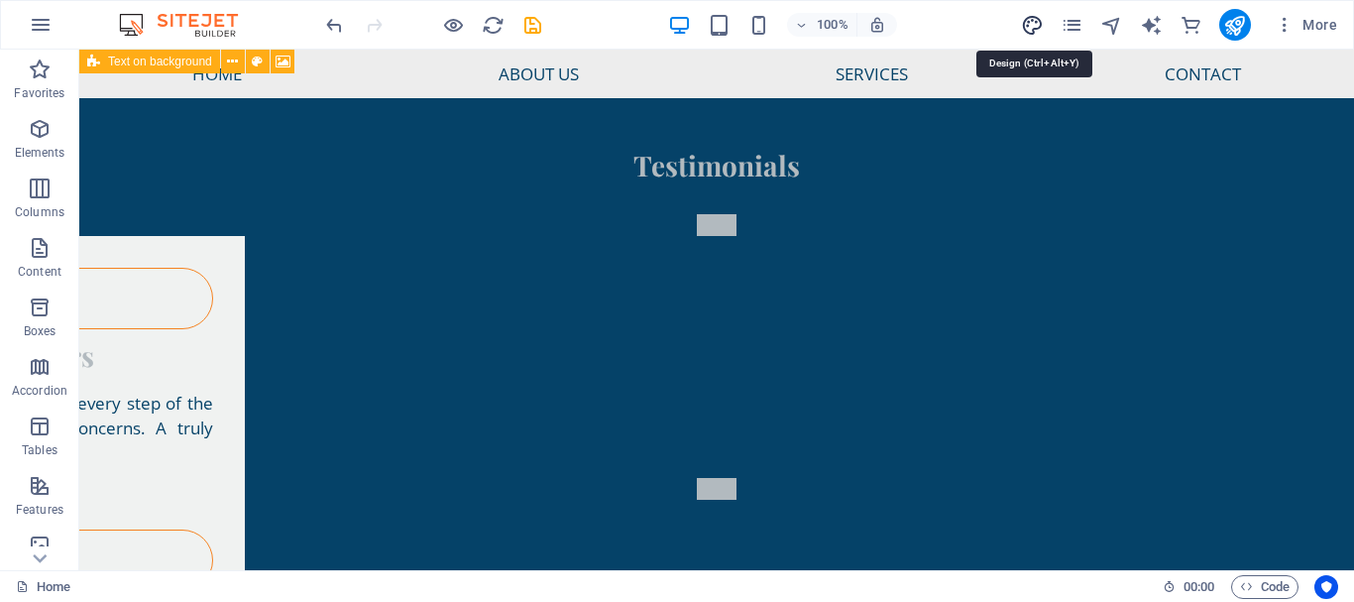
click at [1036, 16] on icon "design" at bounding box center [1032, 25] width 23 height 23
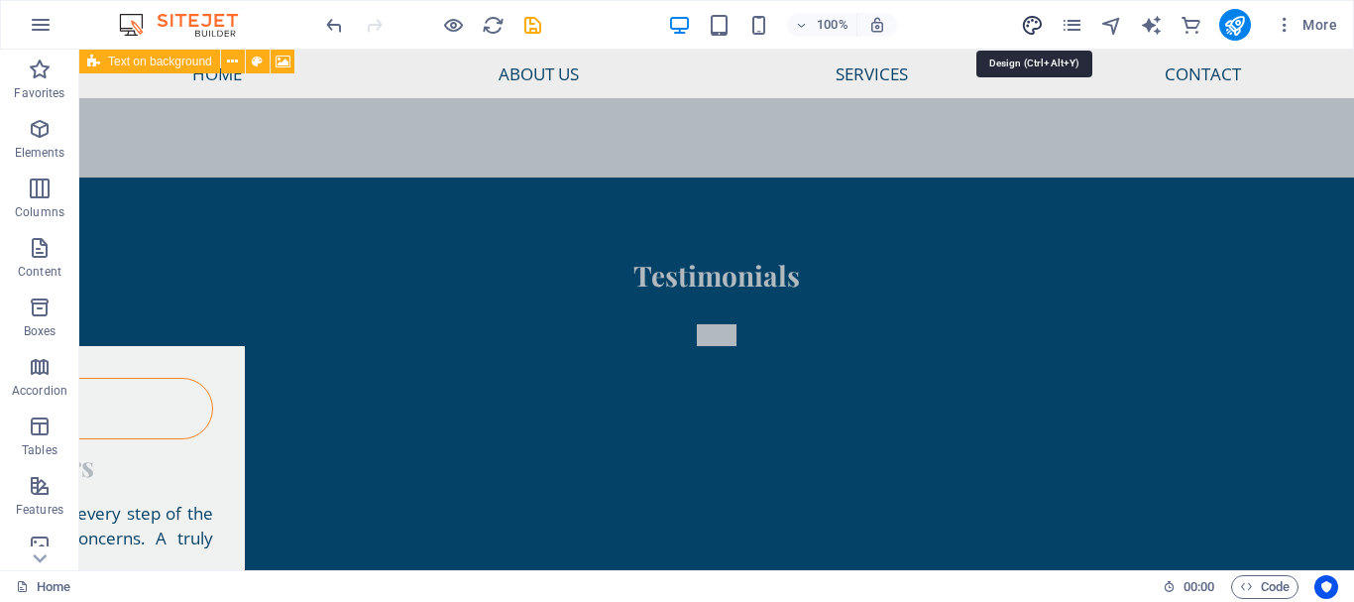
select select "px"
select select "600"
select select "px"
select select "rem"
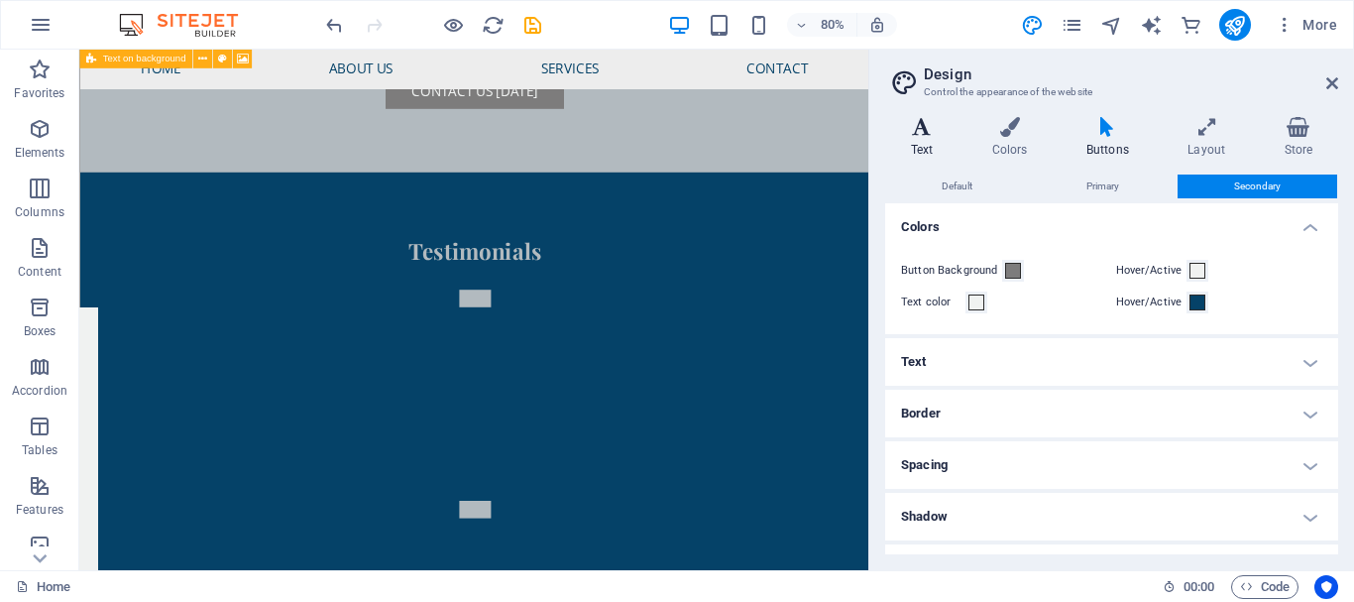
click at [924, 146] on h4 "Text" at bounding box center [925, 138] width 81 height 42
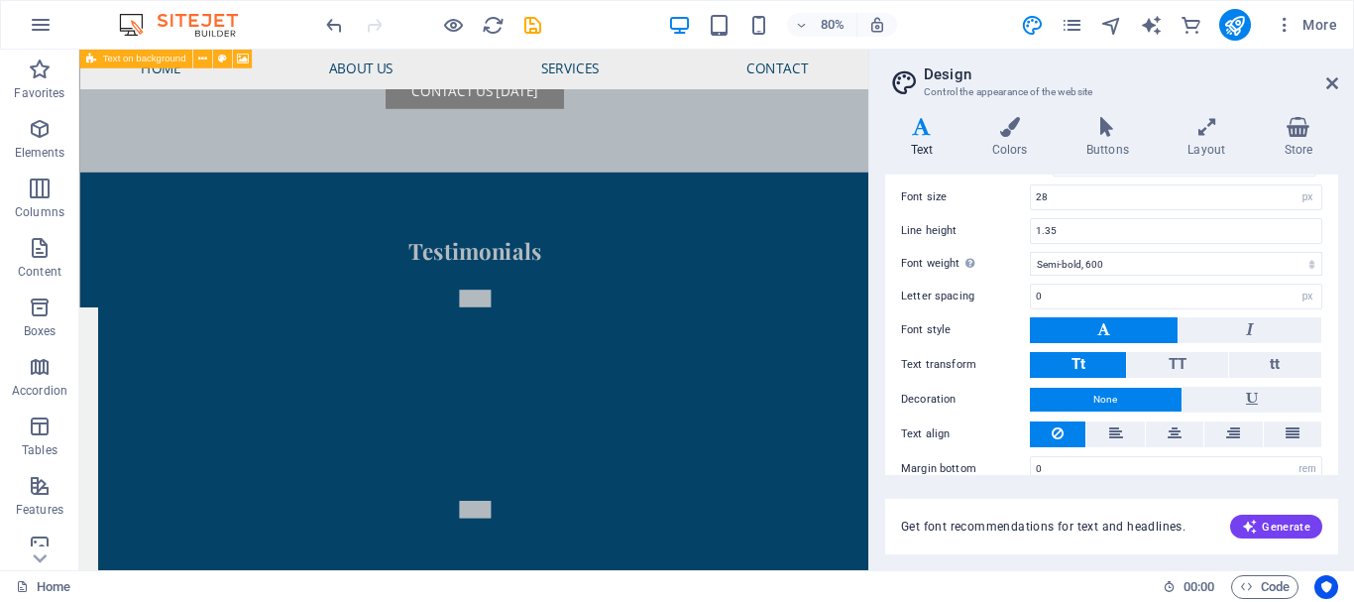
scroll to position [372, 0]
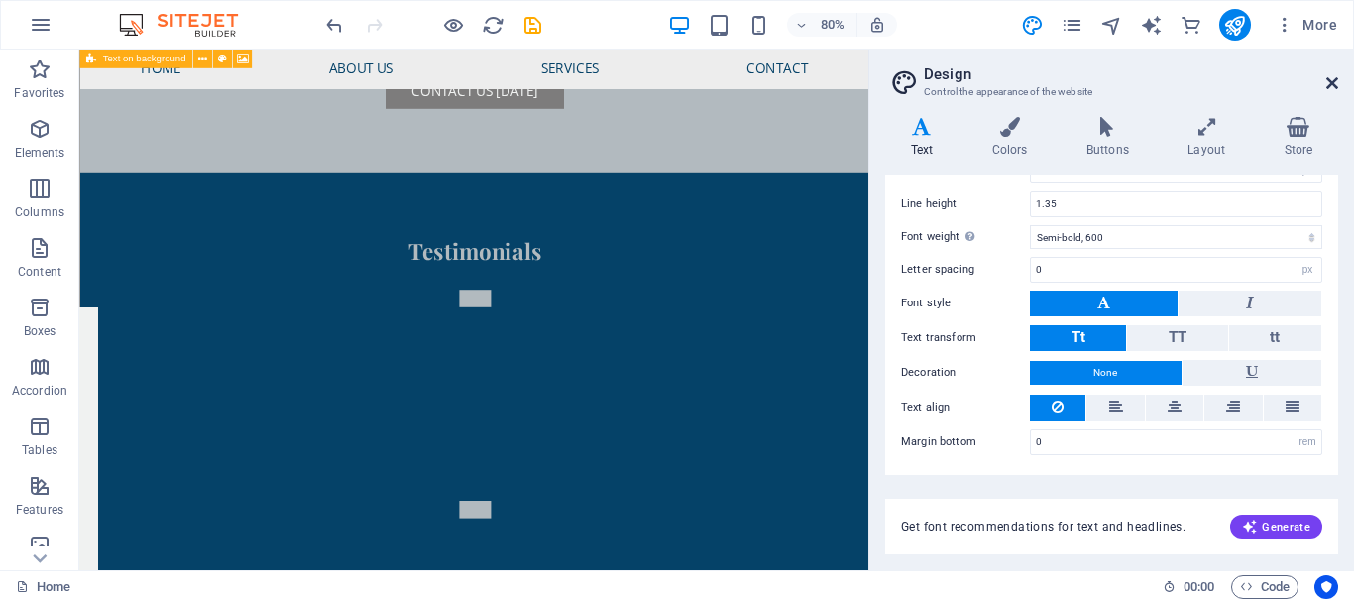
drag, startPoint x: 1337, startPoint y: 84, endPoint x: 1255, endPoint y: 35, distance: 95.2
click at [1337, 84] on icon at bounding box center [1333, 83] width 12 height 16
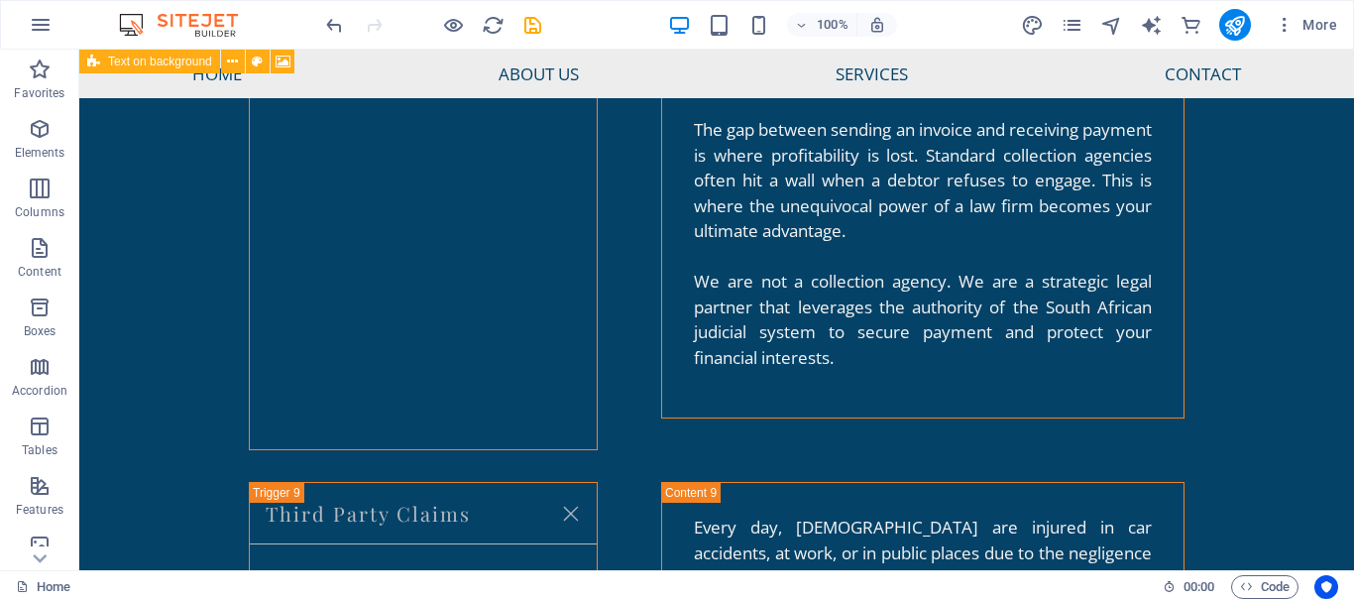
scroll to position [5714, 0]
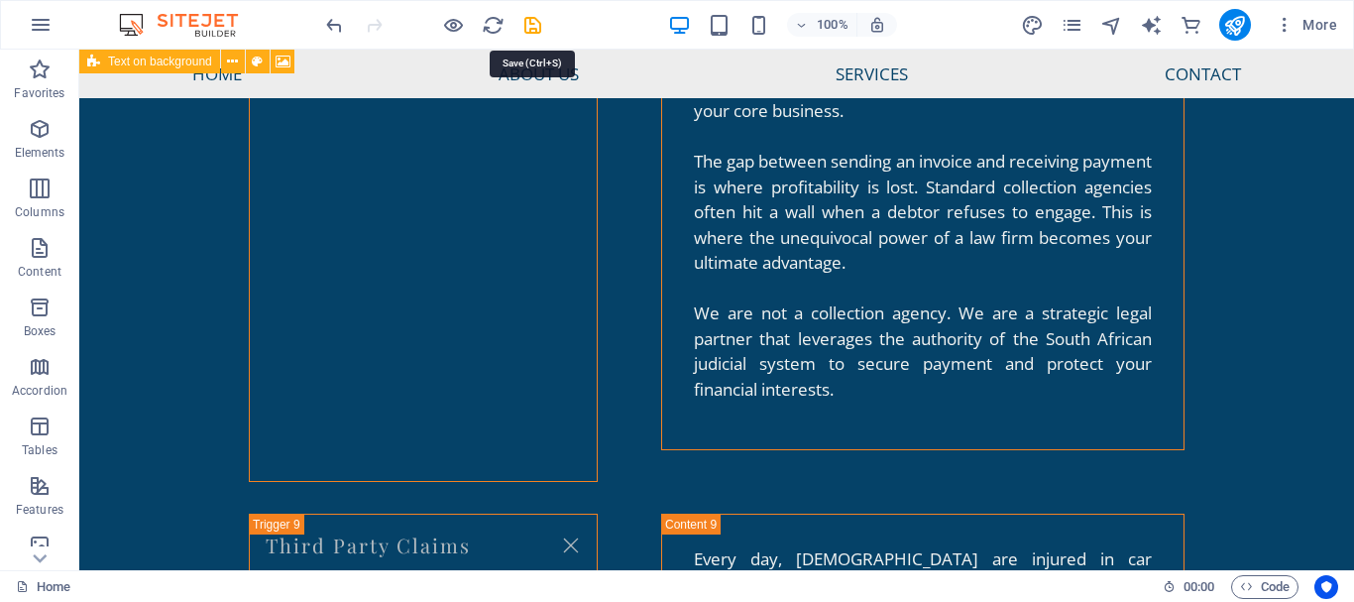
click at [534, 28] on icon "save" at bounding box center [533, 25] width 23 height 23
checkbox input "false"
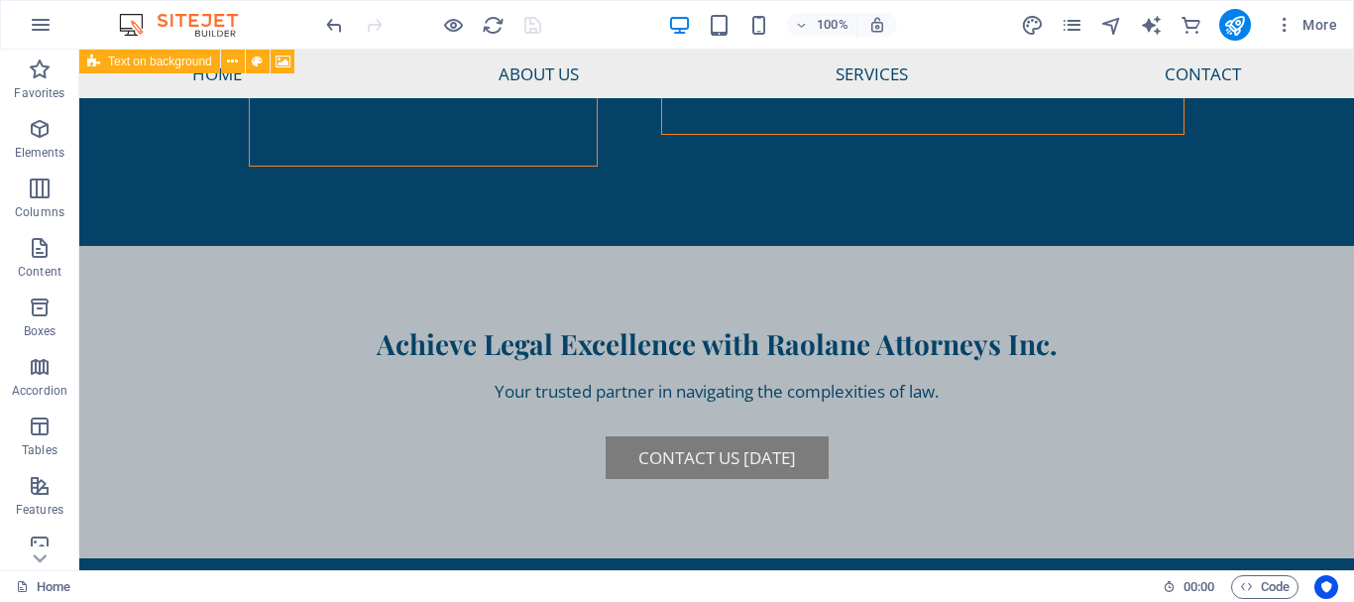
scroll to position [6637, 0]
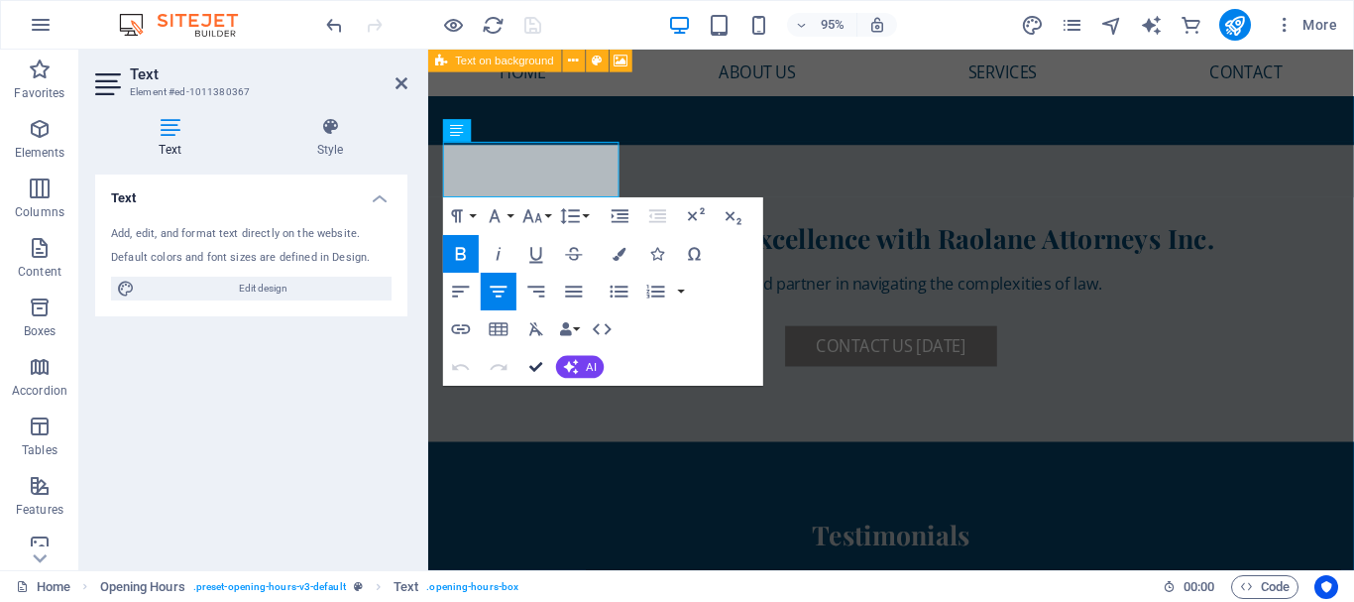
scroll to position [6801, 0]
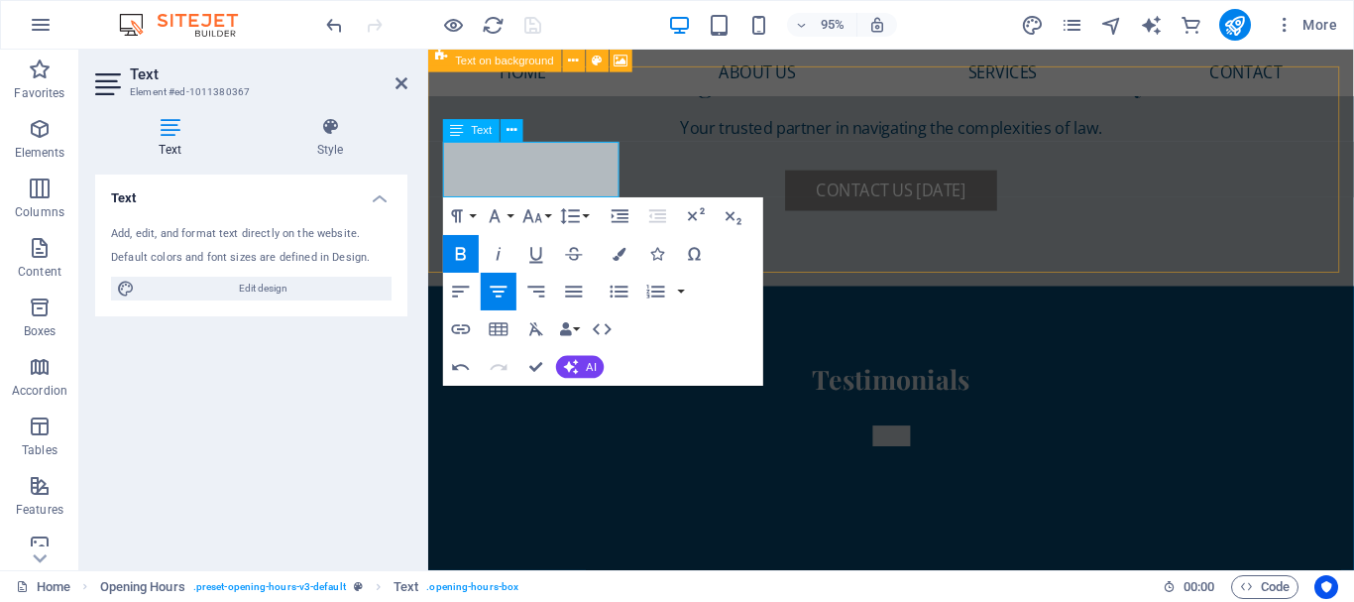
drag, startPoint x: 507, startPoint y: 165, endPoint x: 610, endPoint y: 190, distance: 106.3
click at [622, 251] on icon "button" at bounding box center [619, 254] width 13 height 13
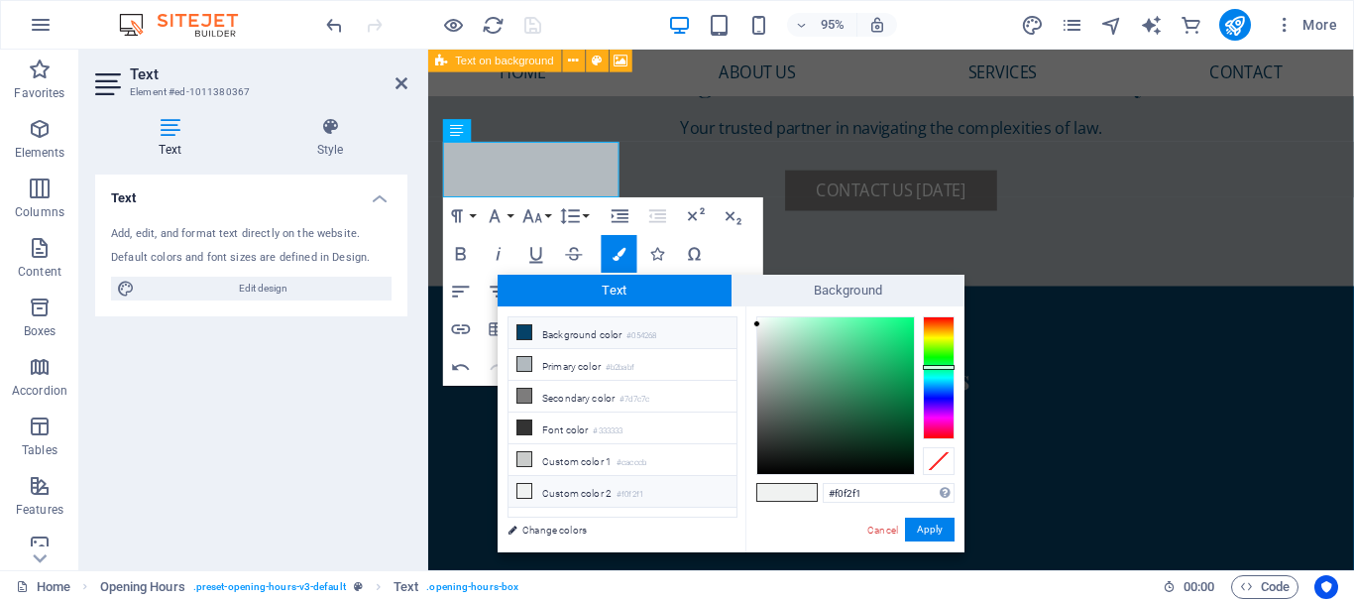
click at [598, 336] on li "Background color #054268" at bounding box center [623, 333] width 228 height 32
type input "#054268"
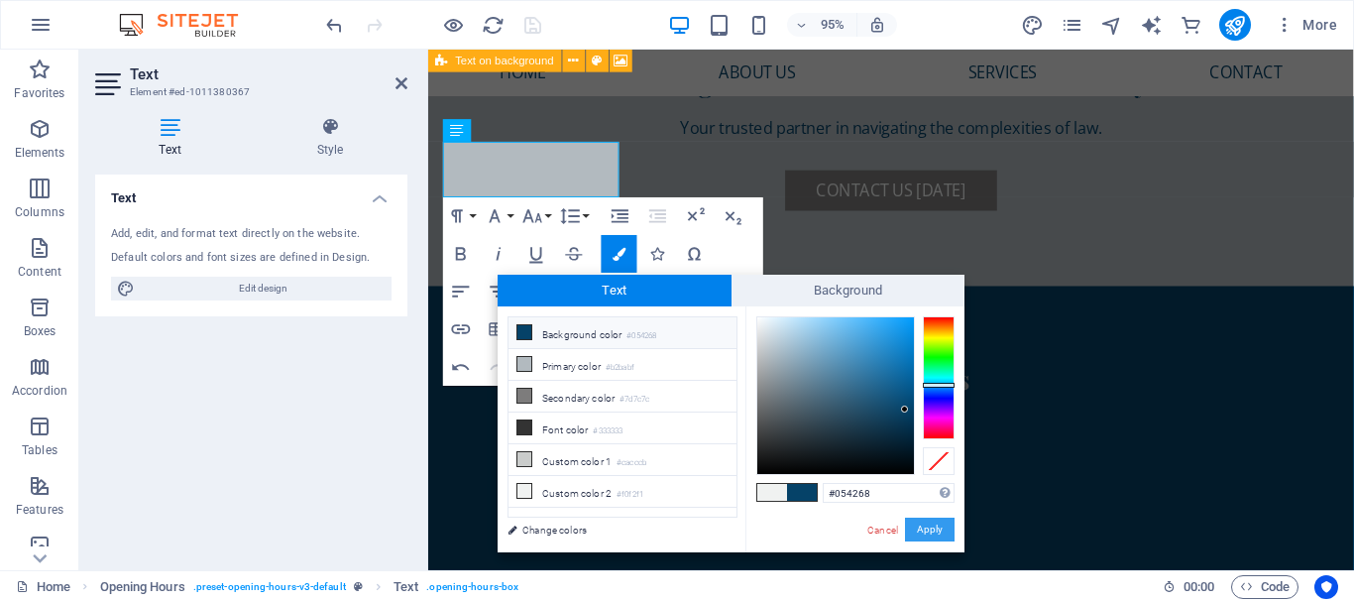
drag, startPoint x: 927, startPoint y: 529, endPoint x: 526, endPoint y: 506, distance: 402.3
click at [927, 529] on button "Apply" at bounding box center [930, 530] width 50 height 24
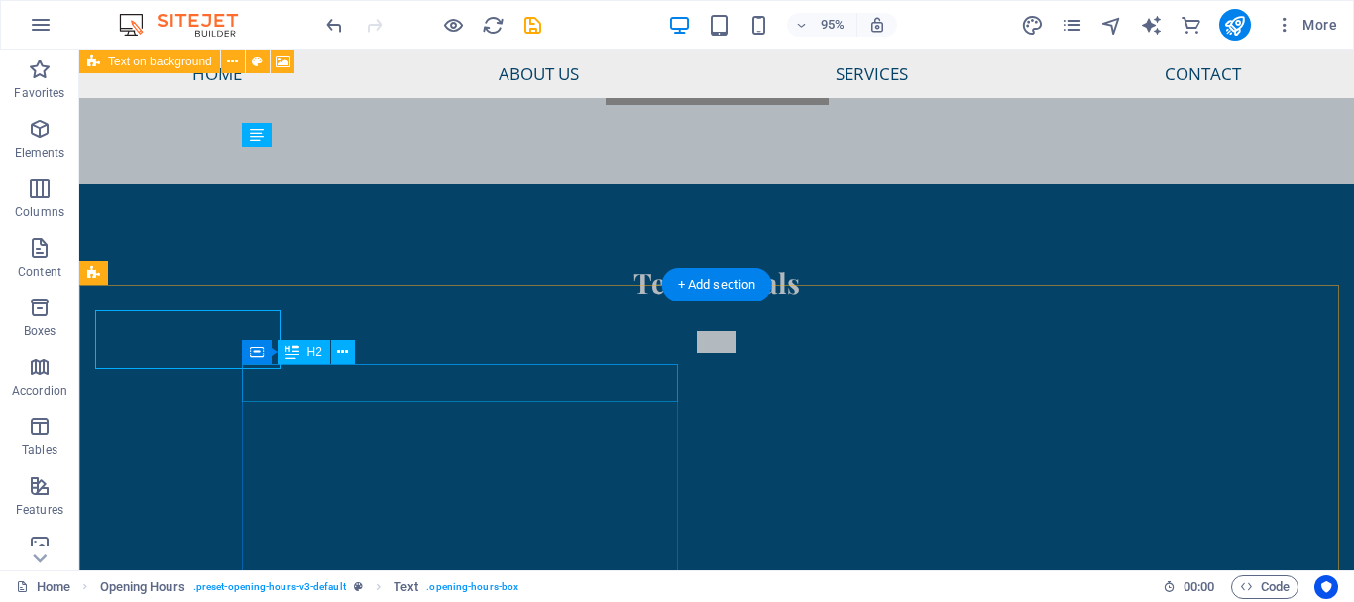
scroll to position [6637, 0]
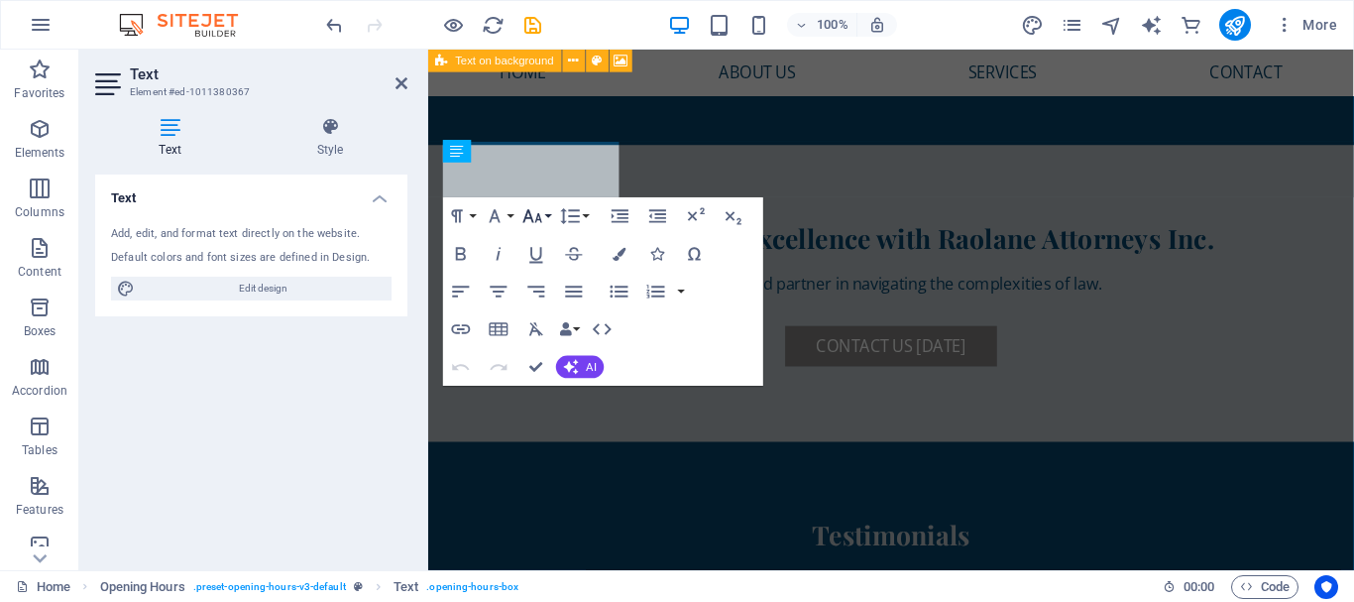
scroll to position [6801, 0]
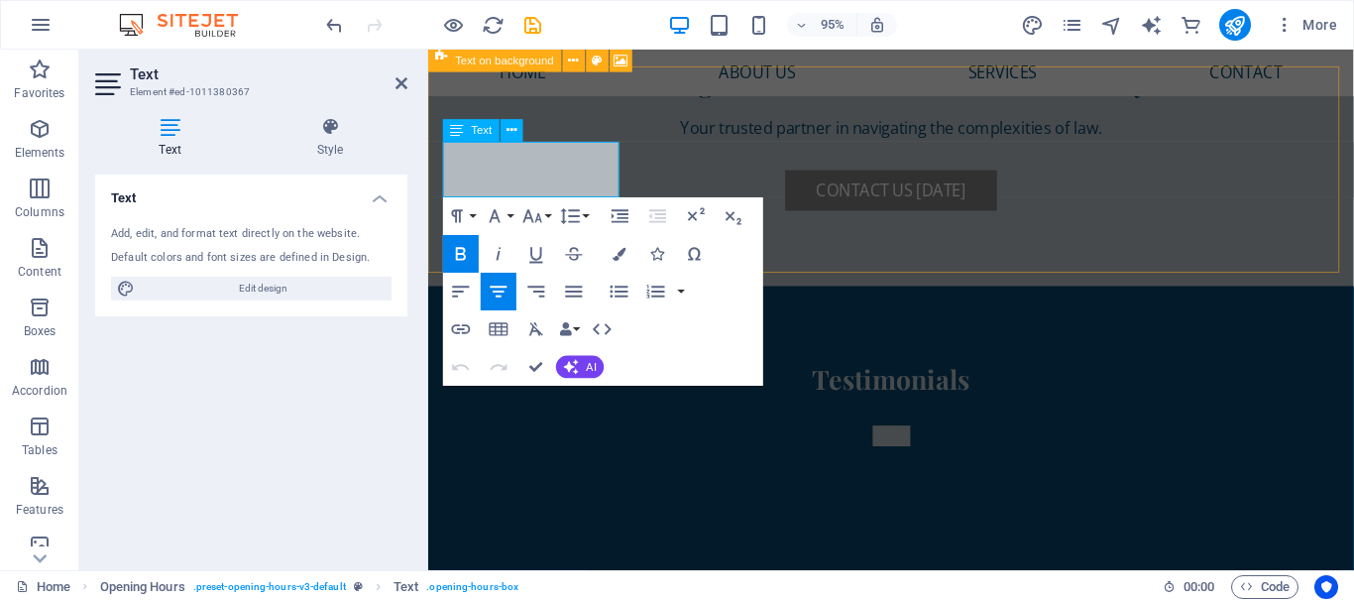
drag, startPoint x: 565, startPoint y: 164, endPoint x: 501, endPoint y: 166, distance: 64.5
click at [621, 253] on icon "button" at bounding box center [619, 254] width 13 height 13
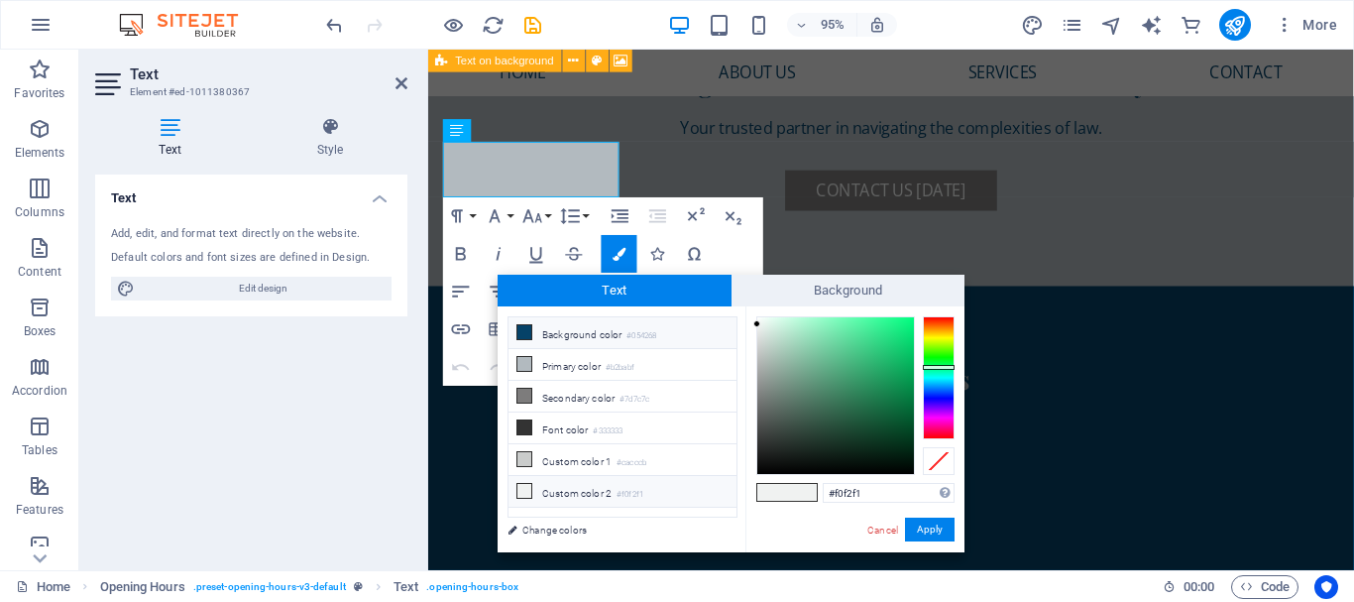
click at [583, 334] on li "Background color #054268" at bounding box center [623, 333] width 228 height 32
type input "#054268"
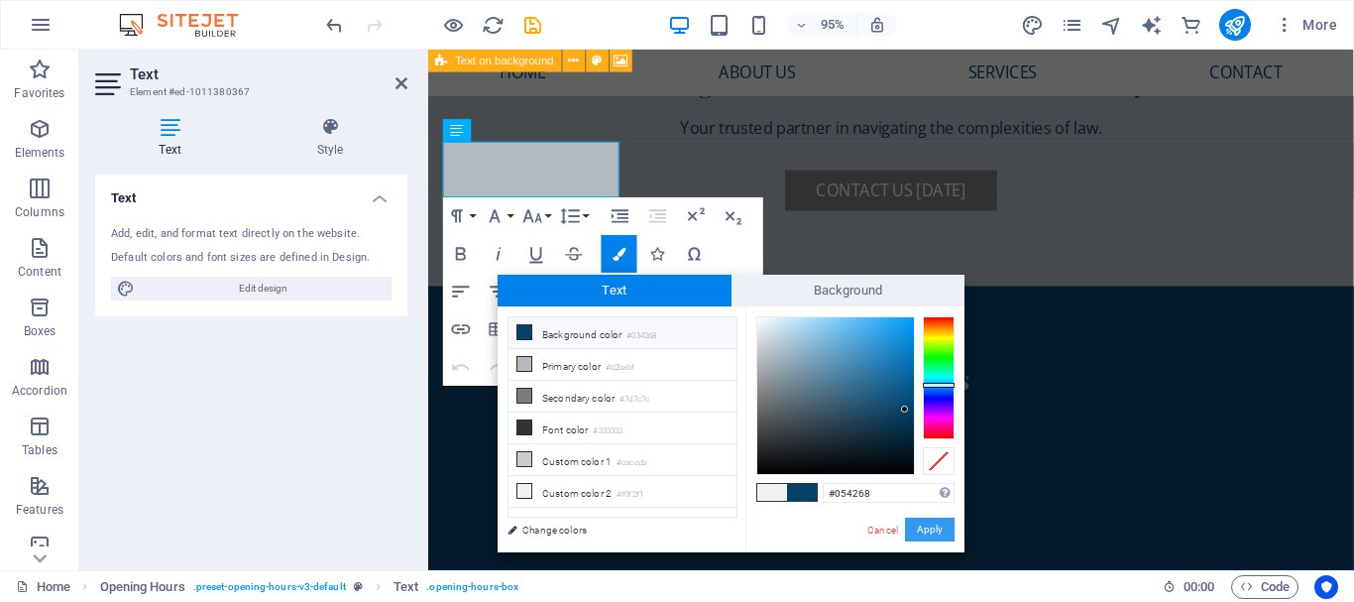
click at [924, 528] on button "Apply" at bounding box center [930, 530] width 50 height 24
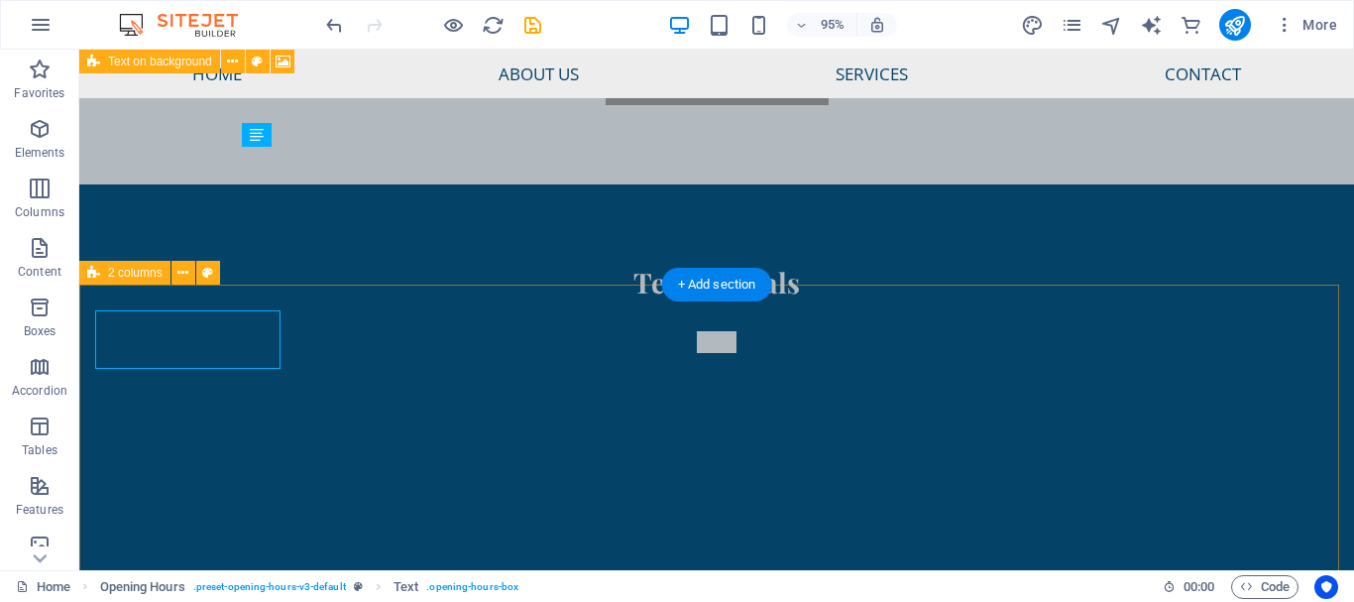
scroll to position [6637, 0]
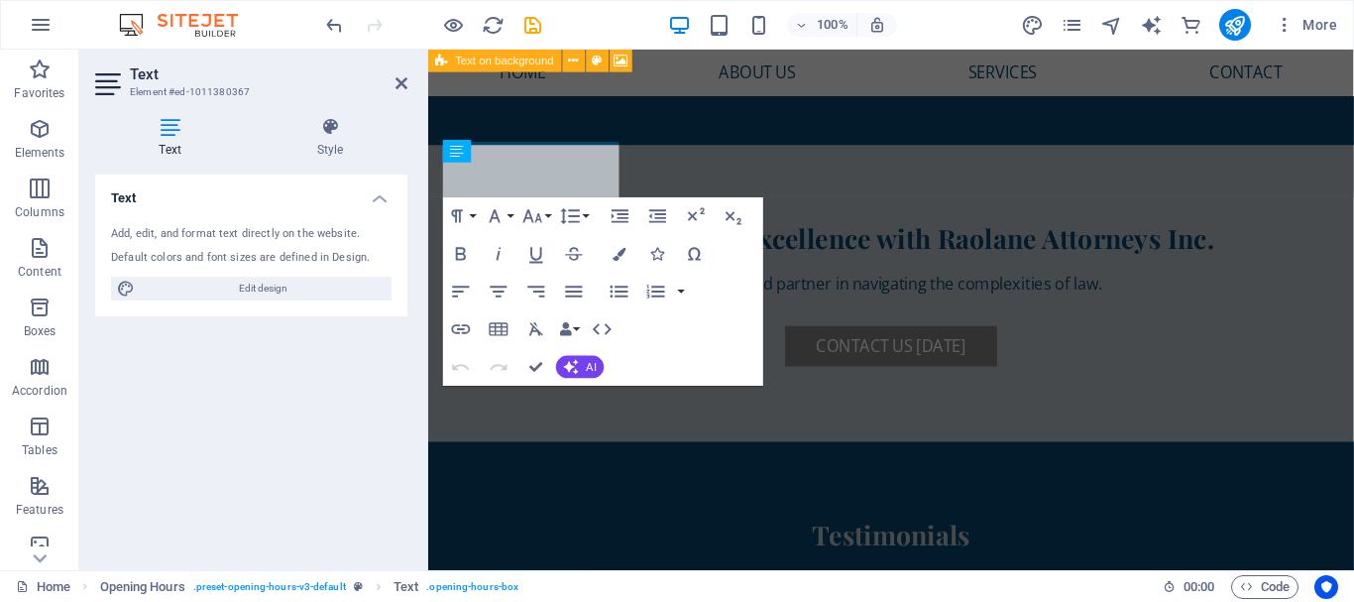
scroll to position [6801, 0]
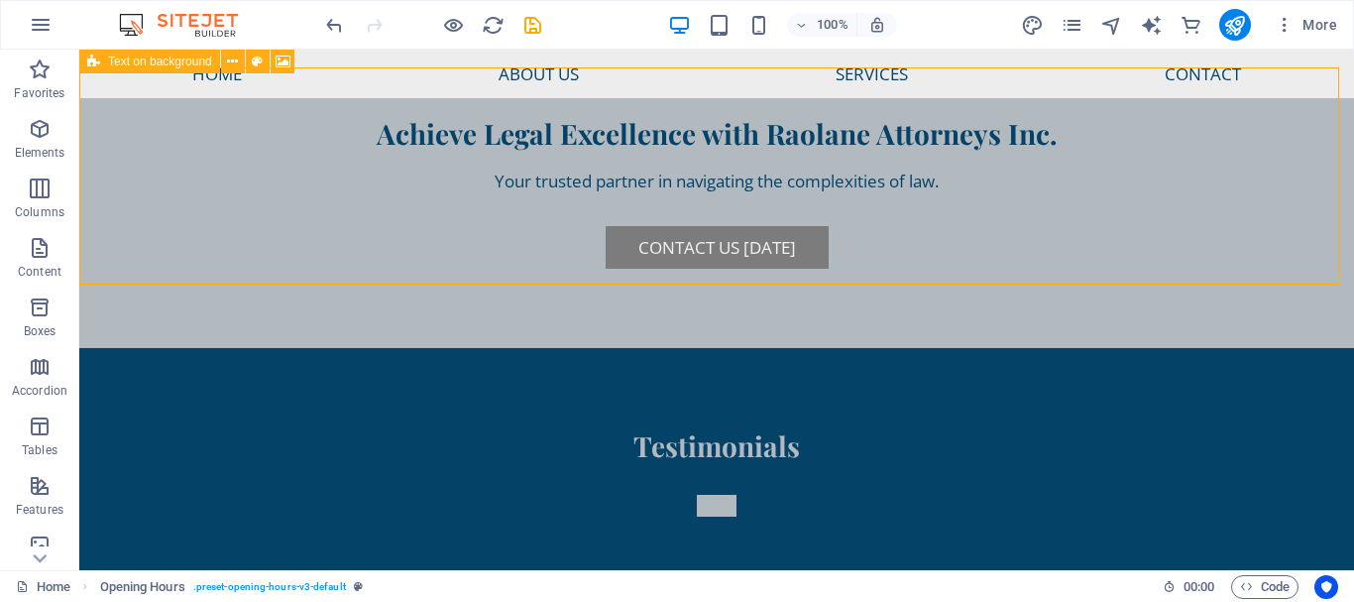
scroll to position [6598, 0]
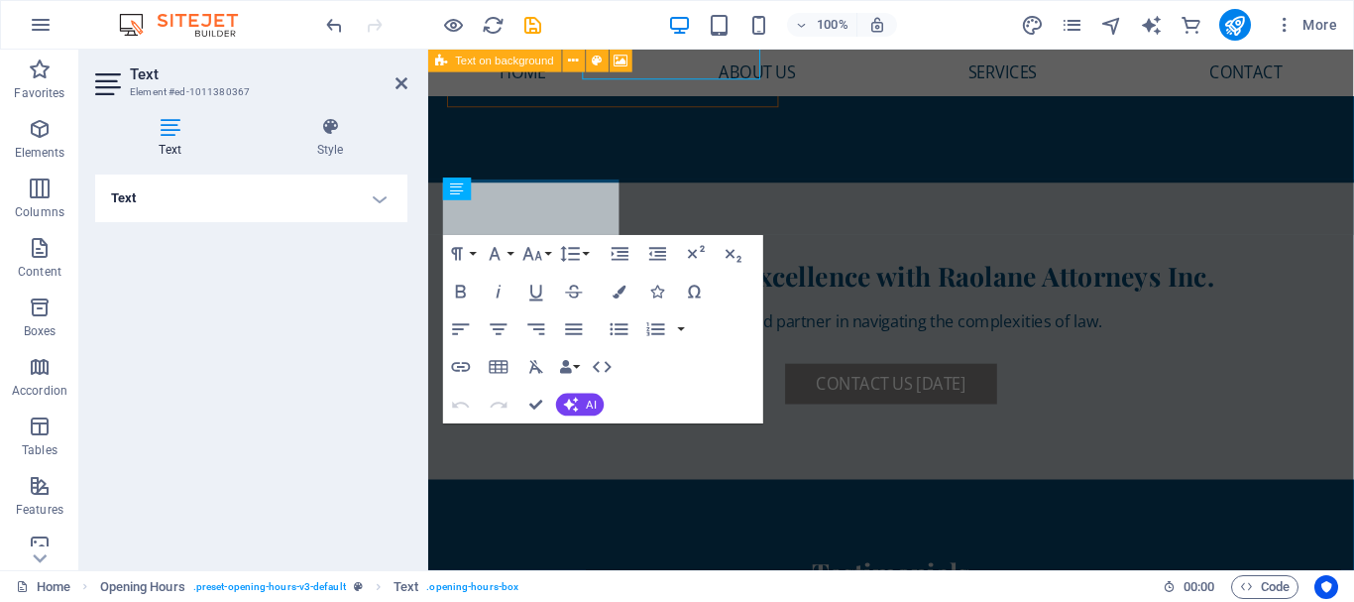
scroll to position [6761, 0]
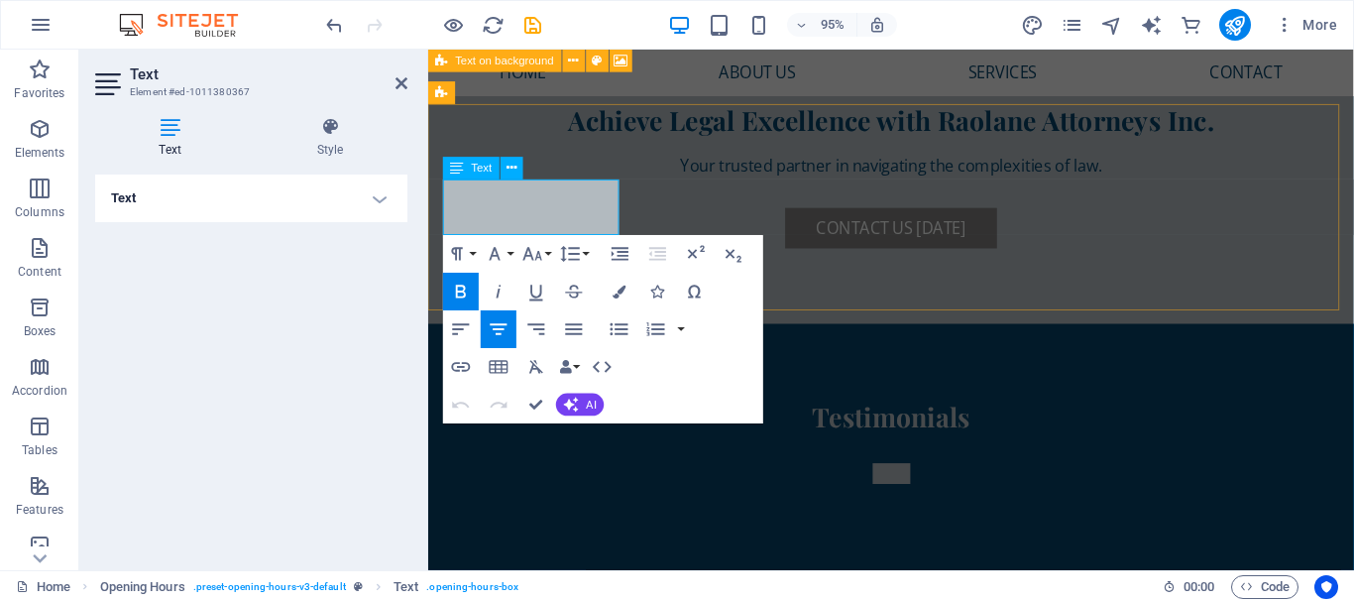
drag, startPoint x: 573, startPoint y: 205, endPoint x: 499, endPoint y: 205, distance: 74.4
click at [614, 290] on icon "button" at bounding box center [619, 292] width 13 height 13
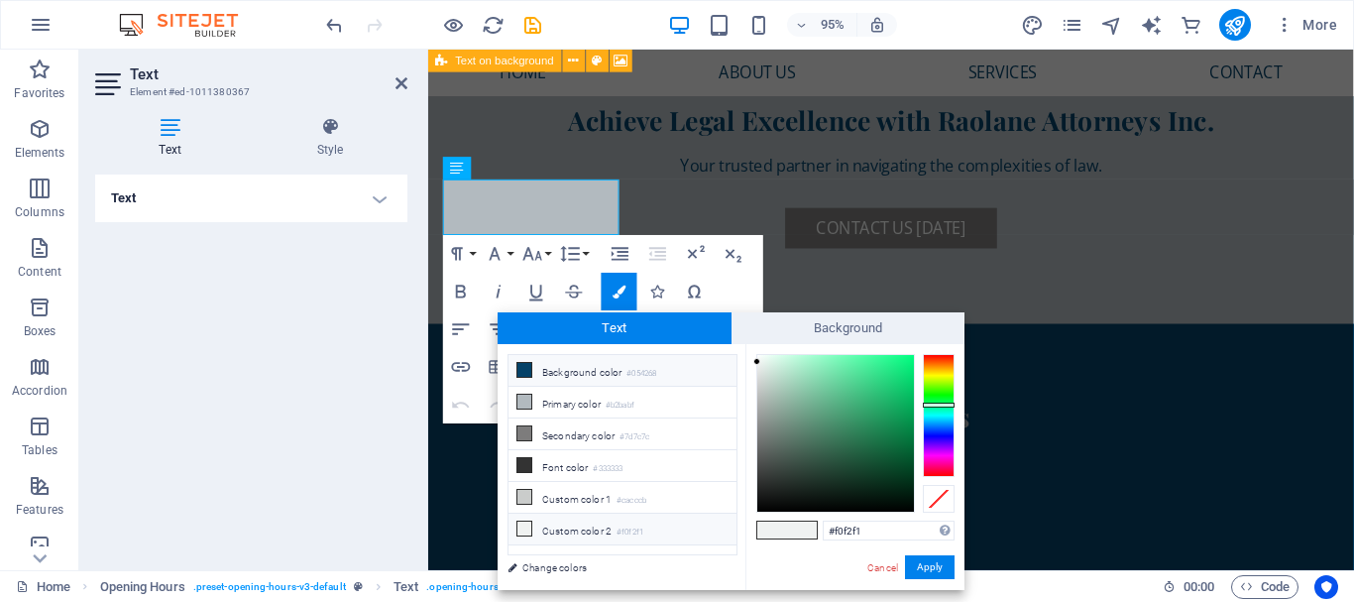
click at [595, 370] on li "Background color #054268" at bounding box center [623, 371] width 228 height 32
type input "#054268"
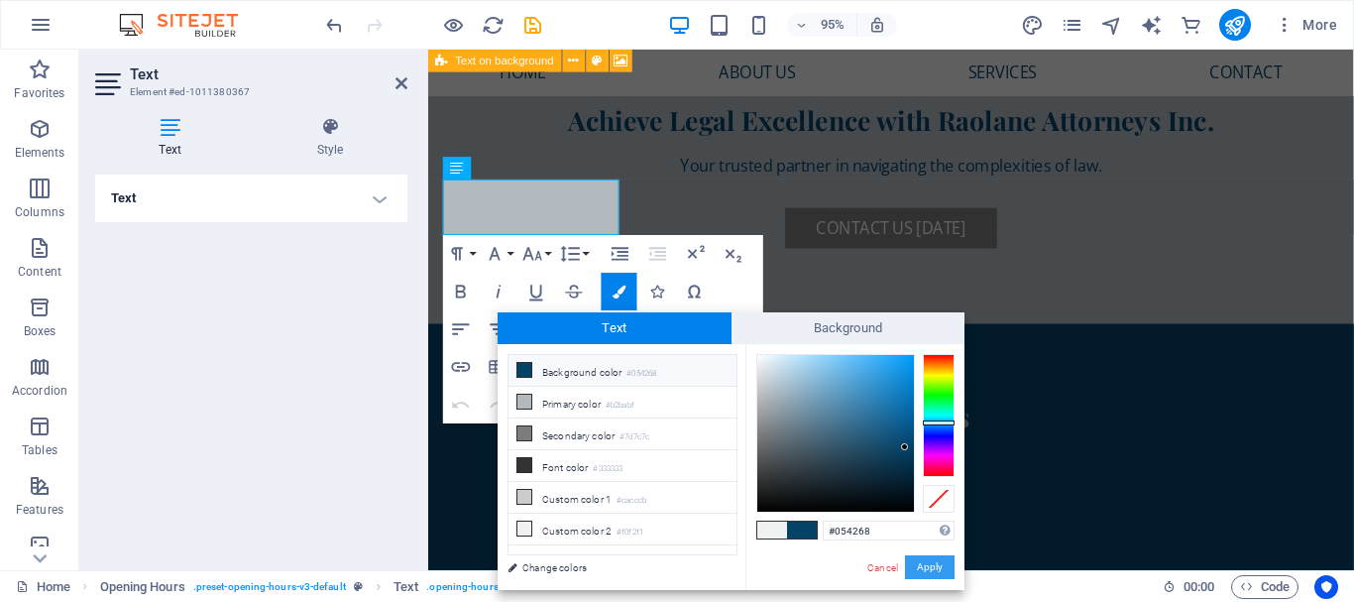
click at [937, 561] on button "Apply" at bounding box center [930, 567] width 50 height 24
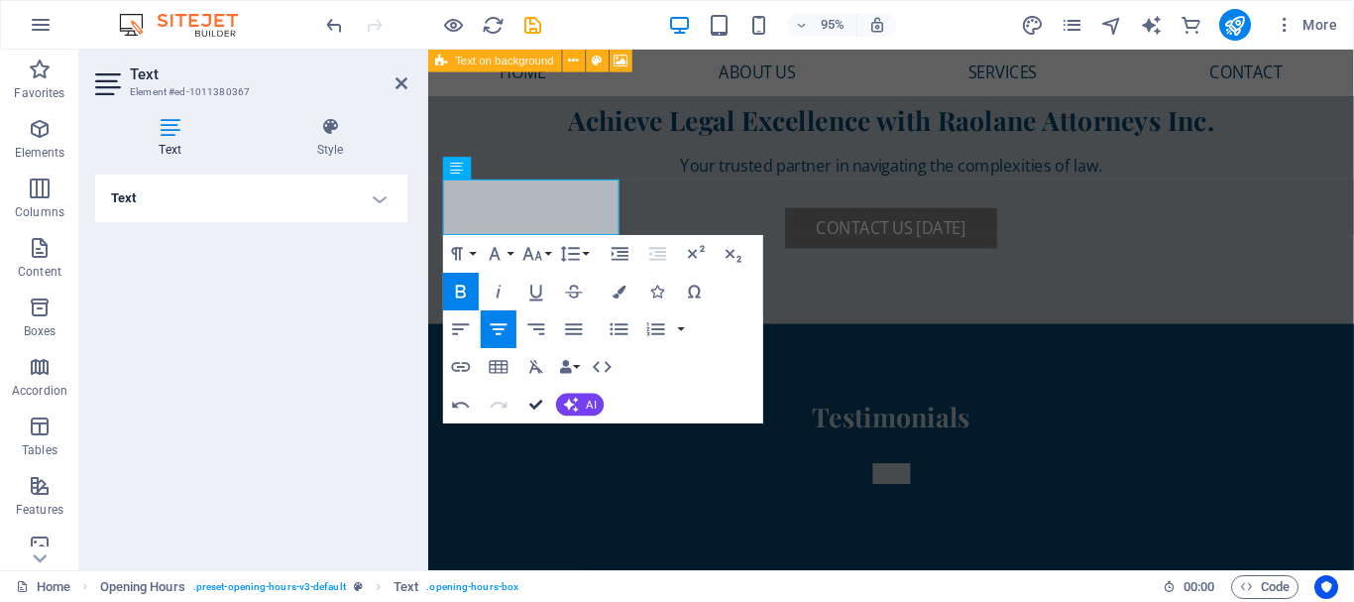
drag, startPoint x: 538, startPoint y: 401, endPoint x: 458, endPoint y: 351, distance: 94.4
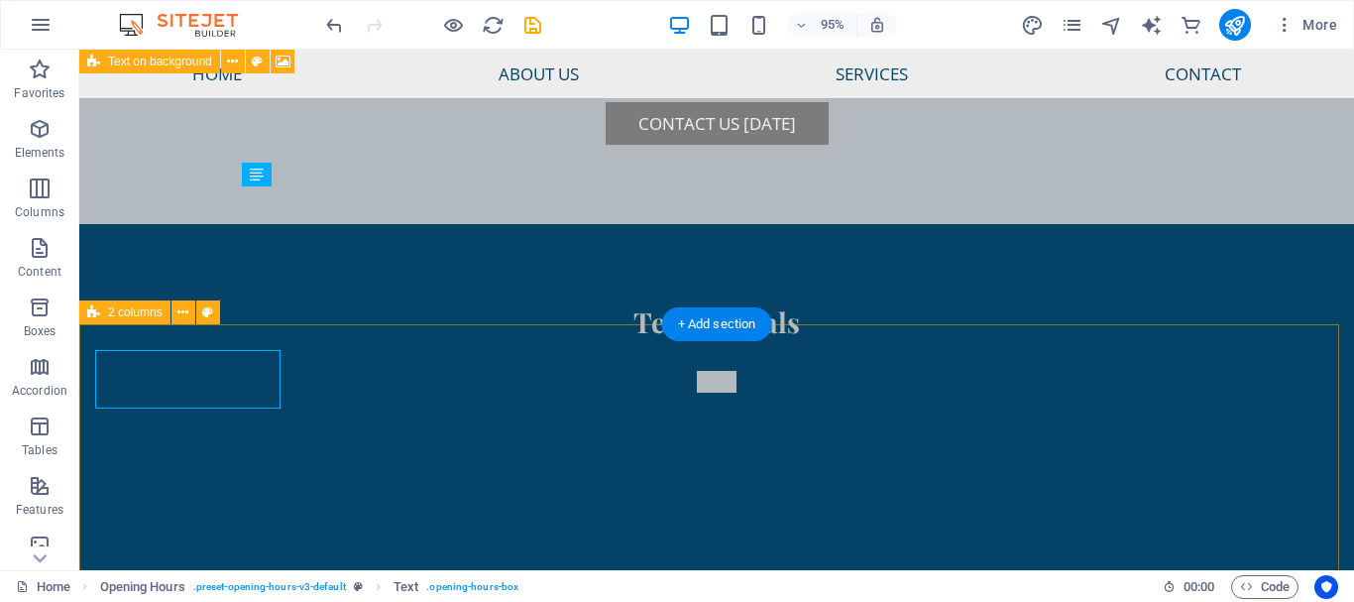
scroll to position [6598, 0]
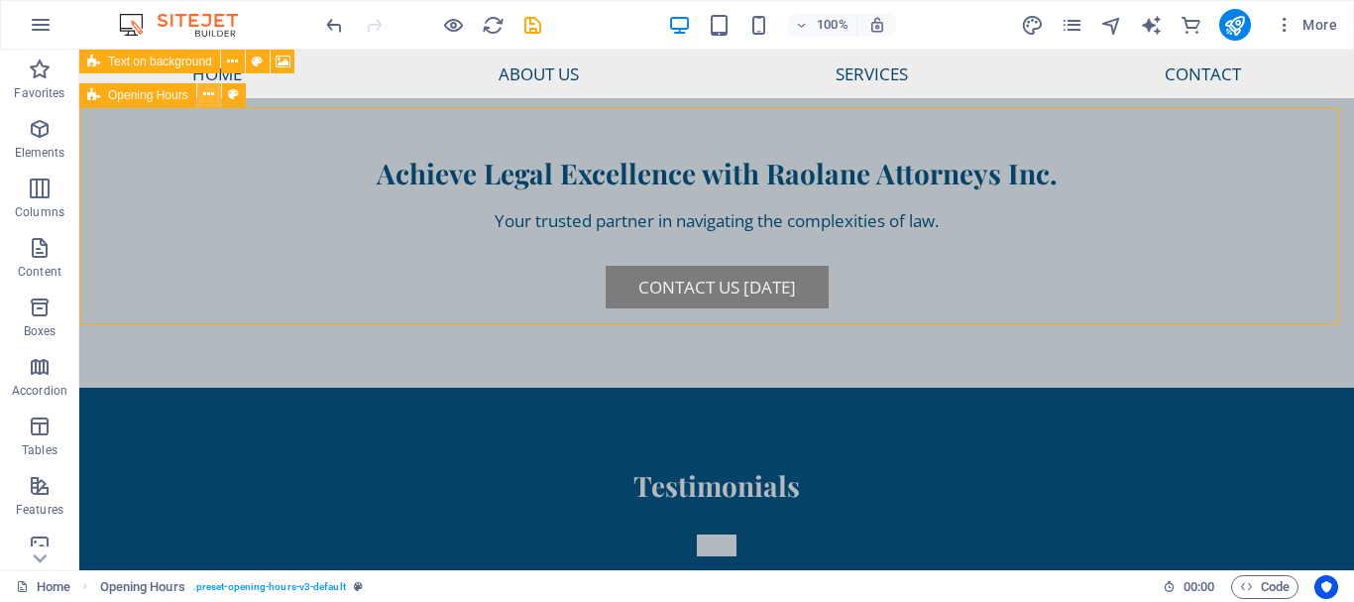
click at [212, 100] on icon at bounding box center [208, 94] width 11 height 21
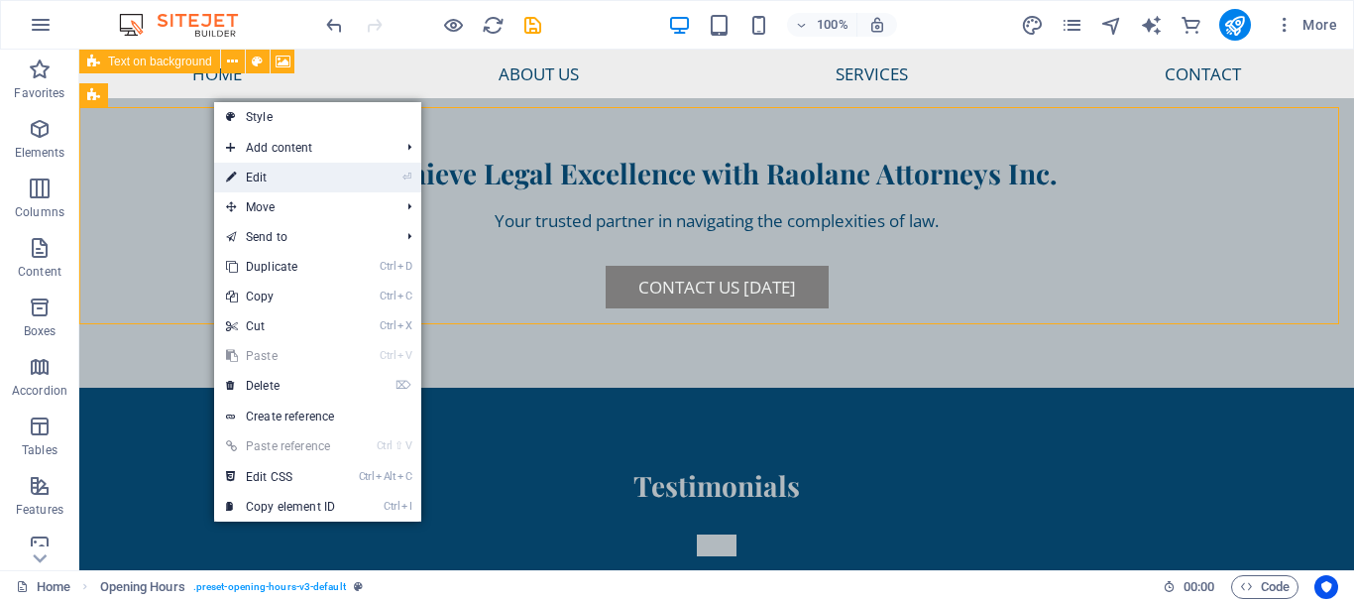
click at [290, 173] on link "⏎ Edit" at bounding box center [280, 178] width 133 height 30
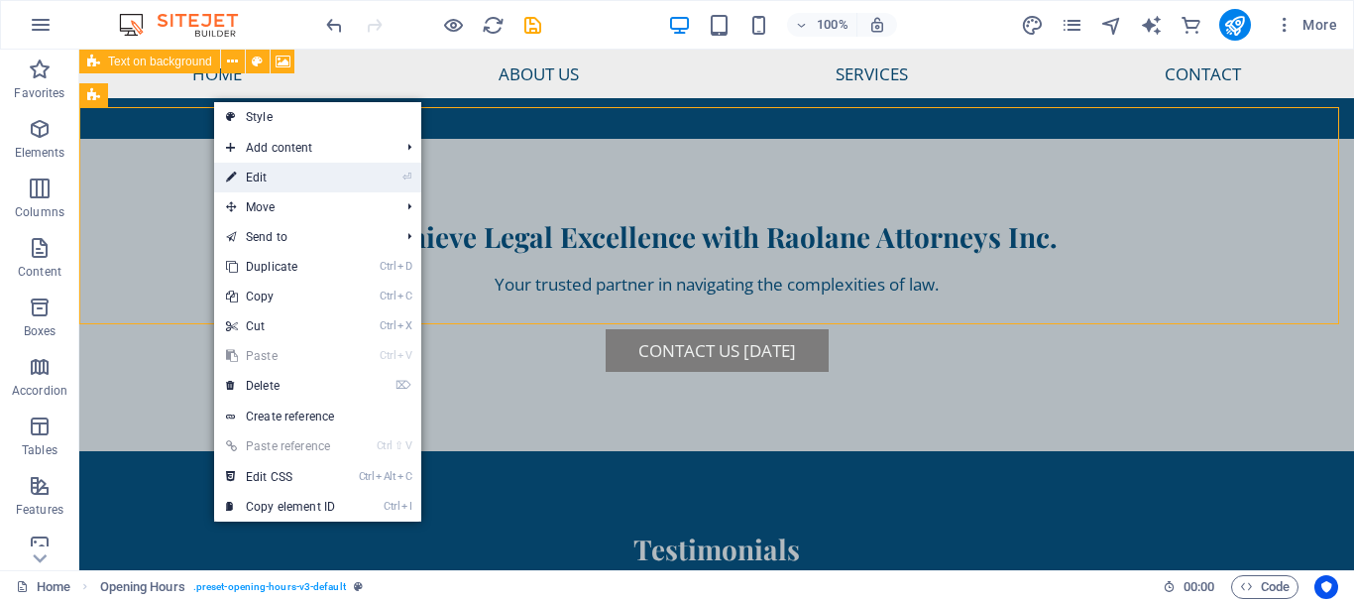
select select "rem"
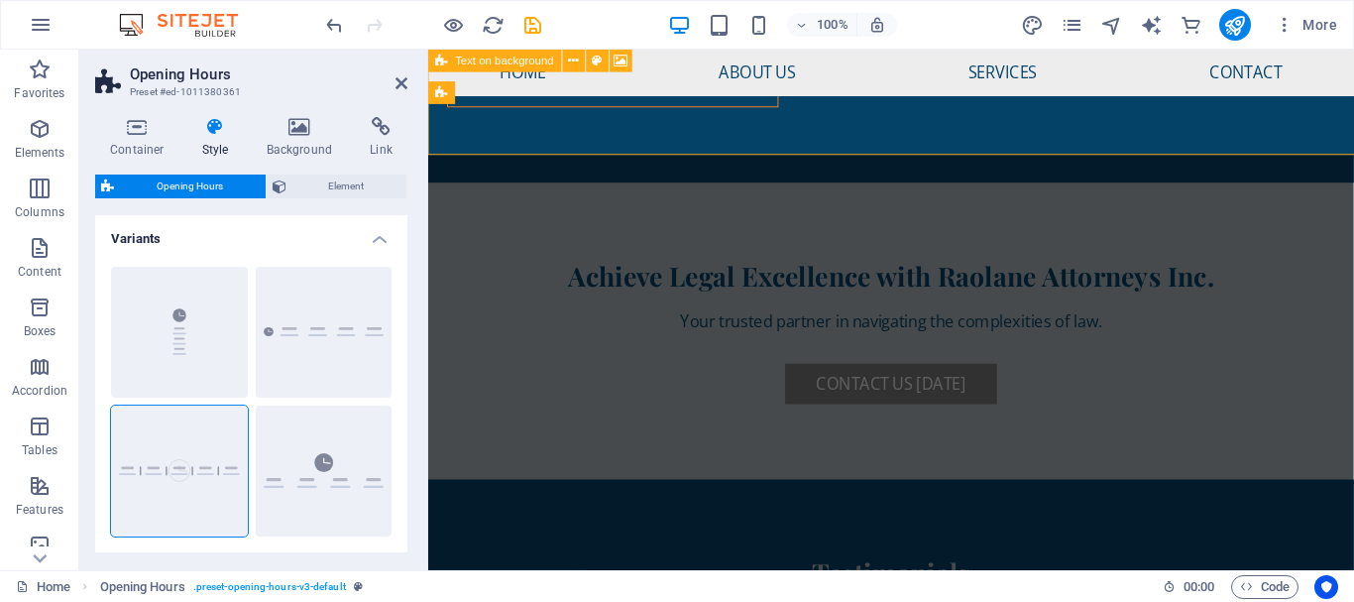
scroll to position [6761, 0]
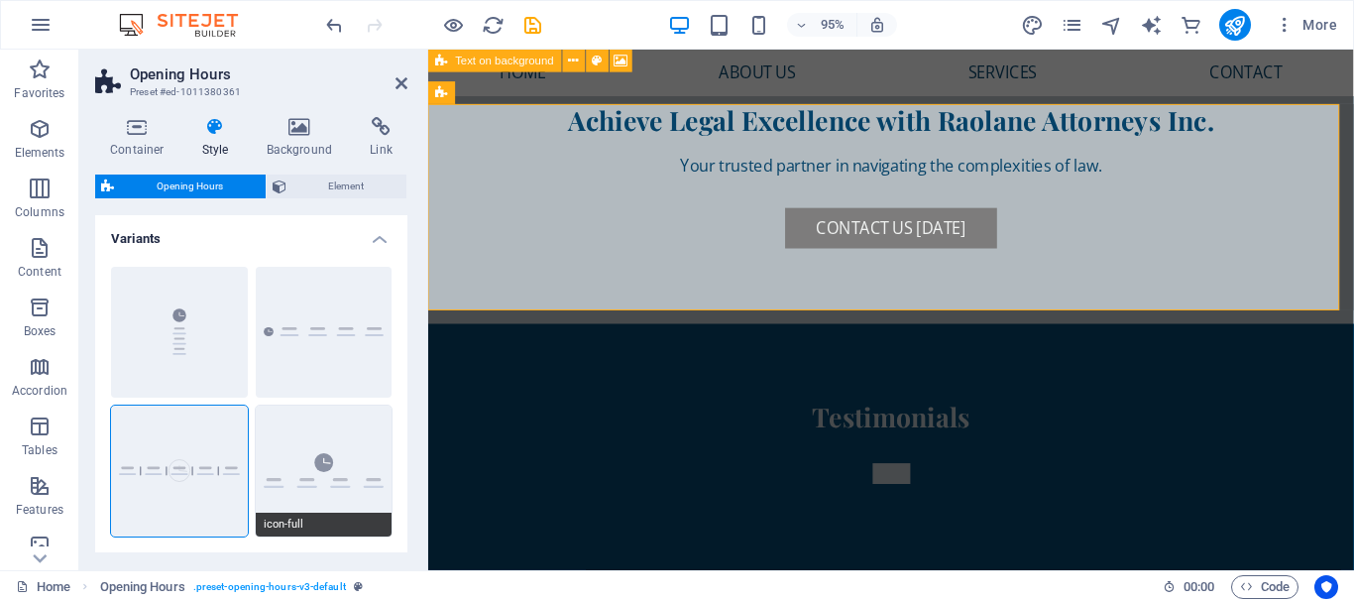
click at [337, 493] on button "icon-full" at bounding box center [324, 471] width 137 height 131
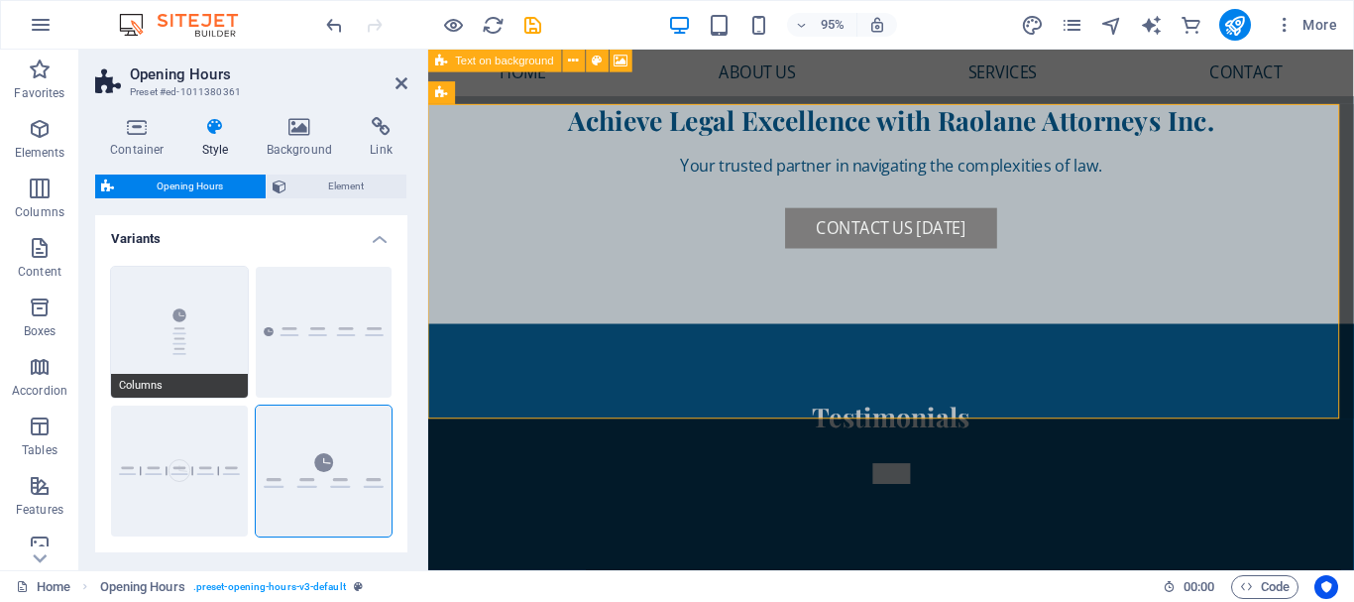
click at [170, 357] on button "Columns" at bounding box center [179, 332] width 137 height 131
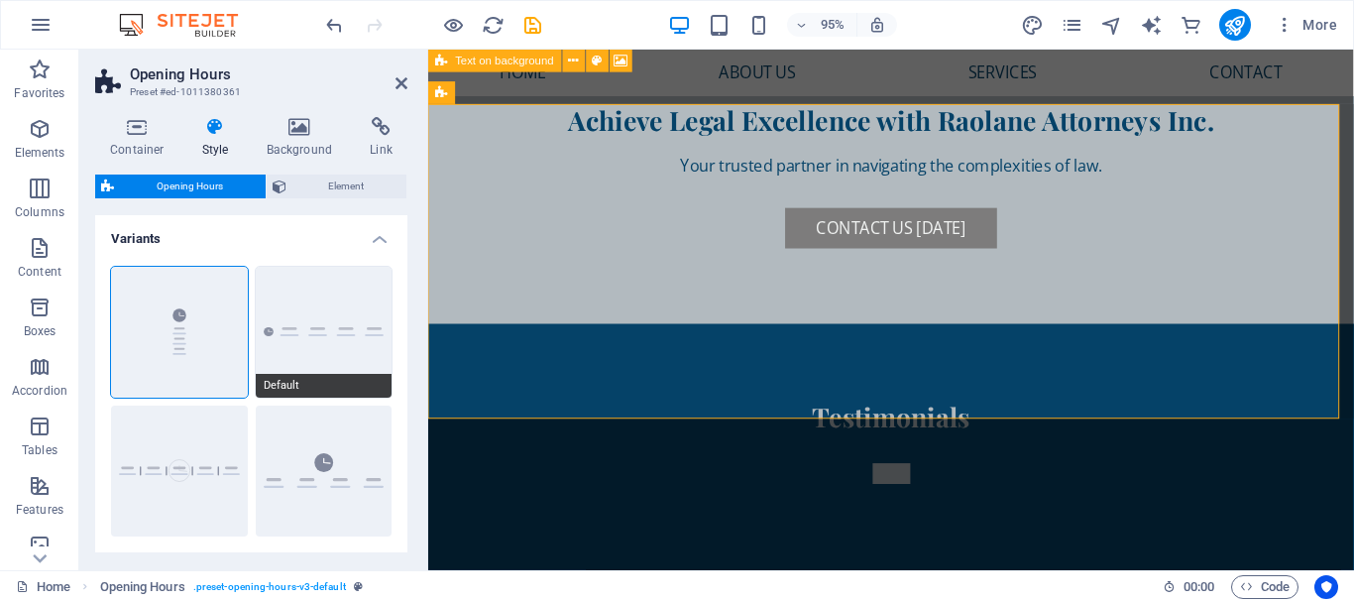
click at [273, 353] on button "Default" at bounding box center [324, 332] width 137 height 131
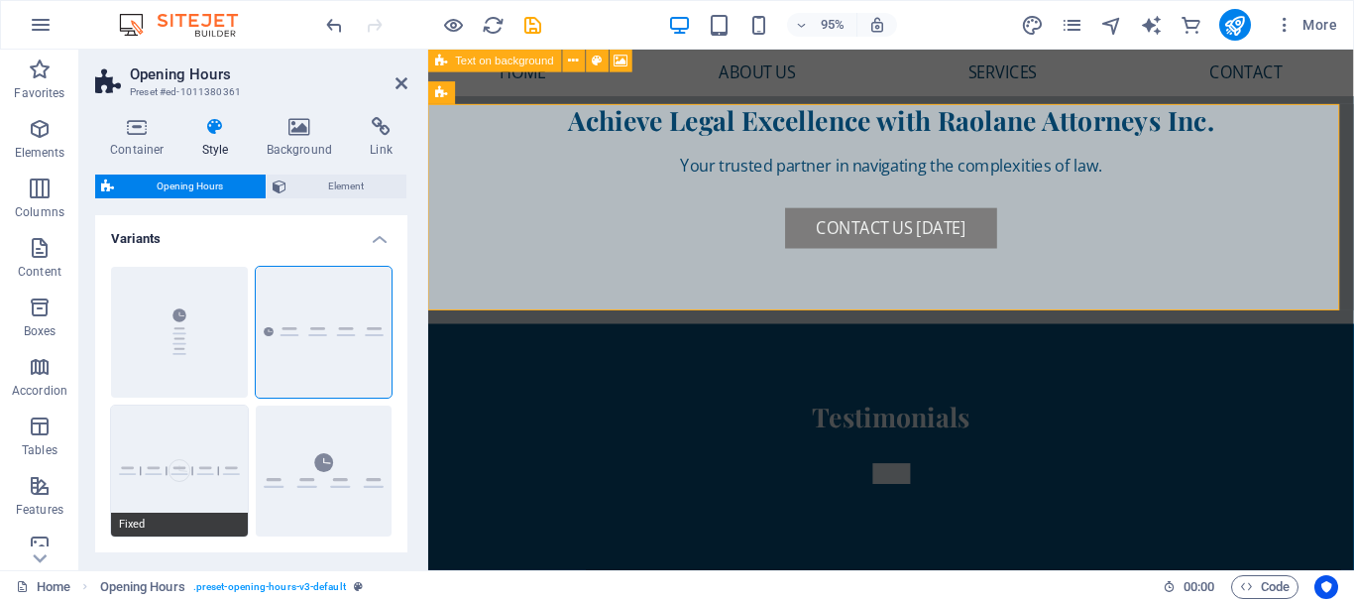
click at [237, 483] on button "Fixed" at bounding box center [179, 471] width 137 height 131
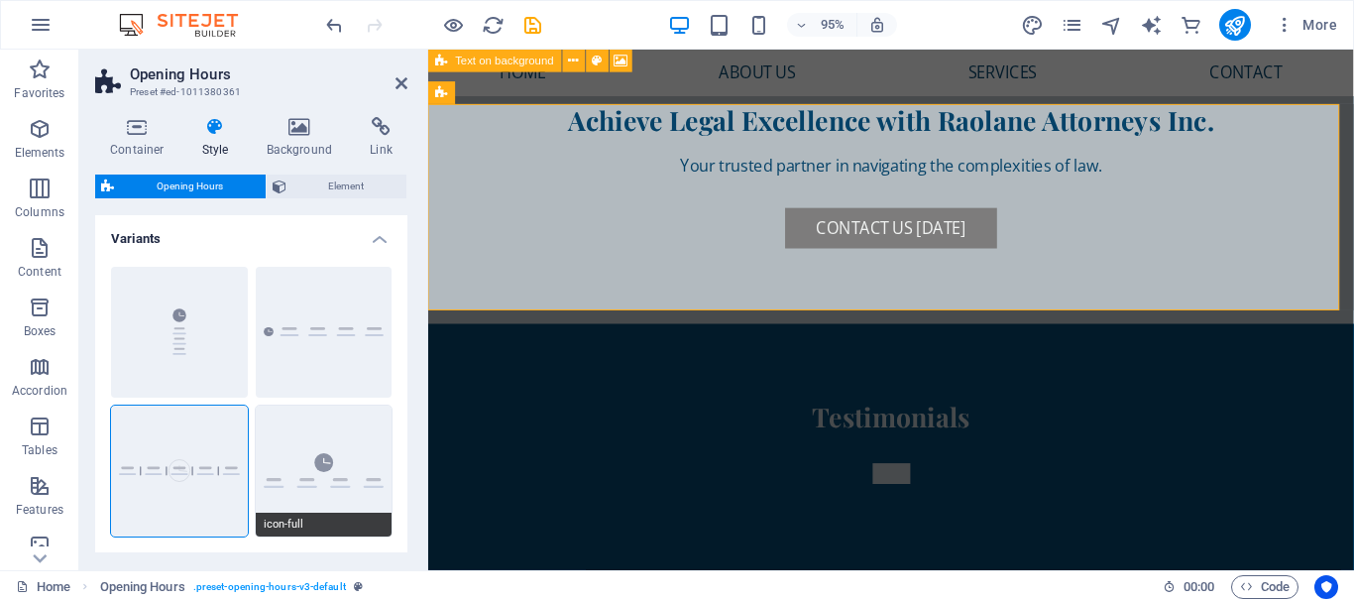
click at [283, 481] on button "icon-full" at bounding box center [324, 471] width 137 height 131
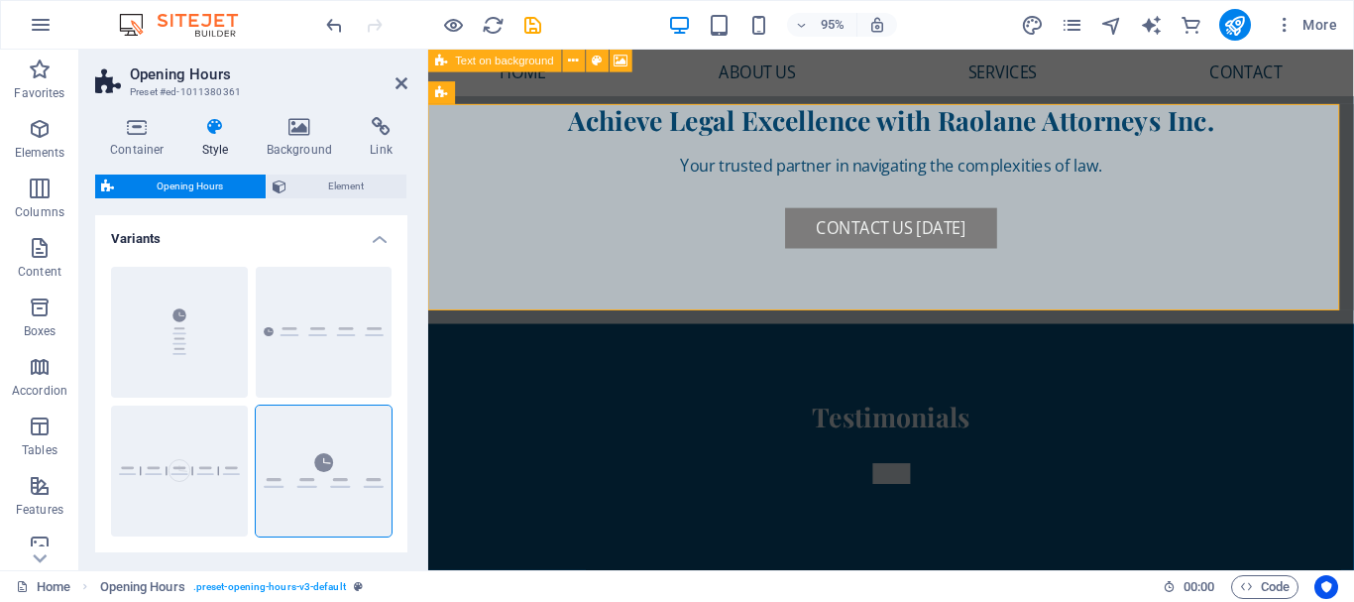
click at [287, 349] on div "Default" at bounding box center [324, 332] width 137 height 131
click at [277, 347] on button "Default" at bounding box center [324, 332] width 137 height 131
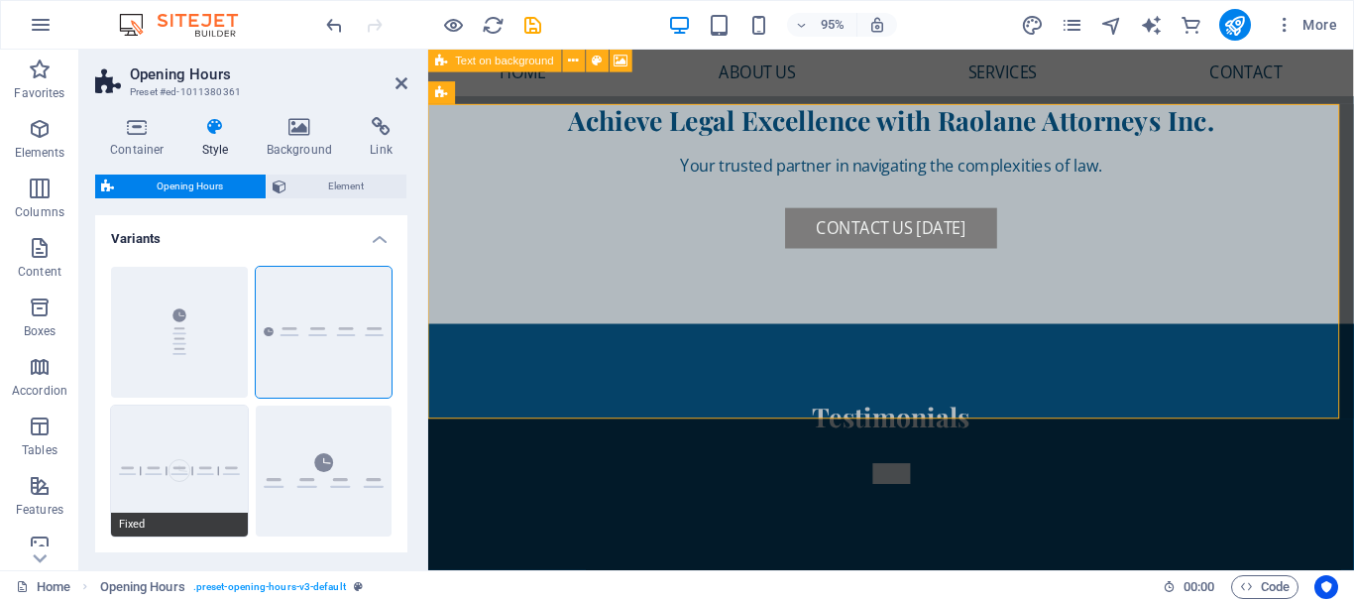
click at [171, 465] on button "Fixed" at bounding box center [179, 471] width 137 height 131
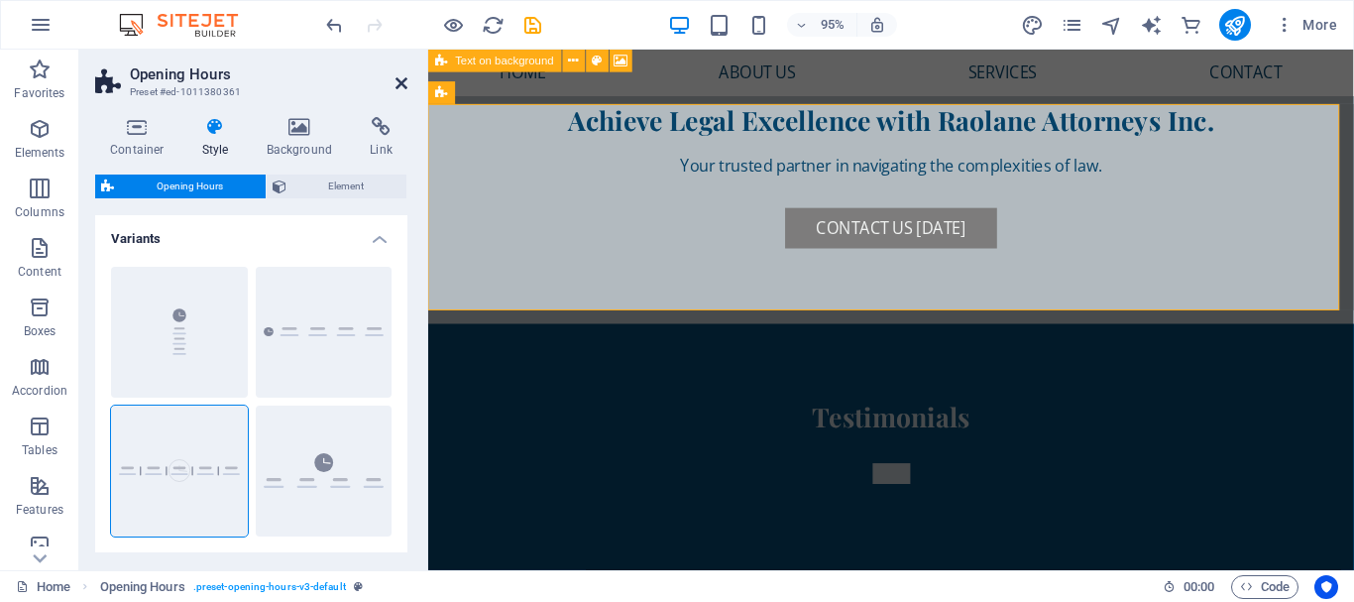
click at [398, 82] on icon at bounding box center [402, 83] width 12 height 16
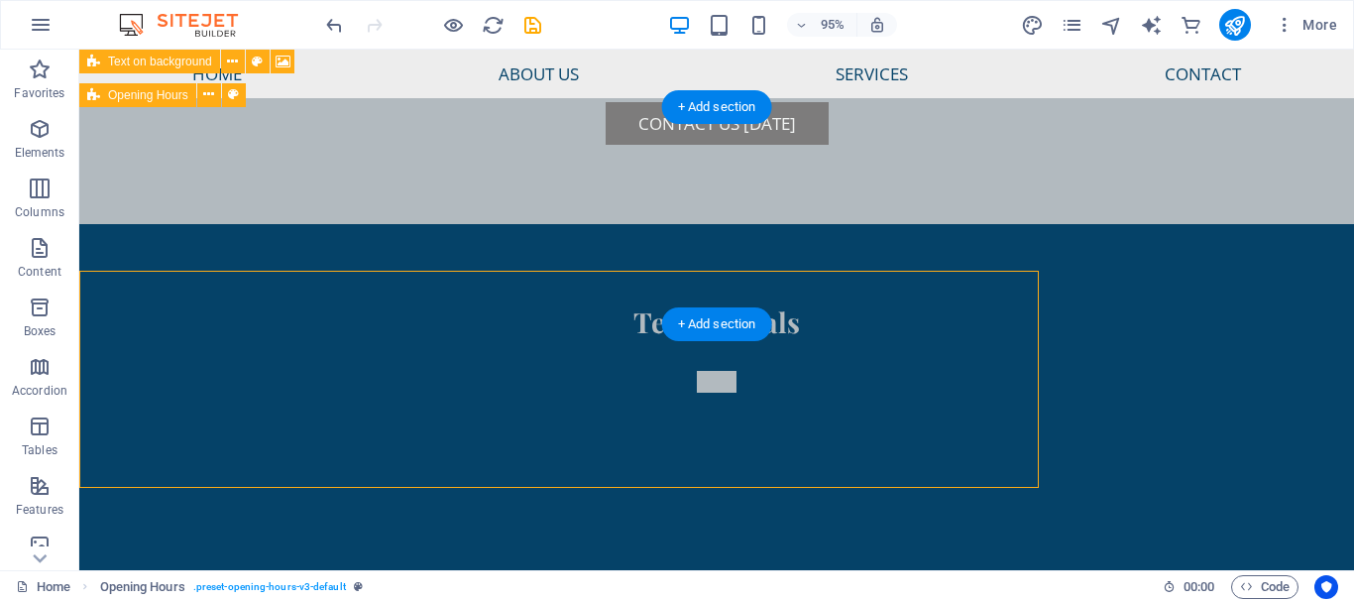
scroll to position [6598, 0]
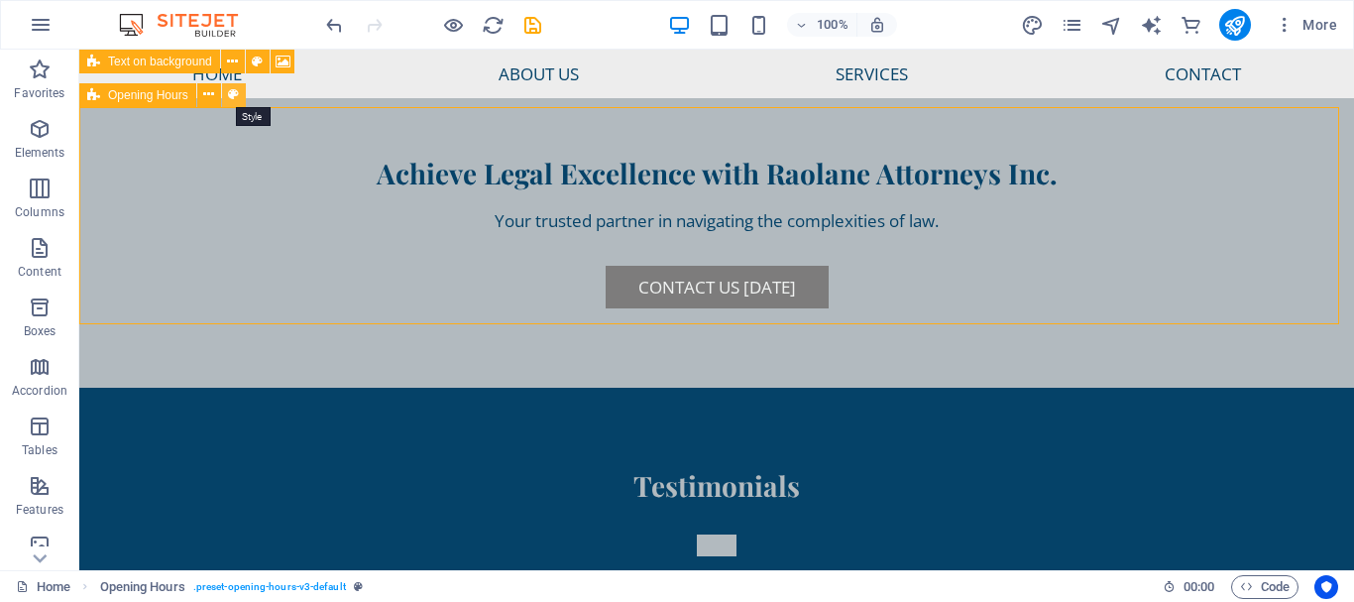
click at [234, 93] on icon at bounding box center [233, 94] width 11 height 21
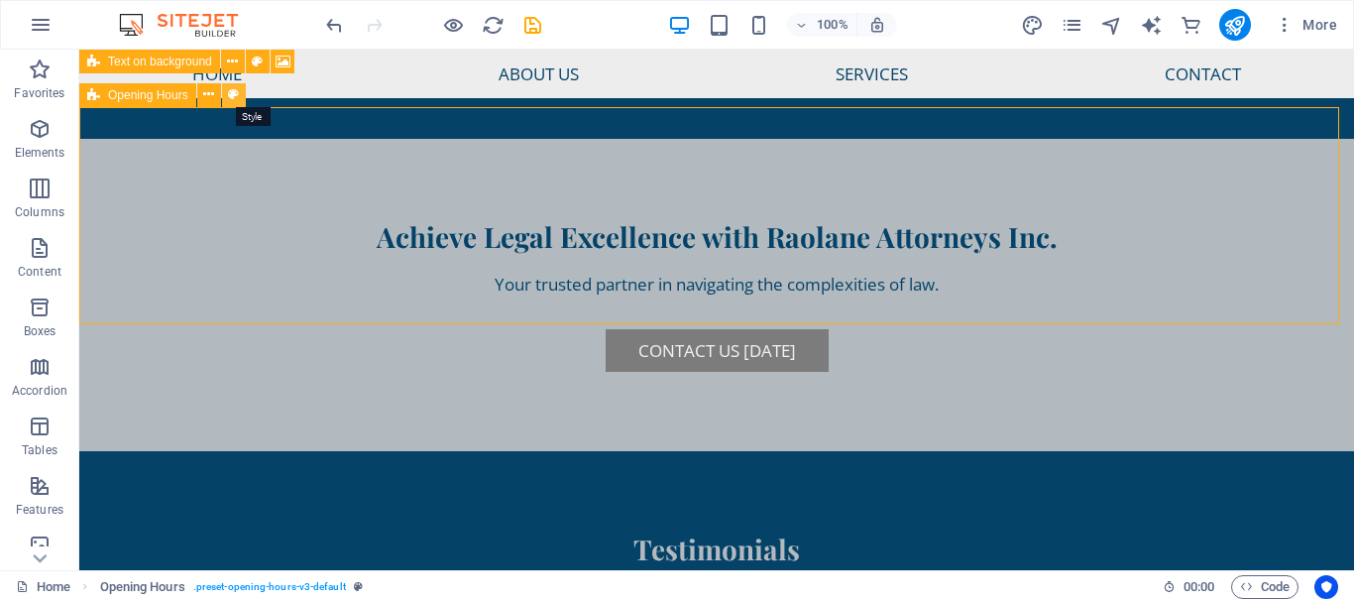
select select "rem"
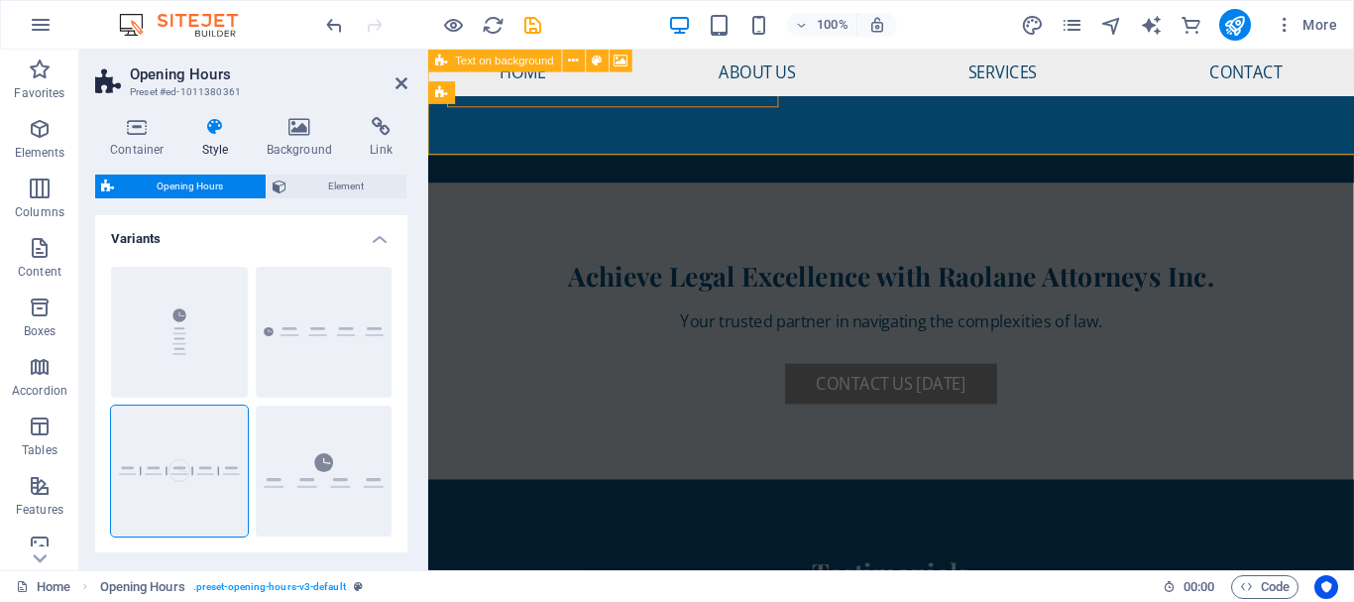
scroll to position [6761, 0]
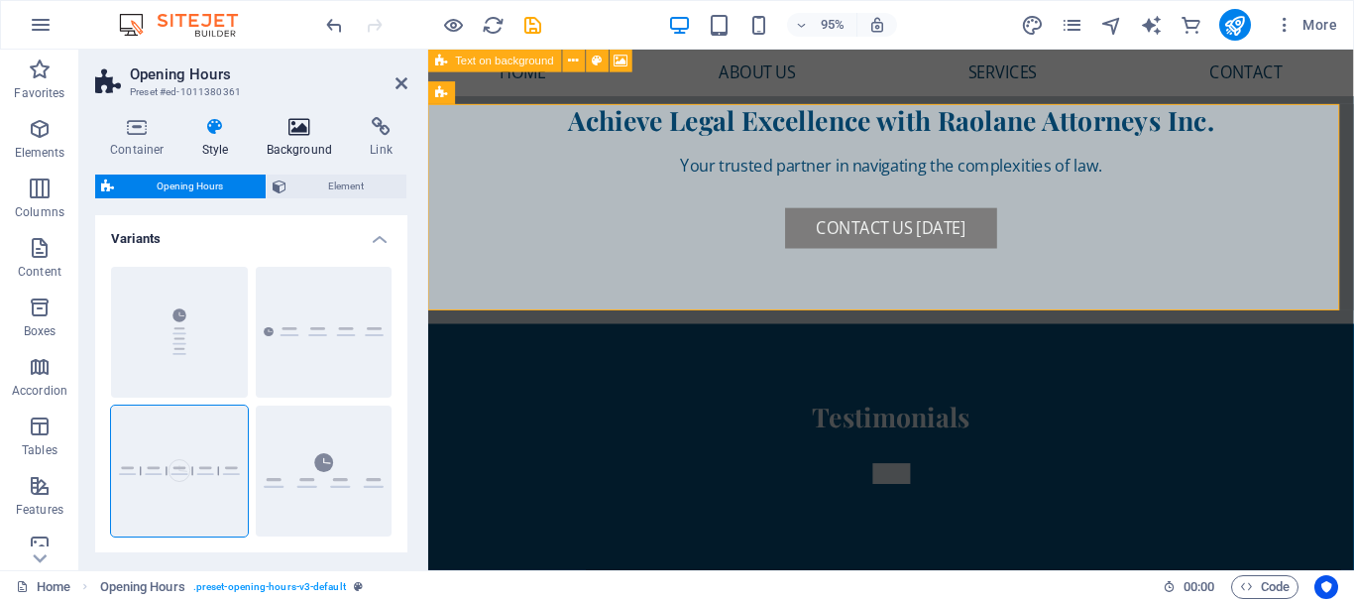
click at [305, 147] on h4 "Background" at bounding box center [304, 138] width 104 height 42
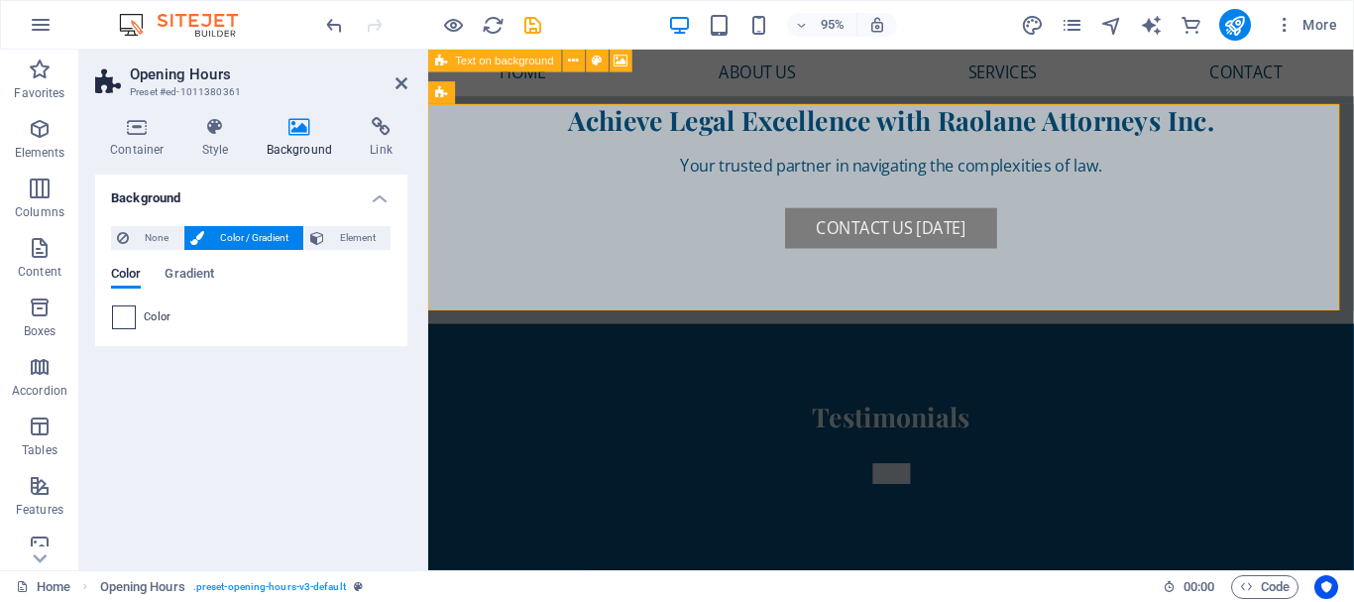
click at [123, 318] on span at bounding box center [124, 317] width 22 height 22
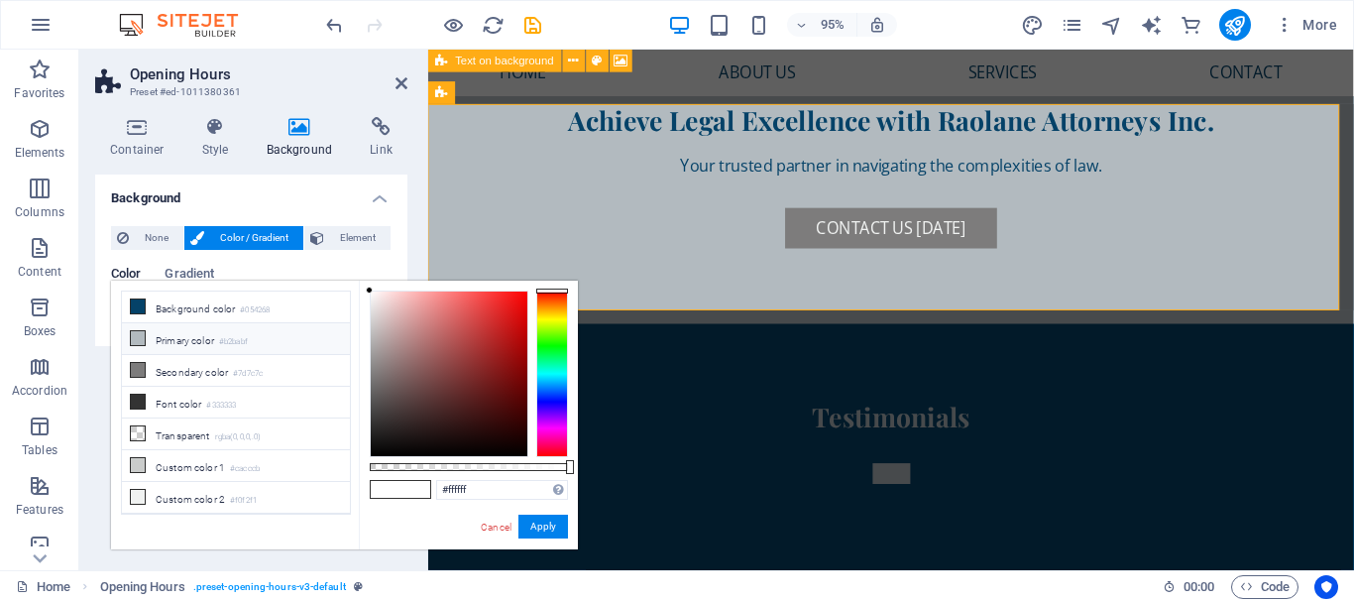
click at [206, 342] on li "Primary color #b2babf" at bounding box center [236, 339] width 228 height 32
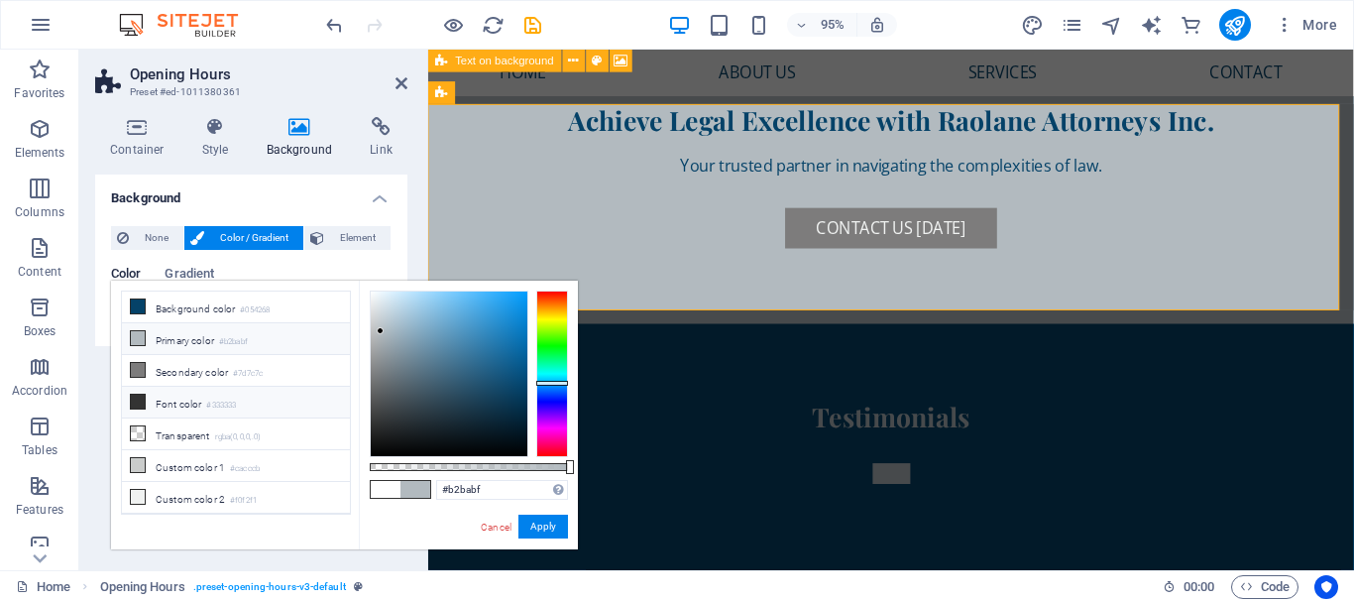
click at [218, 403] on small "#333333" at bounding box center [221, 406] width 30 height 14
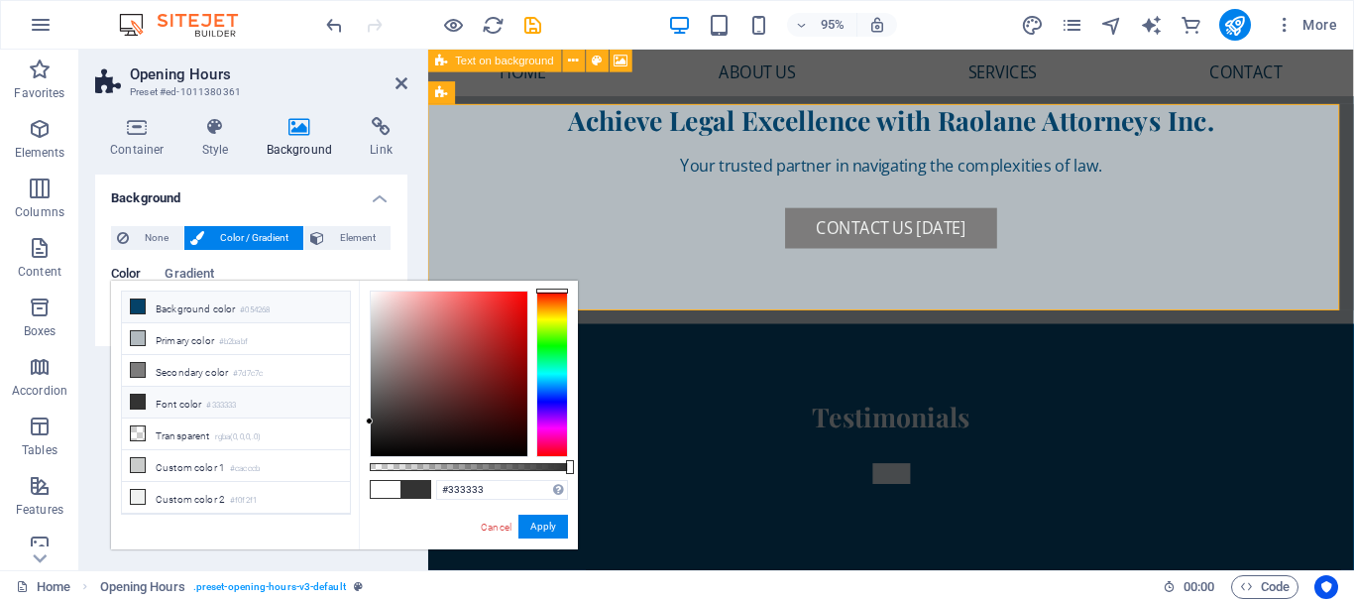
click at [202, 307] on li "Background color #054268" at bounding box center [236, 308] width 228 height 32
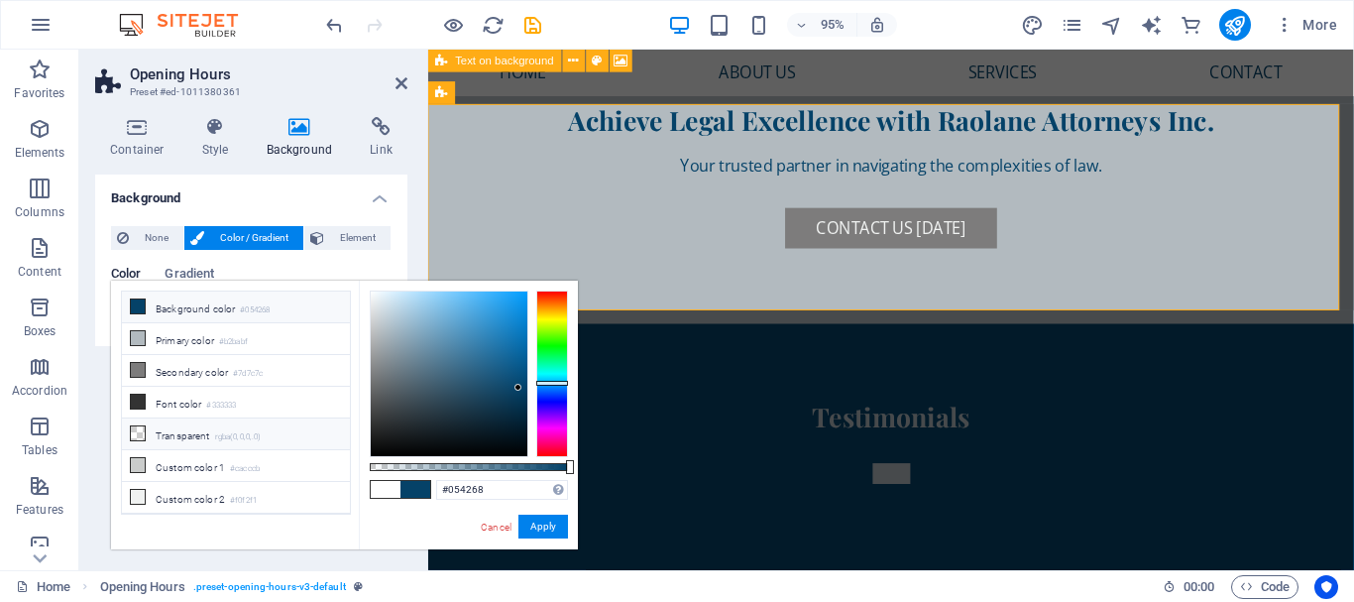
click at [262, 433] on small "rgba(0,0,0,.0)" at bounding box center [238, 437] width 47 height 14
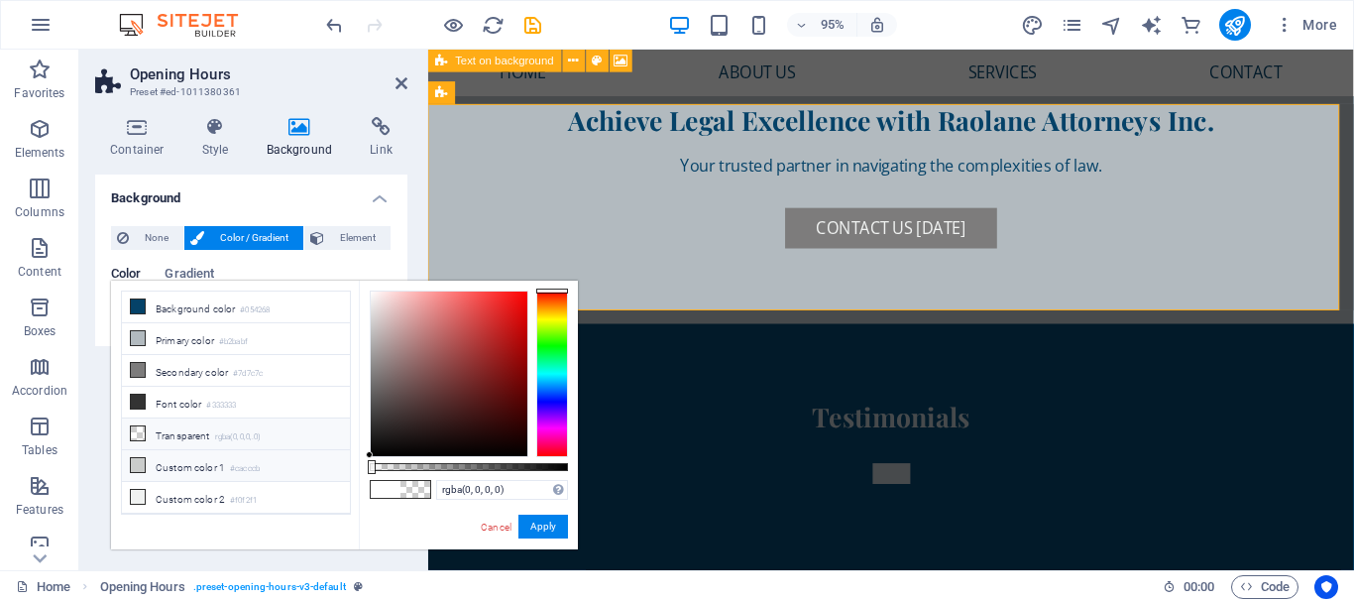
click at [218, 463] on li "Custom color 1 #cacccb" at bounding box center [236, 466] width 228 height 32
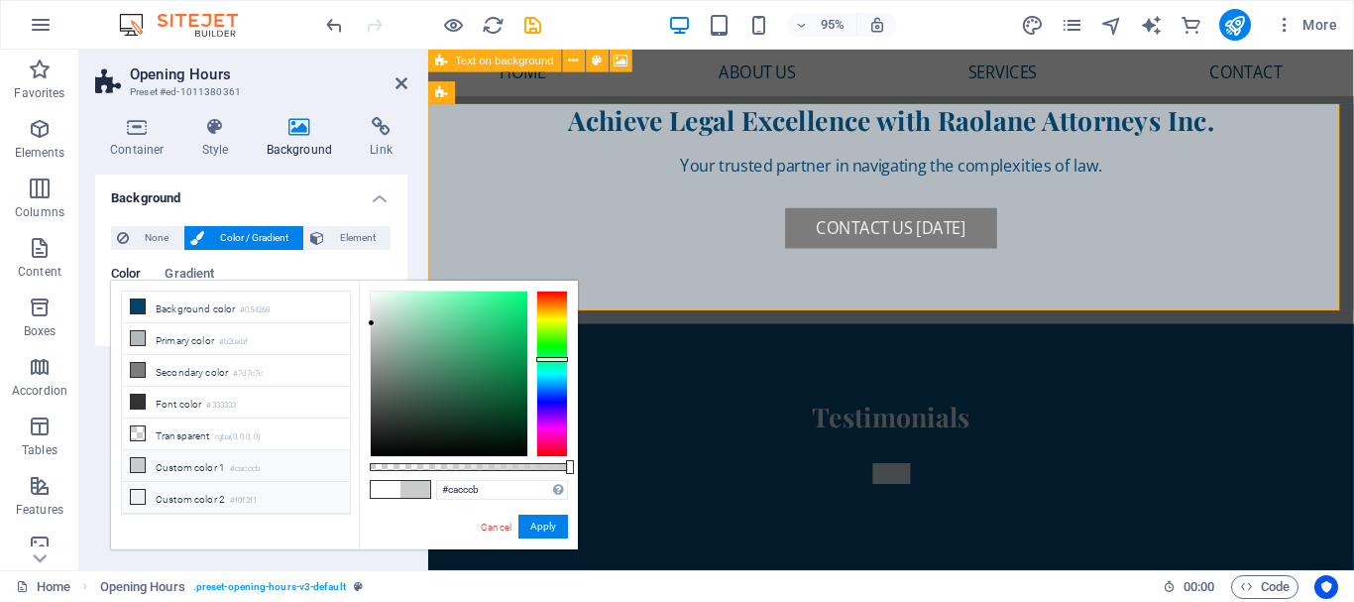
click at [227, 495] on li "Custom color 2 #f0f2f1" at bounding box center [236, 498] width 228 height 32
click at [209, 310] on li "Background color #054268" at bounding box center [236, 308] width 228 height 32
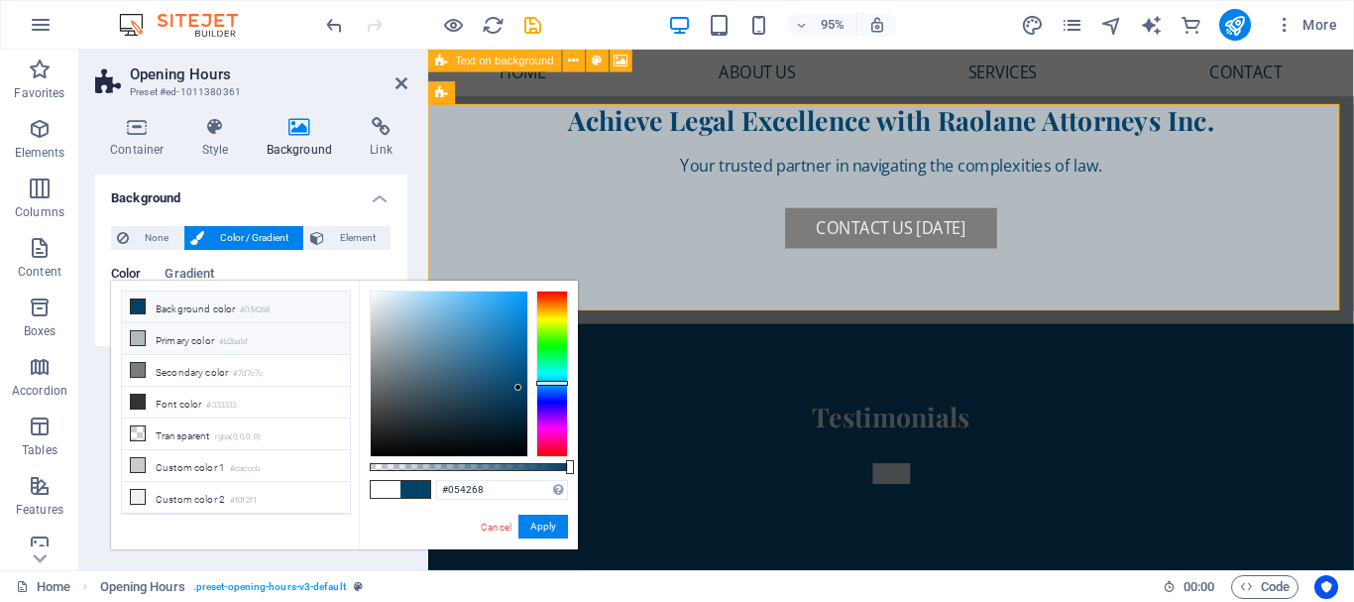
click at [221, 334] on li "Primary color #b2babf" at bounding box center [236, 339] width 228 height 32
click at [223, 372] on li "Secondary color #7d7c7c" at bounding box center [236, 371] width 228 height 32
type input "#7d7c7c"
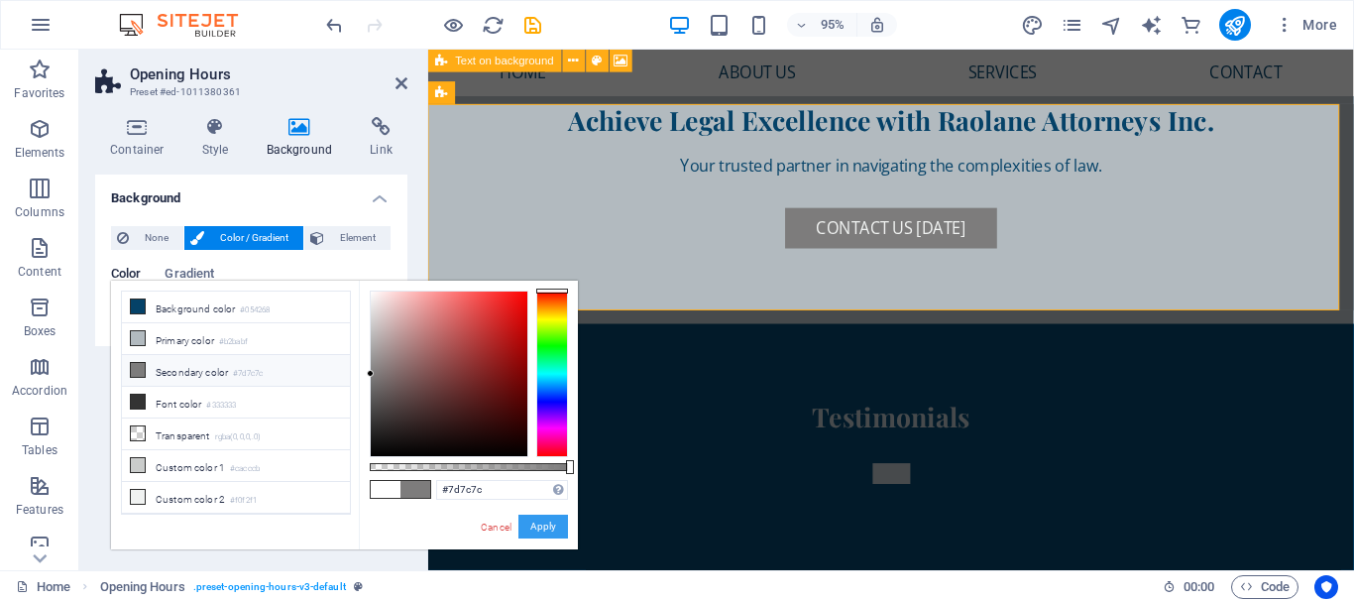
click at [534, 518] on button "Apply" at bounding box center [544, 527] width 50 height 24
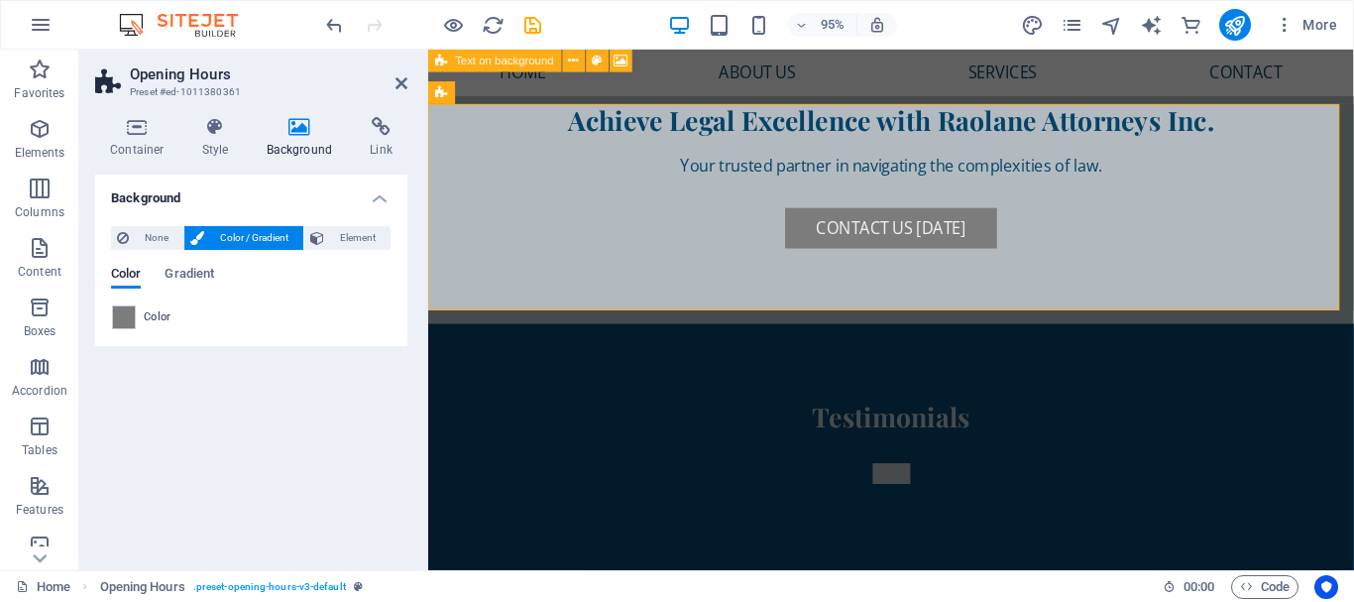
click at [400, 84] on icon at bounding box center [402, 83] width 12 height 16
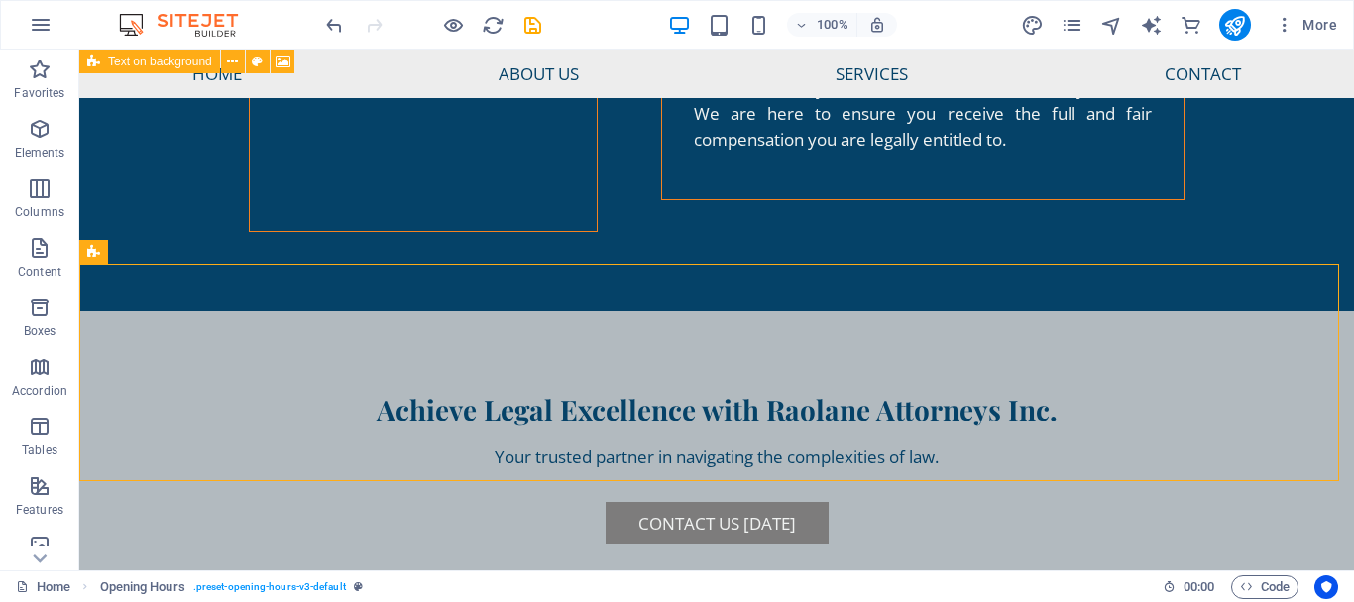
scroll to position [6458, 0]
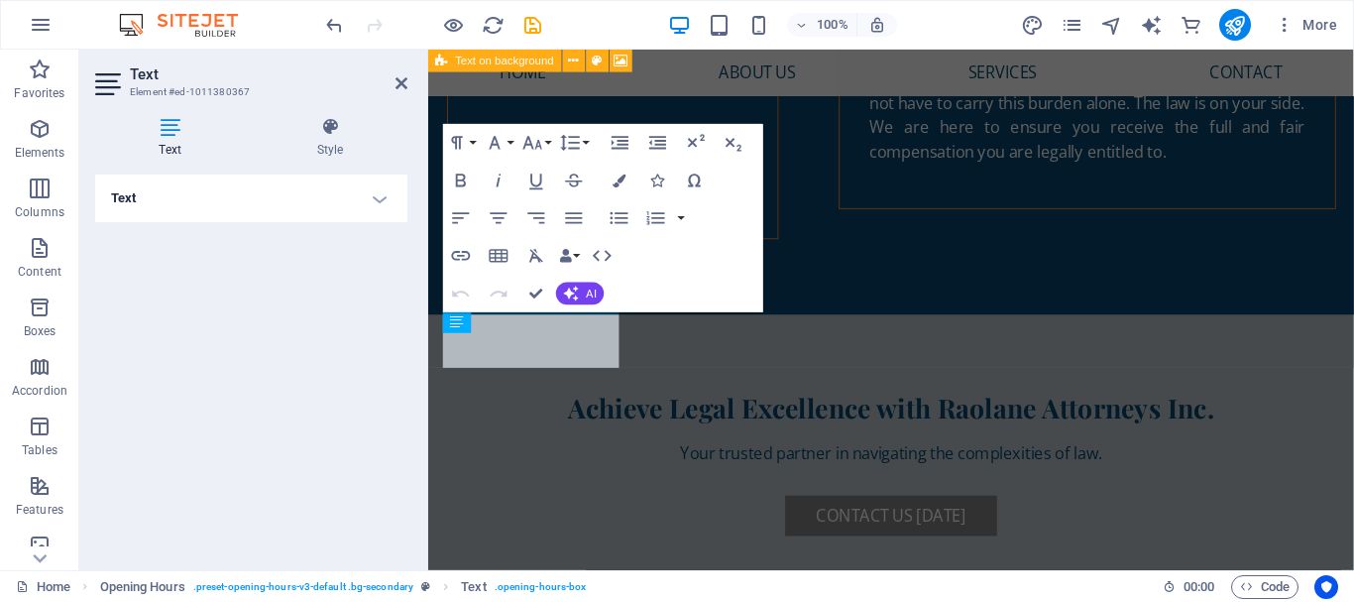
scroll to position [6622, 0]
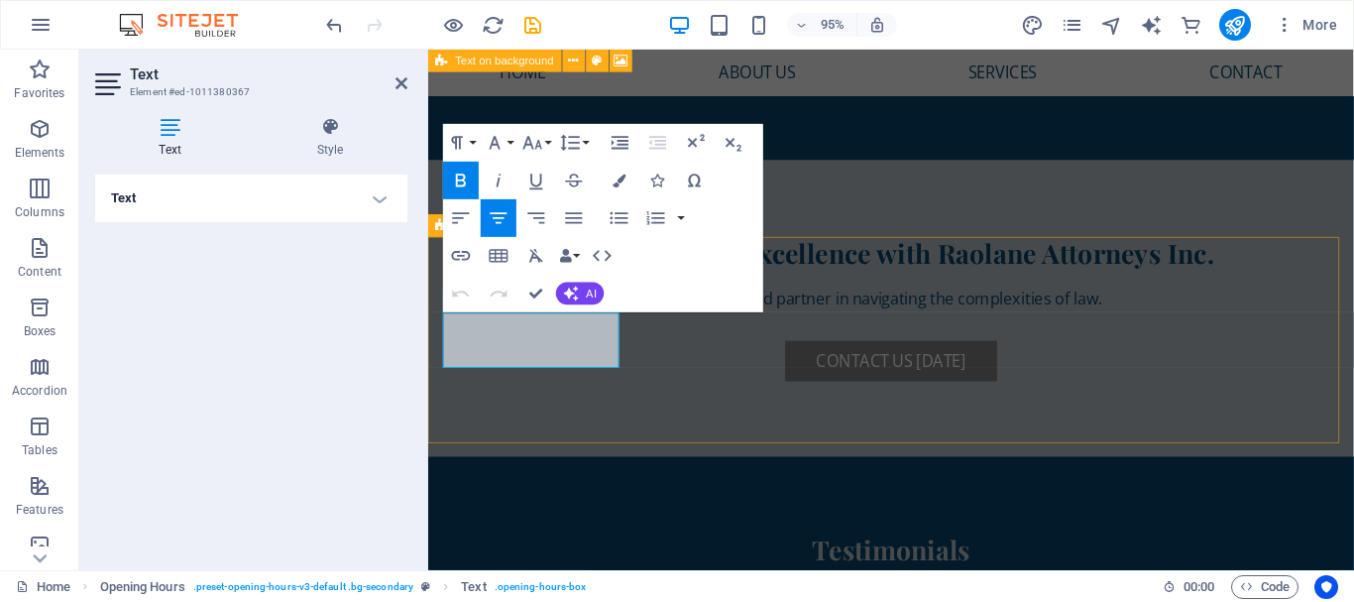
drag, startPoint x: 596, startPoint y: 362, endPoint x: 462, endPoint y: 361, distance: 133.9
click at [617, 176] on icon "button" at bounding box center [619, 180] width 13 height 13
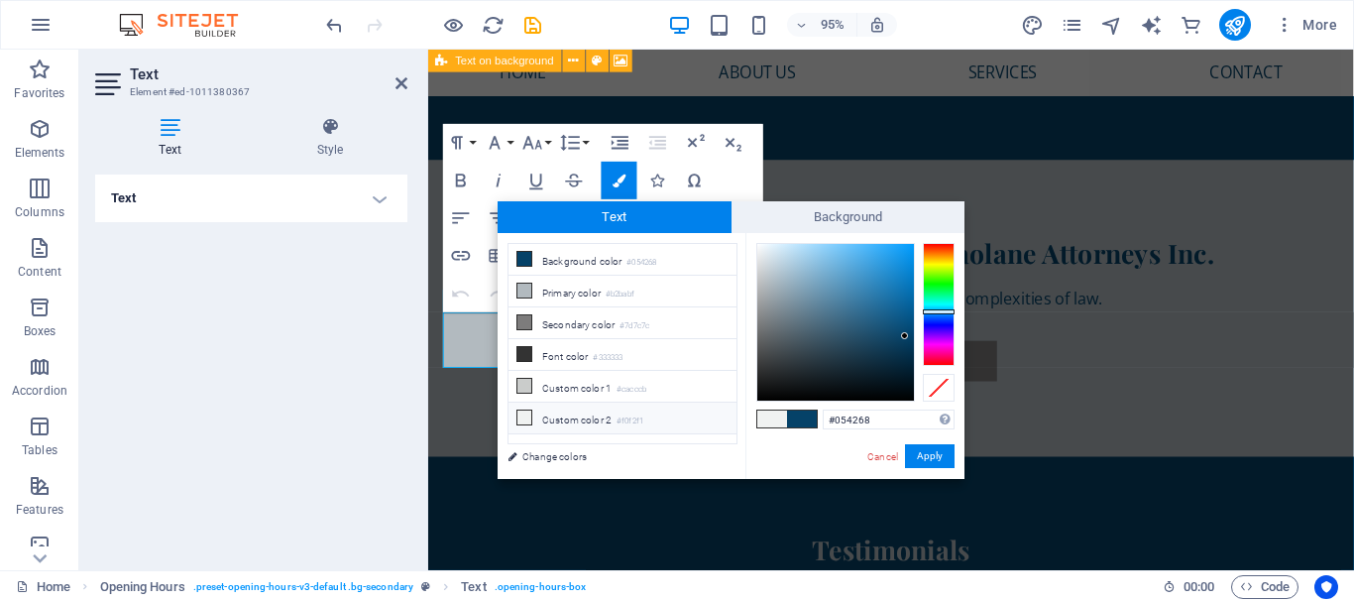
drag, startPoint x: 638, startPoint y: 409, endPoint x: 666, endPoint y: 414, distance: 29.4
click at [638, 414] on small "#f0f2f1" at bounding box center [630, 421] width 27 height 14
type input "#f0f2f1"
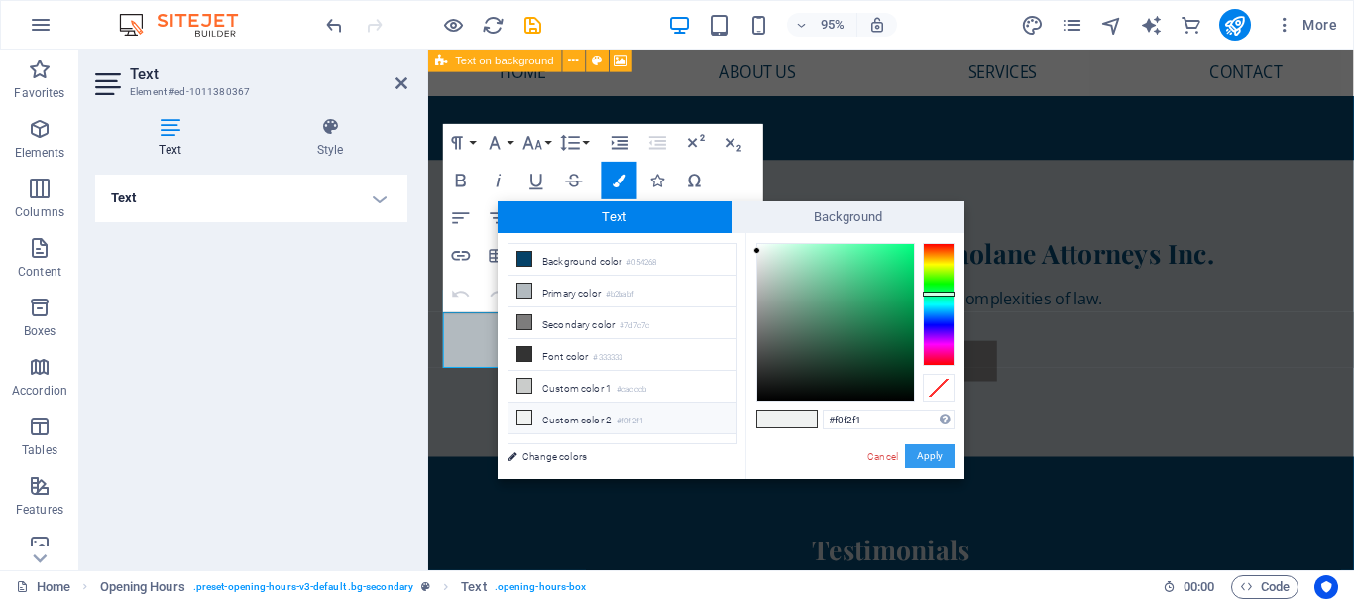
click at [934, 455] on button "Apply" at bounding box center [930, 456] width 50 height 24
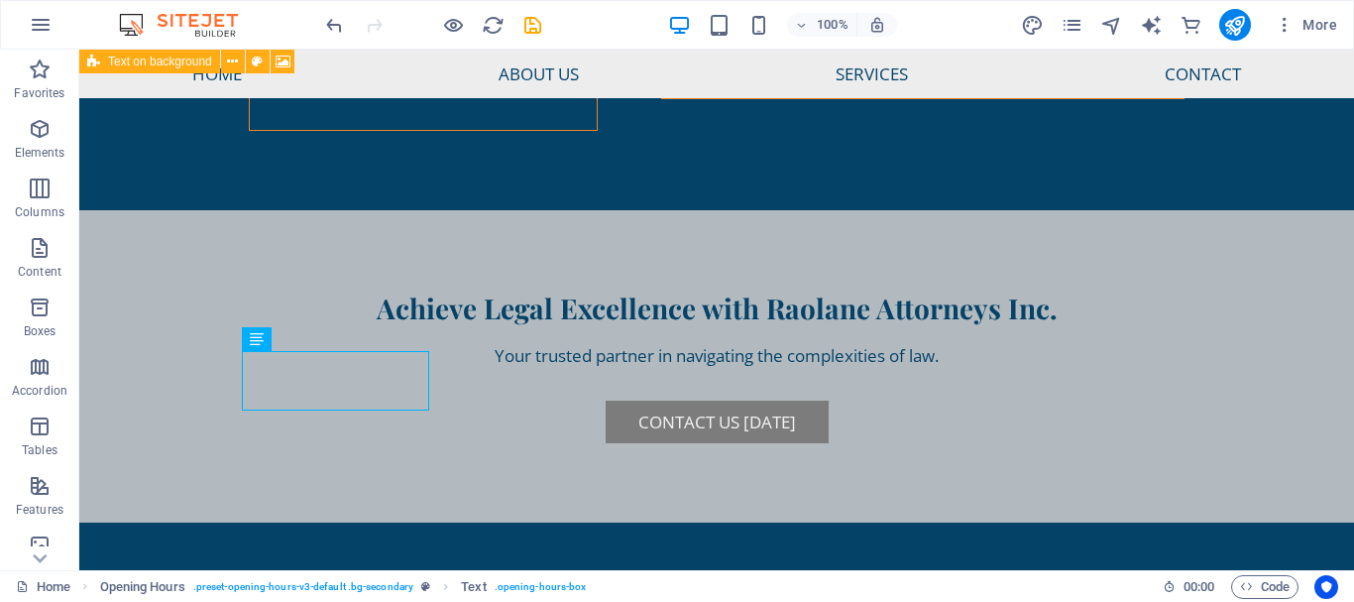
scroll to position [6458, 0]
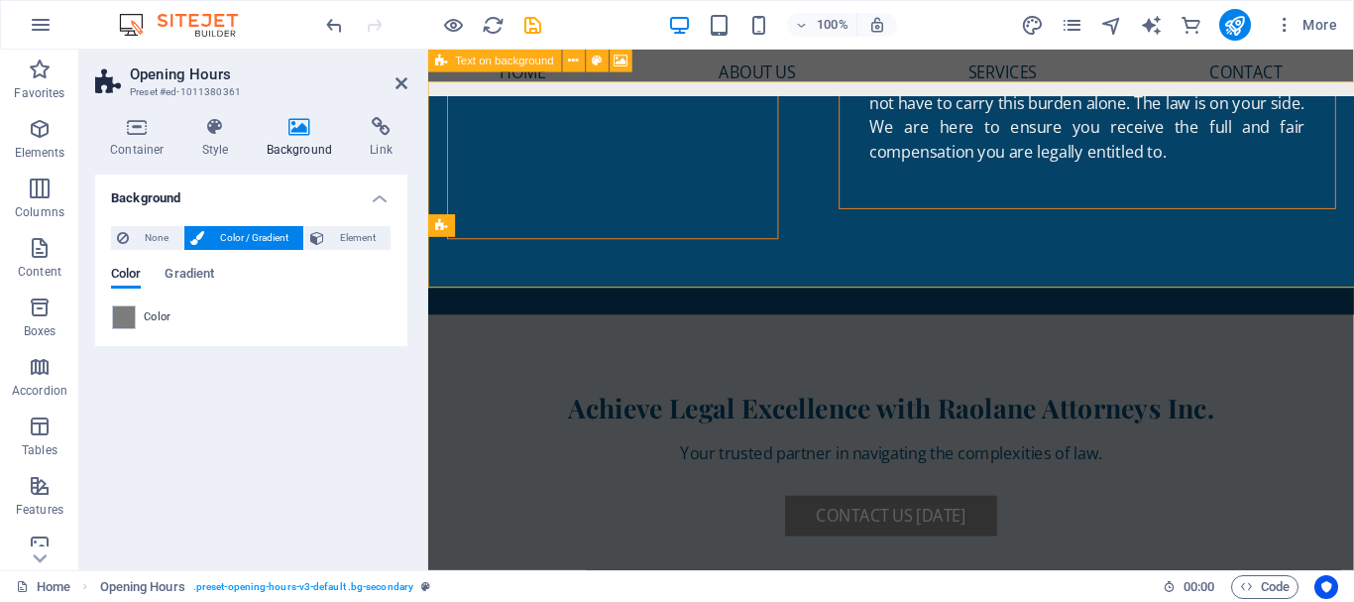
scroll to position [6622, 0]
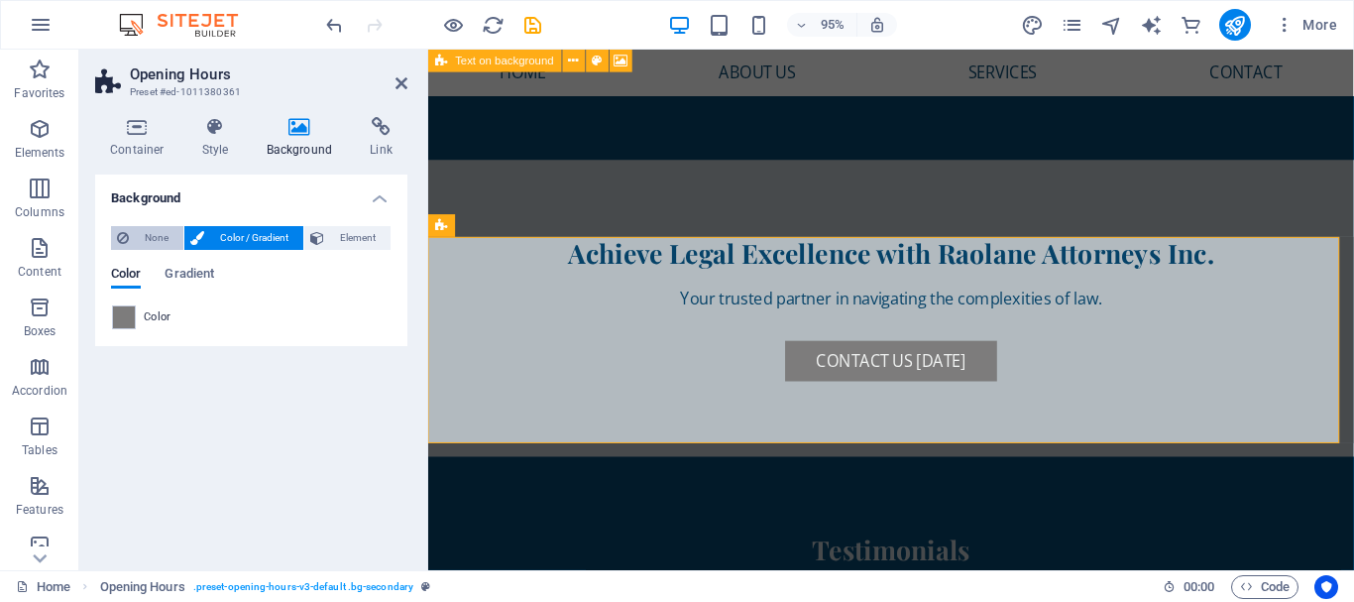
click at [148, 241] on span "None" at bounding box center [156, 238] width 43 height 24
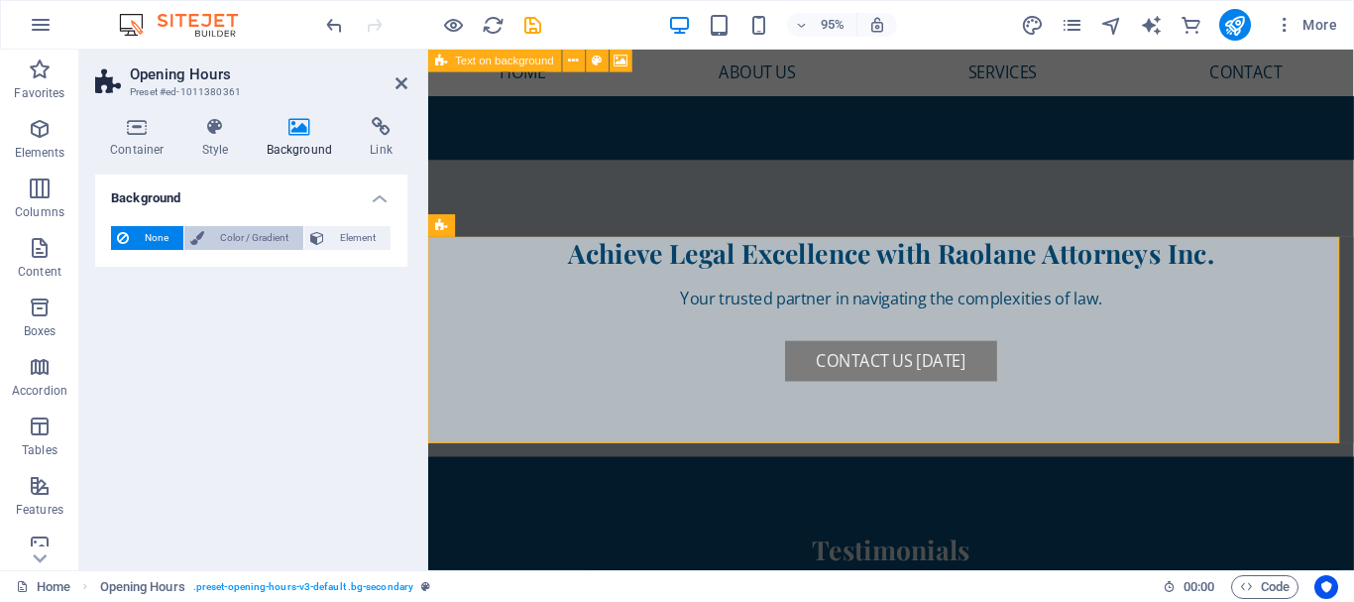
click at [223, 242] on span "Color / Gradient" at bounding box center [253, 238] width 87 height 24
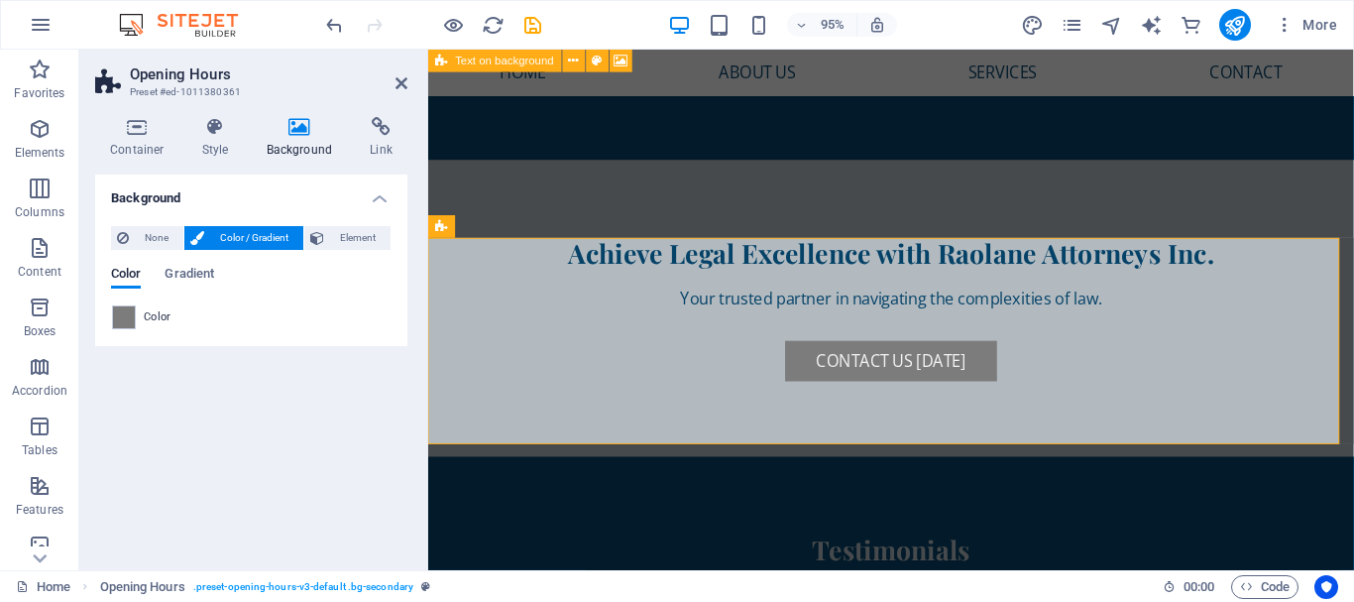
scroll to position [6634, 0]
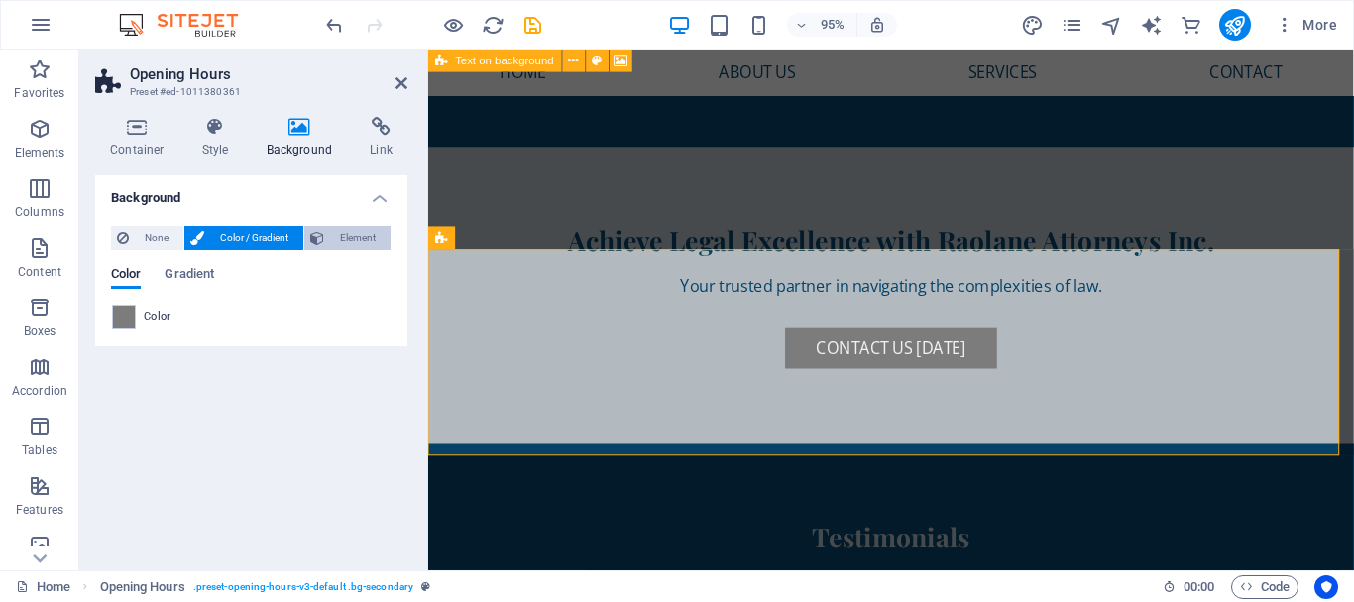
click at [341, 243] on span "Element" at bounding box center [357, 238] width 55 height 24
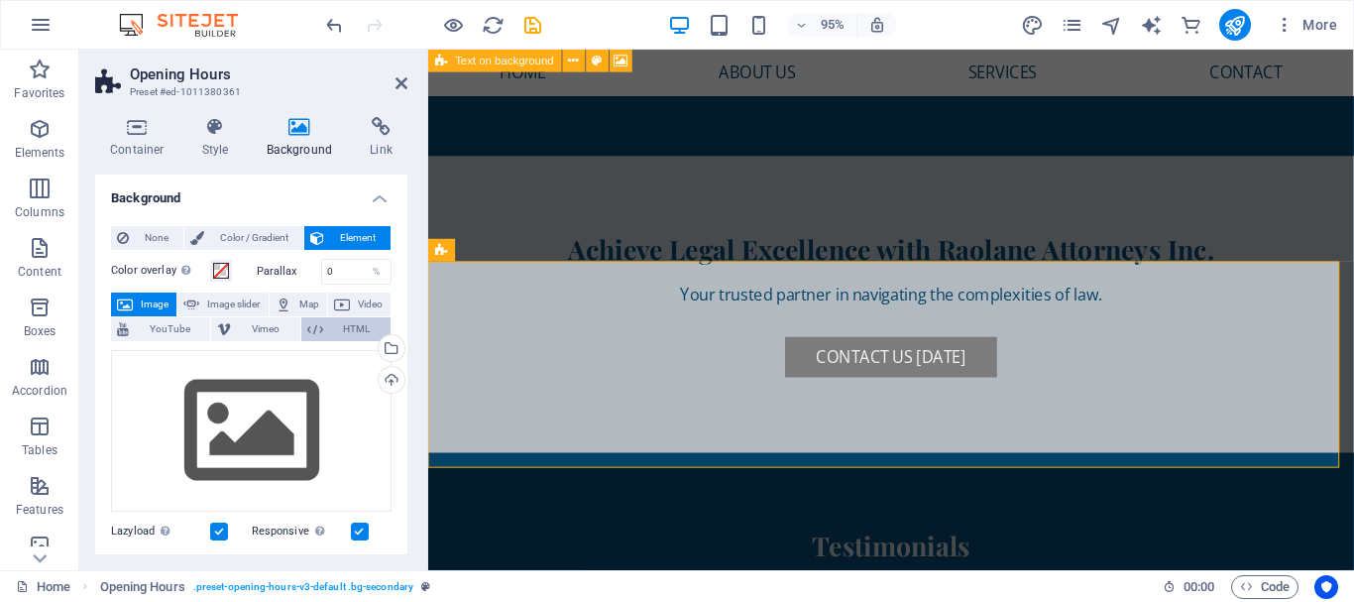
scroll to position [6622, 0]
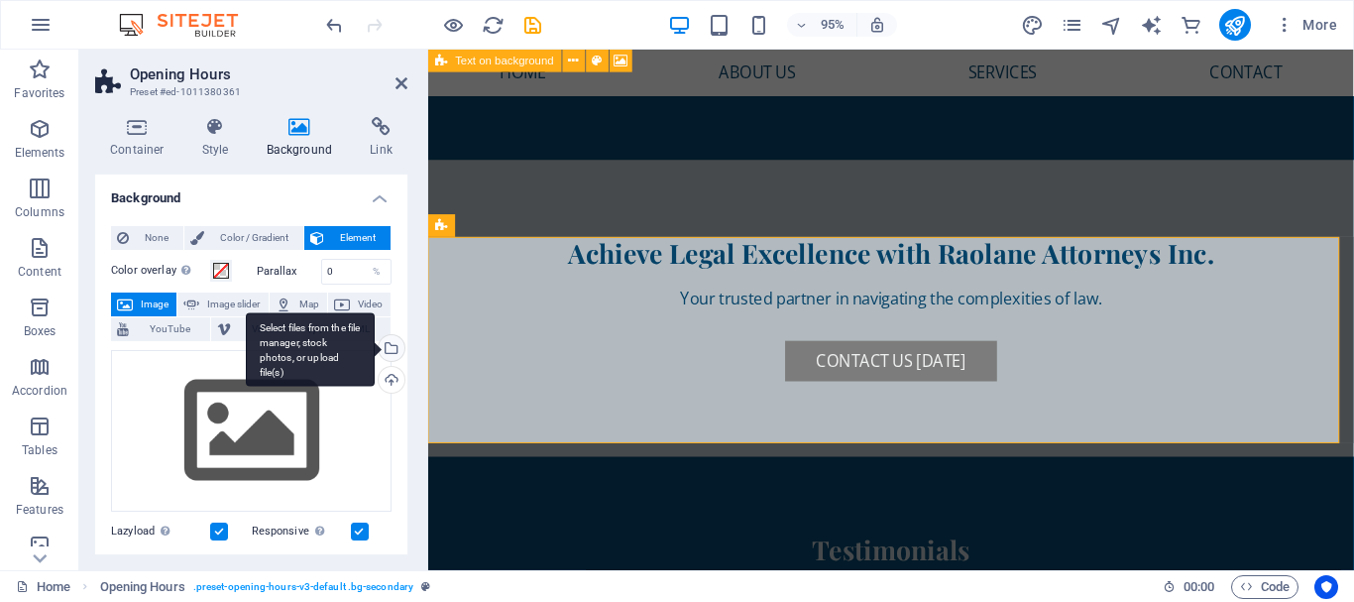
click at [391, 353] on div "Select files from the file manager, stock photos, or upload file(s)" at bounding box center [390, 350] width 30 height 30
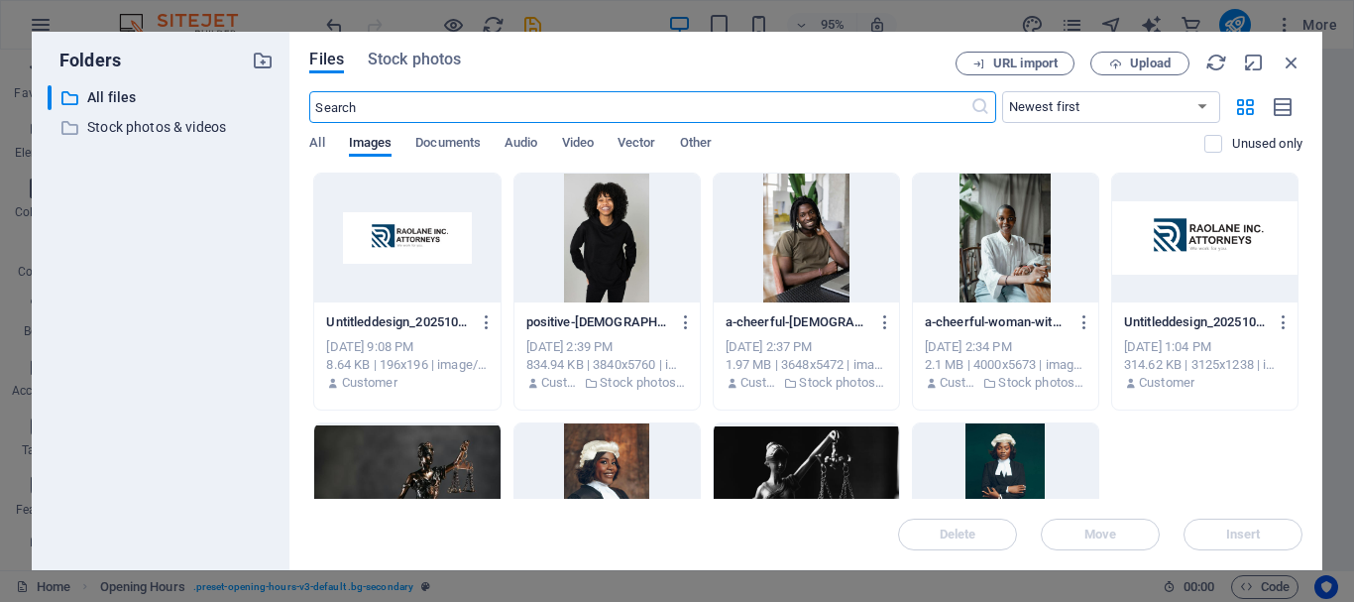
scroll to position [6596, 0]
click at [414, 57] on span "Stock photos" at bounding box center [414, 60] width 93 height 24
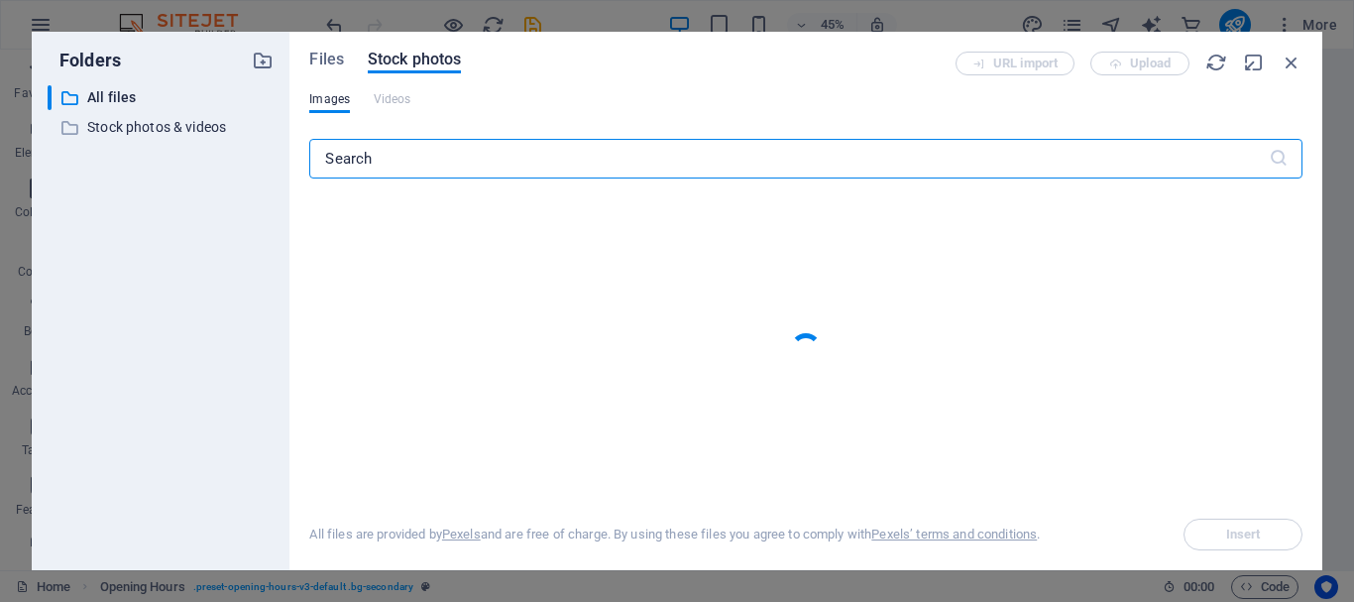
click at [438, 165] on input "text" at bounding box center [788, 159] width 959 height 40
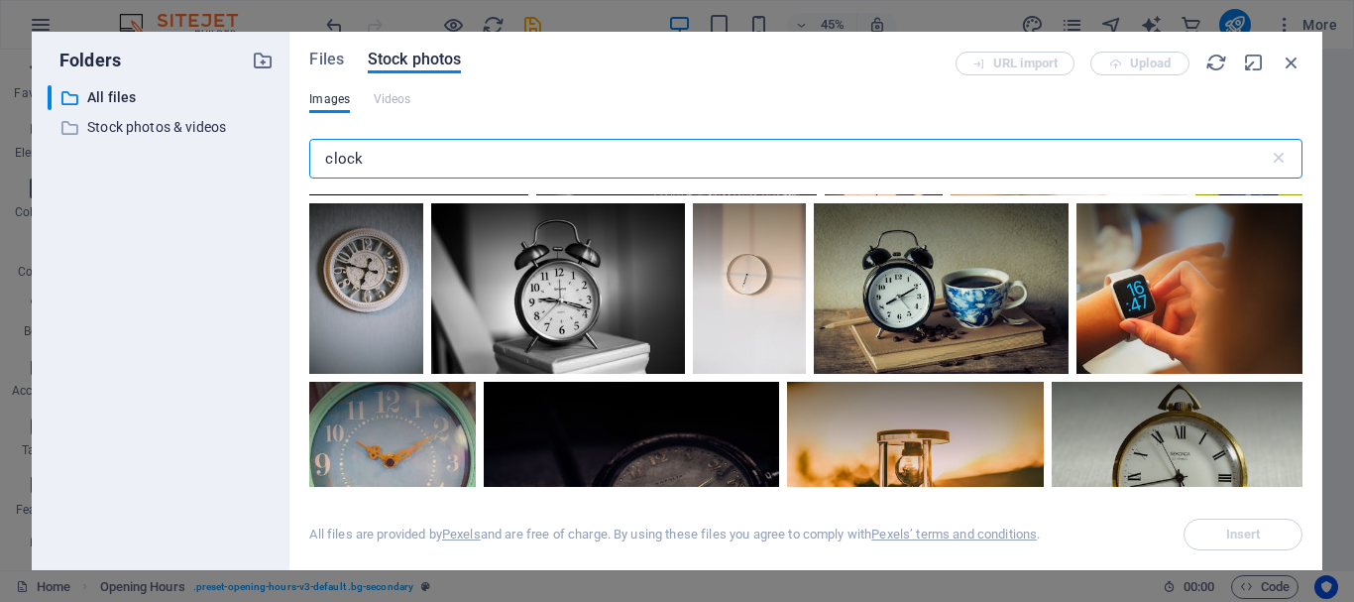
scroll to position [2052, 0]
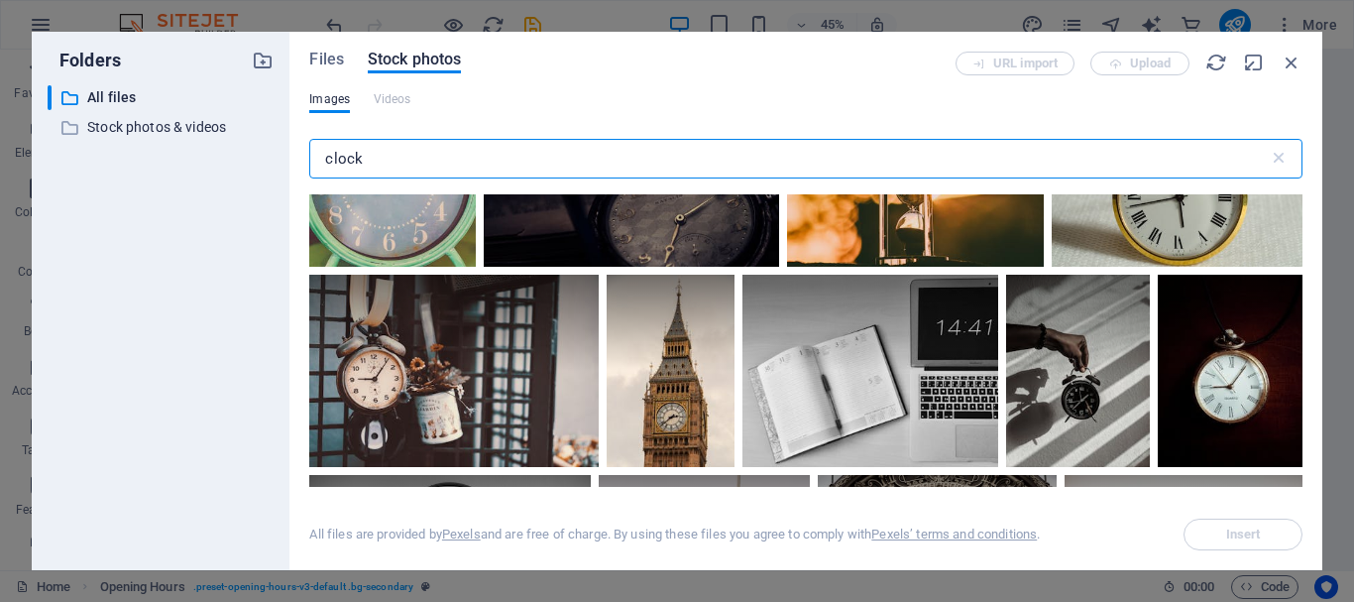
type input "clock"
click at [929, 230] on div at bounding box center [915, 184] width 257 height 167
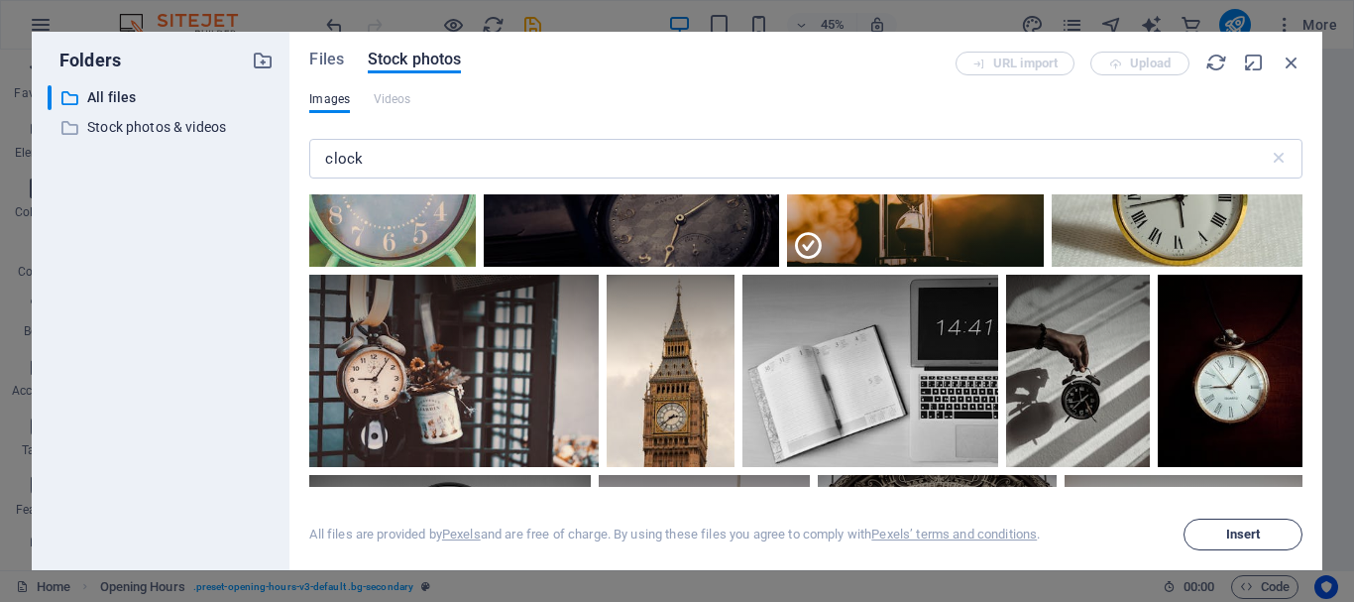
click at [1261, 538] on span "Insert" at bounding box center [1243, 534] width 101 height 12
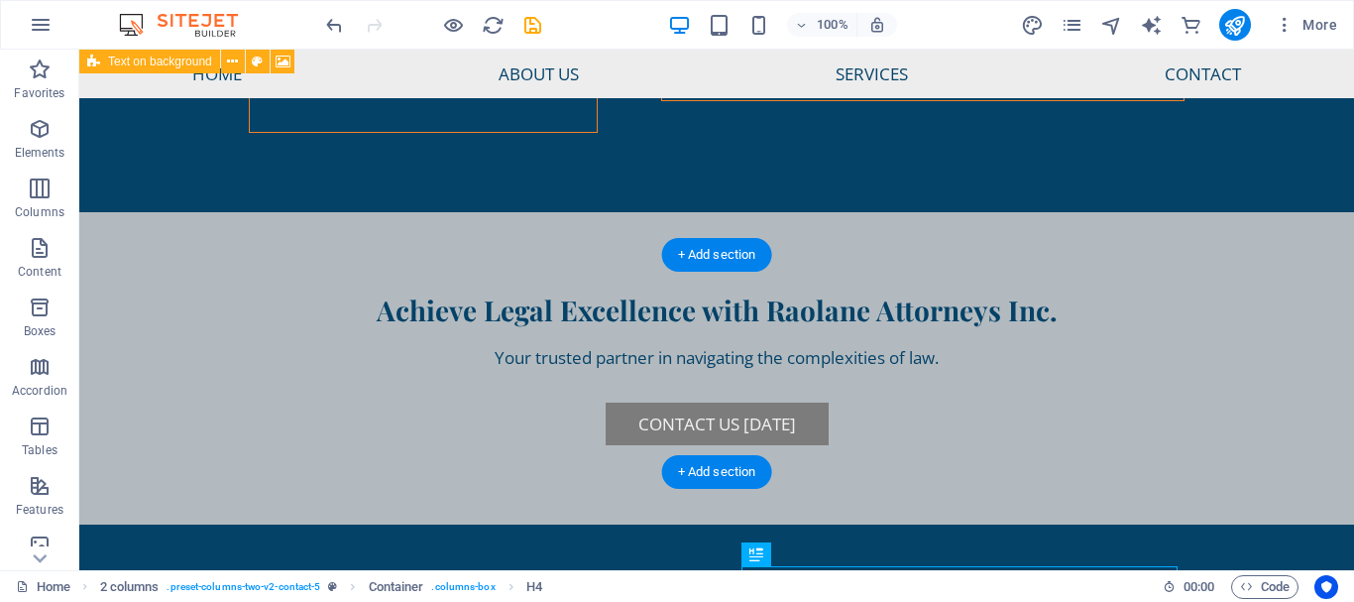
scroll to position [6458, 0]
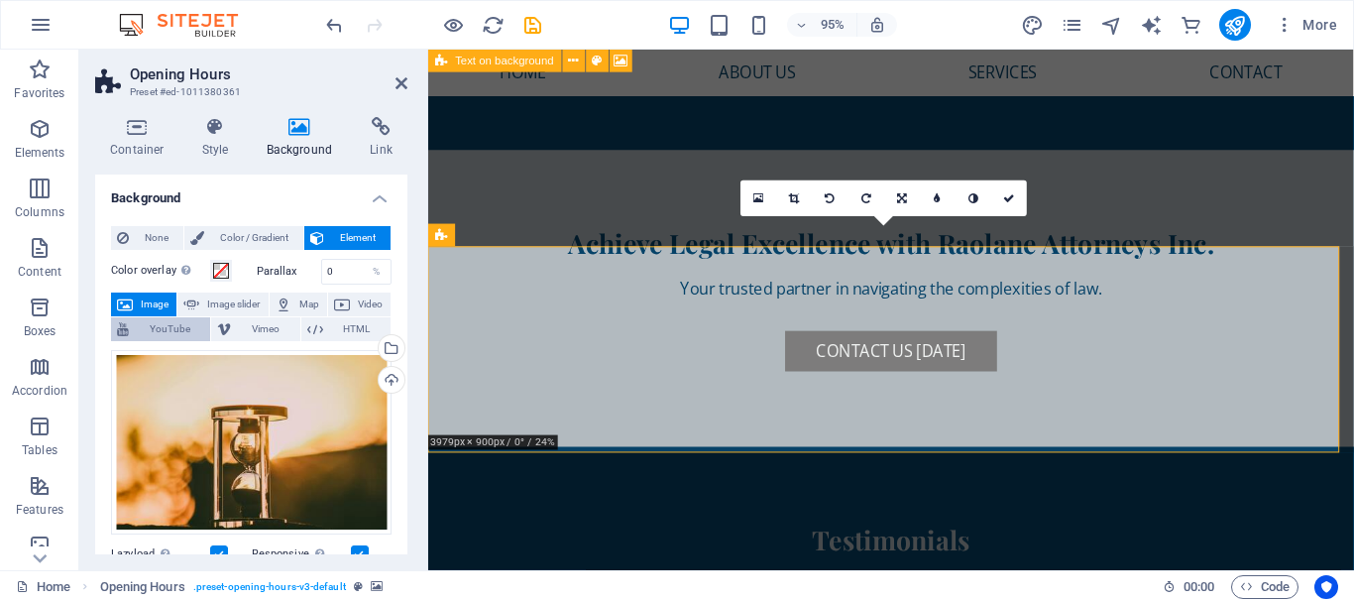
scroll to position [6634, 0]
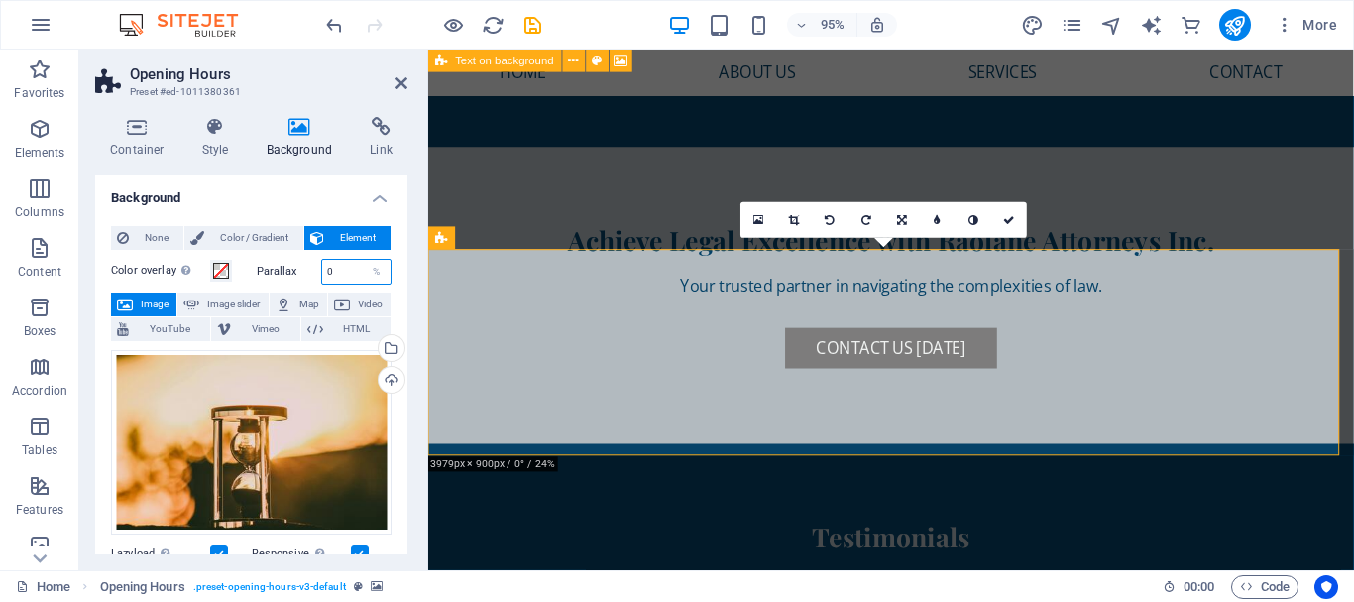
click at [338, 268] on input "0" at bounding box center [356, 272] width 69 height 24
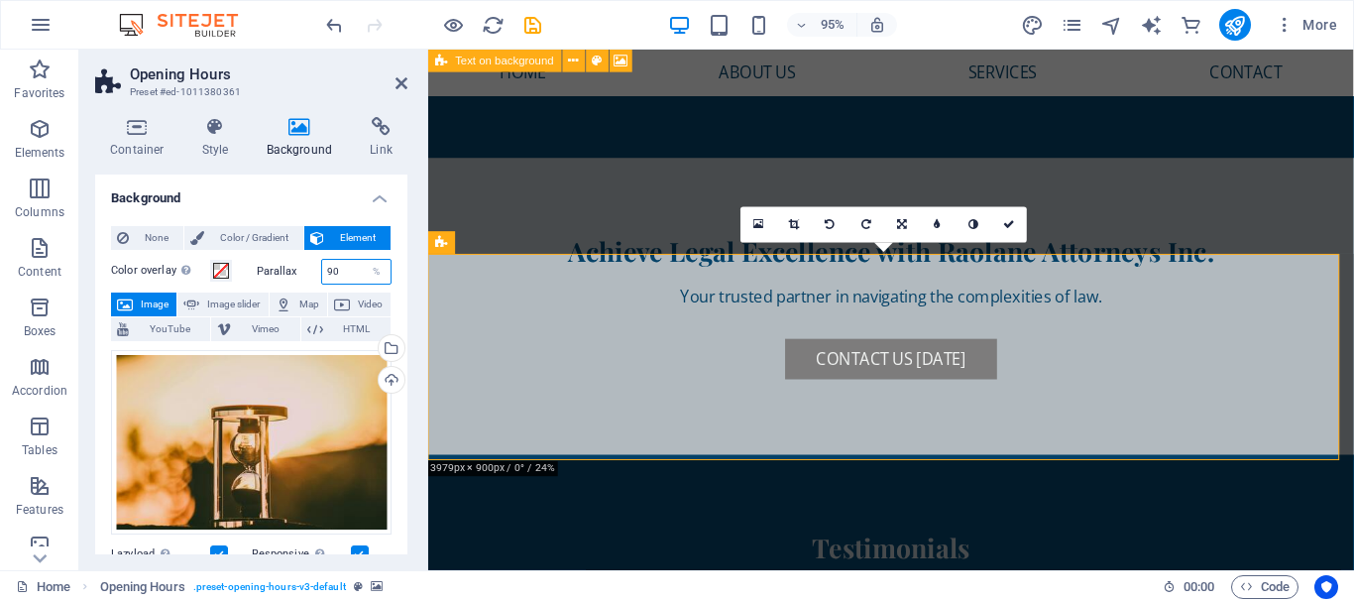
scroll to position [6622, 0]
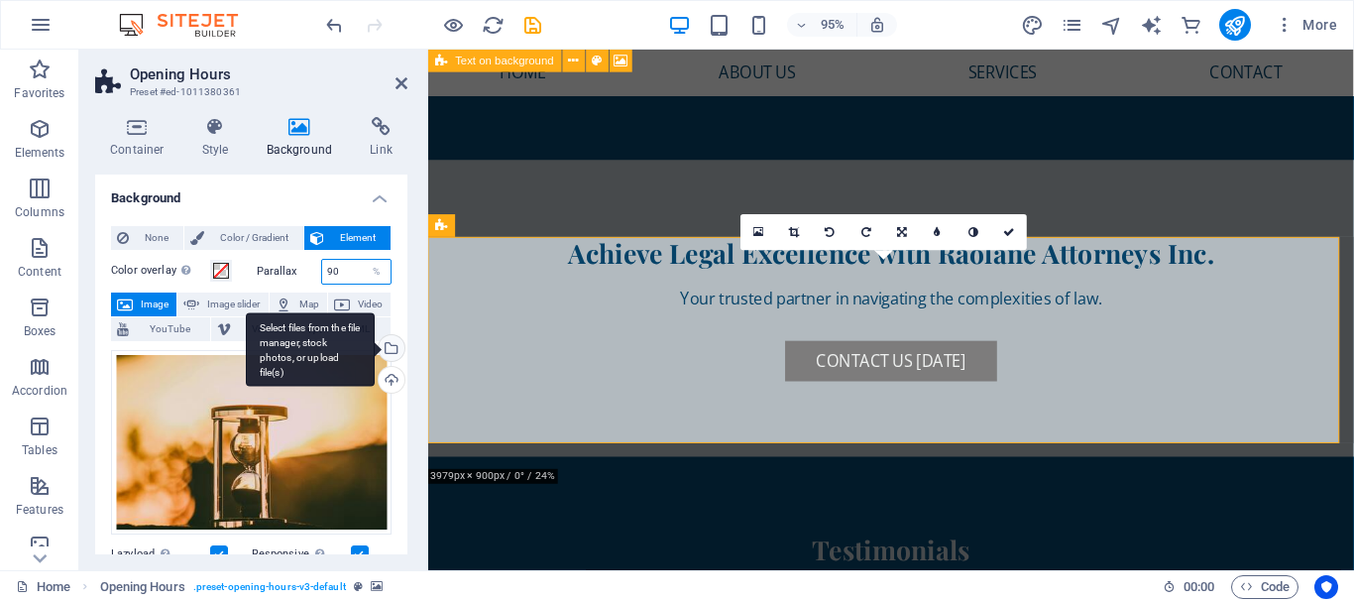
type input "90"
click at [396, 346] on div "Select files from the file manager, stock photos, or upload file(s)" at bounding box center [390, 350] width 30 height 30
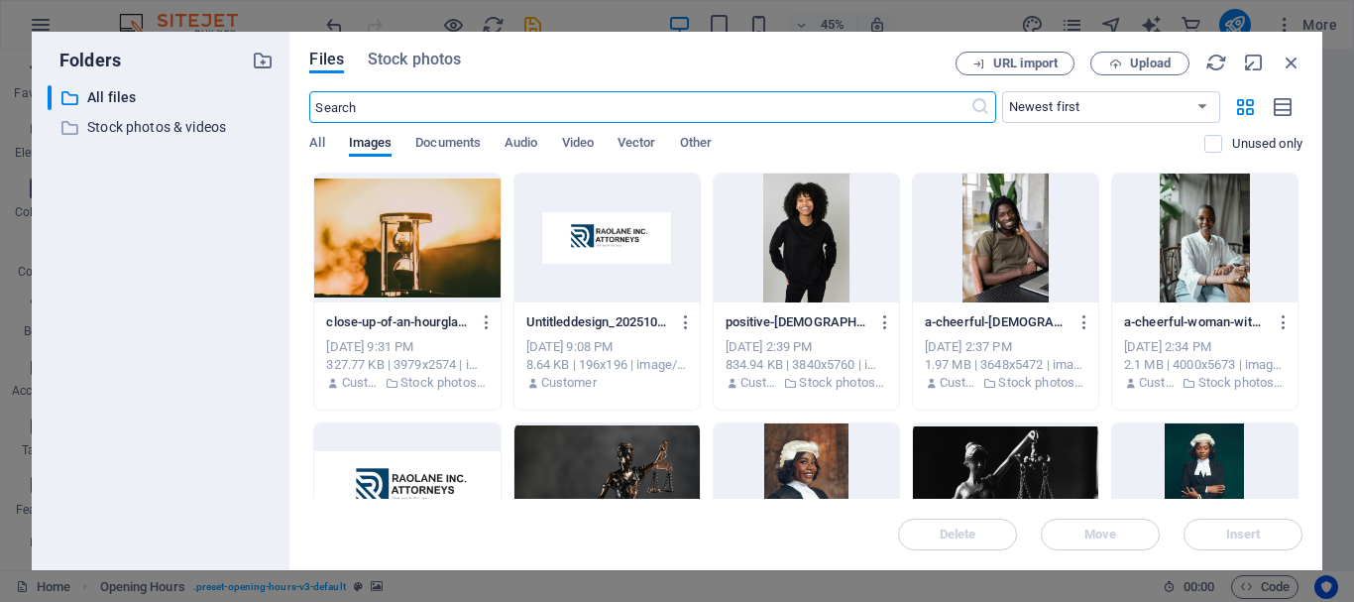
scroll to position [6596, 0]
click at [438, 59] on span "Stock photos" at bounding box center [414, 60] width 93 height 24
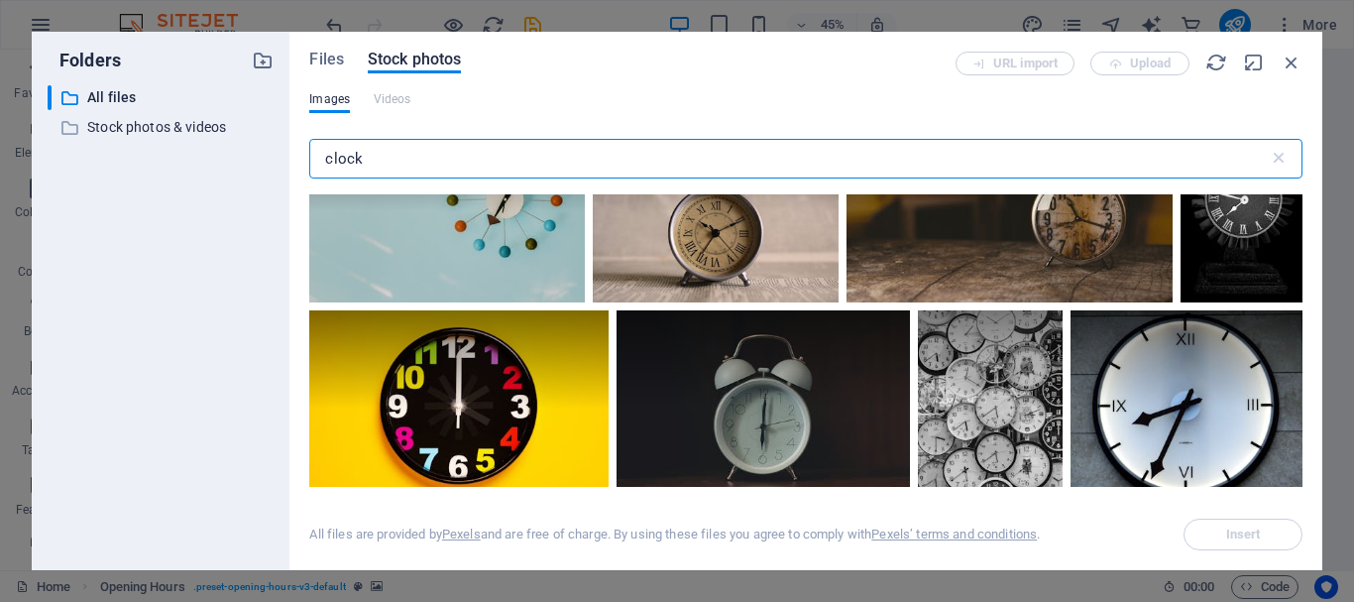
scroll to position [0, 0]
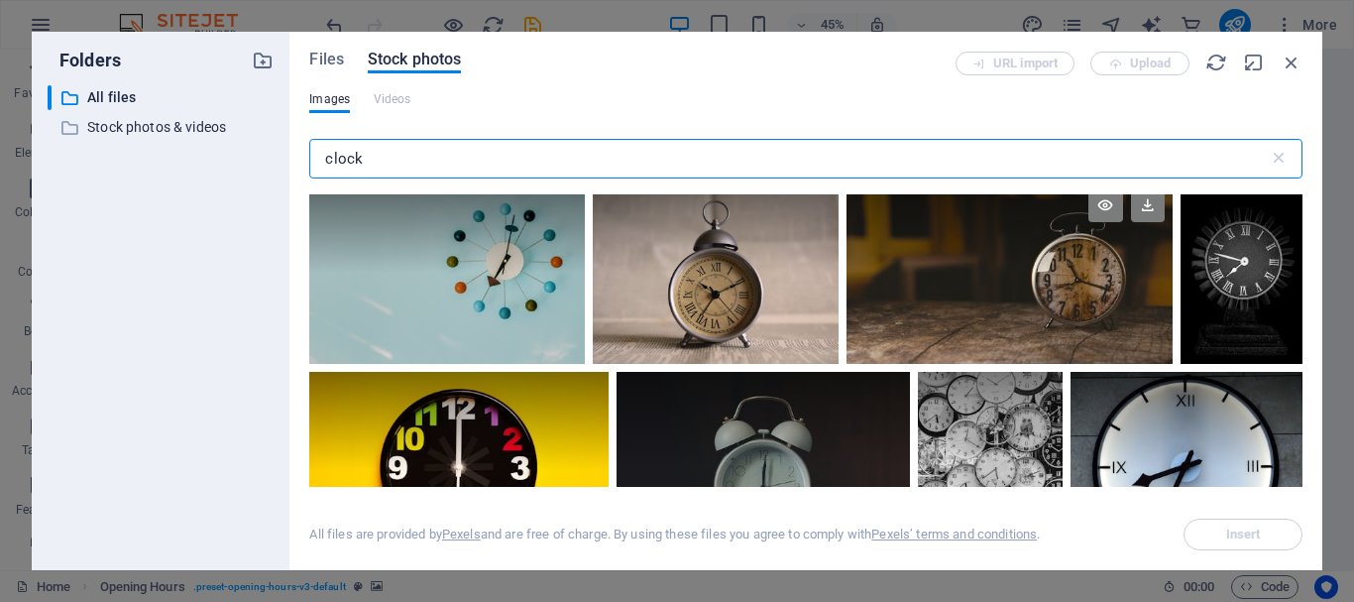
click at [1083, 280] on div at bounding box center [1010, 271] width 326 height 183
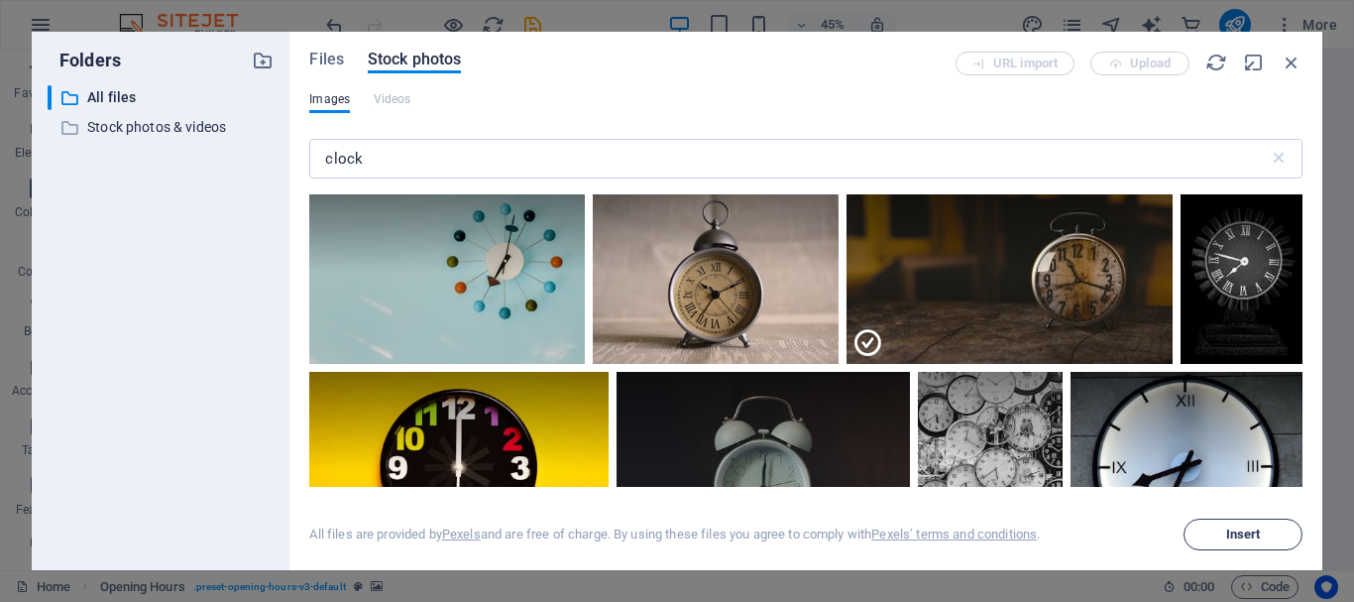
click at [1251, 535] on span "Insert" at bounding box center [1244, 534] width 35 height 12
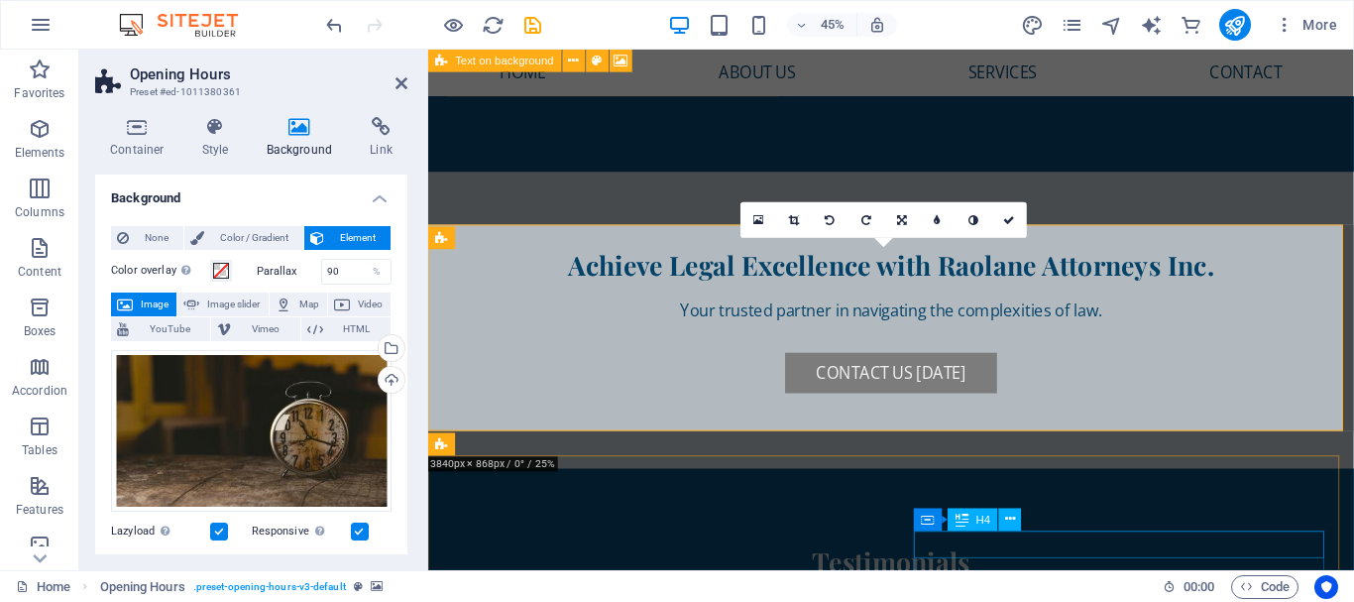
scroll to position [6634, 0]
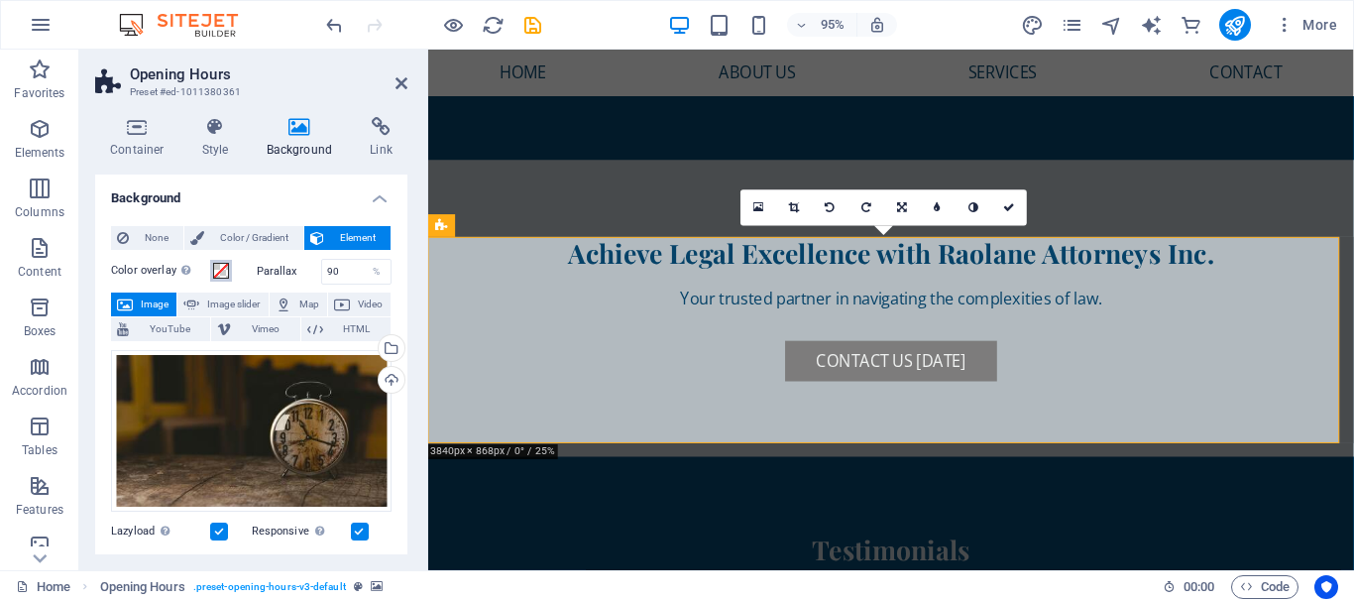
click at [222, 274] on span at bounding box center [221, 271] width 16 height 16
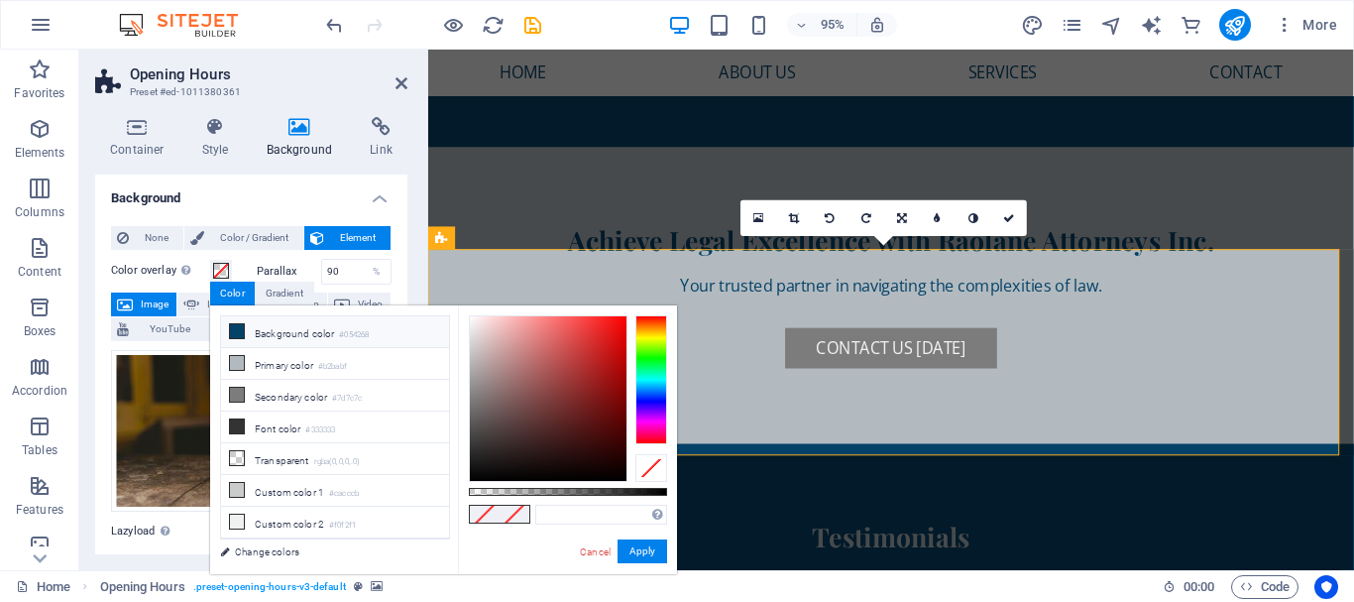
click at [321, 329] on li "Background color #054268" at bounding box center [335, 332] width 228 height 32
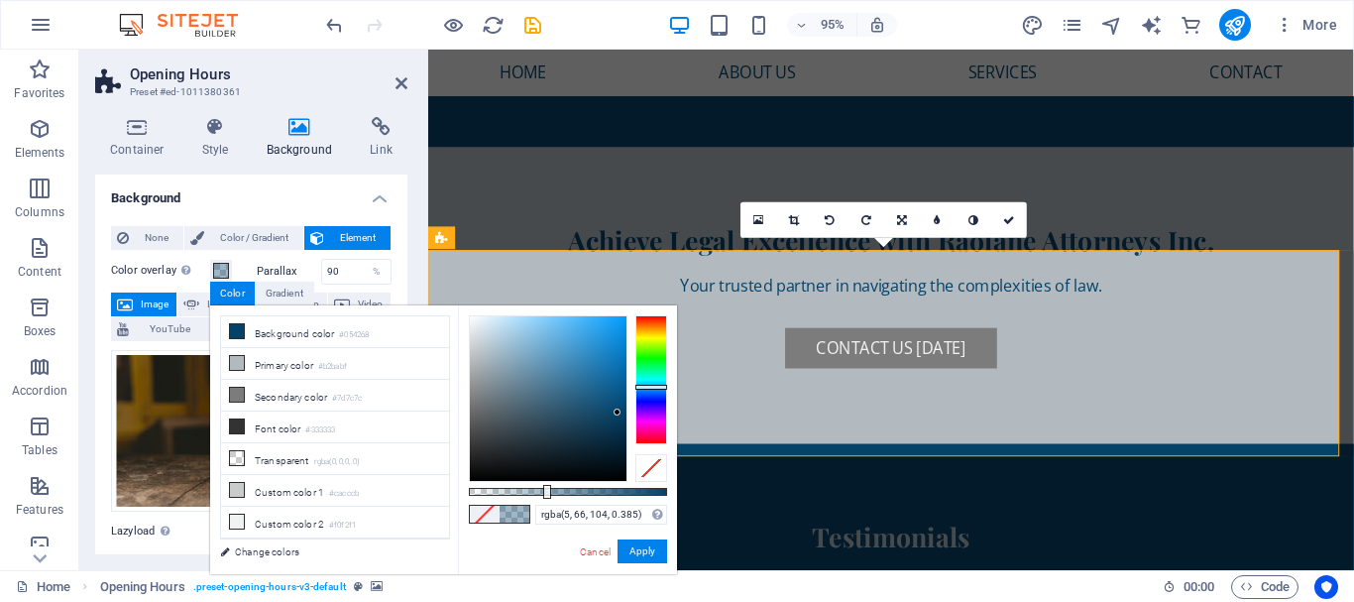
scroll to position [6622, 0]
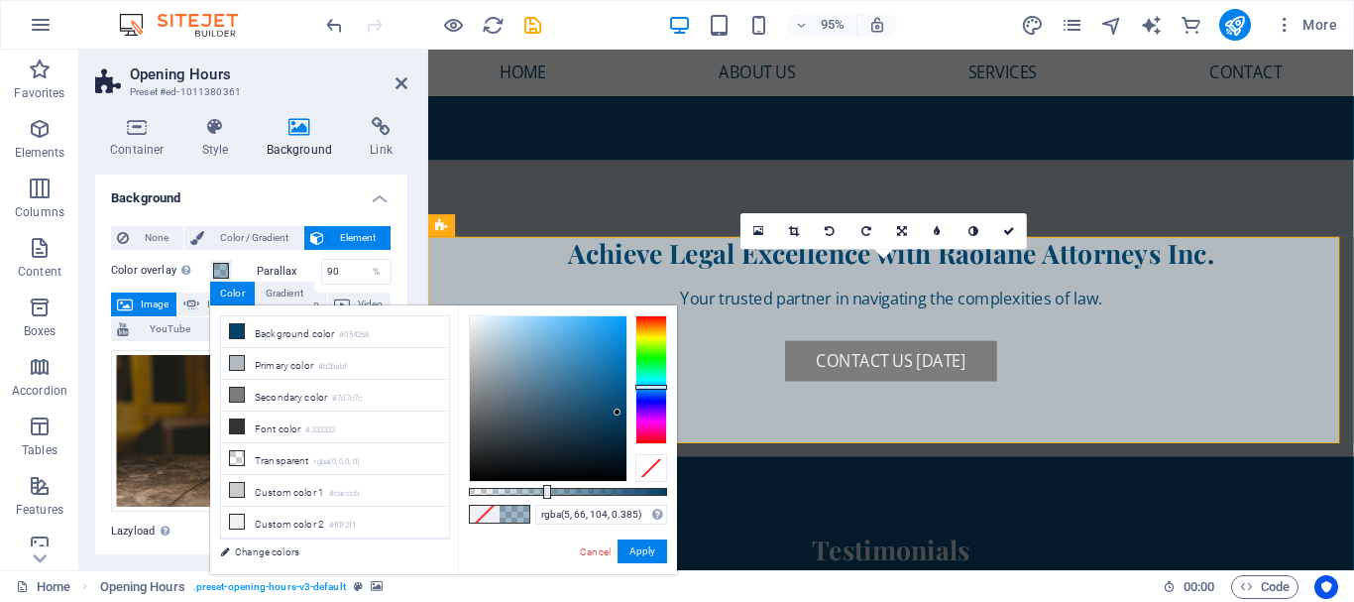
drag, startPoint x: 668, startPoint y: 490, endPoint x: 545, endPoint y: 497, distance: 123.1
click at [545, 497] on div at bounding box center [547, 492] width 8 height 14
click at [242, 425] on icon at bounding box center [237, 426] width 14 height 14
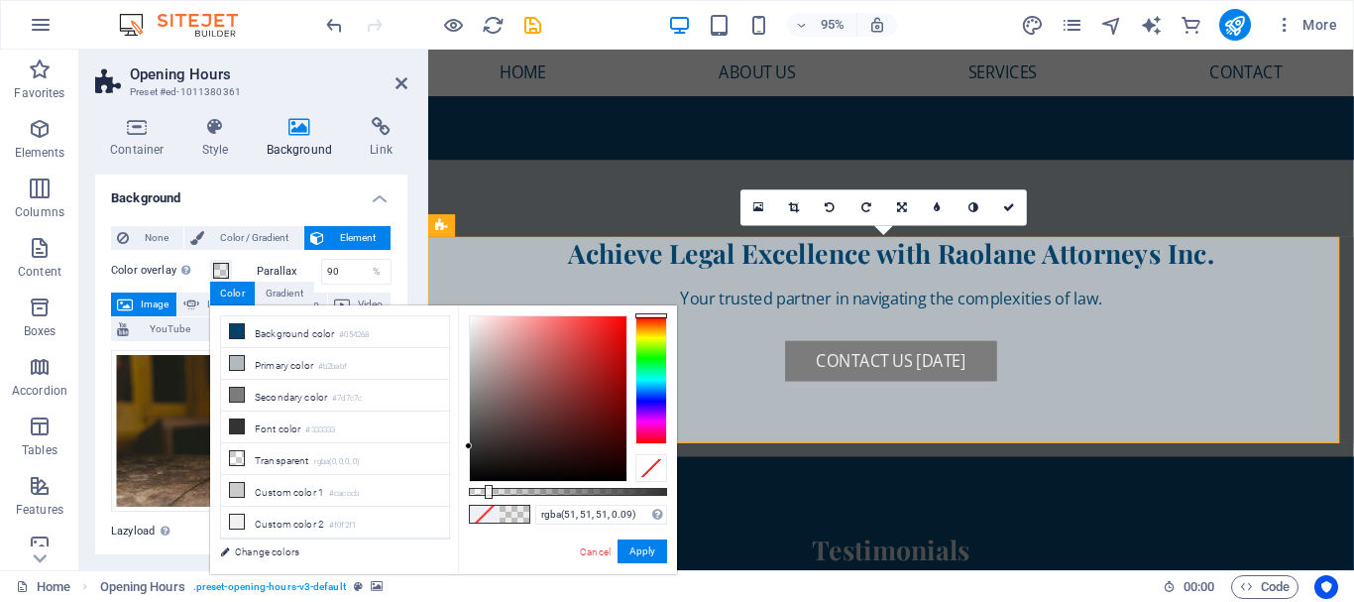
drag, startPoint x: 548, startPoint y: 491, endPoint x: 487, endPoint y: 504, distance: 62.8
click at [487, 504] on div "rgba(51, 51, 51, 0.09) Supported formats #0852ed rgb(8, 82, 237) rgba(8, 82, 23…" at bounding box center [567, 583] width 219 height 556
click at [320, 334] on li "Background color #054268" at bounding box center [335, 332] width 228 height 32
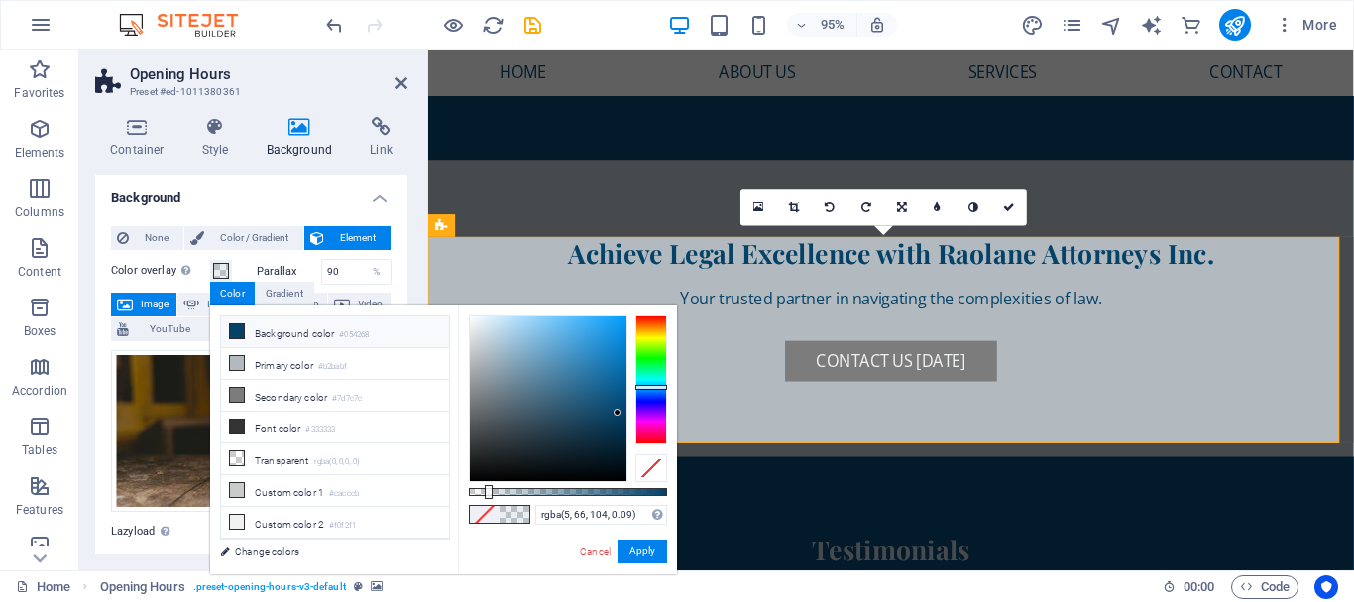
click at [540, 493] on div at bounding box center [568, 492] width 198 height 8
click at [571, 493] on div at bounding box center [568, 492] width 198 height 8
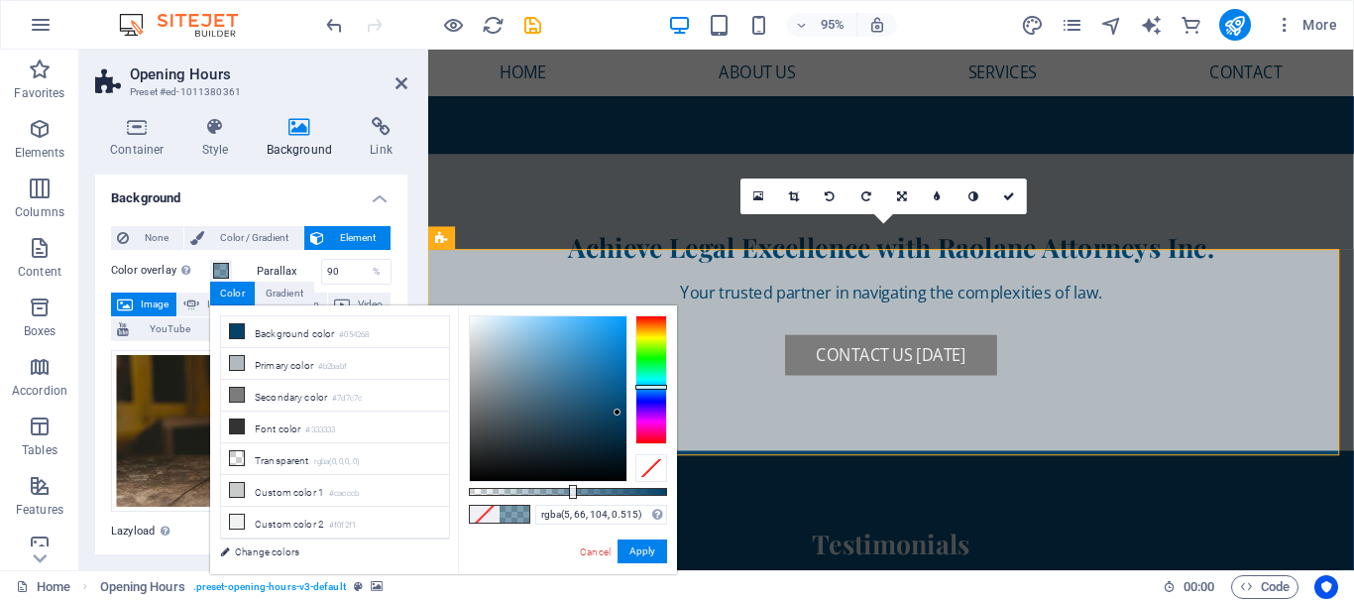
scroll to position [6634, 0]
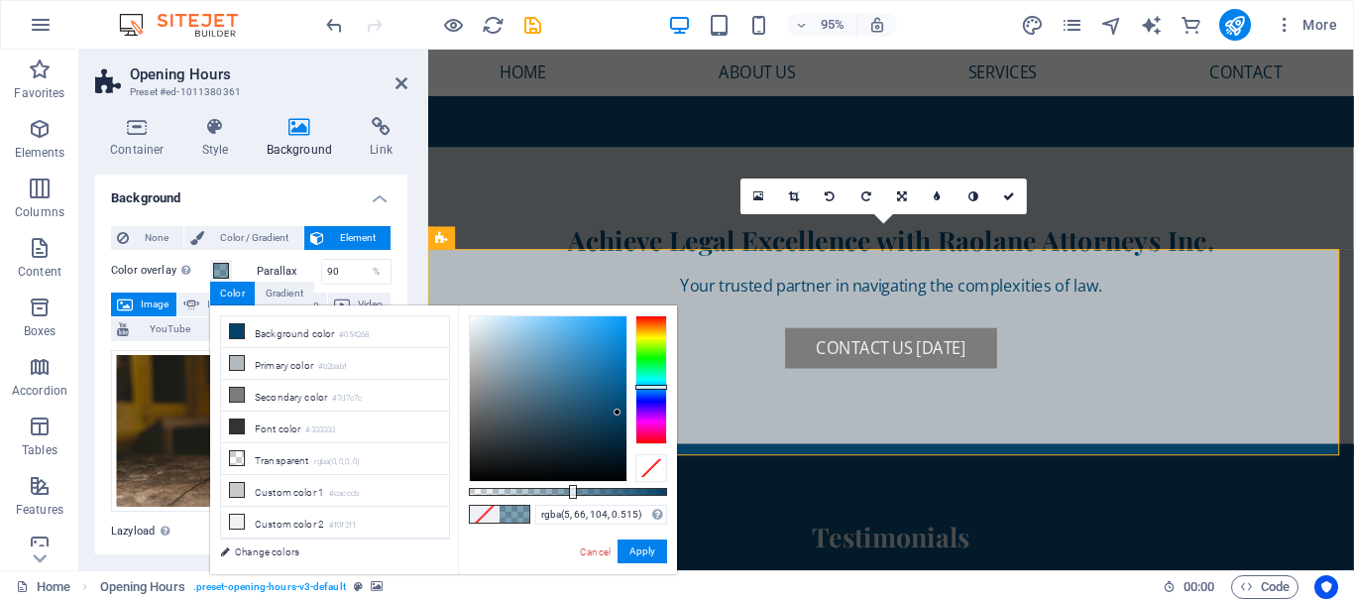
click at [578, 486] on div "rgba(5, 66, 104, 0.515) Supported formats #0852ed rgb(8, 82, 237) rgba(8, 82, 2…" at bounding box center [567, 583] width 219 height 556
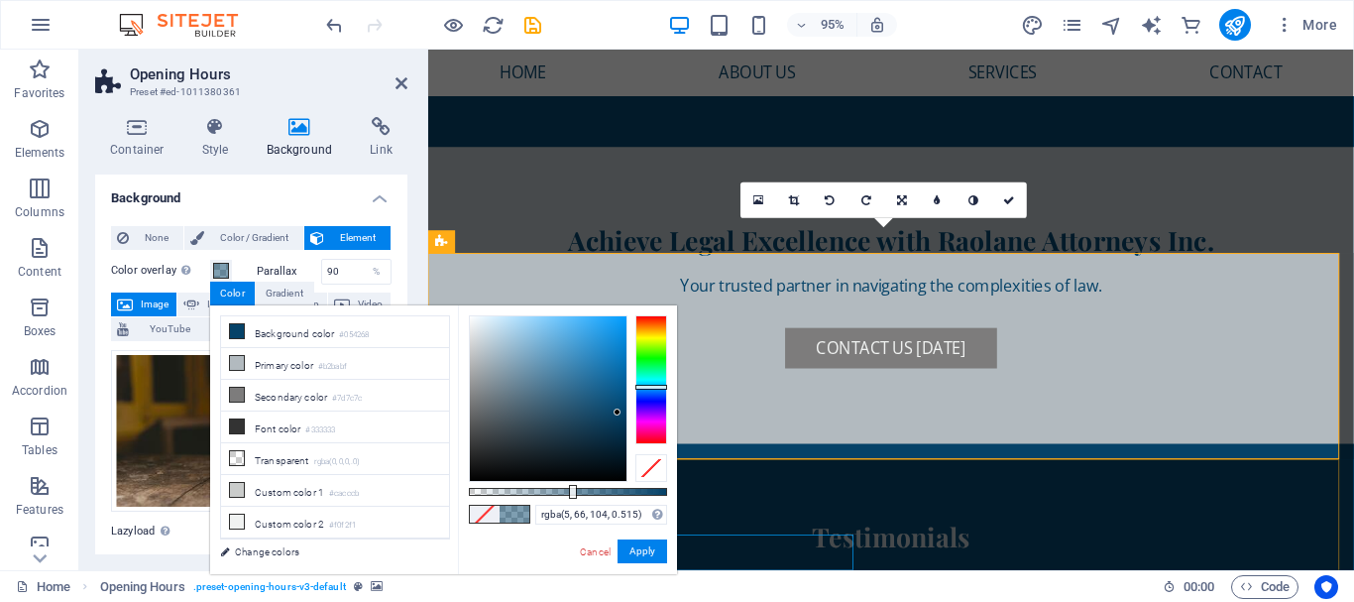
scroll to position [6622, 0]
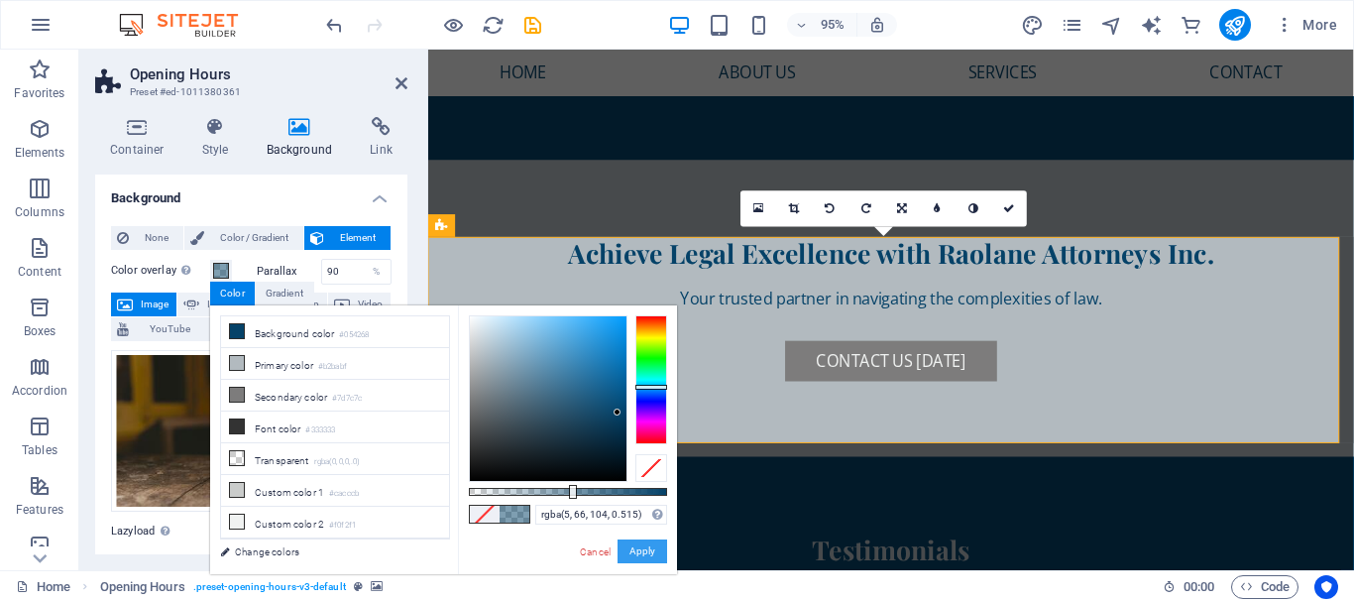
drag, startPoint x: 651, startPoint y: 550, endPoint x: 237, endPoint y: 527, distance: 415.1
click at [651, 550] on button "Apply" at bounding box center [643, 551] width 50 height 24
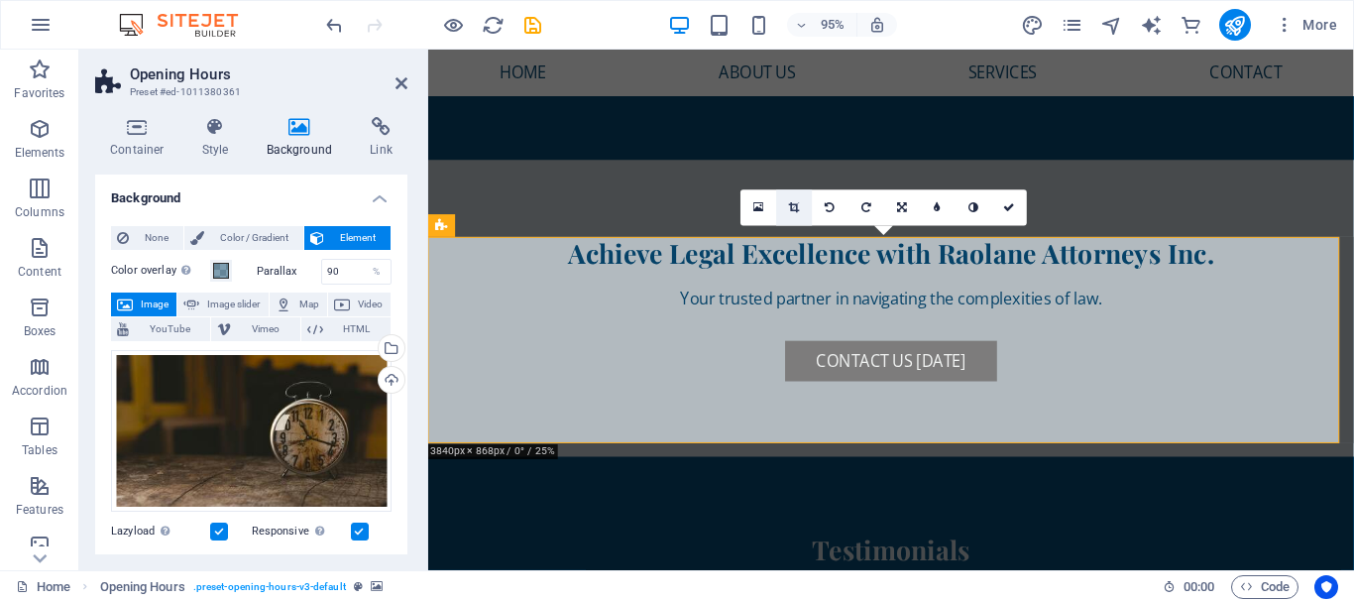
click at [795, 207] on icon at bounding box center [794, 207] width 11 height 11
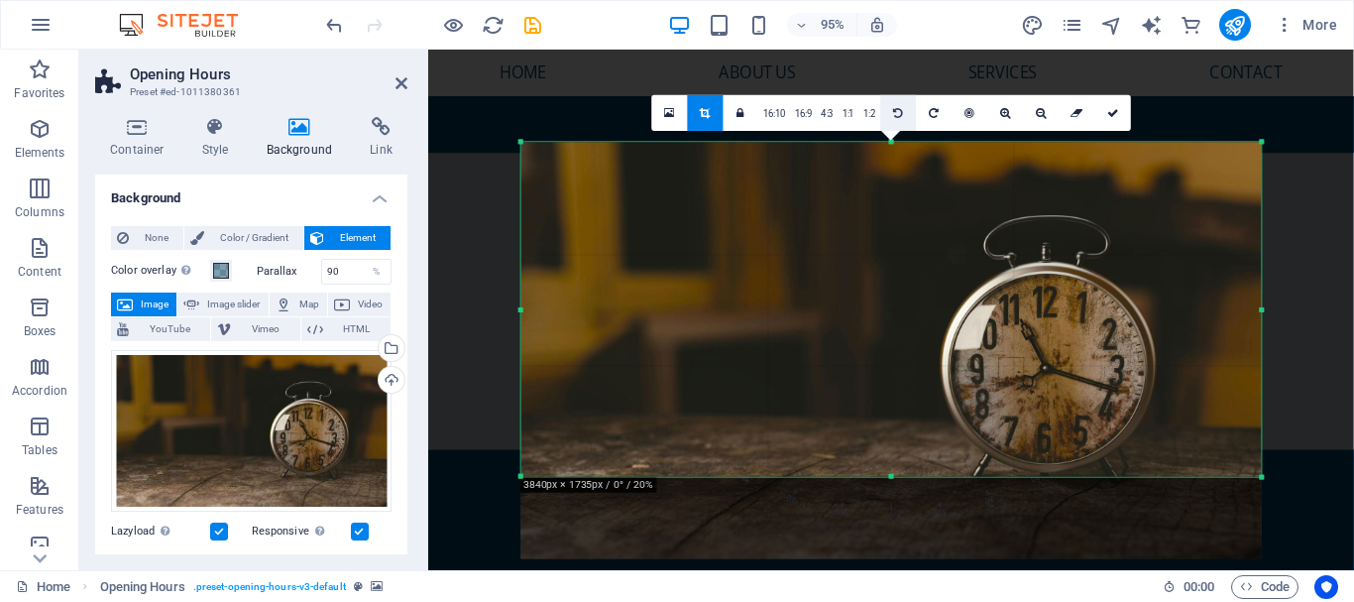
drag, startPoint x: 887, startPoint y: 518, endPoint x: 912, endPoint y: 126, distance: 392.4
click at [875, 430] on div "180 170 160 150 140 130 120 110 100 90 80 70 60 50 40 30 20 10 0 -10 -20 -30 -4…" at bounding box center [892, 310] width 741 height 334
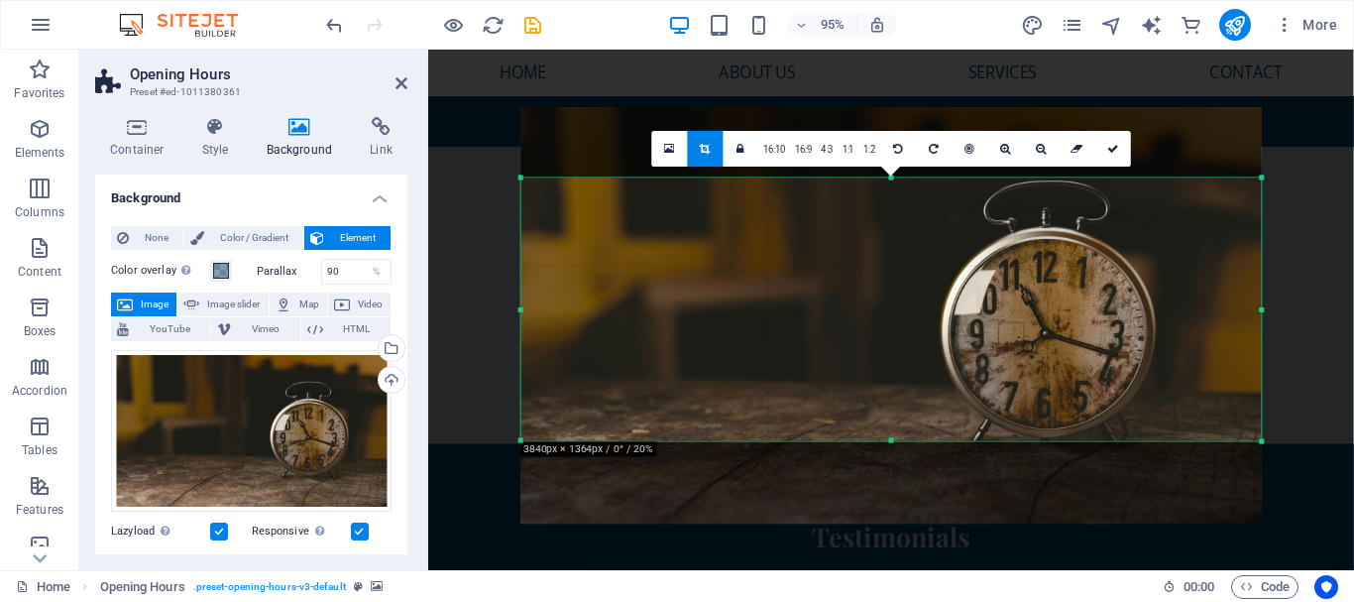
drag, startPoint x: 892, startPoint y: 143, endPoint x: 901, endPoint y: 217, distance: 74.9
click at [901, 217] on div "180 170 160 150 140 130 120 110 100 90 80 70 60 50 40 30 20 10 0 -10 -20 -30 -4…" at bounding box center [892, 309] width 741 height 263
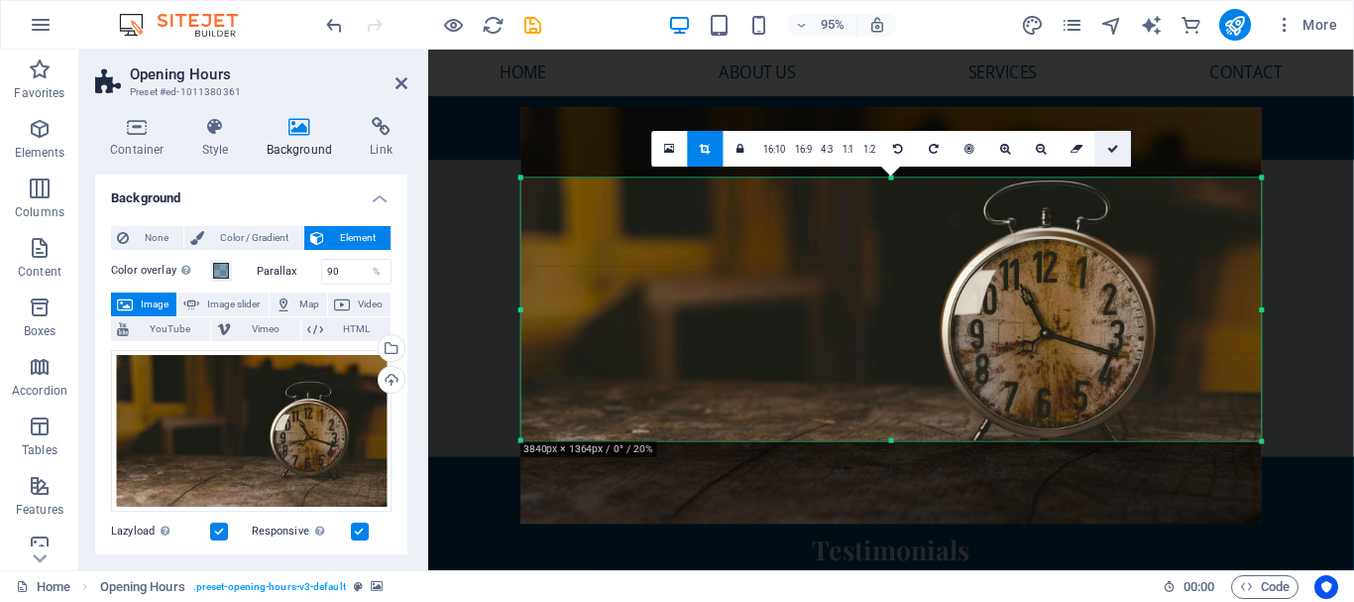
drag, startPoint x: 1112, startPoint y: 146, endPoint x: 748, endPoint y: 428, distance: 460.7
click at [1112, 146] on icon at bounding box center [1114, 149] width 12 height 11
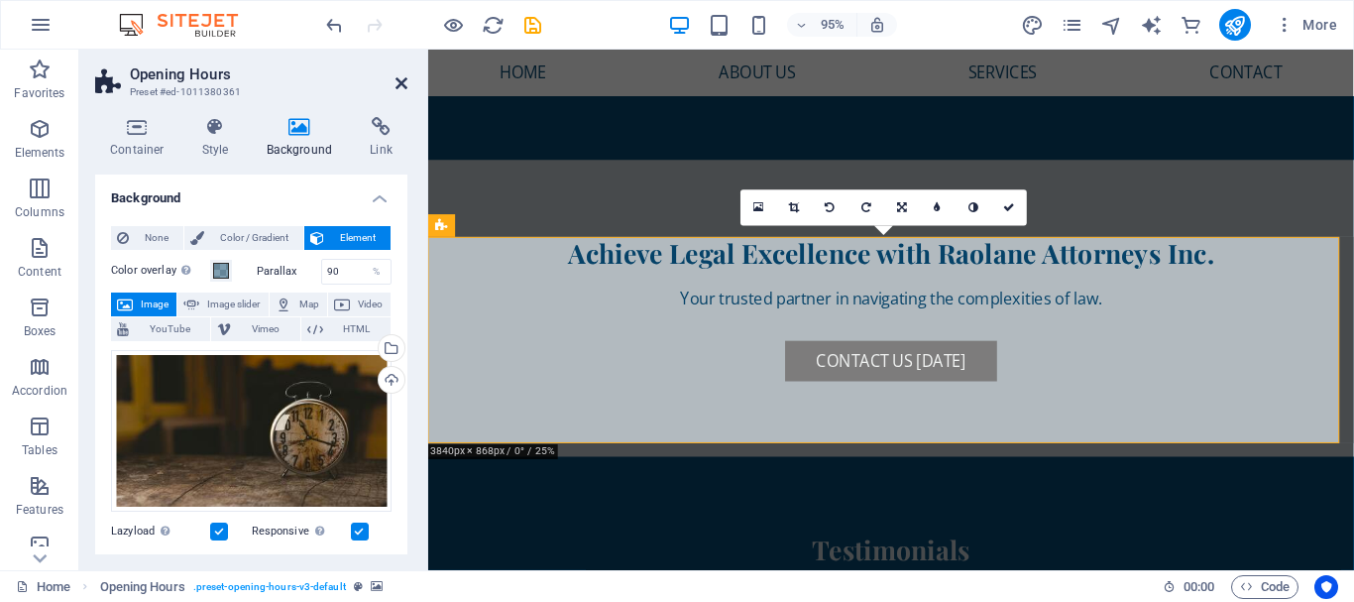
click at [404, 80] on icon at bounding box center [402, 83] width 12 height 16
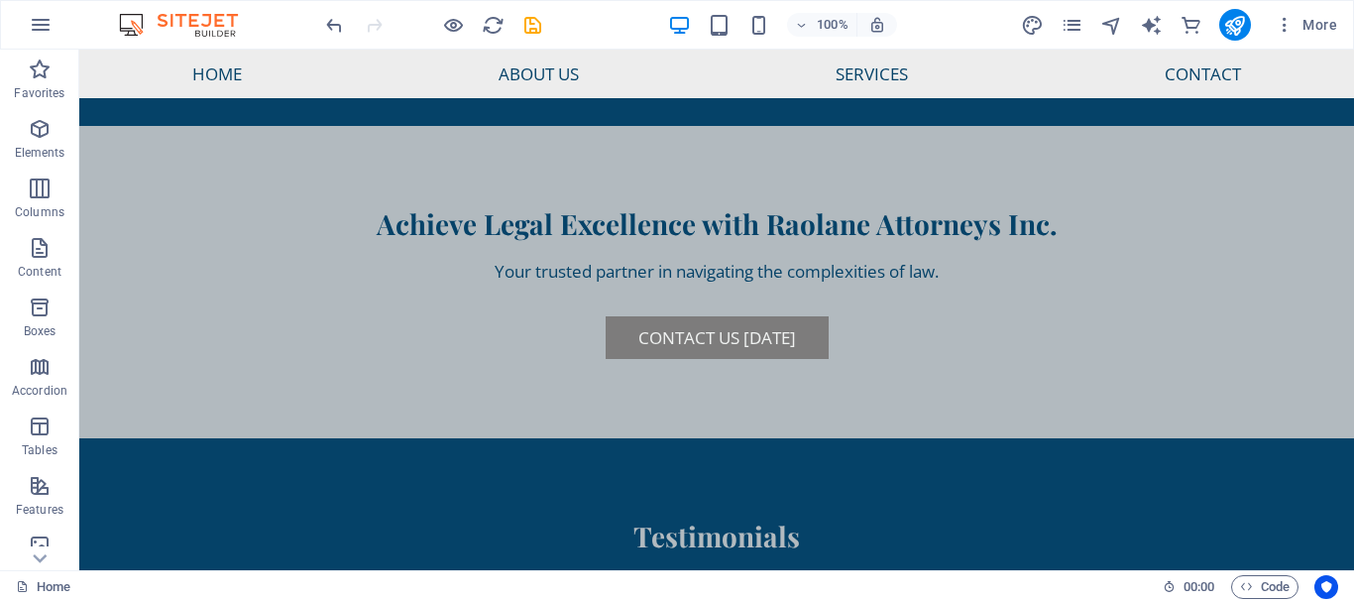
scroll to position [6482, 0]
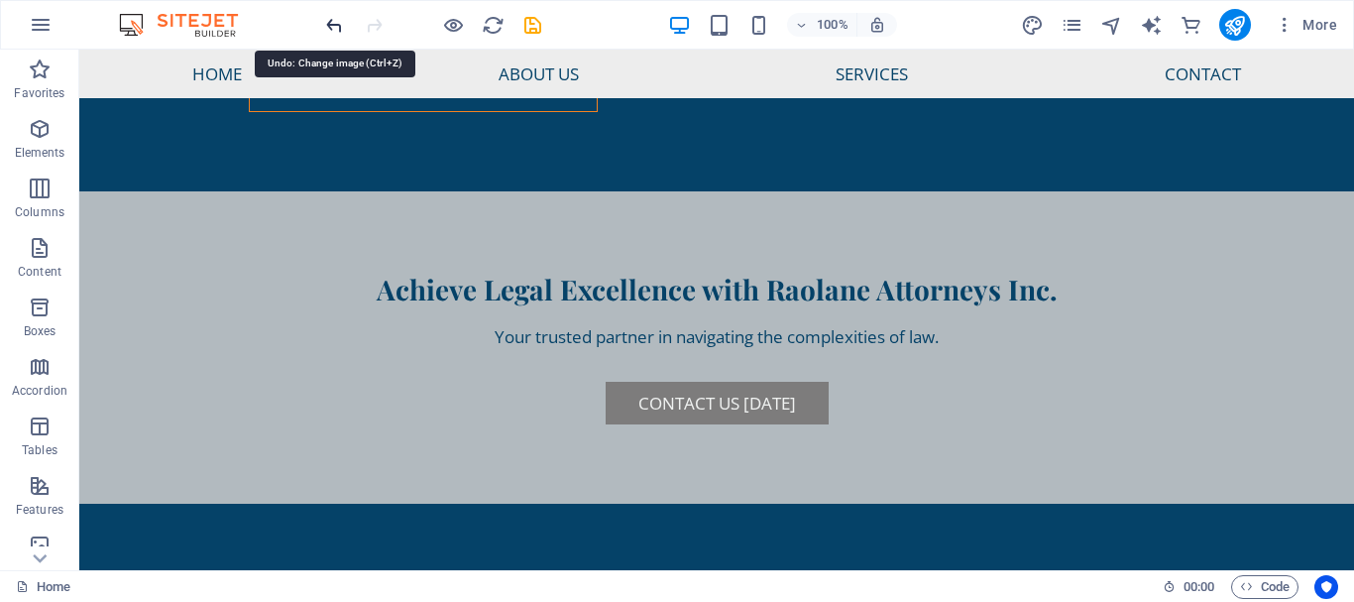
click at [331, 21] on icon "undo" at bounding box center [334, 25] width 23 height 23
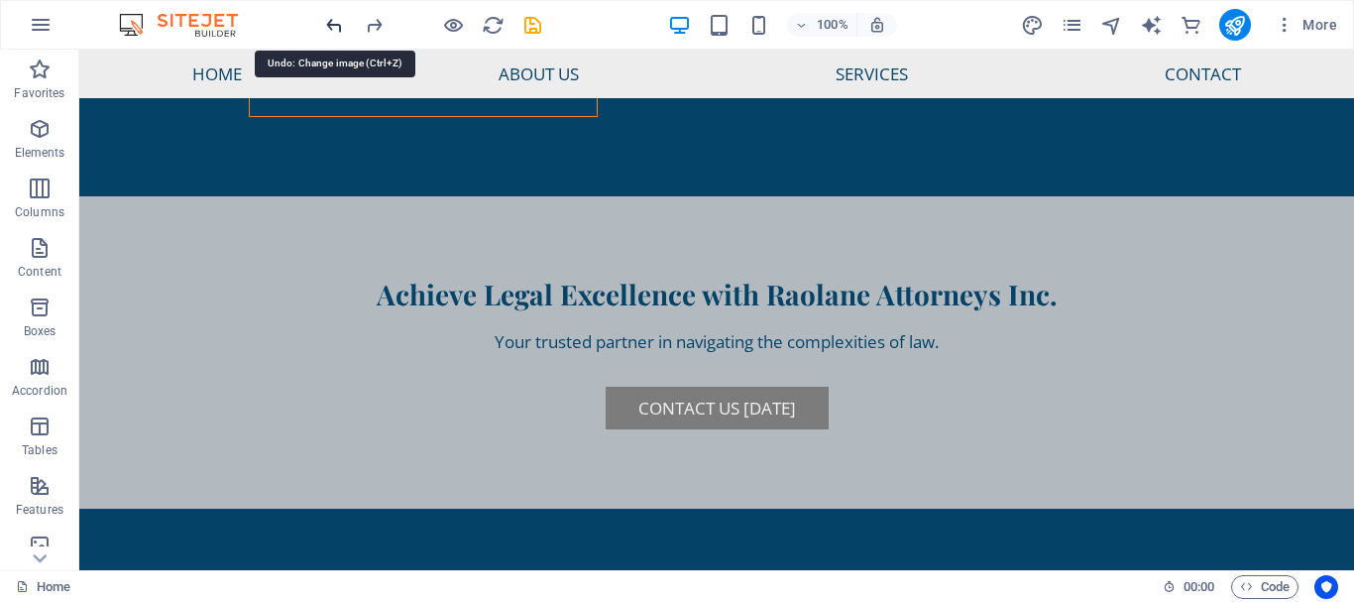
click at [331, 21] on icon "undo" at bounding box center [334, 25] width 23 height 23
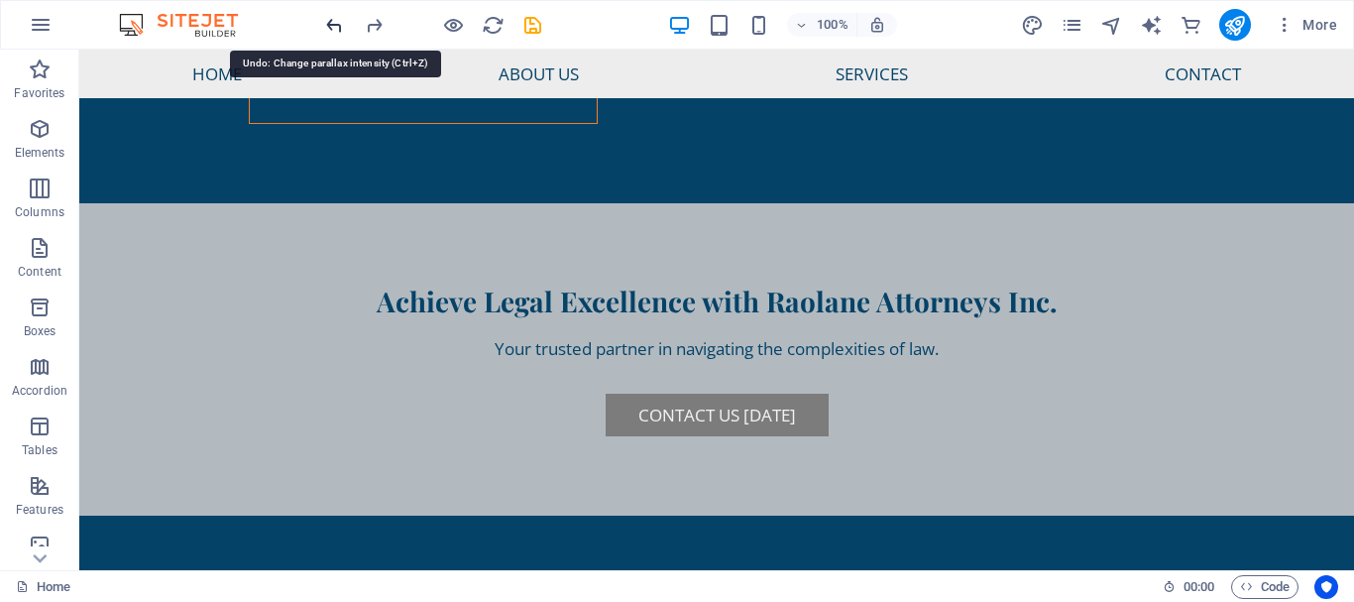
click at [330, 23] on icon "undo" at bounding box center [334, 25] width 23 height 23
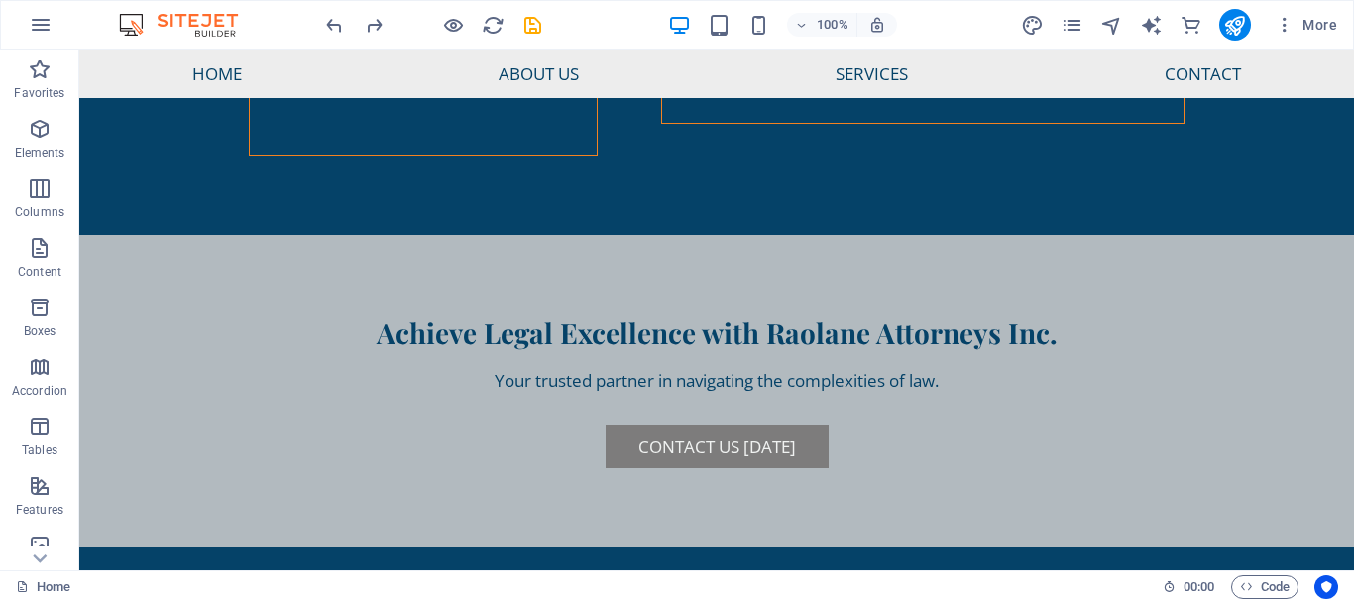
scroll to position [6406, 0]
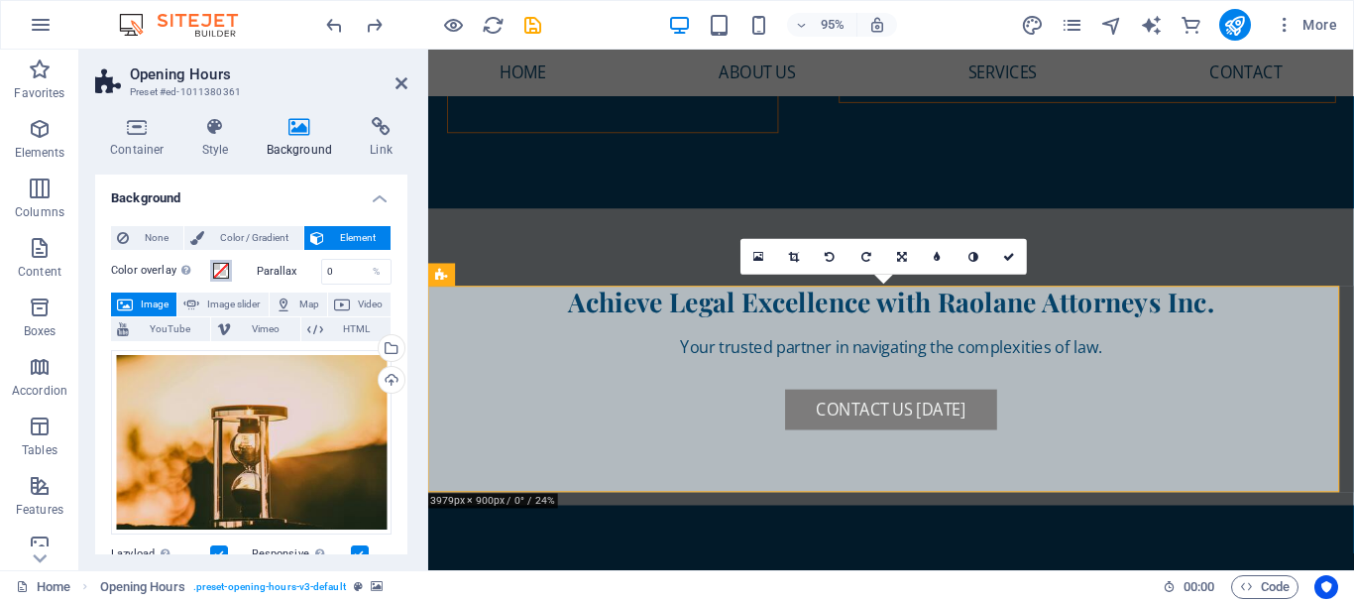
scroll to position [6571, 0]
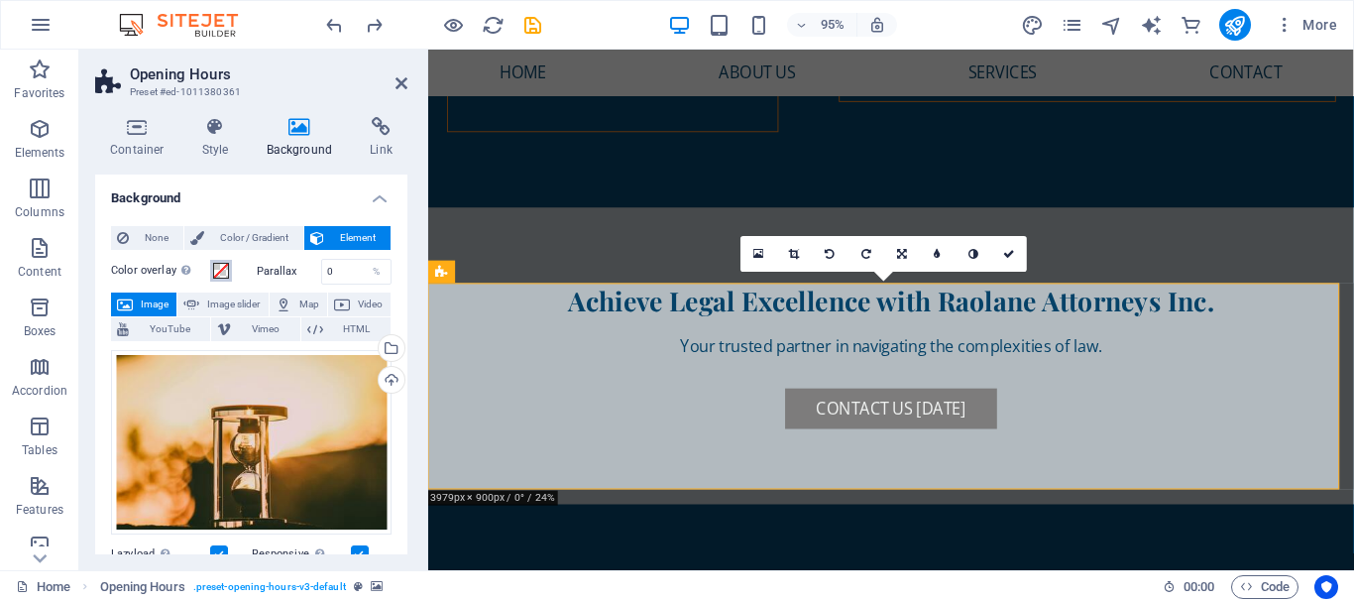
click at [220, 271] on span at bounding box center [221, 271] width 16 height 16
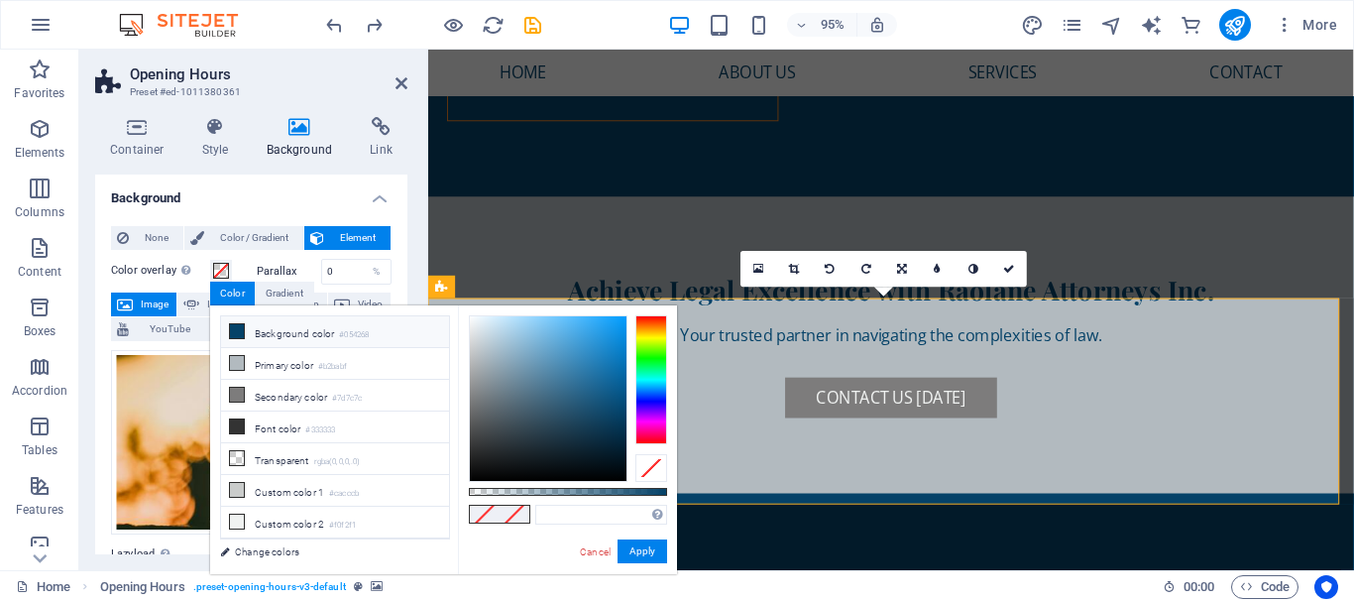
click at [339, 329] on li "Background color #054268" at bounding box center [335, 332] width 228 height 32
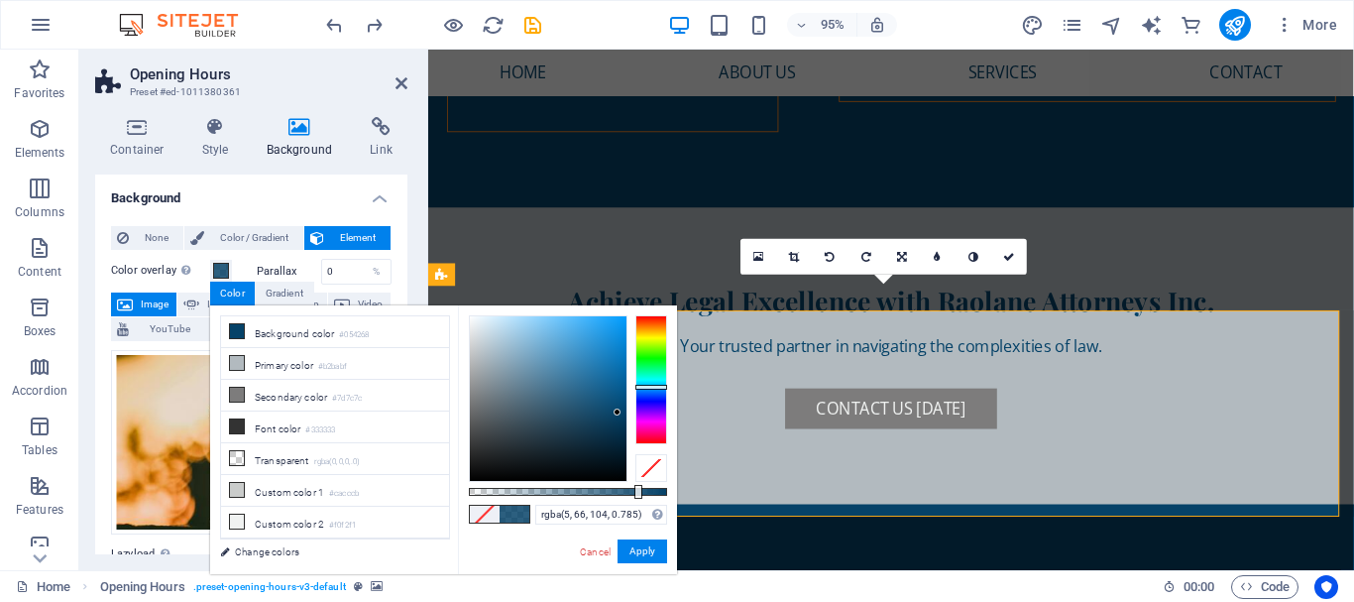
scroll to position [6570, 0]
type input "rgba(5, 66, 104, 0.75)"
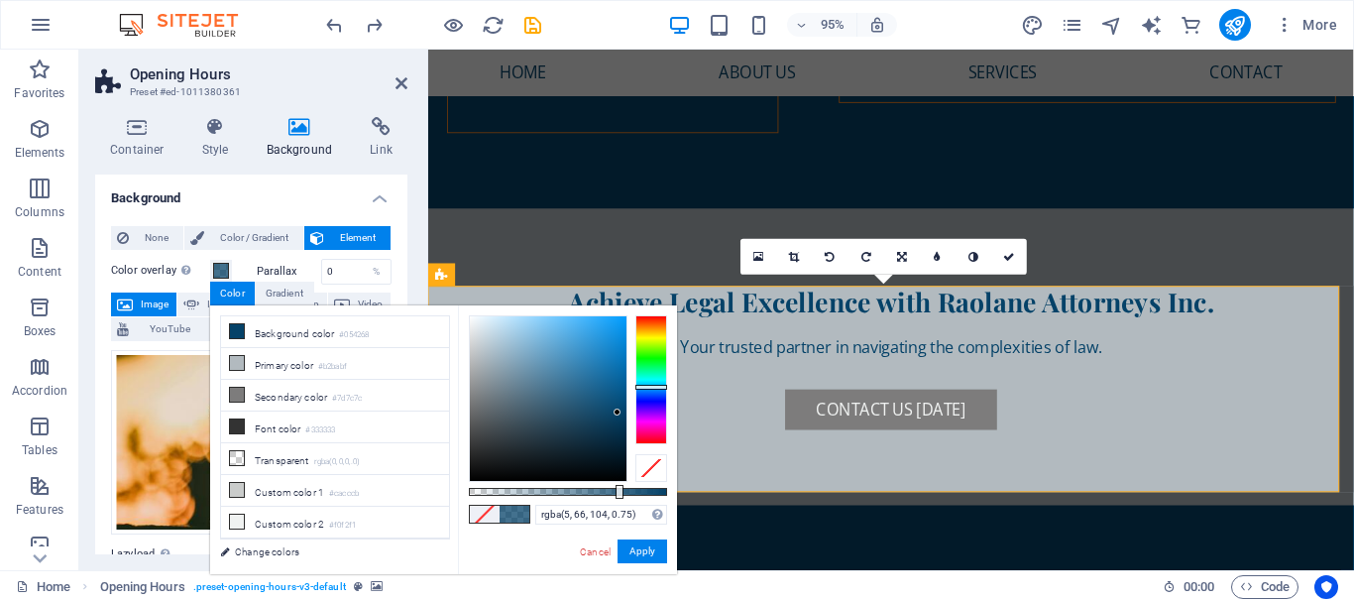
drag, startPoint x: 668, startPoint y: 492, endPoint x: 618, endPoint y: 490, distance: 50.6
click at [618, 490] on div at bounding box center [620, 492] width 8 height 14
click at [647, 549] on button "Apply" at bounding box center [643, 551] width 50 height 24
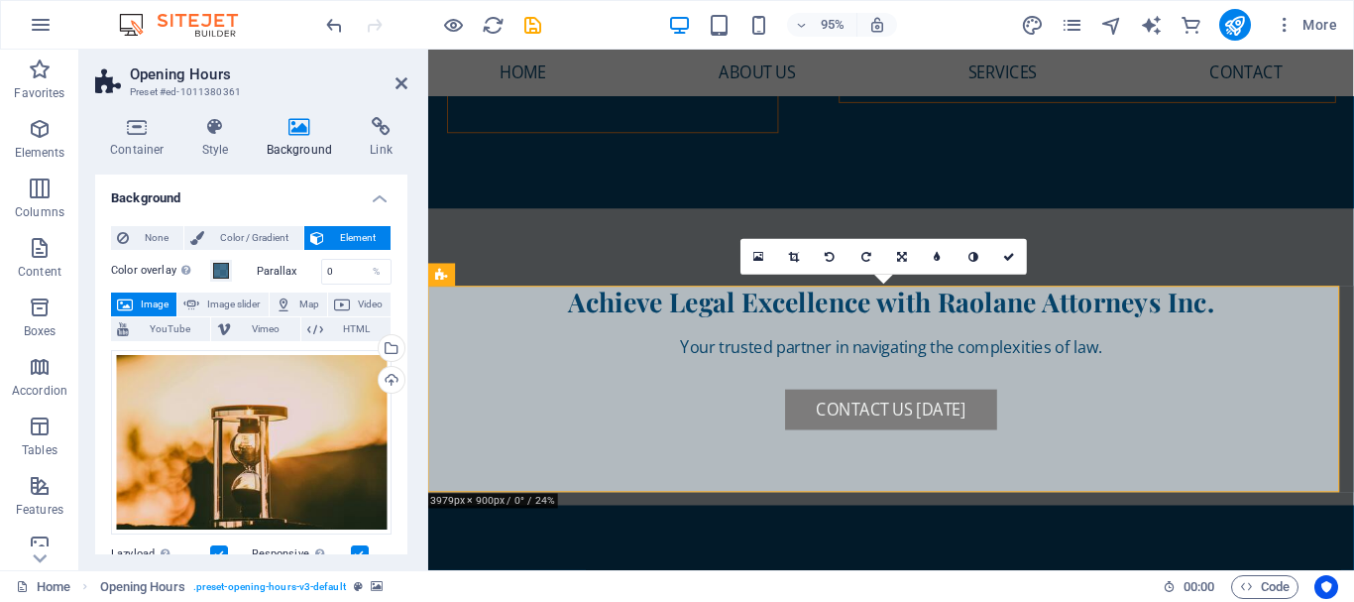
click at [374, 193] on h4 "Background" at bounding box center [251, 193] width 312 height 36
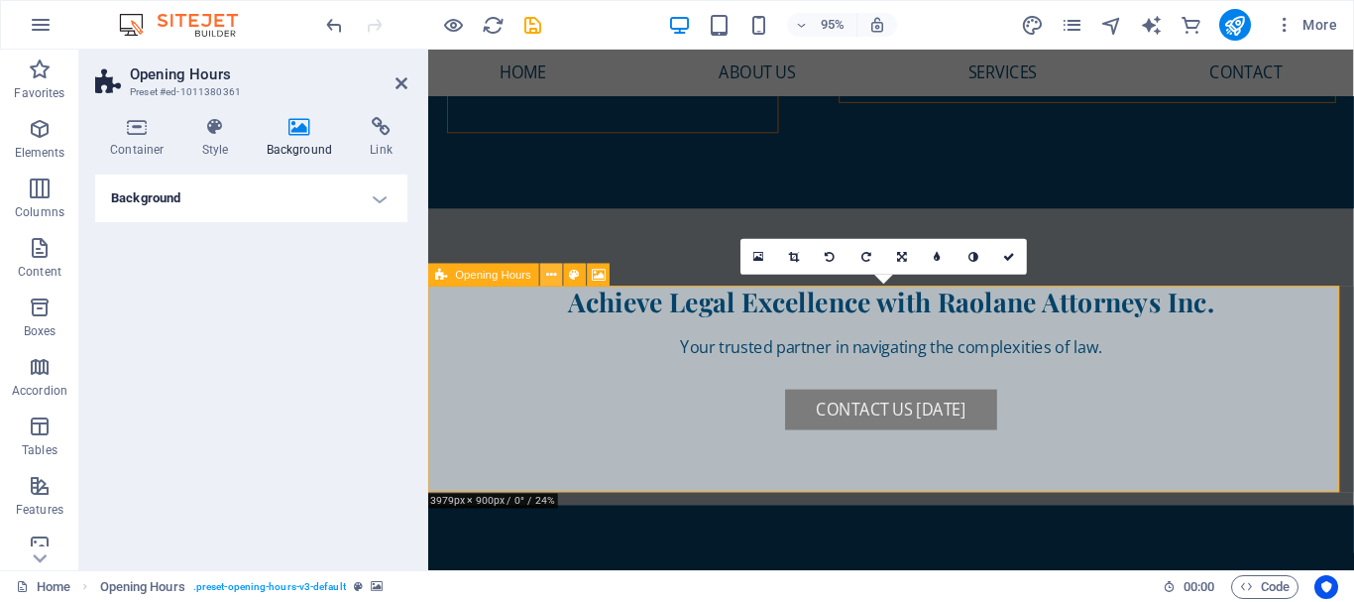
click at [553, 274] on icon at bounding box center [551, 275] width 10 height 20
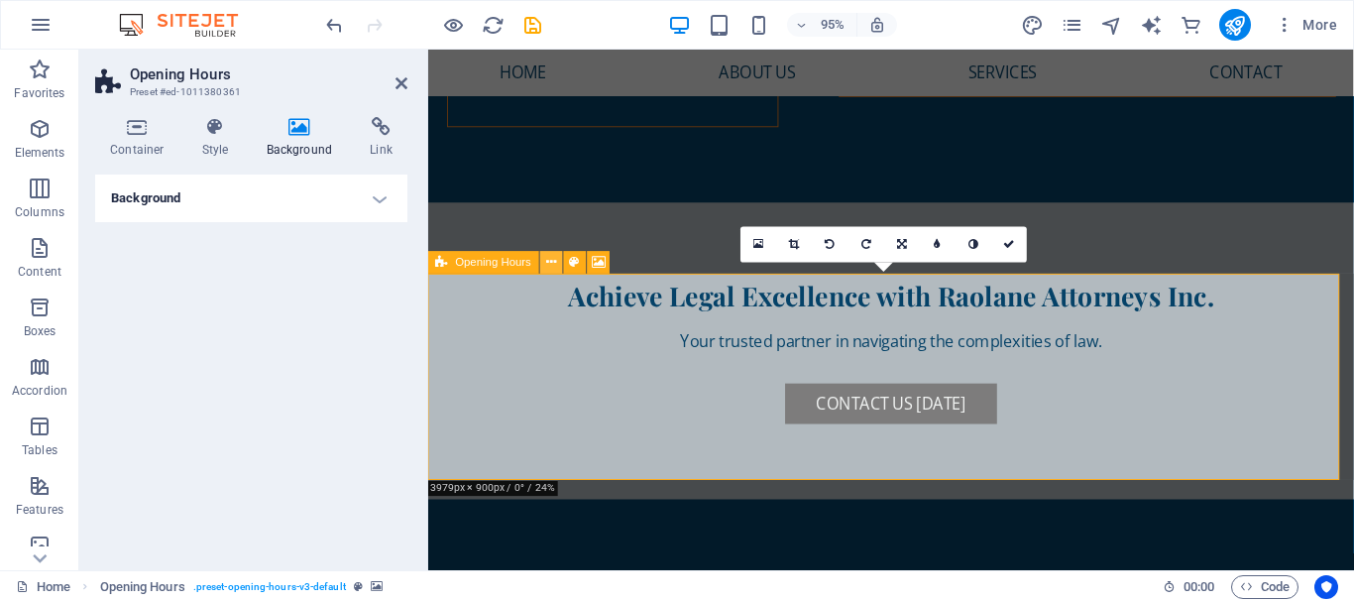
scroll to position [6583, 0]
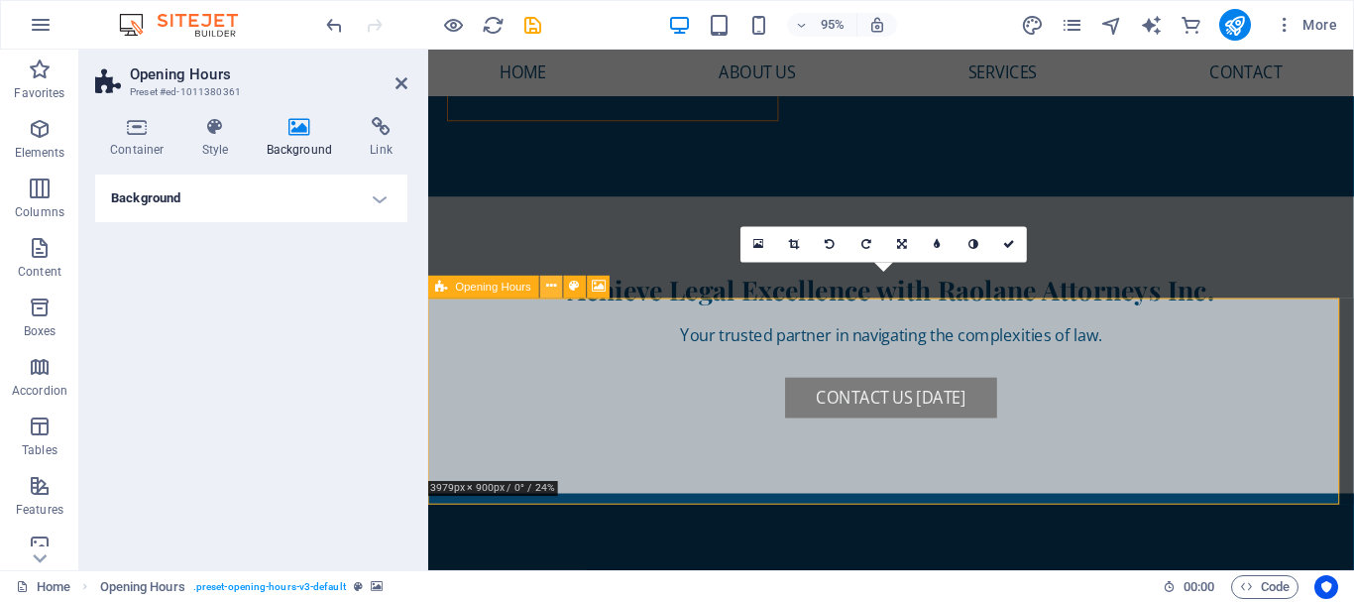
click at [550, 288] on icon at bounding box center [551, 287] width 10 height 20
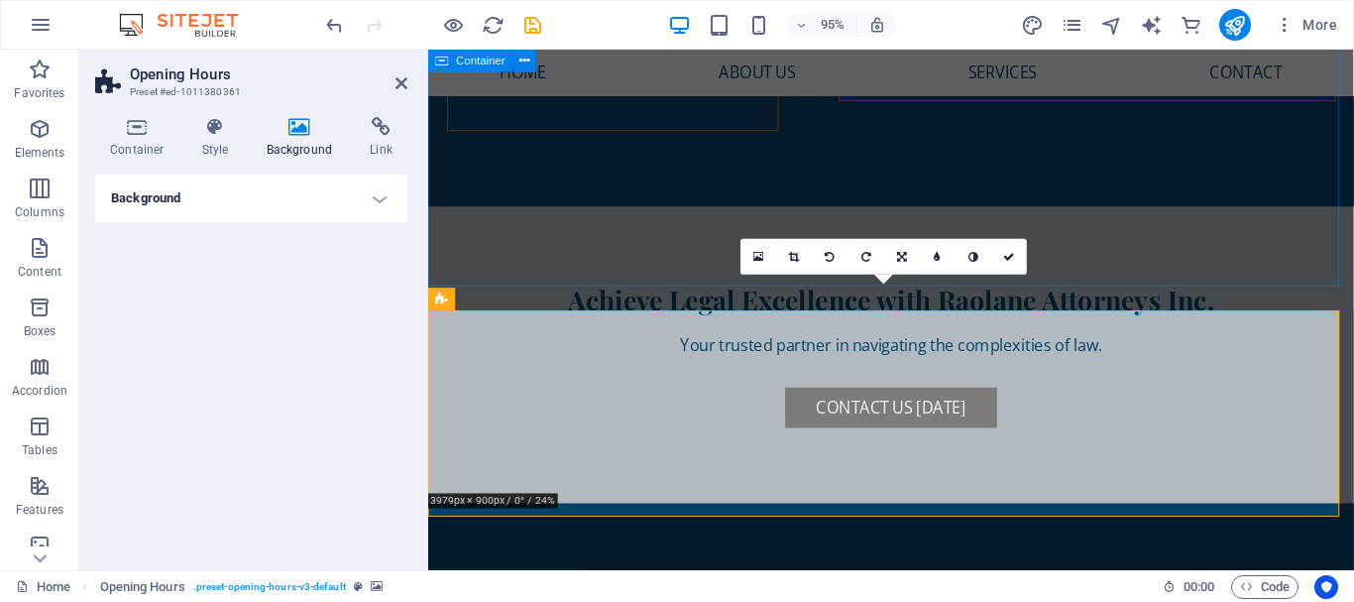
scroll to position [6570, 0]
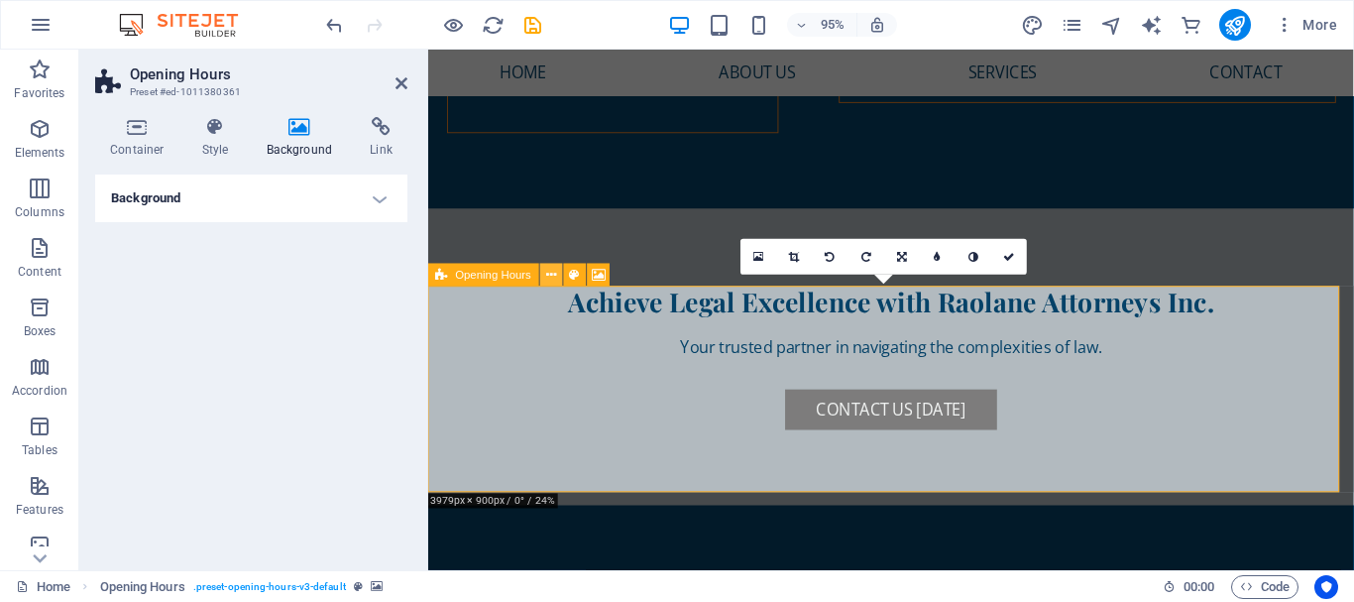
click at [551, 274] on icon at bounding box center [551, 275] width 10 height 20
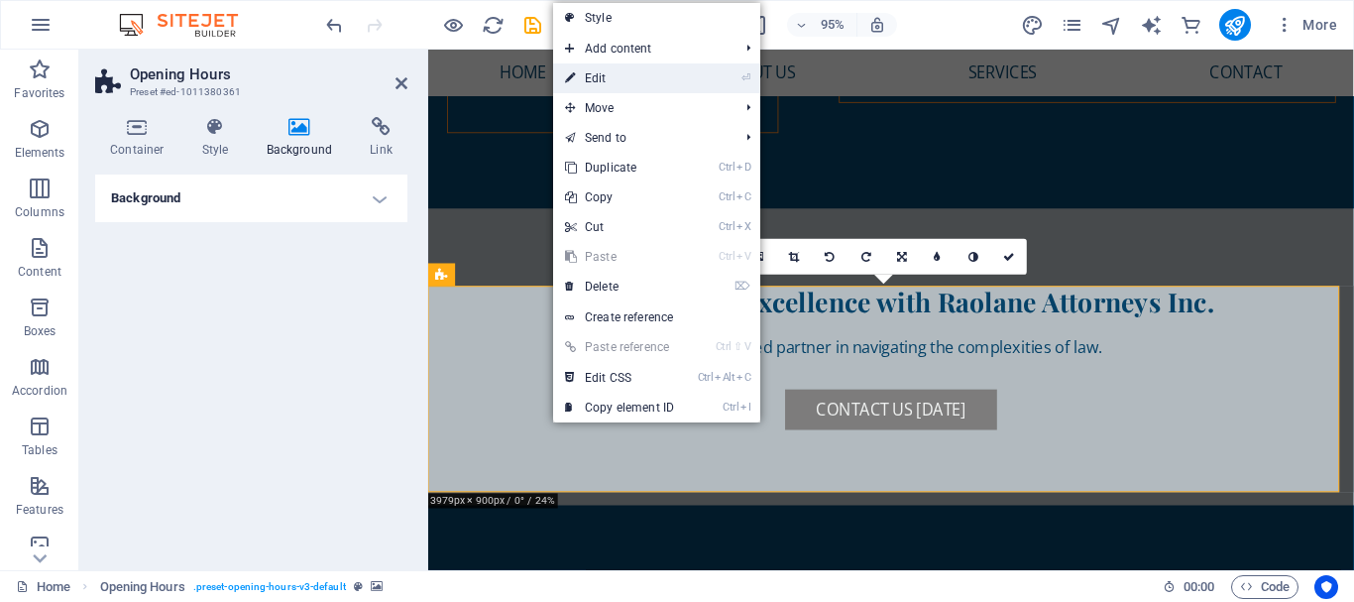
click at [652, 77] on link "⏎ Edit" at bounding box center [619, 78] width 133 height 30
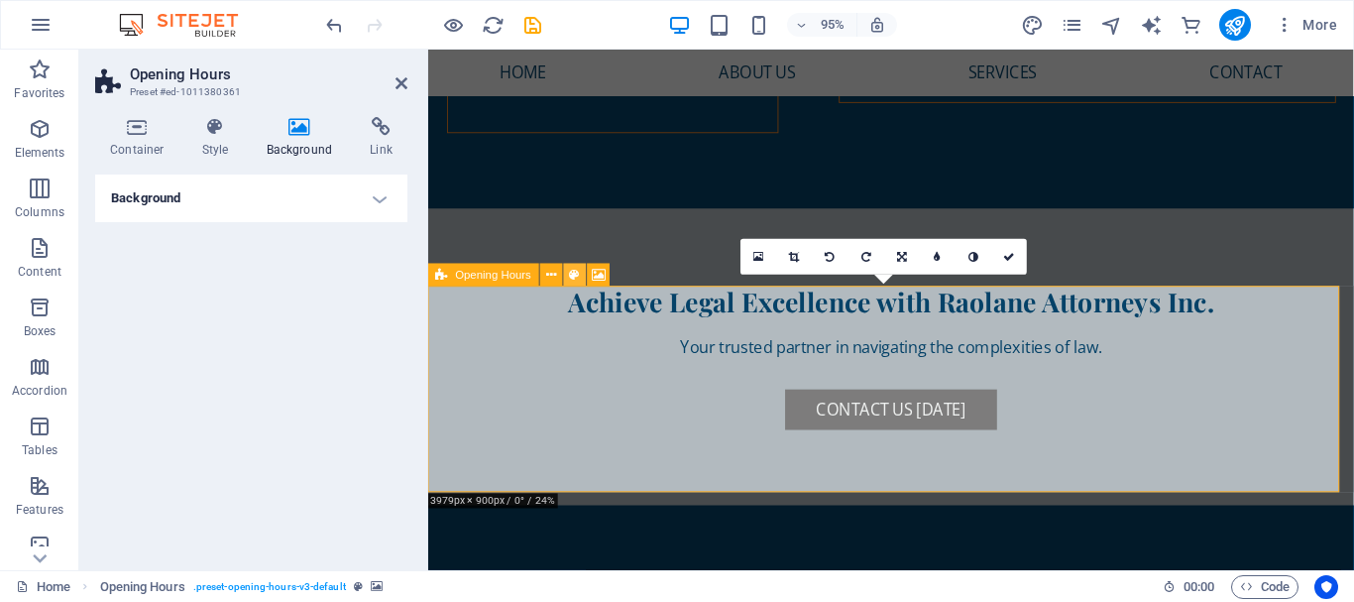
click at [574, 274] on icon at bounding box center [575, 275] width 10 height 20
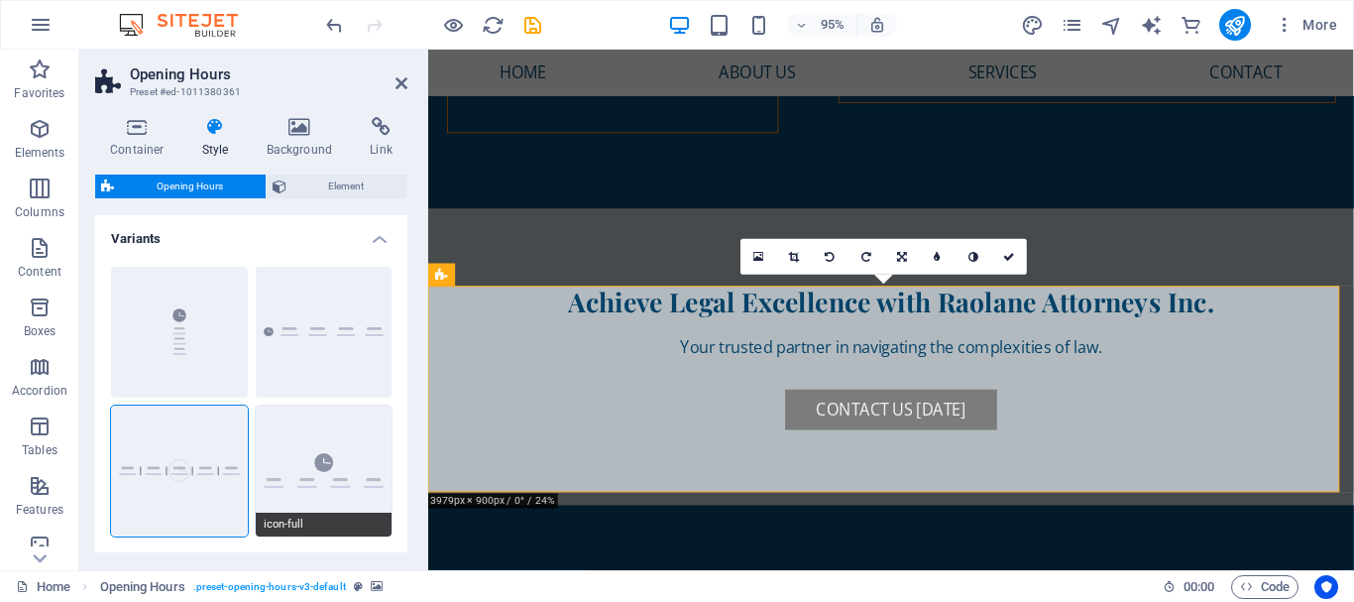
click at [351, 448] on button "icon-full" at bounding box center [324, 471] width 137 height 131
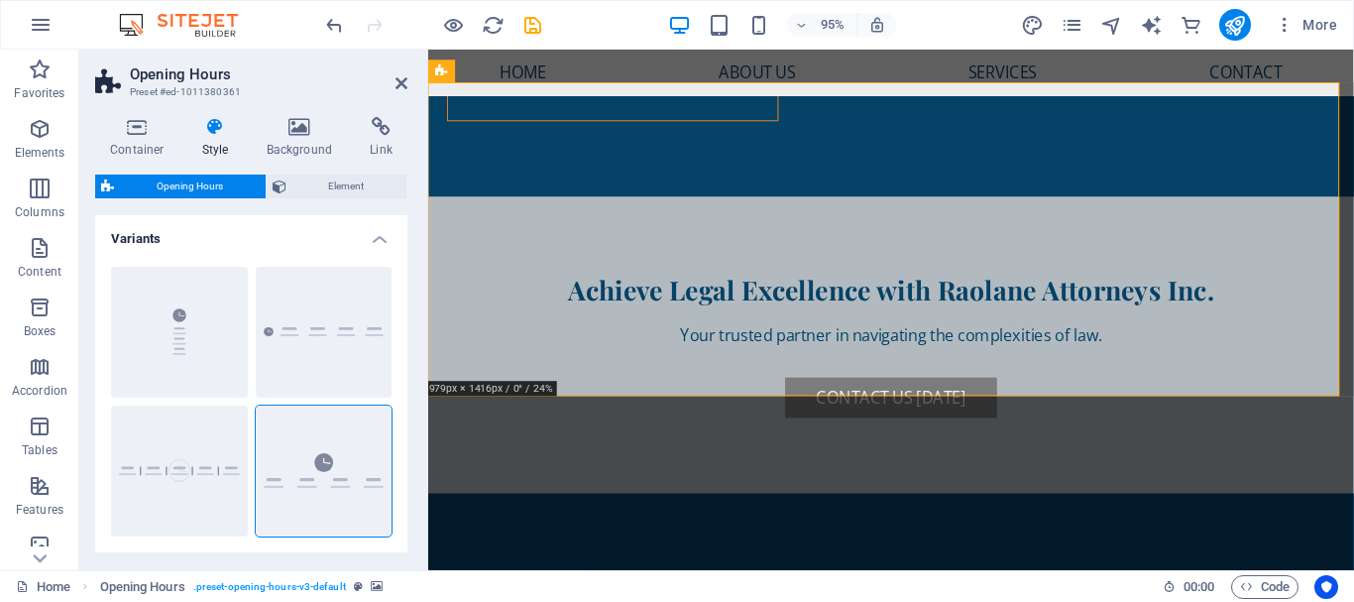
scroll to position [6810, 0]
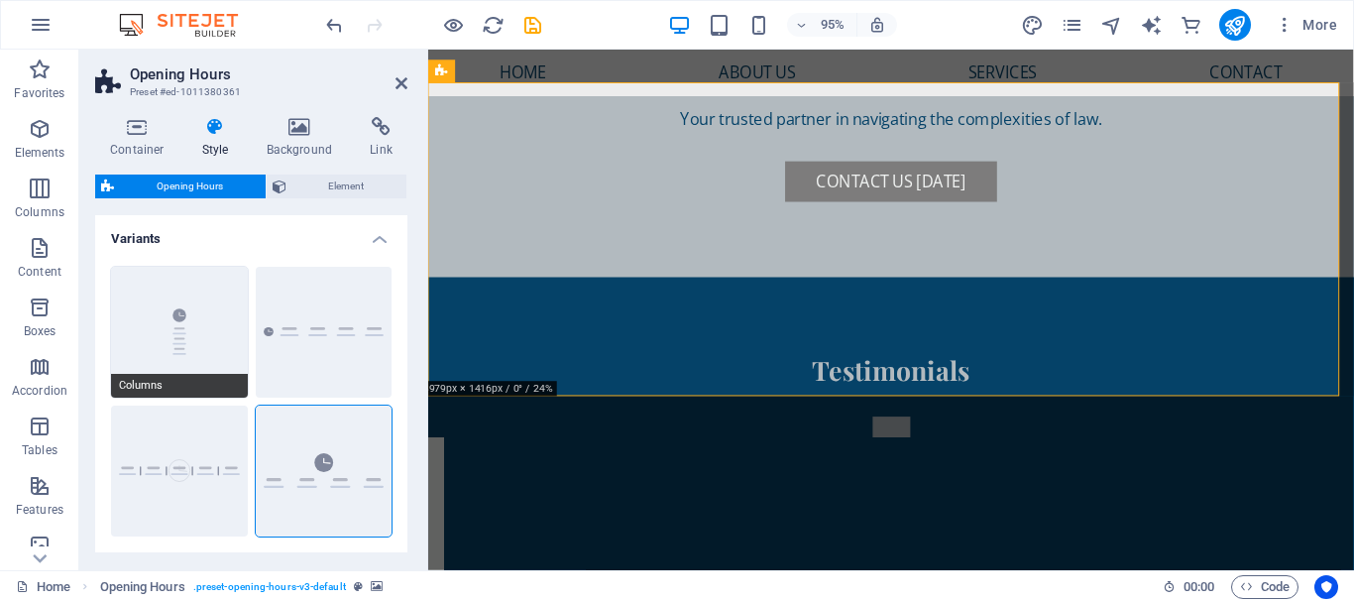
click at [200, 330] on button "Columns" at bounding box center [179, 332] width 137 height 131
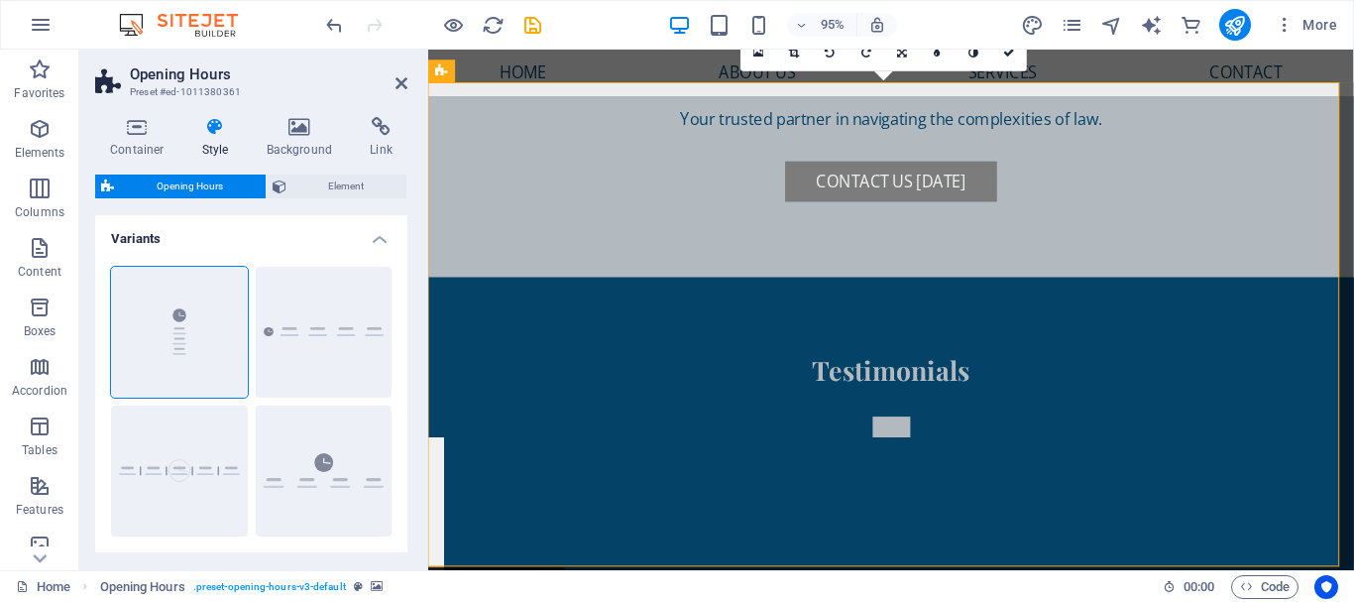
click at [344, 346] on div "Default" at bounding box center [324, 332] width 137 height 131
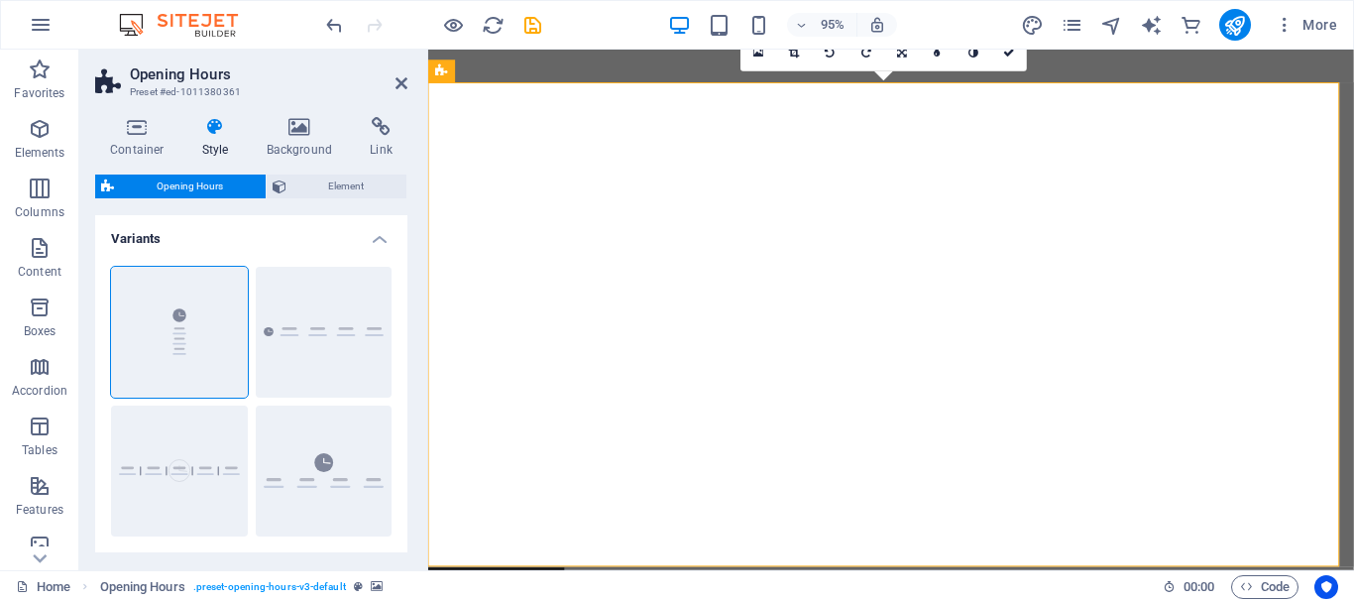
select select "rem"
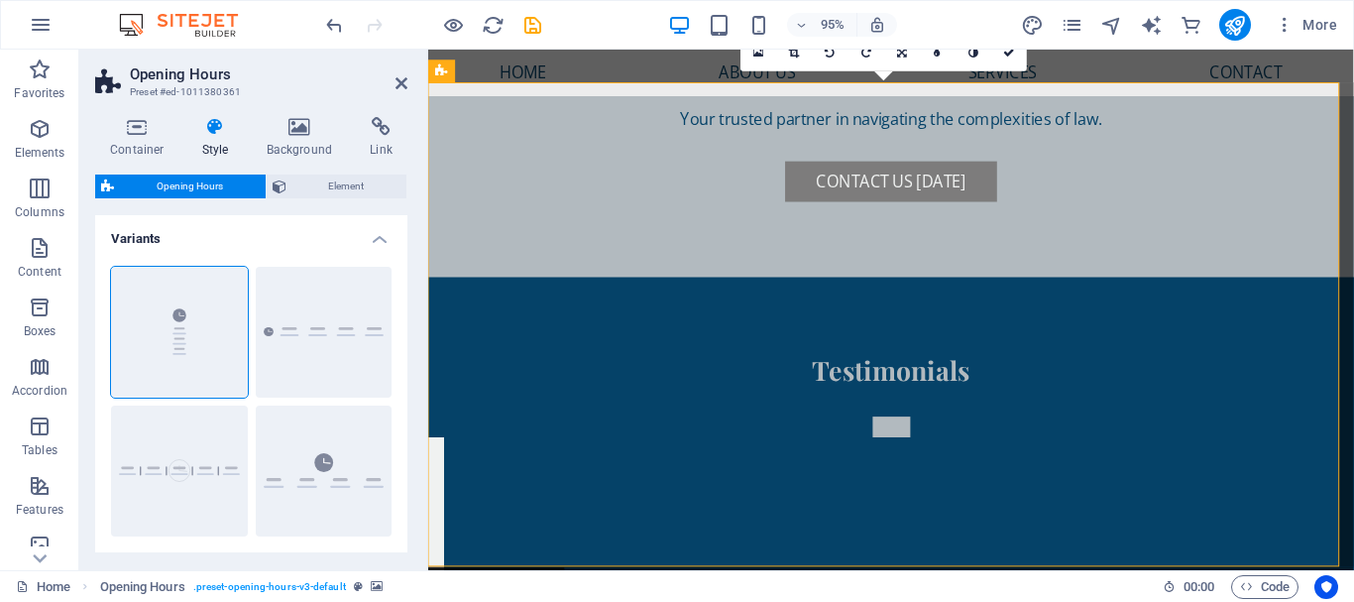
scroll to position [6810, 0]
click at [208, 481] on button "Fixed" at bounding box center [179, 471] width 137 height 131
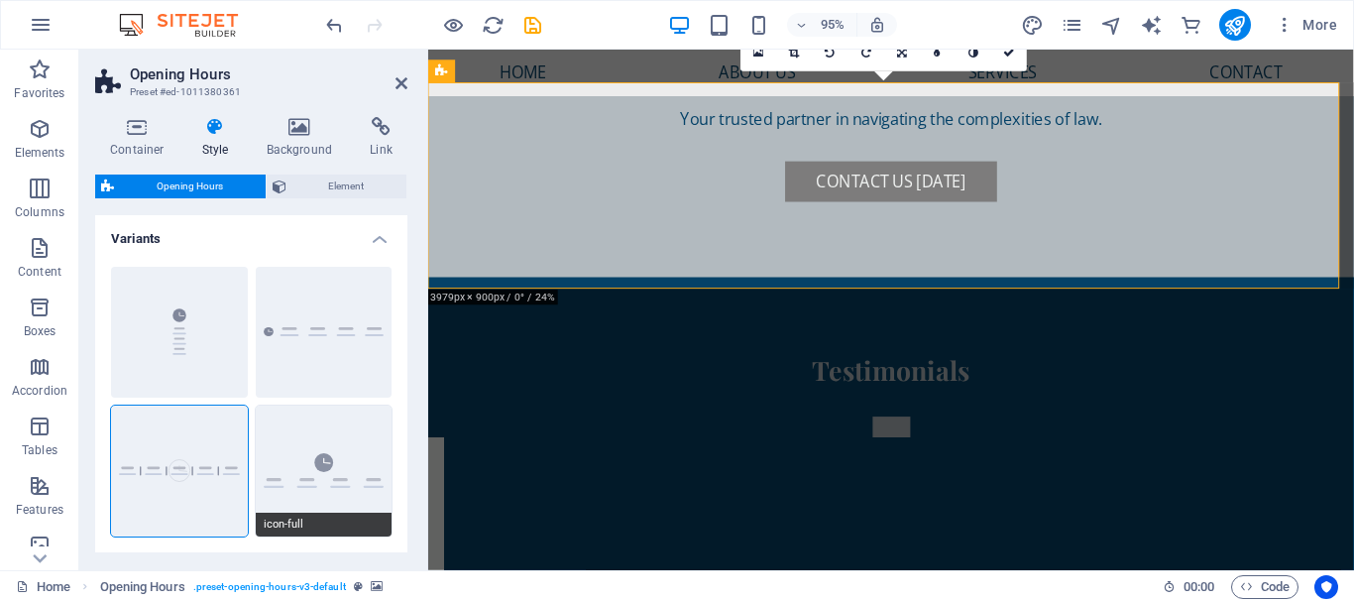
click at [330, 476] on button "icon-full" at bounding box center [324, 471] width 137 height 131
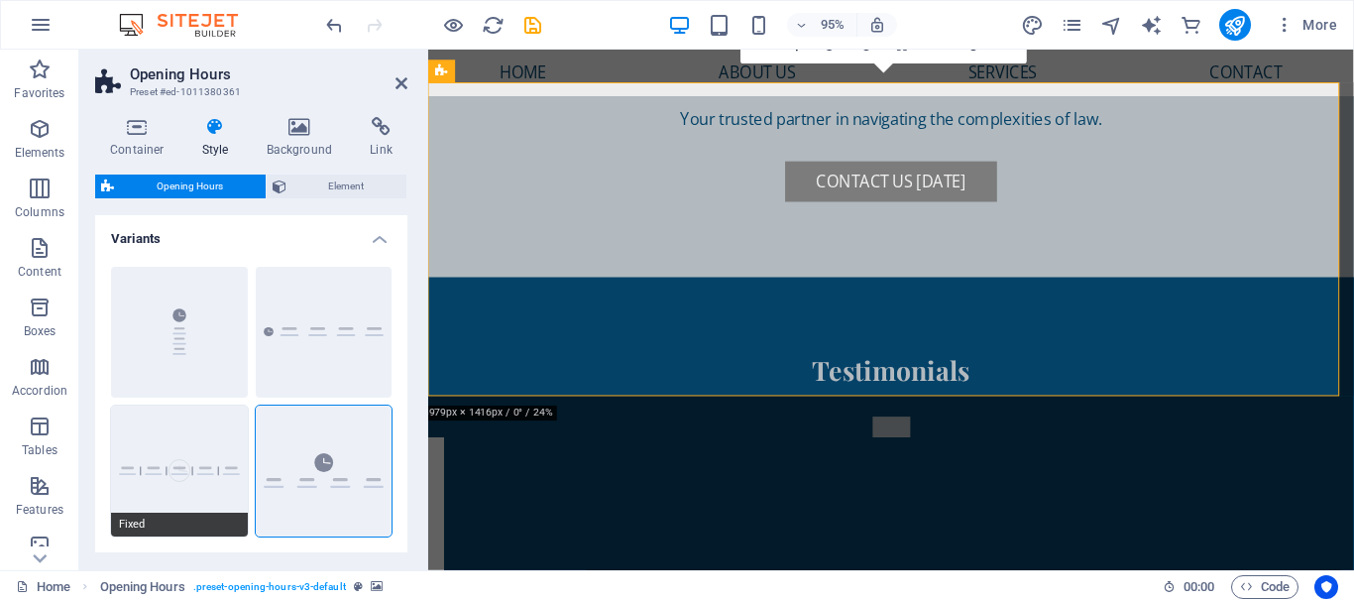
click at [178, 463] on button "Fixed" at bounding box center [179, 471] width 137 height 131
type input "0"
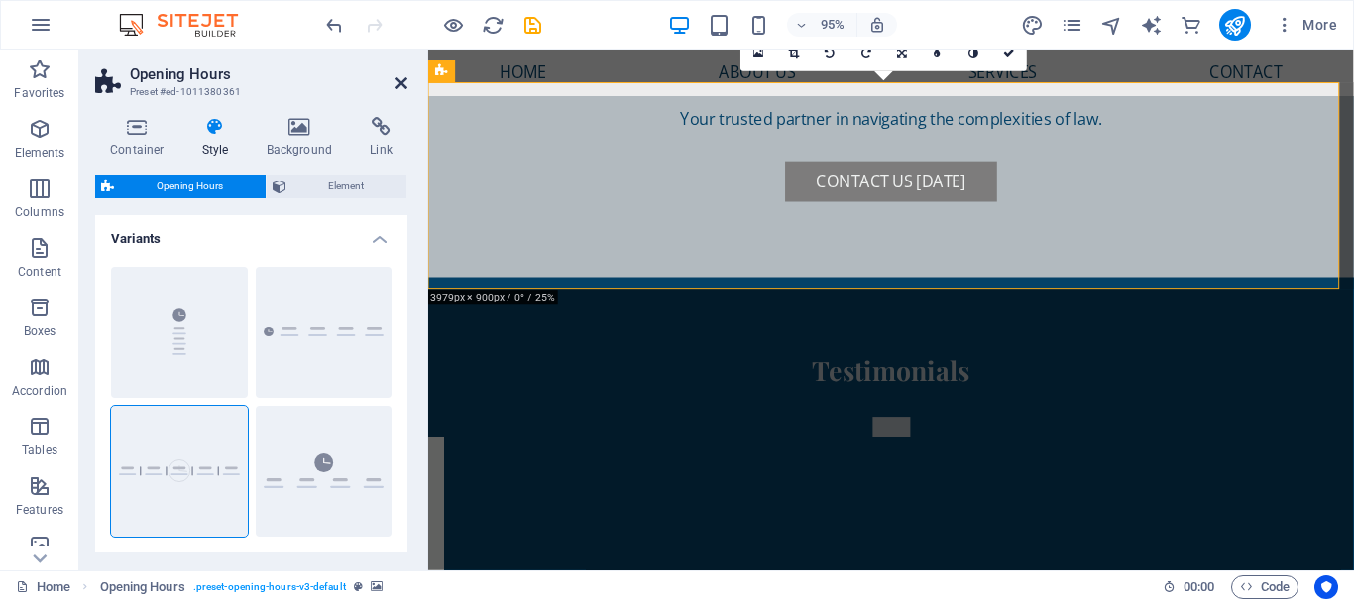
click at [398, 87] on icon at bounding box center [402, 83] width 12 height 16
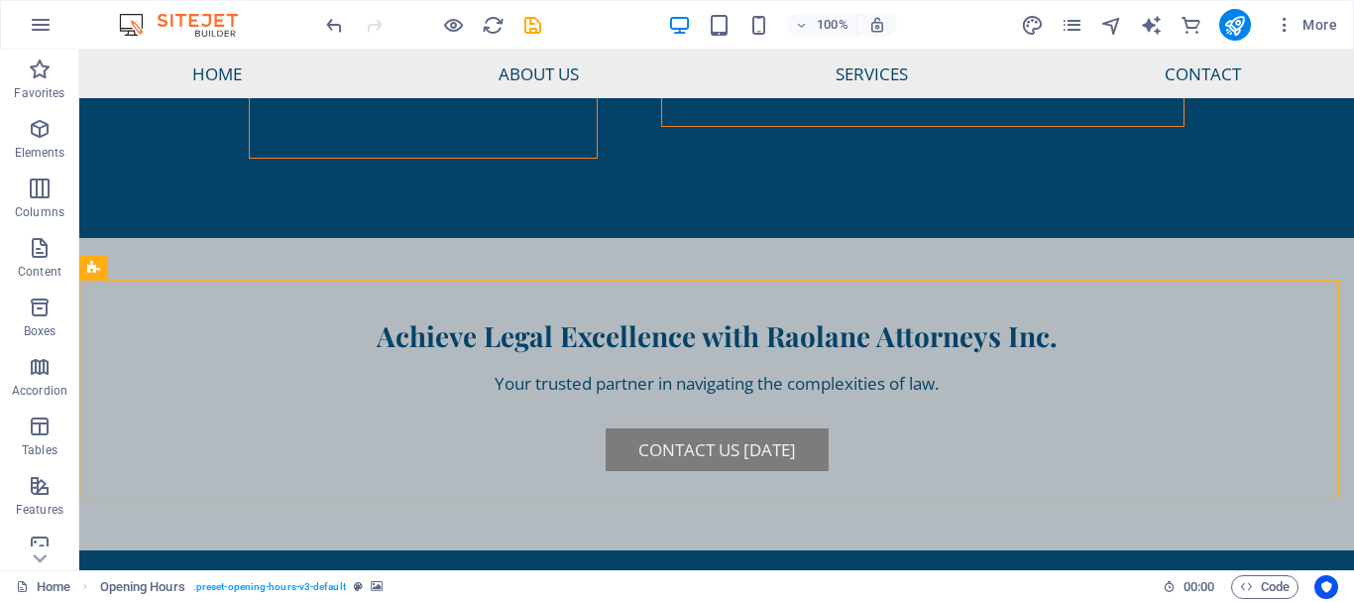
scroll to position [6450, 0]
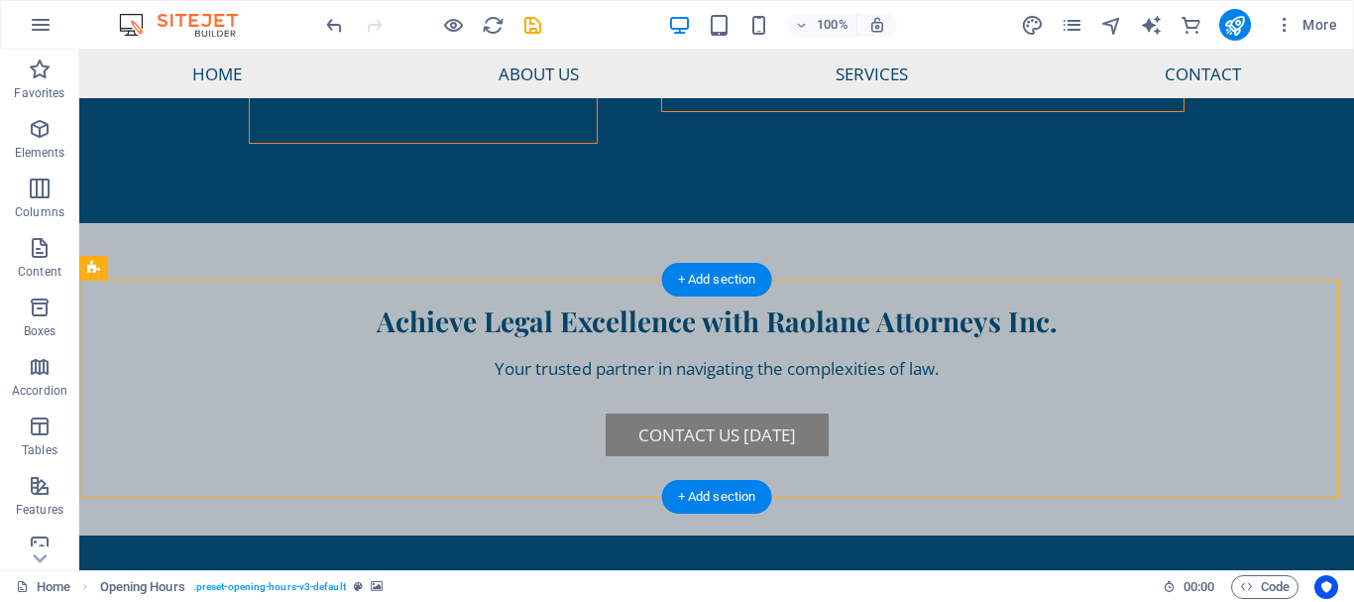
drag, startPoint x: 176, startPoint y: 346, endPoint x: 359, endPoint y: 408, distance: 192.5
select select "rem"
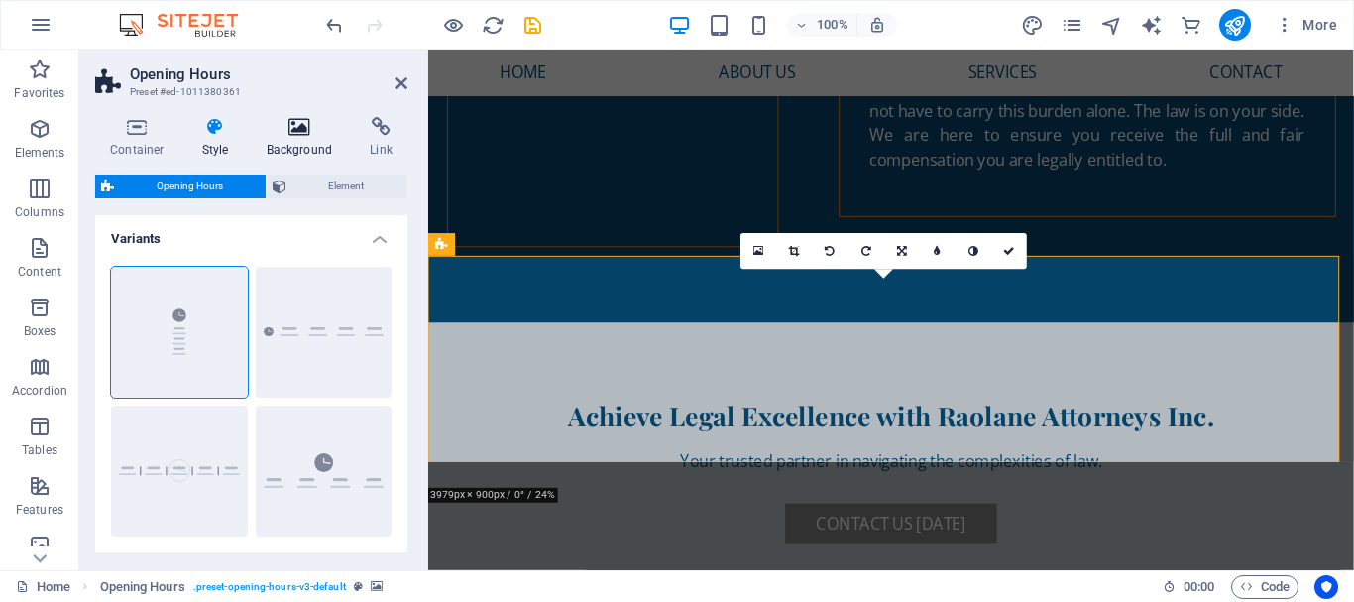
scroll to position [6602, 0]
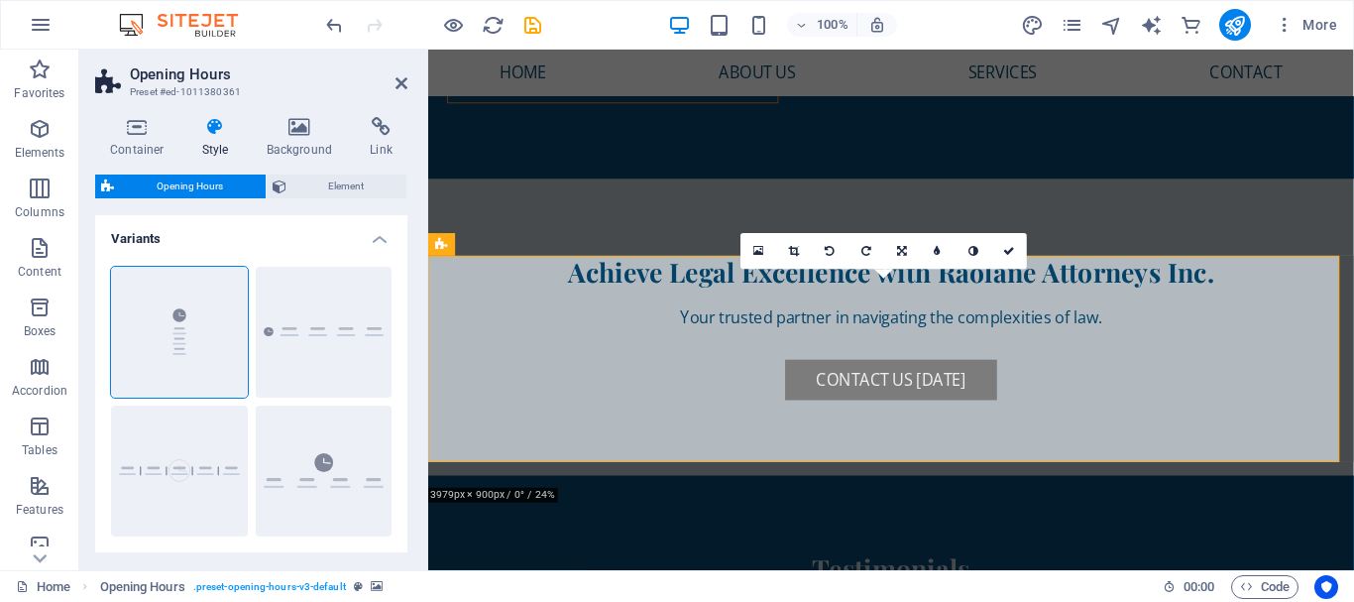
click at [305, 142] on h4 "Background" at bounding box center [304, 138] width 104 height 42
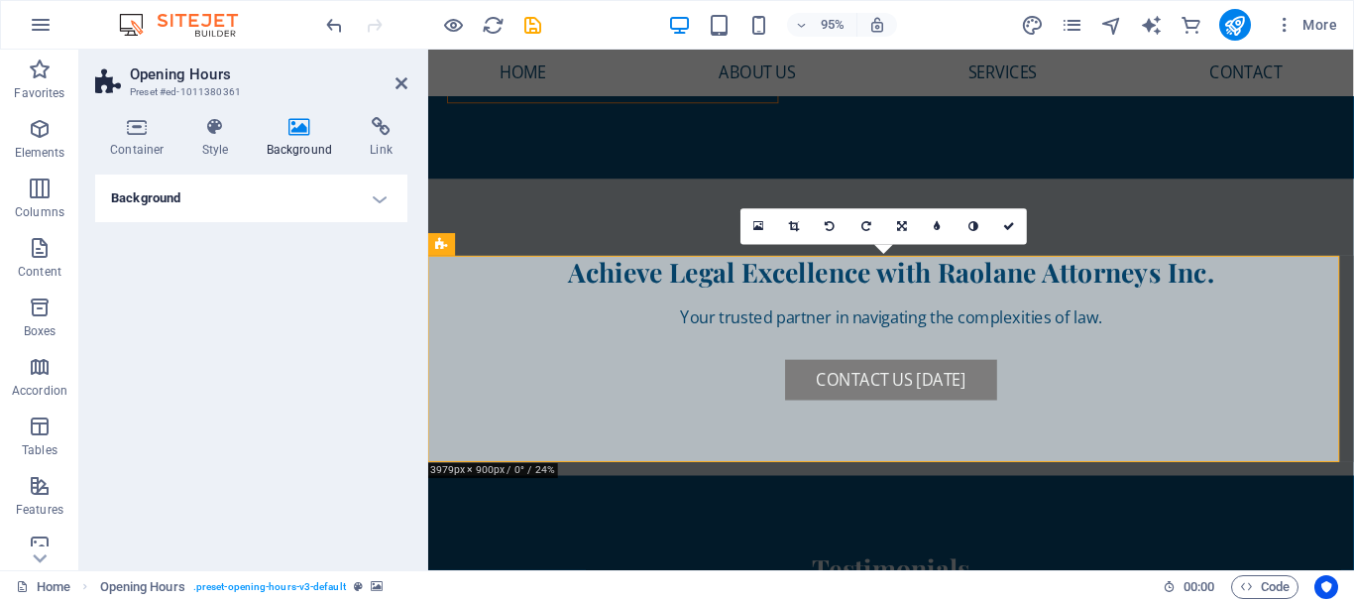
click at [380, 197] on h4 "Background" at bounding box center [251, 199] width 312 height 48
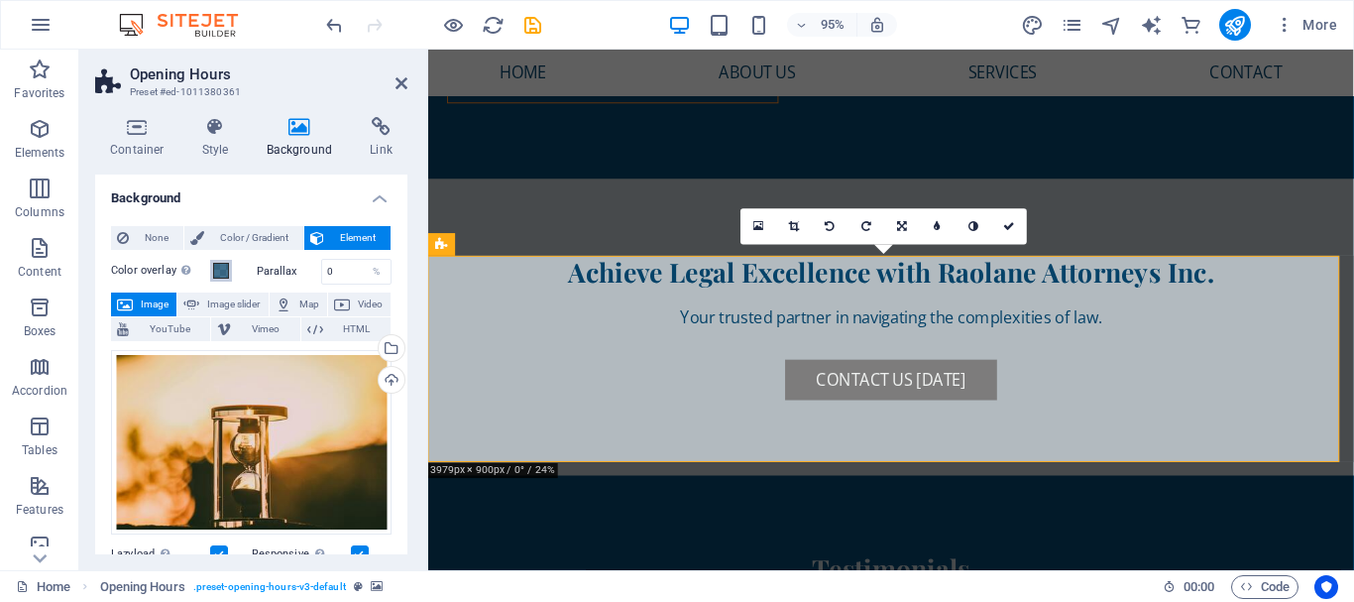
click at [225, 270] on span at bounding box center [221, 271] width 16 height 16
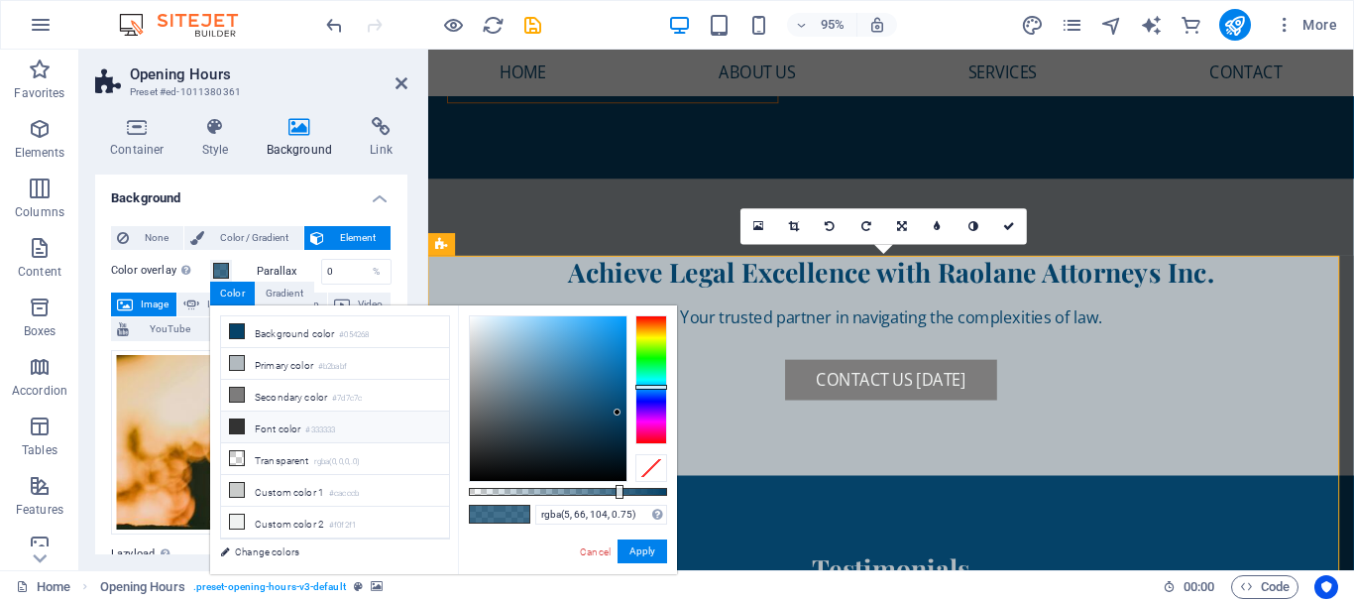
click at [239, 423] on icon at bounding box center [237, 426] width 14 height 14
type input "rgba(51, 51, 51, 0.75)"
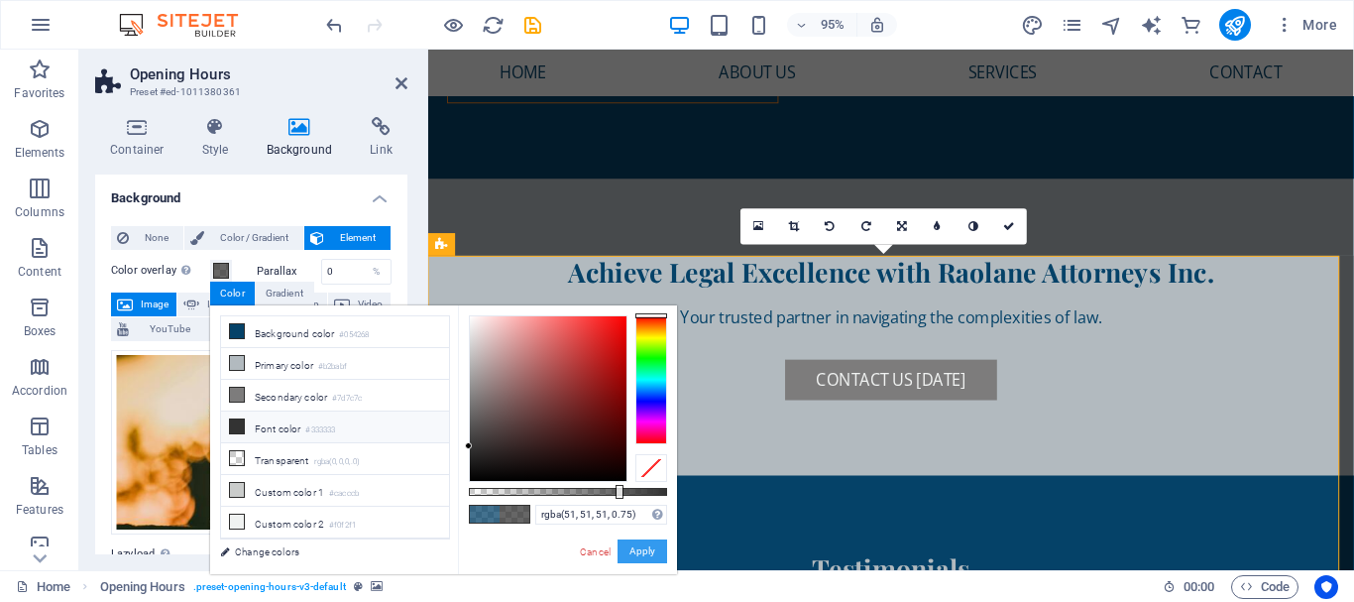
click at [643, 550] on button "Apply" at bounding box center [643, 551] width 50 height 24
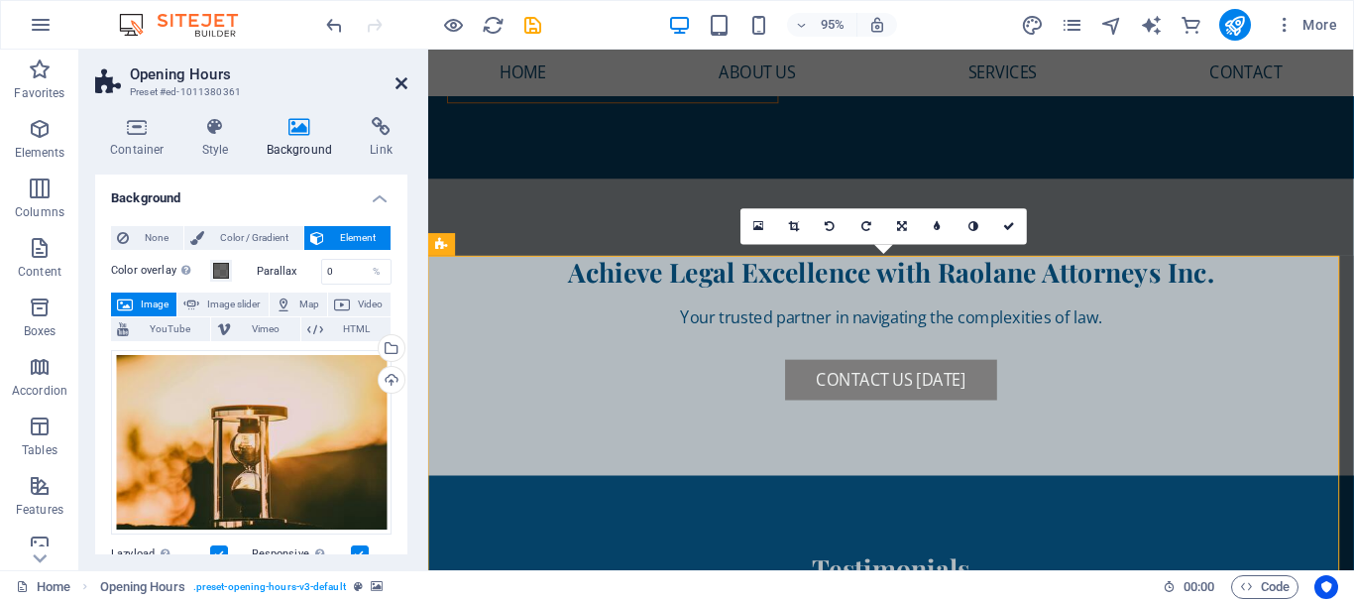
drag, startPoint x: 399, startPoint y: 78, endPoint x: 417, endPoint y: 139, distance: 63.4
click at [399, 78] on icon at bounding box center [402, 83] width 12 height 16
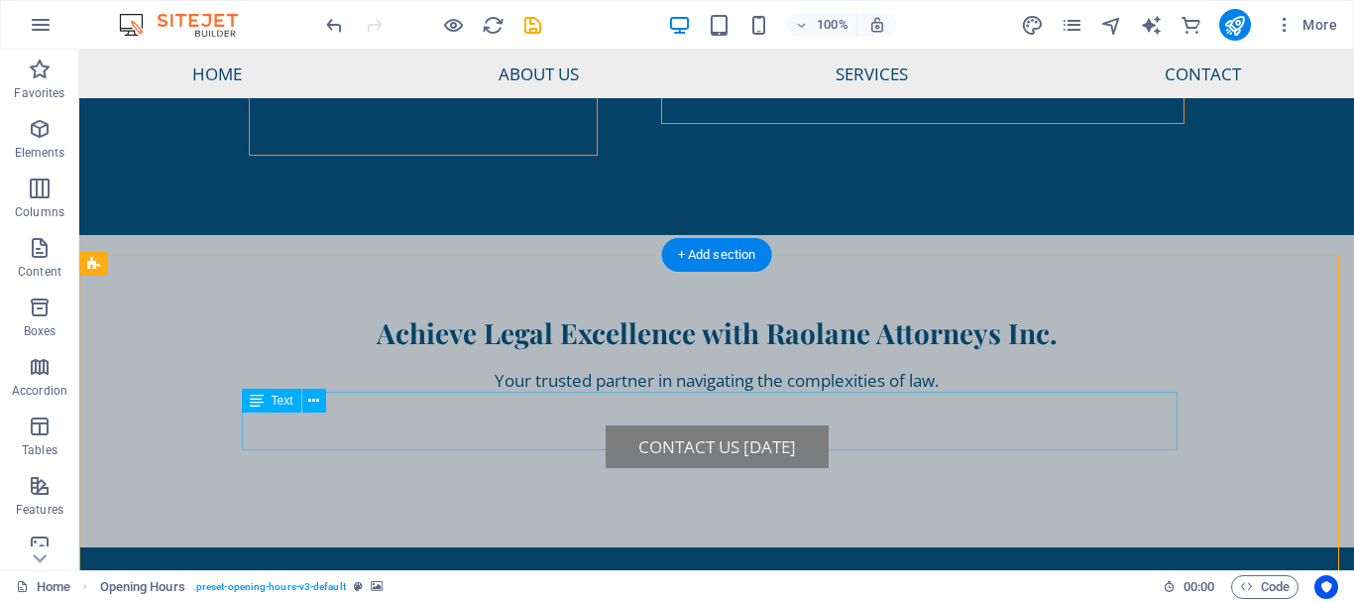
scroll to position [6450, 0]
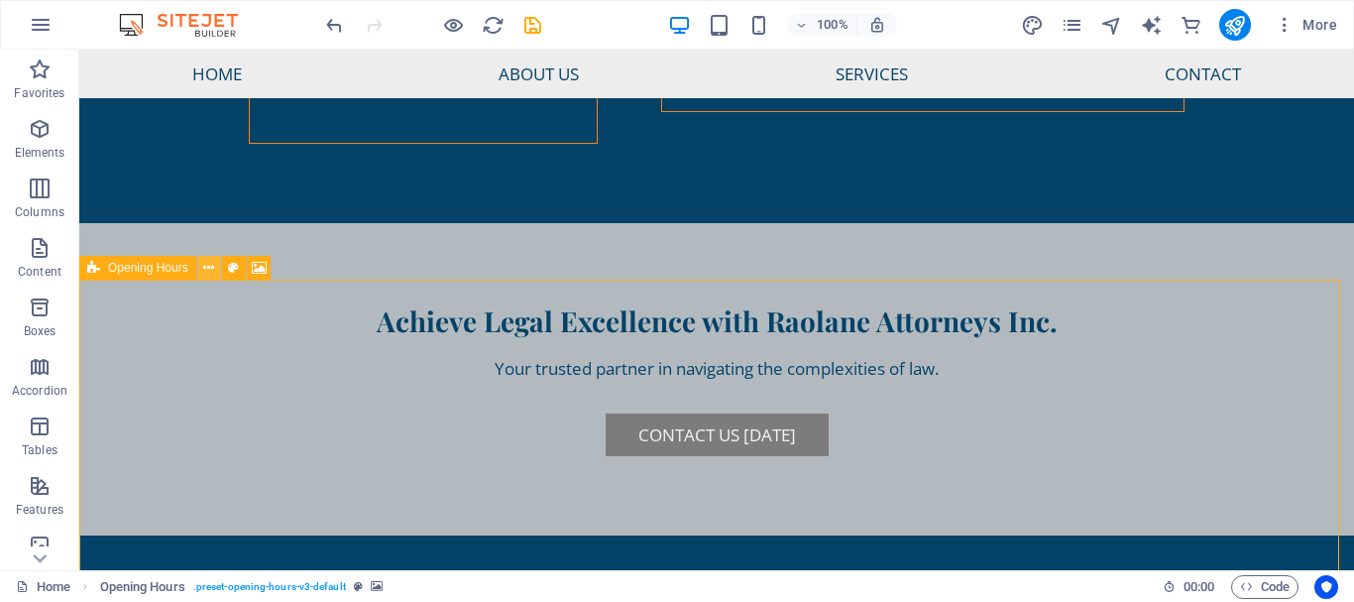
click at [208, 268] on icon at bounding box center [208, 268] width 11 height 21
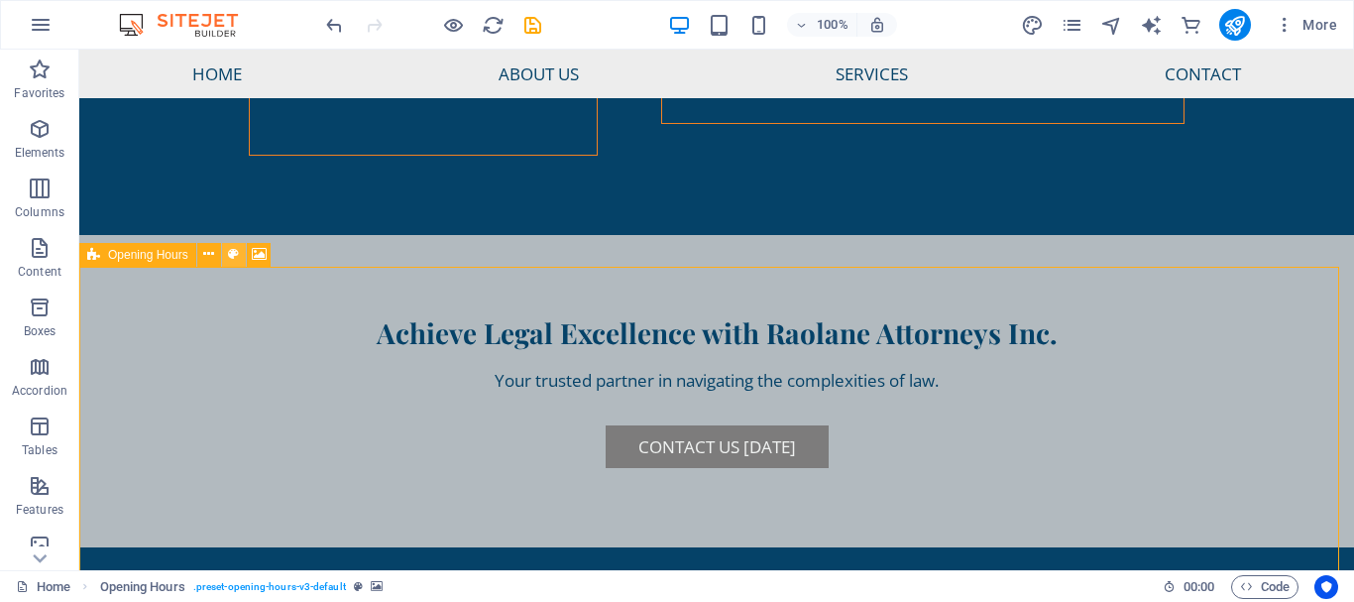
click at [234, 254] on icon at bounding box center [233, 254] width 11 height 21
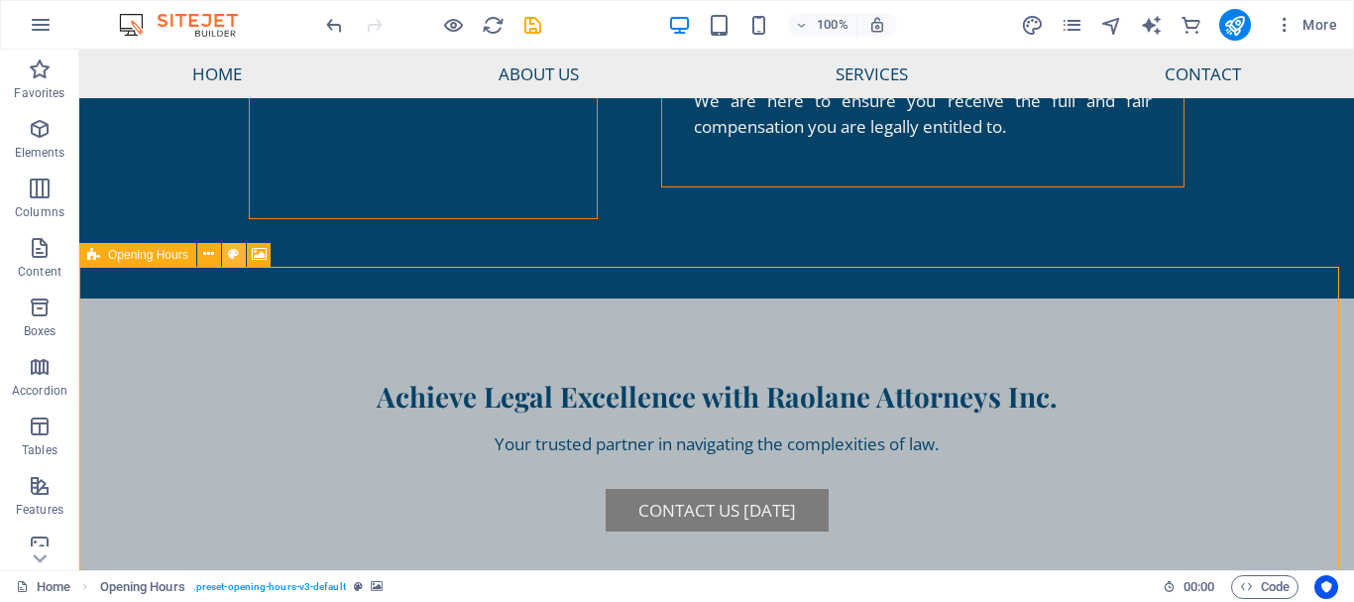
select select "rem"
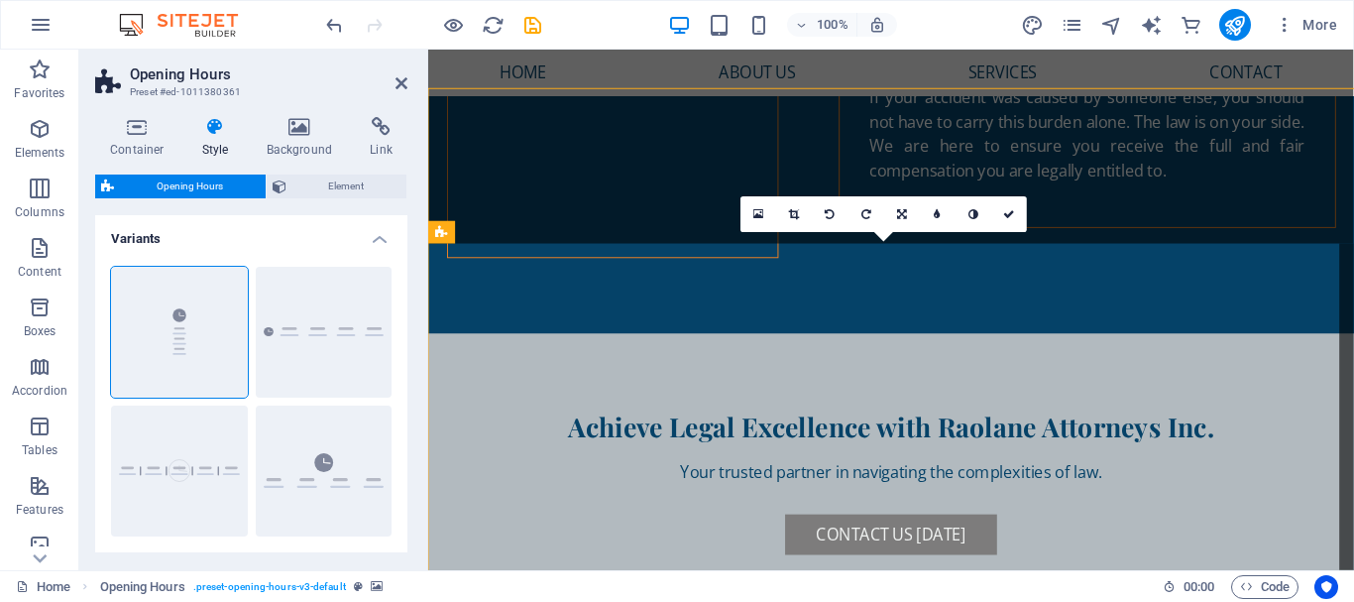
scroll to position [6615, 0]
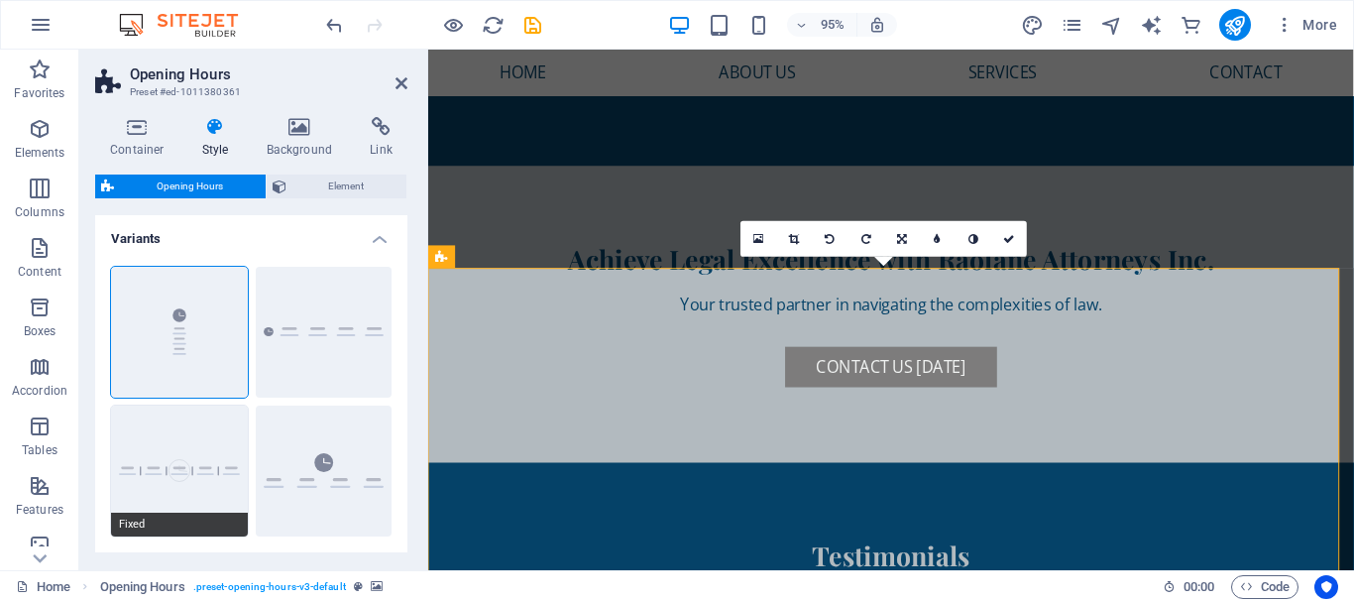
click at [229, 467] on button "Fixed" at bounding box center [179, 471] width 137 height 131
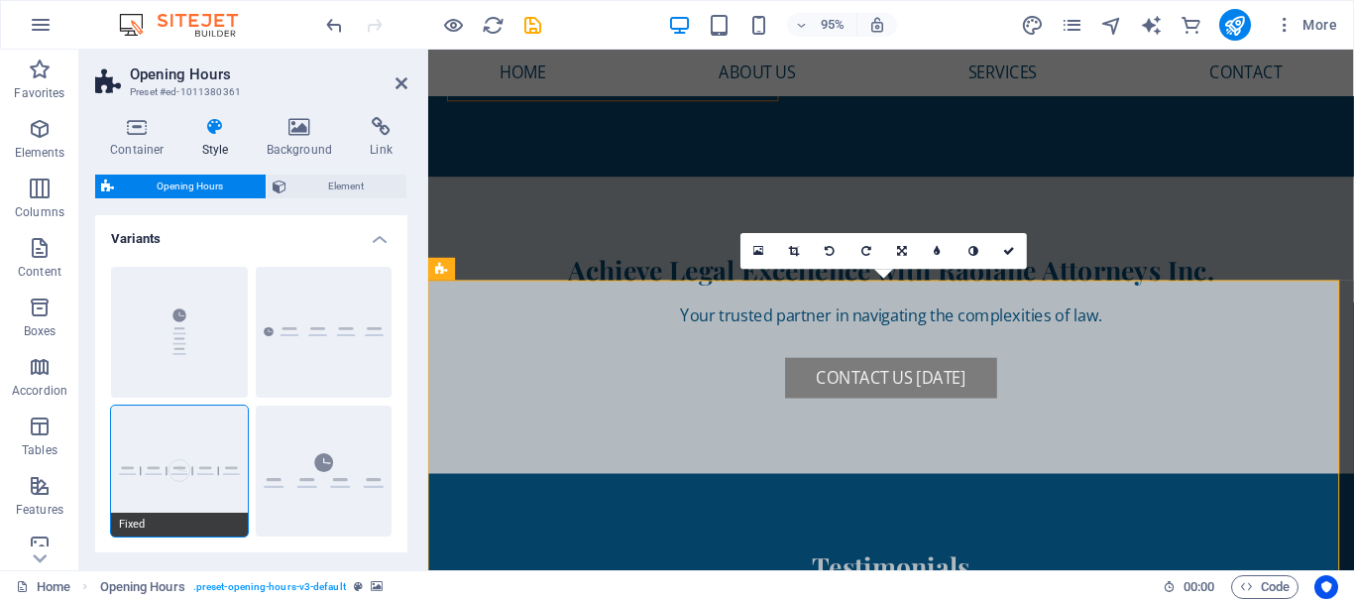
scroll to position [6602, 0]
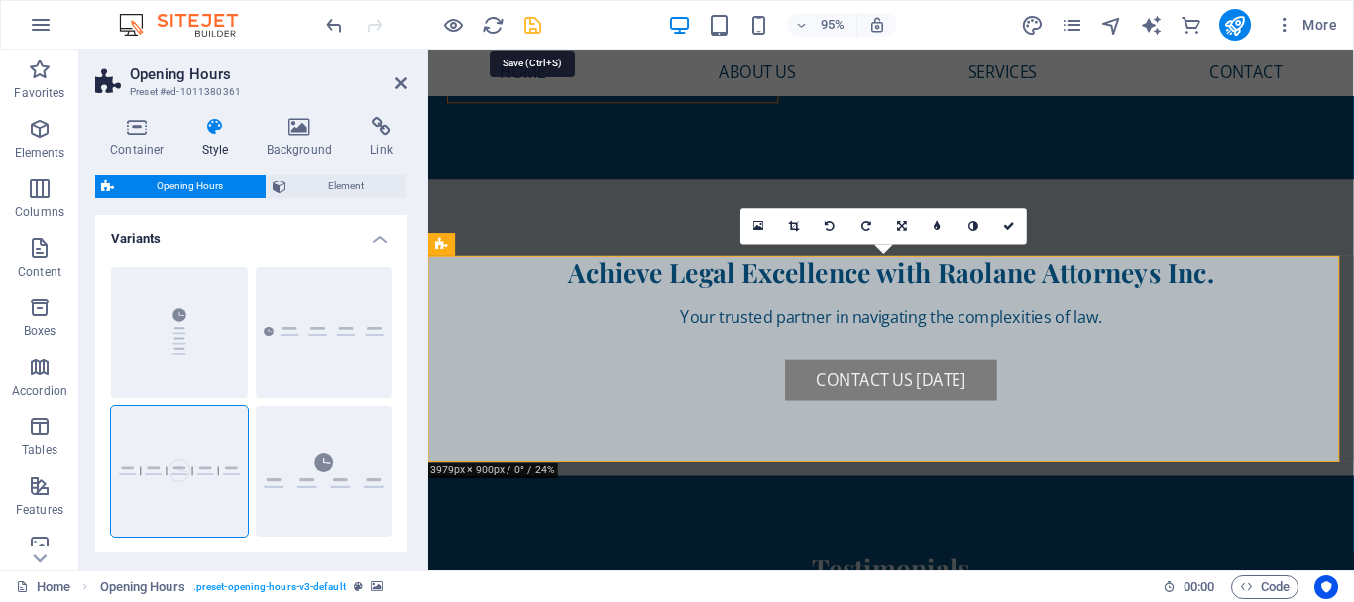
click at [538, 18] on icon "save" at bounding box center [533, 25] width 23 height 23
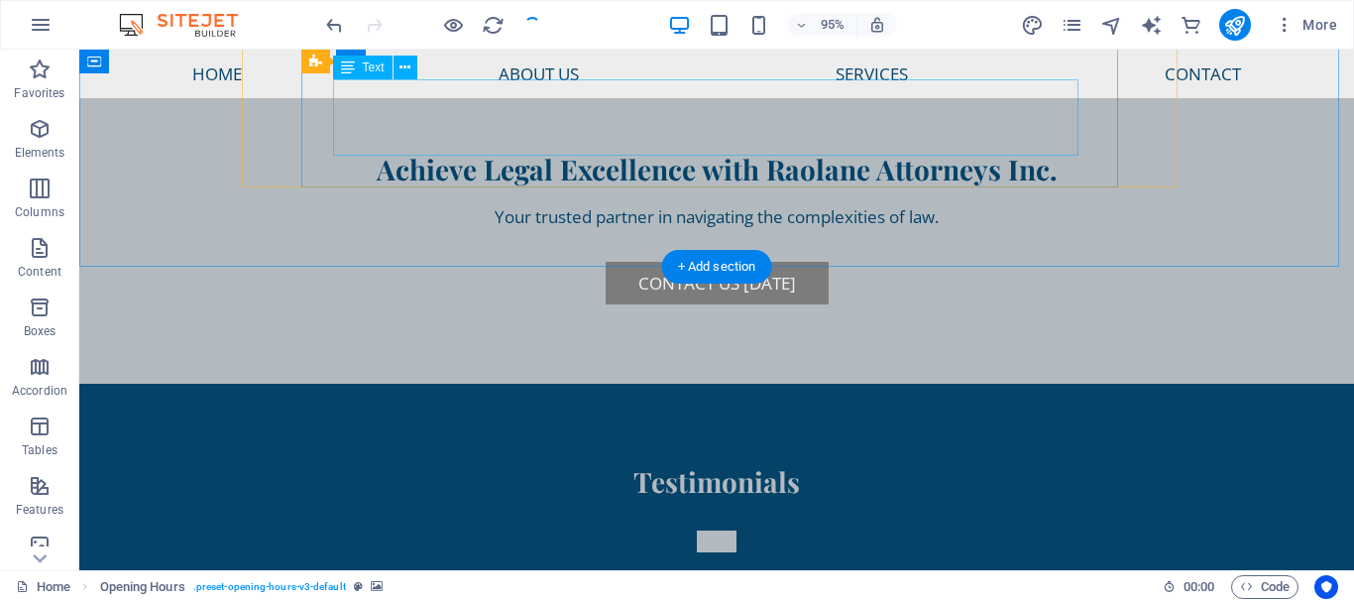
checkbox input "false"
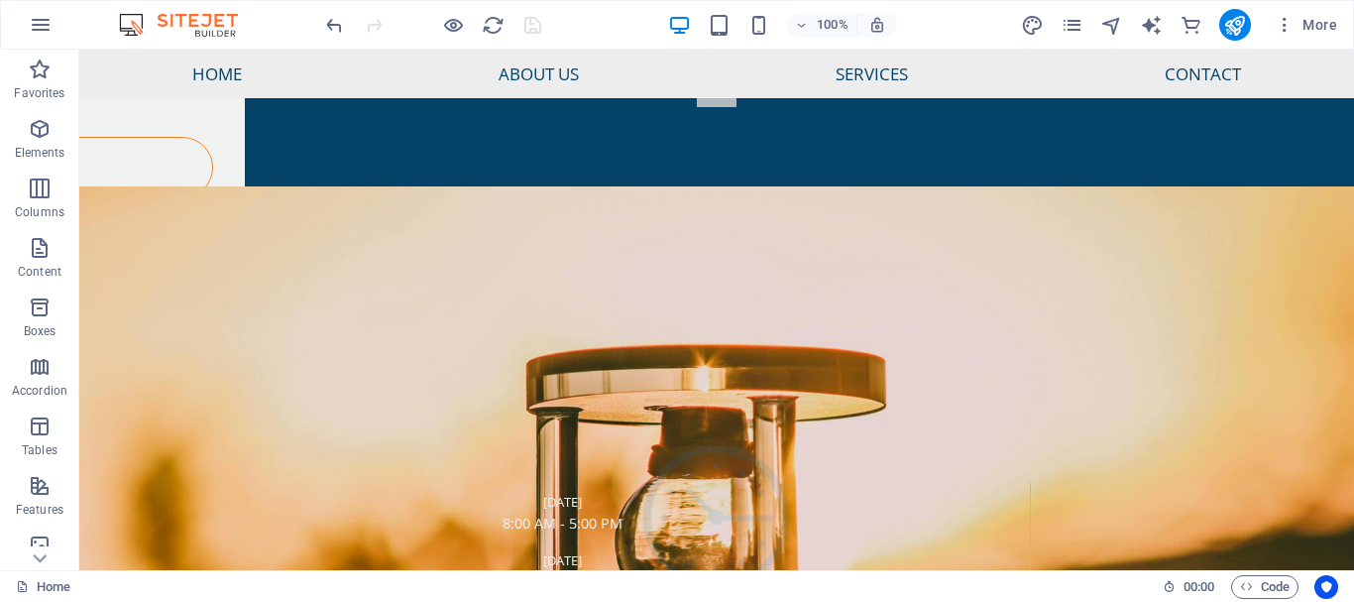
scroll to position [7315, 0]
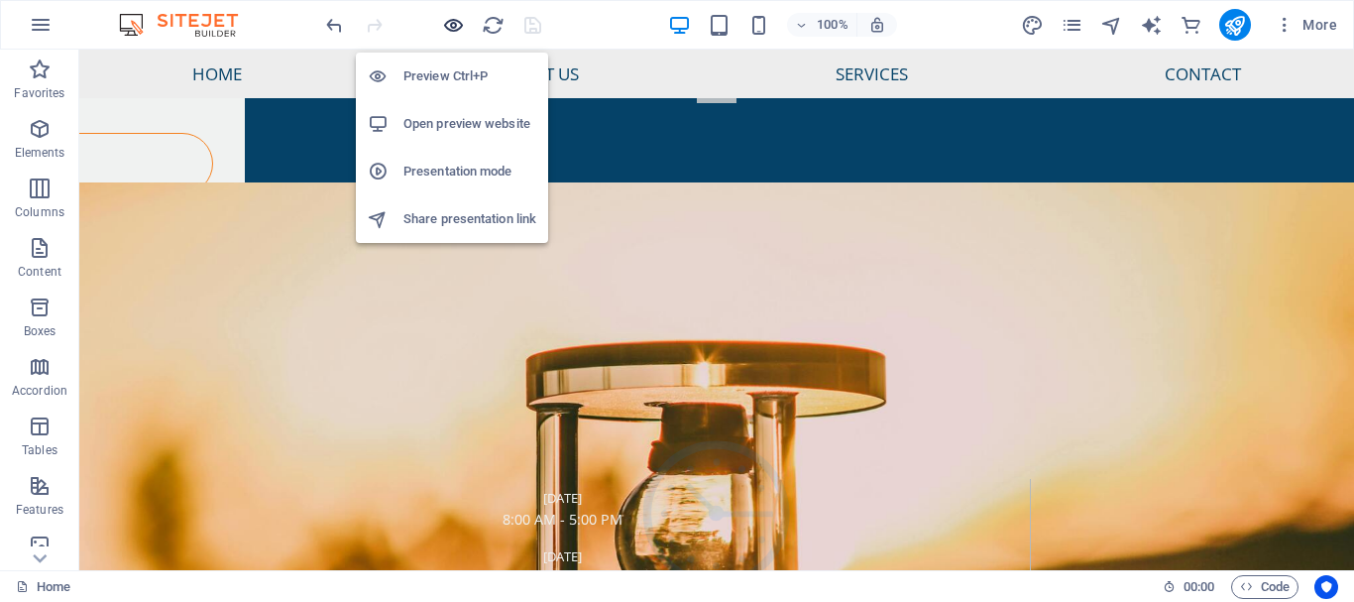
click at [454, 27] on icon "button" at bounding box center [453, 25] width 23 height 23
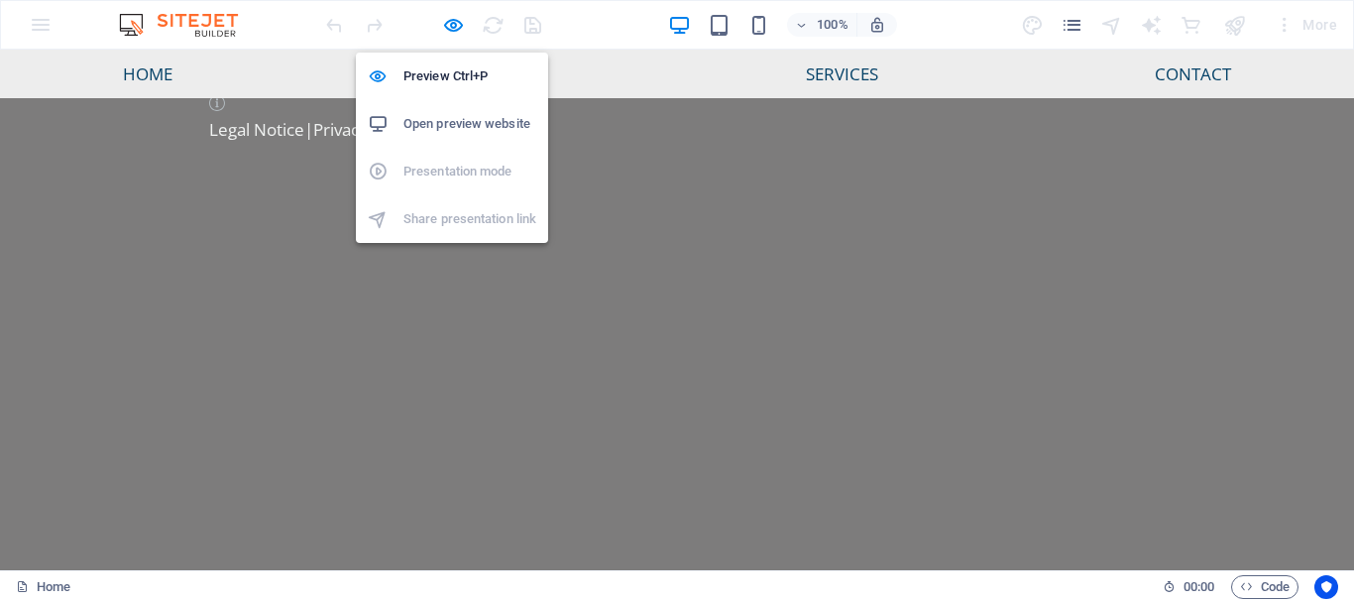
scroll to position [3486, 0]
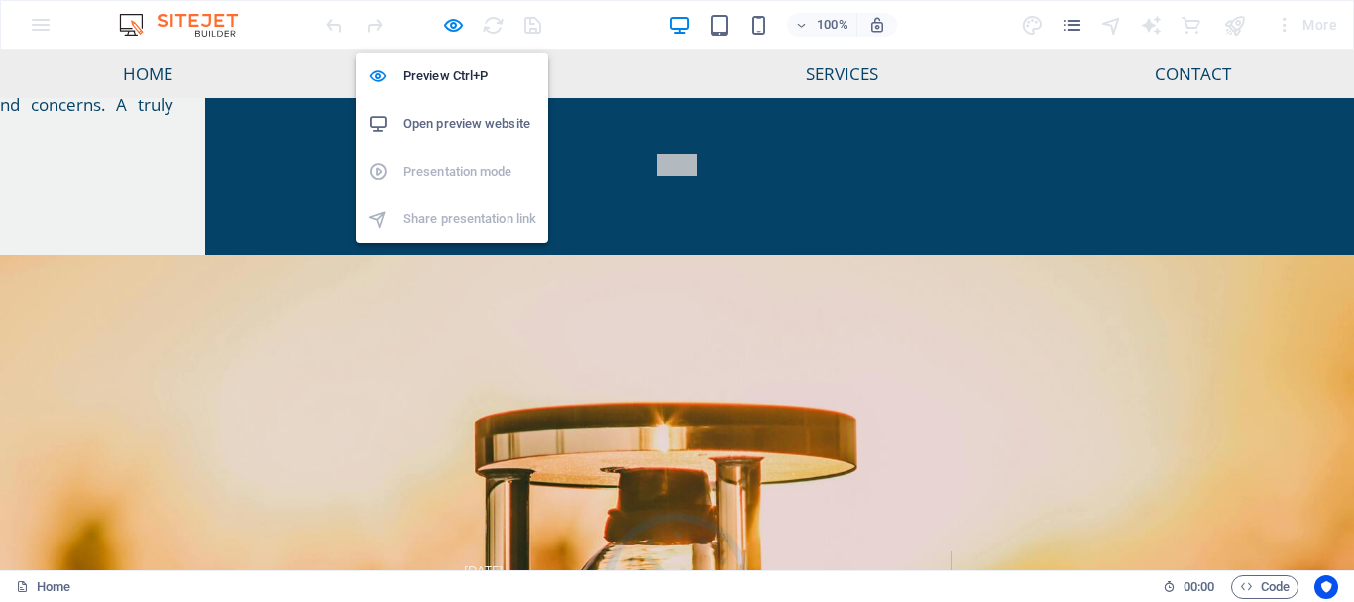
click at [481, 124] on h6 "Open preview website" at bounding box center [470, 124] width 133 height 24
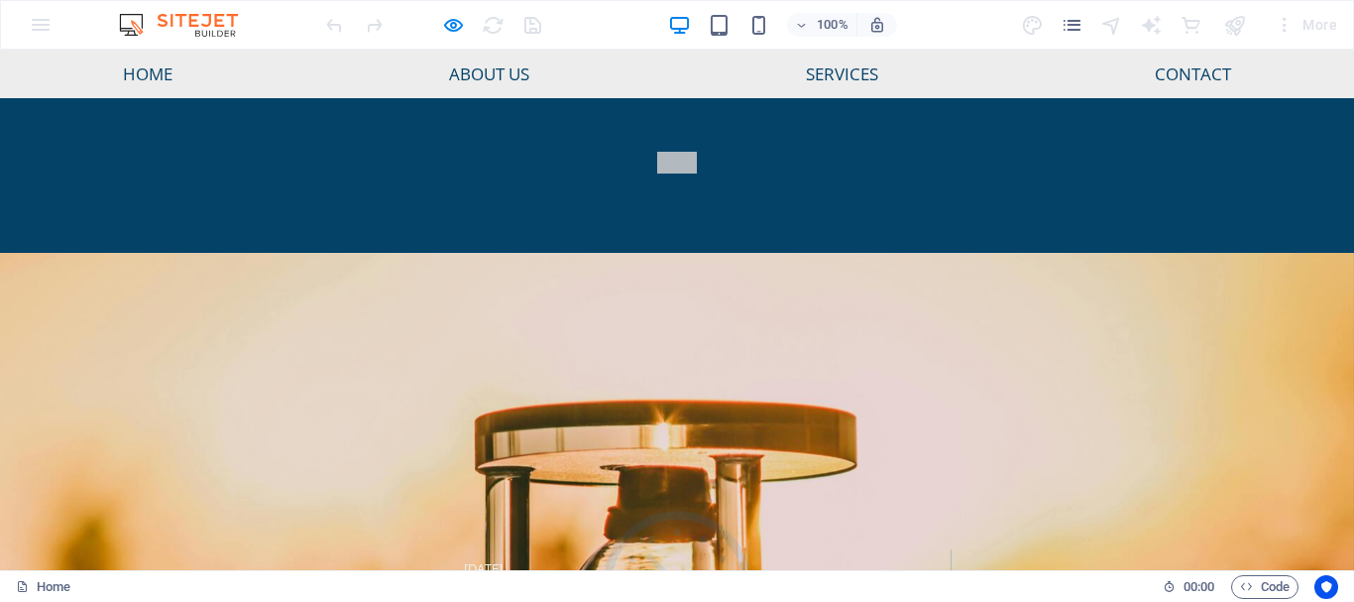
scroll to position [3460, 0]
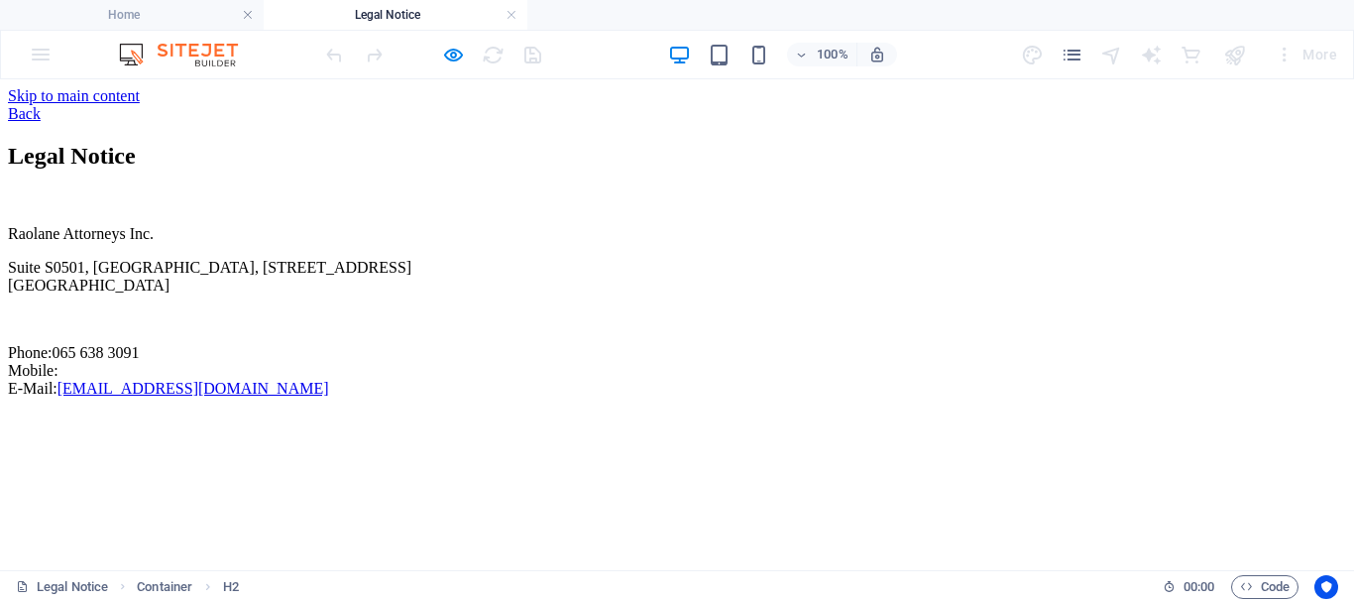
scroll to position [0, 0]
click at [513, 16] on link at bounding box center [512, 15] width 12 height 19
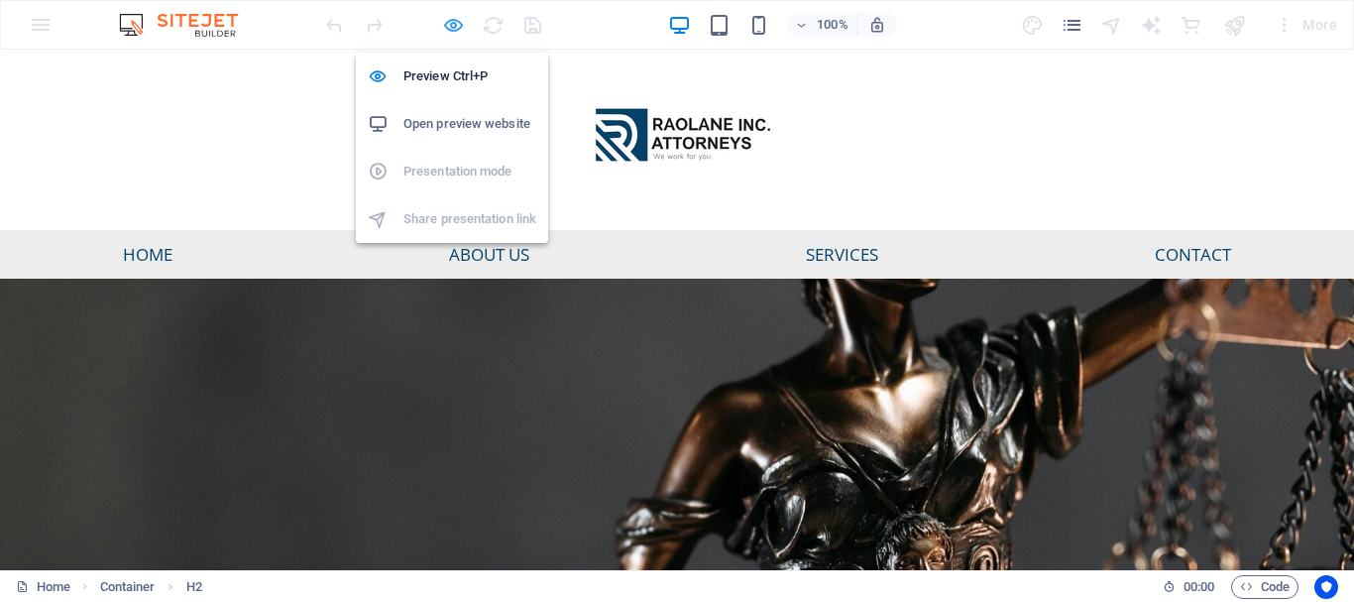
click at [458, 24] on icon "button" at bounding box center [453, 25] width 23 height 23
click at [443, 74] on h6 "Preview Ctrl+P" at bounding box center [470, 76] width 133 height 24
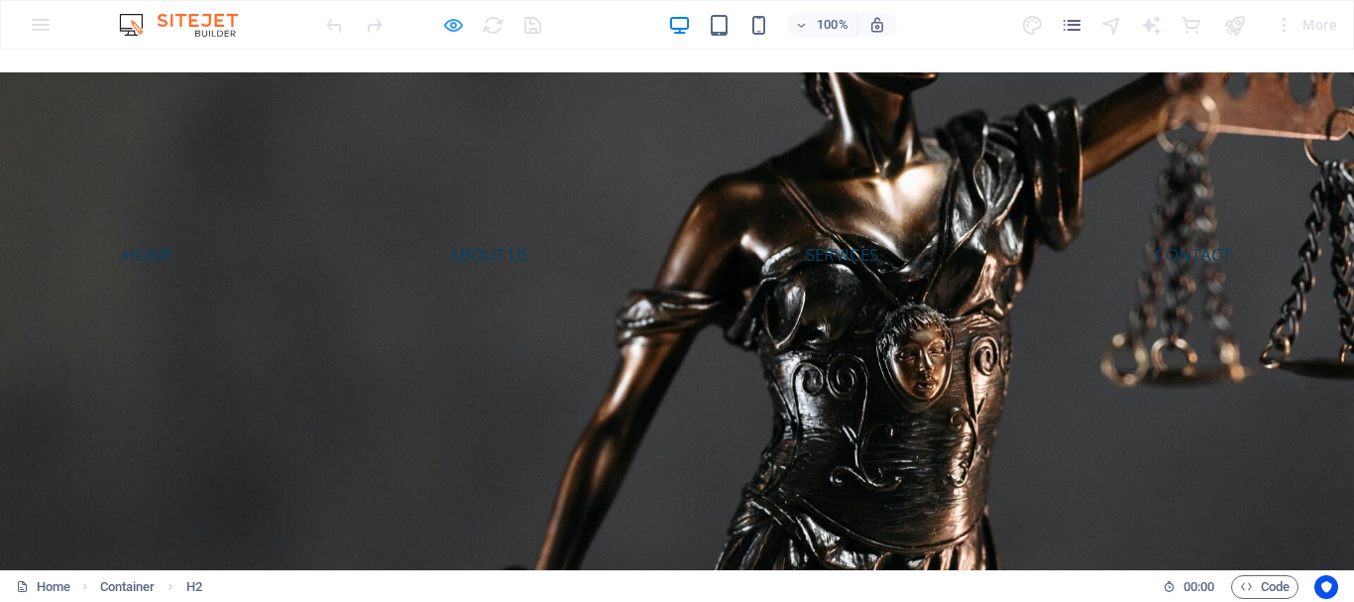
click at [451, 25] on icon "button" at bounding box center [453, 25] width 23 height 23
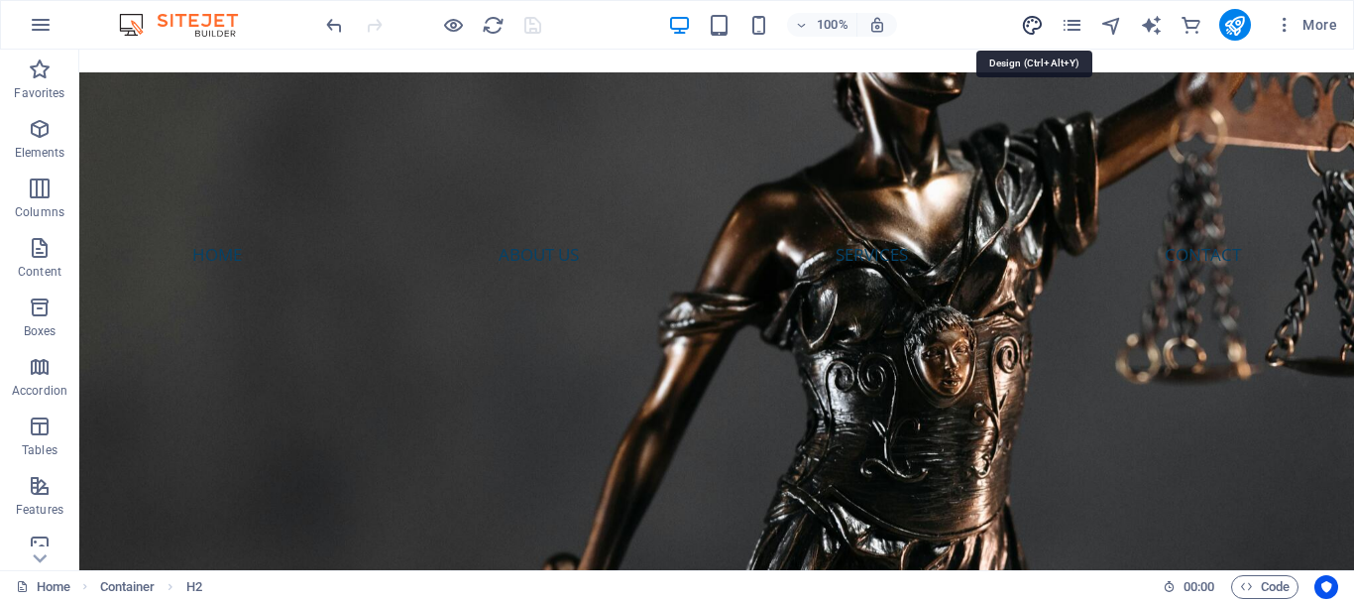
click at [1033, 30] on icon "design" at bounding box center [1032, 25] width 23 height 23
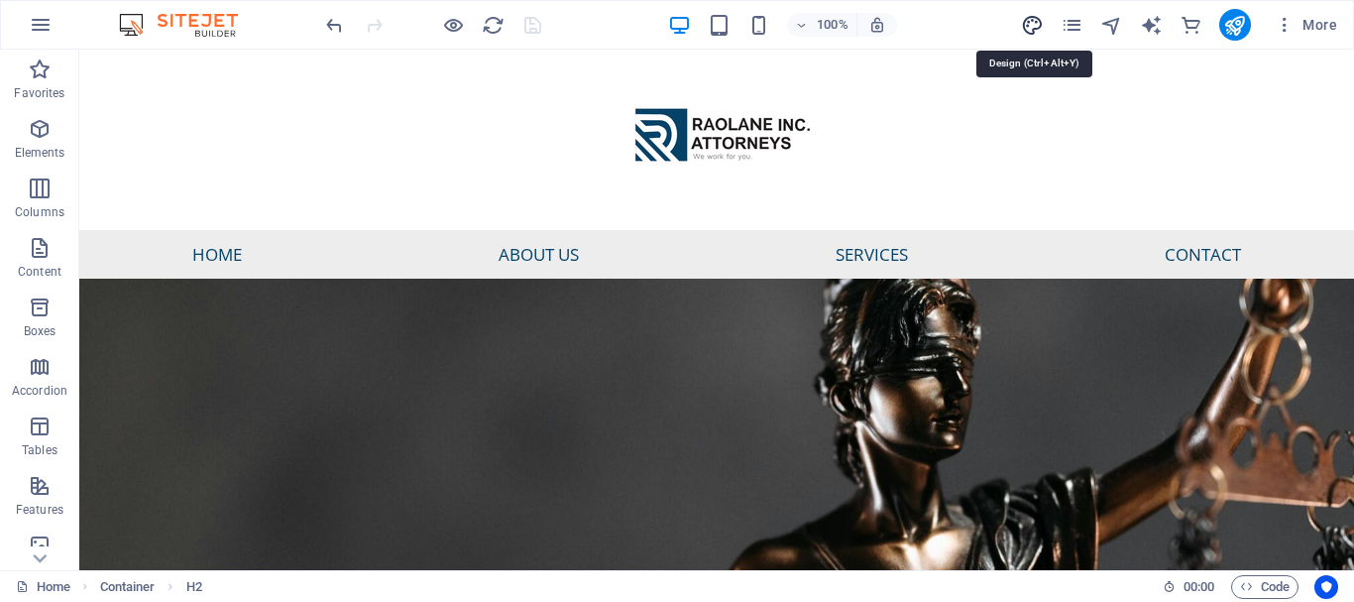
select select "px"
select select "600"
select select "px"
select select "rem"
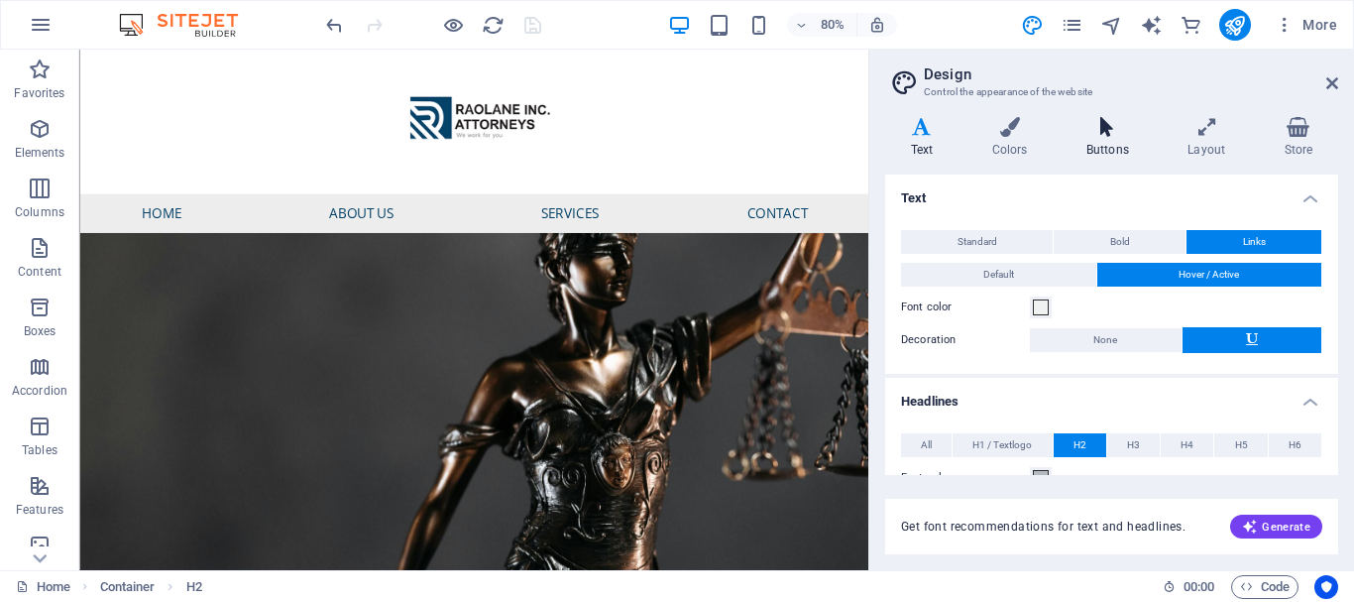
click at [1116, 142] on h4 "Buttons" at bounding box center [1111, 138] width 101 height 42
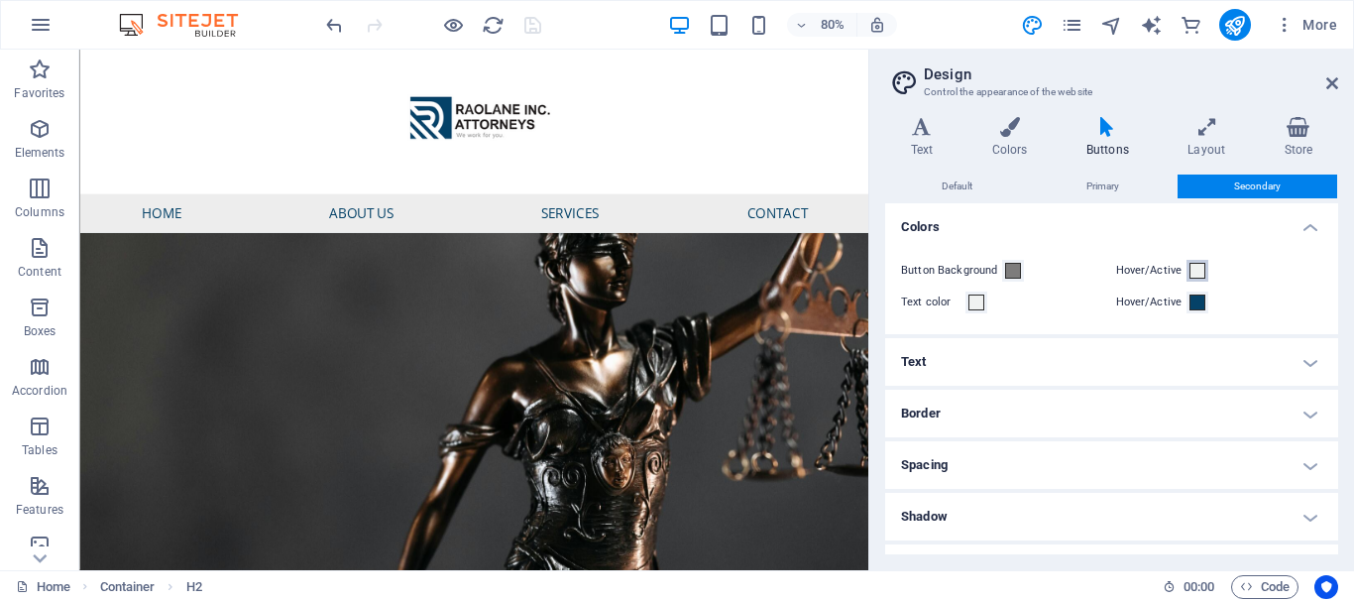
click at [1196, 271] on span at bounding box center [1198, 271] width 16 height 16
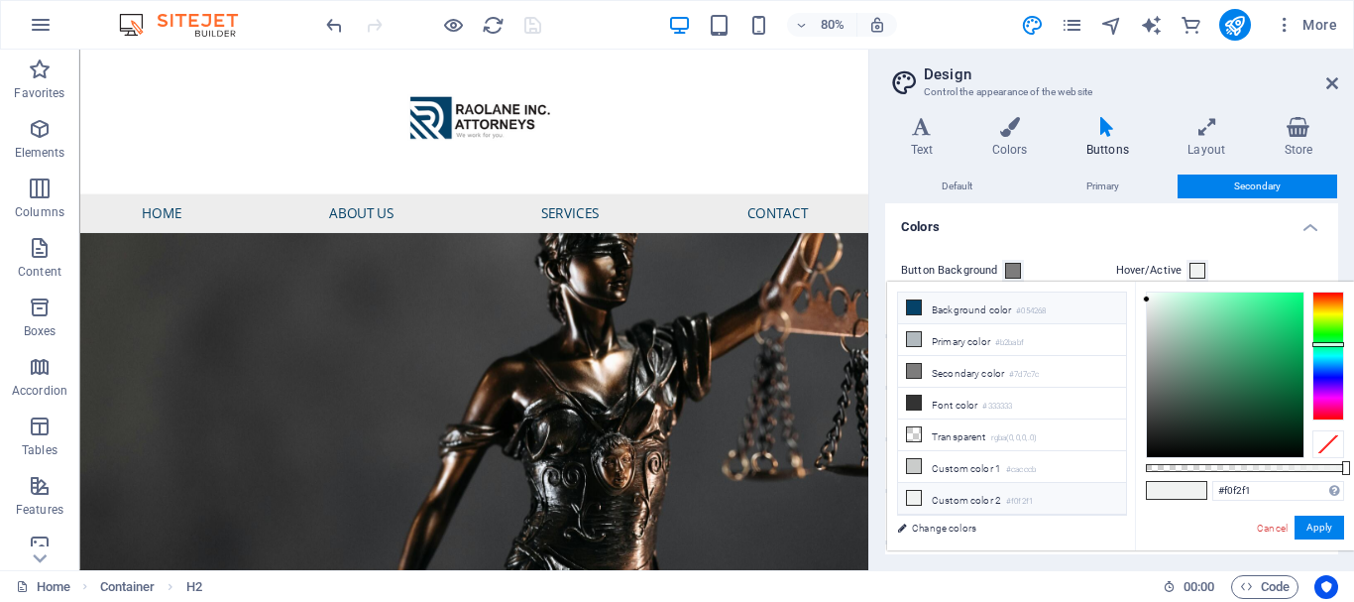
click at [983, 304] on li "Background color #054268" at bounding box center [1012, 309] width 228 height 32
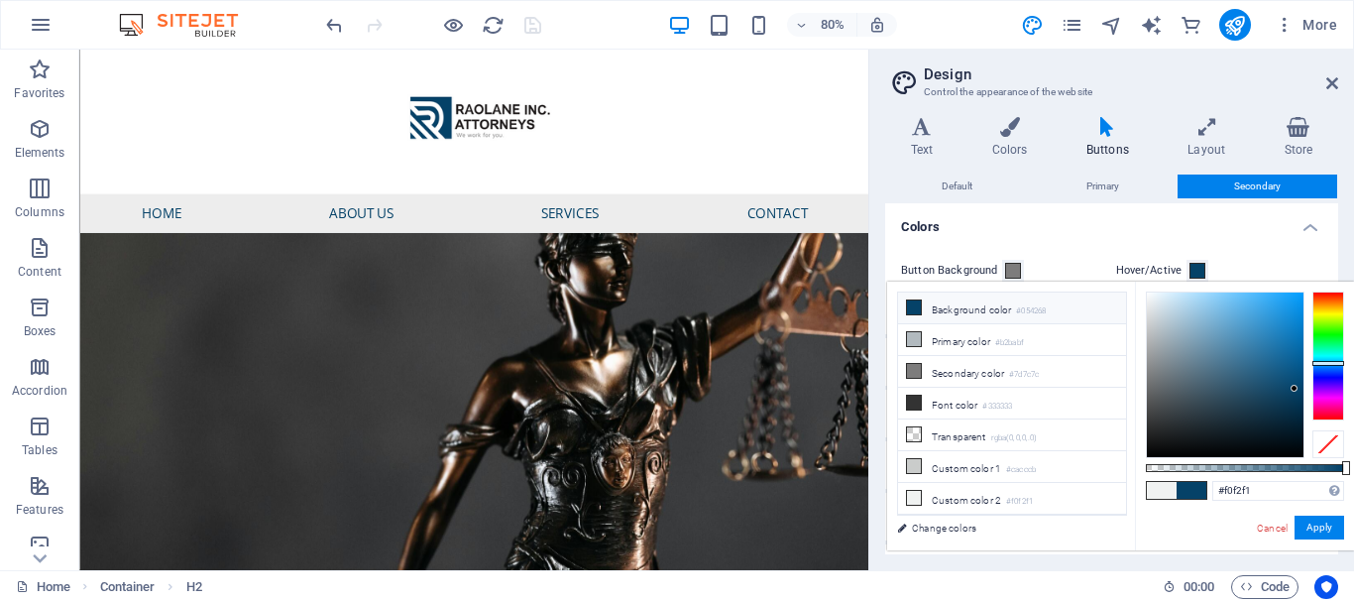
type input "#054268"
click at [1313, 532] on button "Apply" at bounding box center [1320, 528] width 50 height 24
click at [1316, 523] on h4 "Shadow" at bounding box center [1111, 517] width 453 height 48
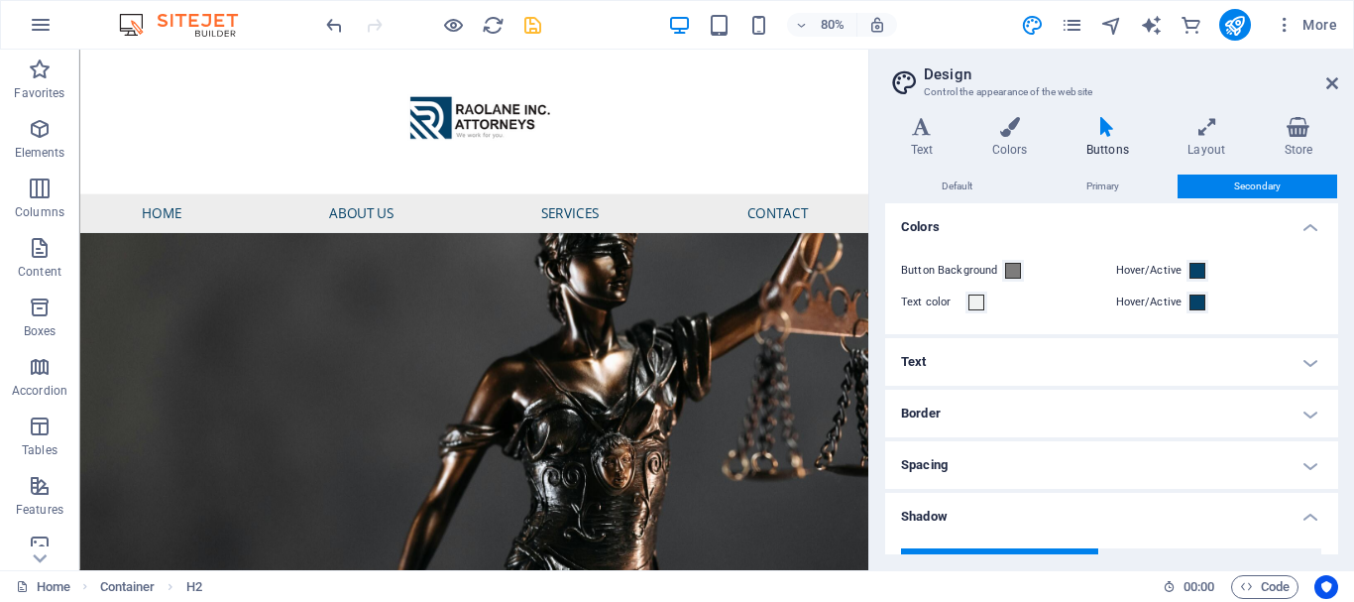
click at [528, 26] on icon "save" at bounding box center [533, 25] width 23 height 23
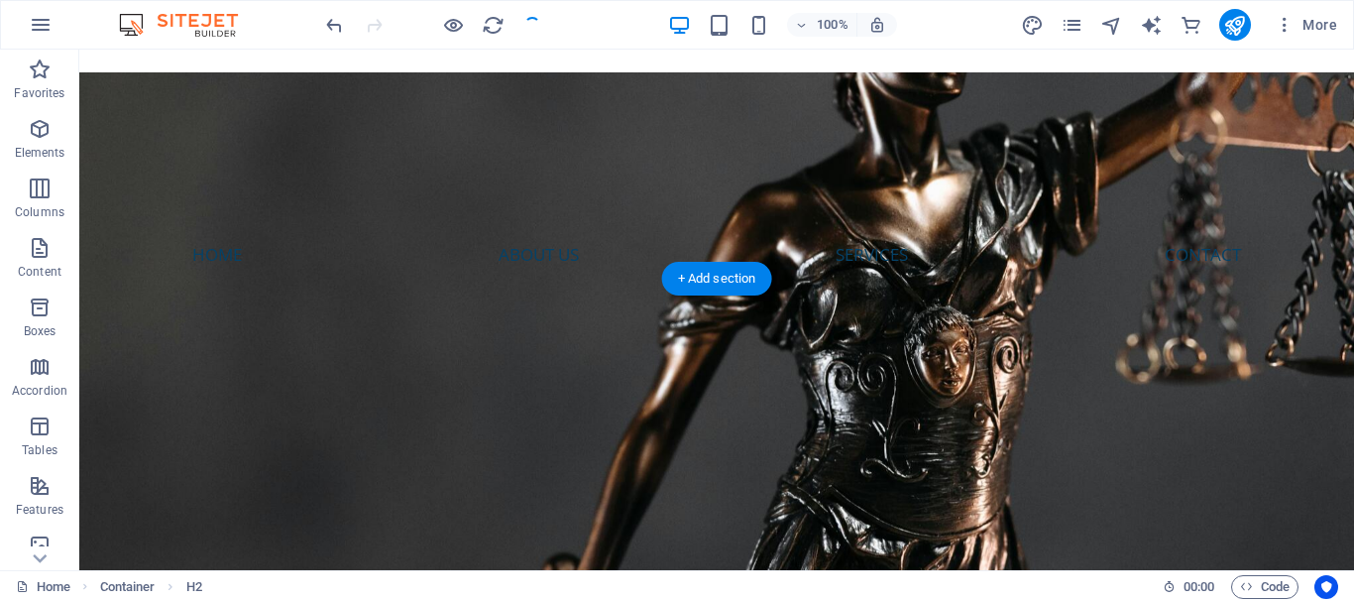
checkbox input "false"
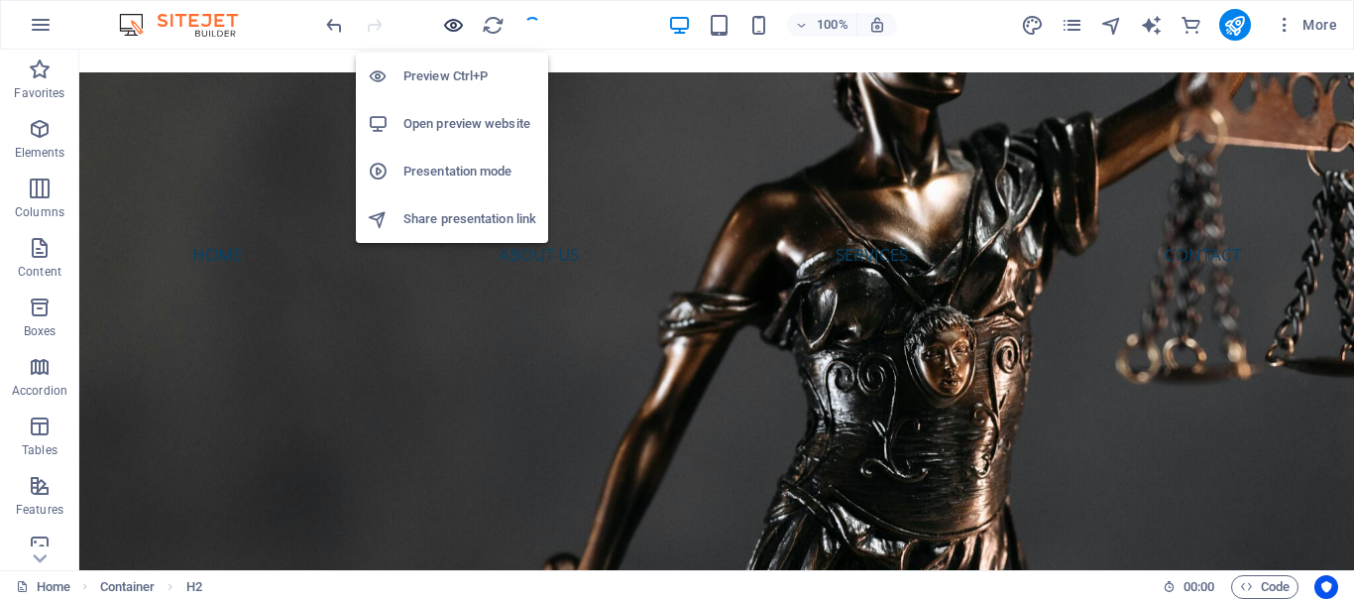
click at [453, 27] on icon "button" at bounding box center [453, 25] width 23 height 23
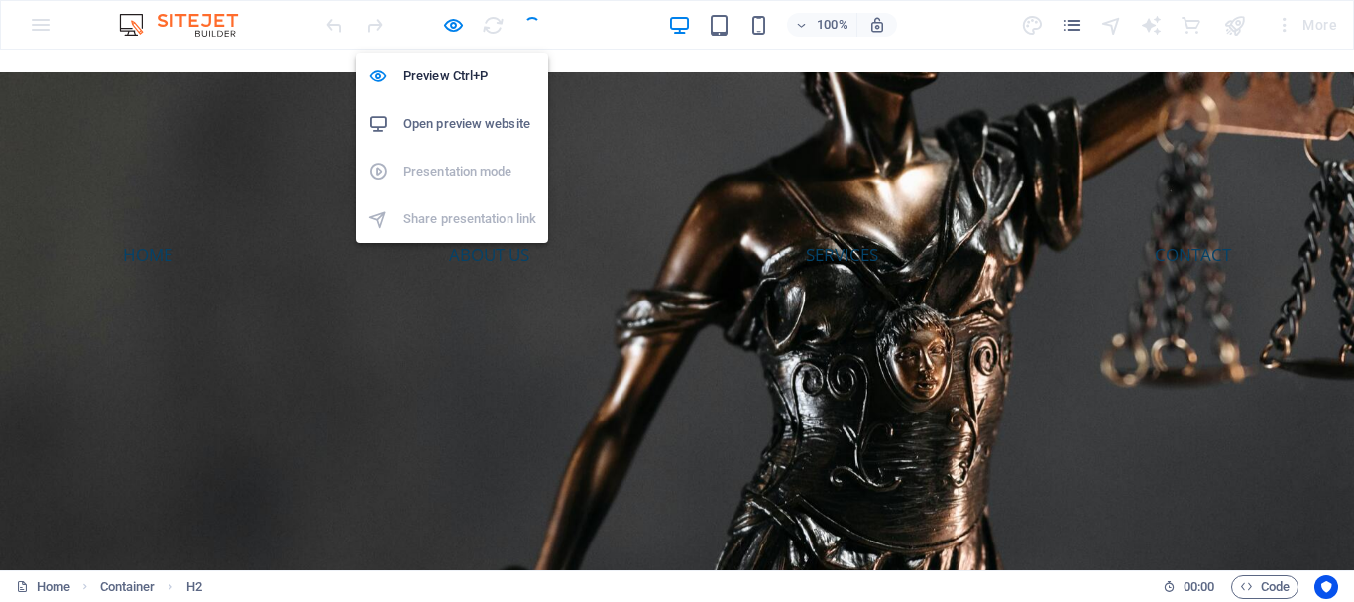
click at [469, 119] on h6 "Open preview website" at bounding box center [470, 124] width 133 height 24
click at [454, 27] on icon "button" at bounding box center [453, 25] width 23 height 23
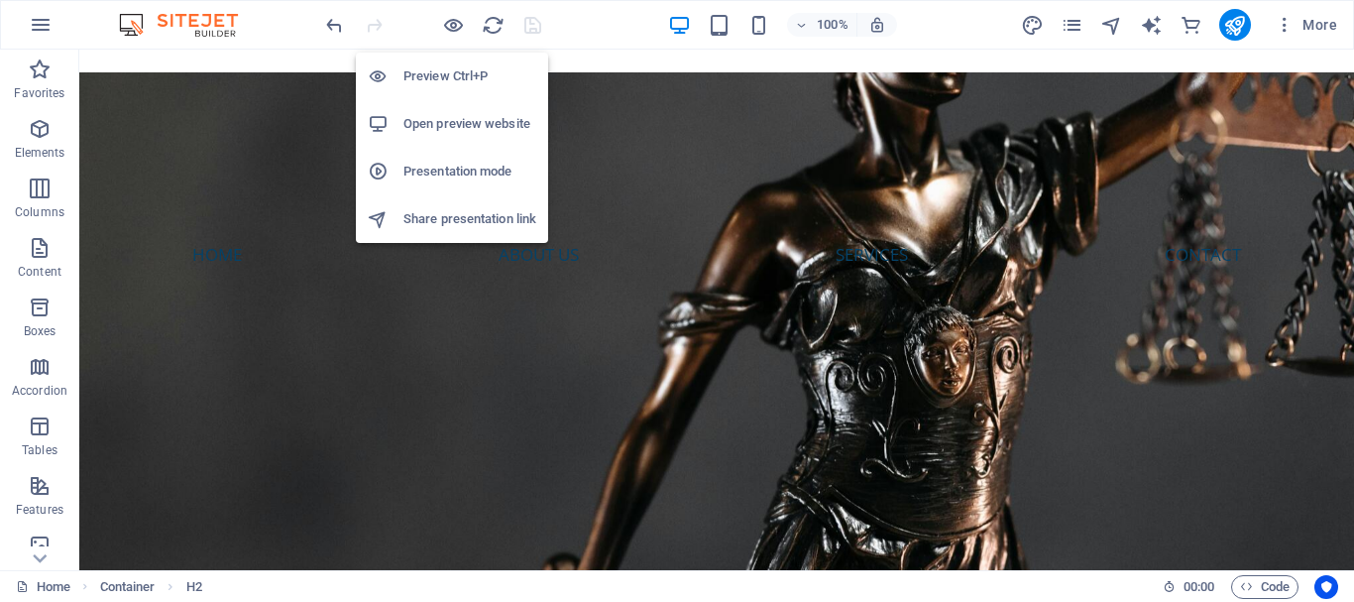
click at [454, 74] on h6 "Preview Ctrl+P" at bounding box center [470, 76] width 133 height 24
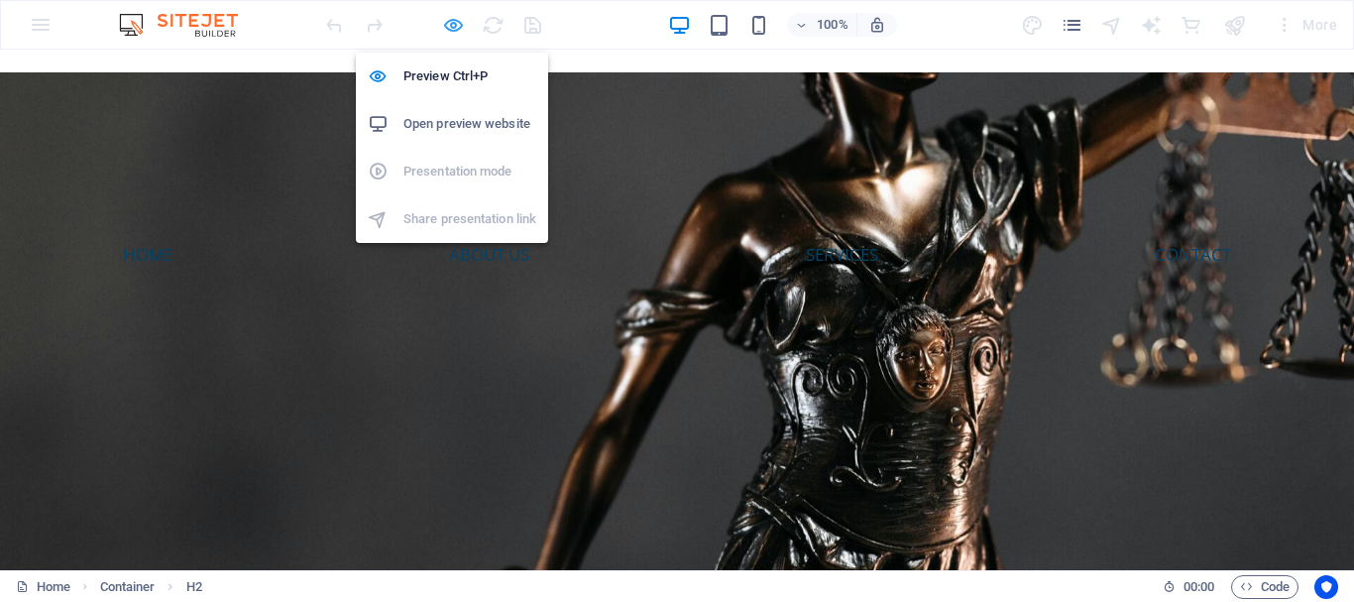
click at [451, 27] on icon "button" at bounding box center [453, 25] width 23 height 23
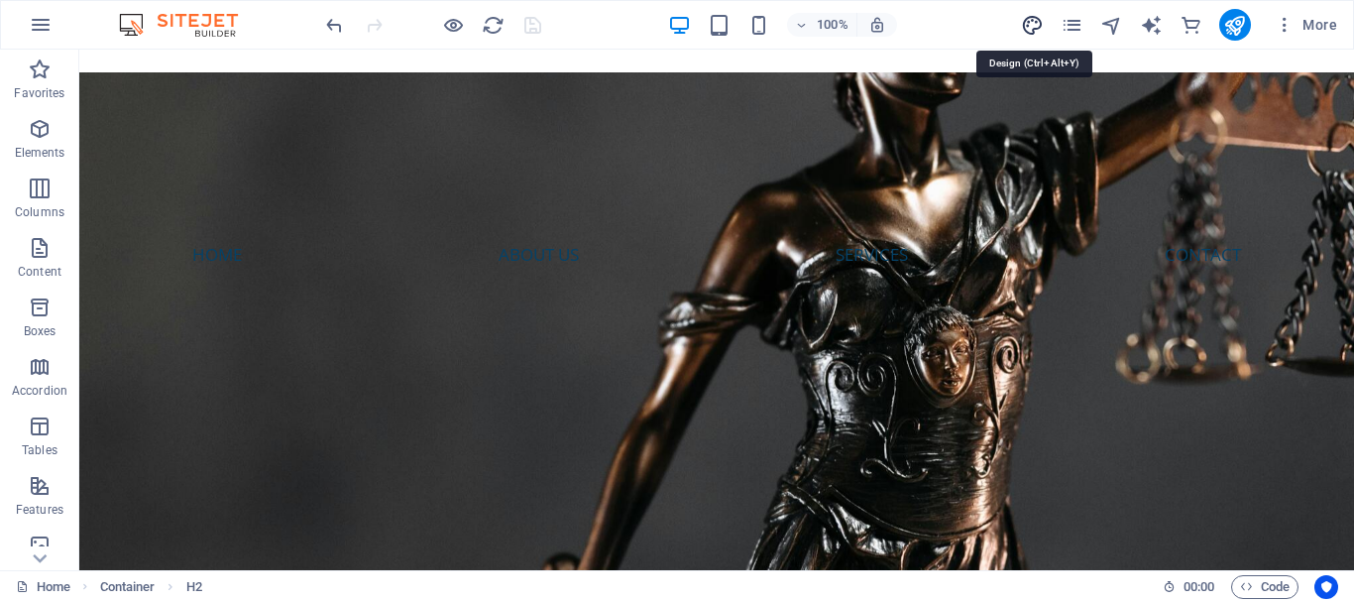
click at [1041, 22] on icon "design" at bounding box center [1032, 25] width 23 height 23
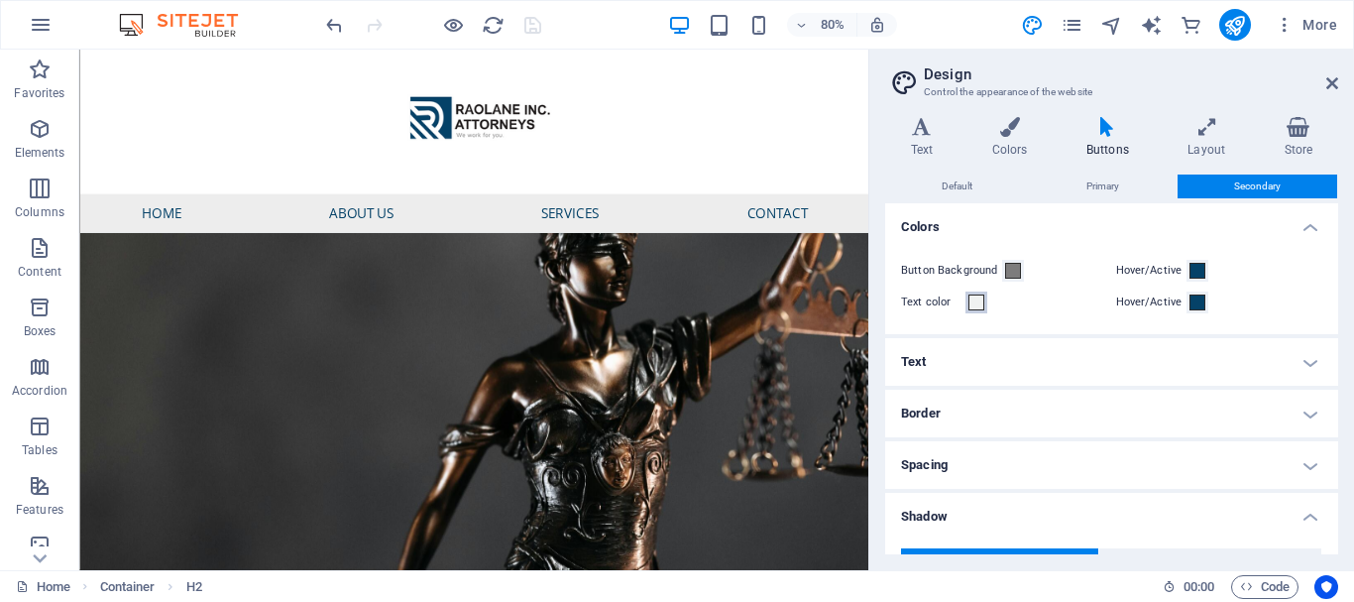
click at [978, 300] on span at bounding box center [977, 302] width 16 height 16
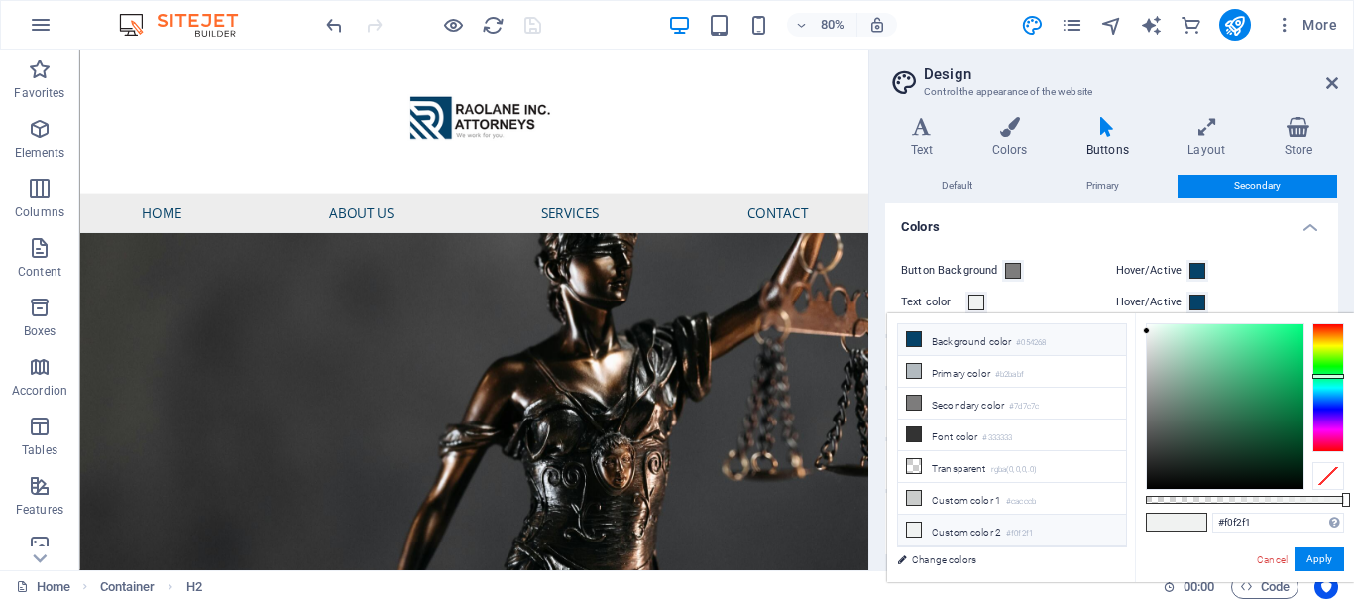
click at [970, 343] on li "Background color #054268" at bounding box center [1012, 340] width 228 height 32
type input "#054268"
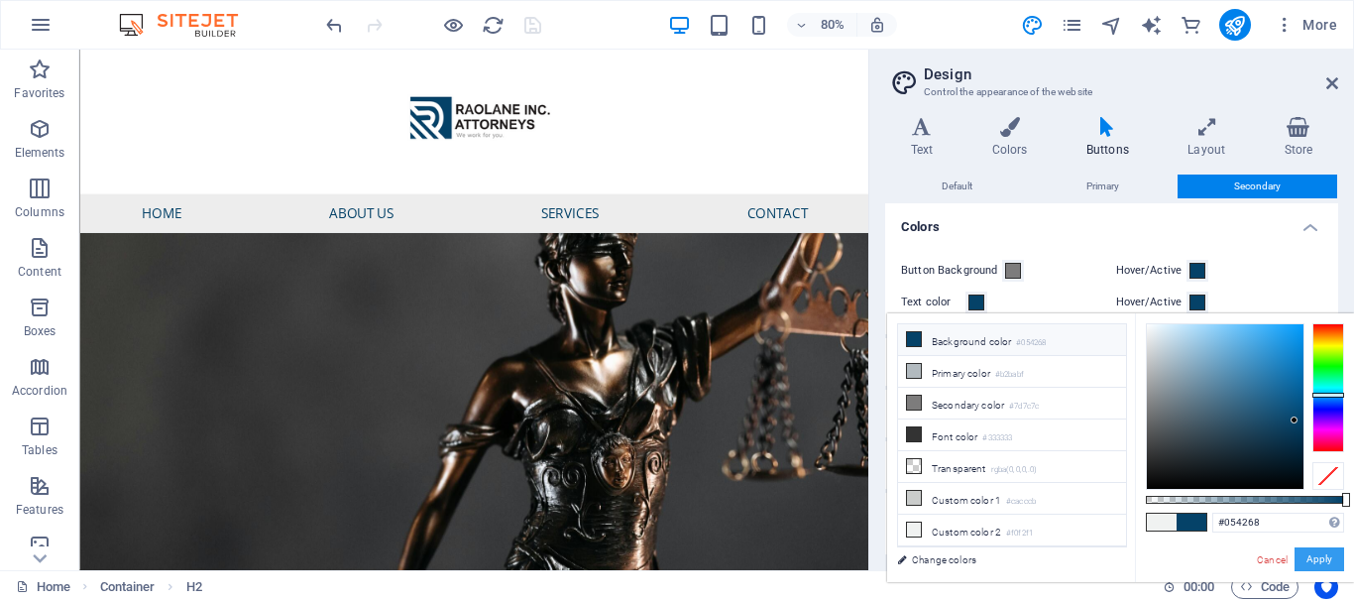
click at [1316, 551] on button "Apply" at bounding box center [1320, 559] width 50 height 24
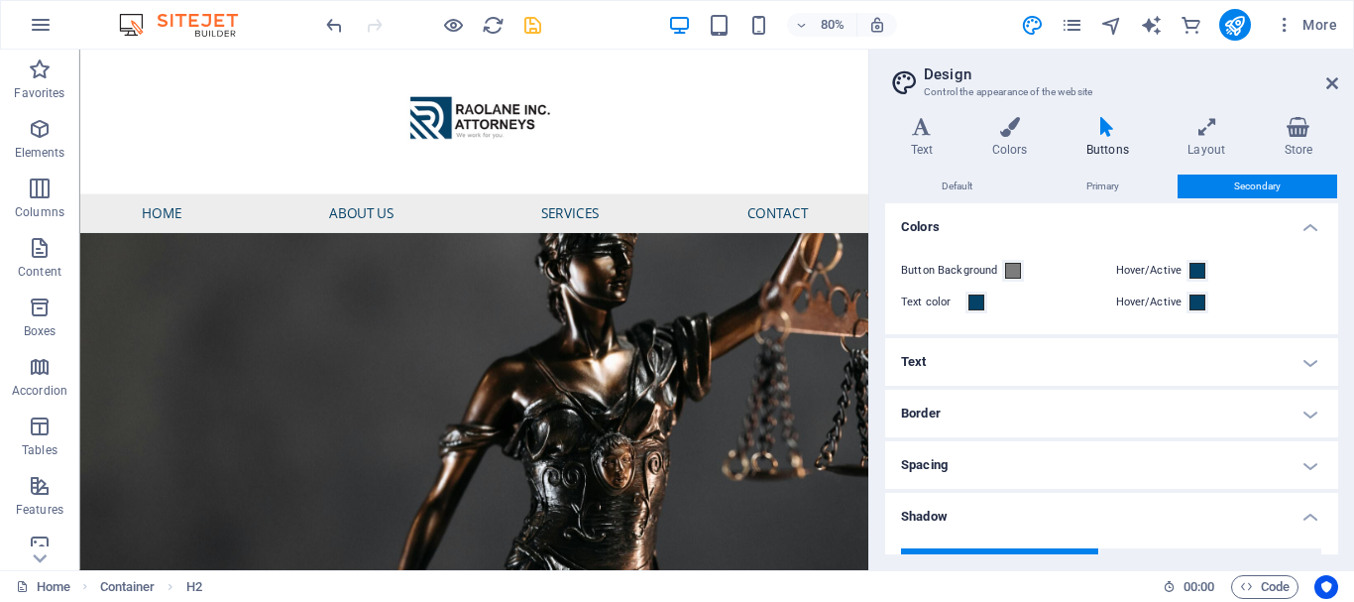
click at [531, 34] on icon "save" at bounding box center [533, 25] width 23 height 23
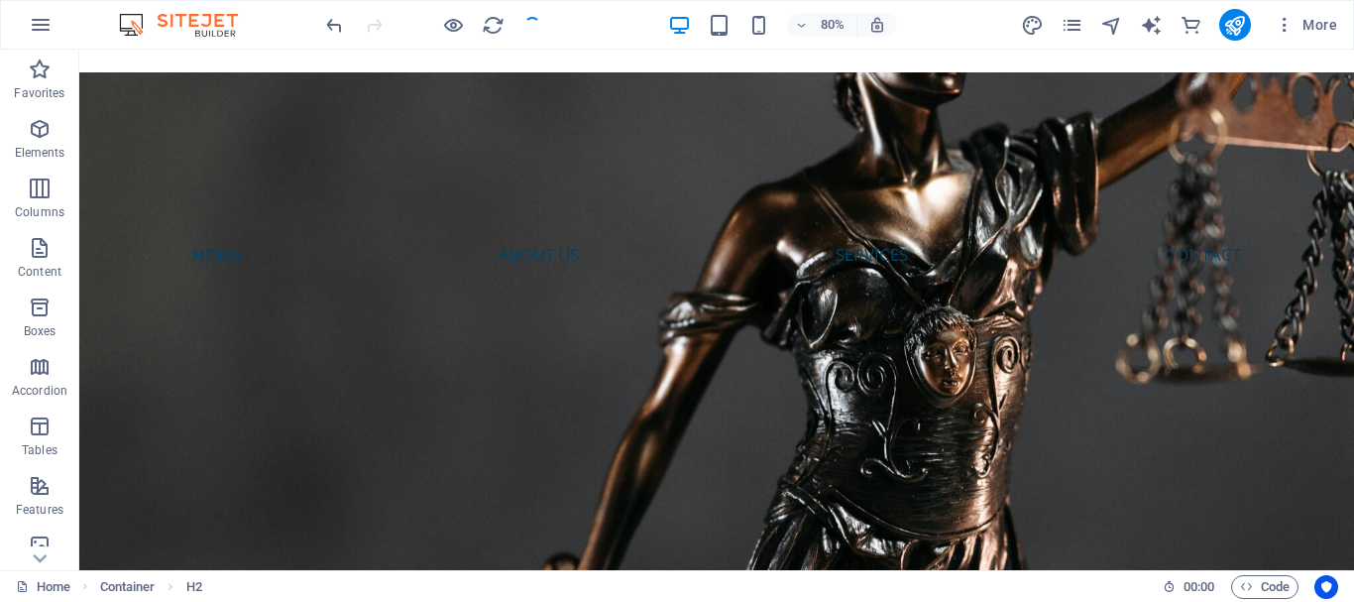
checkbox input "false"
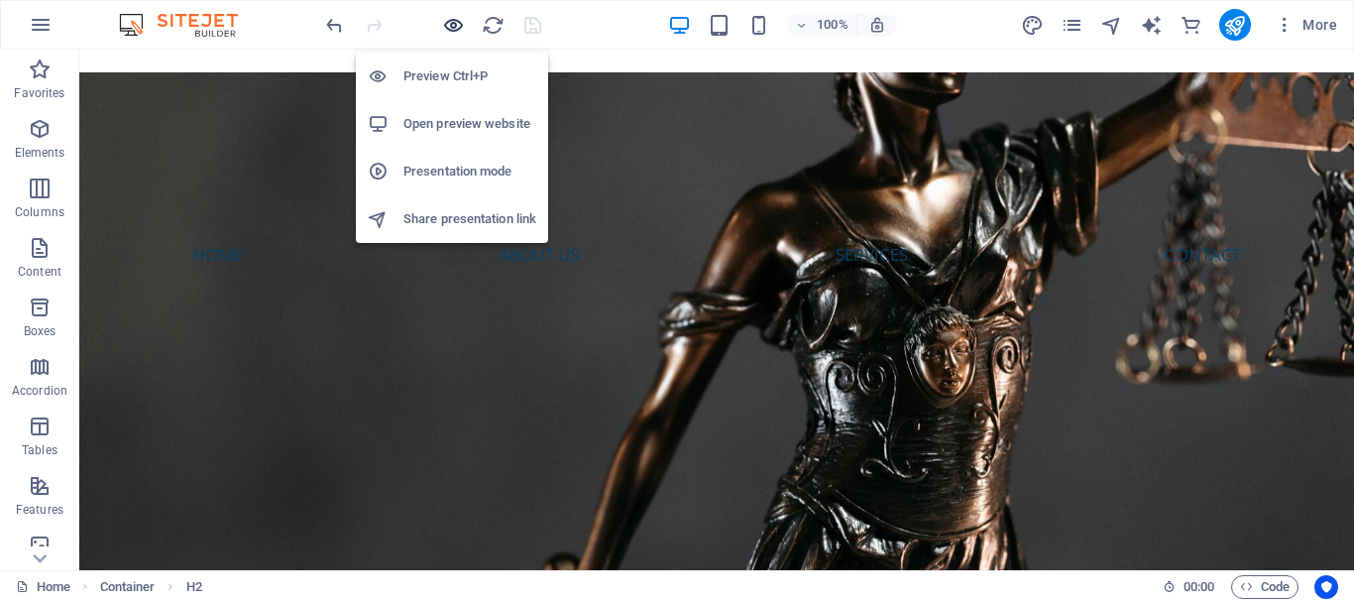
click at [456, 22] on icon "button" at bounding box center [453, 25] width 23 height 23
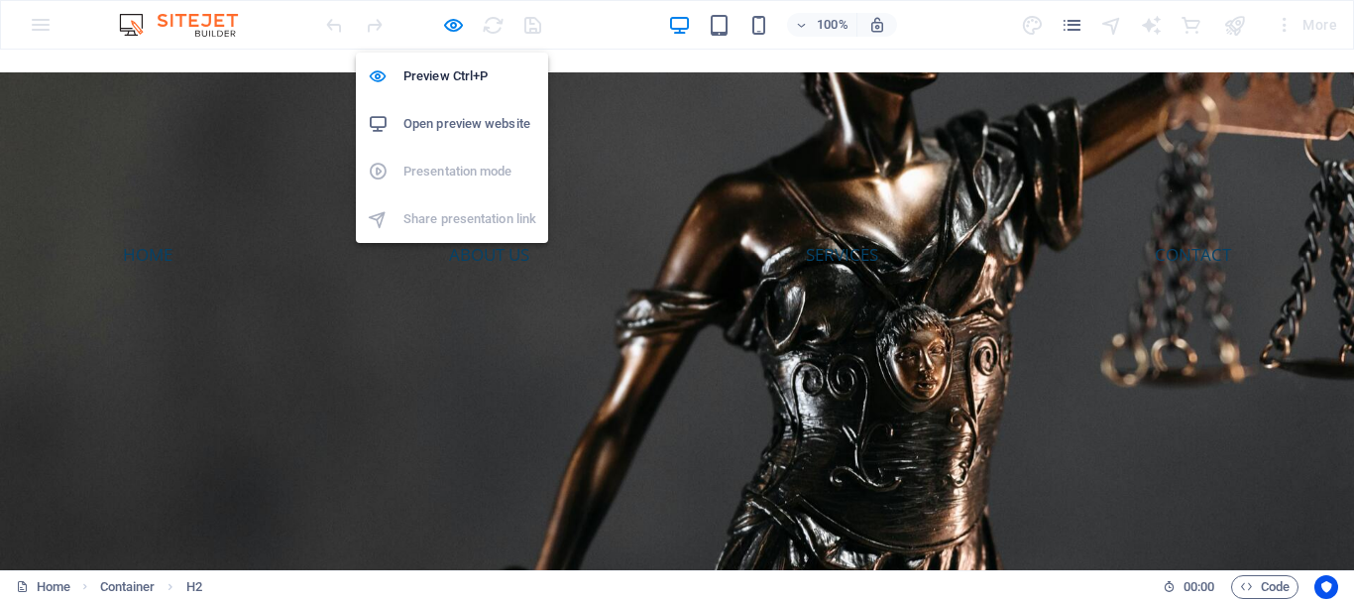
click at [460, 121] on h6 "Open preview website" at bounding box center [470, 124] width 133 height 24
drag, startPoint x: 451, startPoint y: 31, endPoint x: 166, endPoint y: 211, distance: 337.8
click at [451, 31] on icon "button" at bounding box center [453, 25] width 23 height 23
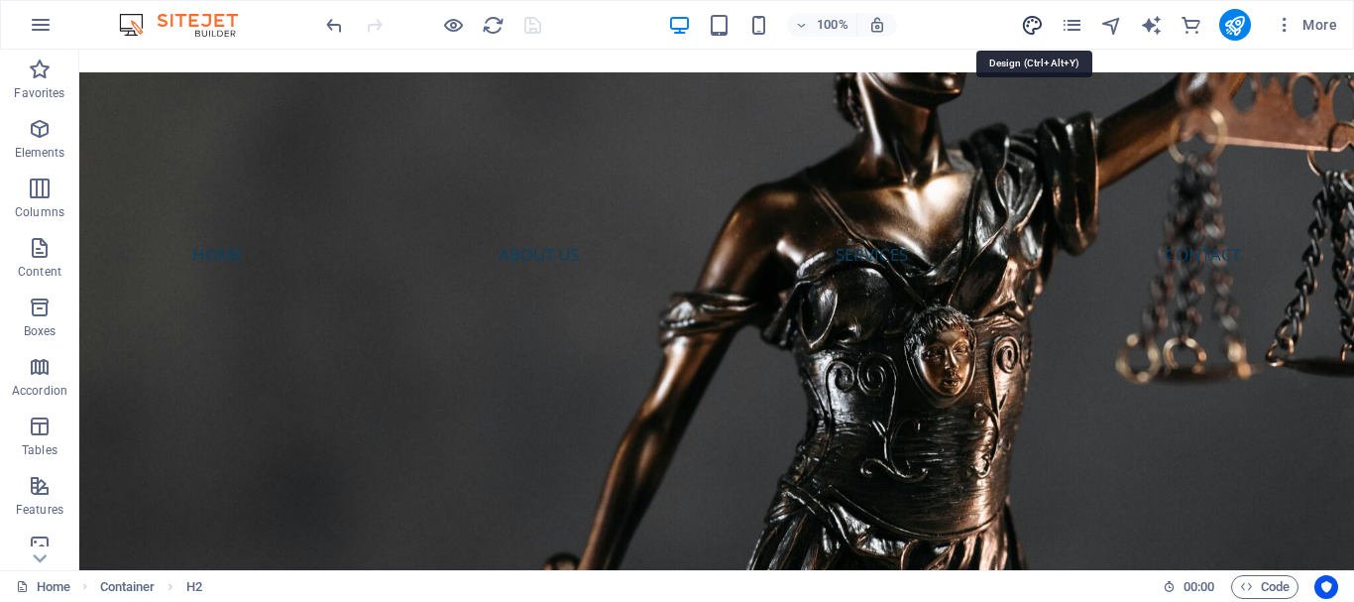
click at [1033, 30] on icon "design" at bounding box center [1032, 25] width 23 height 23
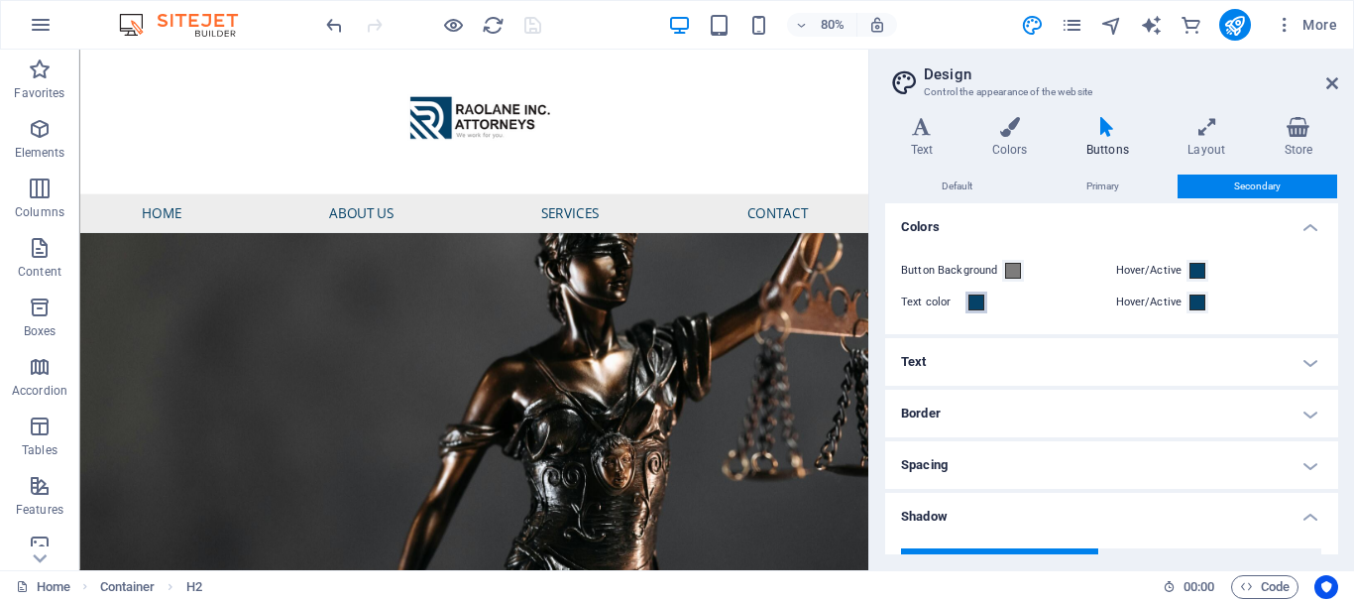
click at [983, 294] on span at bounding box center [977, 302] width 16 height 16
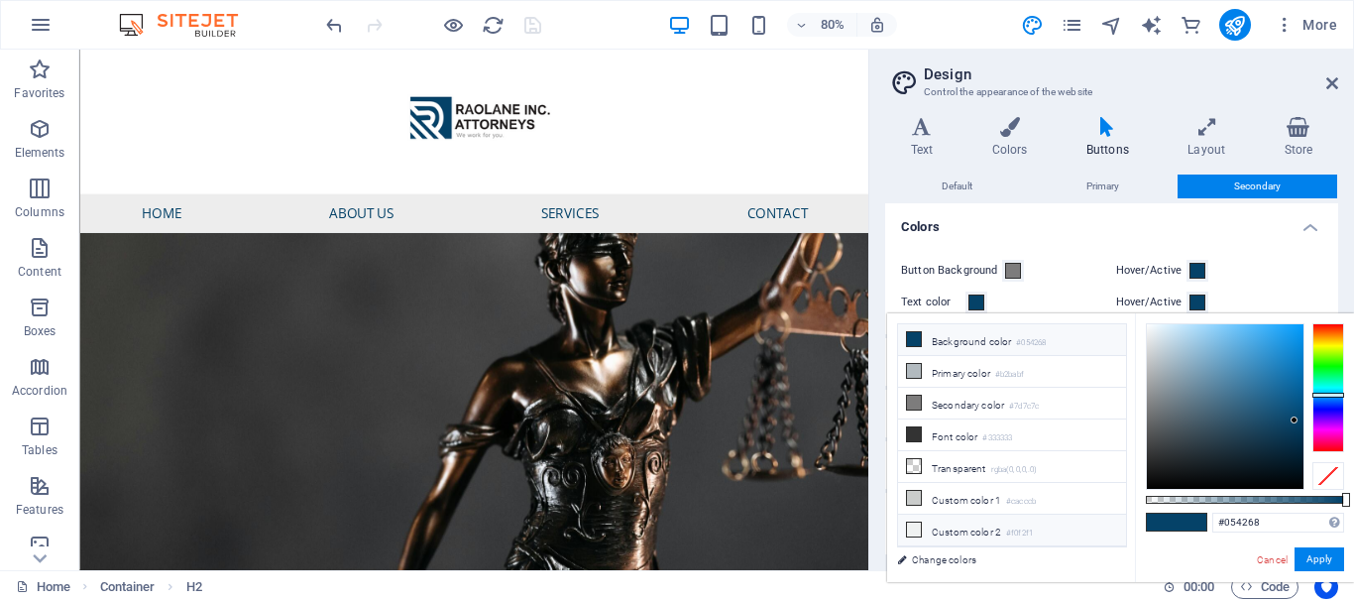
click at [1036, 518] on li "Custom color 2 #f0f2f1" at bounding box center [1012, 531] width 228 height 32
type input "#f0f2f1"
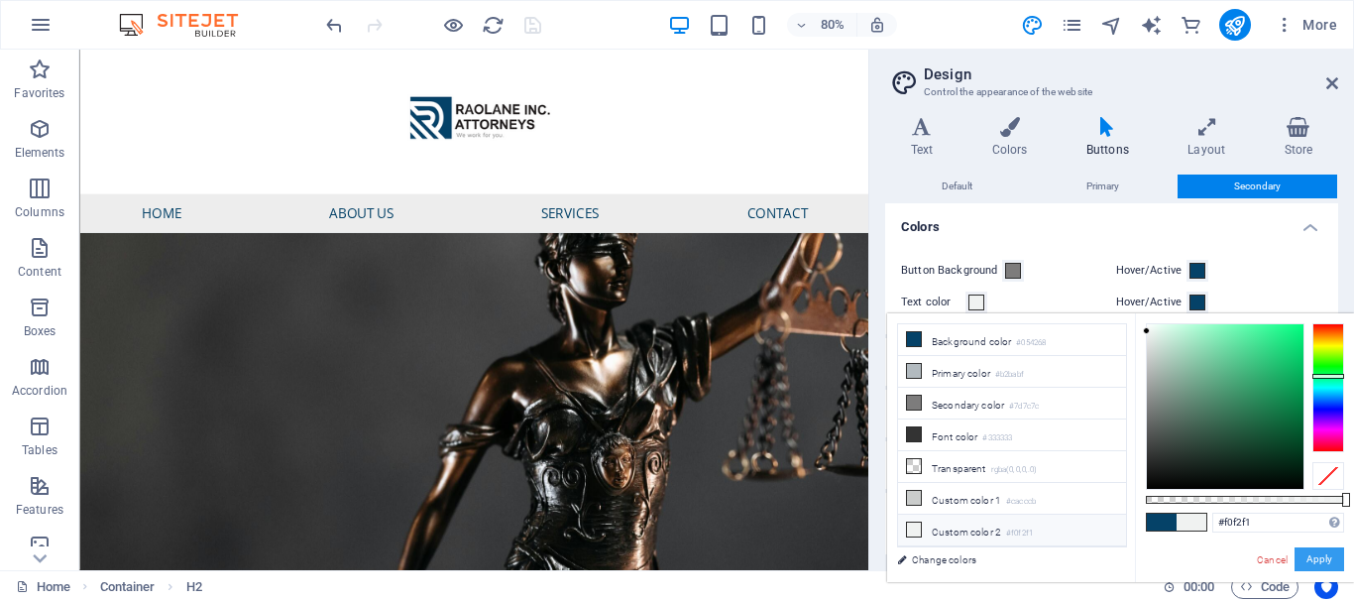
drag, startPoint x: 1327, startPoint y: 570, endPoint x: 1326, endPoint y: 557, distance: 12.9
click at [1326, 570] on button "Apply" at bounding box center [1320, 559] width 50 height 24
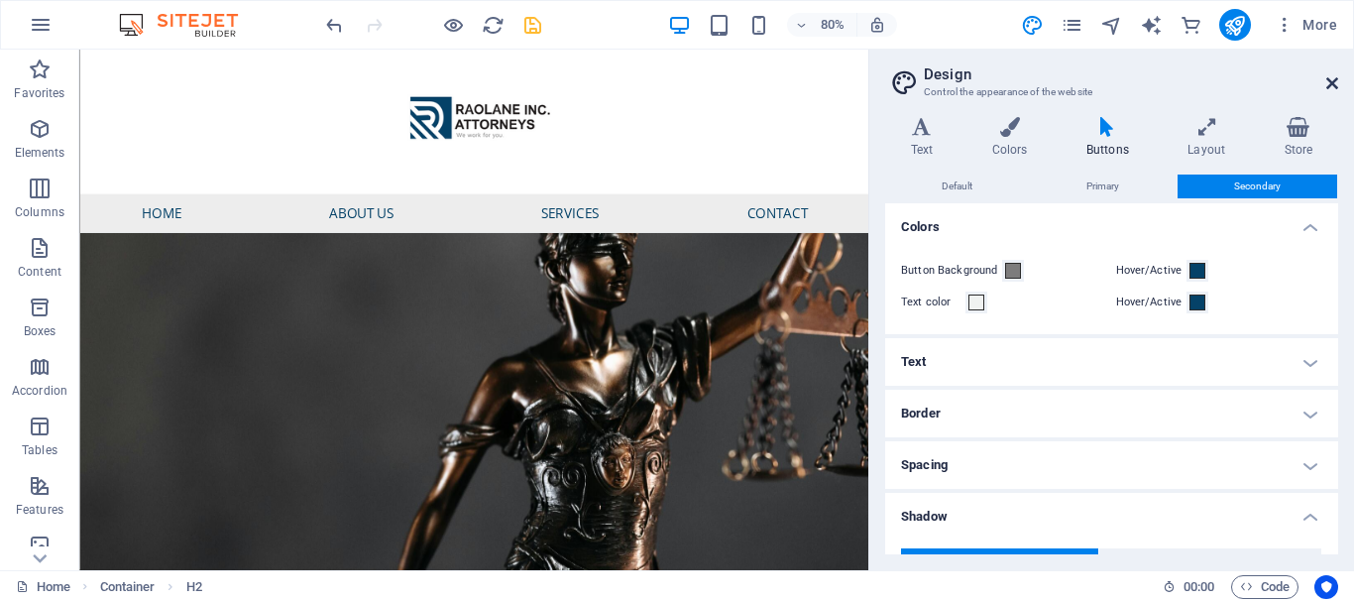
click at [1330, 78] on icon at bounding box center [1333, 83] width 12 height 16
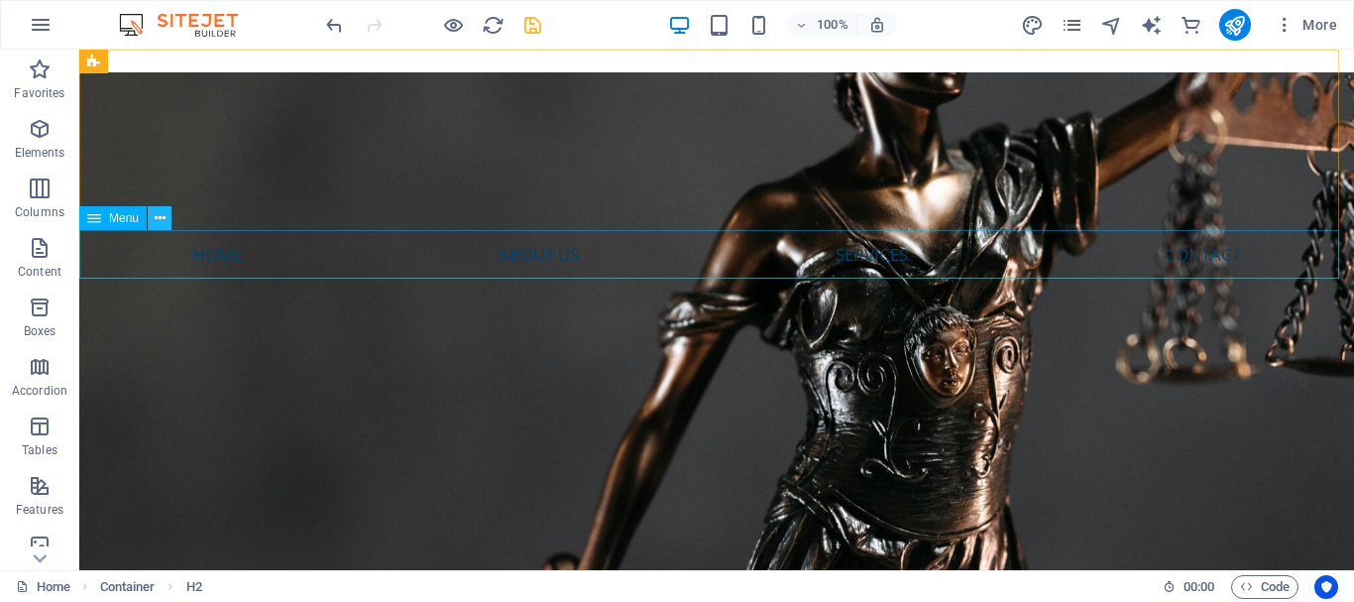
click at [168, 222] on button at bounding box center [160, 218] width 24 height 24
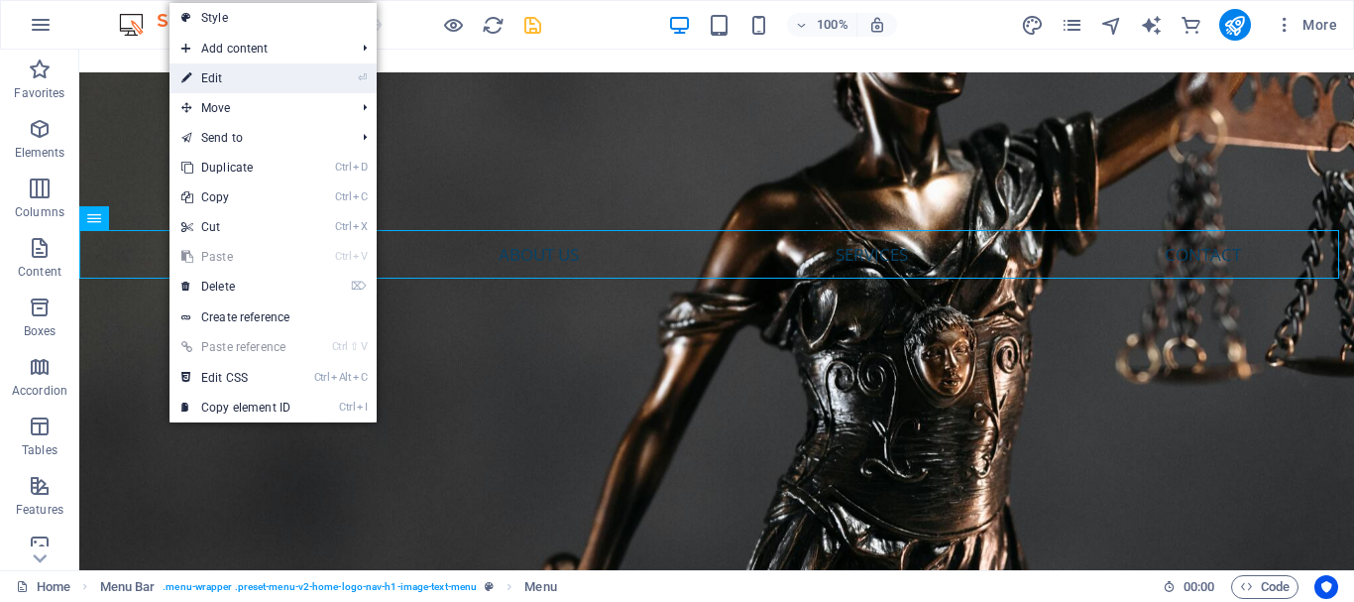
click at [236, 83] on link "⏎ Edit" at bounding box center [236, 78] width 133 height 30
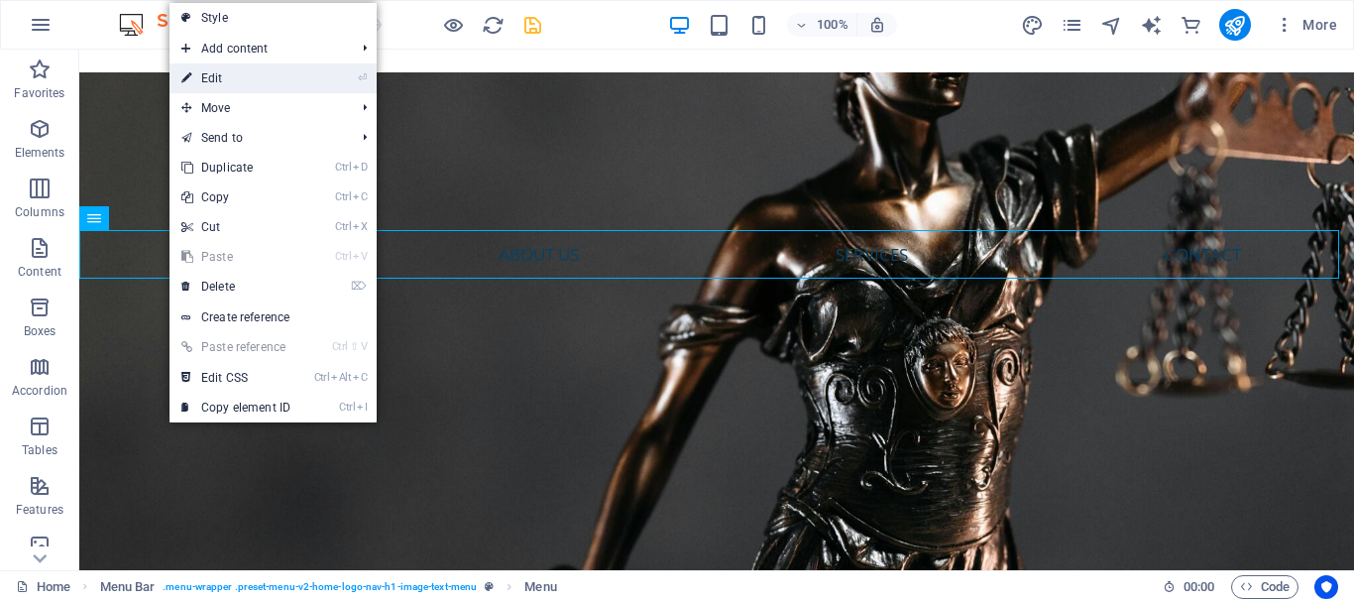
select select
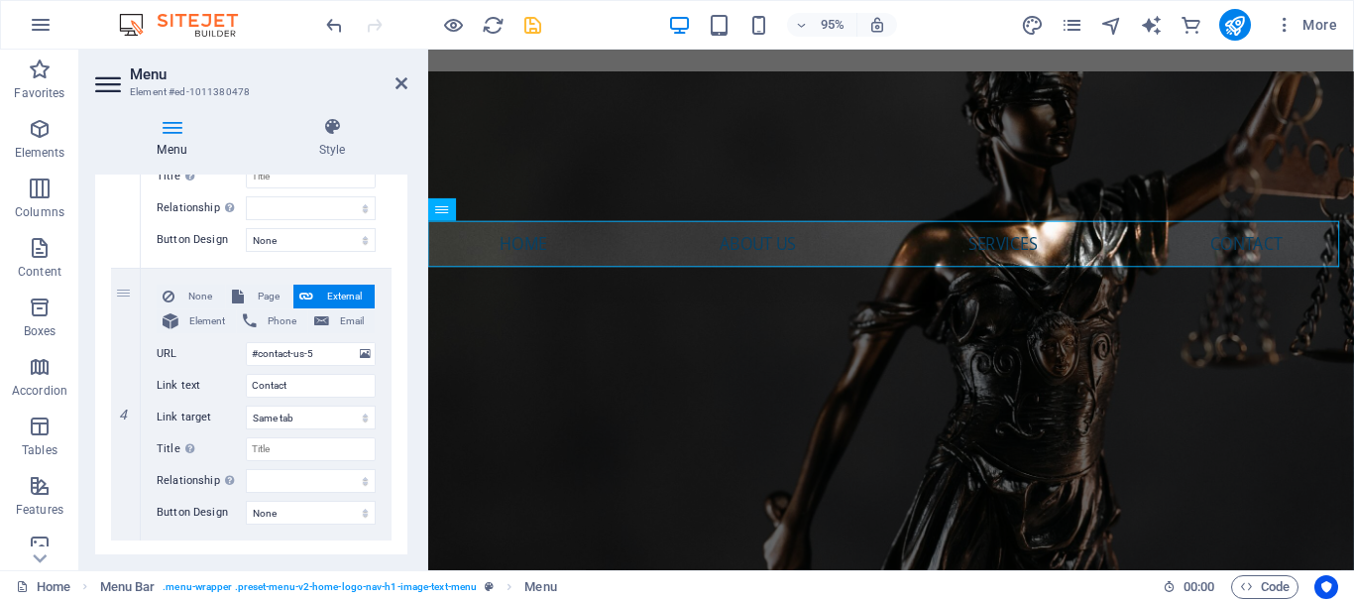
scroll to position [954, 0]
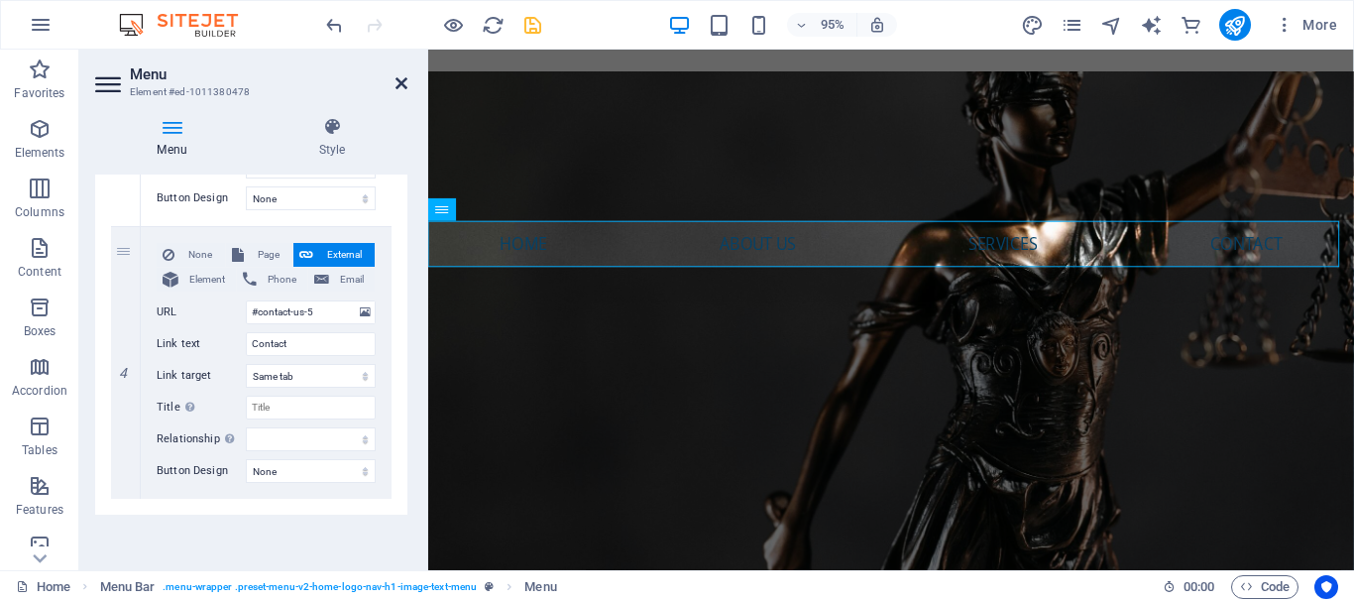
drag, startPoint x: 398, startPoint y: 80, endPoint x: 979, endPoint y: 176, distance: 589.0
click at [398, 80] on icon at bounding box center [402, 83] width 12 height 16
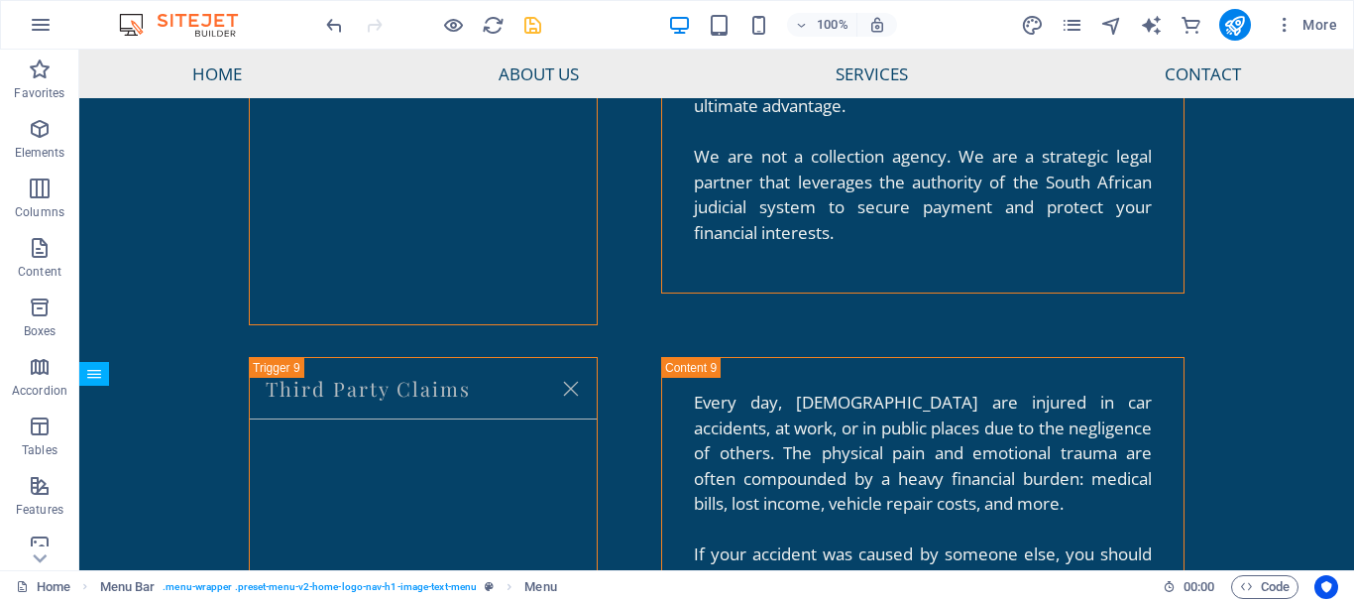
scroll to position [5738, 0]
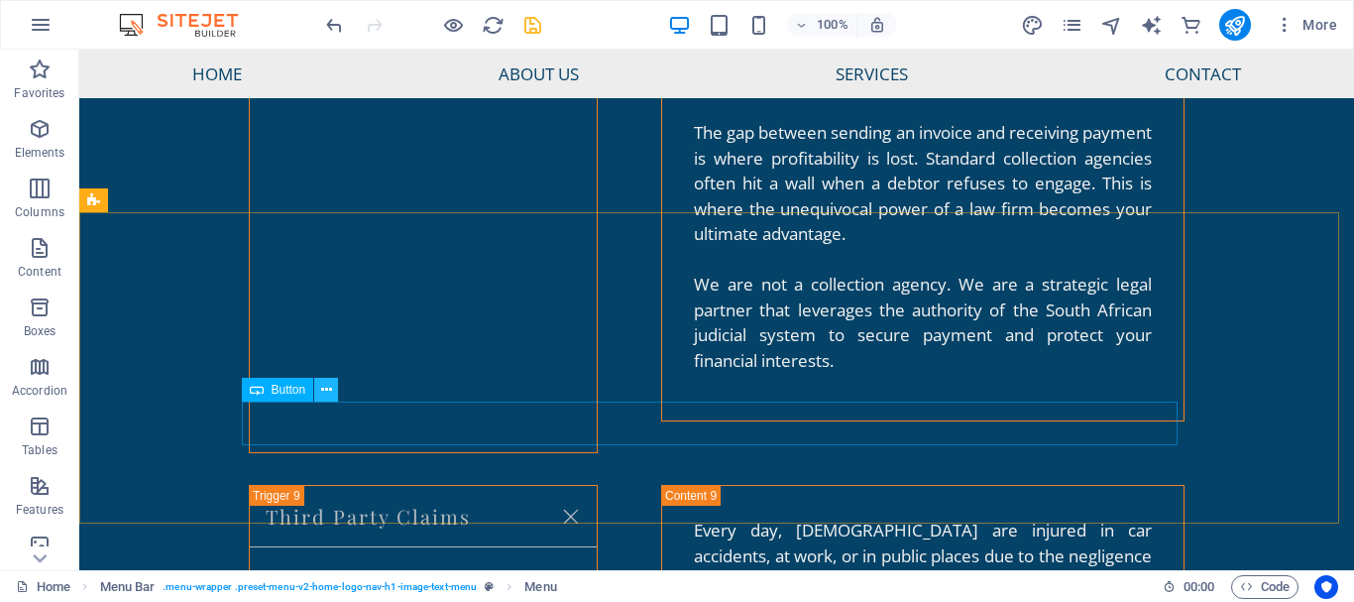
click at [328, 394] on icon at bounding box center [326, 390] width 11 height 21
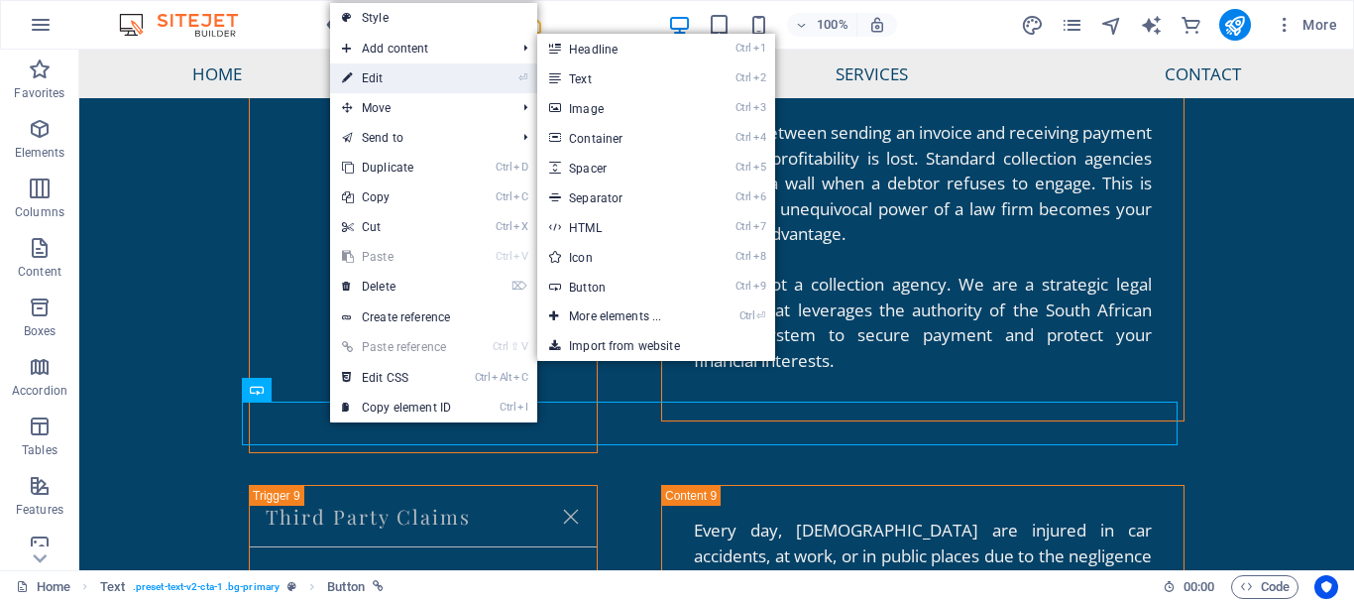
click at [386, 80] on link "⏎ Edit" at bounding box center [396, 78] width 133 height 30
select select
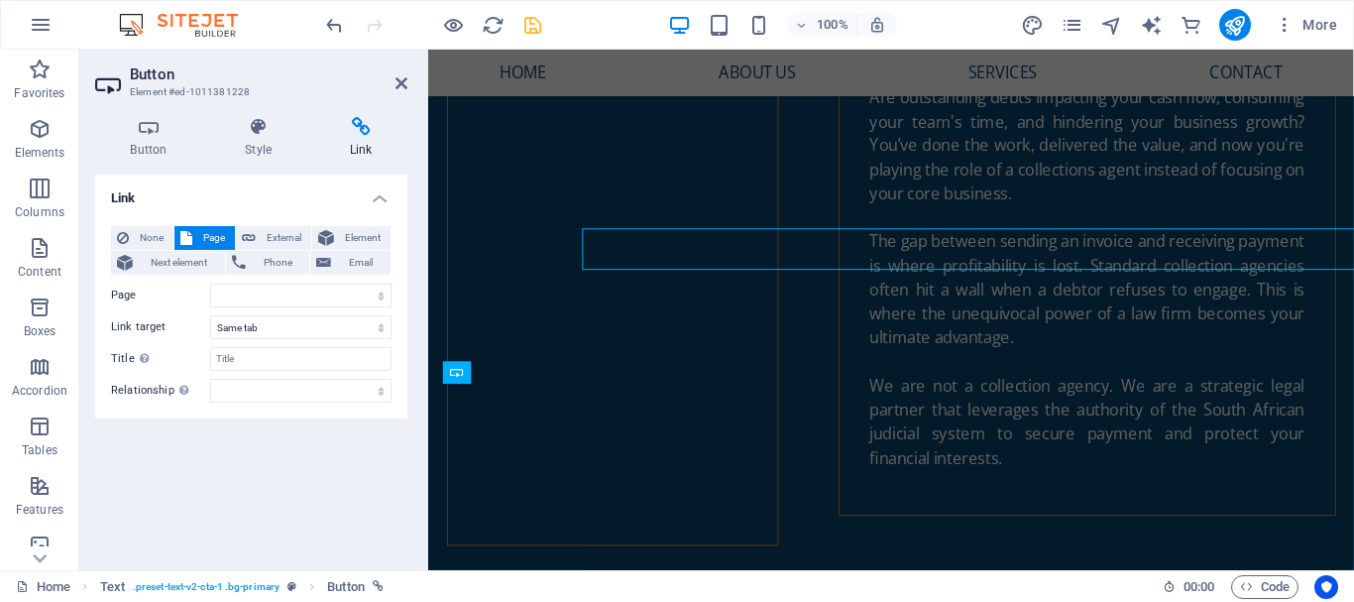
scroll to position [5902, 0]
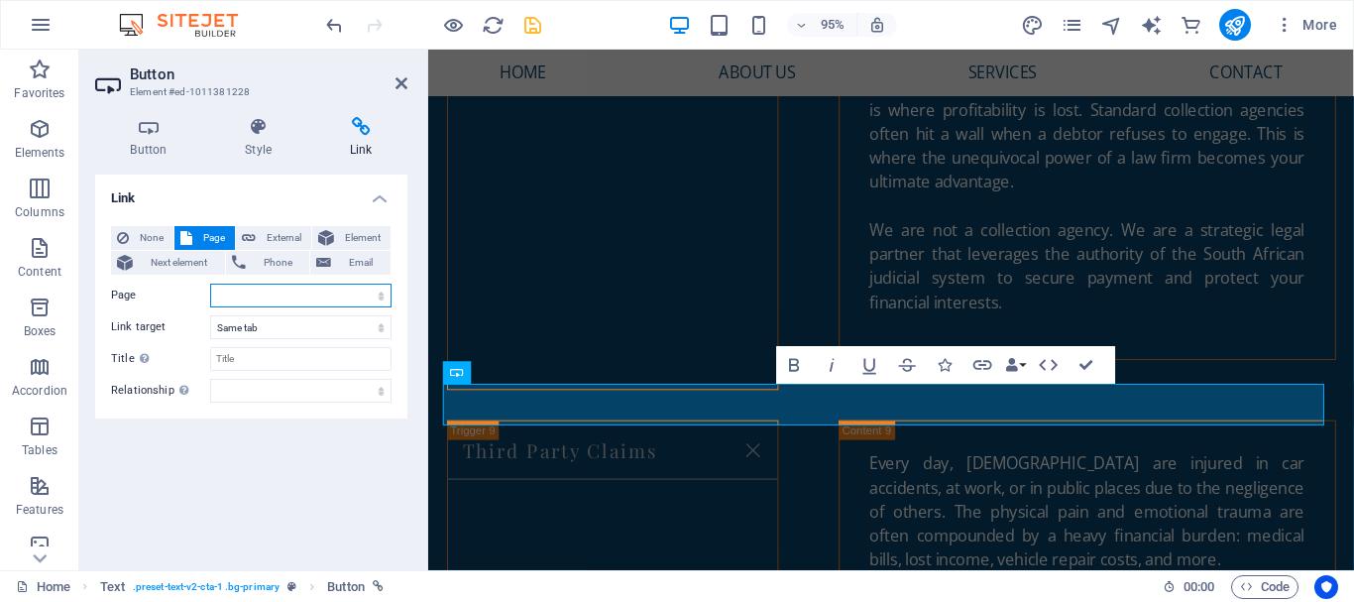
click at [289, 293] on select "Home New page New page 1 Subpage Legal Notice Privacy" at bounding box center [300, 296] width 181 height 24
drag, startPoint x: 289, startPoint y: 293, endPoint x: 312, endPoint y: 327, distance: 41.3
click at [289, 293] on select "Home New page New page 1 Subpage Legal Notice Privacy" at bounding box center [300, 296] width 181 height 24
click at [312, 327] on select "New tab Same tab Overlay" at bounding box center [300, 327] width 181 height 24
click at [210, 315] on select "New tab Same tab Overlay" at bounding box center [300, 327] width 181 height 24
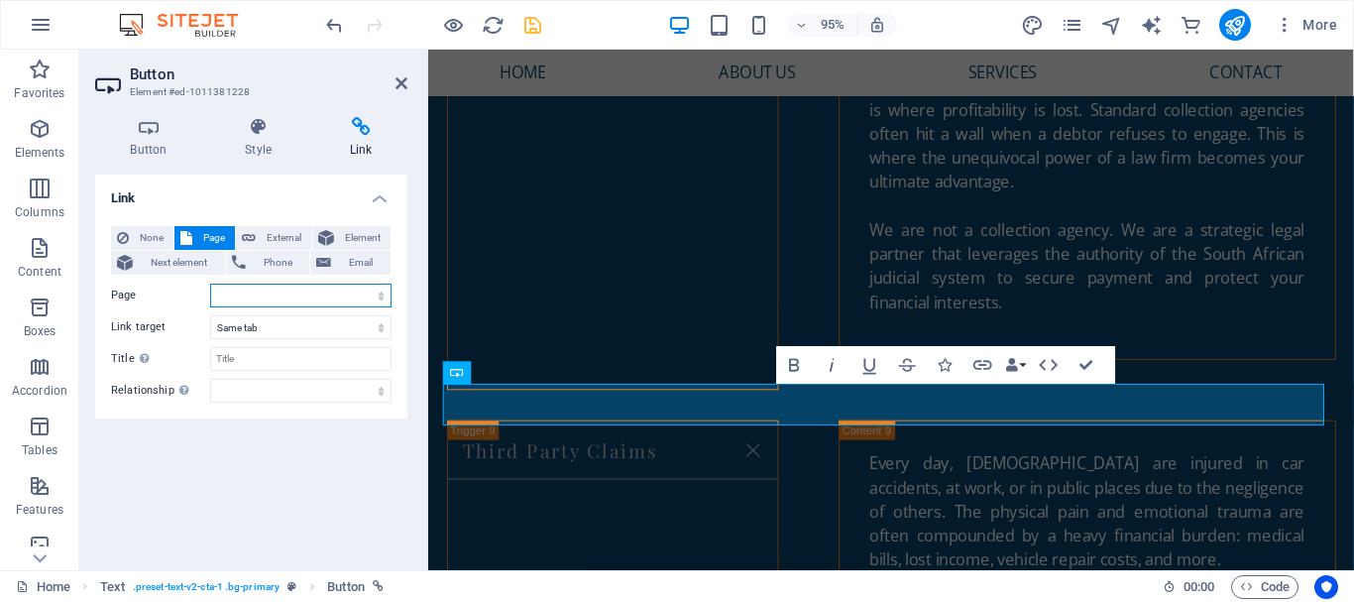
click at [262, 288] on select "Home New page New page 1 Subpage Legal Notice Privacy" at bounding box center [300, 296] width 181 height 24
drag, startPoint x: 267, startPoint y: 292, endPoint x: 383, endPoint y: 298, distance: 116.2
click at [267, 292] on select "Home New page New page 1 Subpage Legal Notice Privacy" at bounding box center [300, 296] width 181 height 24
click at [383, 298] on select "Home New page New page 1 Subpage Legal Notice Privacy" at bounding box center [300, 296] width 181 height 24
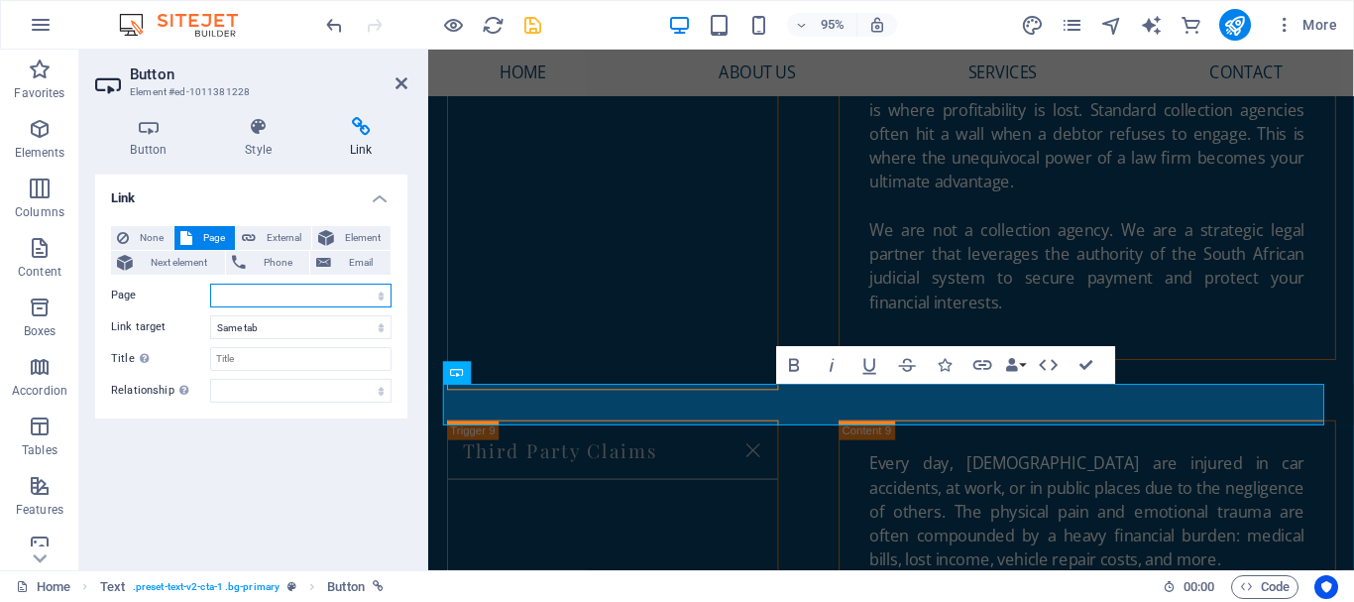
click at [268, 292] on select "Home New page New page 1 Subpage Legal Notice Privacy" at bounding box center [300, 296] width 181 height 24
drag, startPoint x: 273, startPoint y: 239, endPoint x: 319, endPoint y: 335, distance: 106.9
click at [273, 239] on span "External" at bounding box center [284, 238] width 44 height 24
select select "blank"
click at [322, 295] on input "URL" at bounding box center [300, 296] width 181 height 24
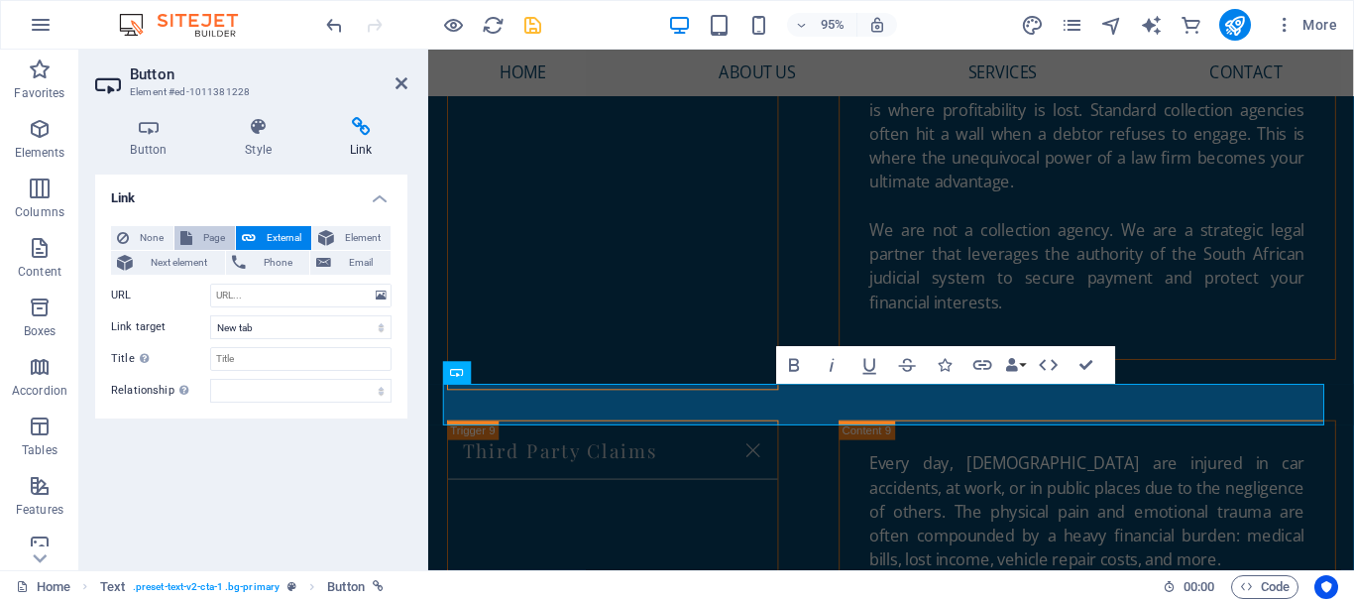
click at [205, 234] on span "Page" at bounding box center [213, 238] width 31 height 24
select select
click at [283, 295] on select "Home New page New page 1 Subpage Legal Notice Privacy" at bounding box center [300, 296] width 181 height 24
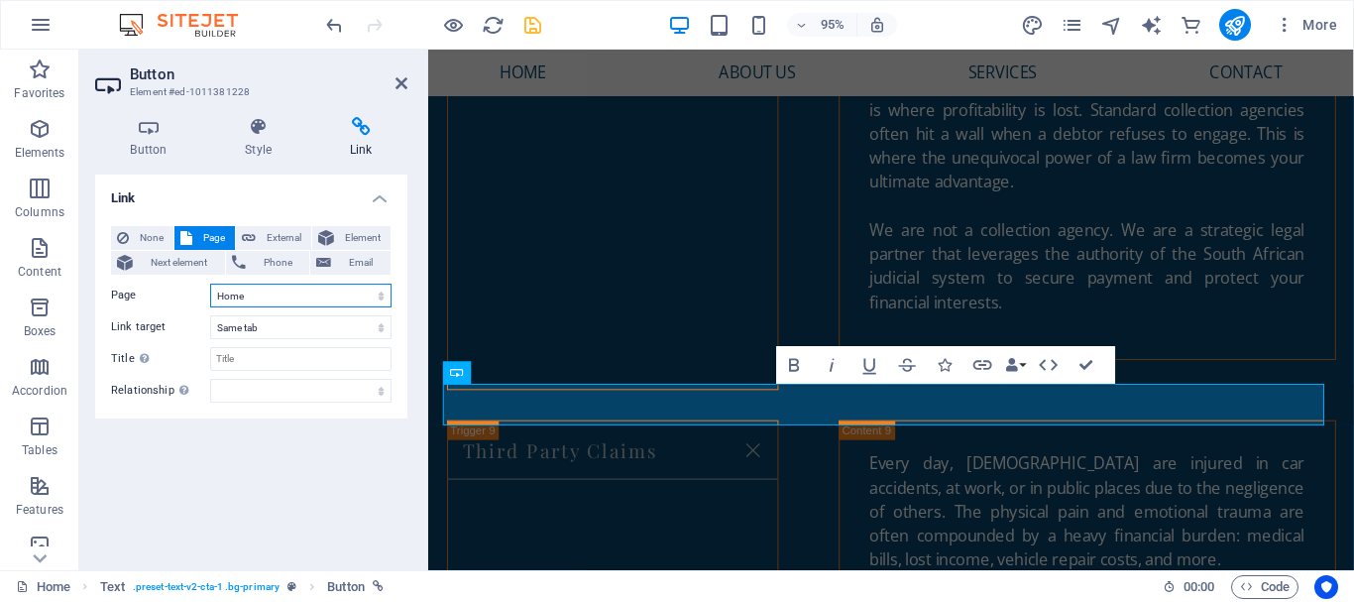
click at [210, 284] on select "Home New page New page 1 Subpage Legal Notice Privacy" at bounding box center [300, 296] width 181 height 24
click at [382, 298] on select "Home New page New page 1 Subpage Legal Notice Privacy" at bounding box center [300, 296] width 181 height 24
click at [340, 298] on select "Home New page New page 1 Subpage Legal Notice Privacy" at bounding box center [300, 296] width 181 height 24
click at [295, 293] on select "Home New page New page 1 Subpage Legal Notice Privacy" at bounding box center [300, 296] width 181 height 24
click at [210, 284] on select "Home New page New page 1 Subpage Legal Notice Privacy" at bounding box center [300, 296] width 181 height 24
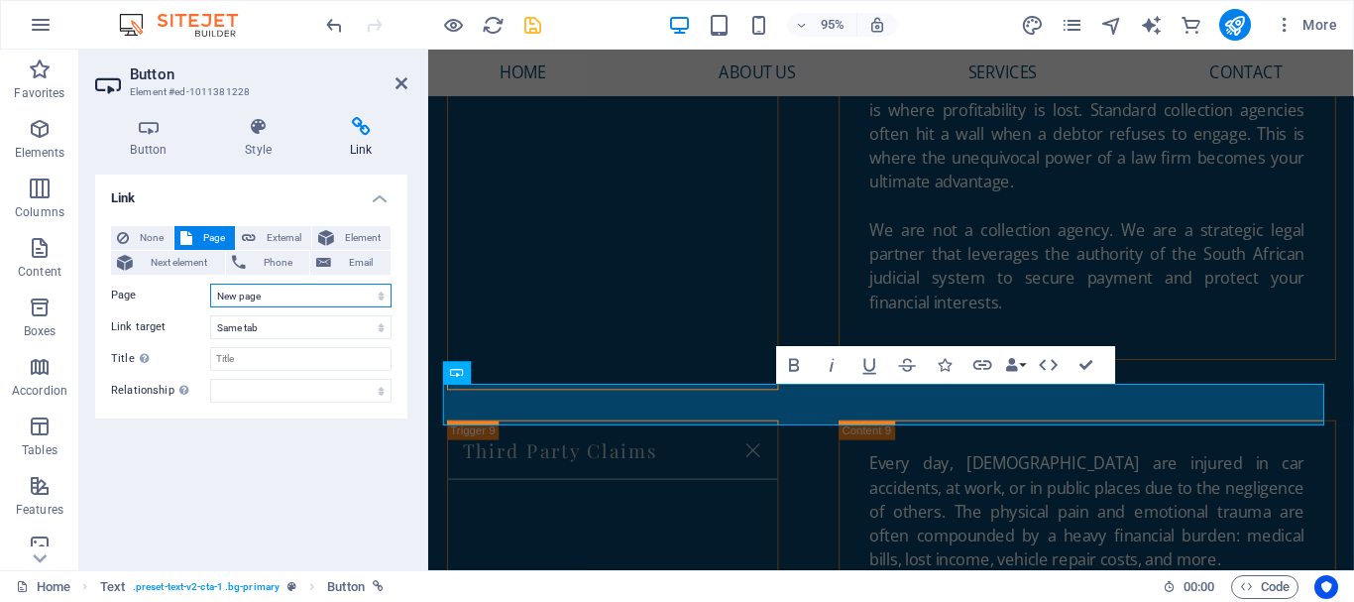
click at [260, 295] on select "Home New page New page 1 Subpage Legal Notice Privacy" at bounding box center [300, 296] width 181 height 24
select select "0"
click at [210, 284] on select "Home New page New page 1 Subpage Legal Notice Privacy" at bounding box center [300, 296] width 181 height 24
click at [137, 235] on span "None" at bounding box center [151, 238] width 33 height 24
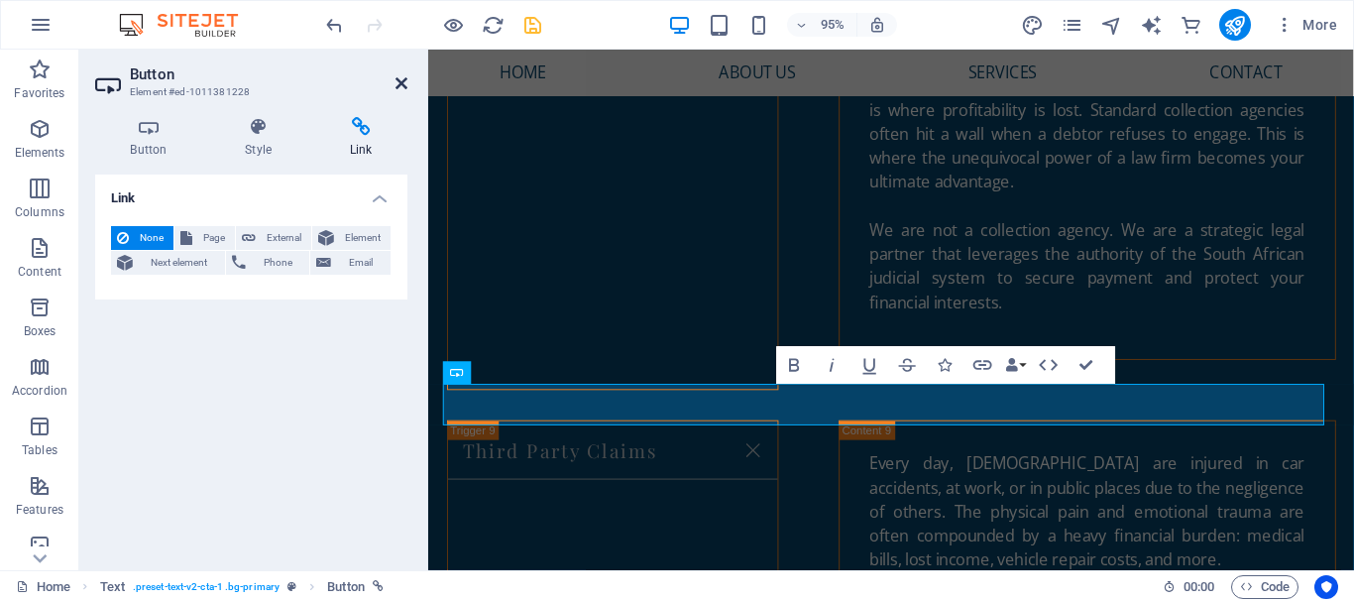
click at [400, 79] on icon at bounding box center [402, 83] width 12 height 16
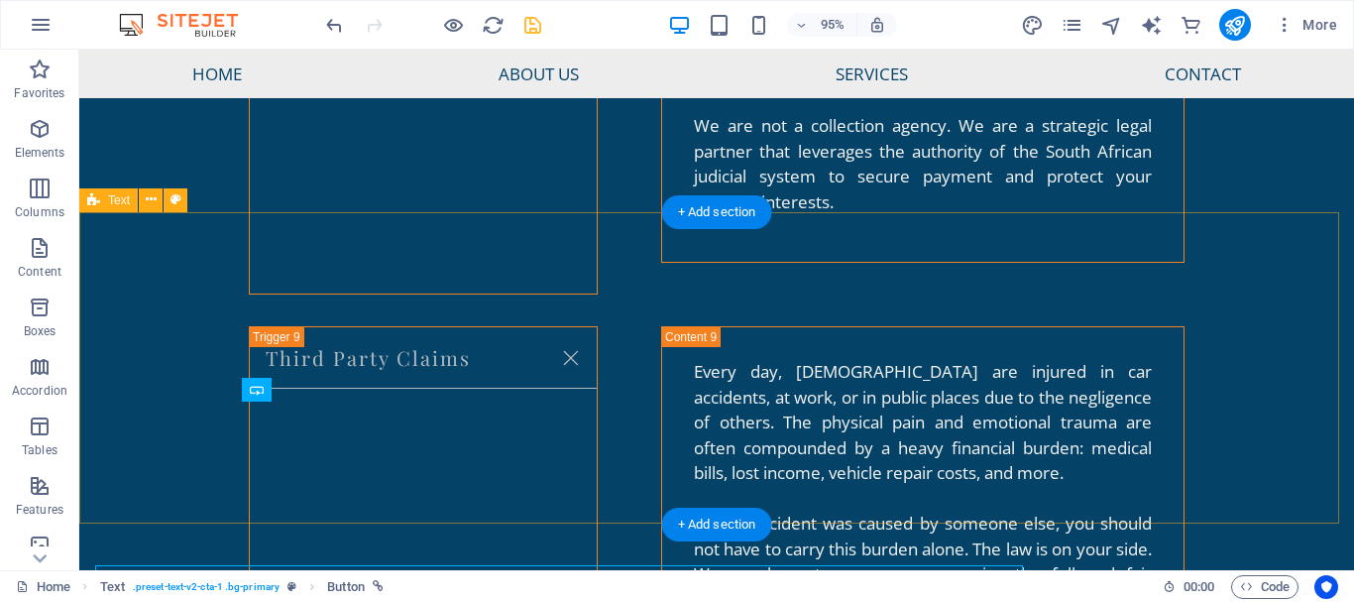
scroll to position [5738, 0]
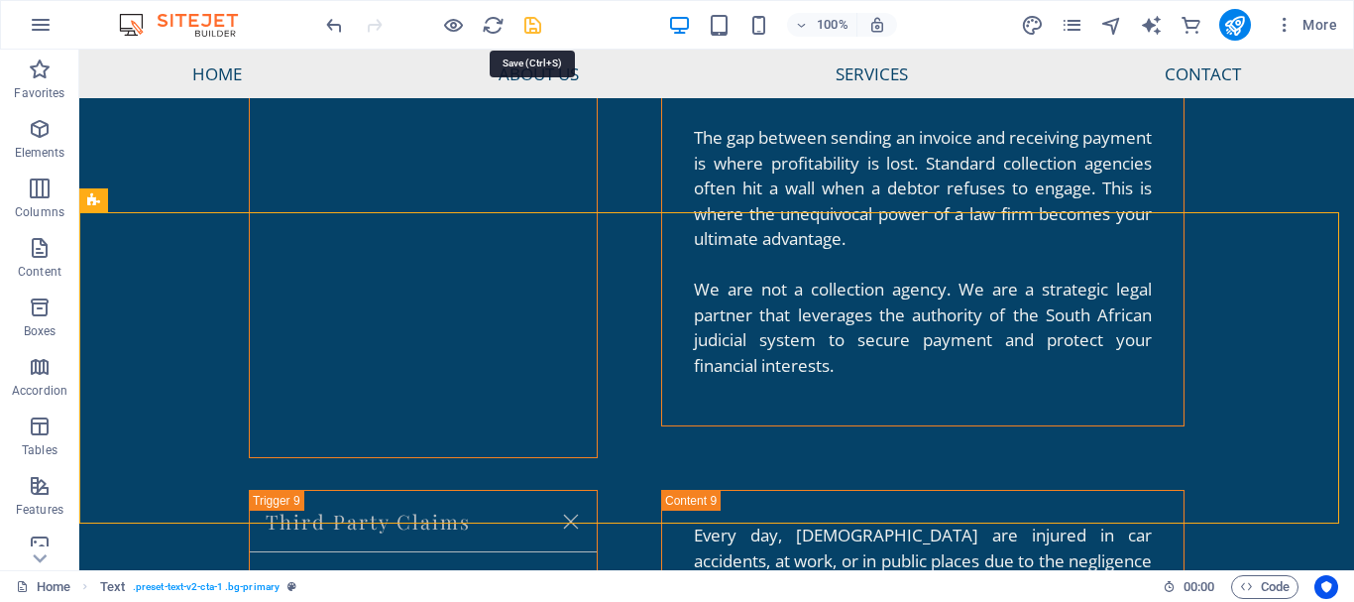
drag, startPoint x: 533, startPoint y: 25, endPoint x: 619, endPoint y: 466, distance: 449.4
click at [533, 25] on icon "save" at bounding box center [533, 25] width 23 height 23
checkbox input "false"
